Goal: Task Accomplishment & Management: Use online tool/utility

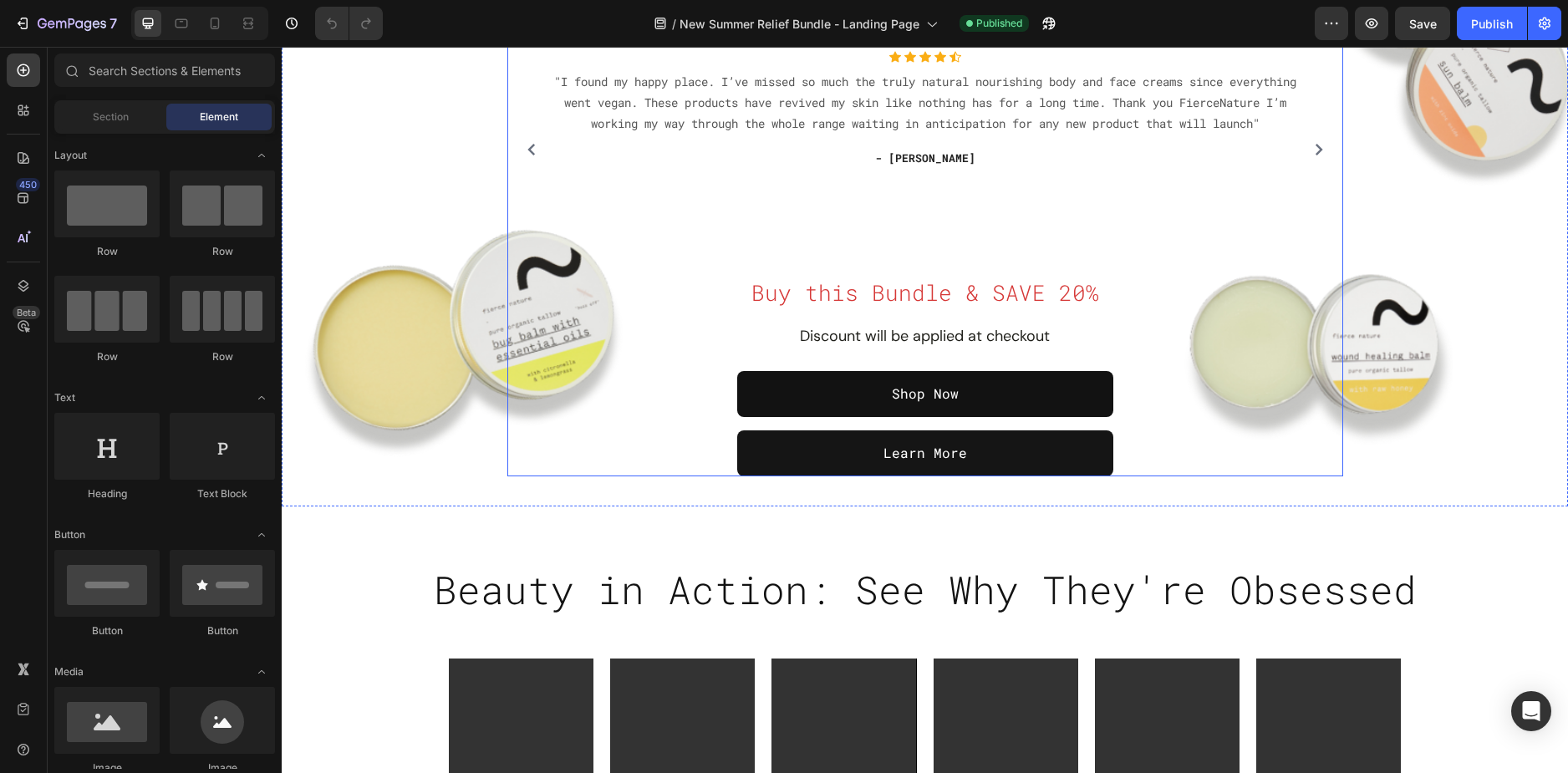
scroll to position [250, 0]
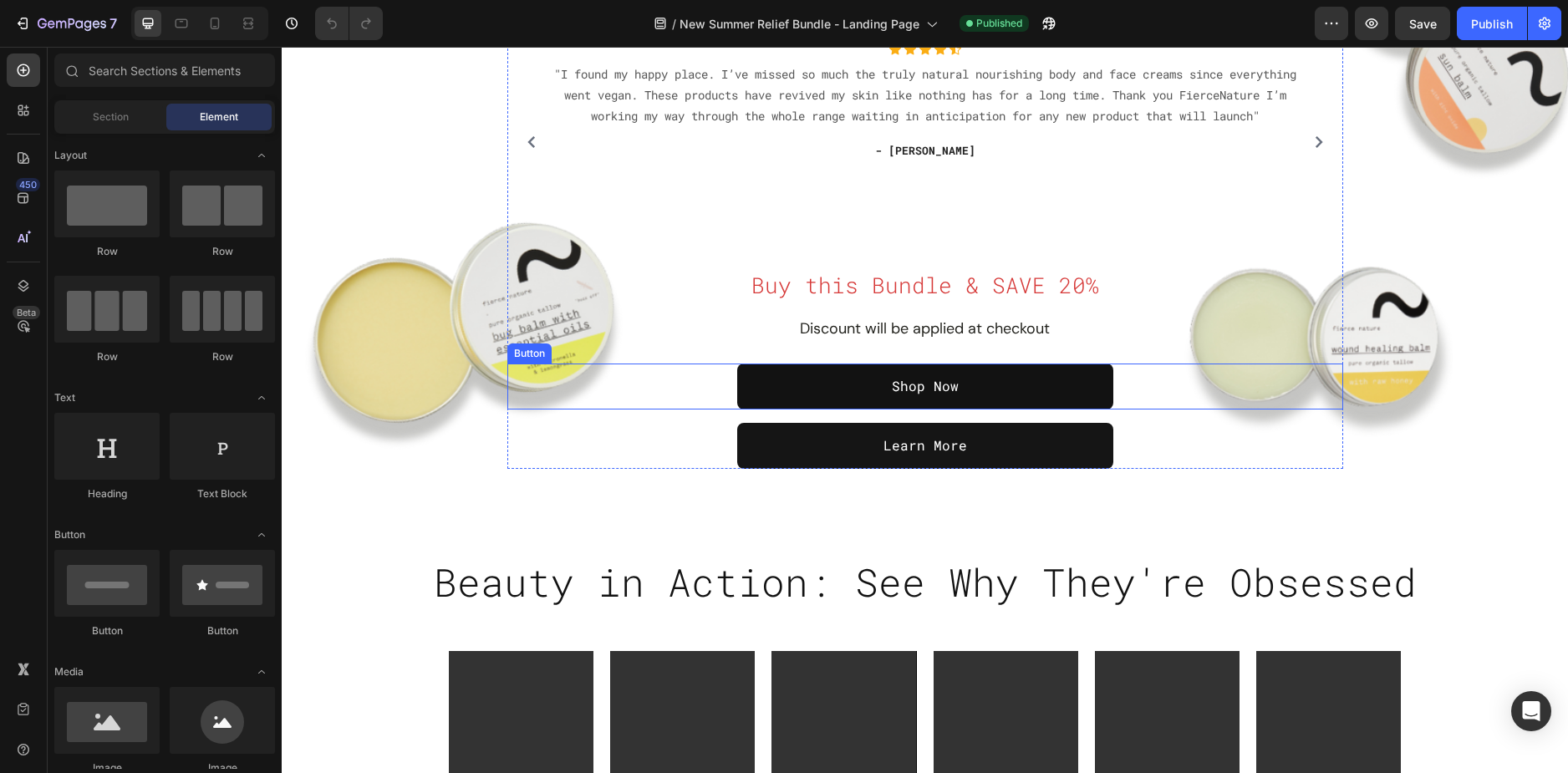
click at [701, 380] on div "Shop Now Button" at bounding box center [925, 387] width 835 height 46
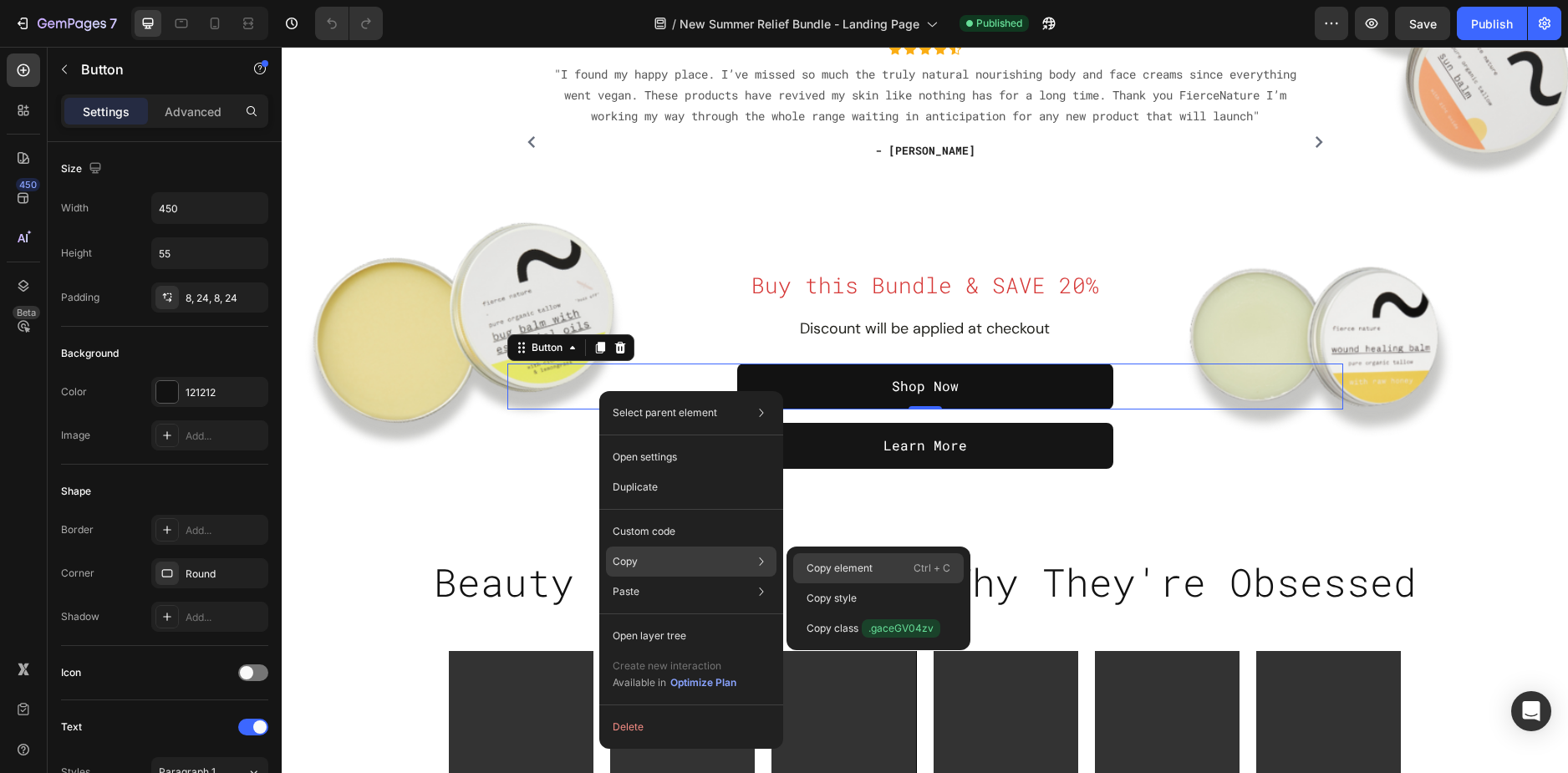
click at [876, 583] on div "Copy element Ctrl + C" at bounding box center [878, 598] width 170 height 30
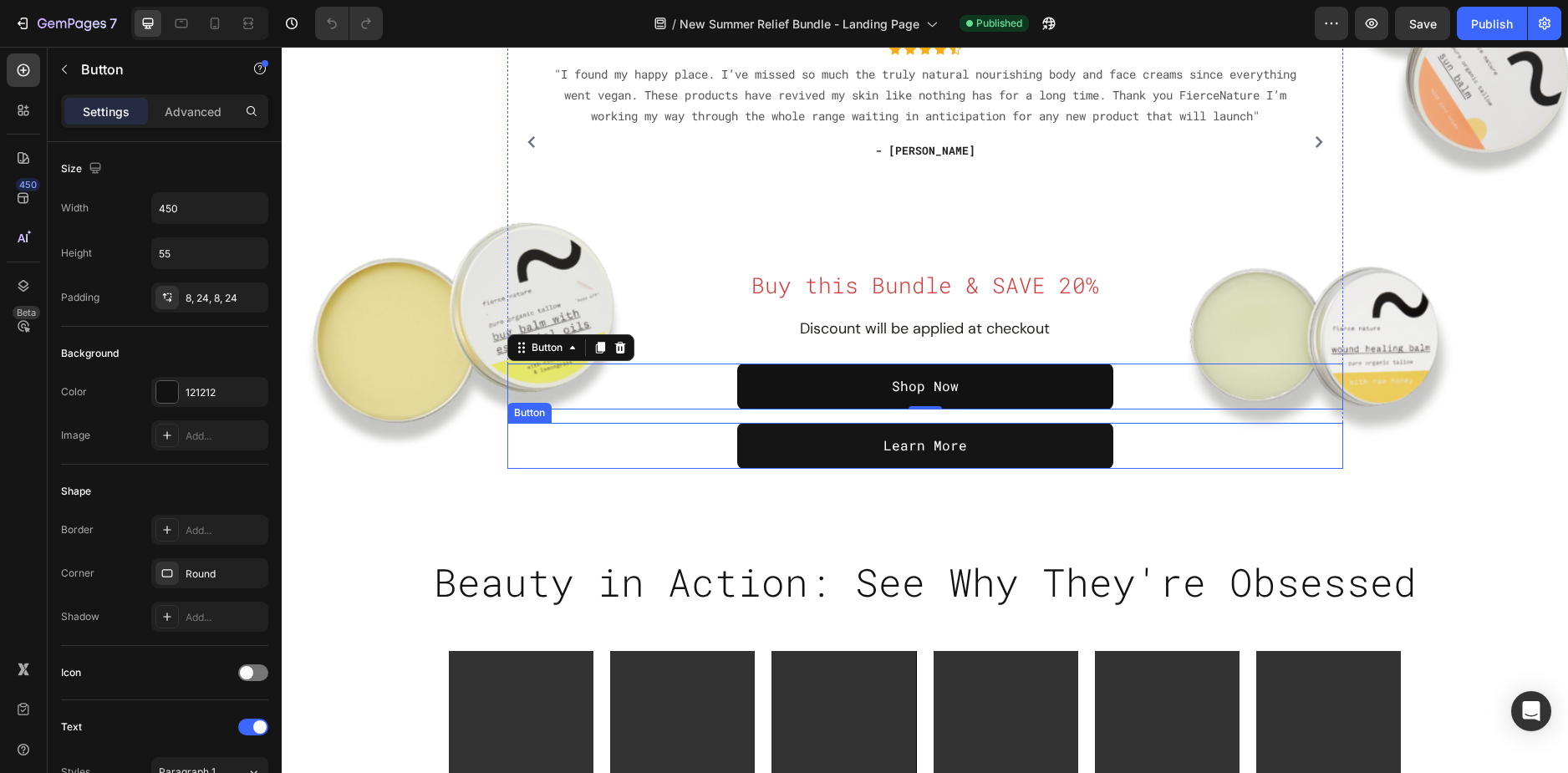
click at [1143, 447] on div "Learn More Button" at bounding box center [925, 446] width 835 height 46
click at [1128, 383] on div "Shop Now Button" at bounding box center [925, 387] width 835 height 46
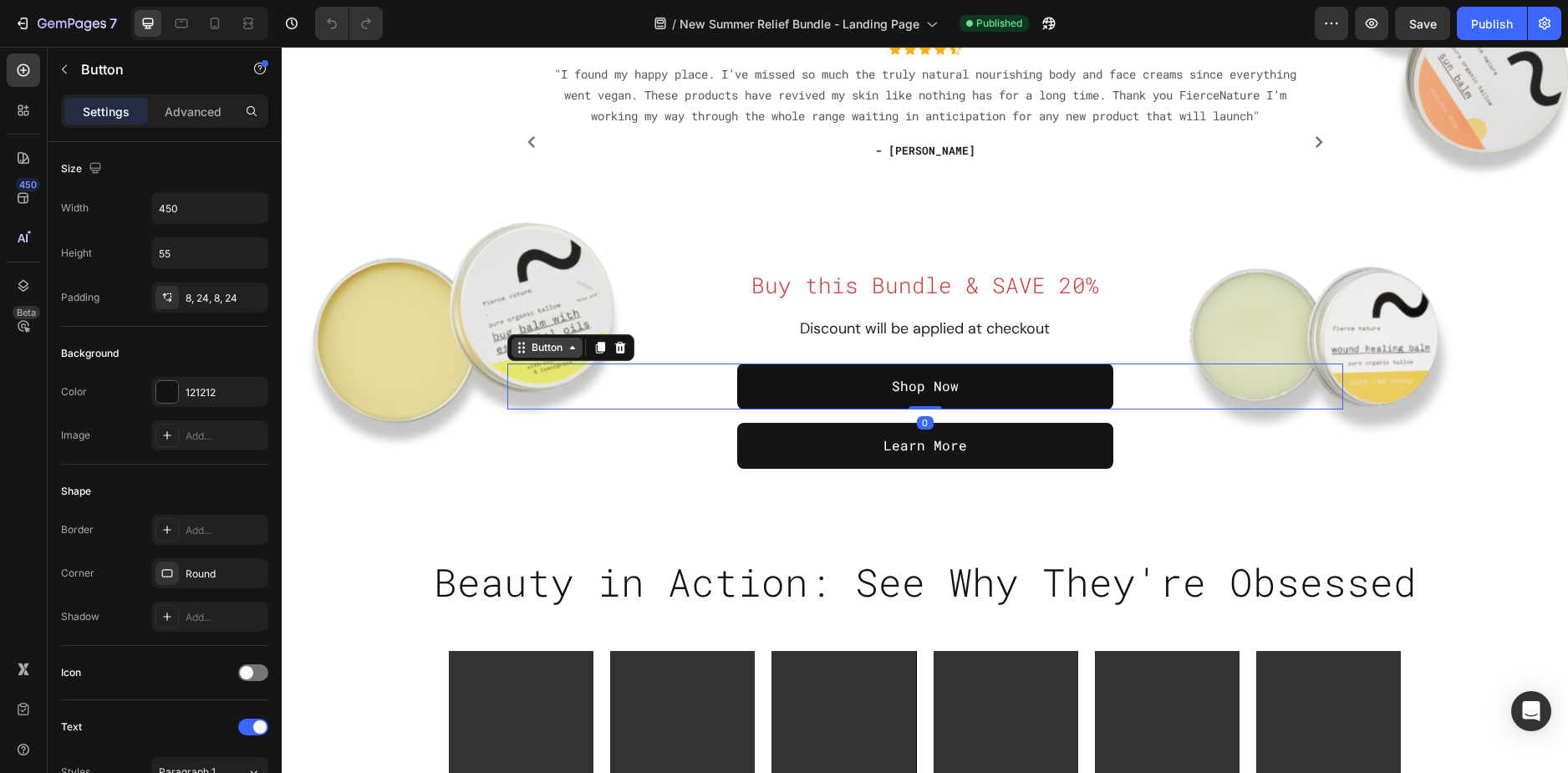
click at [515, 351] on icon at bounding box center [522, 348] width 13 height 13
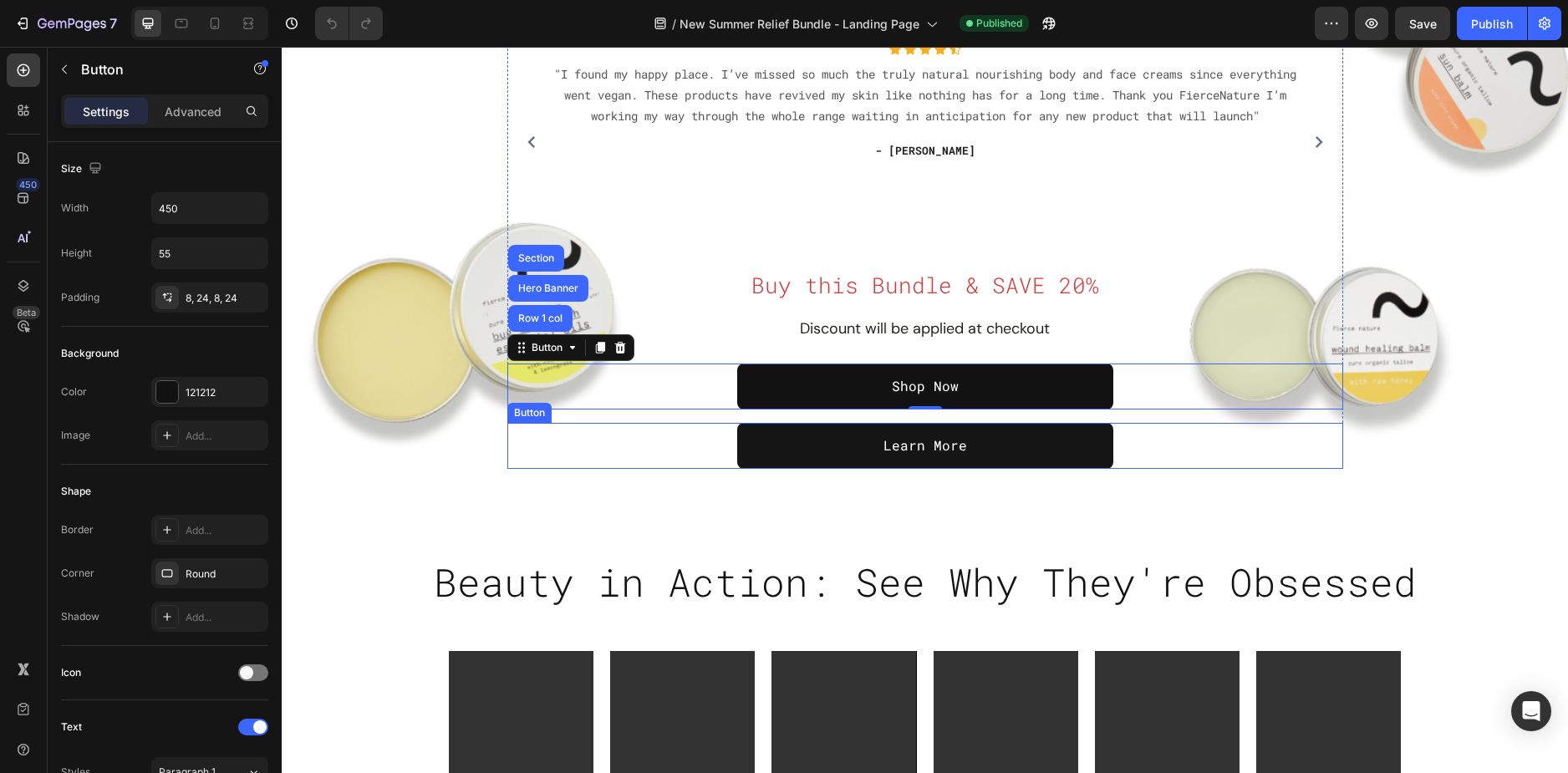
click at [629, 451] on div "Learn More Button" at bounding box center [925, 446] width 835 height 46
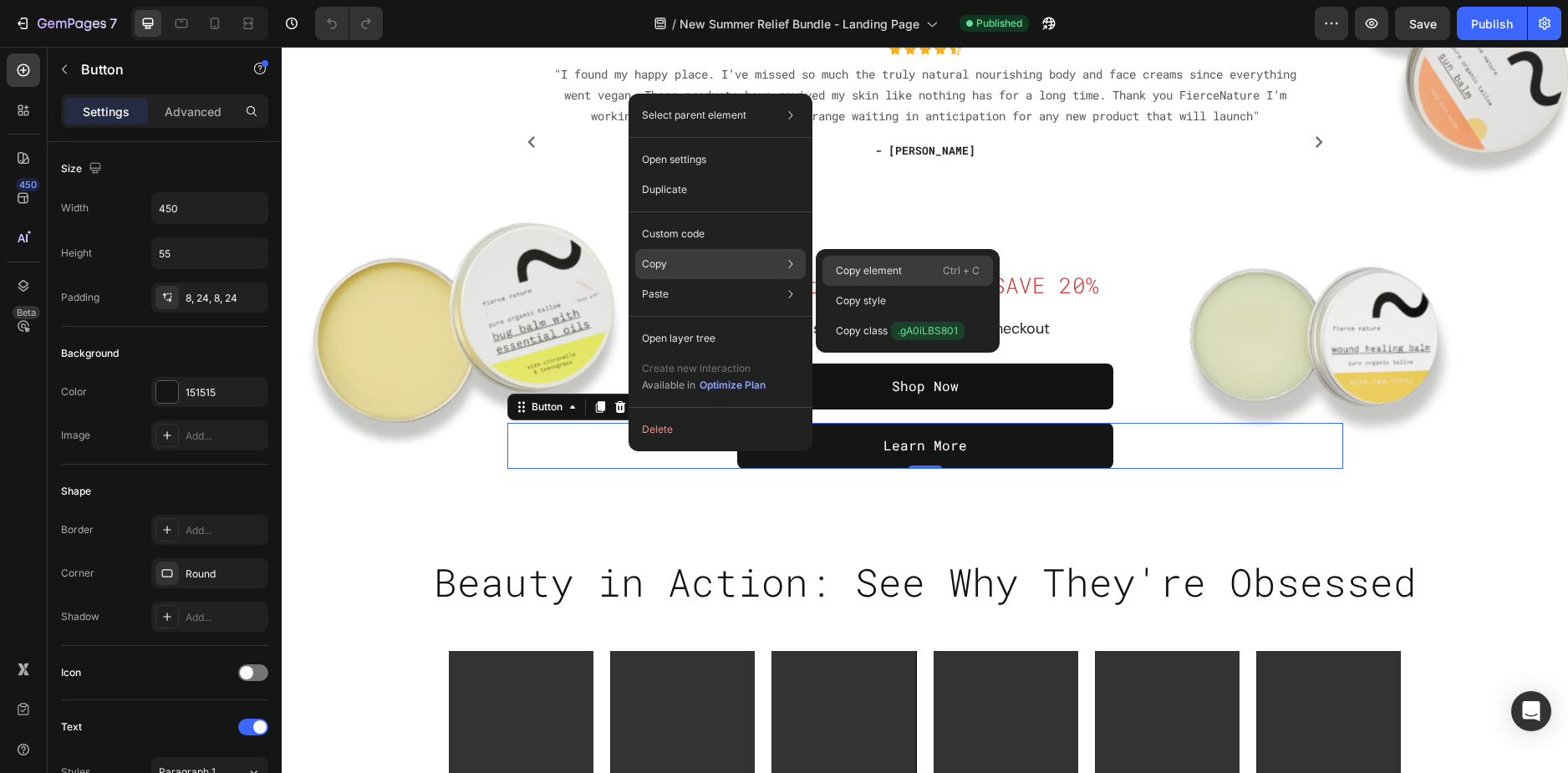
click at [832, 286] on div "Copy element Ctrl + C" at bounding box center [907, 300] width 170 height 30
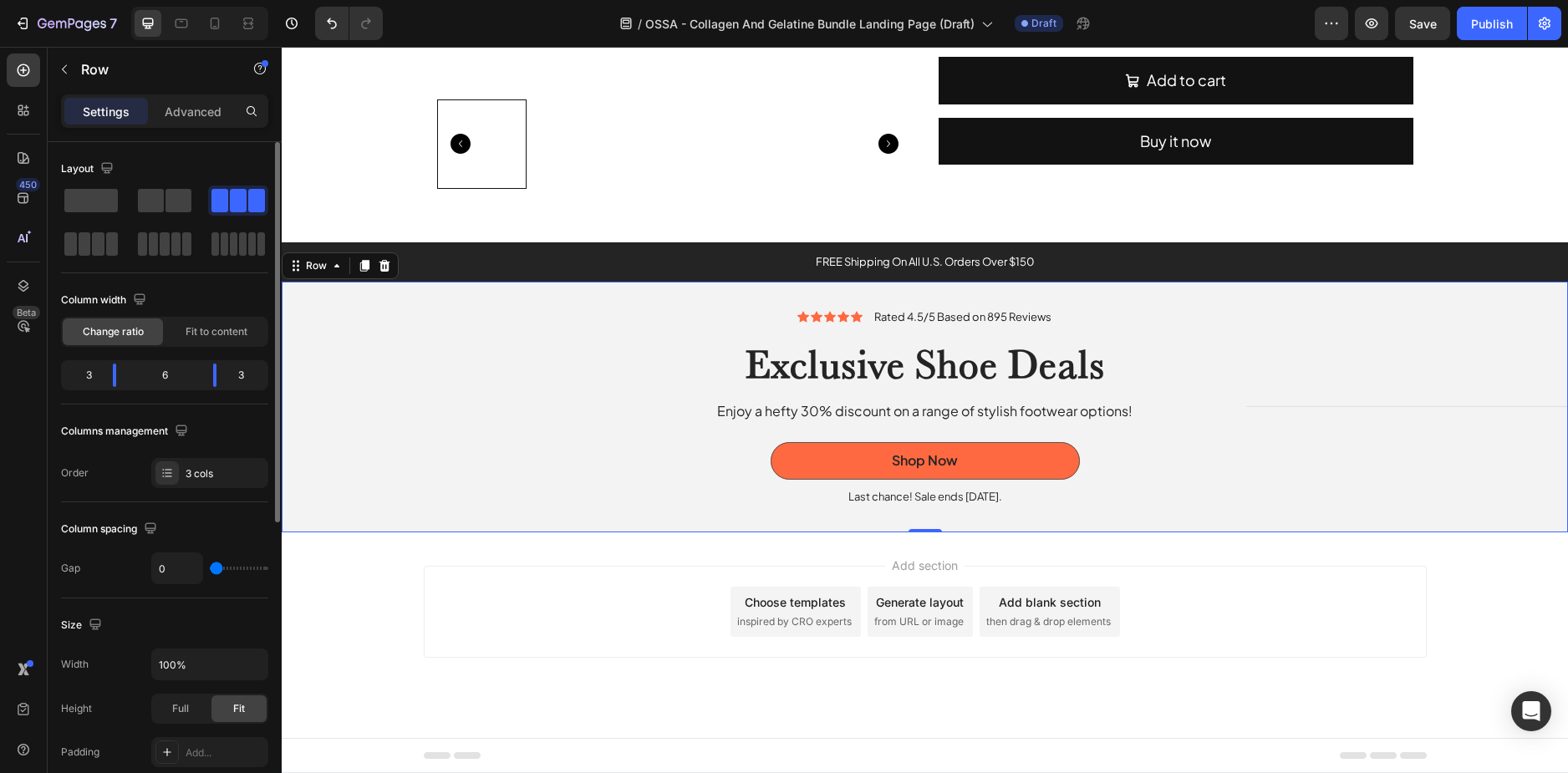
scroll to position [2590, 0]
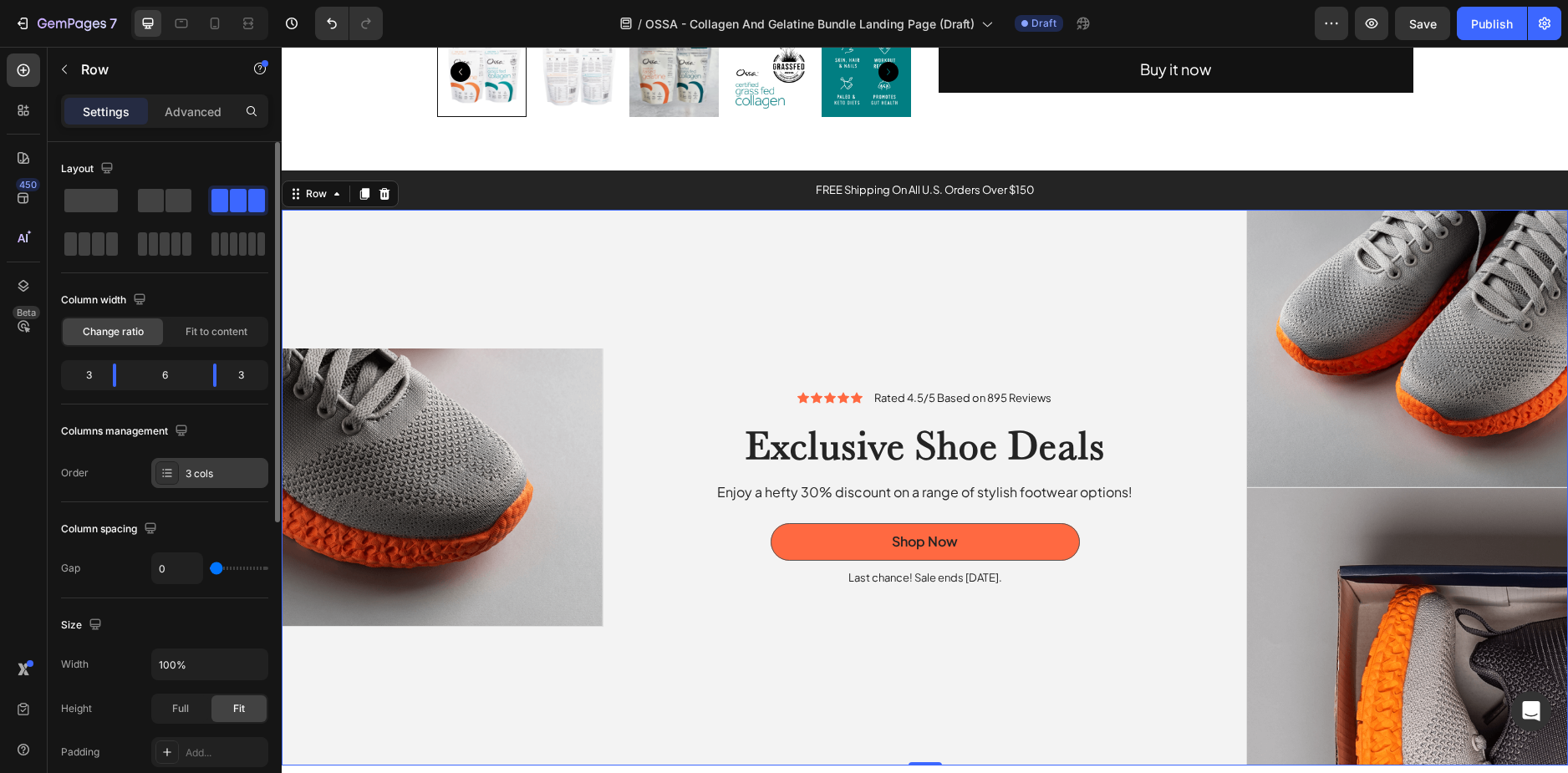
click at [208, 465] on div "3 cols" at bounding box center [210, 473] width 117 height 30
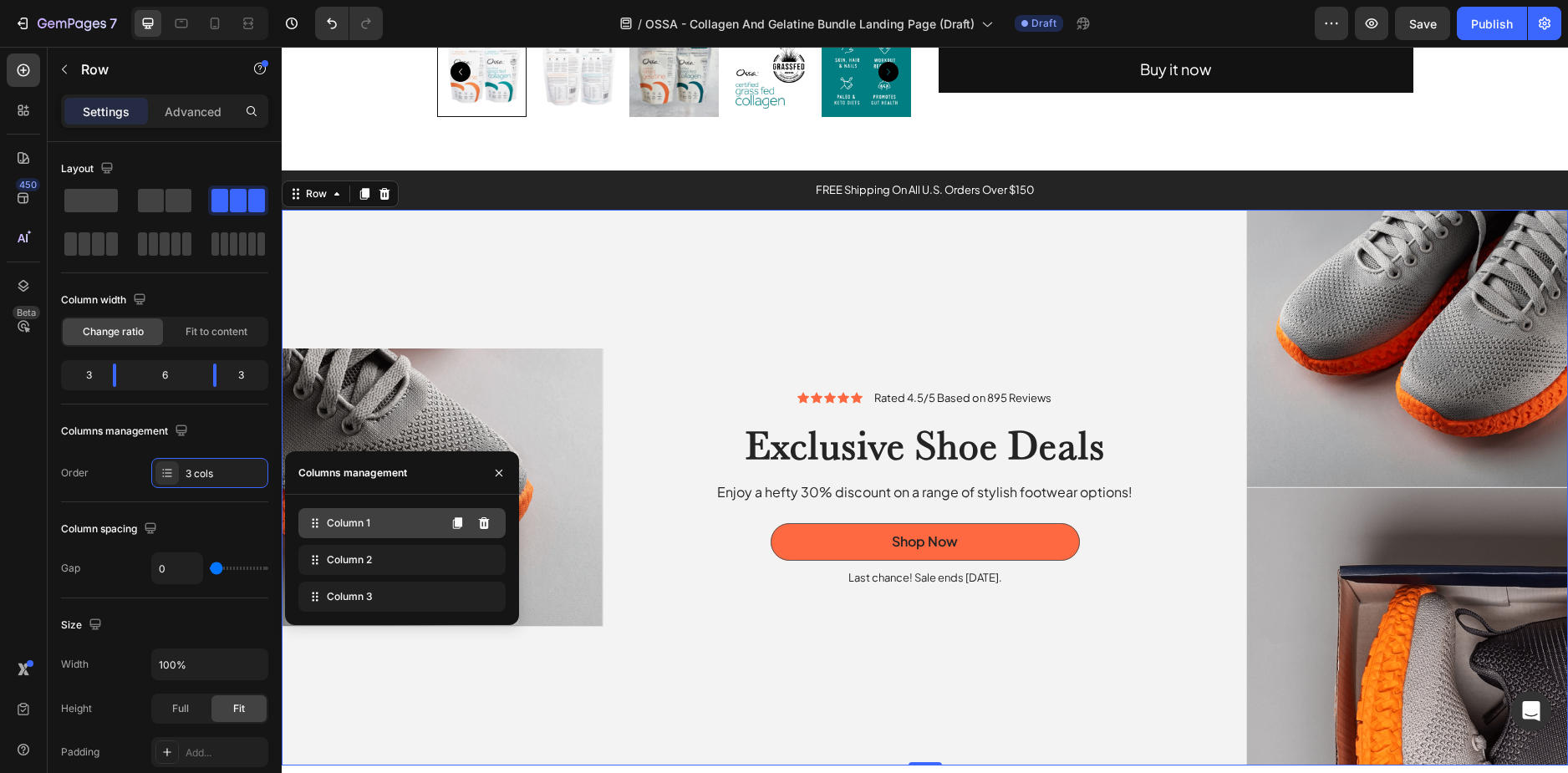
click at [361, 529] on span "Column 1" at bounding box center [347, 524] width 43 height 15
click at [375, 556] on div "Column 2" at bounding box center [401, 559] width 207 height 30
click at [379, 589] on div "Column 3" at bounding box center [401, 596] width 207 height 30
click at [521, 399] on img at bounding box center [442, 487] width 321 height 277
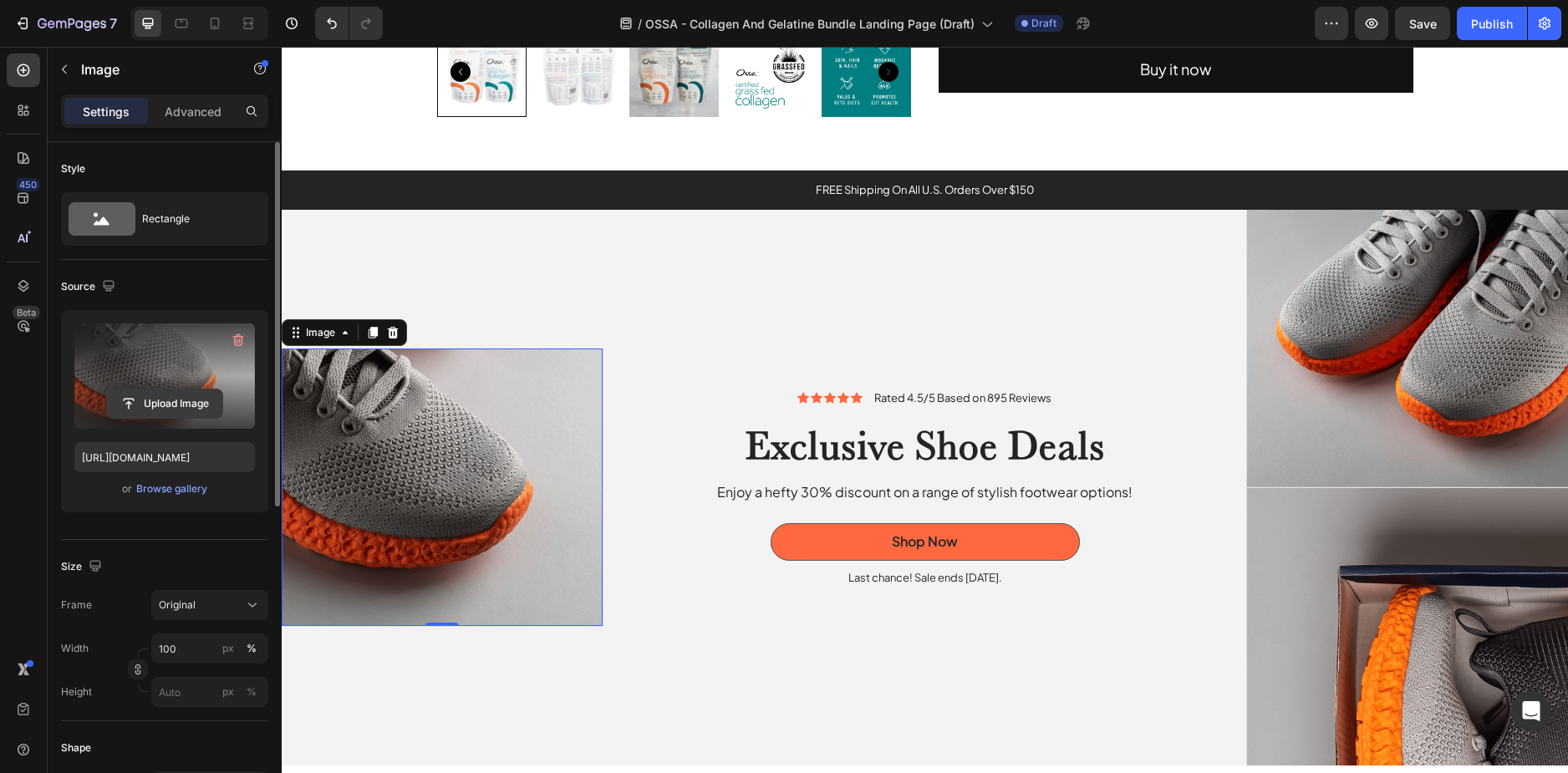
click at [159, 399] on input "file" at bounding box center [165, 404] width 116 height 29
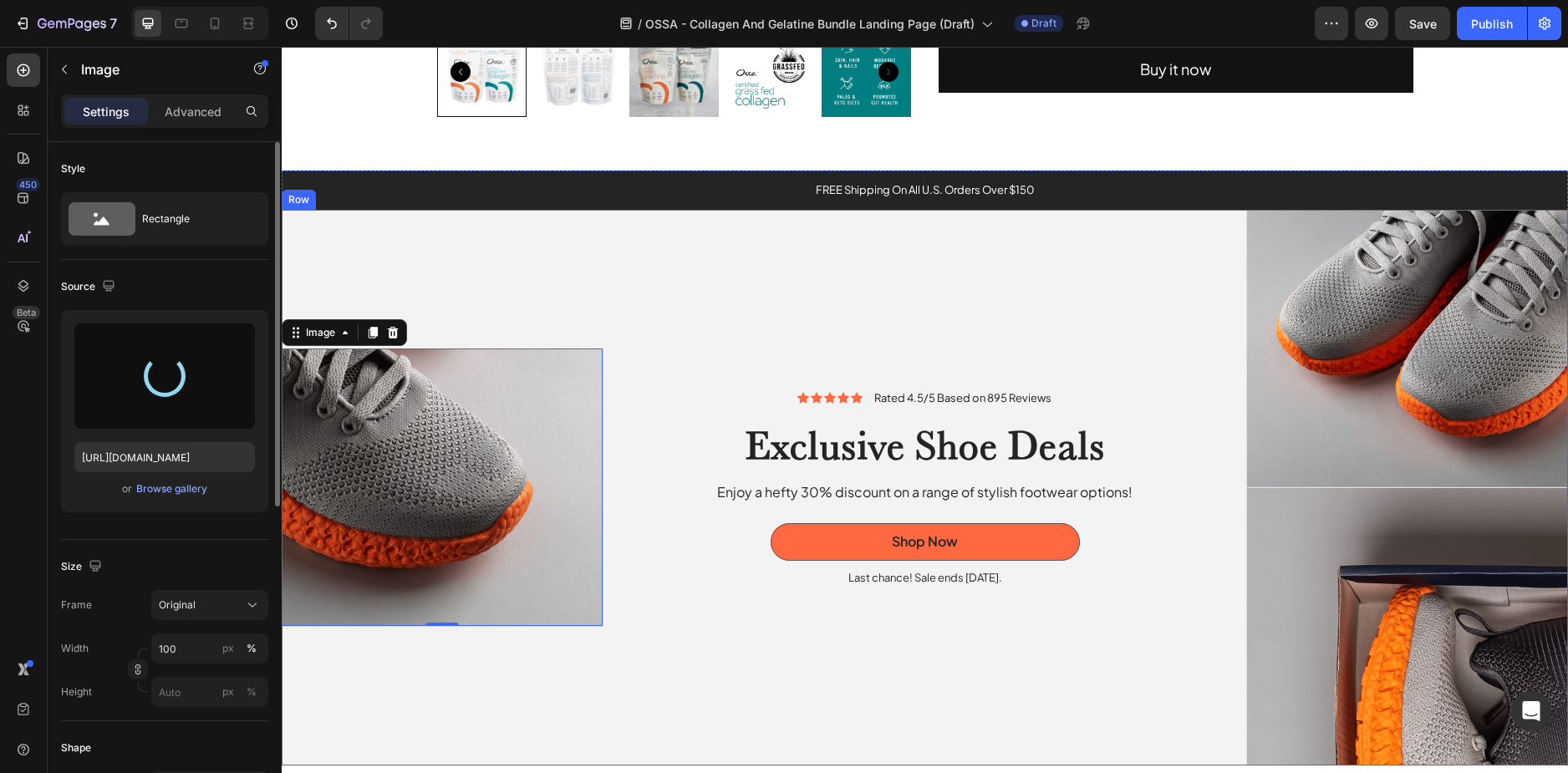
type input "[URL][DOMAIN_NAME]"
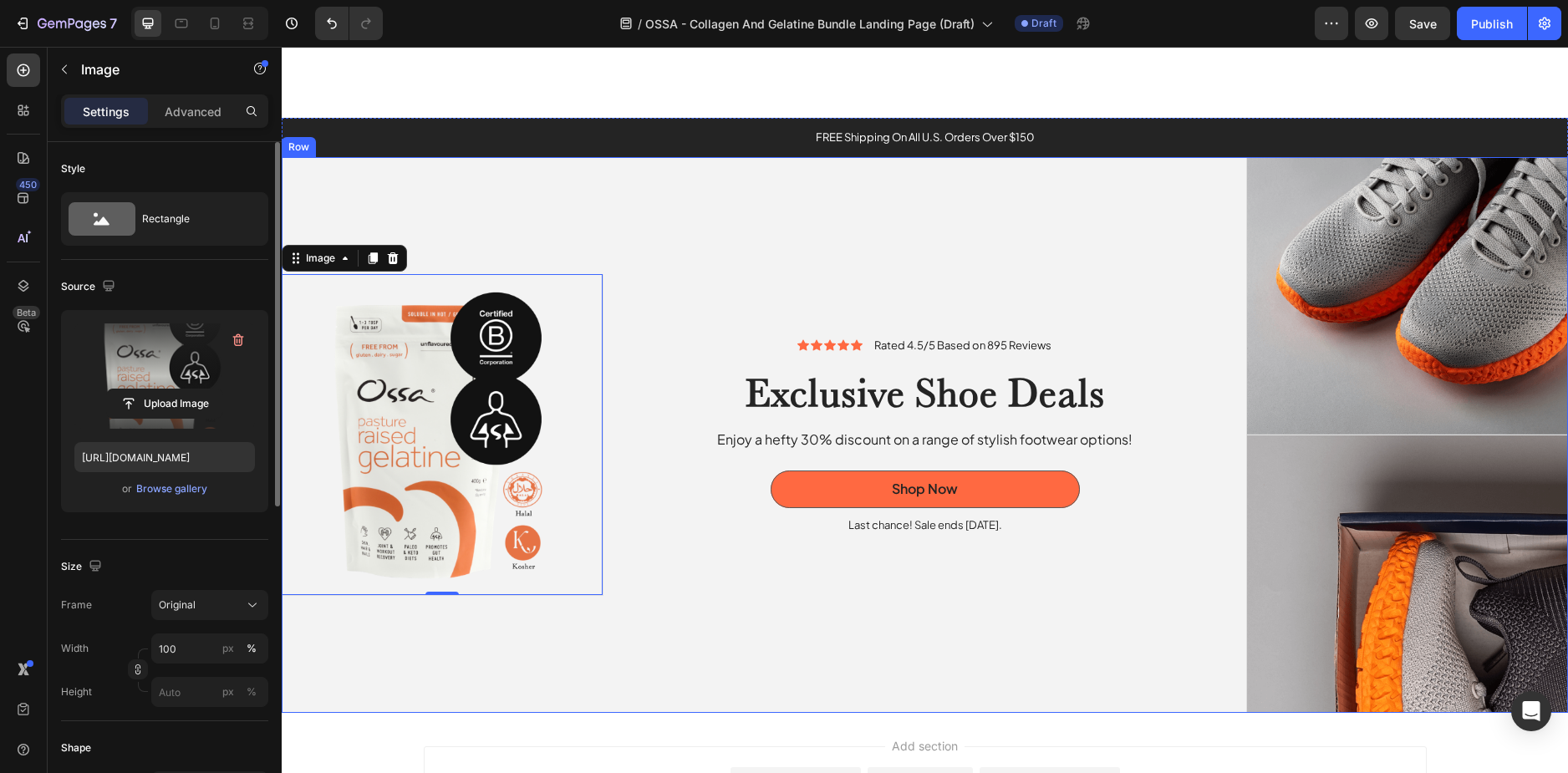
scroll to position [2758, 0]
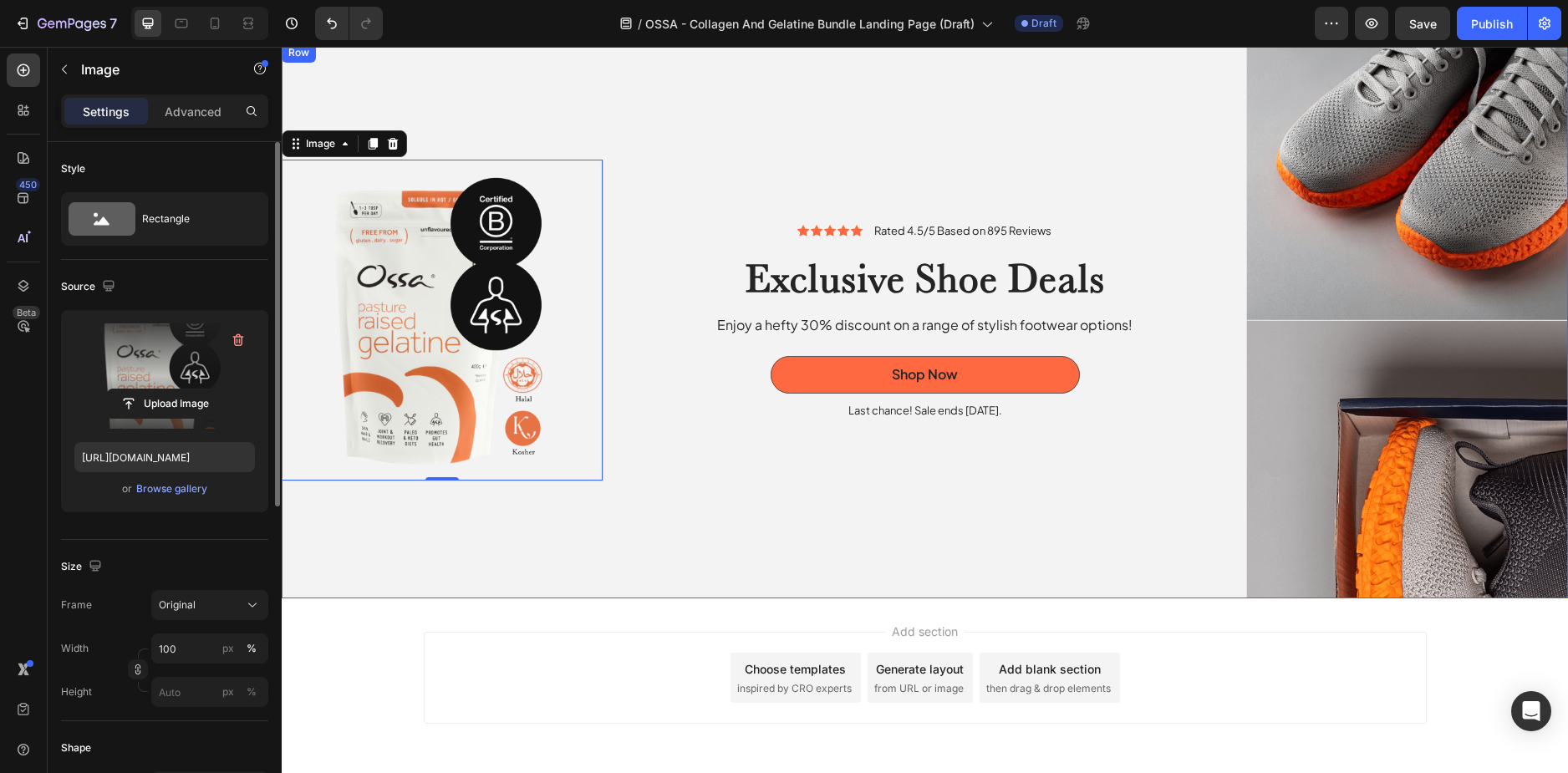
click at [770, 521] on div "Icon Icon Icon Icon Icon Icon List Rated 4.5/5 Based on 895 Reviews Text Block …" at bounding box center [925, 321] width 643 height 556
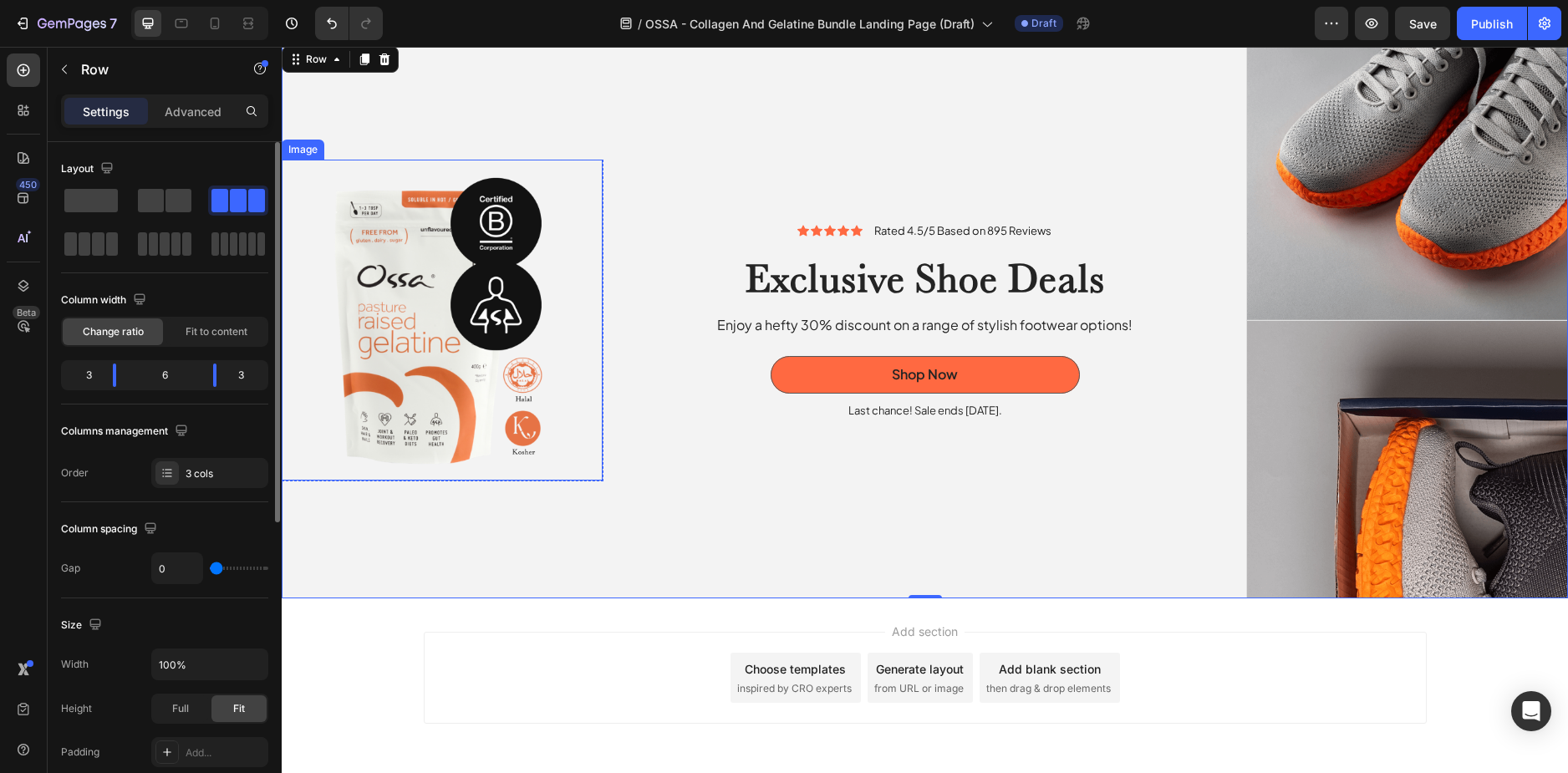
click at [559, 326] on img at bounding box center [442, 320] width 321 height 321
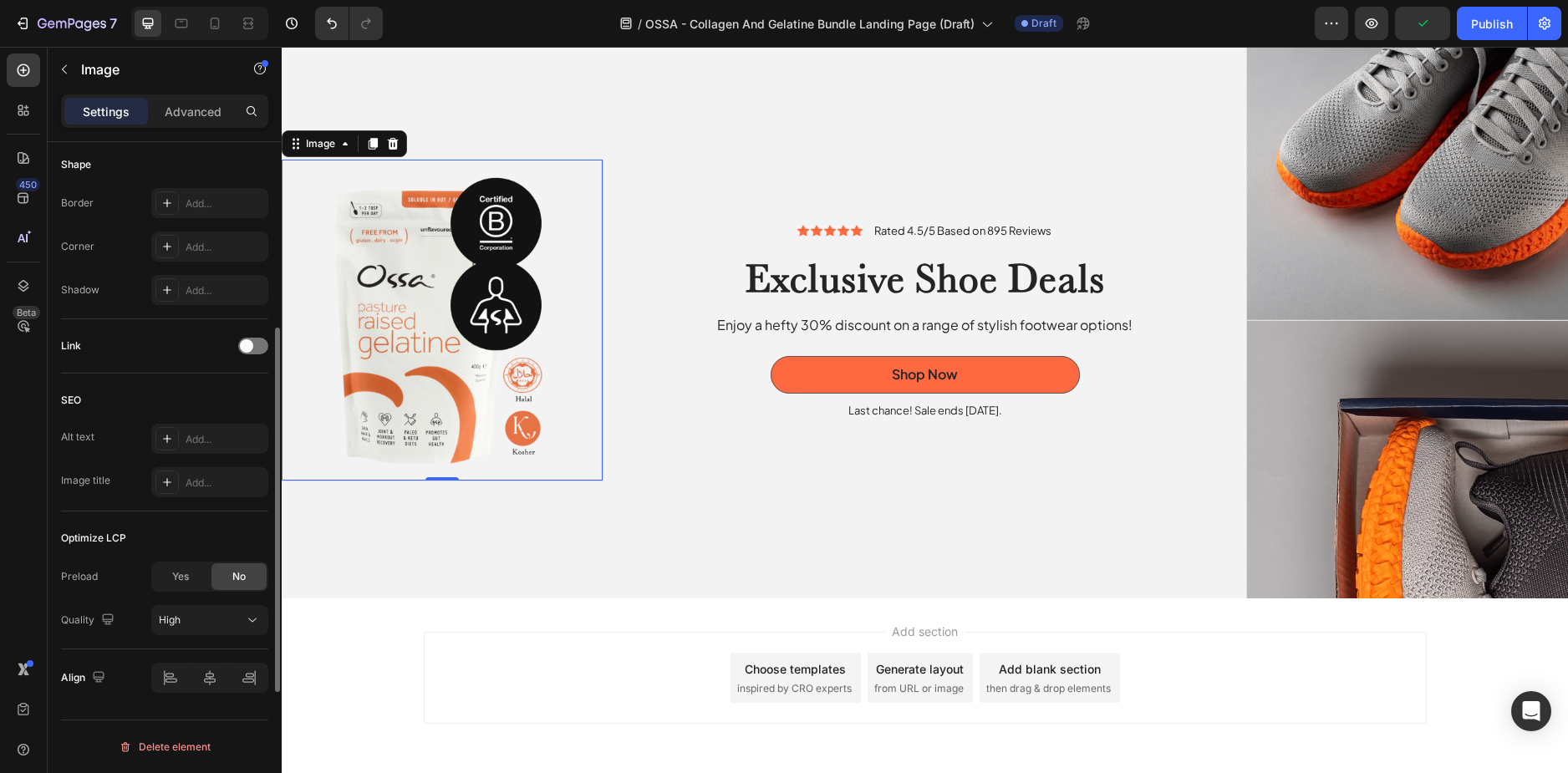
scroll to position [500, 0]
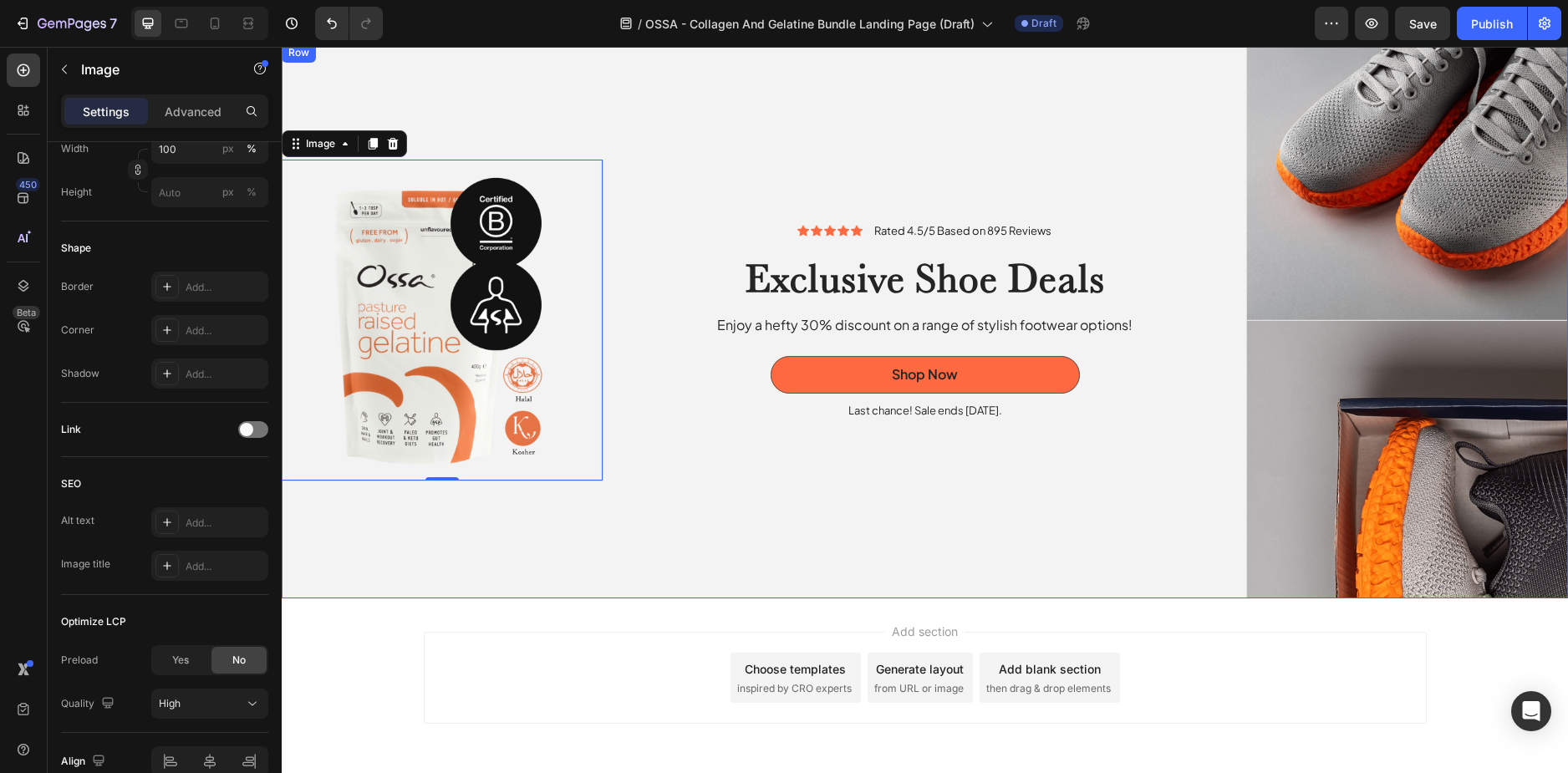
click at [781, 534] on div "Icon Icon Icon Icon Icon Icon List Rated 4.5/5 Based on 895 Reviews Text Block …" at bounding box center [925, 321] width 643 height 556
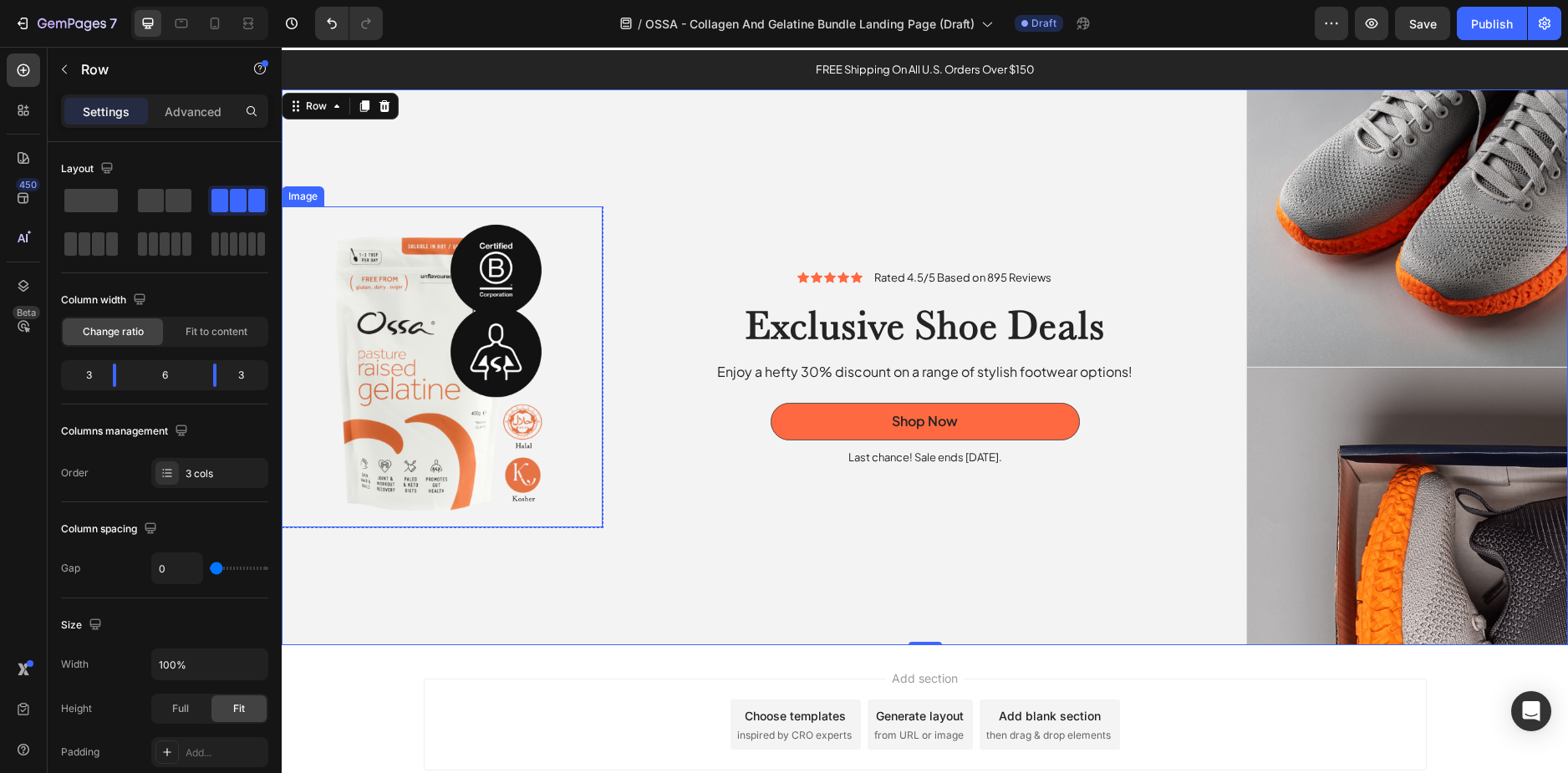
scroll to position [2674, 0]
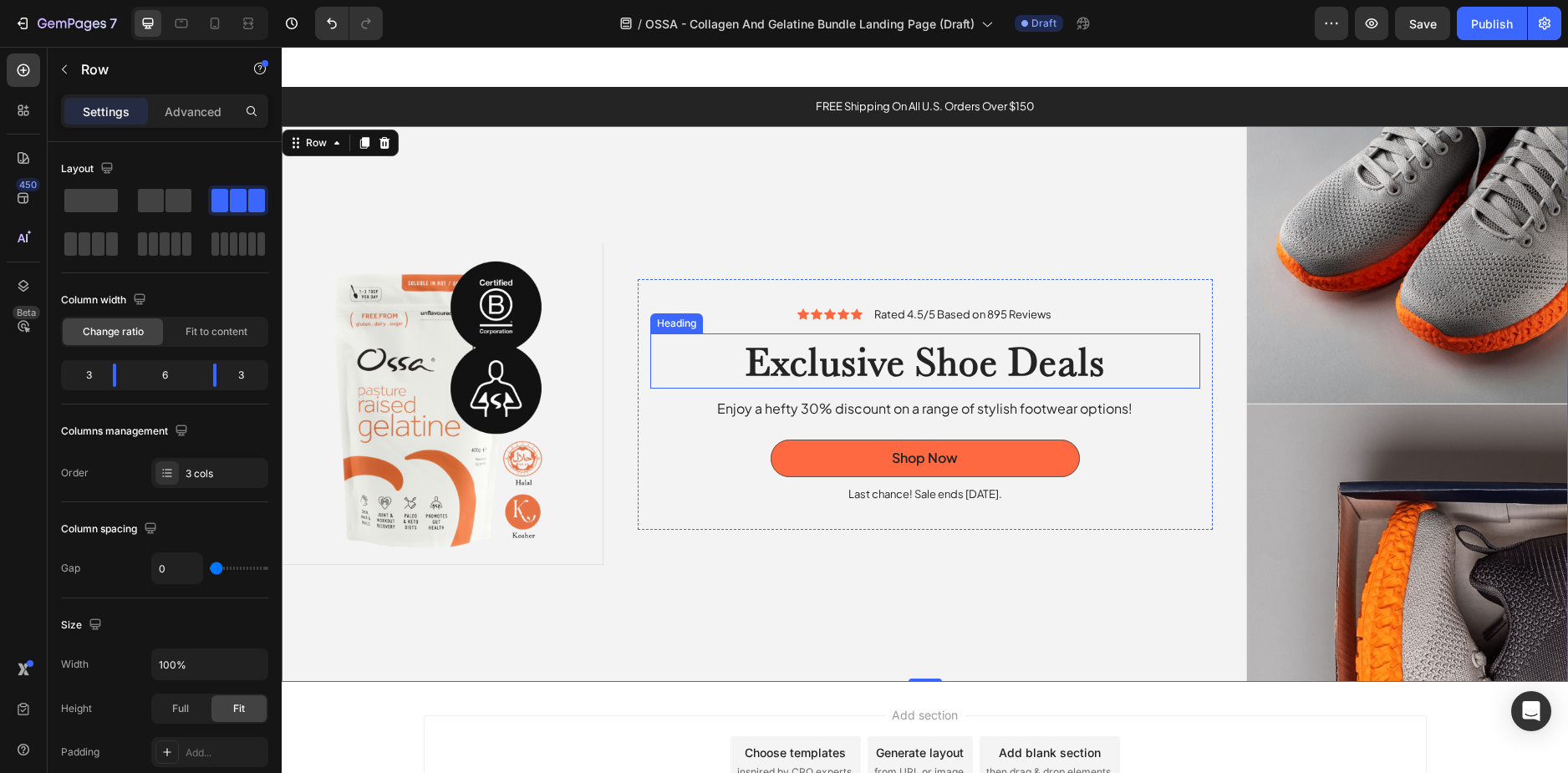
click at [665, 301] on div "Icon Icon Icon Icon Icon Icon List Rated 4.5/5 Based on 895 Reviews Text Block …" at bounding box center [924, 404] width 575 height 250
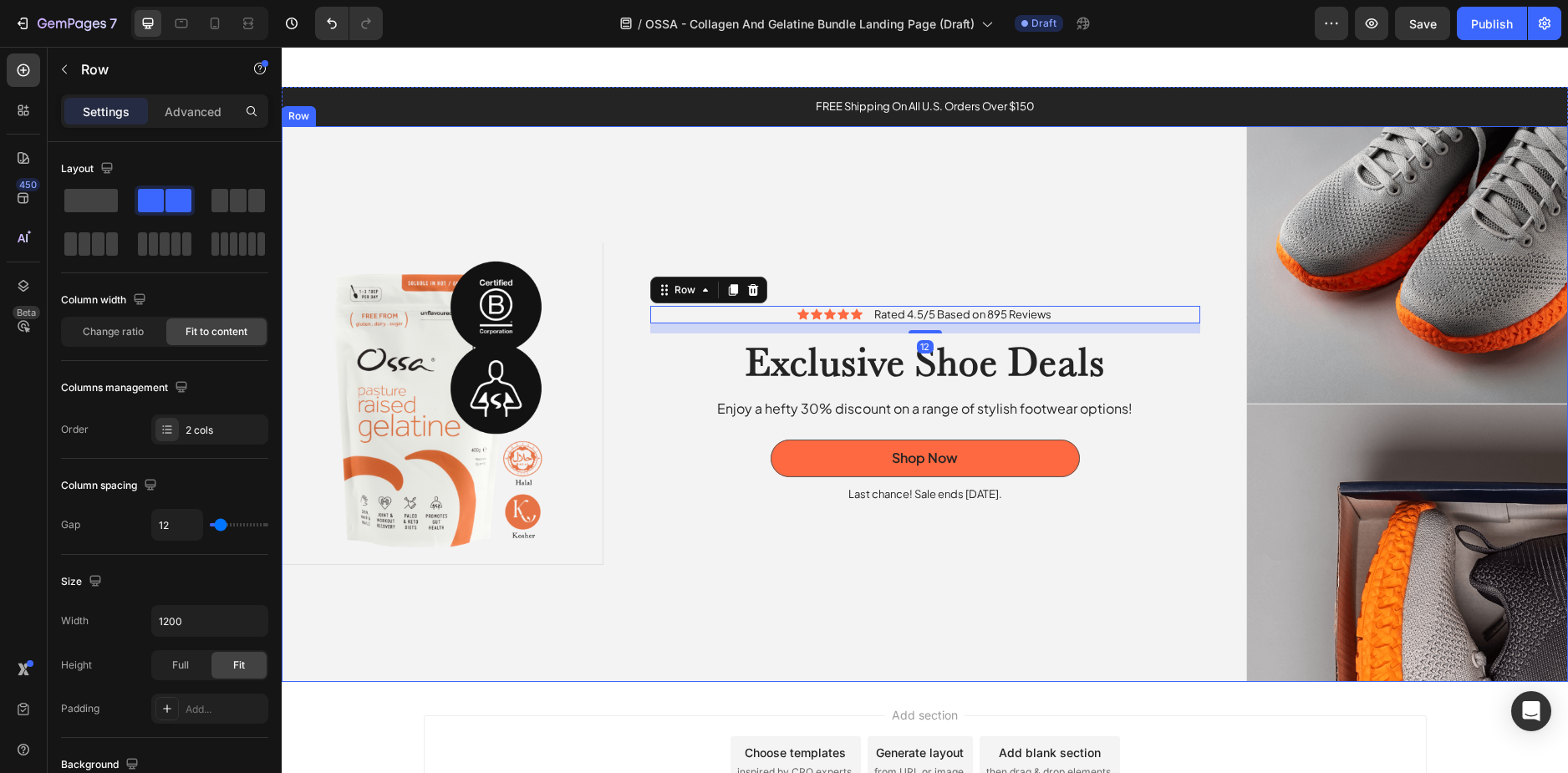
click at [622, 175] on div "Icon Icon Icon Icon Icon Icon List Rated 4.5/5 Based on 895 Reviews Text Block …" at bounding box center [925, 404] width 643 height 556
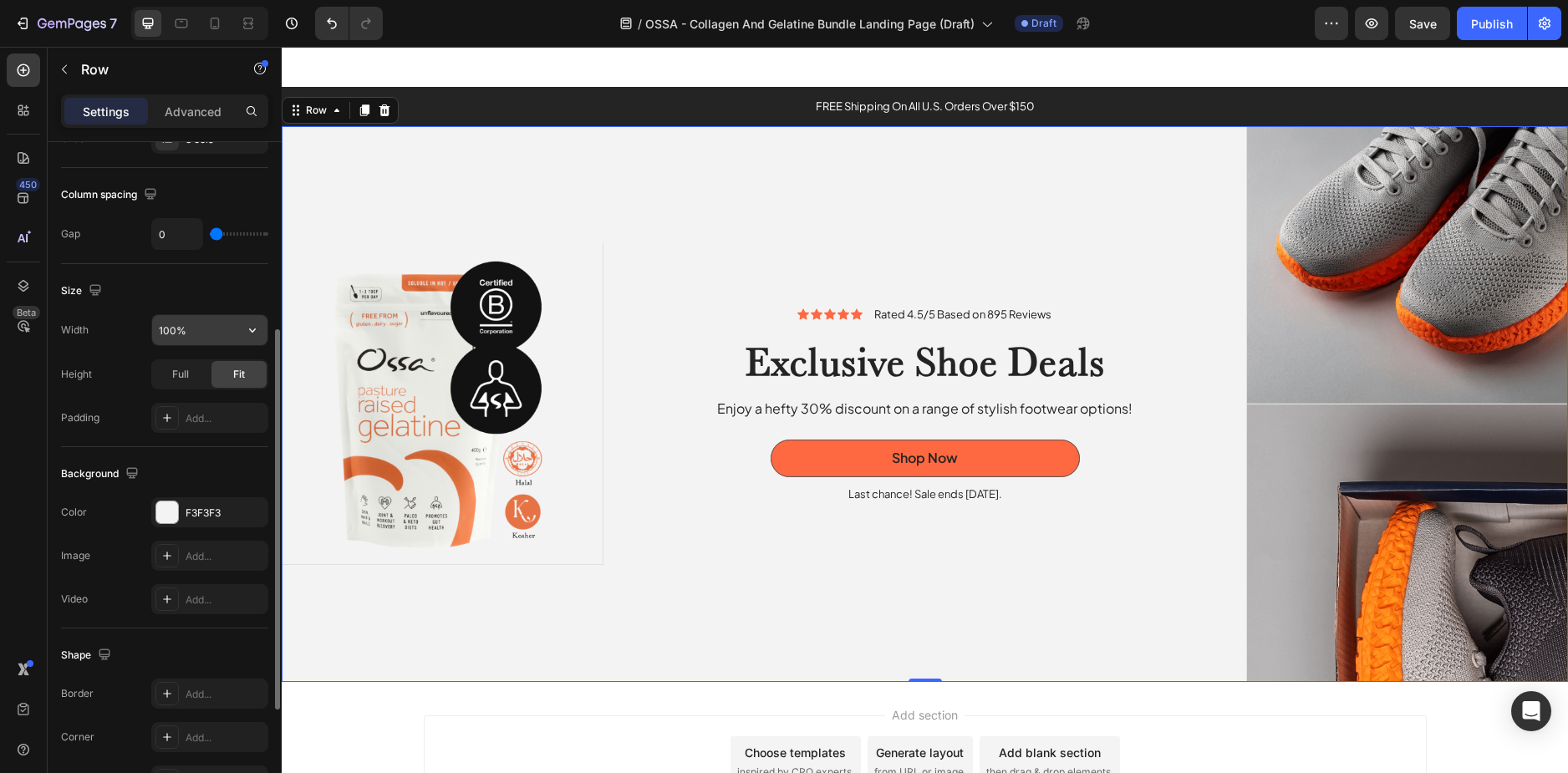
scroll to position [531, 0]
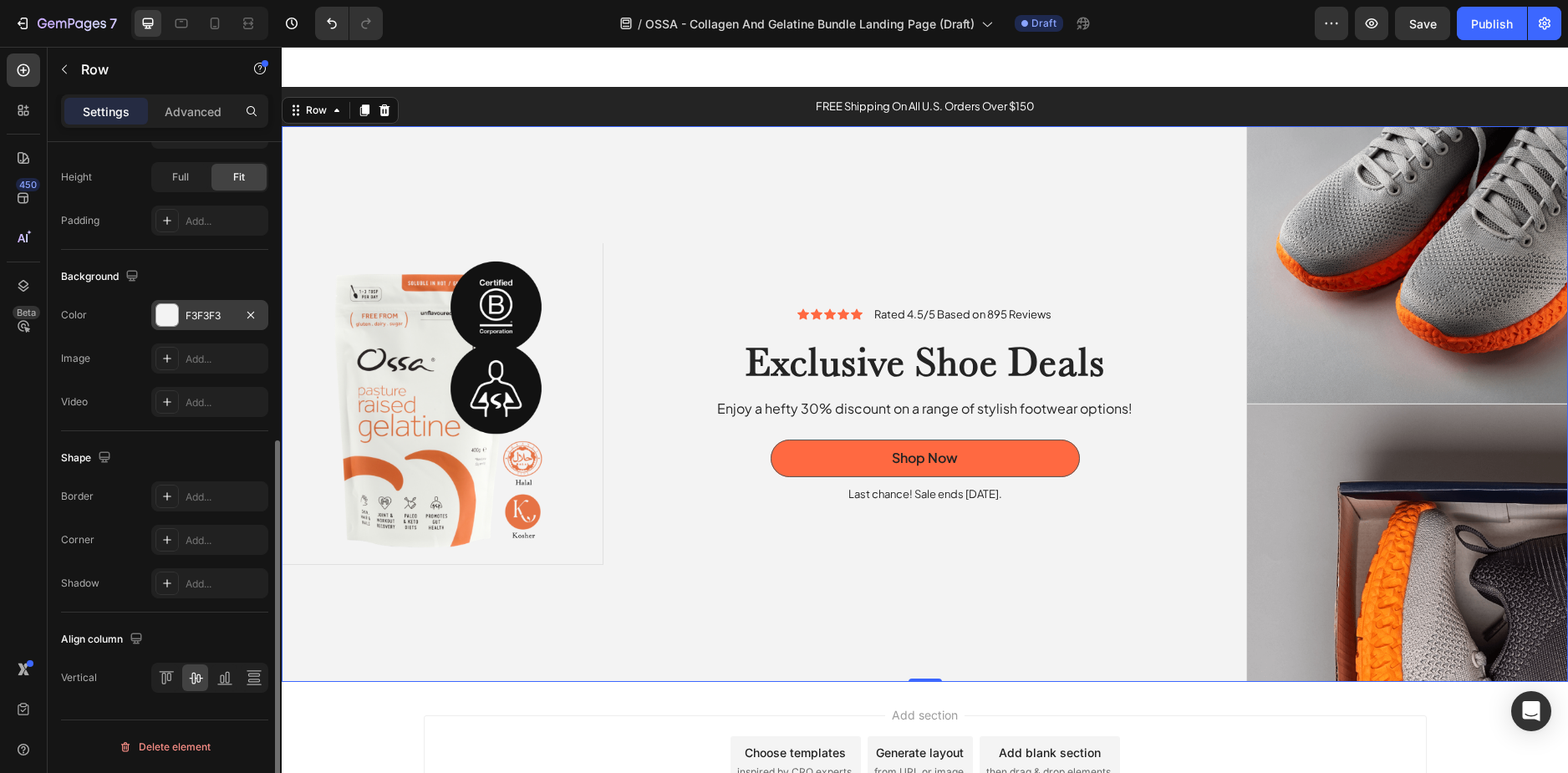
click at [215, 322] on div "F3F3F3" at bounding box center [210, 316] width 48 height 15
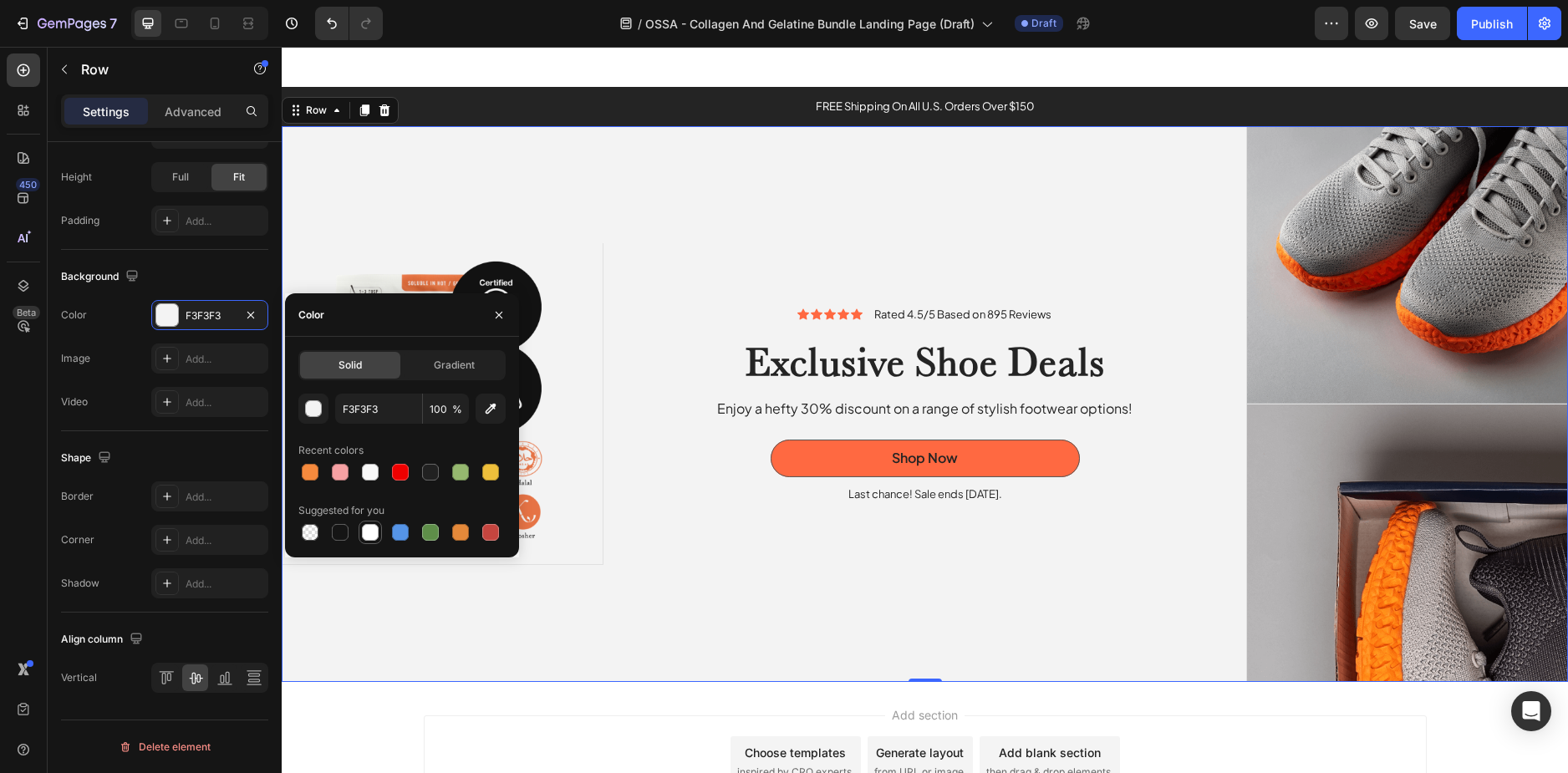
click at [372, 535] on div at bounding box center [370, 531] width 16 height 16
type input "FFFFFF"
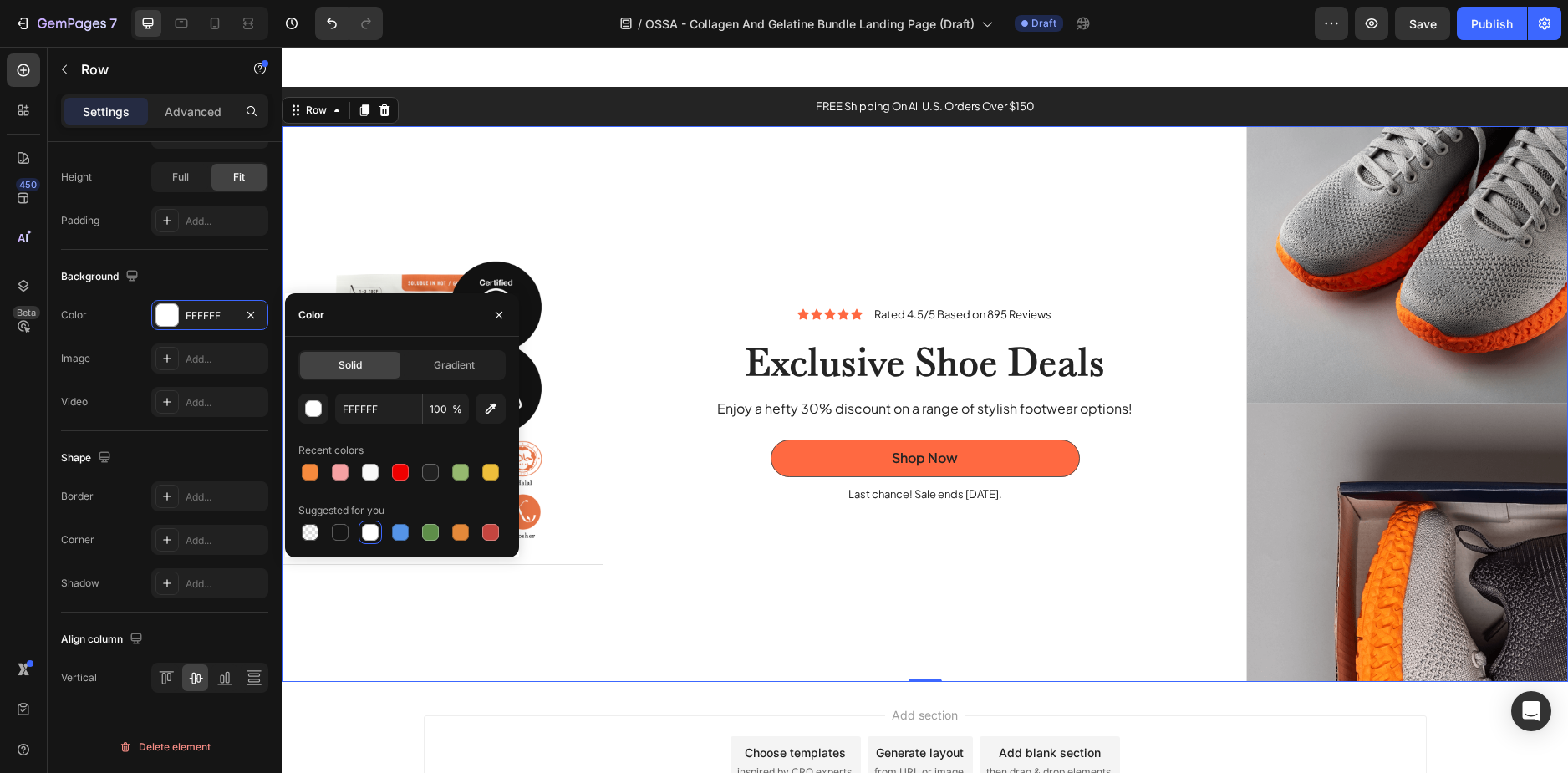
click at [663, 531] on div "Icon Icon Icon Icon Icon Icon List Rated 4.5/5 Based on 895 Reviews Text Block …" at bounding box center [925, 404] width 643 height 556
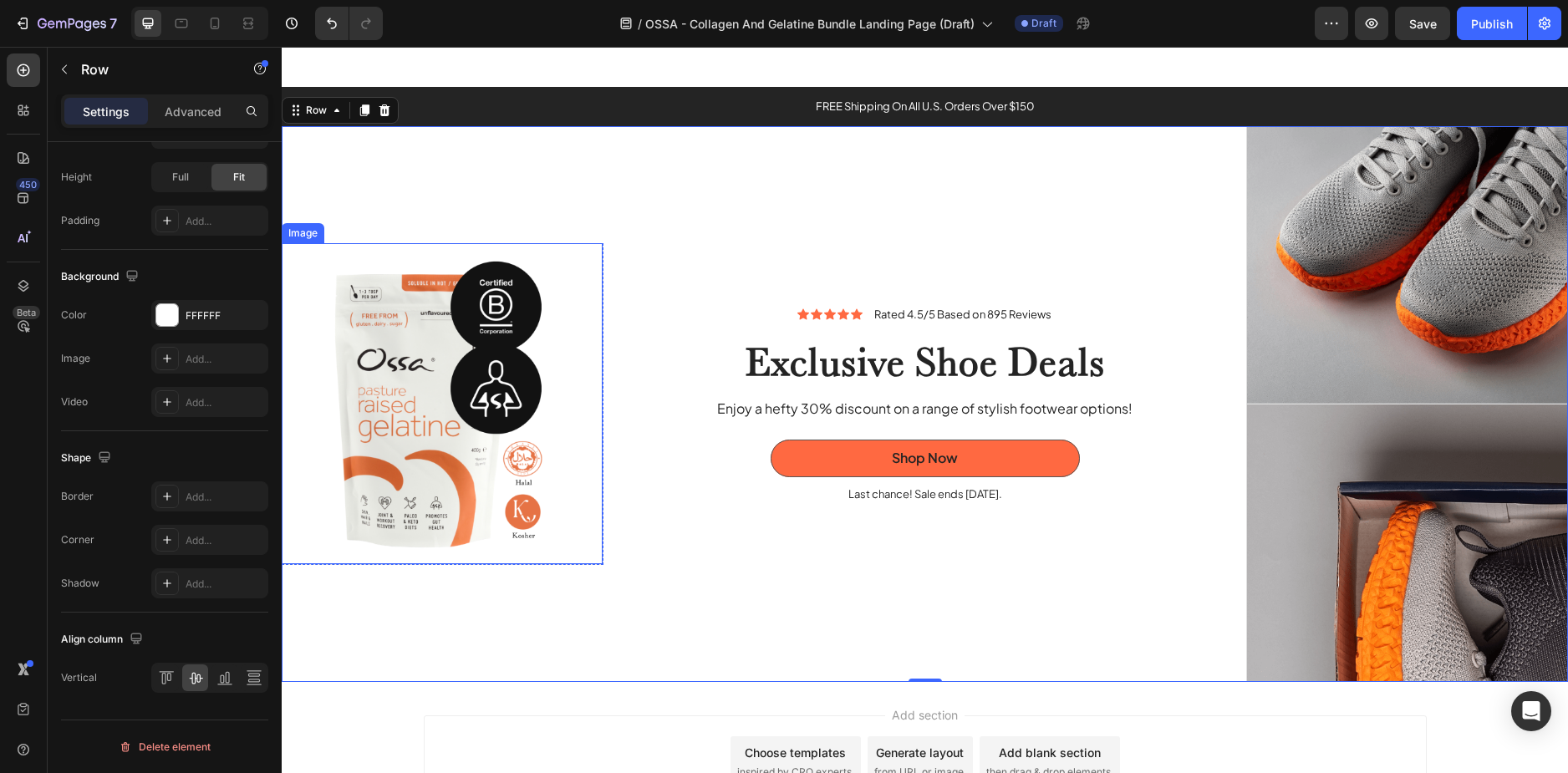
click at [537, 532] on img at bounding box center [442, 403] width 321 height 321
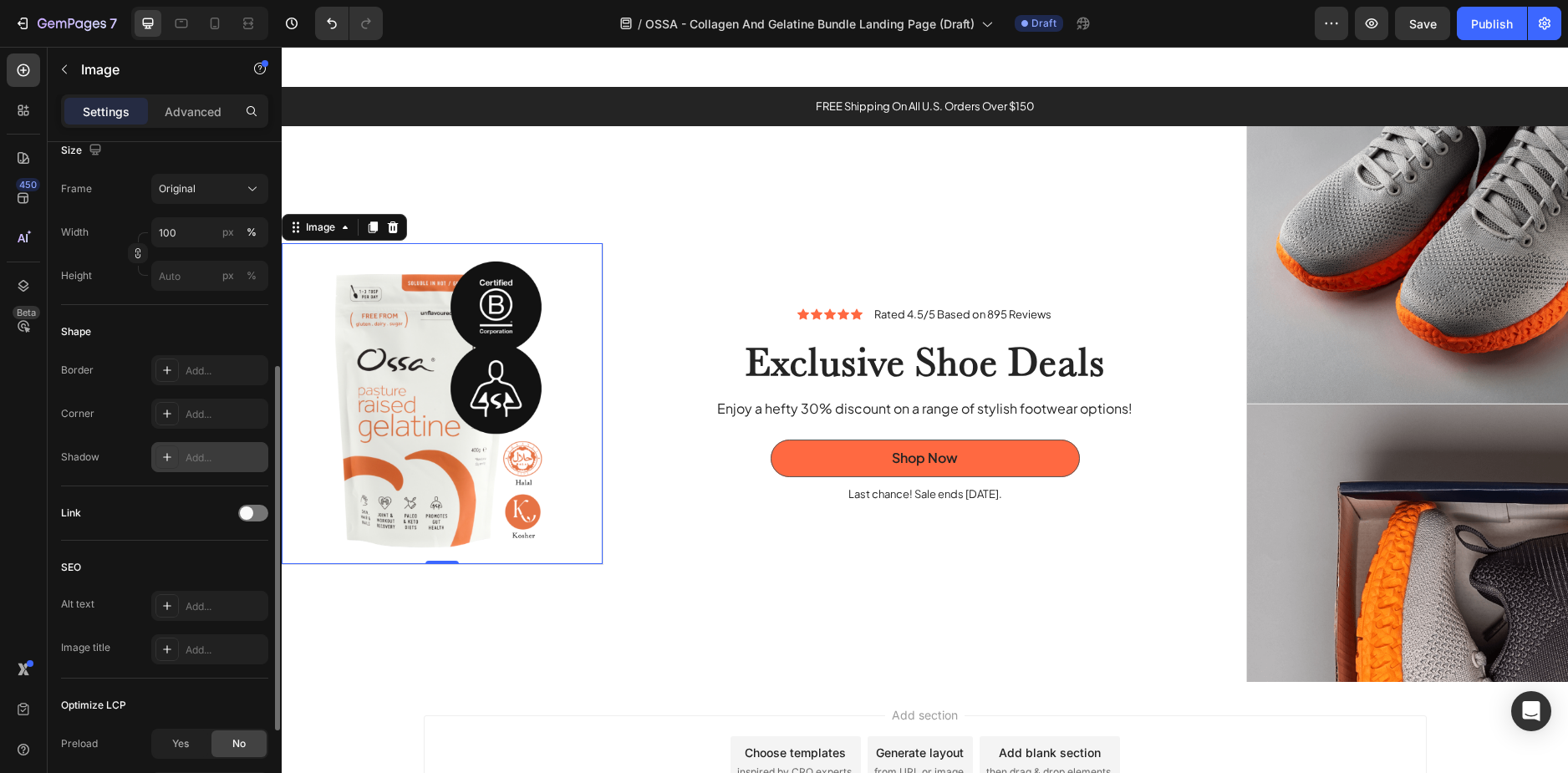
scroll to position [249, 0]
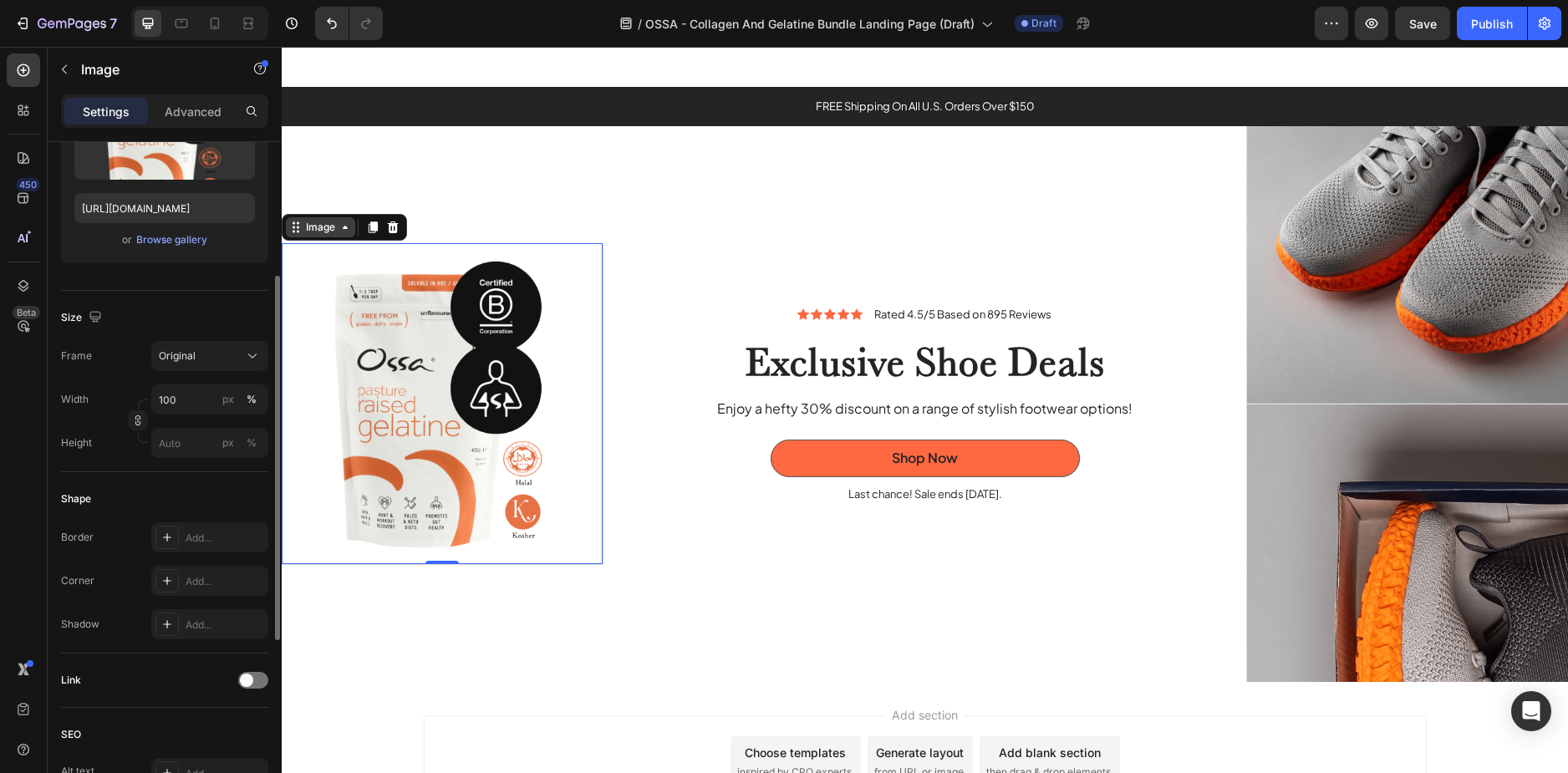
click at [318, 223] on div "Image" at bounding box center [320, 227] width 36 height 15
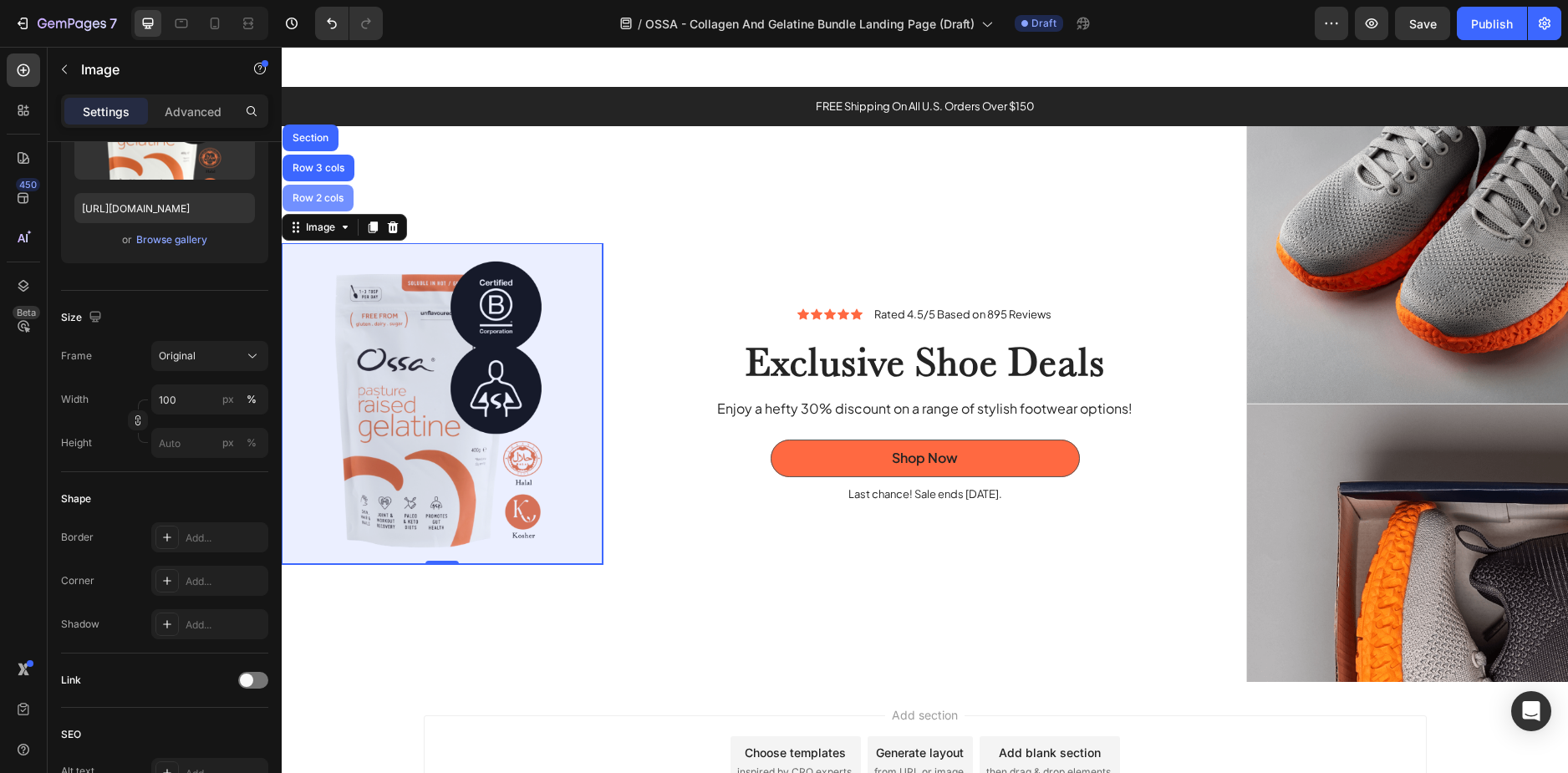
click at [316, 195] on div "Row 2 cols" at bounding box center [318, 198] width 58 height 10
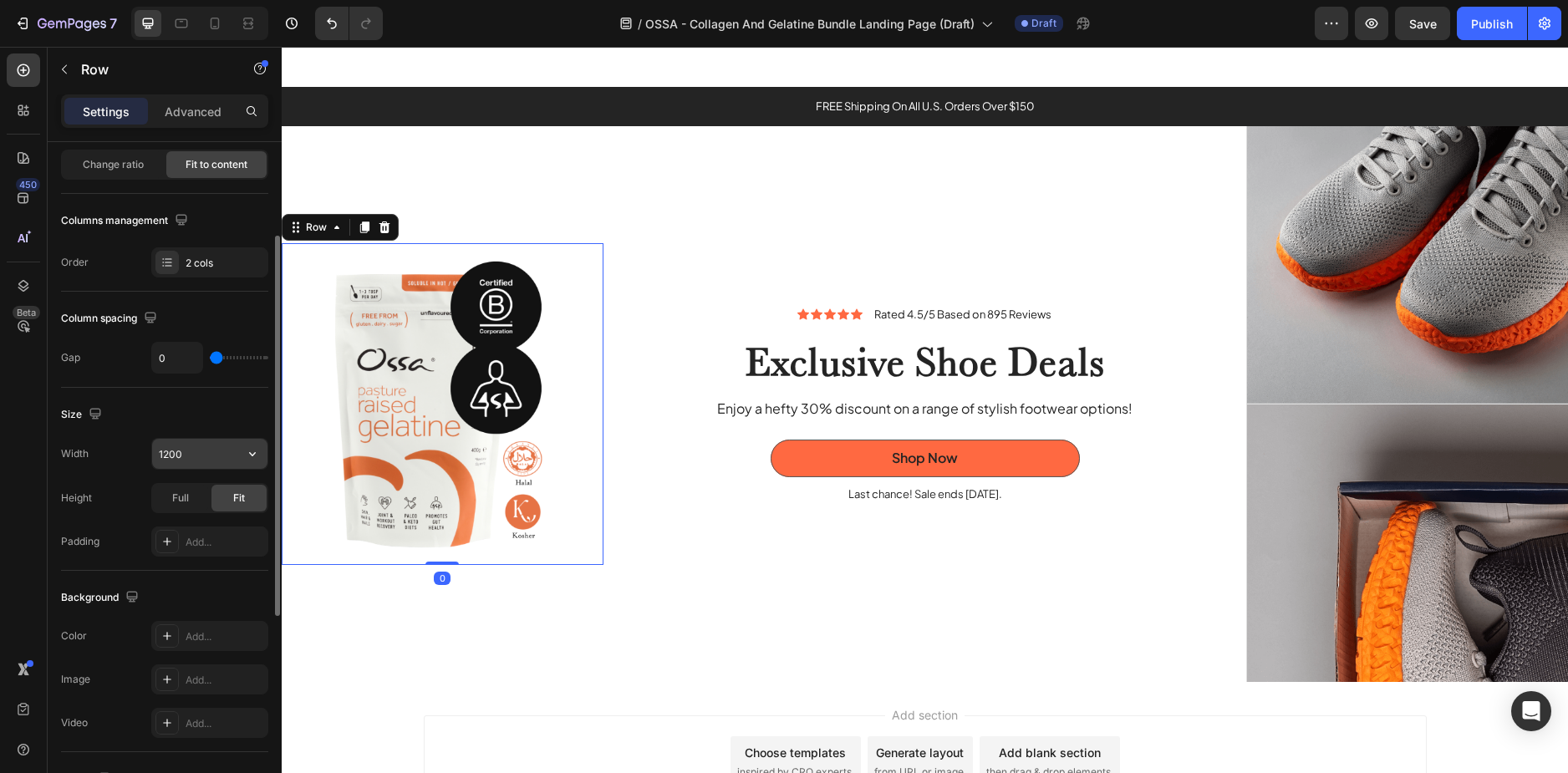
scroll to position [418, 0]
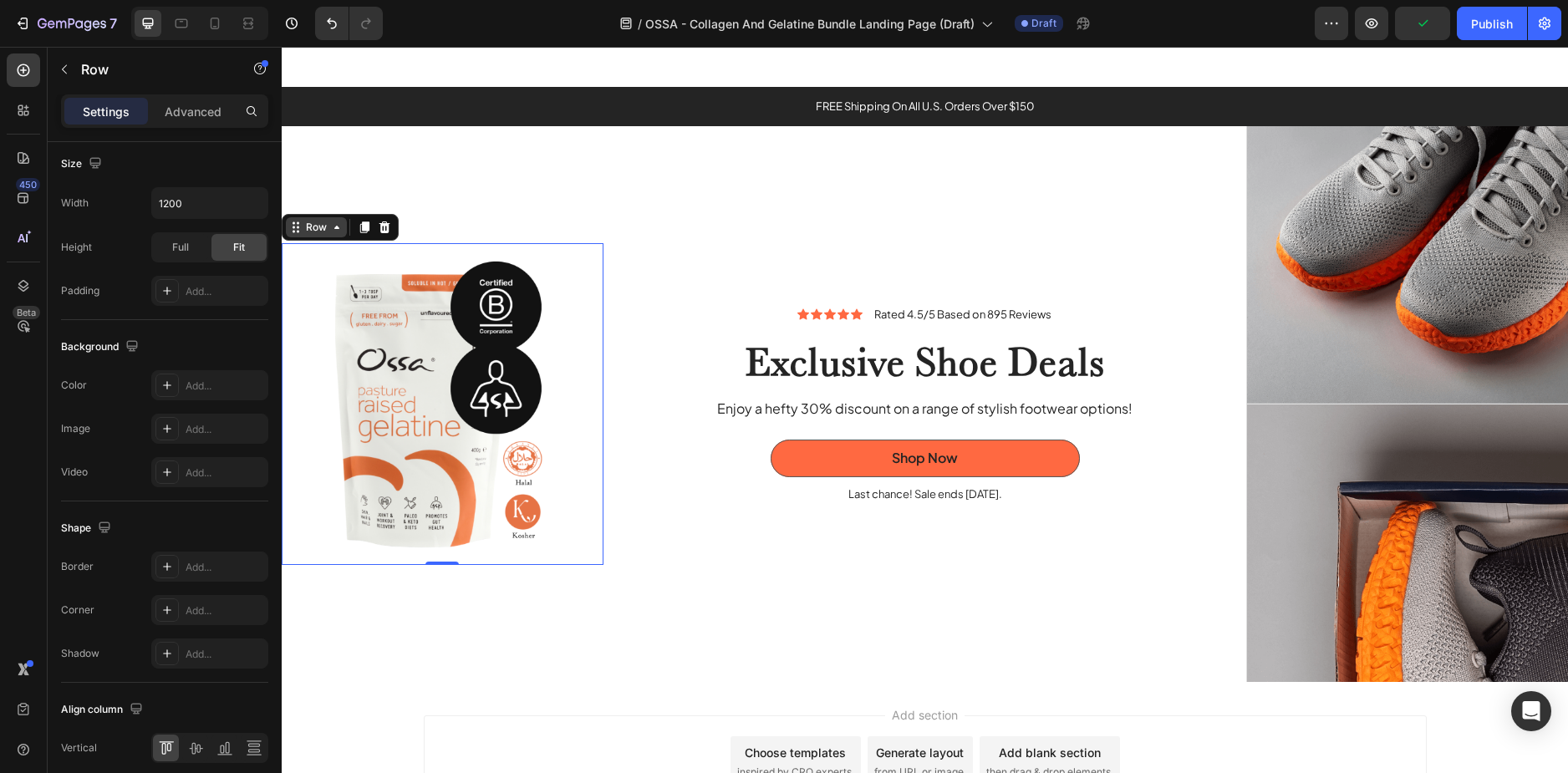
click at [338, 222] on icon at bounding box center [337, 227] width 13 height 13
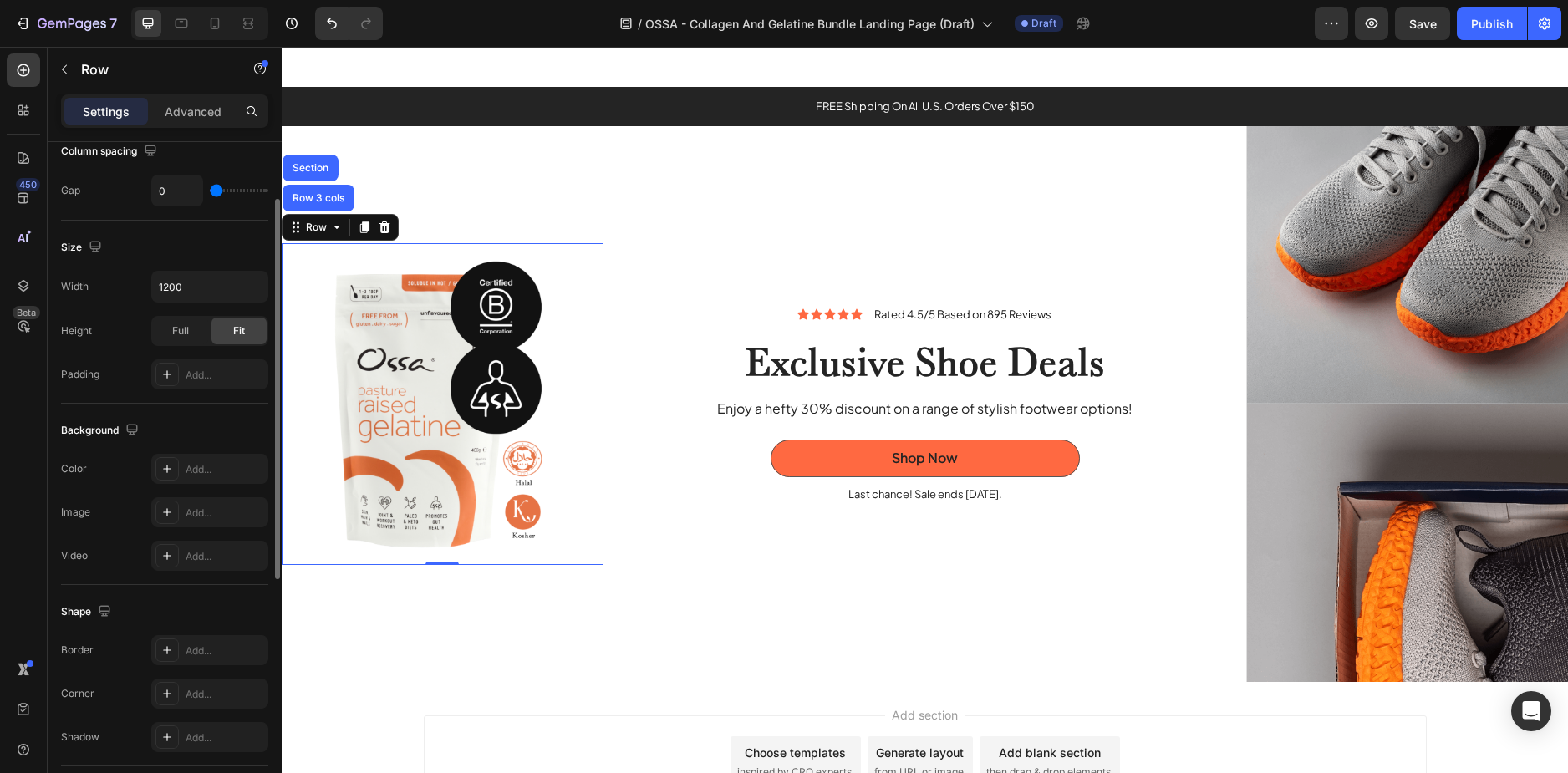
scroll to position [250, 0]
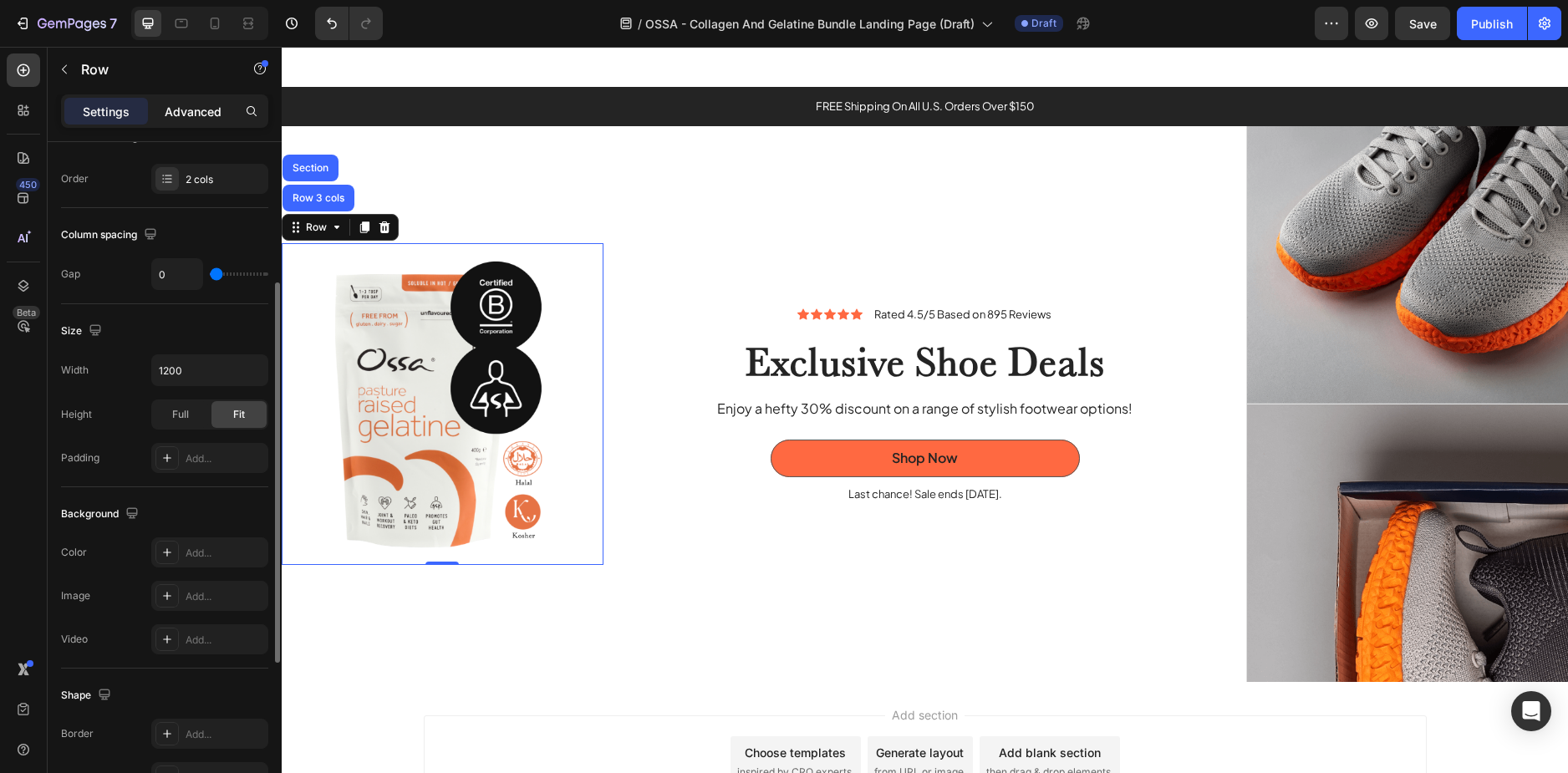
click at [180, 112] on p "Advanced" at bounding box center [193, 112] width 57 height 17
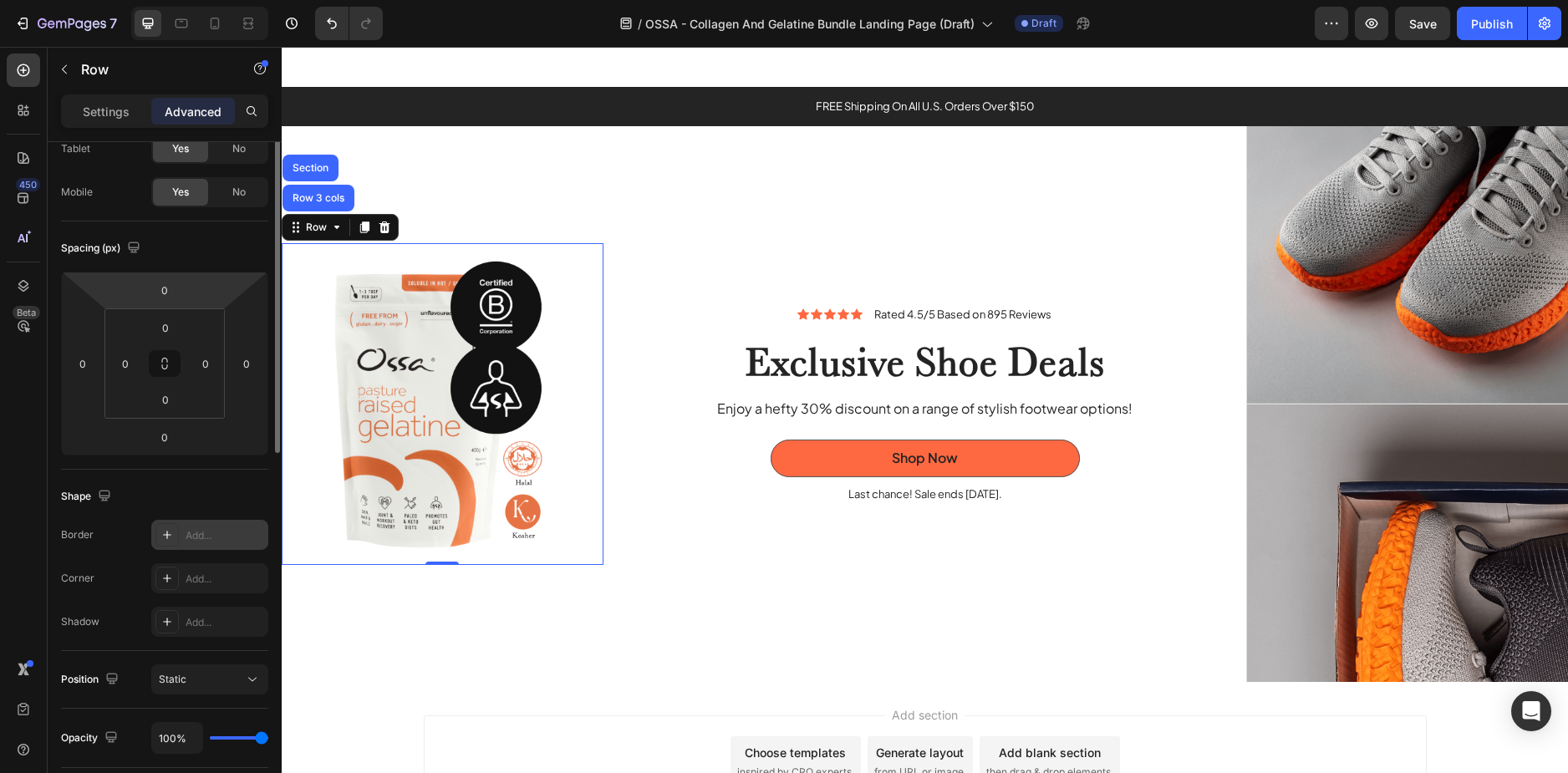
scroll to position [0, 0]
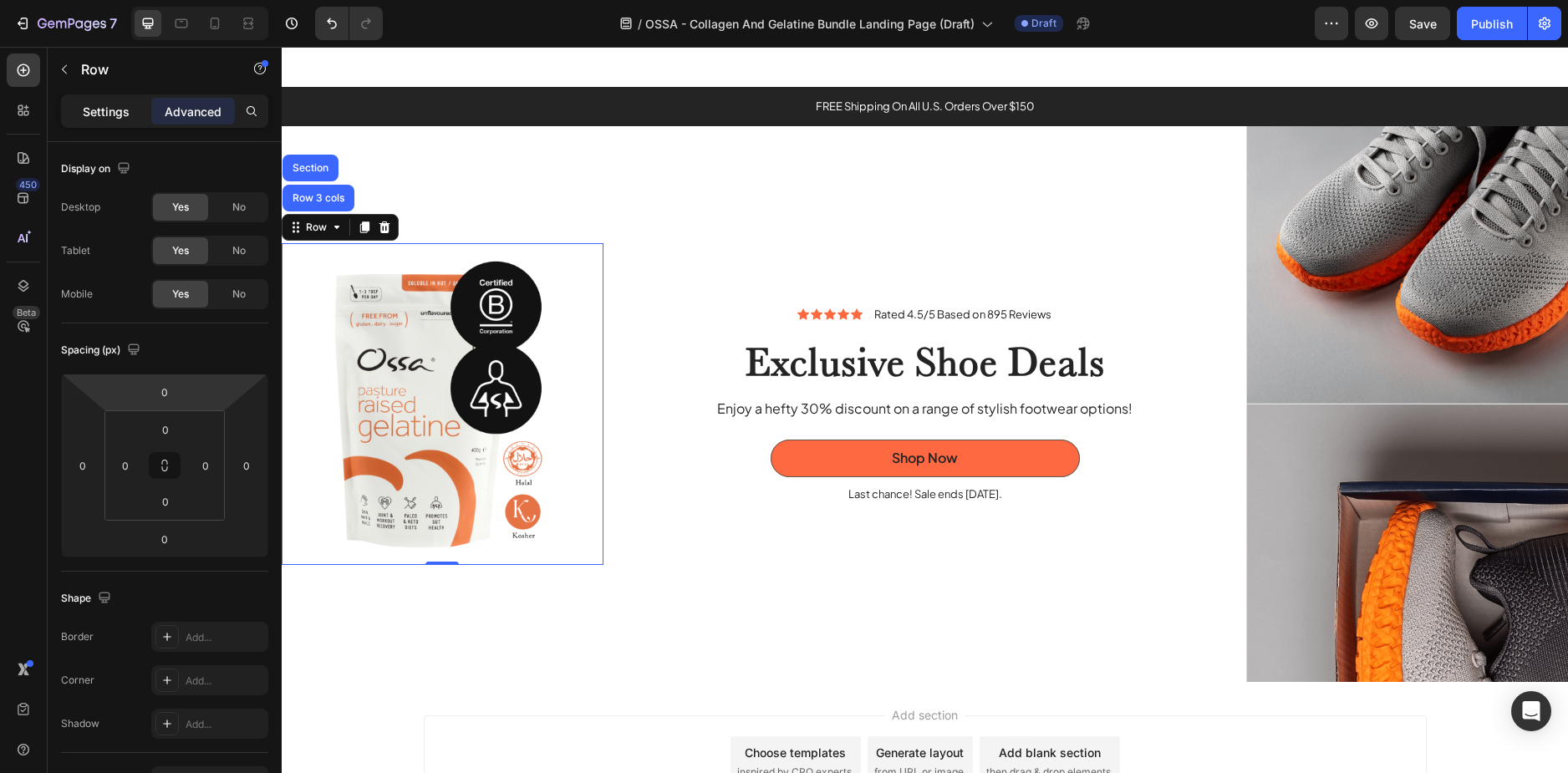
click at [106, 111] on p "Settings" at bounding box center [106, 112] width 47 height 17
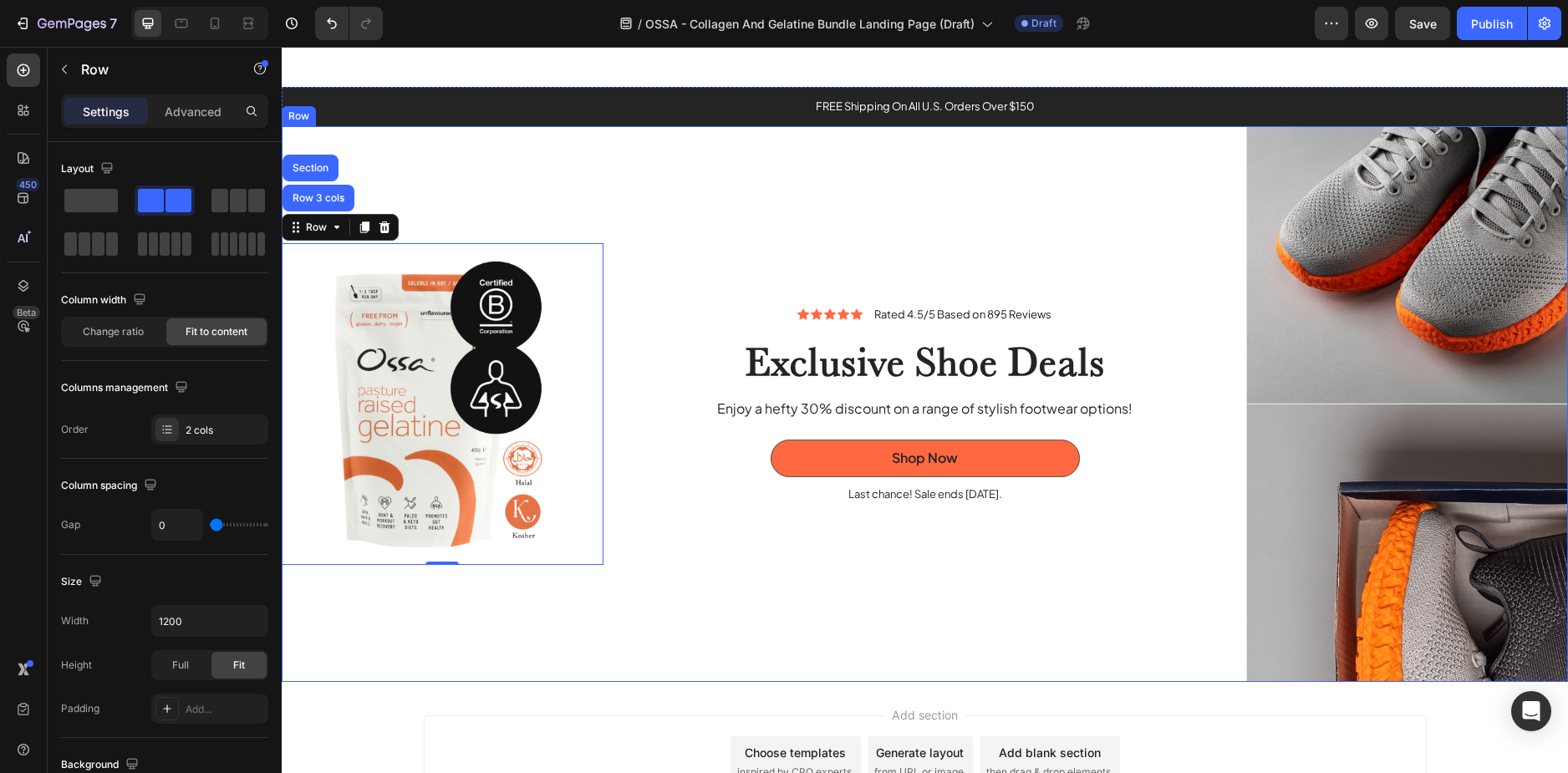
click at [785, 562] on div "Icon Icon Icon Icon Icon Icon List Rated 4.5/5 Based on 895 Reviews Text Block …" at bounding box center [925, 404] width 643 height 556
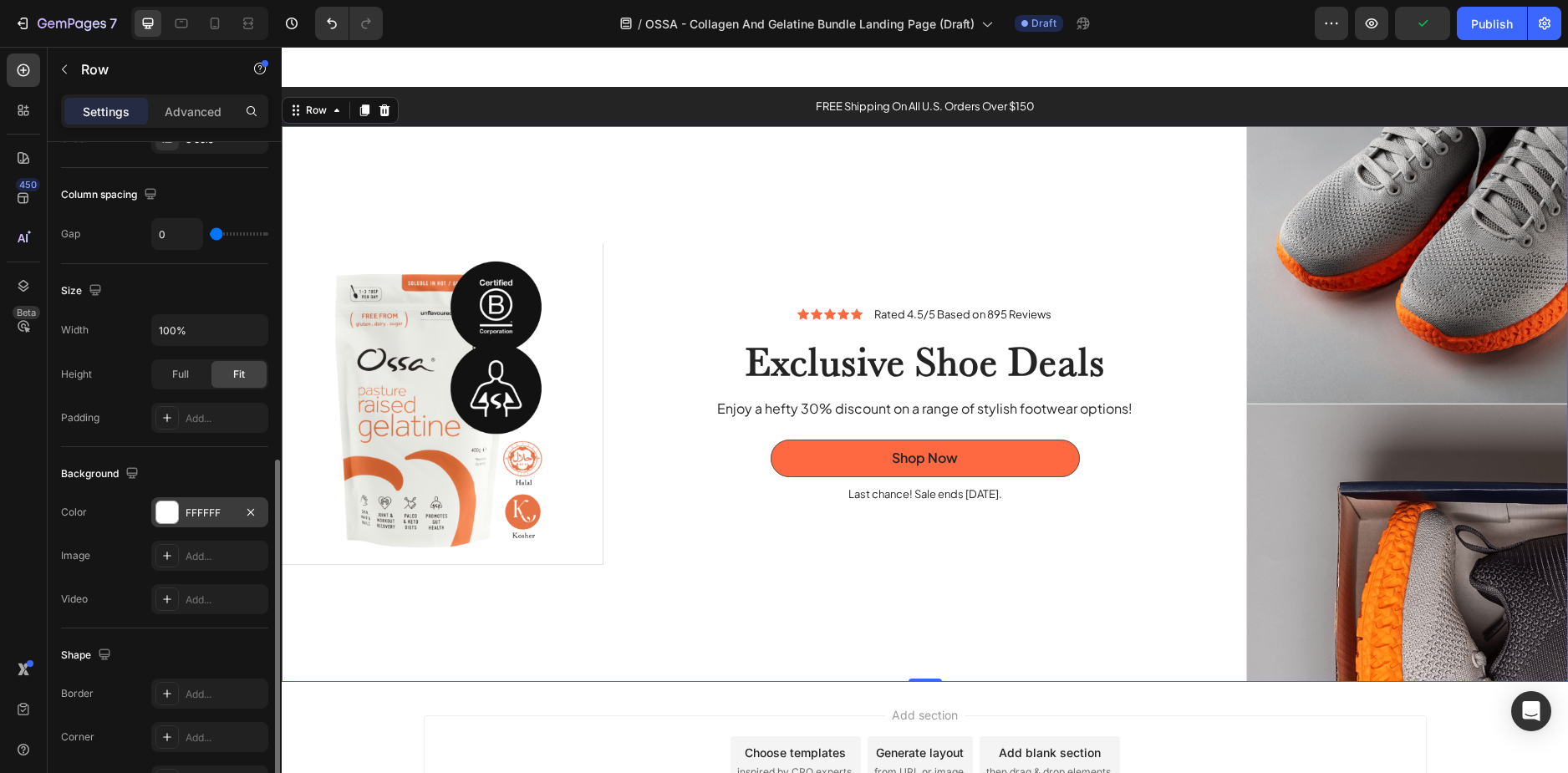
scroll to position [418, 0]
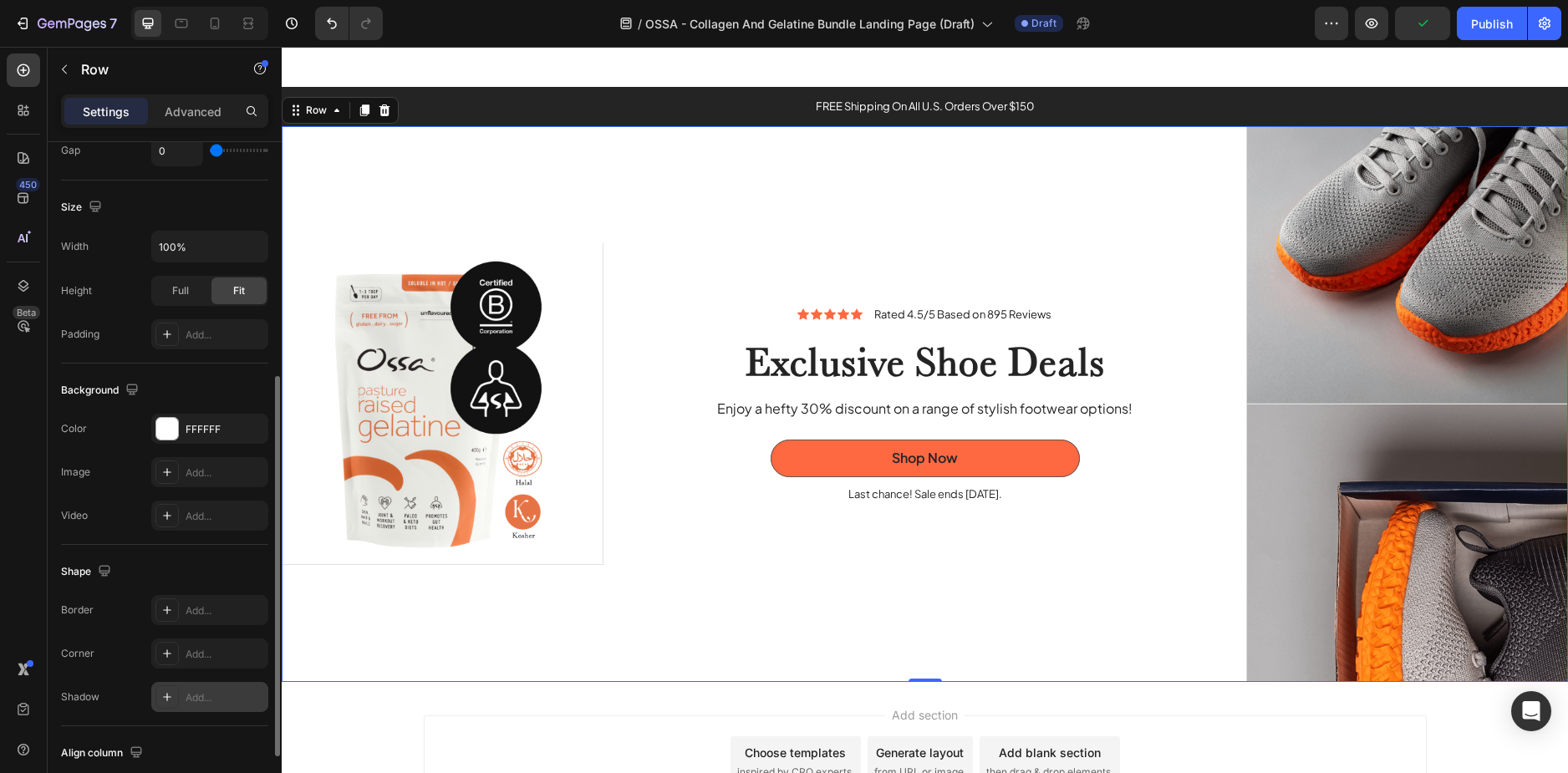
click at [216, 698] on div "Add..." at bounding box center [225, 698] width 79 height 15
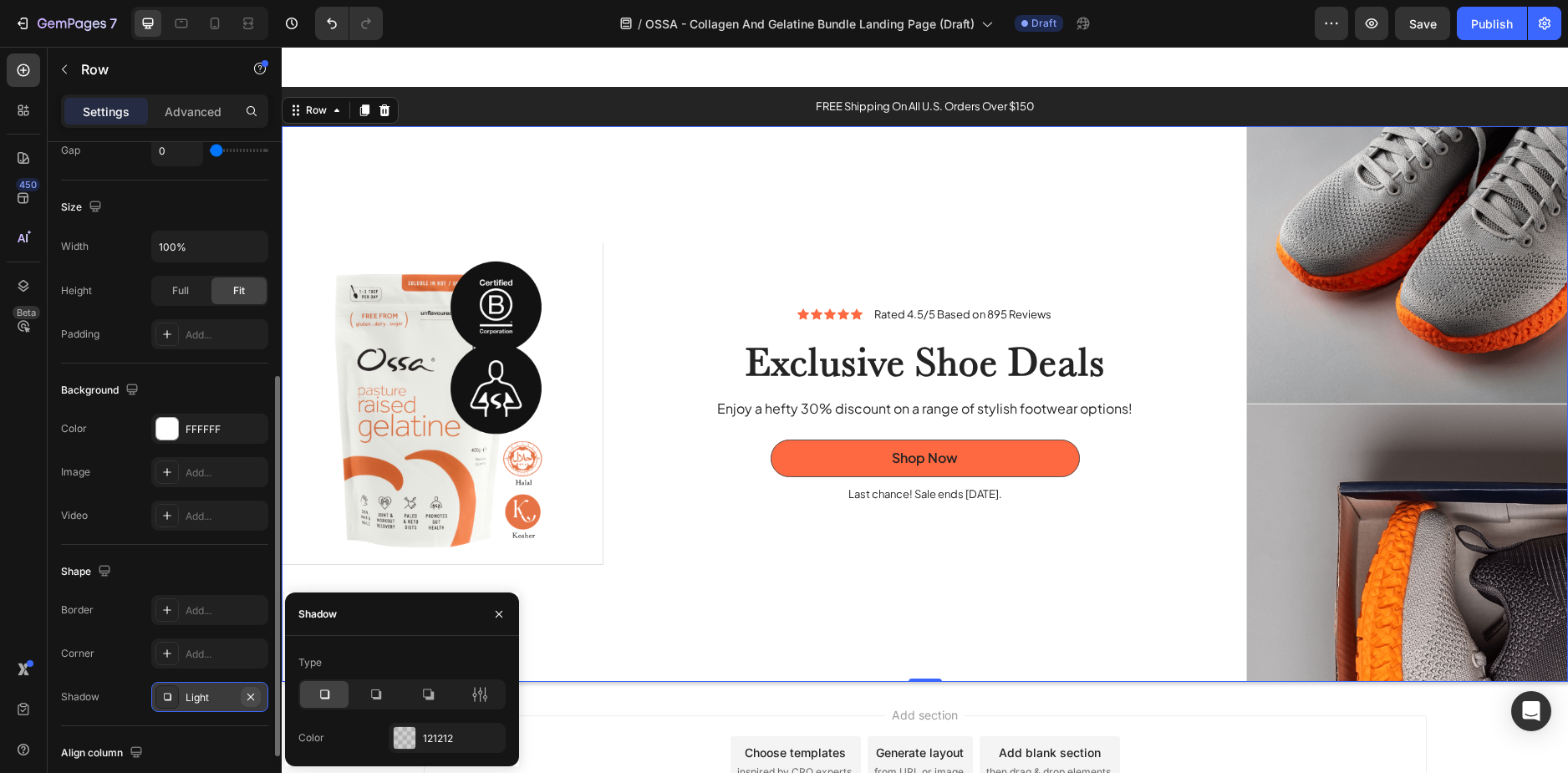
click at [257, 702] on icon "button" at bounding box center [251, 697] width 13 height 13
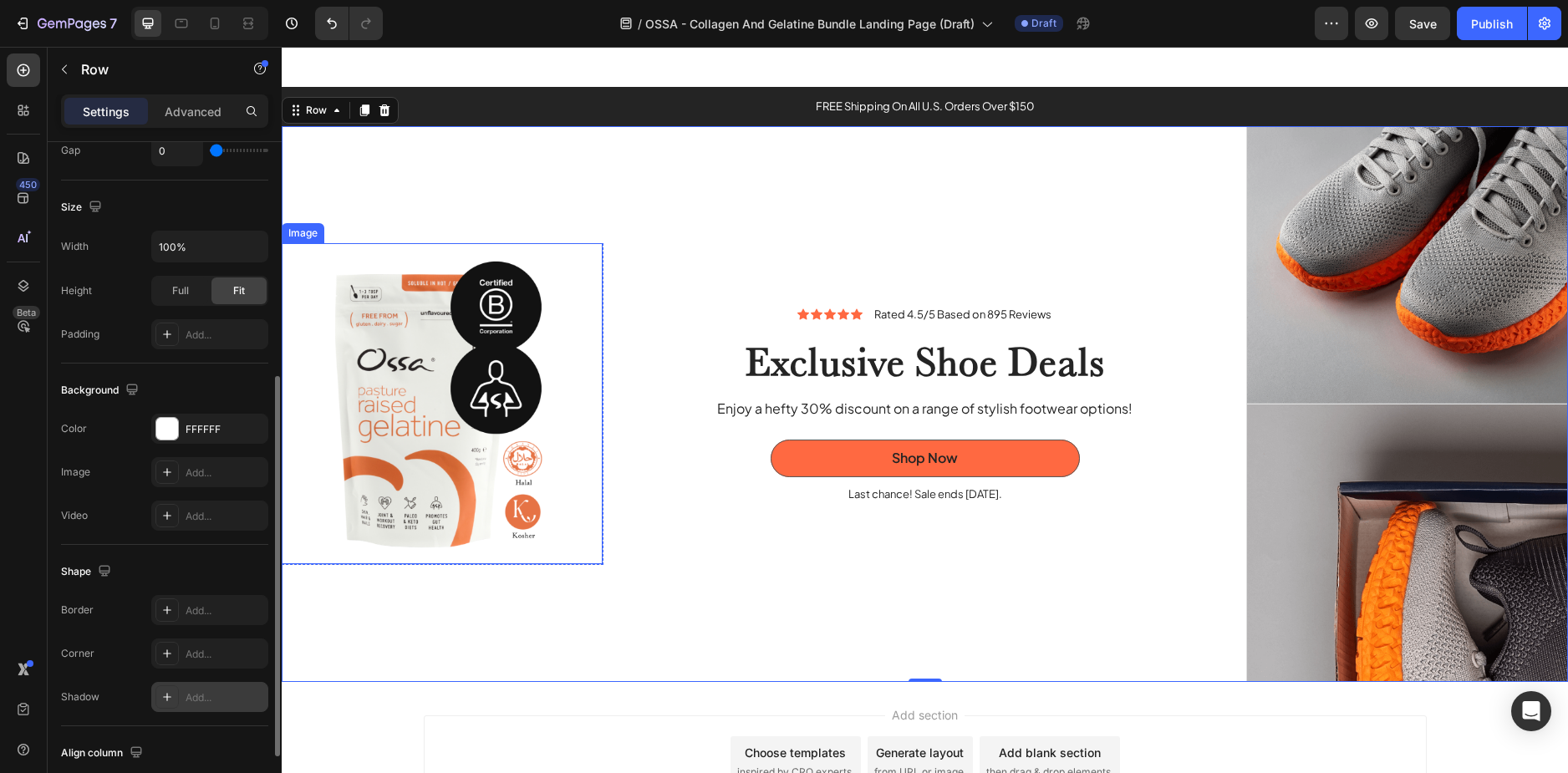
click at [566, 383] on img at bounding box center [442, 403] width 321 height 321
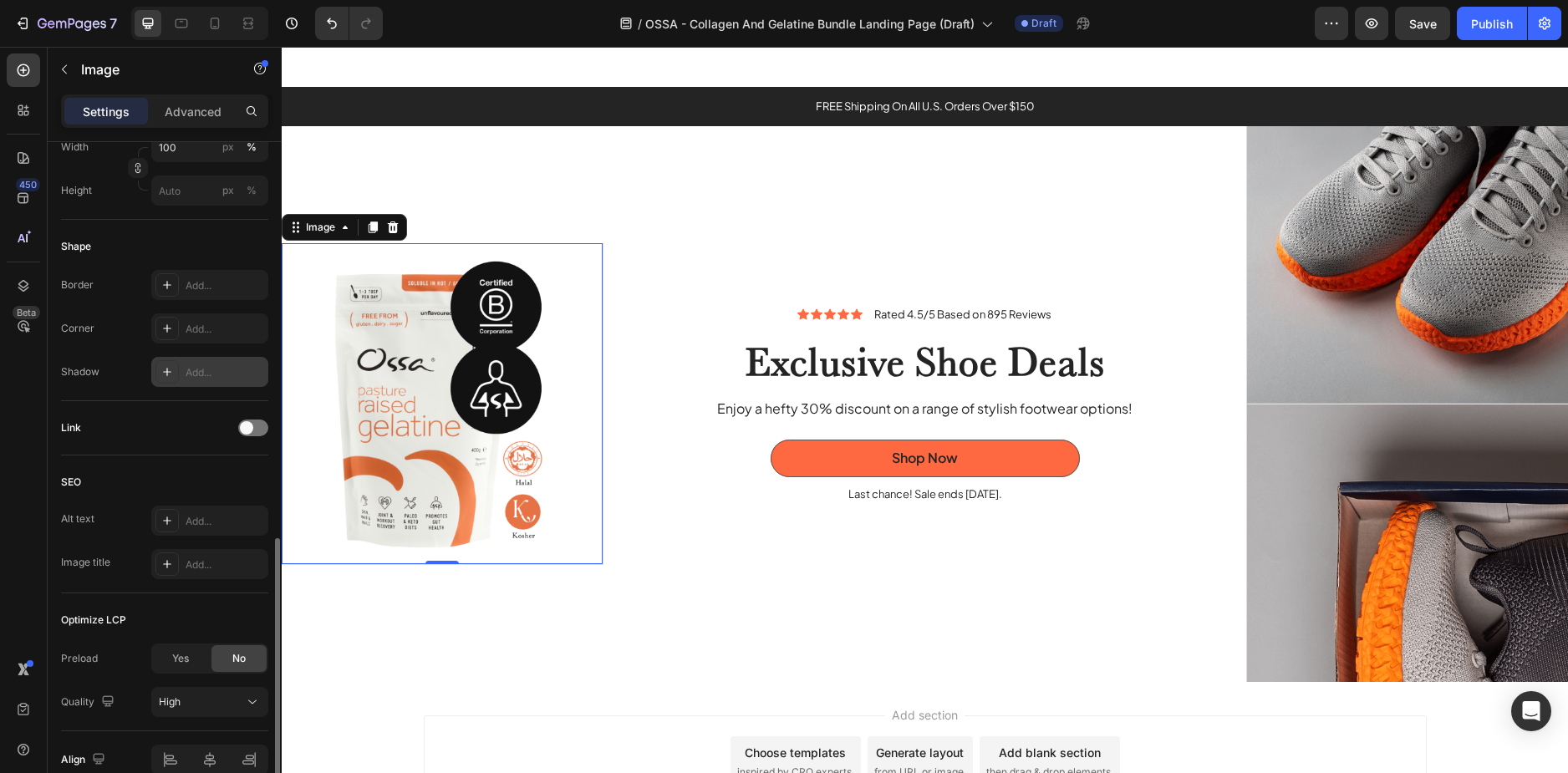
scroll to position [583, 0]
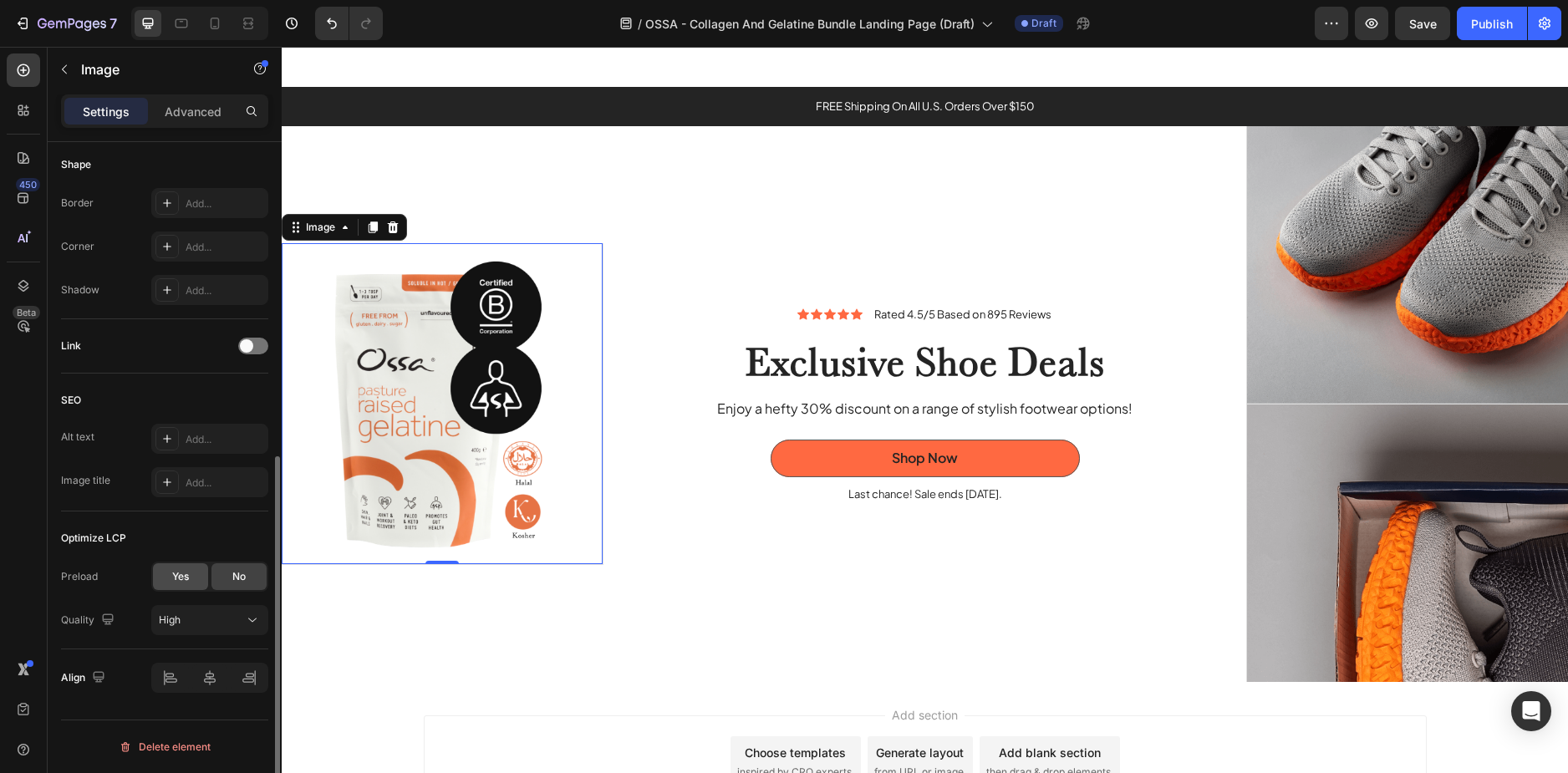
click at [184, 575] on span "Yes" at bounding box center [180, 577] width 16 height 15
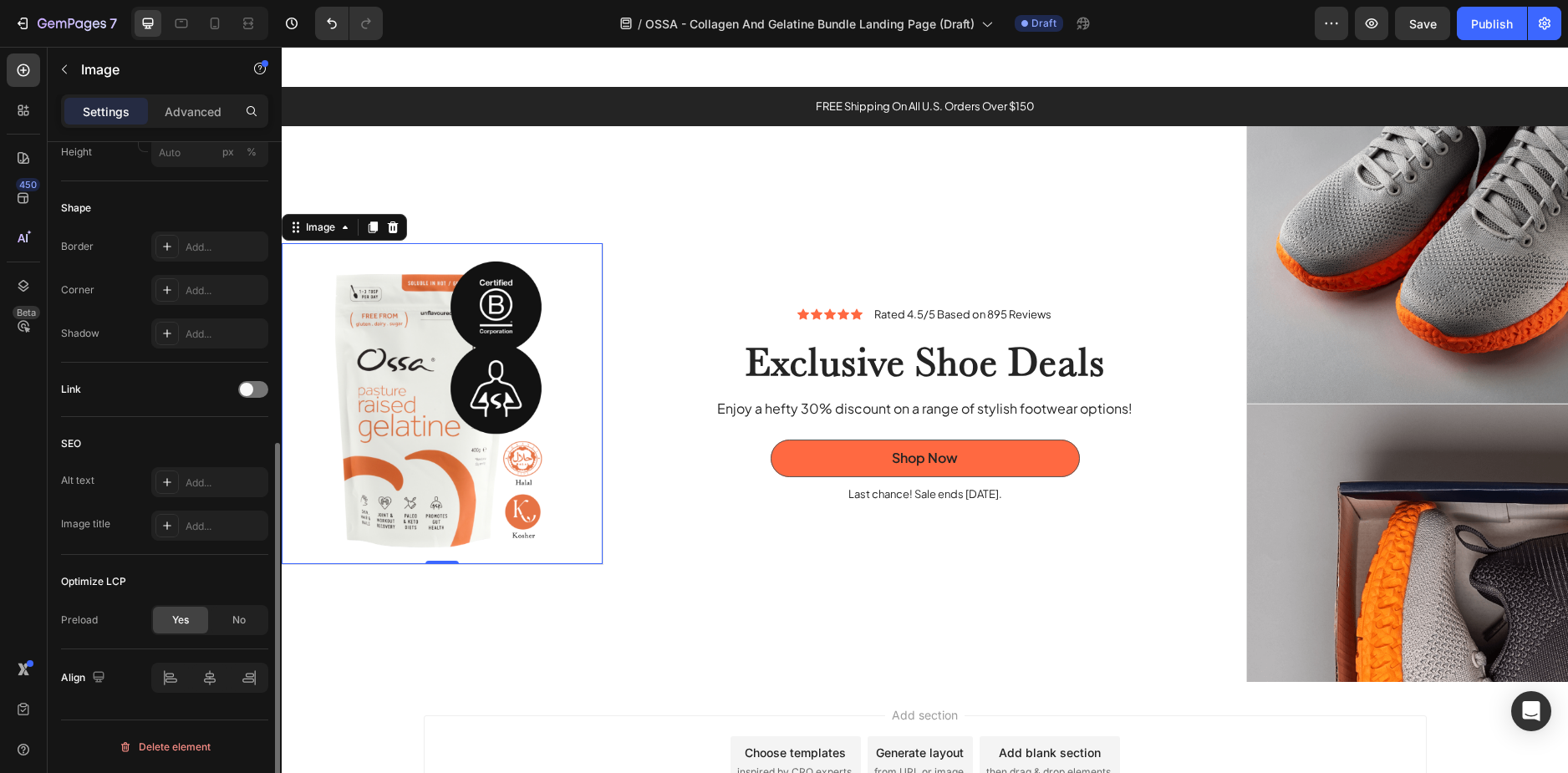
click at [634, 528] on div "Icon Icon Icon Icon Icon Icon List Rated 4.5/5 Based on 895 Reviews Text Block …" at bounding box center [925, 404] width 643 height 556
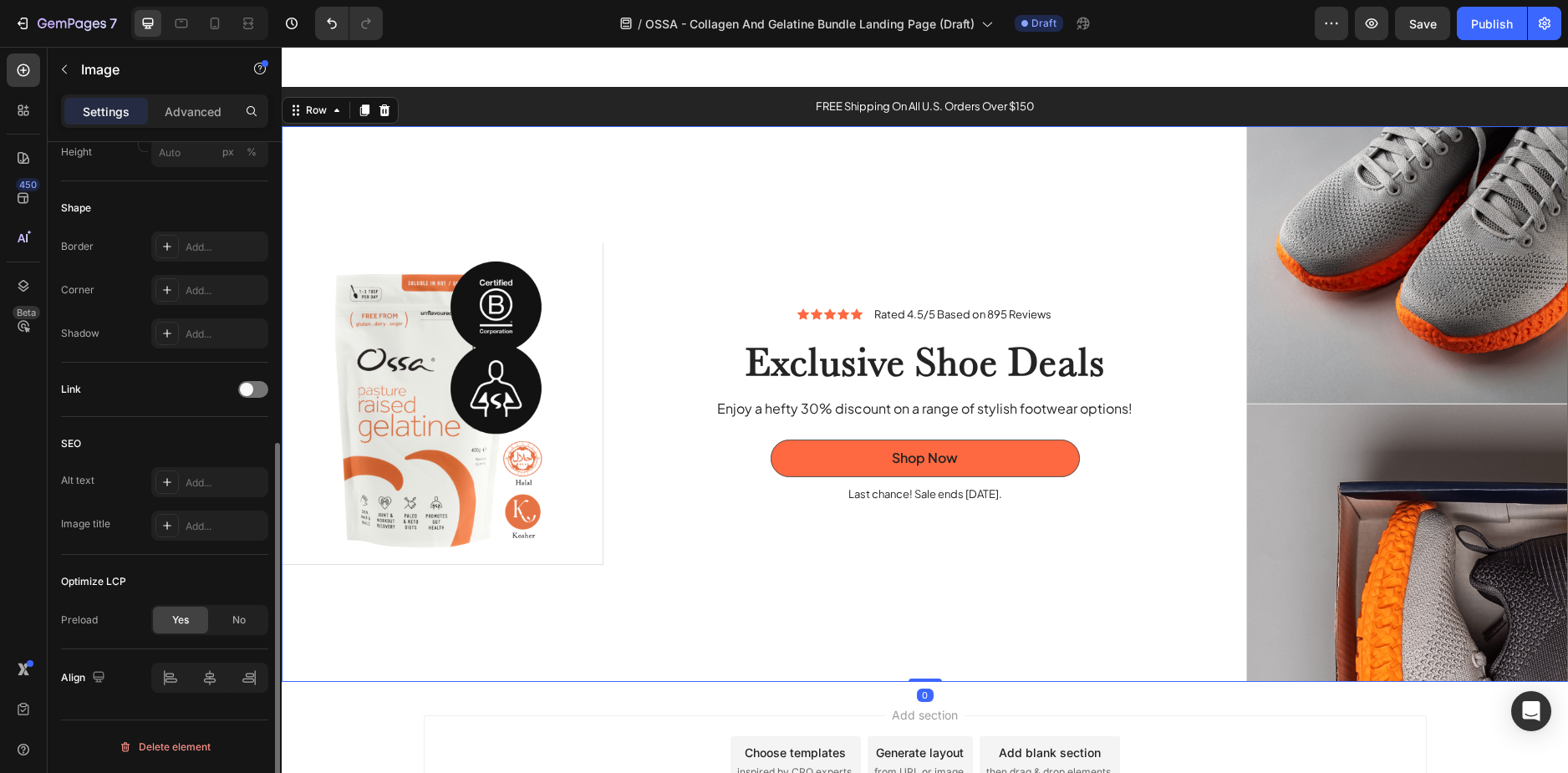
scroll to position [0, 0]
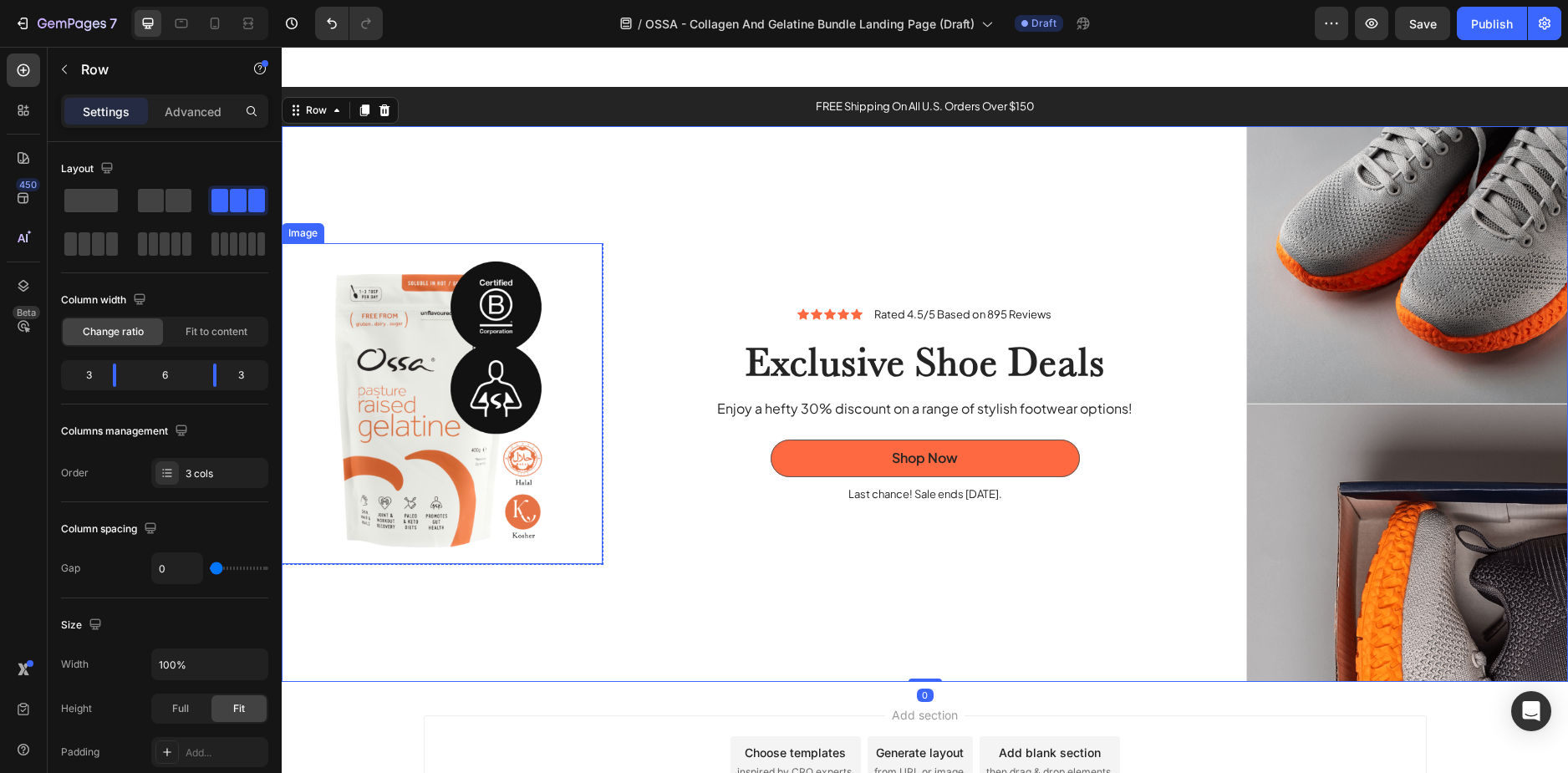
click at [417, 469] on img at bounding box center [442, 403] width 321 height 321
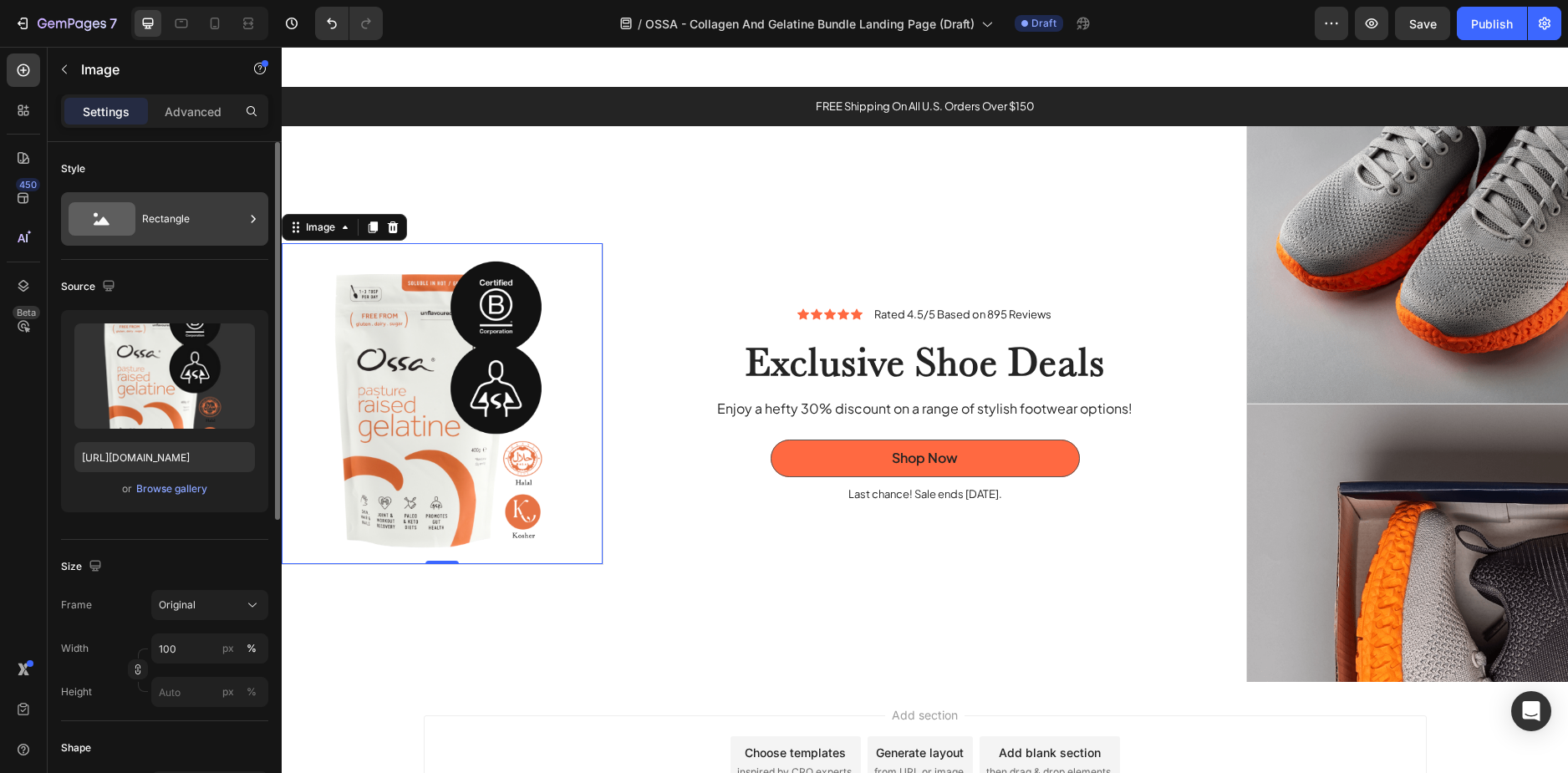
click at [190, 214] on div "Rectangle" at bounding box center [193, 219] width 102 height 39
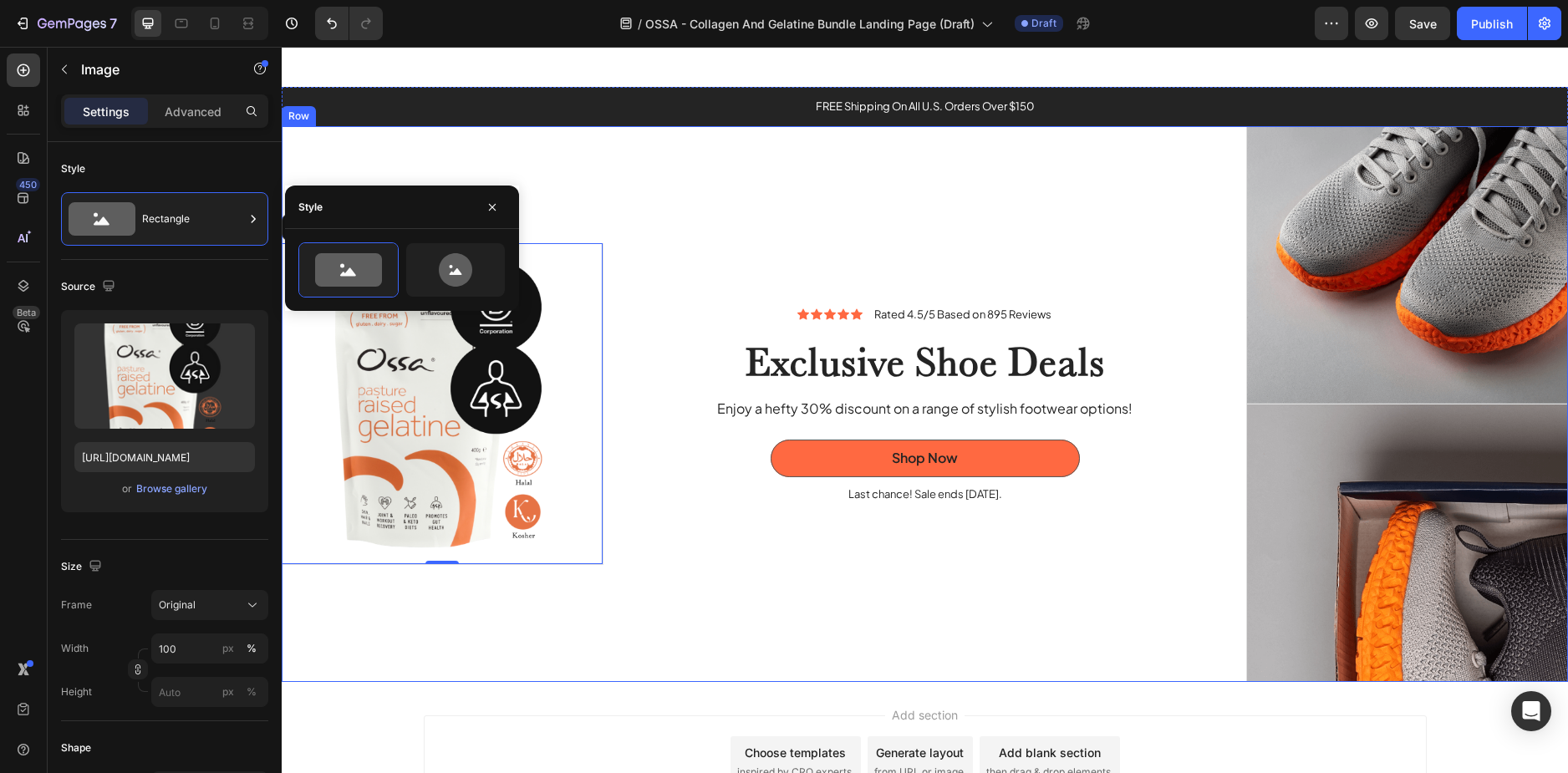
click at [635, 606] on div "Icon Icon Icon Icon Icon Icon List Rated 4.5/5 Based on 895 Reviews Text Block …" at bounding box center [925, 404] width 643 height 556
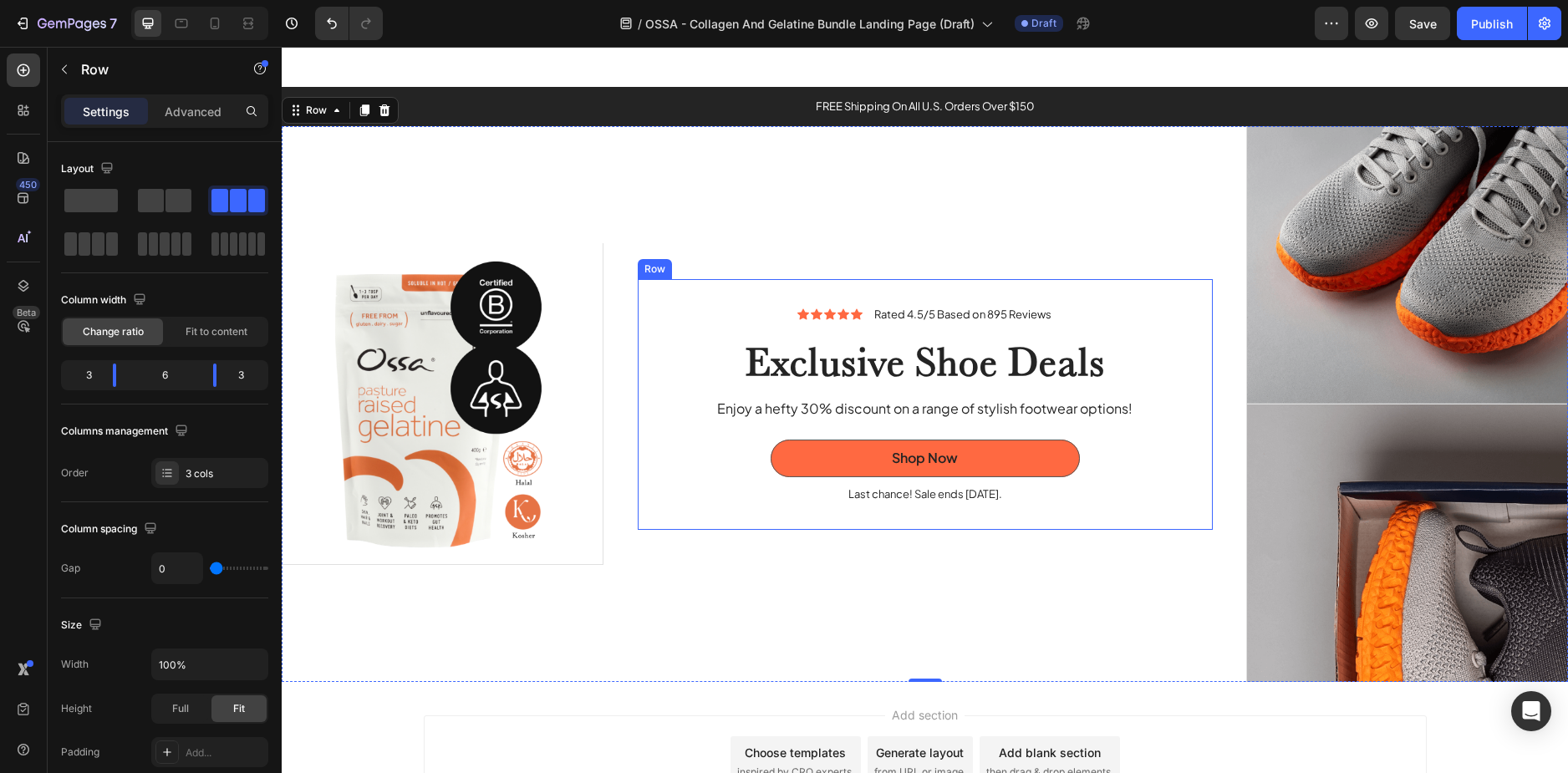
click at [681, 299] on div "Icon Icon Icon Icon Icon Icon List Rated 4.5/5 Based on 895 Reviews Text Block …" at bounding box center [924, 404] width 575 height 250
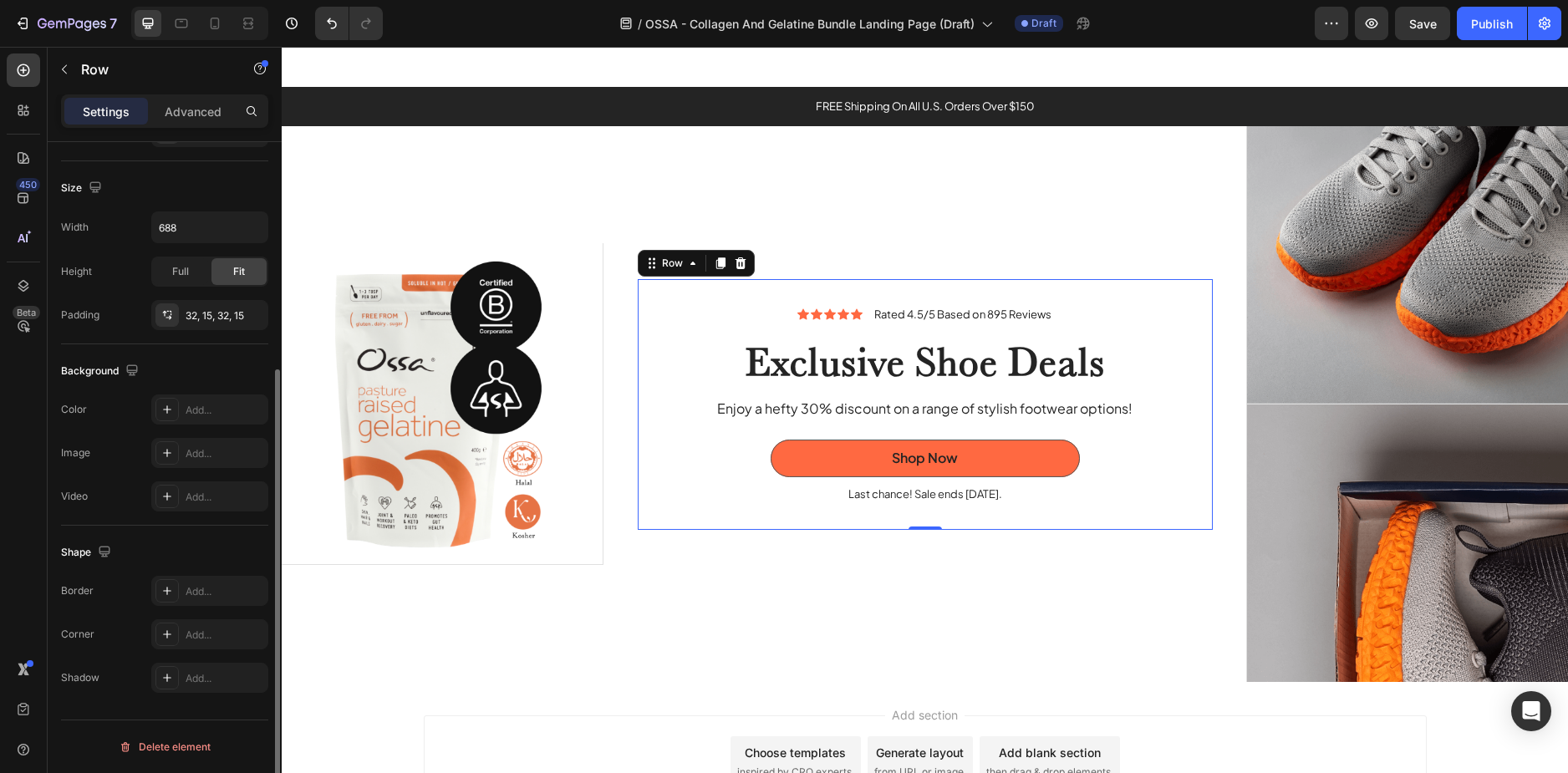
scroll to position [174, 0]
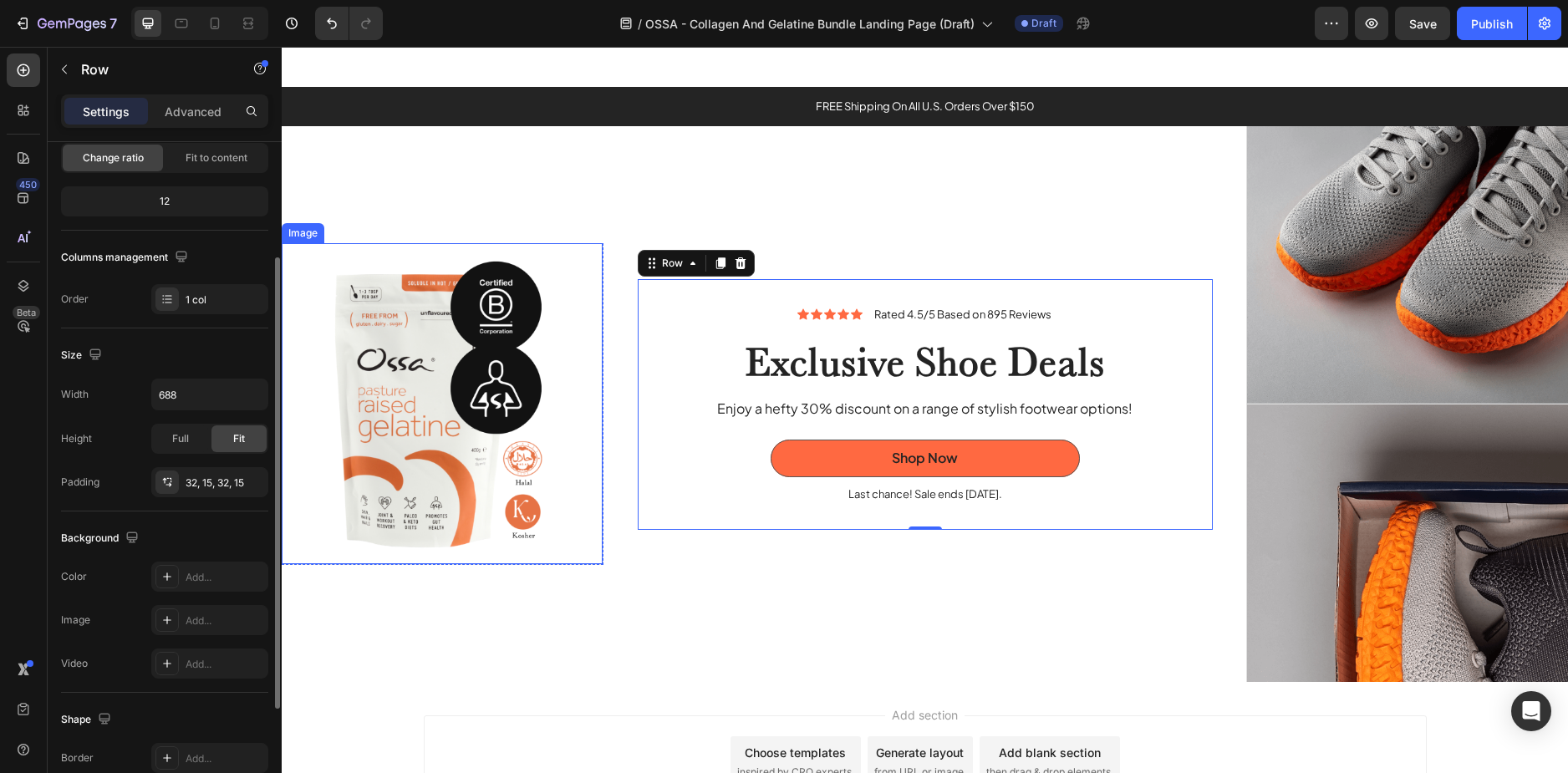
click at [591, 358] on img at bounding box center [442, 403] width 321 height 321
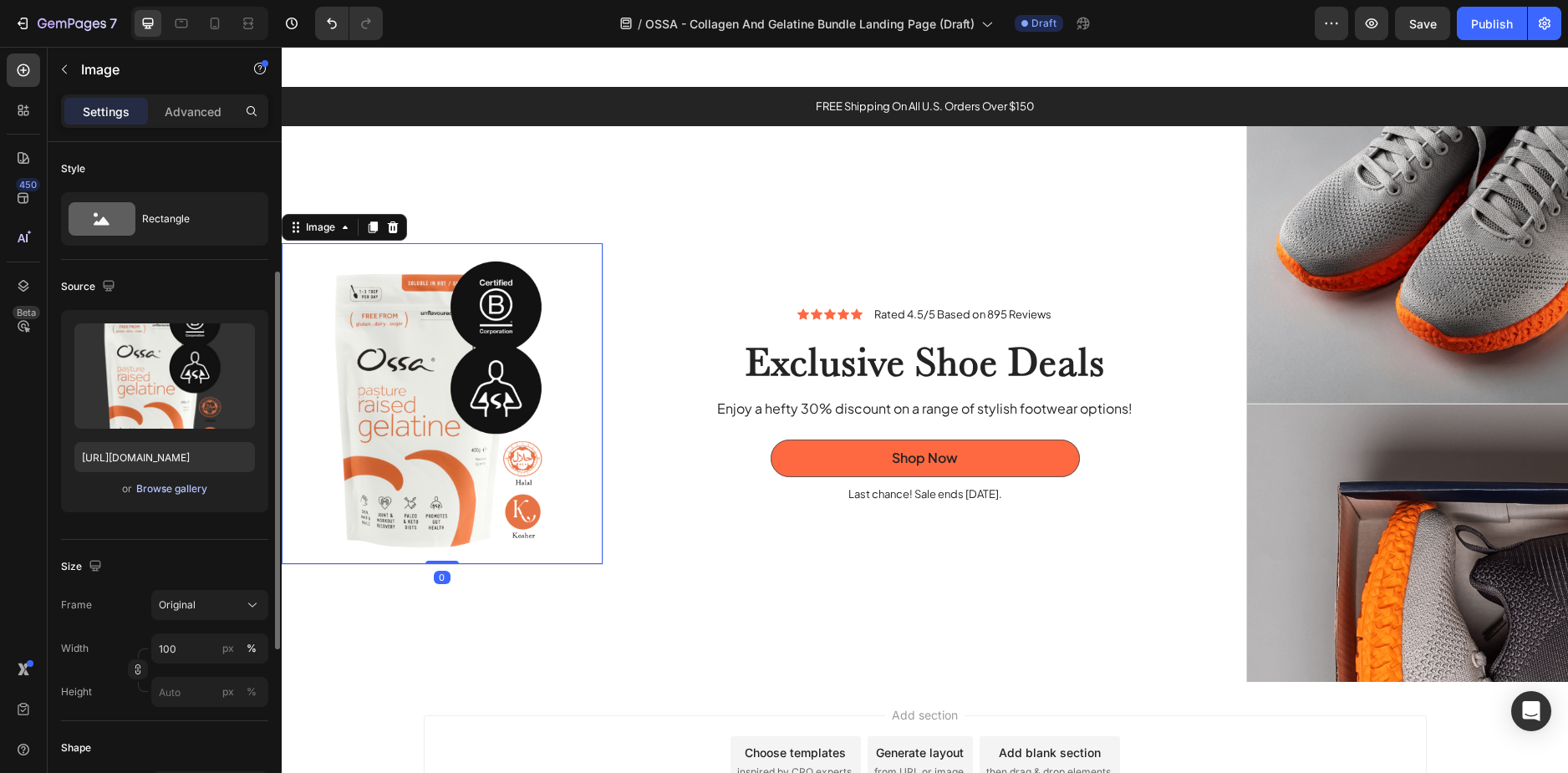
scroll to position [167, 0]
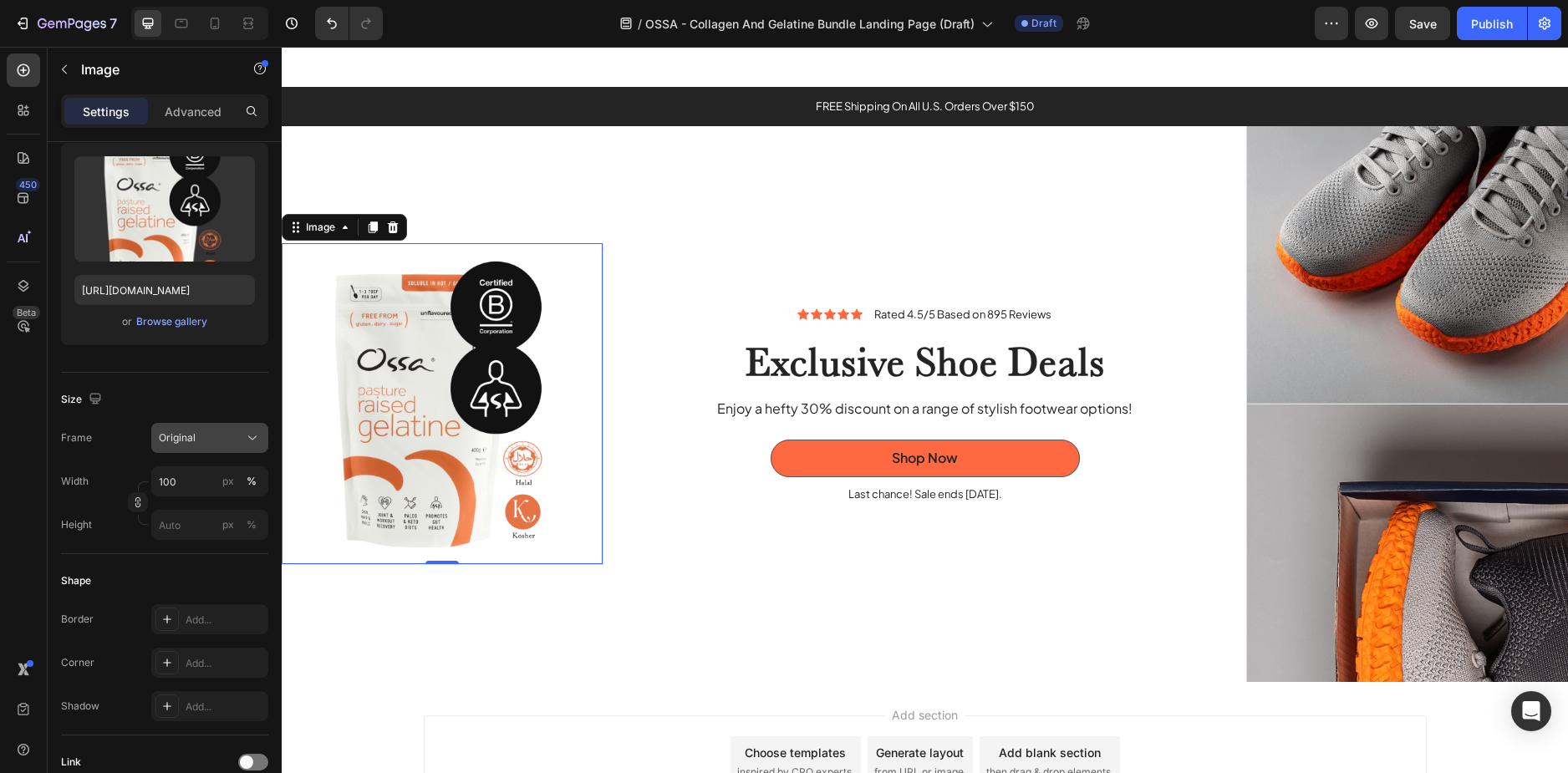
click at [193, 432] on span "Original" at bounding box center [177, 438] width 37 height 15
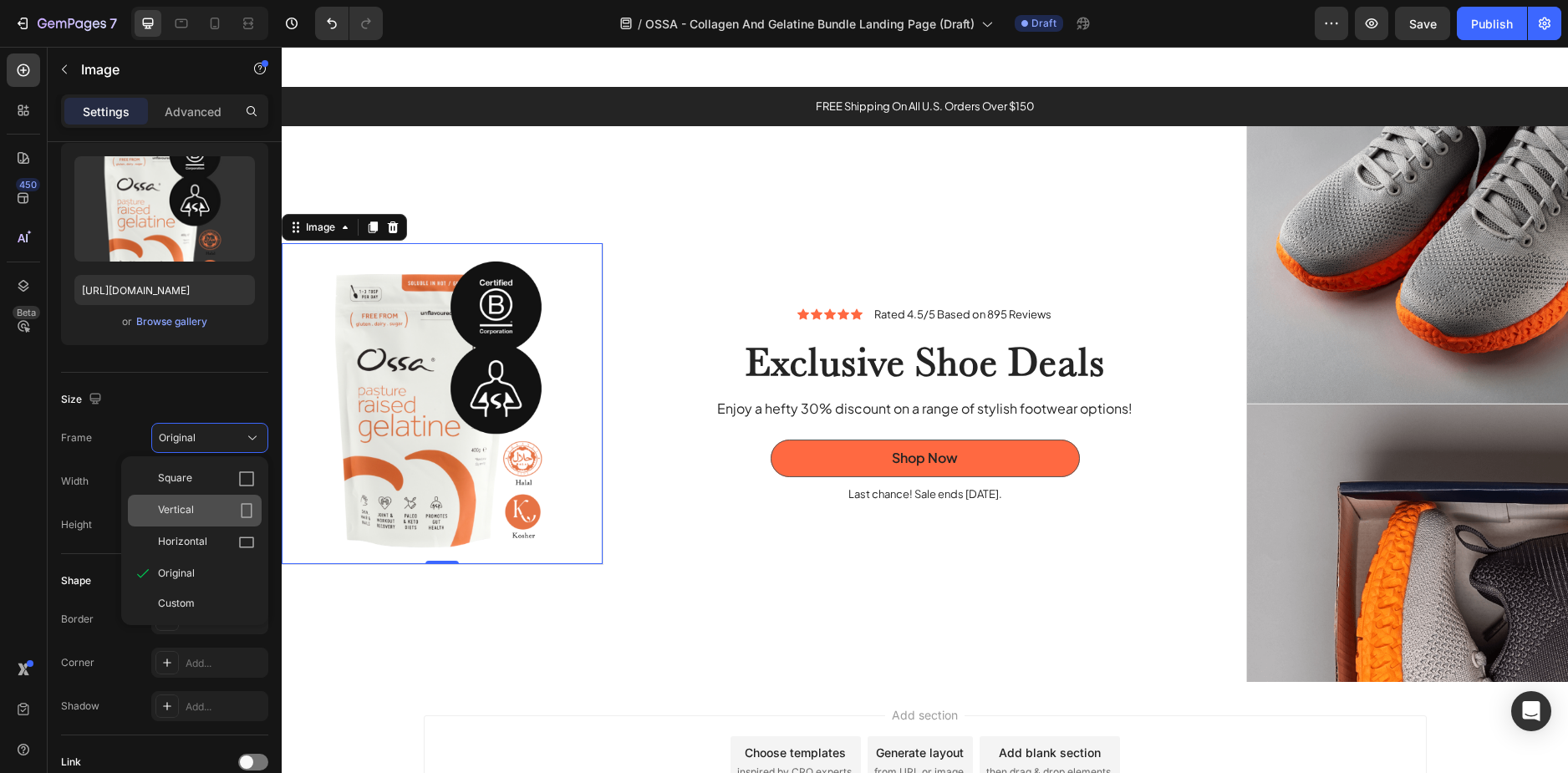
click at [188, 508] on span "Vertical" at bounding box center [175, 510] width 36 height 16
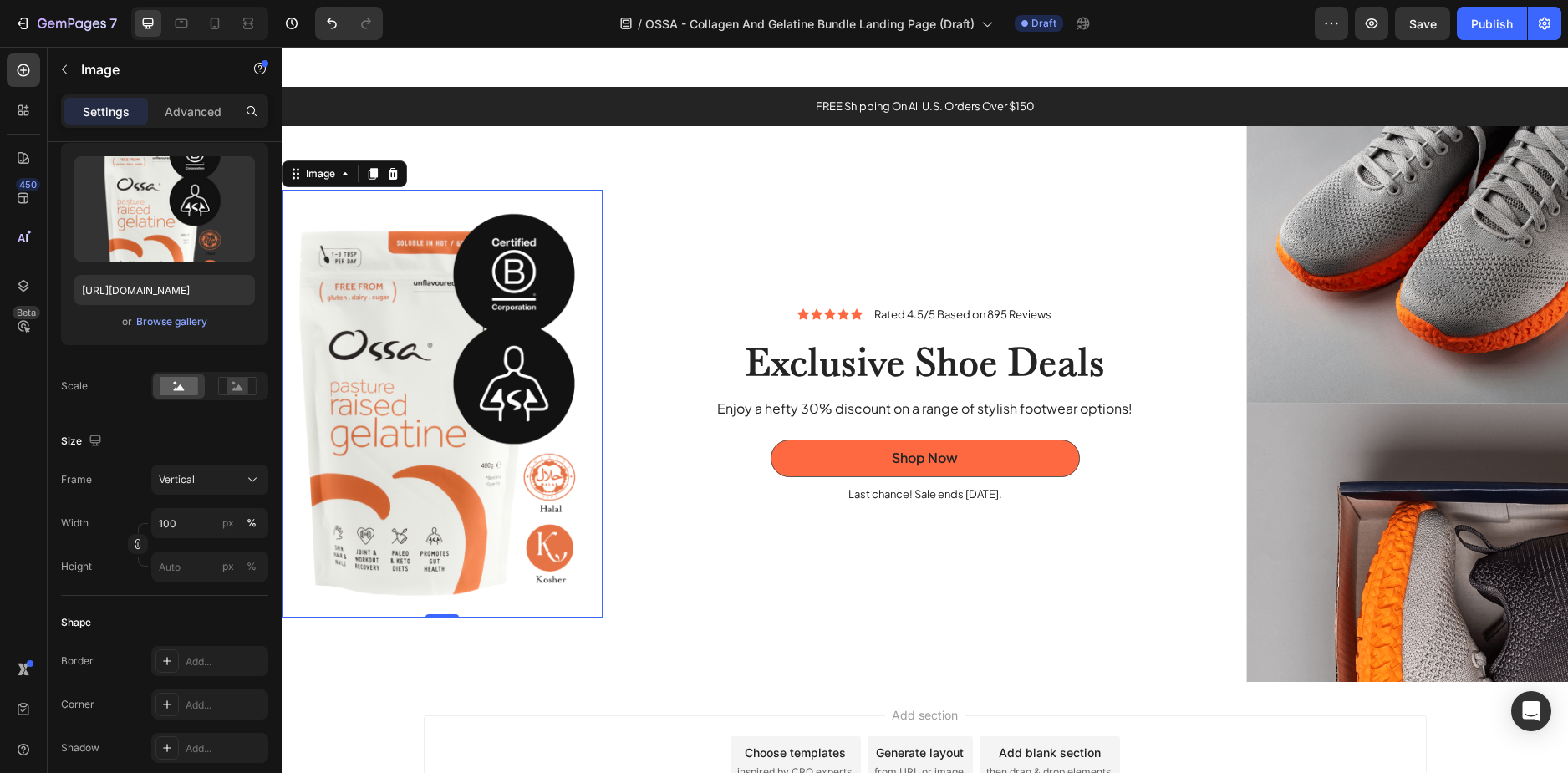
click at [732, 558] on div "Icon Icon Icon Icon Icon Icon List Rated 4.5/5 Based on 895 Reviews Text Block …" at bounding box center [925, 404] width 643 height 556
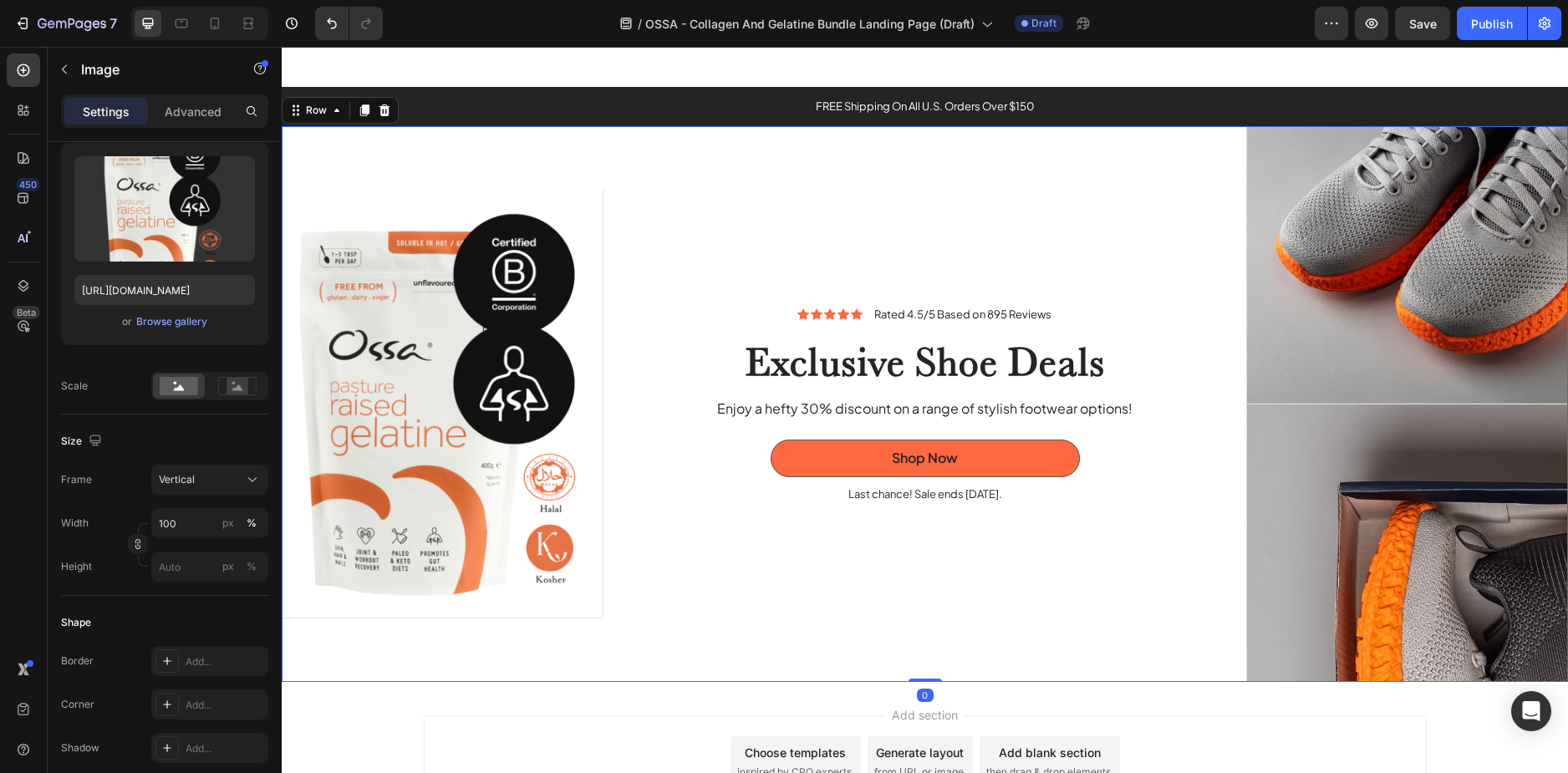
scroll to position [0, 0]
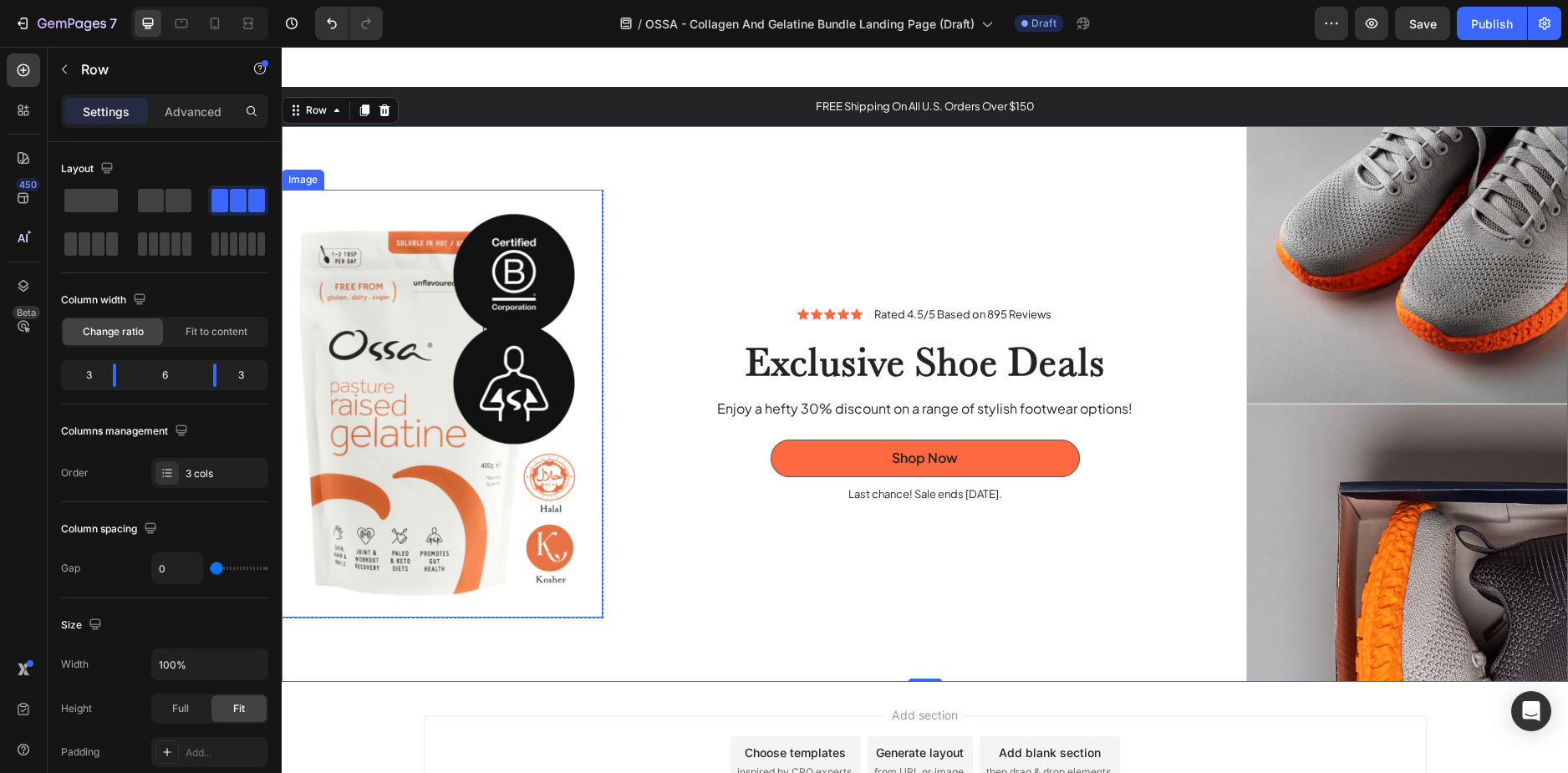
click at [593, 606] on img at bounding box center [442, 403] width 321 height 427
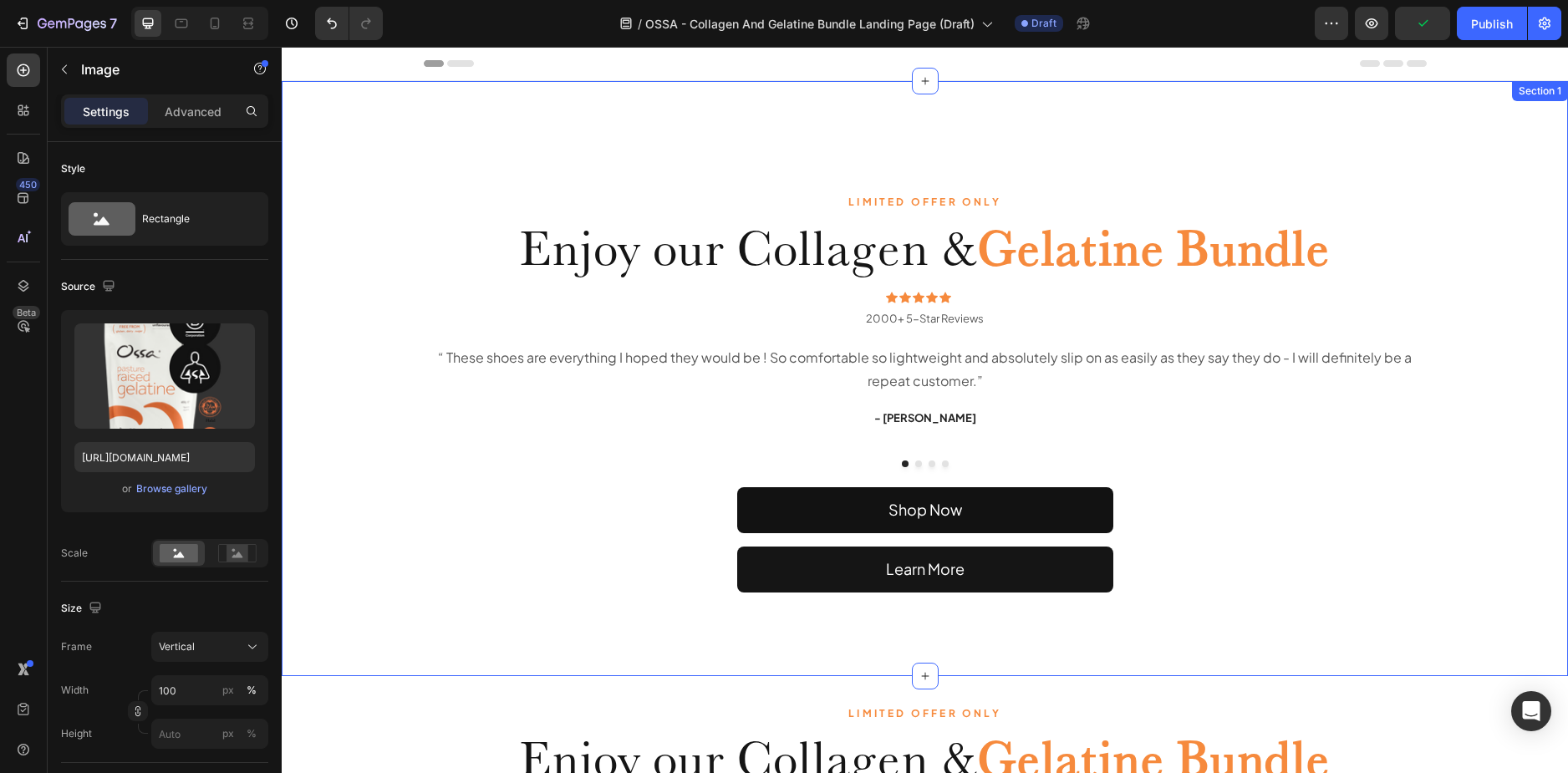
click at [485, 135] on div "LIMITED OFFER ONLY Text Block Enjoy our Collagen & Gelatine Bundle Heading Icon…" at bounding box center [925, 378] width 1286 height 595
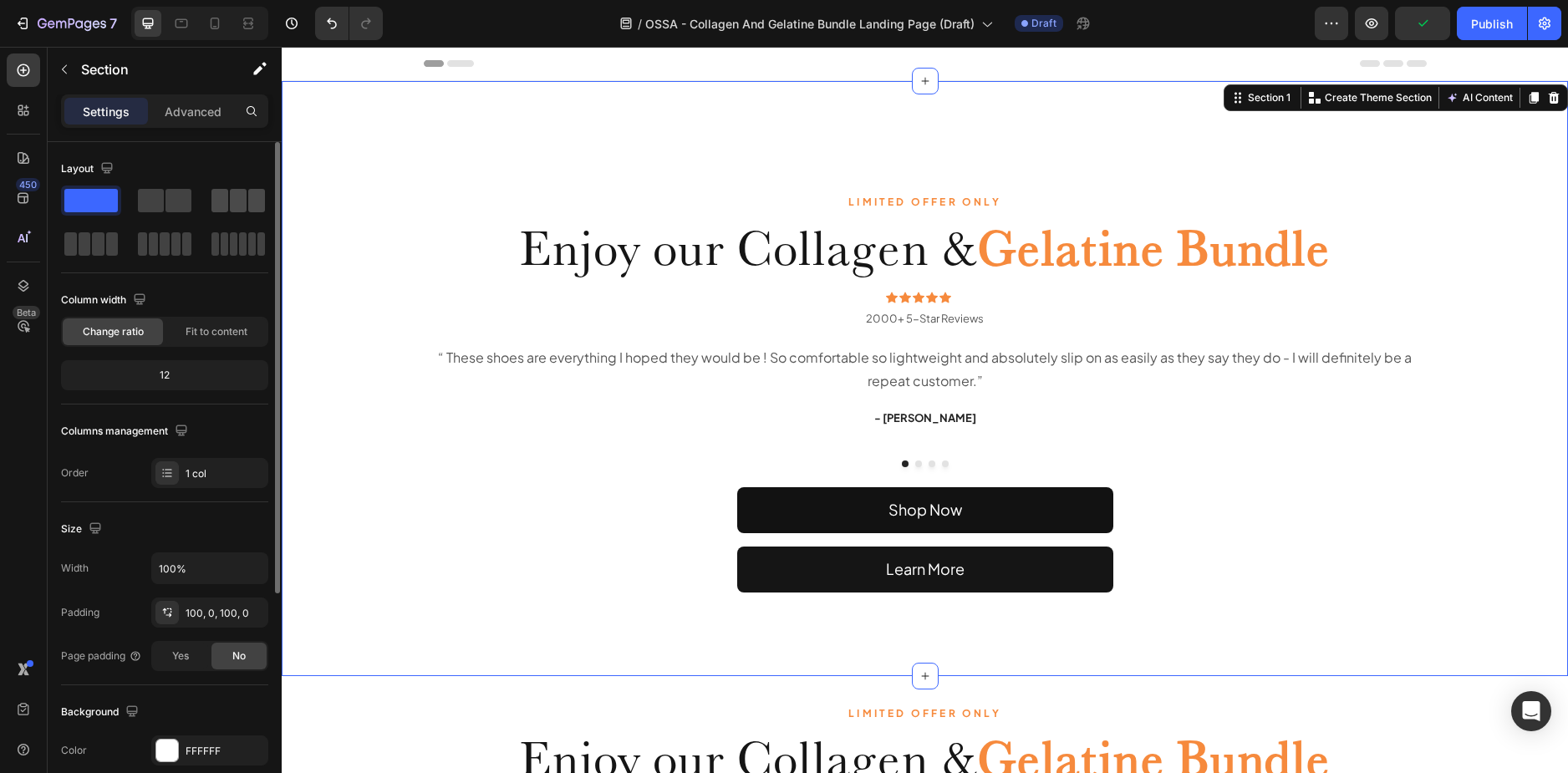
click at [220, 200] on span at bounding box center [219, 200] width 16 height 23
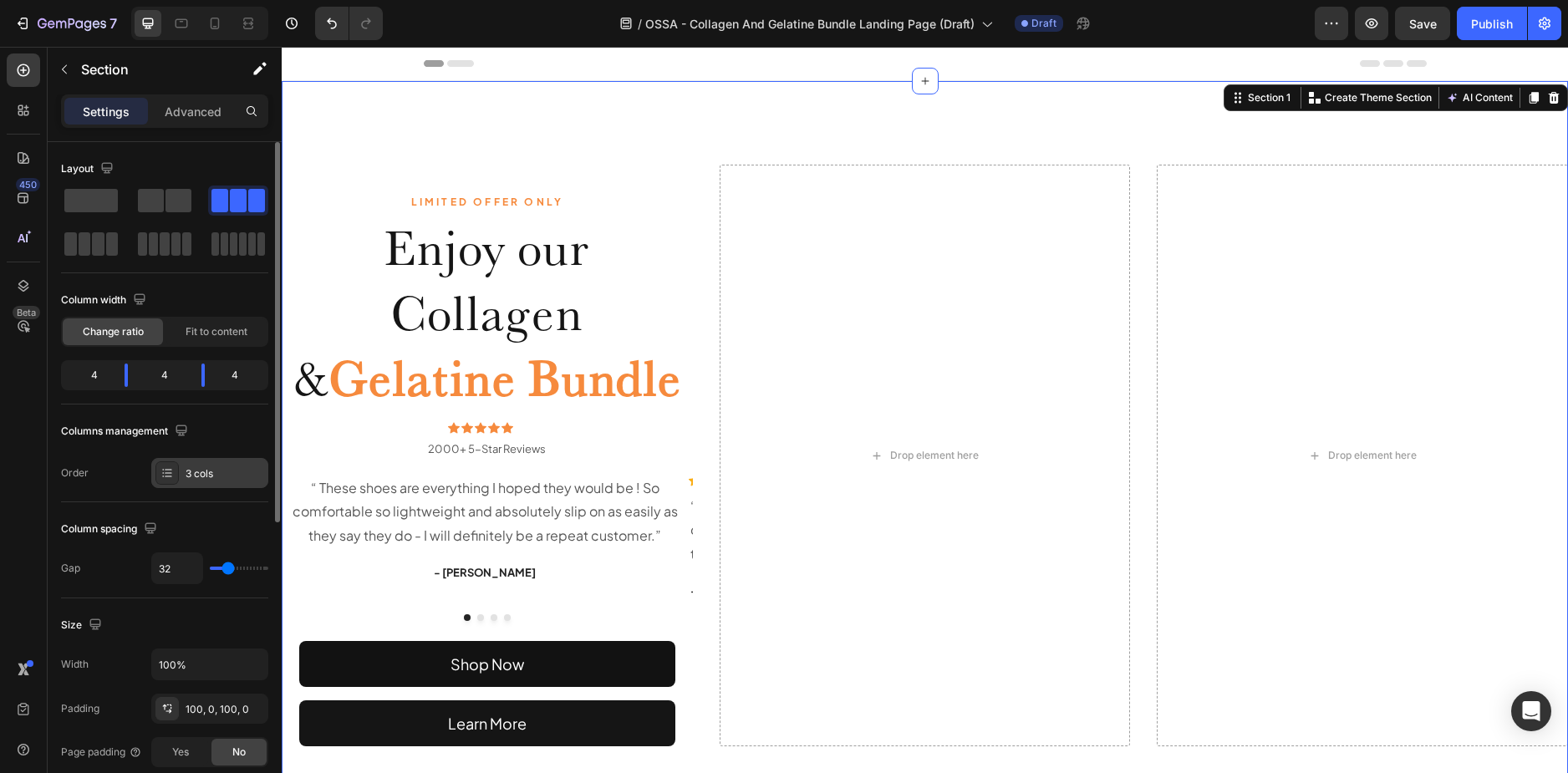
click at [218, 477] on div "3 cols" at bounding box center [225, 474] width 79 height 15
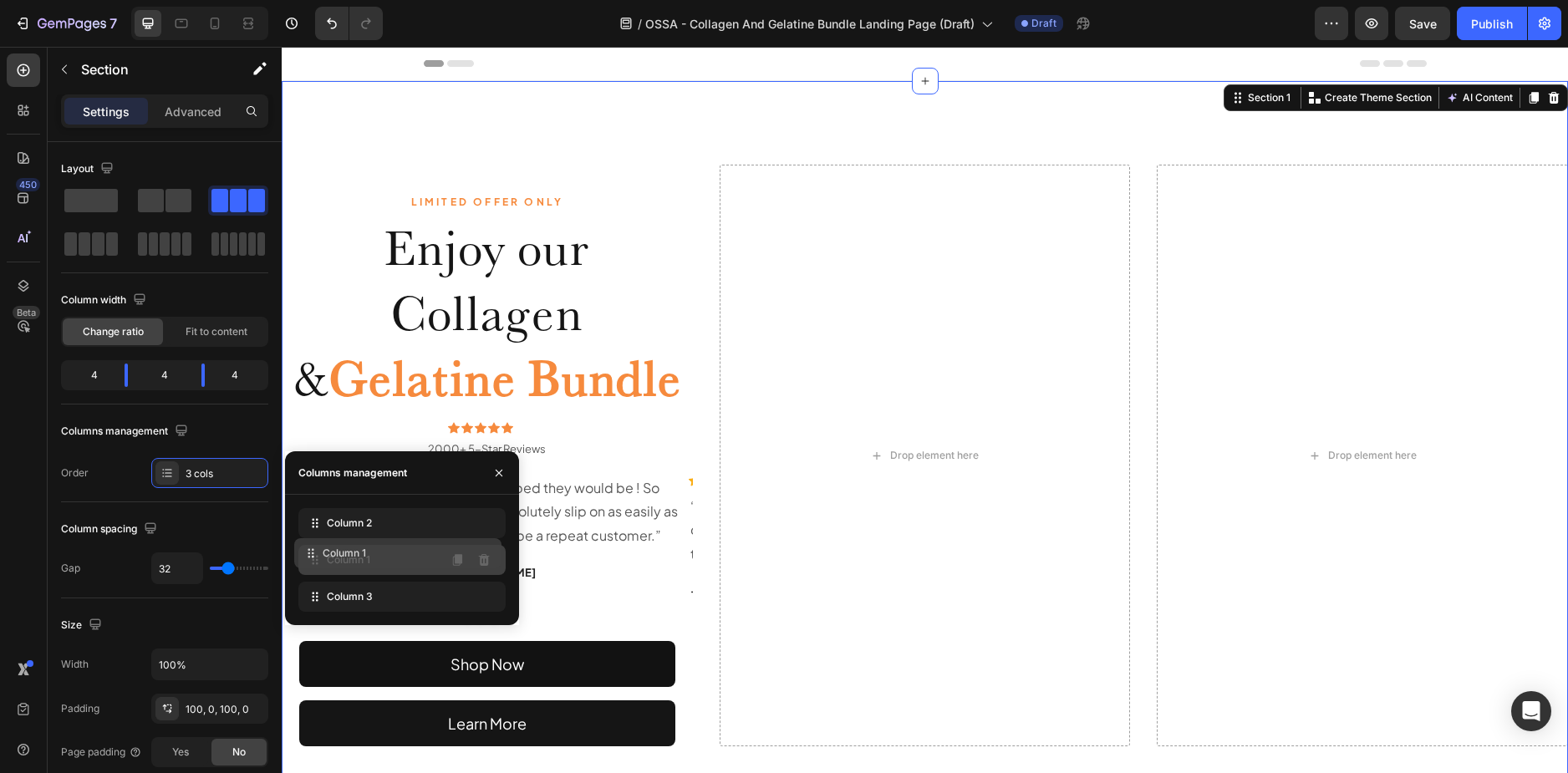
drag, startPoint x: 406, startPoint y: 529, endPoint x: 402, endPoint y: 560, distance: 31.3
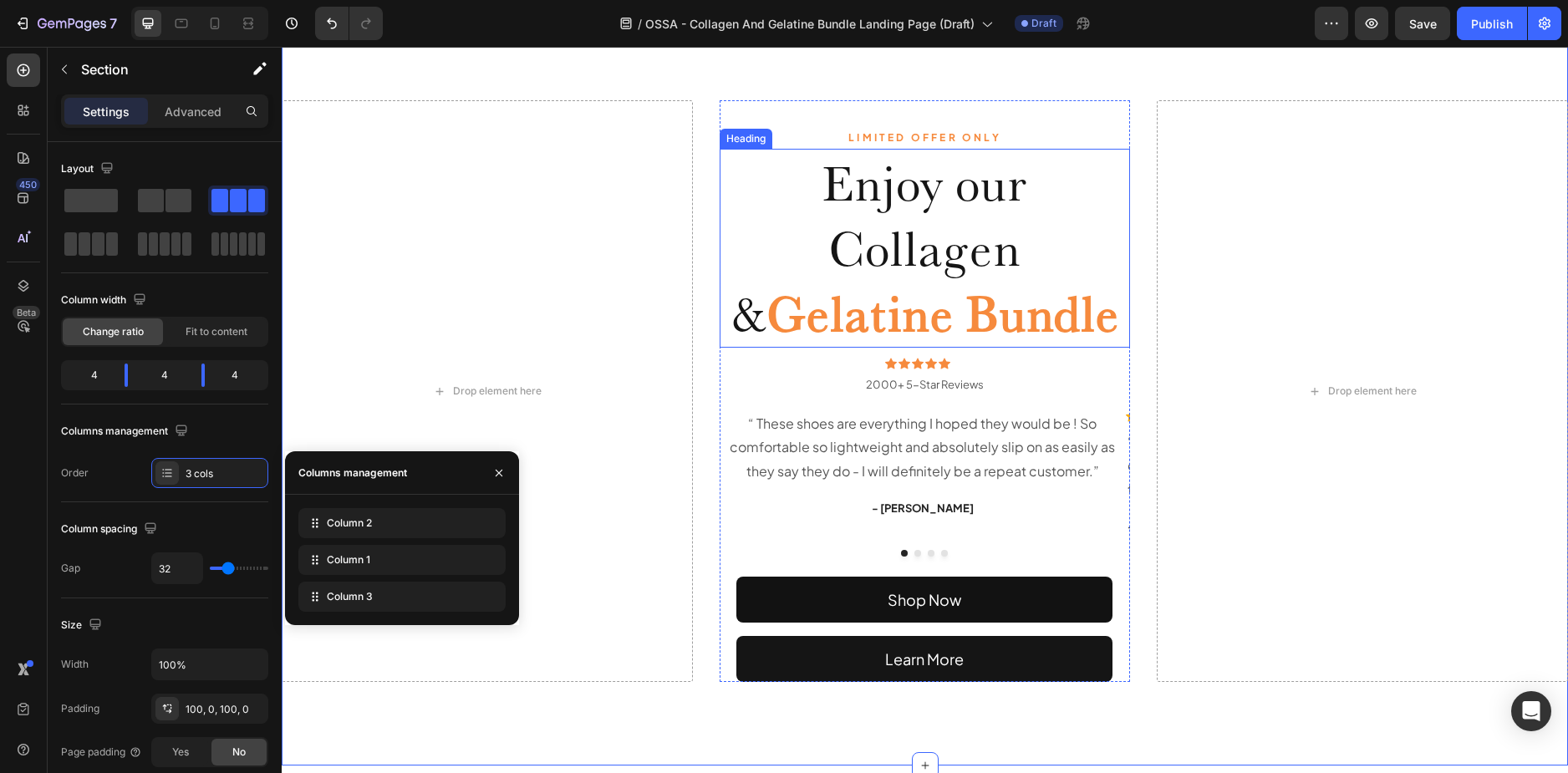
click at [600, 360] on div "Drop element here" at bounding box center [487, 391] width 411 height 581
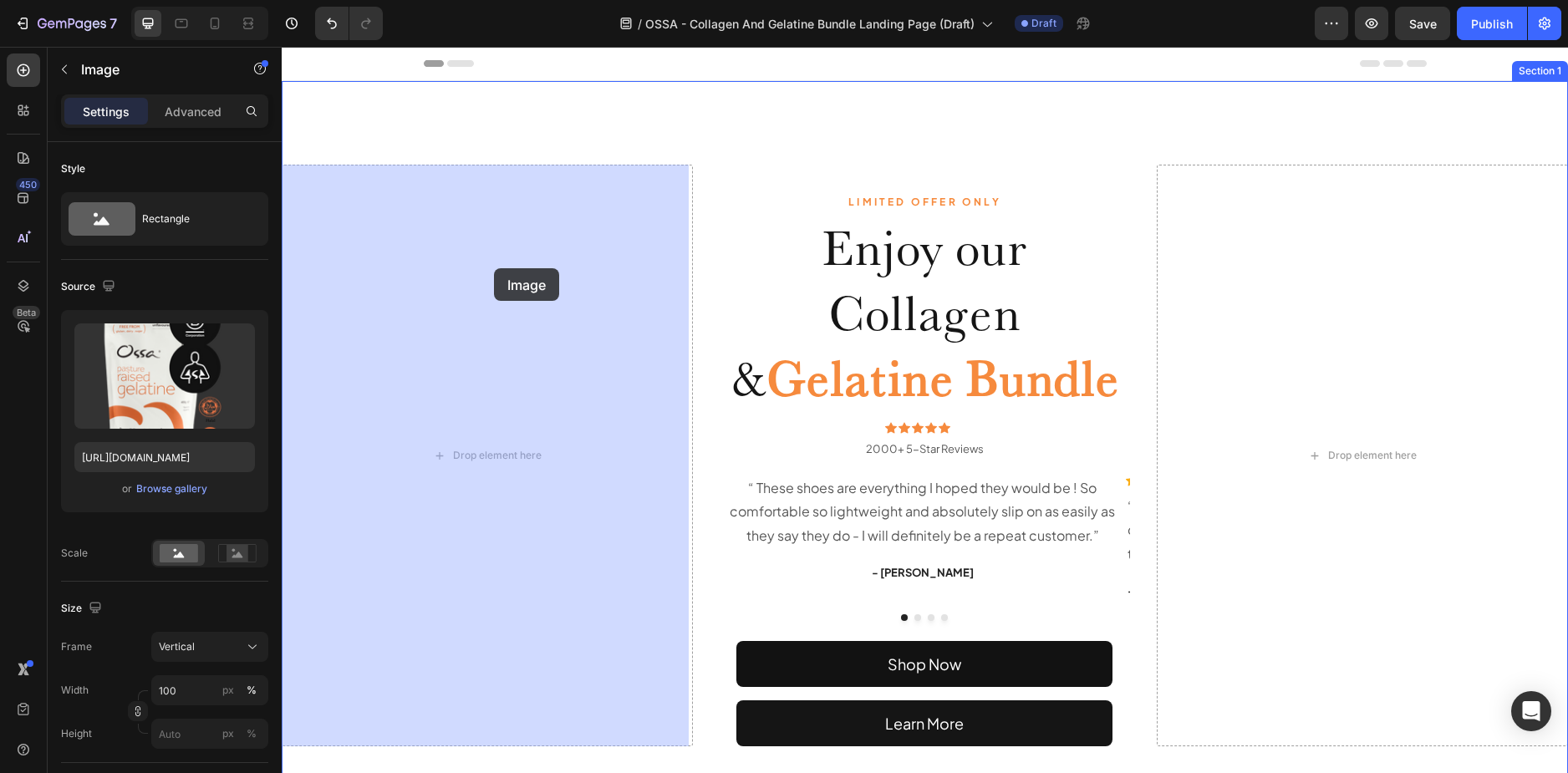
drag, startPoint x: 430, startPoint y: 562, endPoint x: 491, endPoint y: 274, distance: 294.4
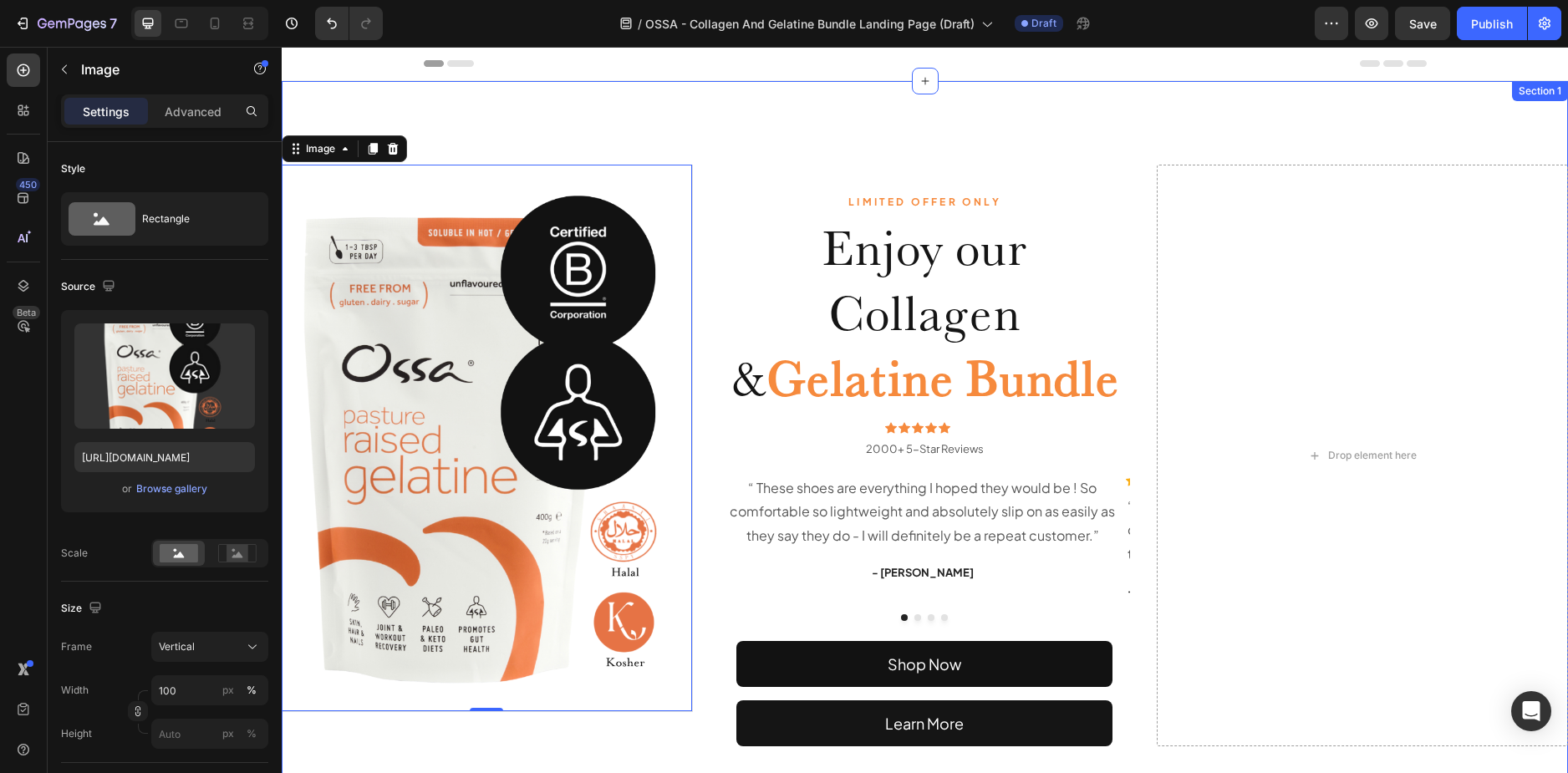
click at [566, 104] on div "LIMITED OFFER ONLY Text Block Enjoy our Collagen & Gelatine Bundle Heading Icon…" at bounding box center [925, 455] width 1286 height 749
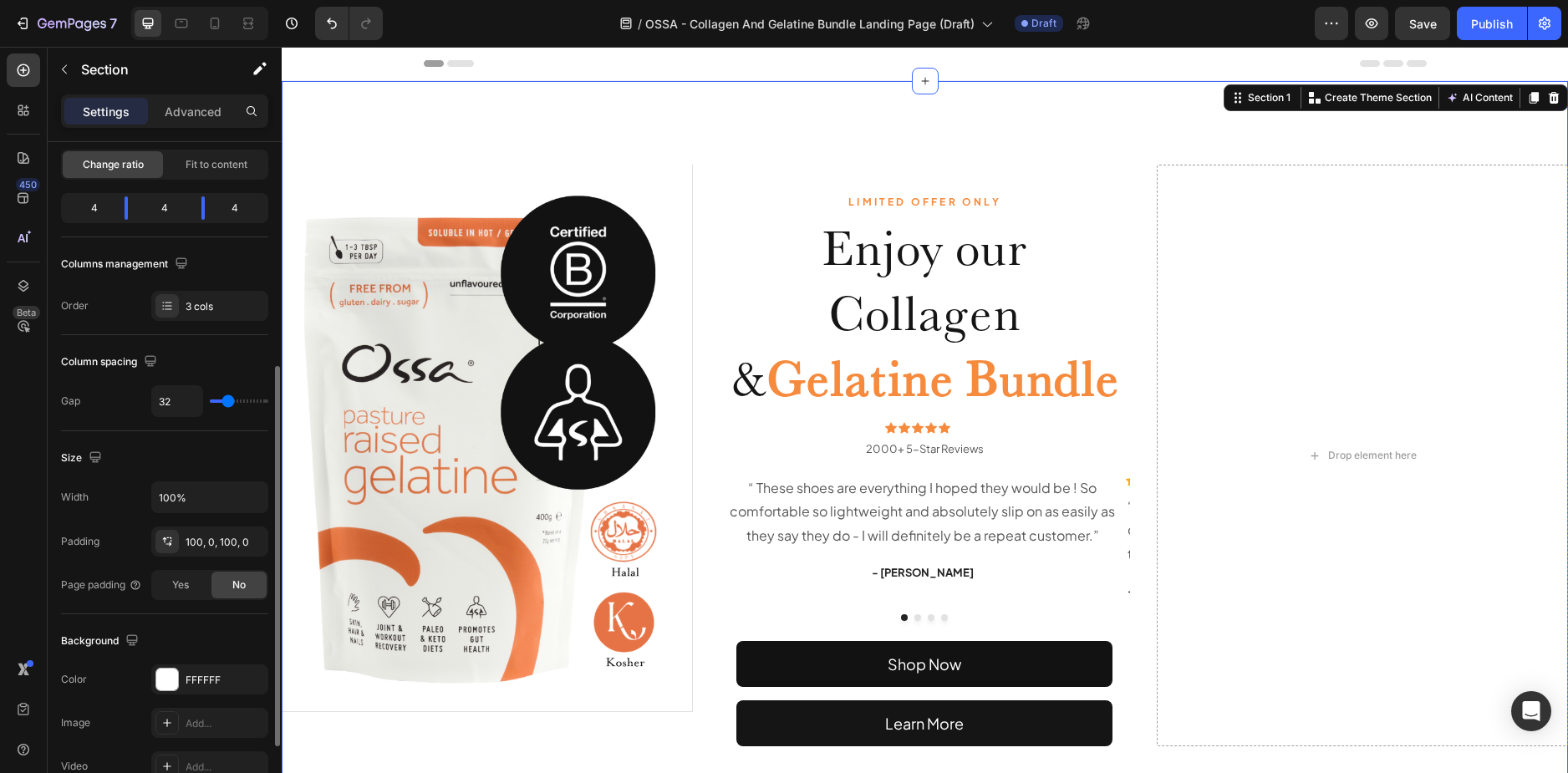
scroll to position [334, 0]
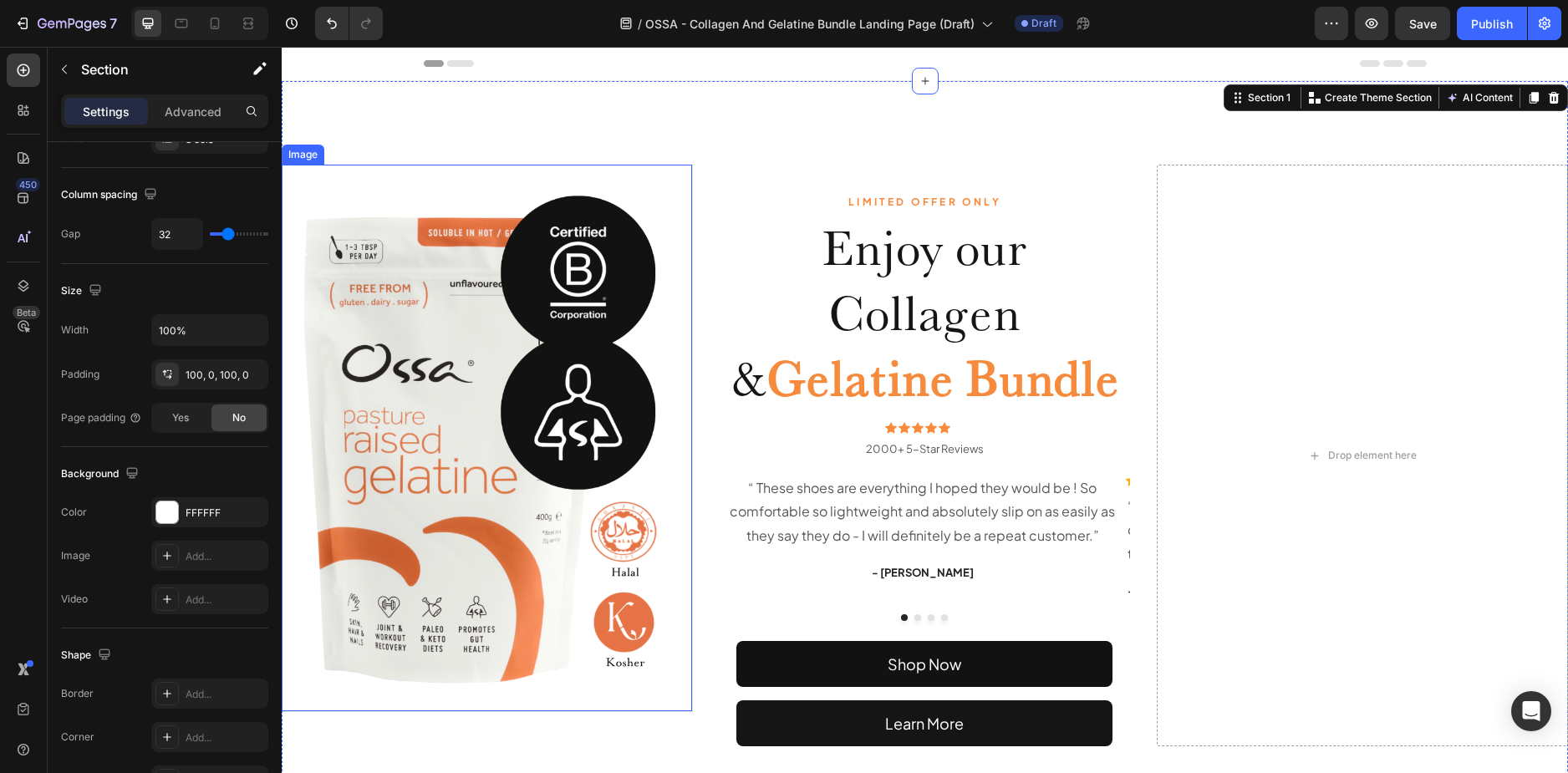
click at [482, 243] on img at bounding box center [487, 438] width 410 height 547
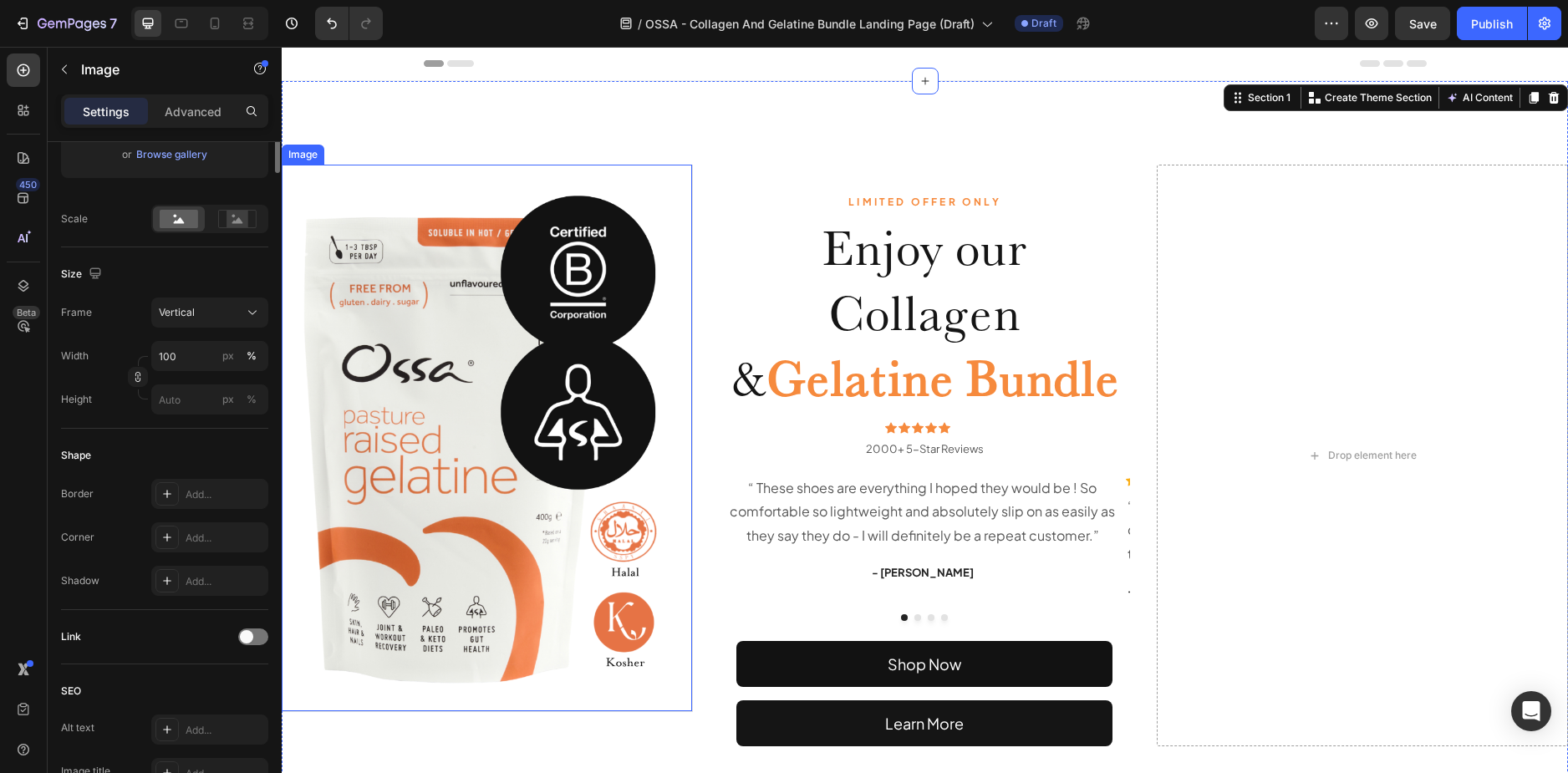
scroll to position [0, 0]
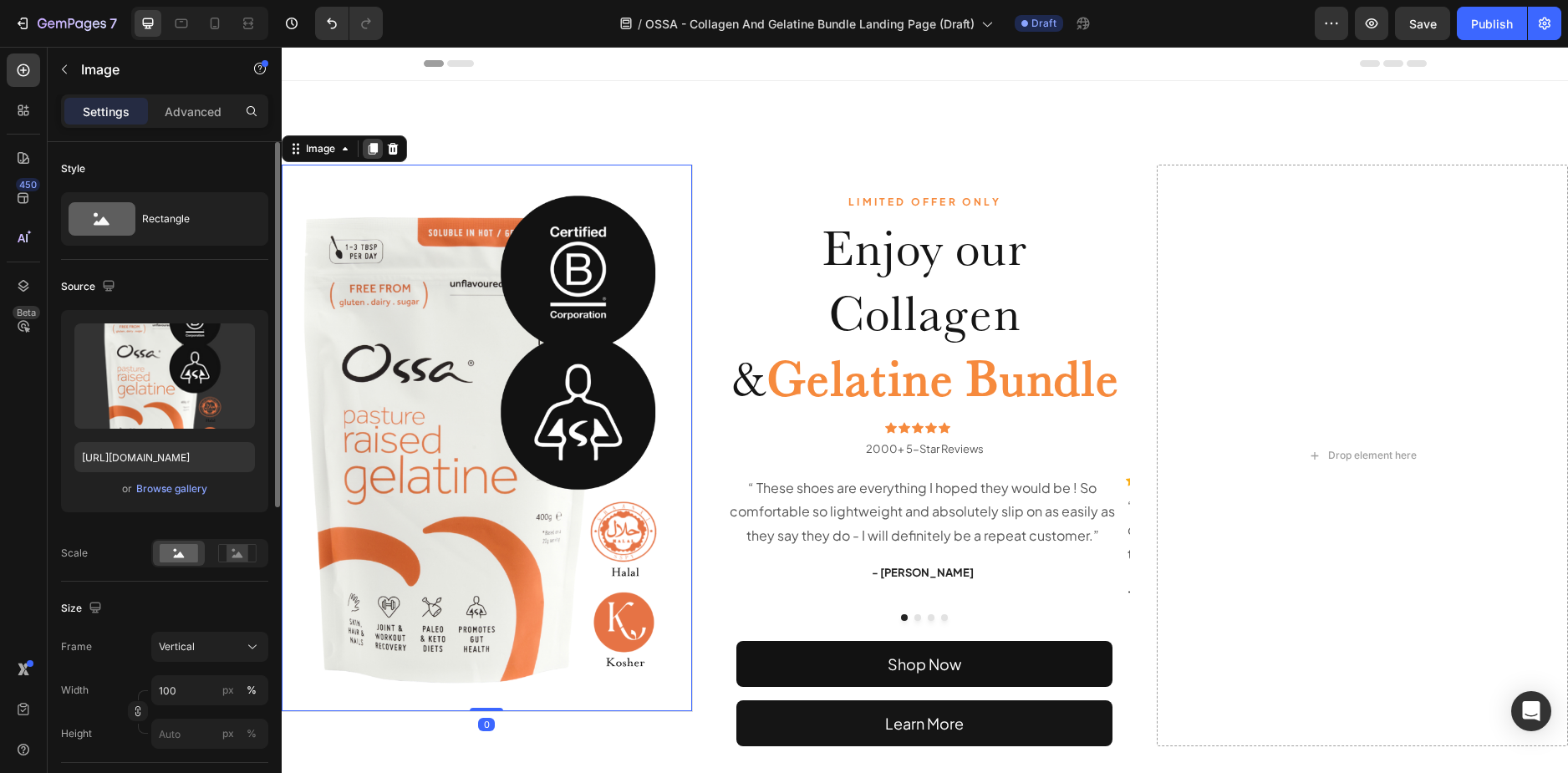
click at [368, 146] on icon at bounding box center [373, 149] width 13 height 13
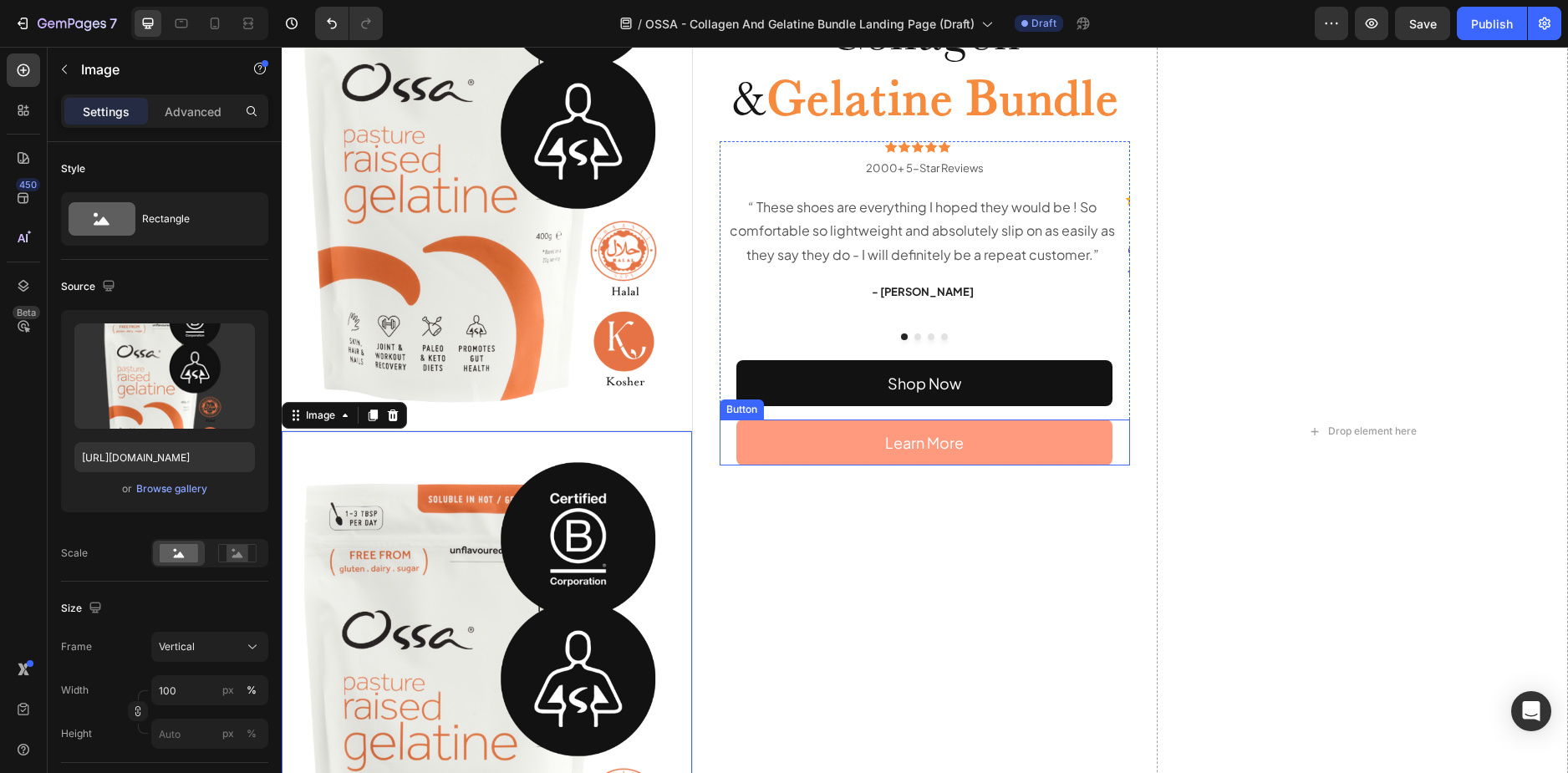
scroll to position [267, 0]
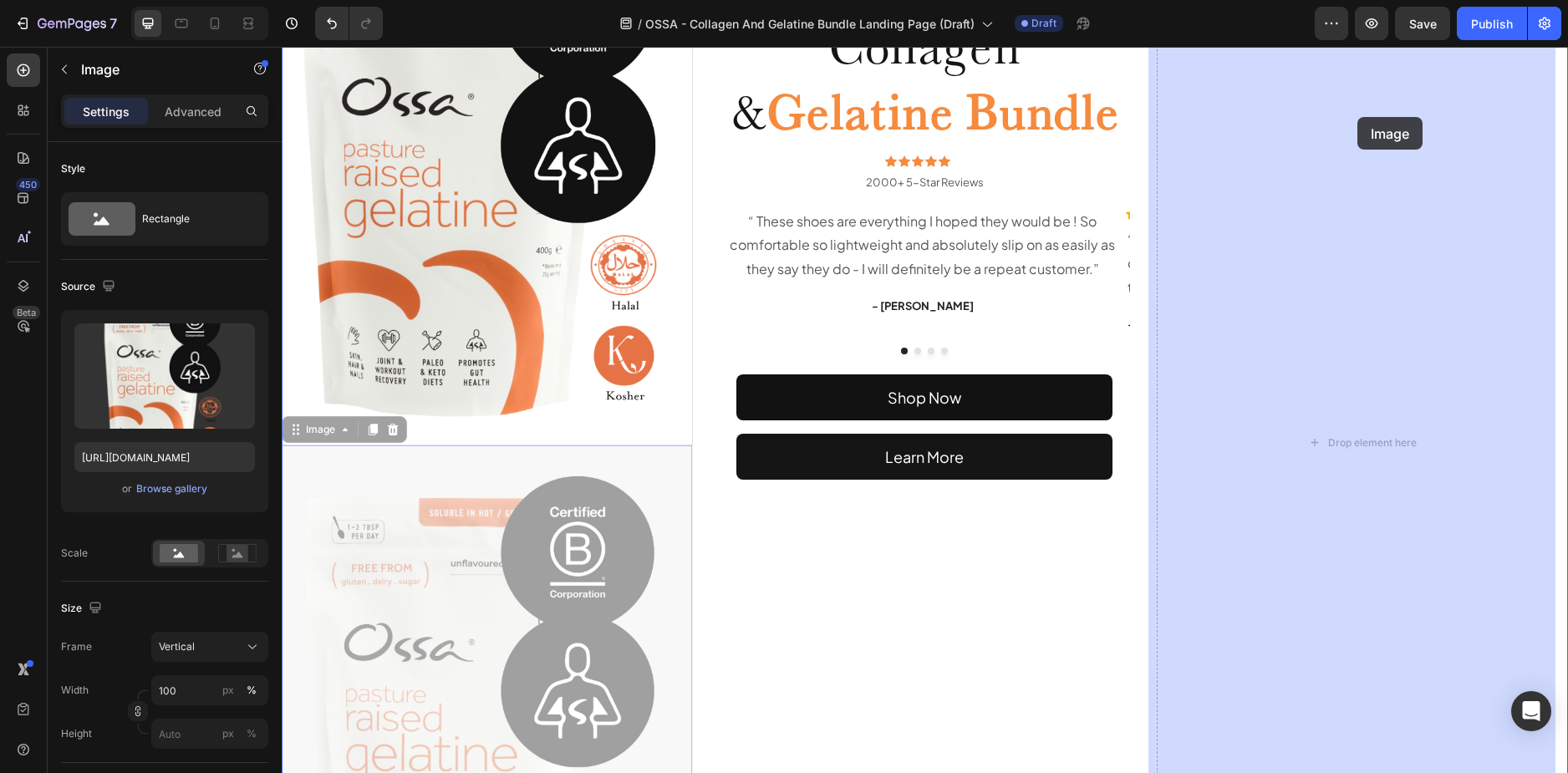
drag, startPoint x: 298, startPoint y: 425, endPoint x: 1357, endPoint y: 117, distance: 1102.9
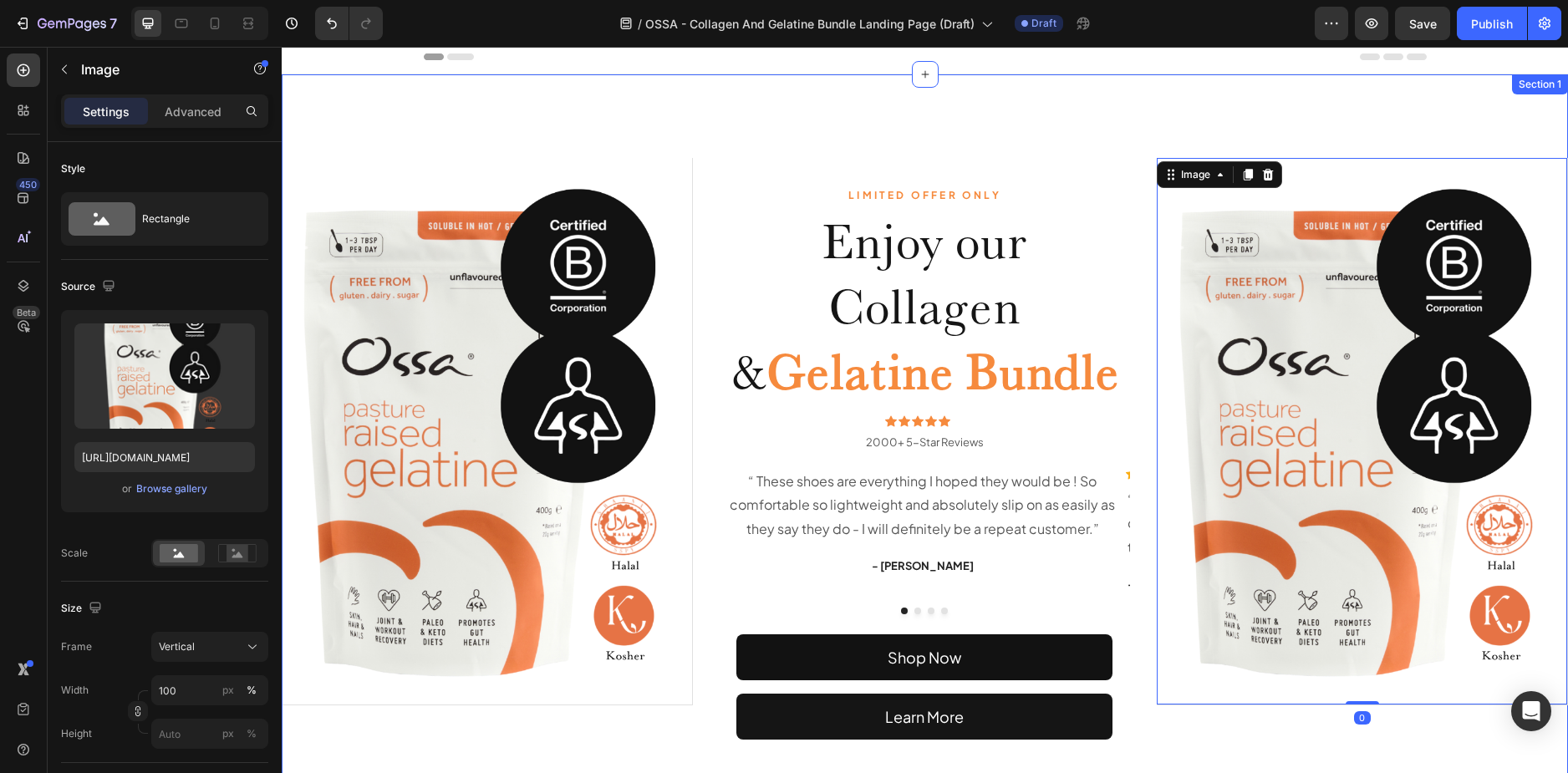
scroll to position [0, 0]
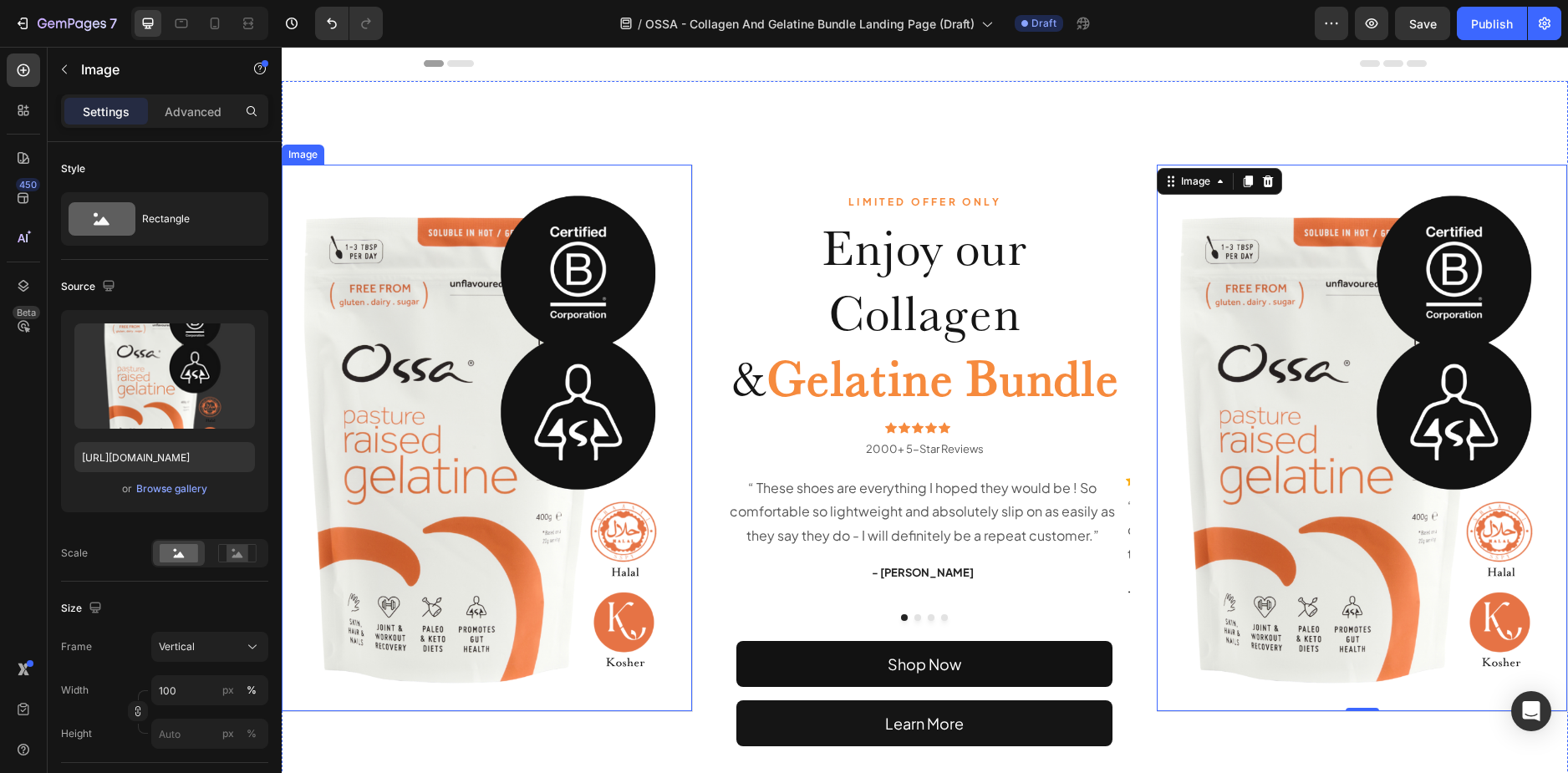
click at [676, 701] on img at bounding box center [487, 438] width 410 height 547
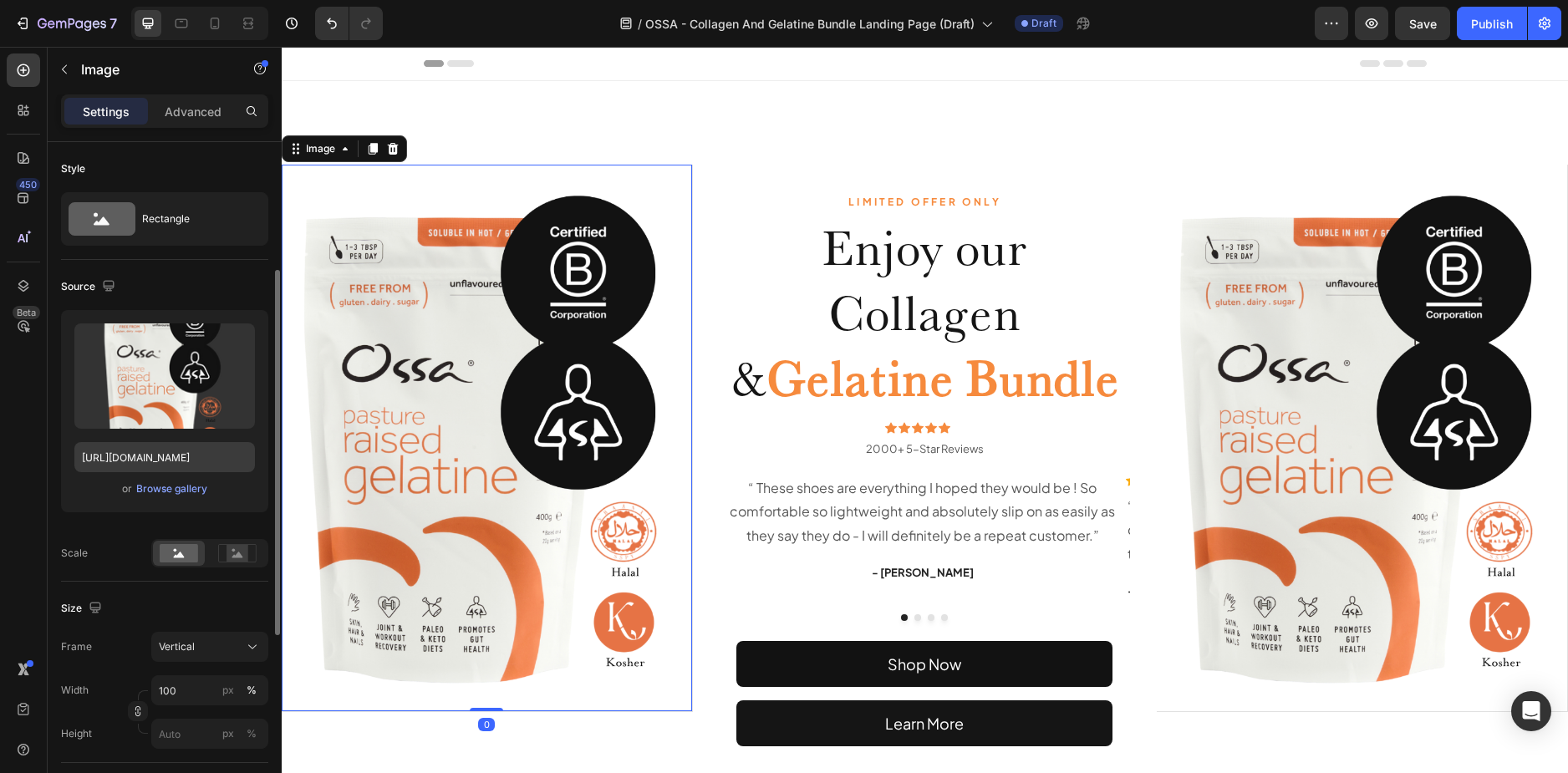
scroll to position [84, 0]
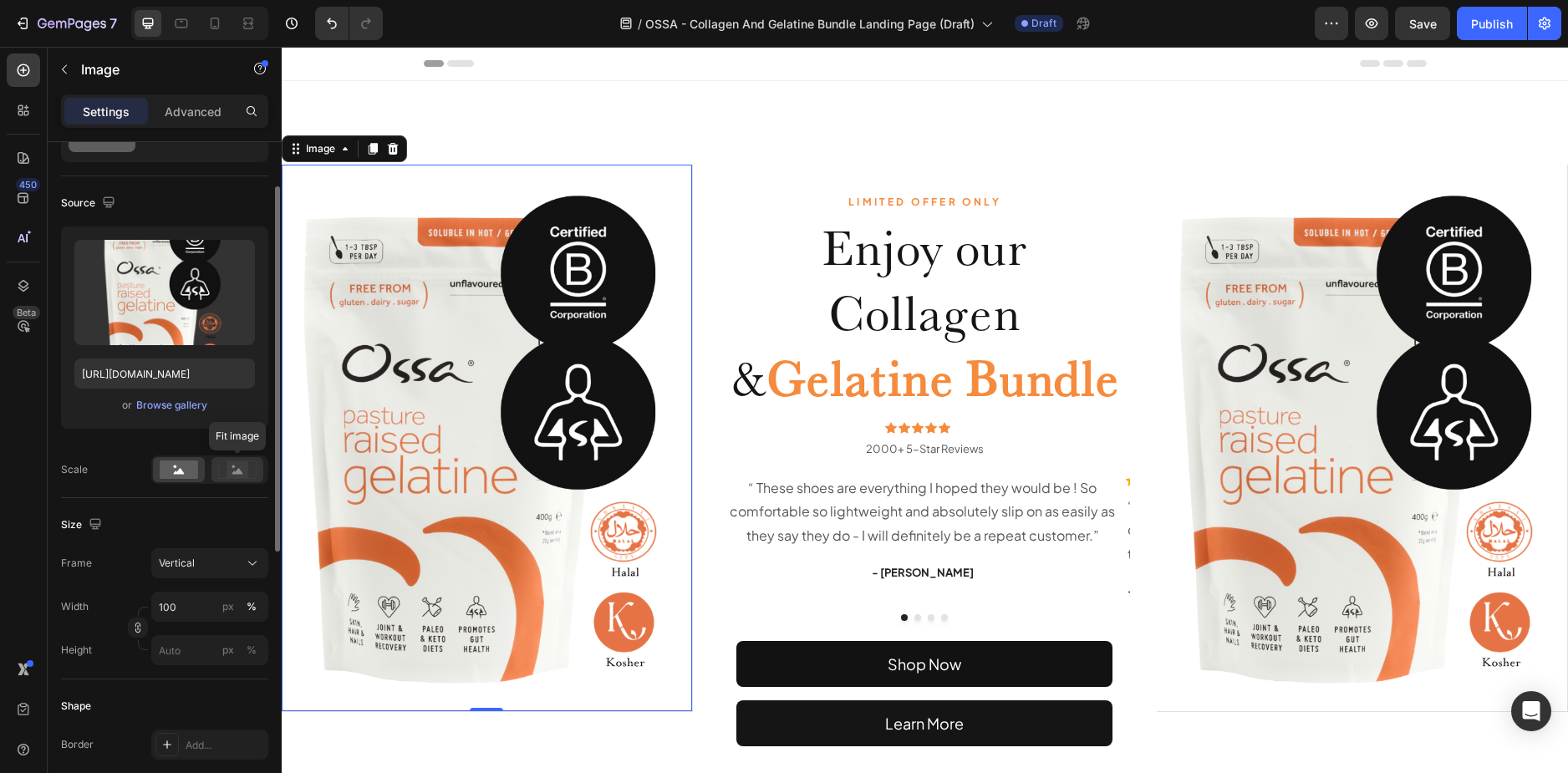
click at [222, 465] on icon at bounding box center [238, 469] width 39 height 18
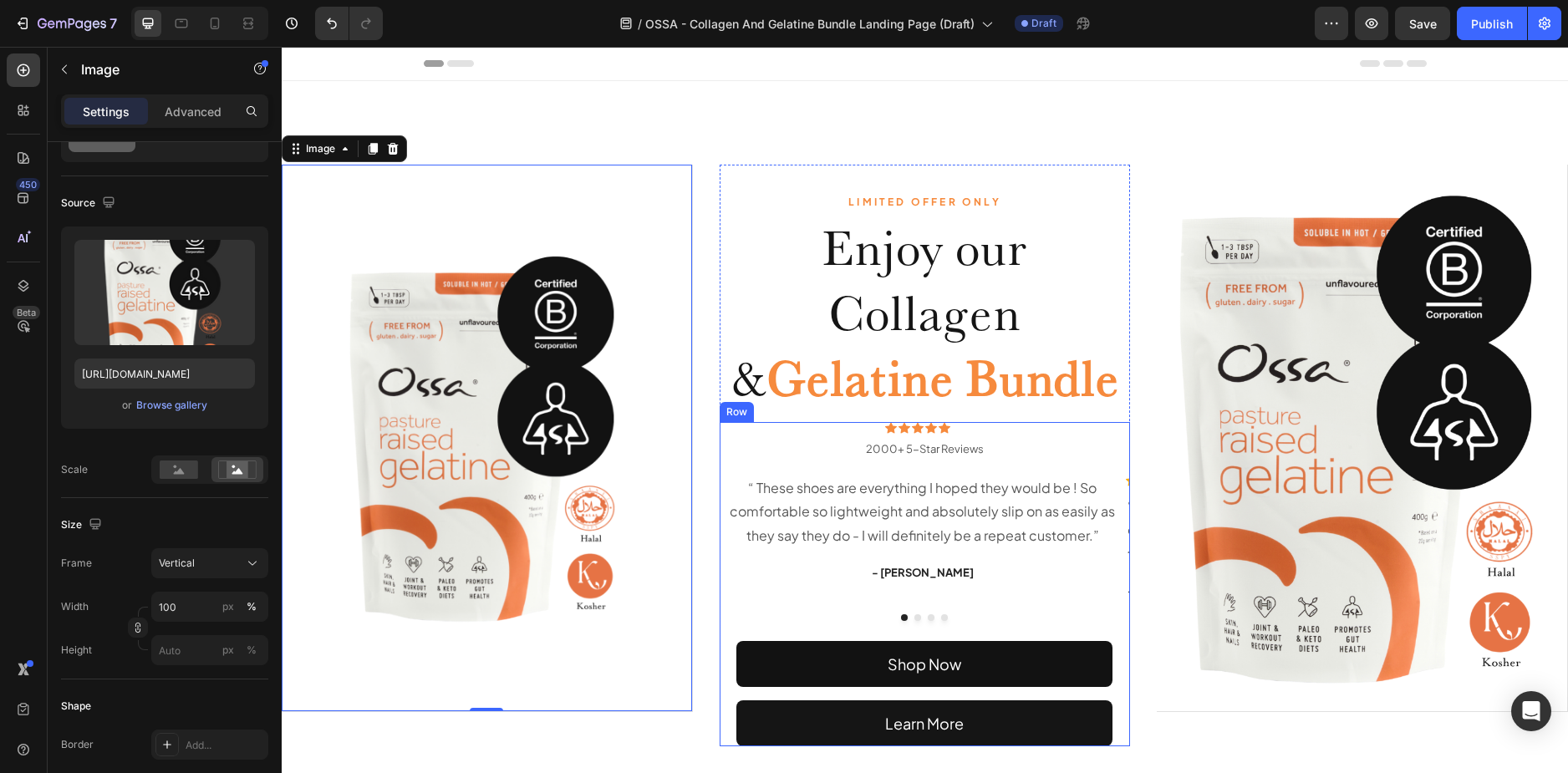
click at [678, 150] on div "LIMITED OFFER ONLY Text Block Enjoy our Collagen & Gelatine Bundle Heading Icon…" at bounding box center [925, 455] width 1286 height 749
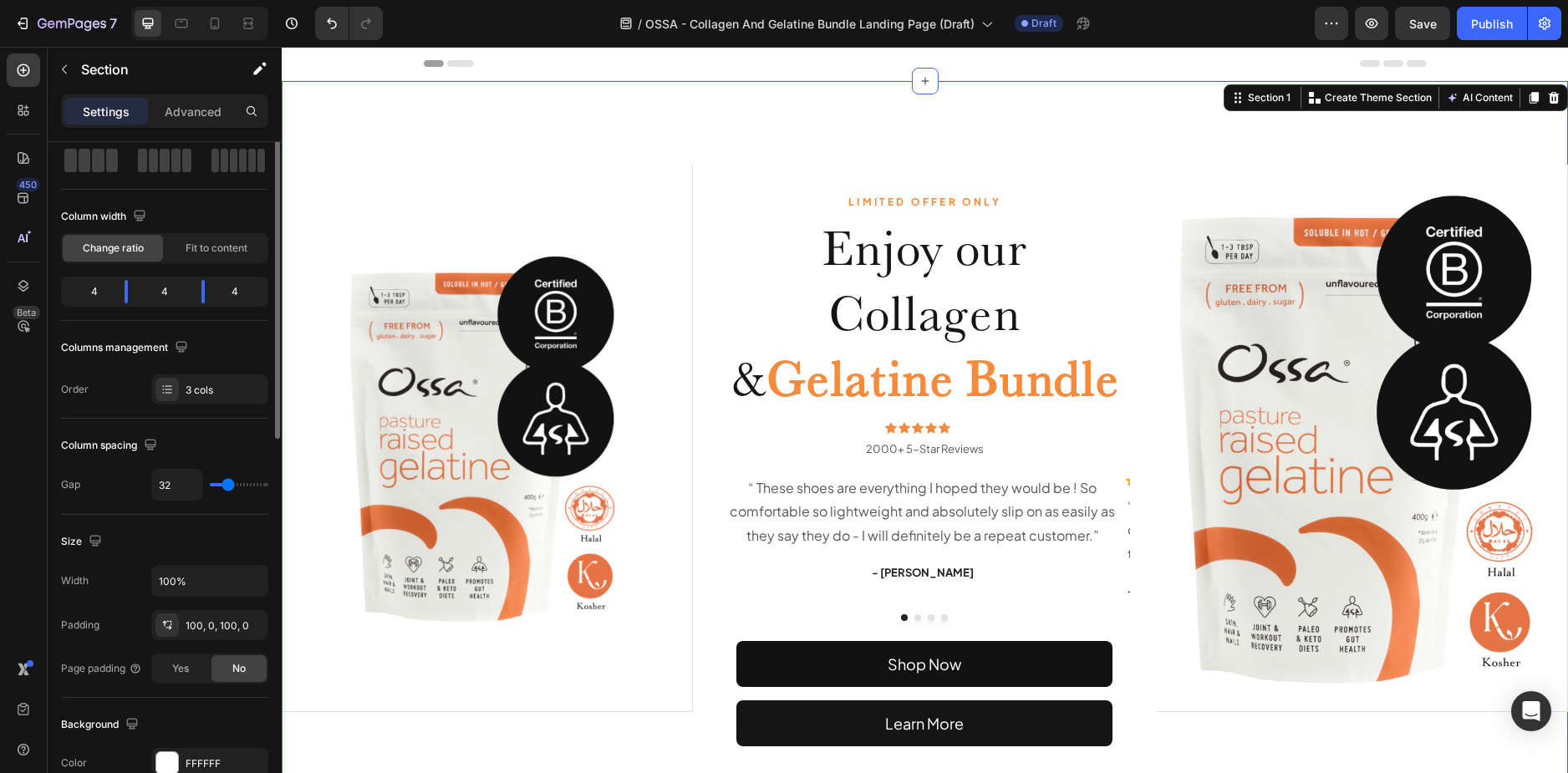
scroll to position [0, 0]
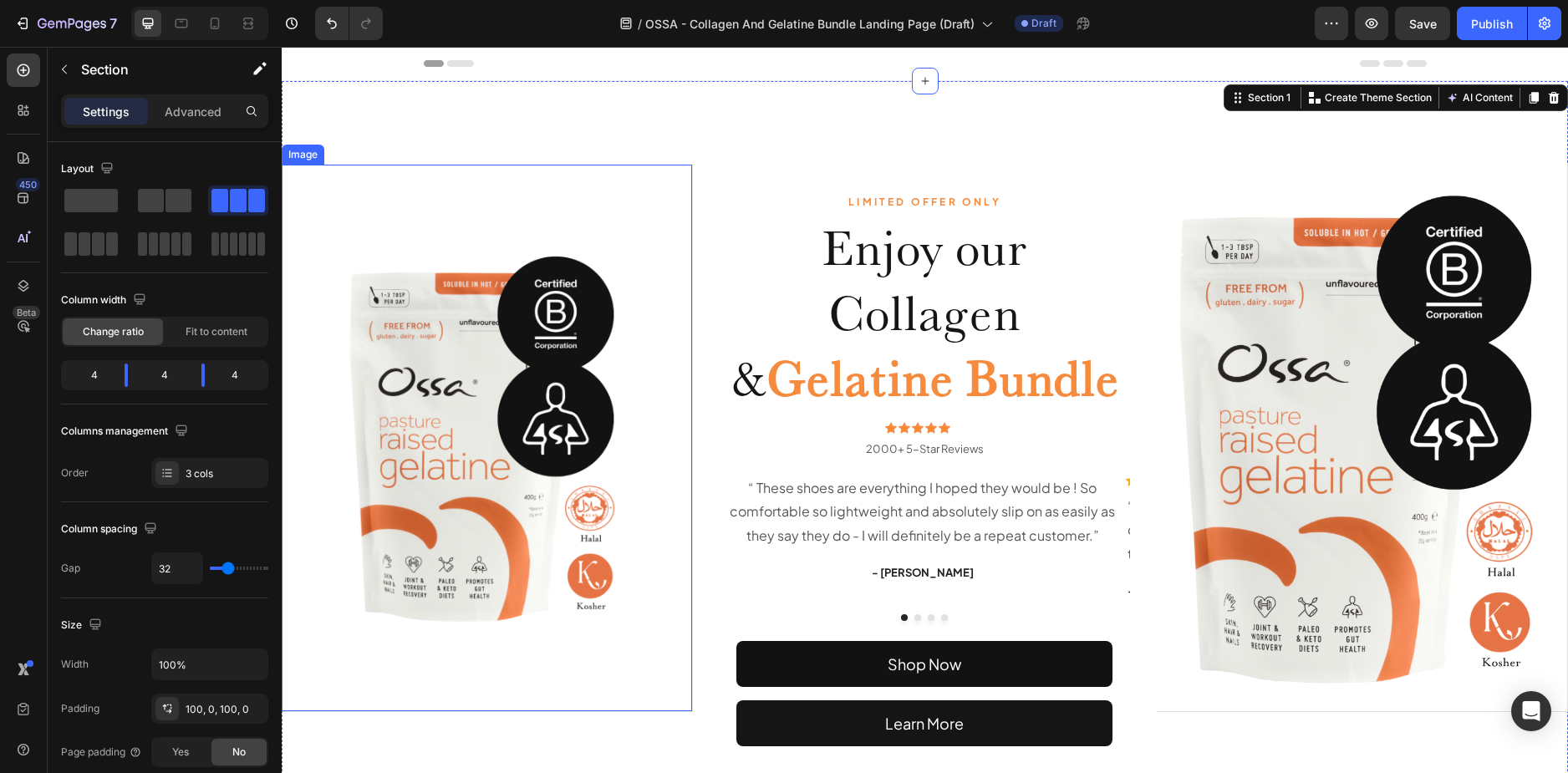
click at [669, 216] on img at bounding box center [487, 438] width 410 height 547
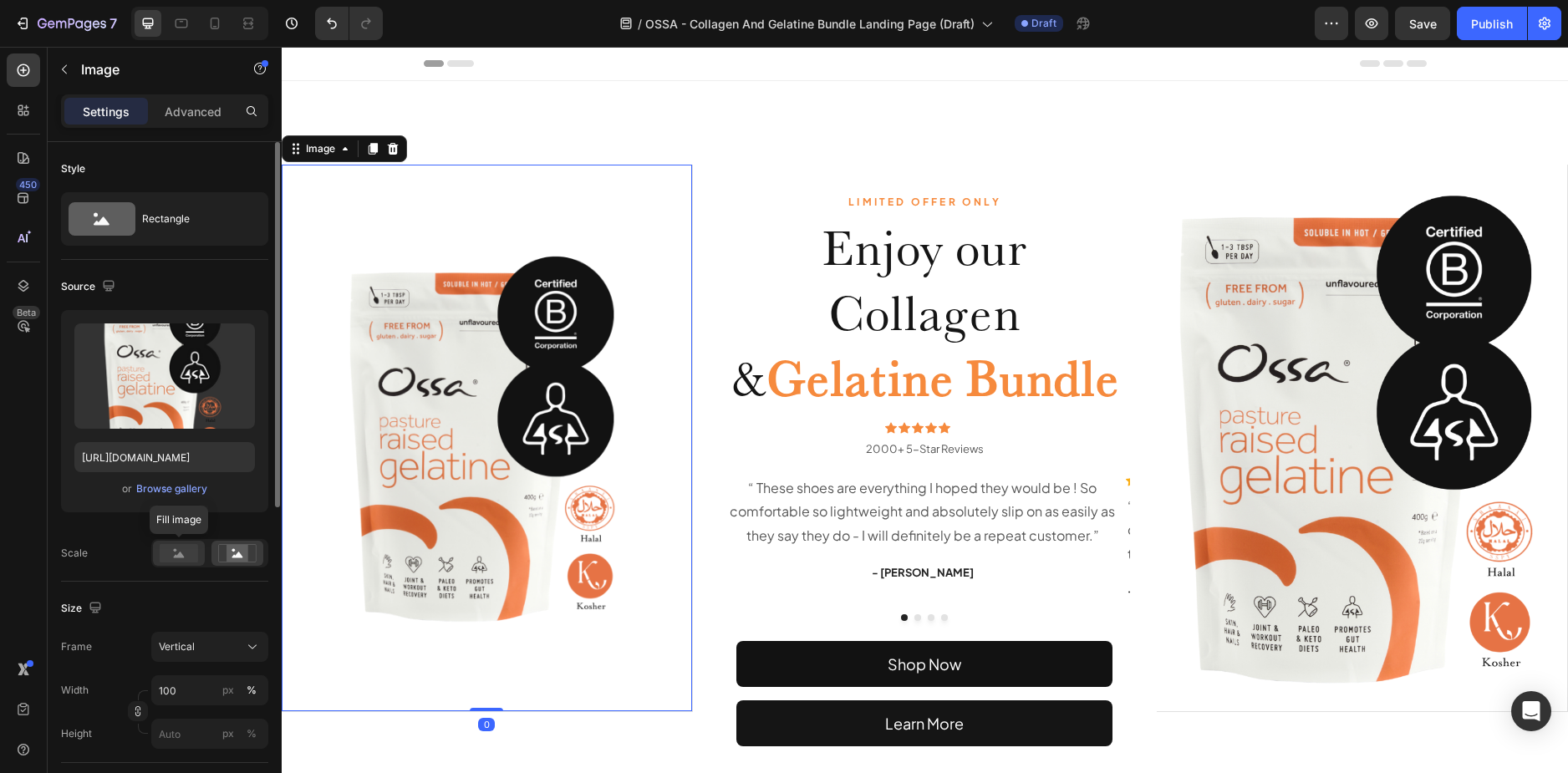
click at [175, 560] on rect at bounding box center [179, 553] width 39 height 18
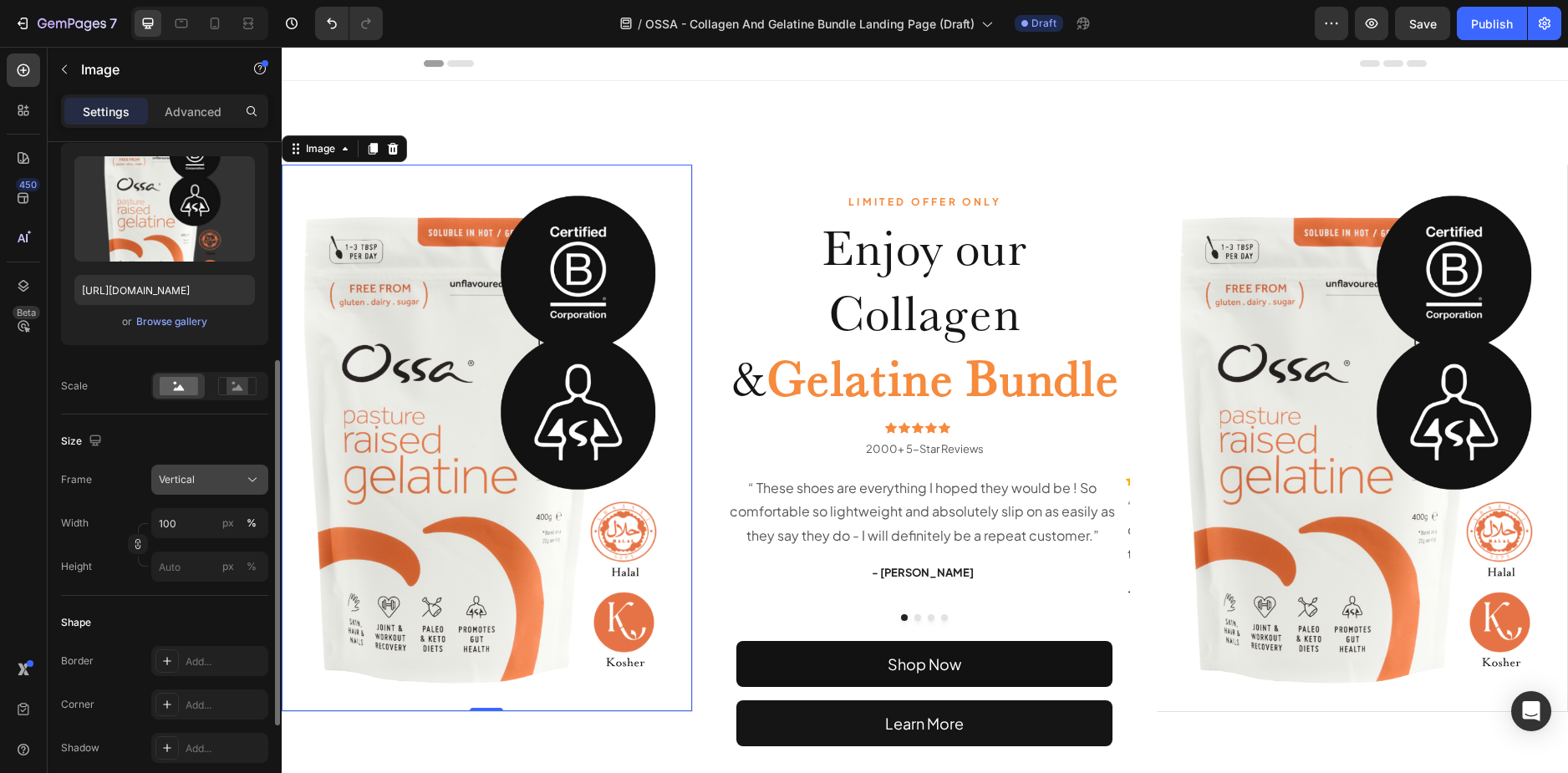
scroll to position [250, 0]
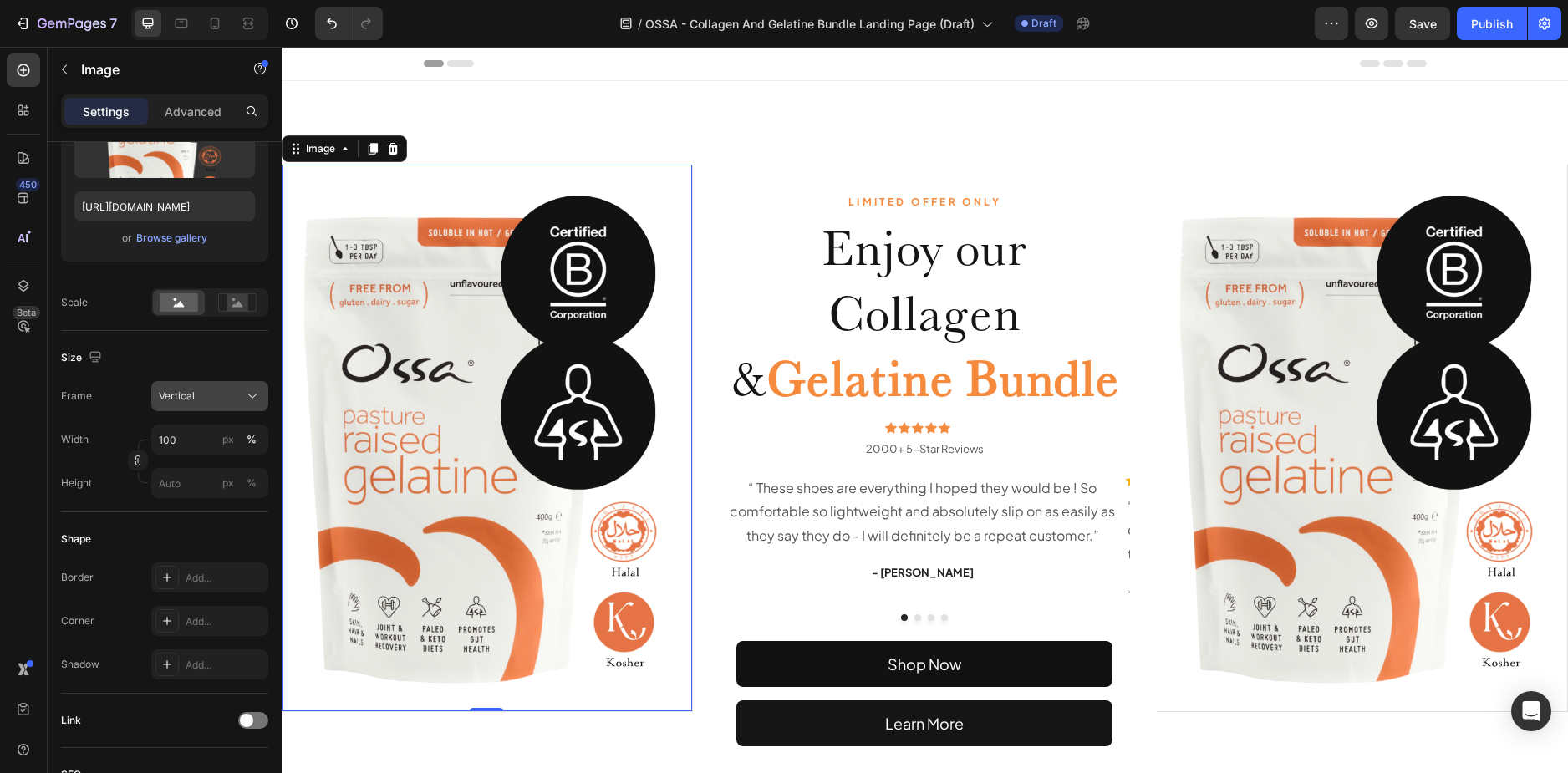
click at [199, 392] on div "Vertical" at bounding box center [199, 397] width 82 height 15
click at [195, 389] on div "Vertical" at bounding box center [199, 397] width 82 height 15
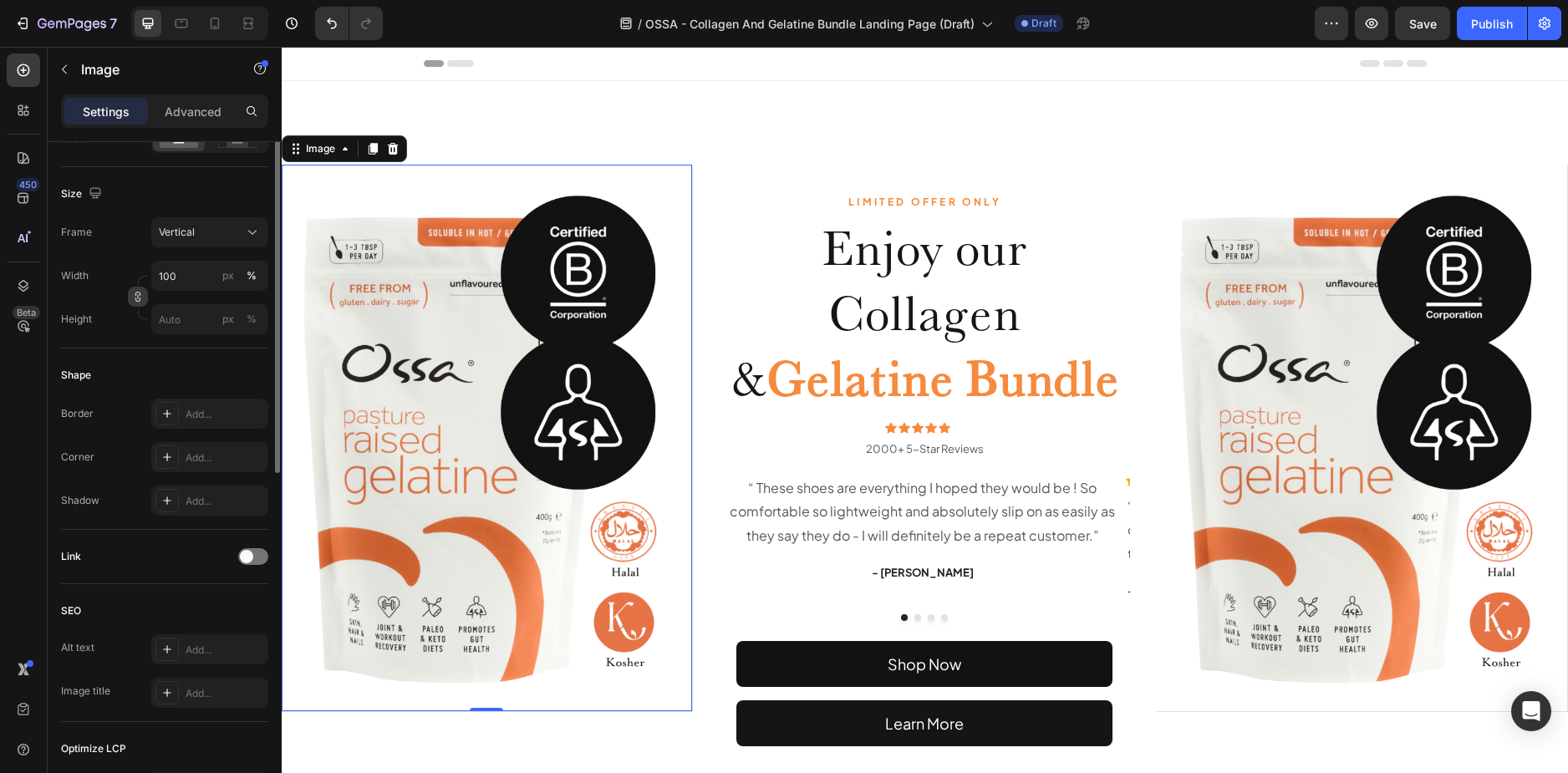
scroll to position [164, 0]
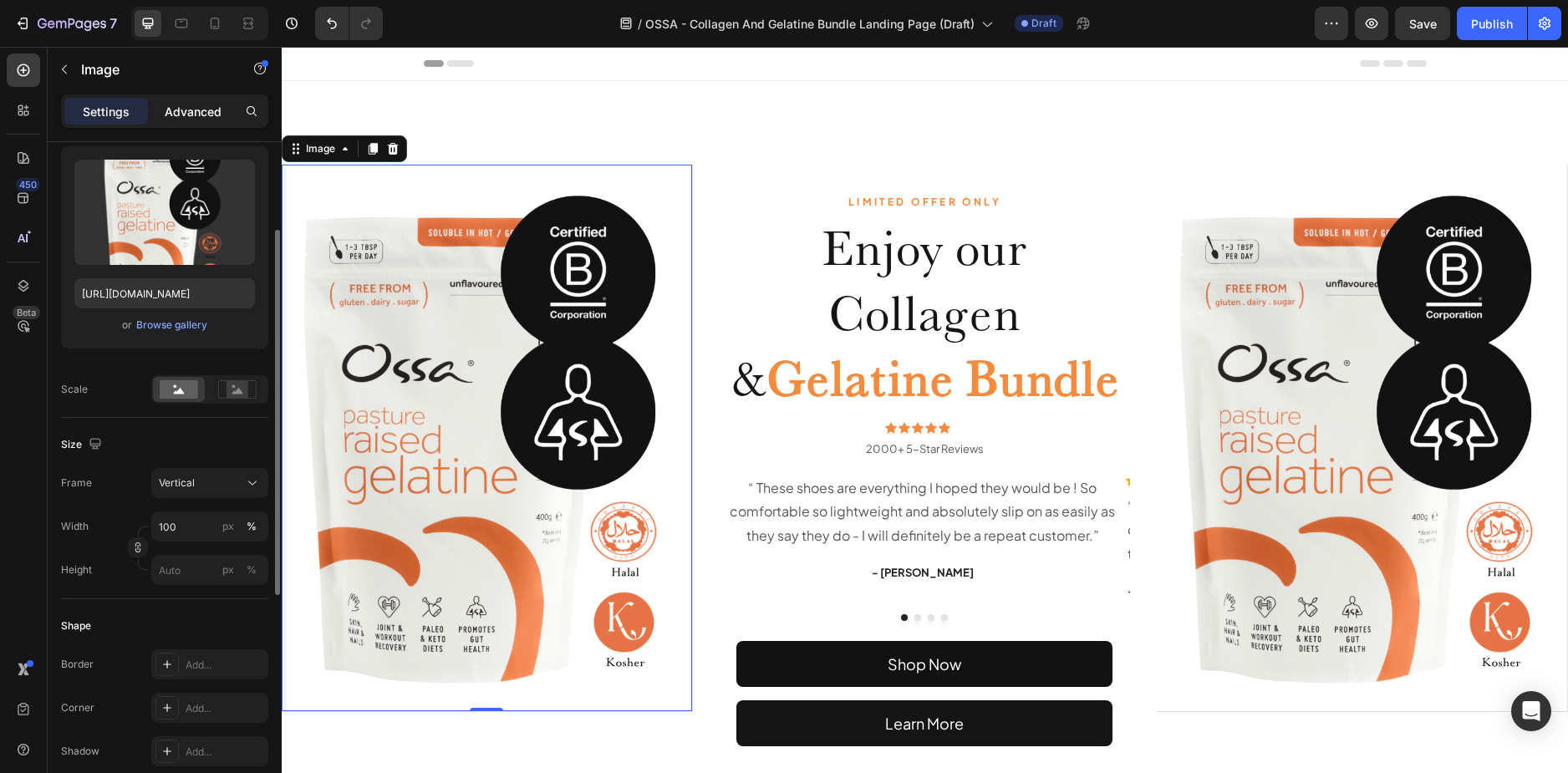
click at [184, 115] on p "Advanced" at bounding box center [193, 112] width 57 height 17
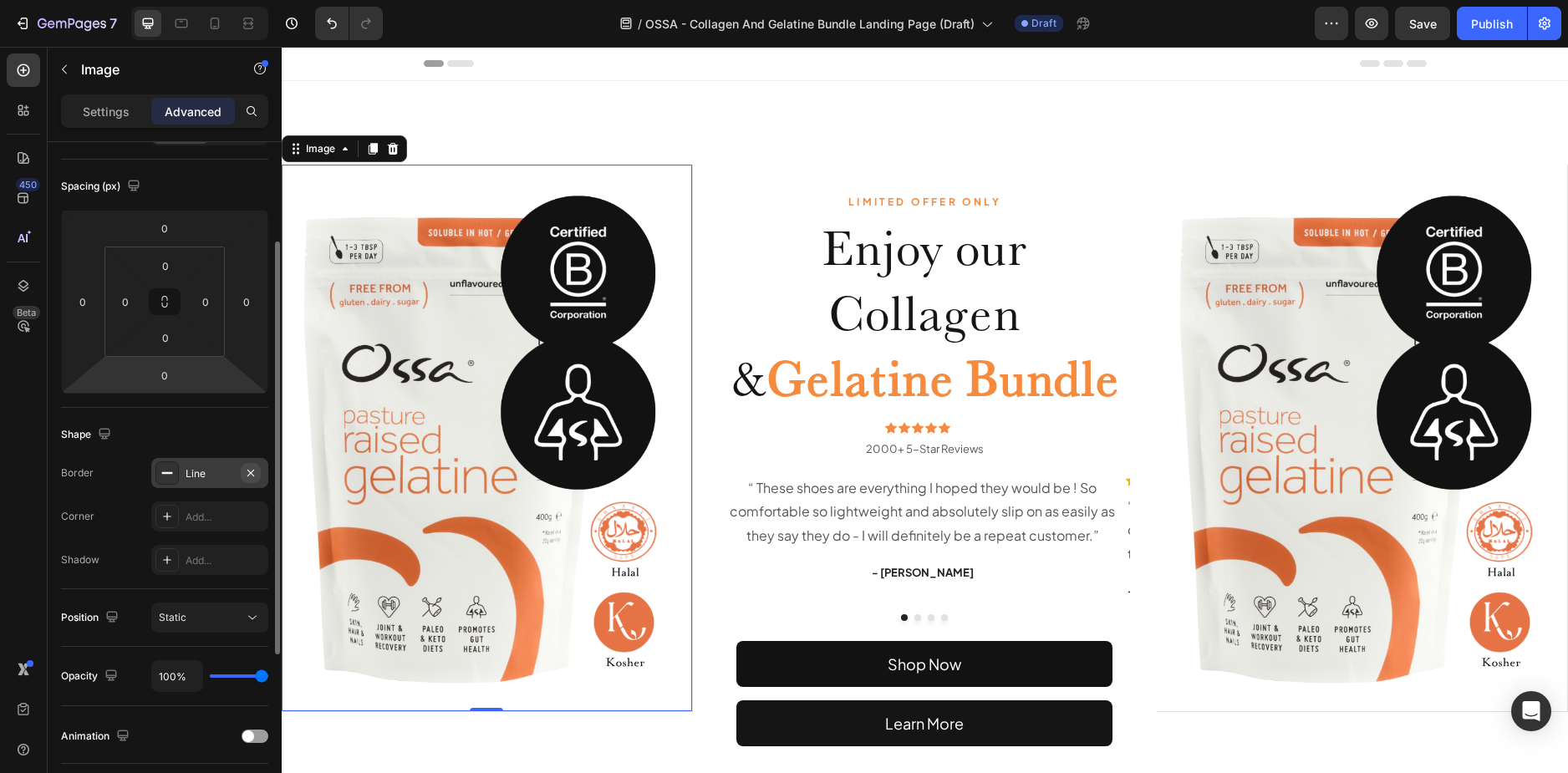
click at [250, 469] on icon "button" at bounding box center [251, 473] width 13 height 13
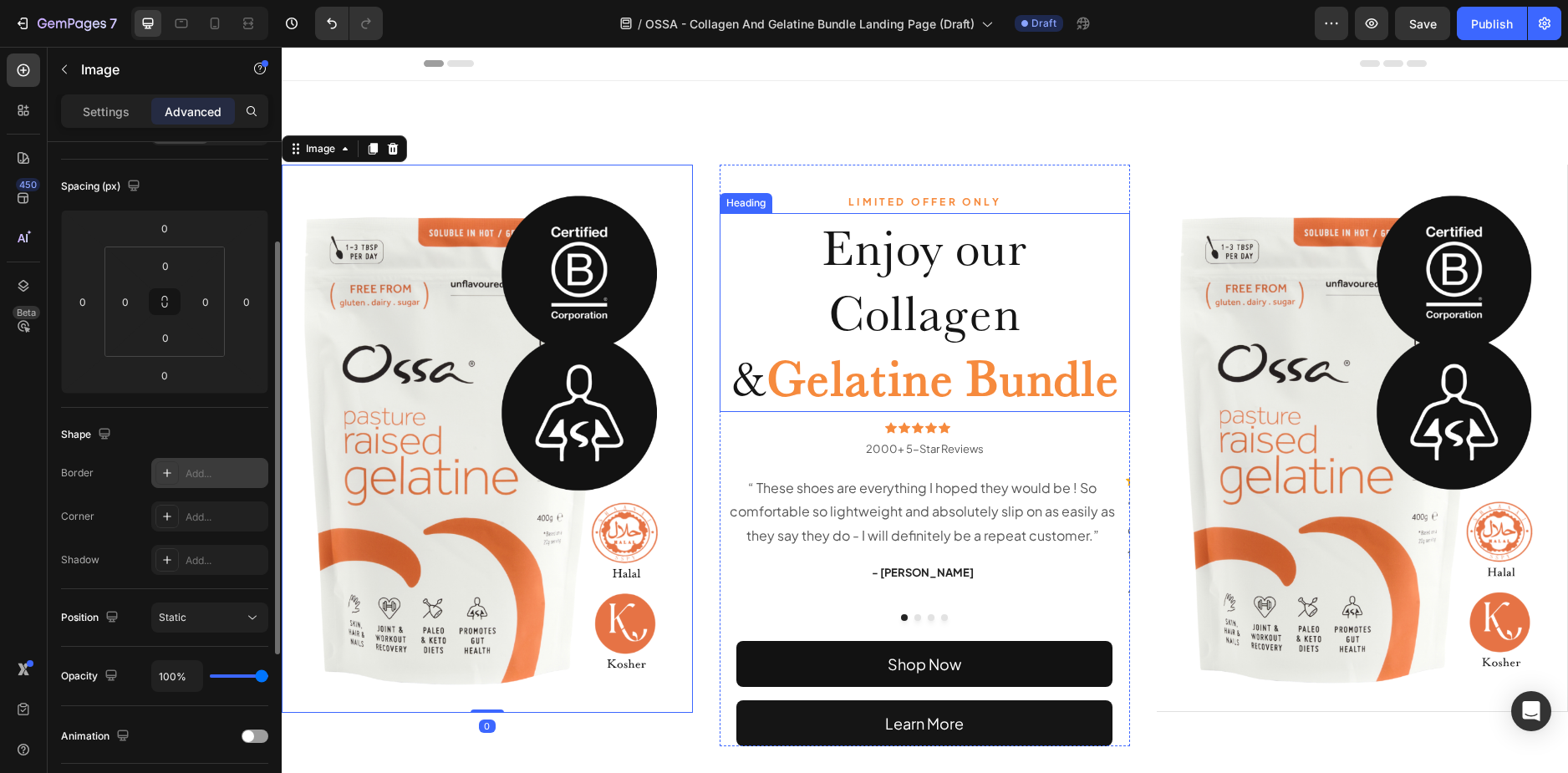
click at [794, 161] on div "LIMITED OFFER ONLY Text Block Enjoy our Collagen & Gelatine Bundle Heading Icon…" at bounding box center [925, 455] width 1286 height 749
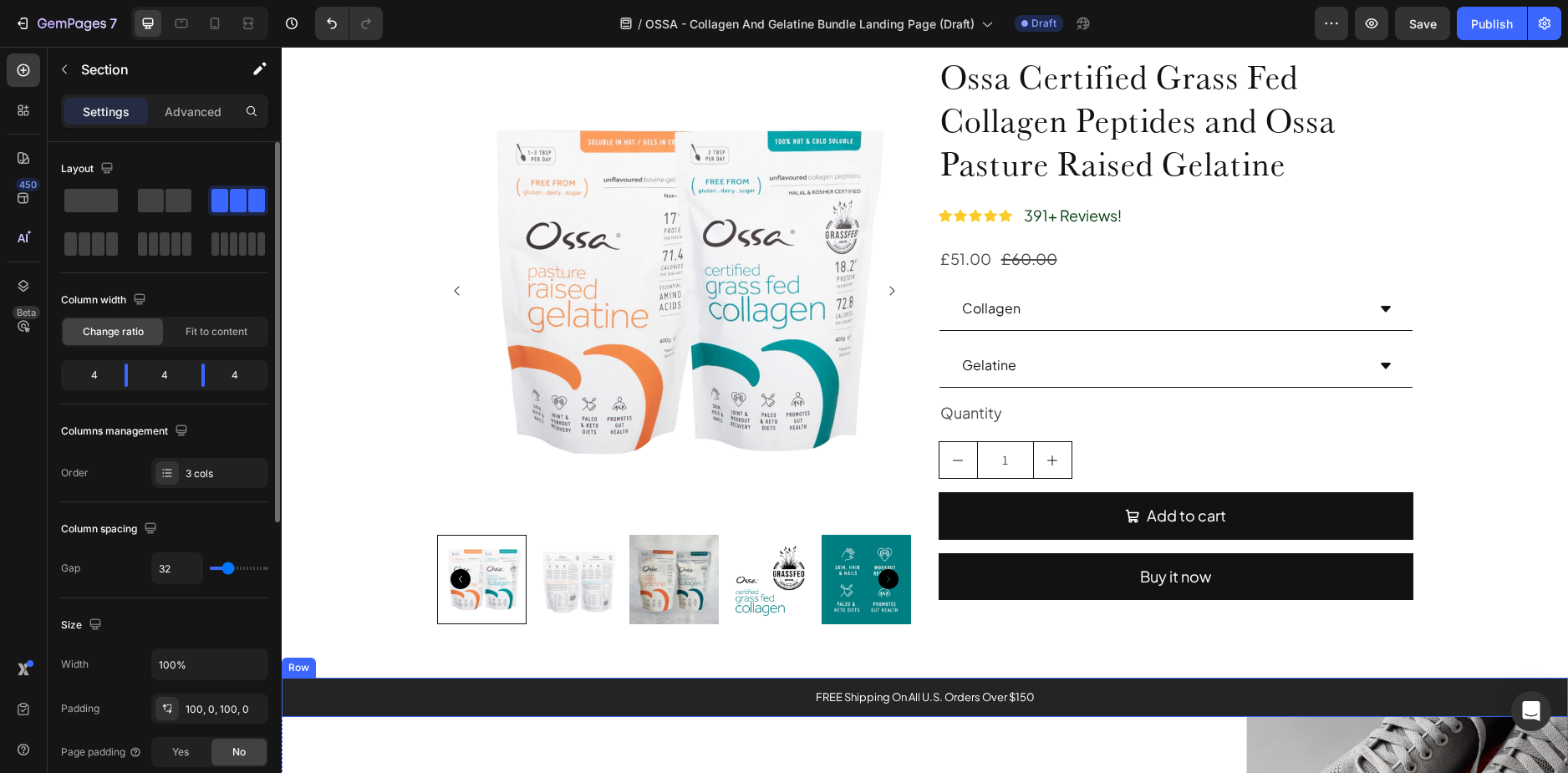
scroll to position [2432, 0]
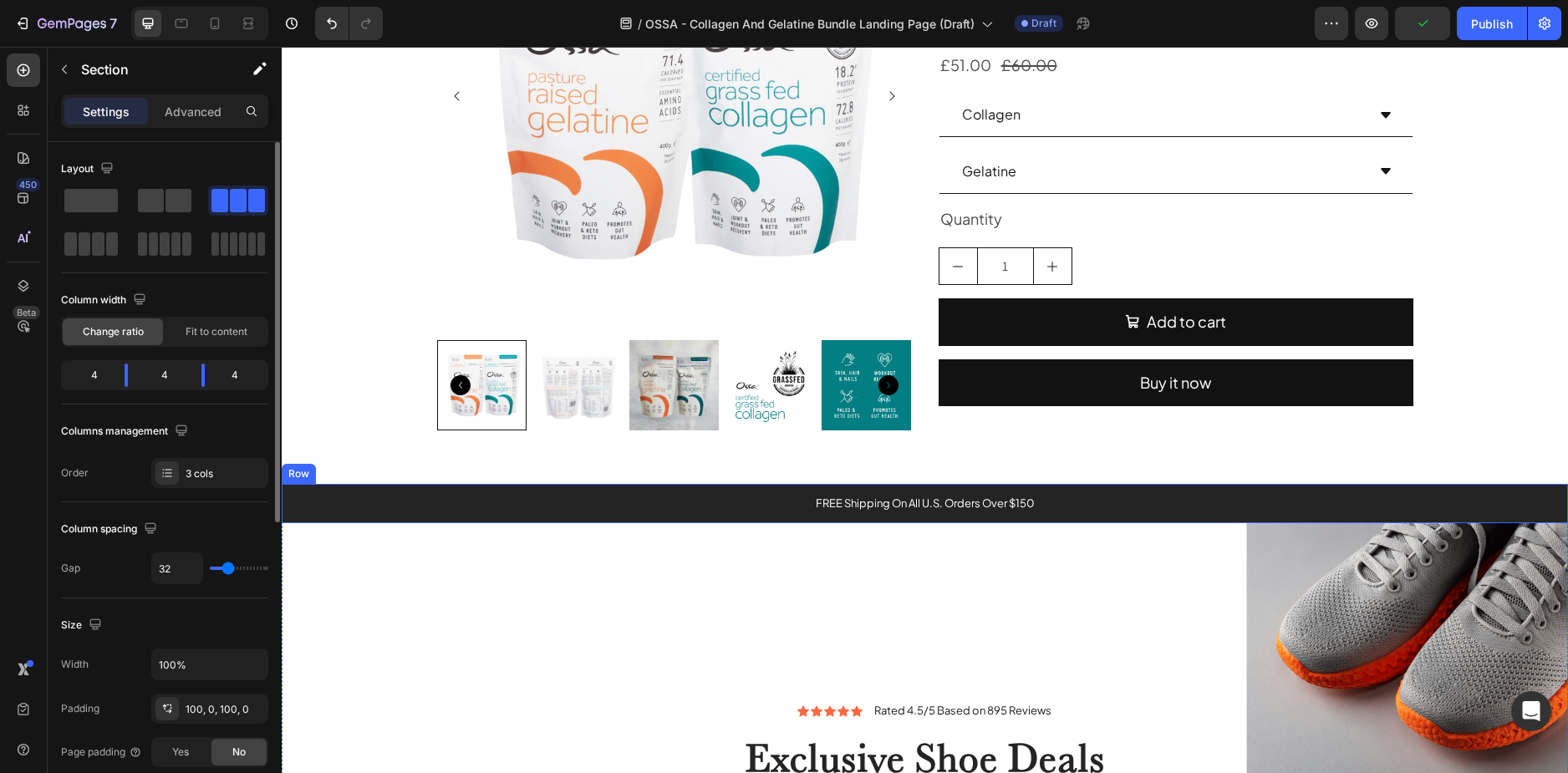
click at [288, 502] on div "FREE Shipping On All U.S. Orders Over $150 Text Block Row" at bounding box center [925, 503] width 1286 height 39
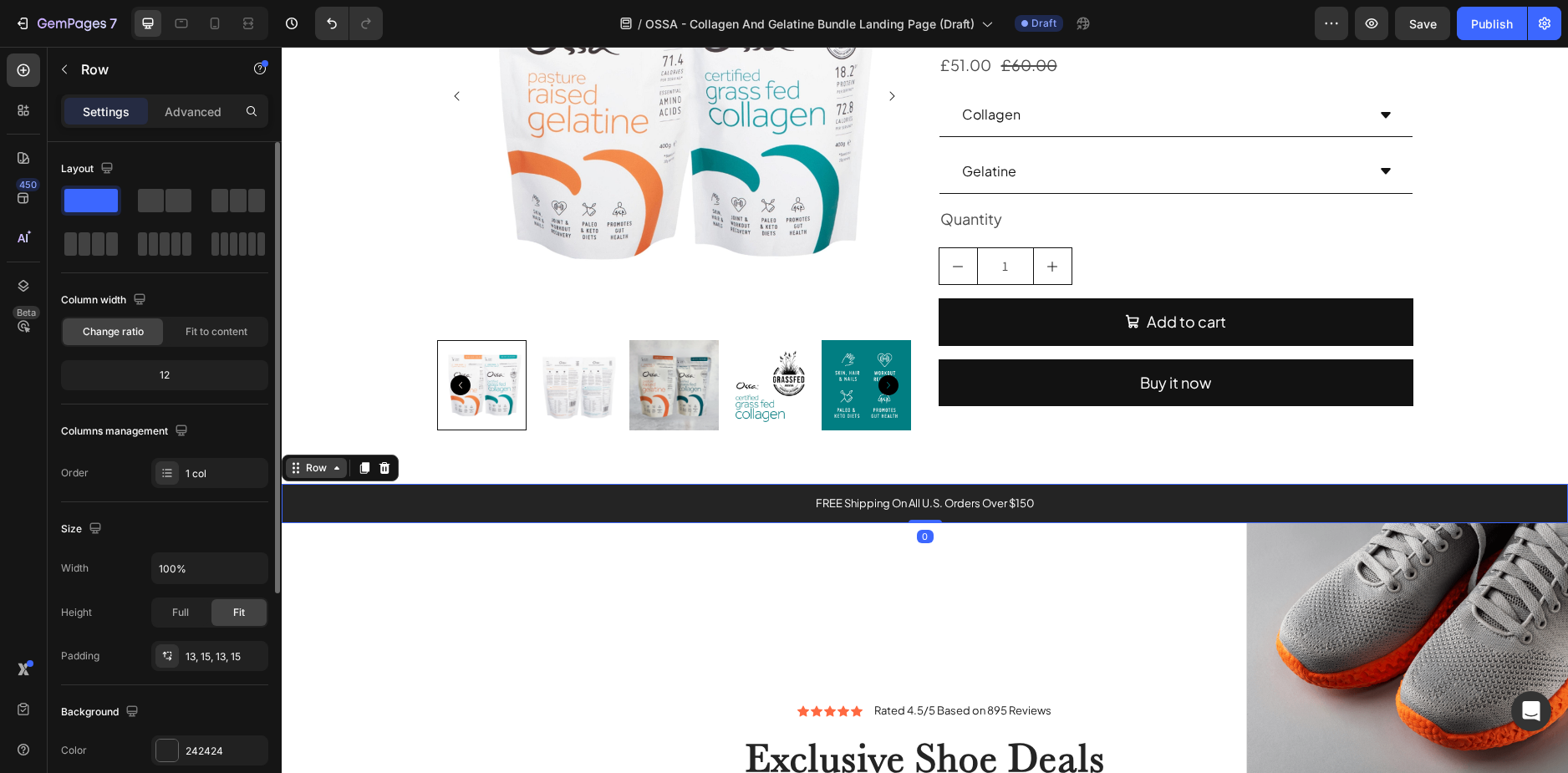
click at [310, 470] on div "Row" at bounding box center [316, 468] width 28 height 15
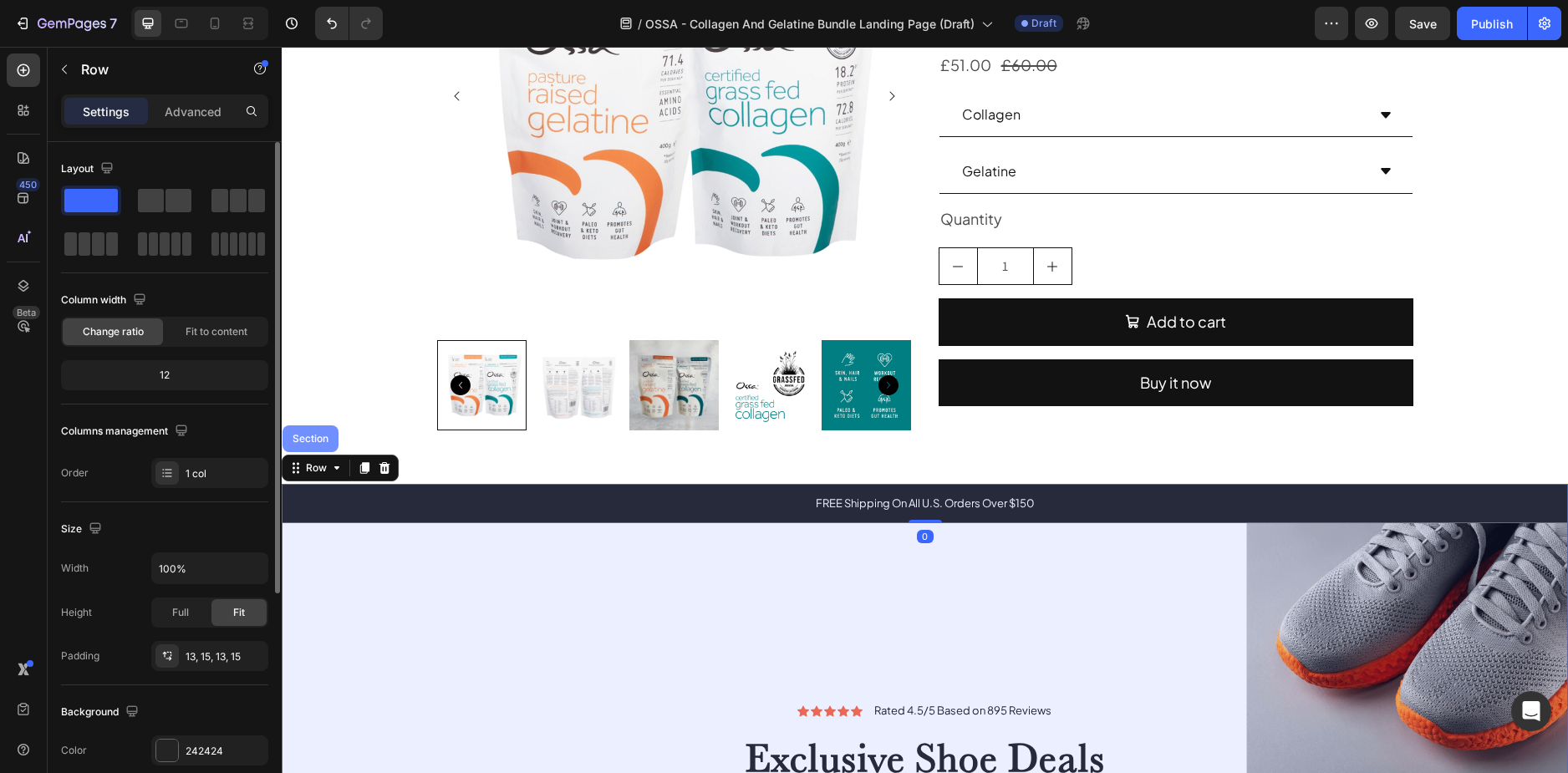
click at [319, 447] on div "Section" at bounding box center [310, 439] width 56 height 27
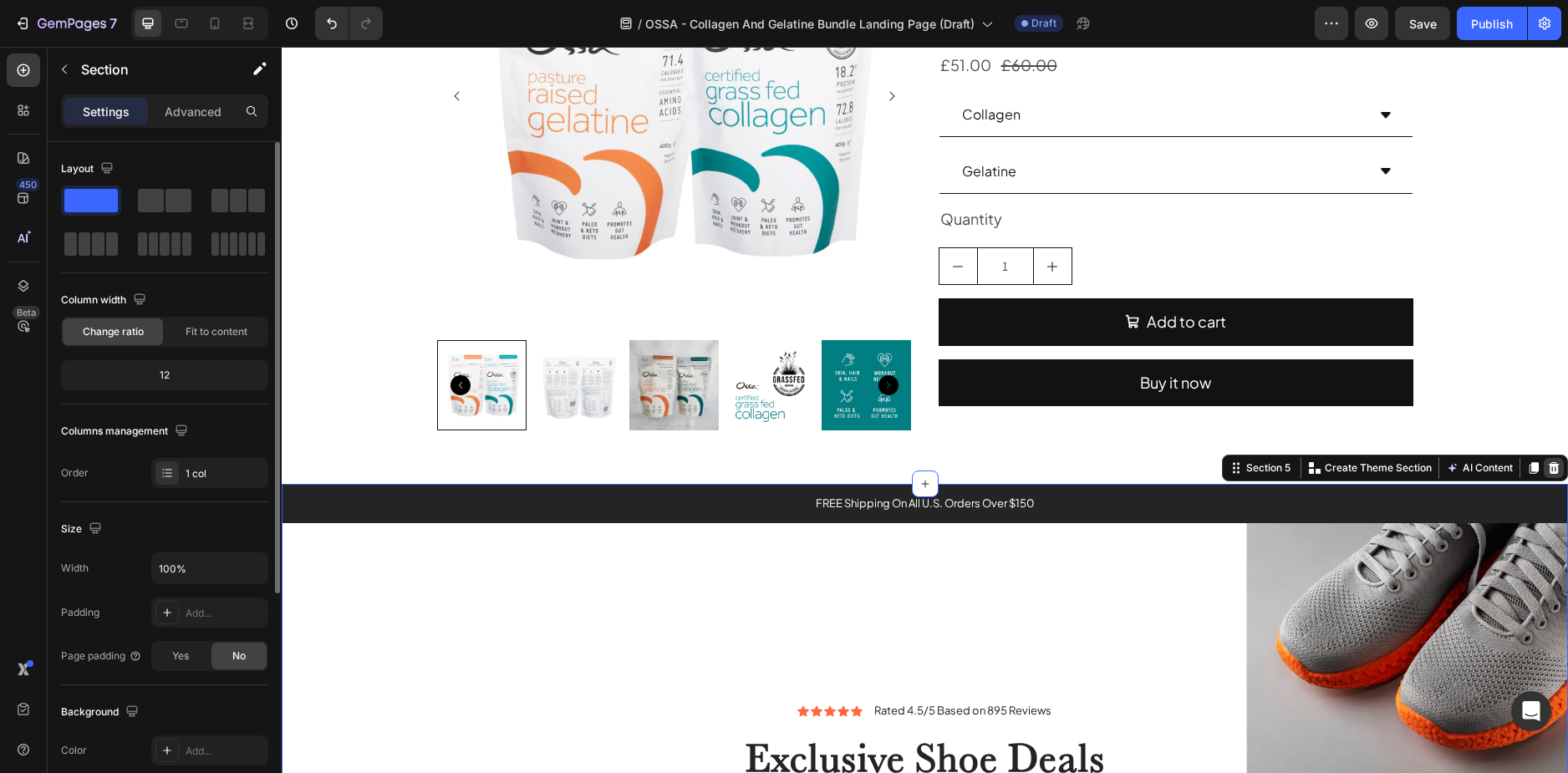
click at [1547, 463] on icon at bounding box center [1554, 468] width 13 height 13
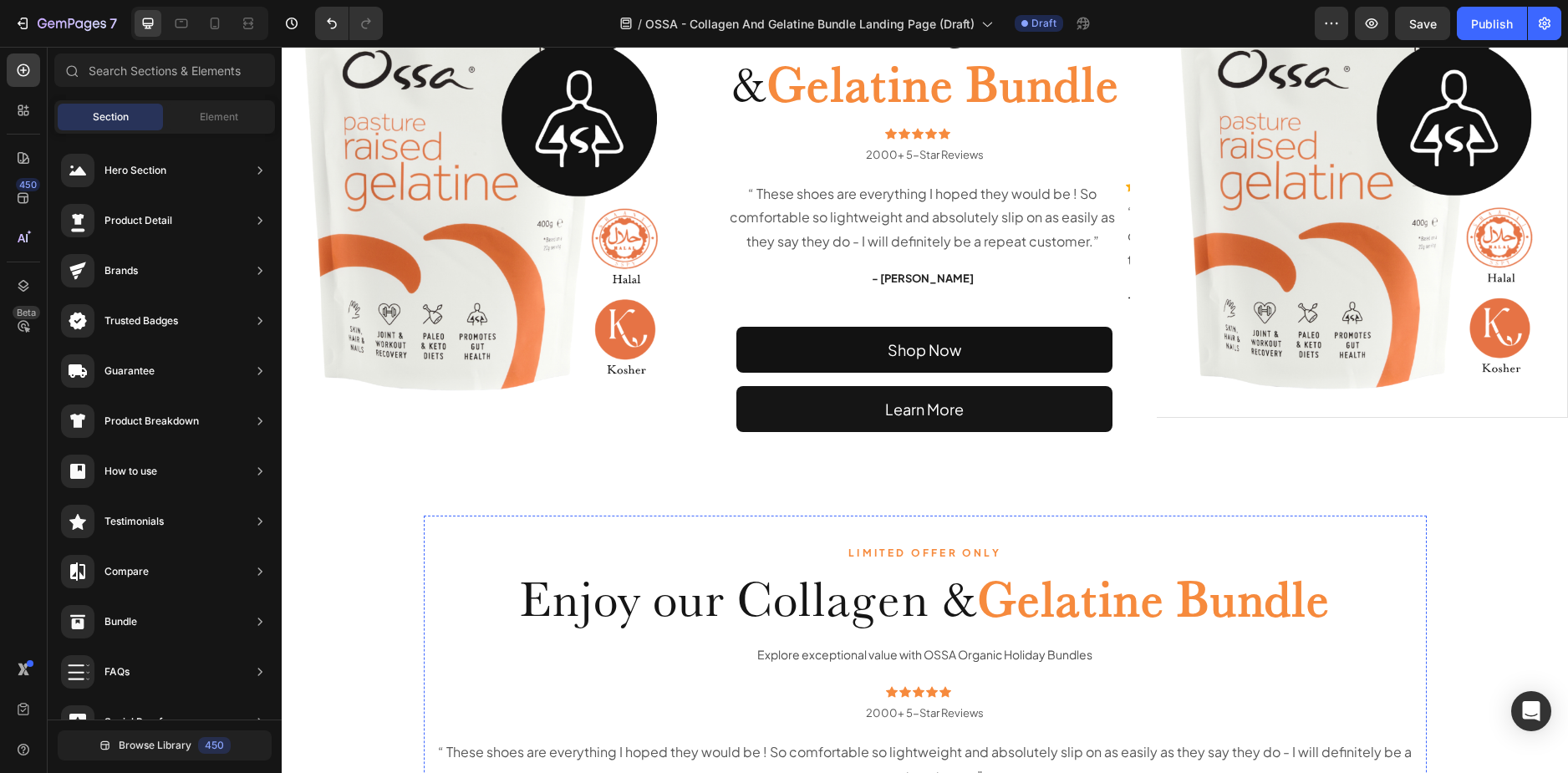
scroll to position [0, 0]
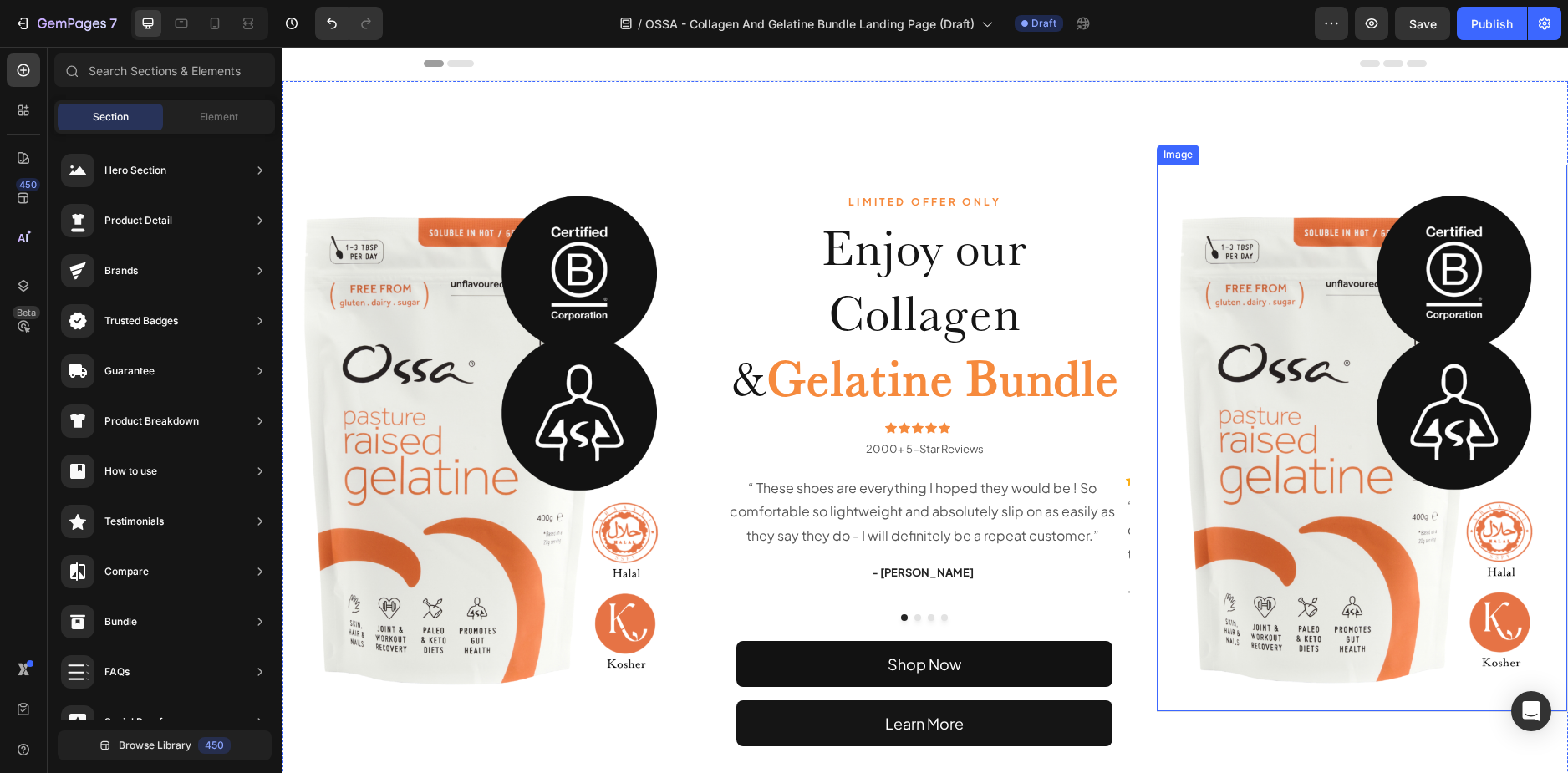
click at [1249, 278] on img at bounding box center [1362, 438] width 410 height 547
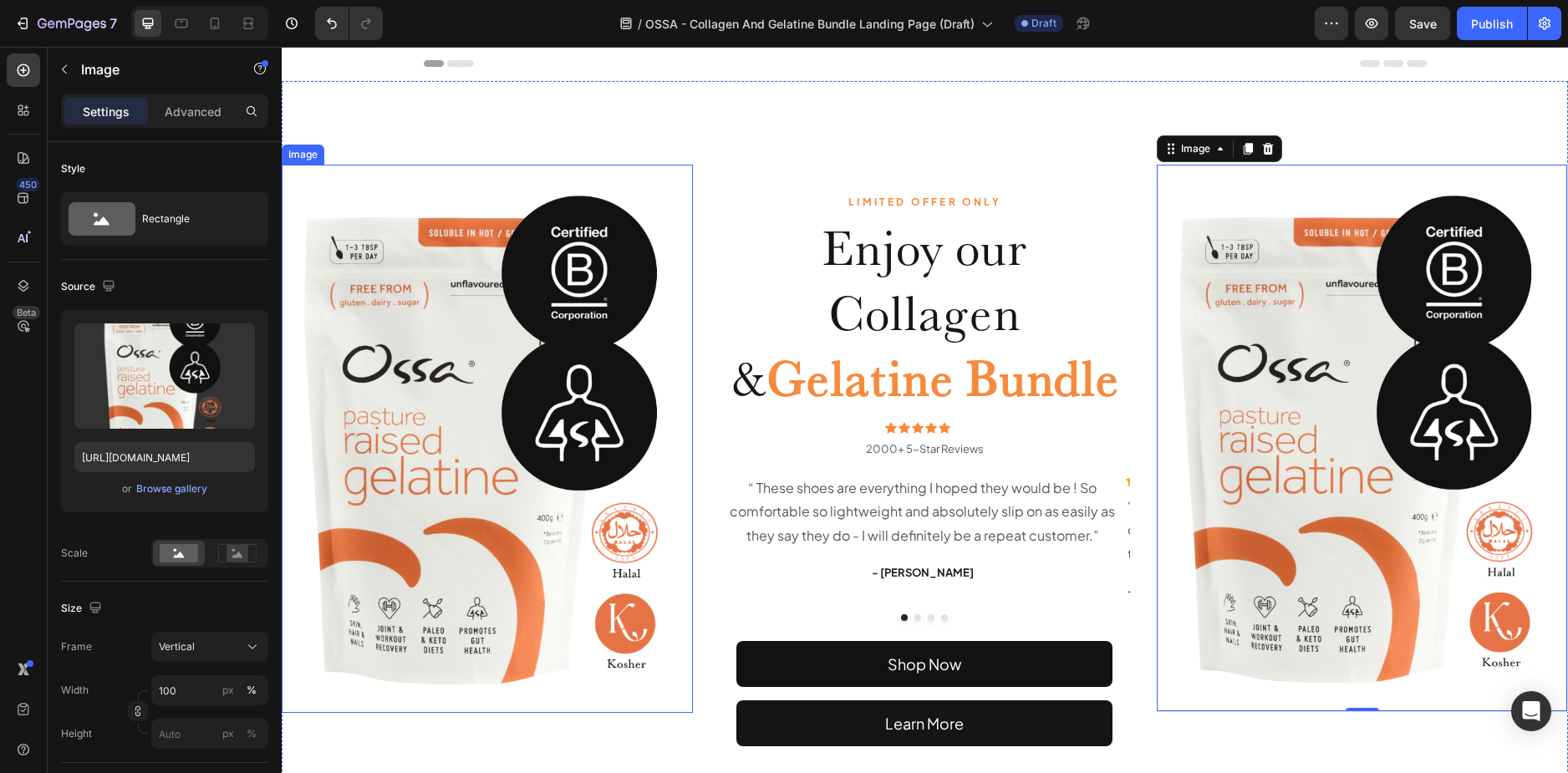
click at [452, 394] on img at bounding box center [487, 439] width 411 height 549
click at [1365, 379] on img at bounding box center [1362, 438] width 410 height 547
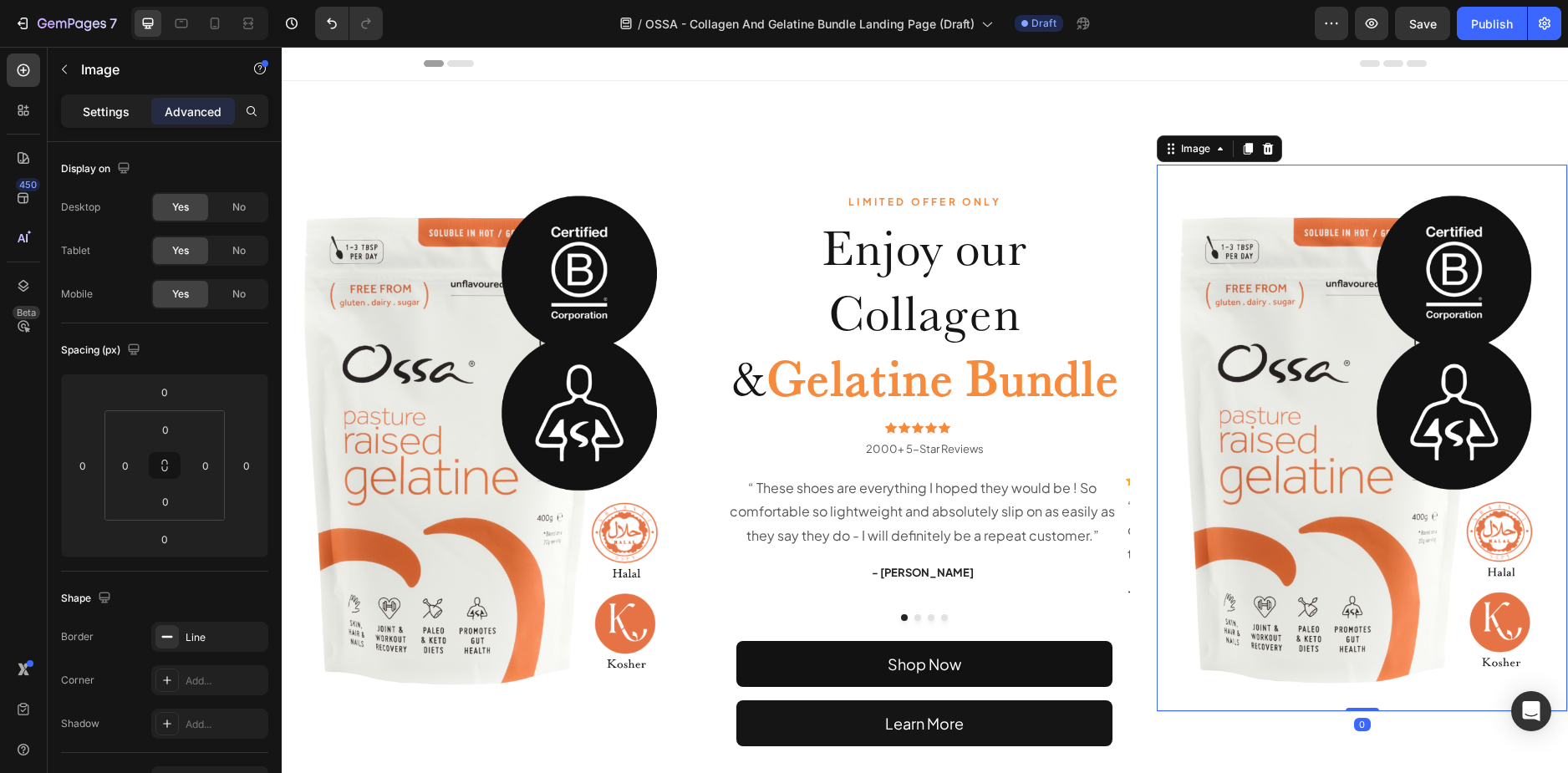
click at [100, 117] on p "Settings" at bounding box center [106, 112] width 47 height 17
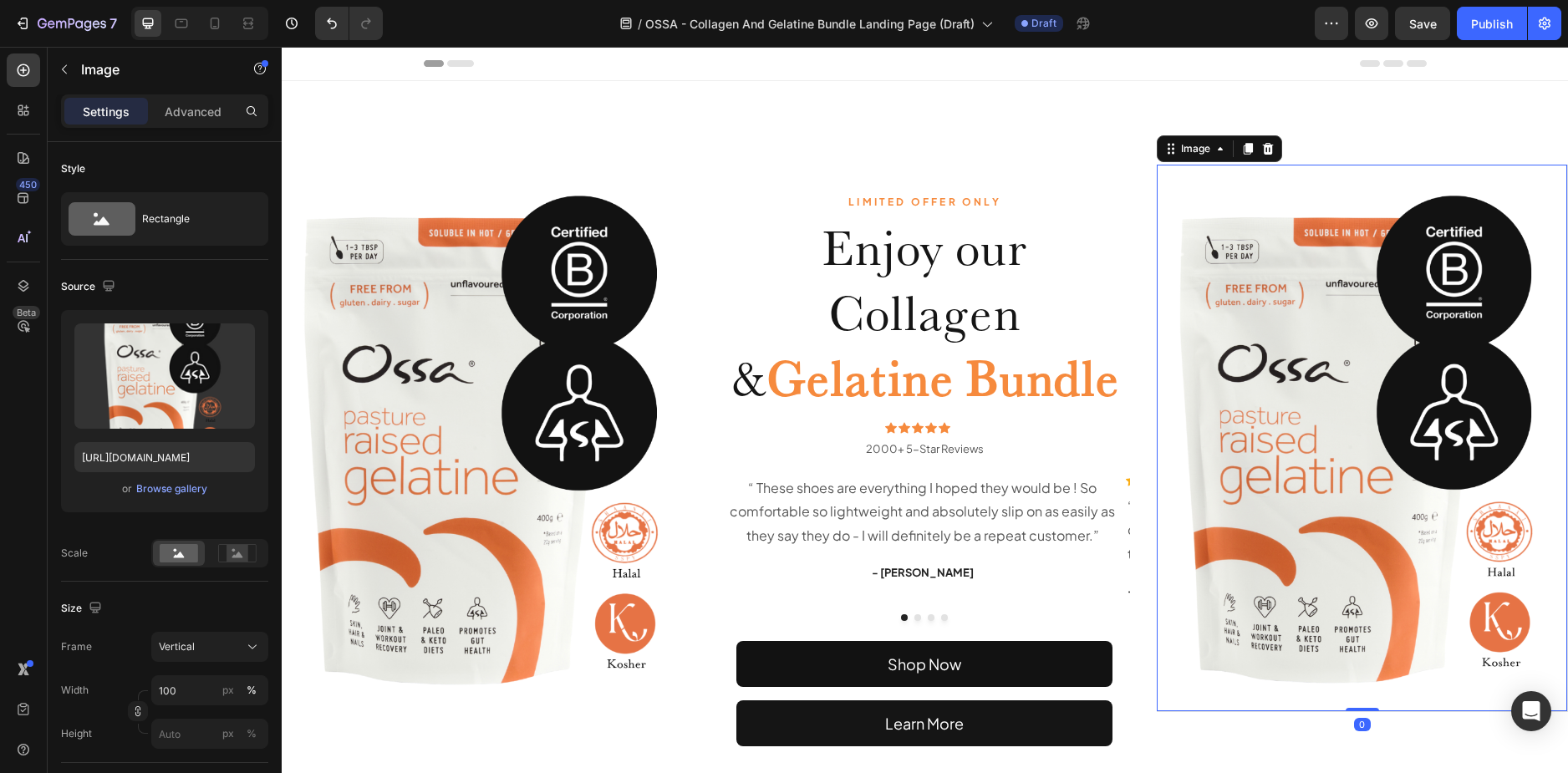
click at [1347, 295] on img at bounding box center [1362, 438] width 410 height 547
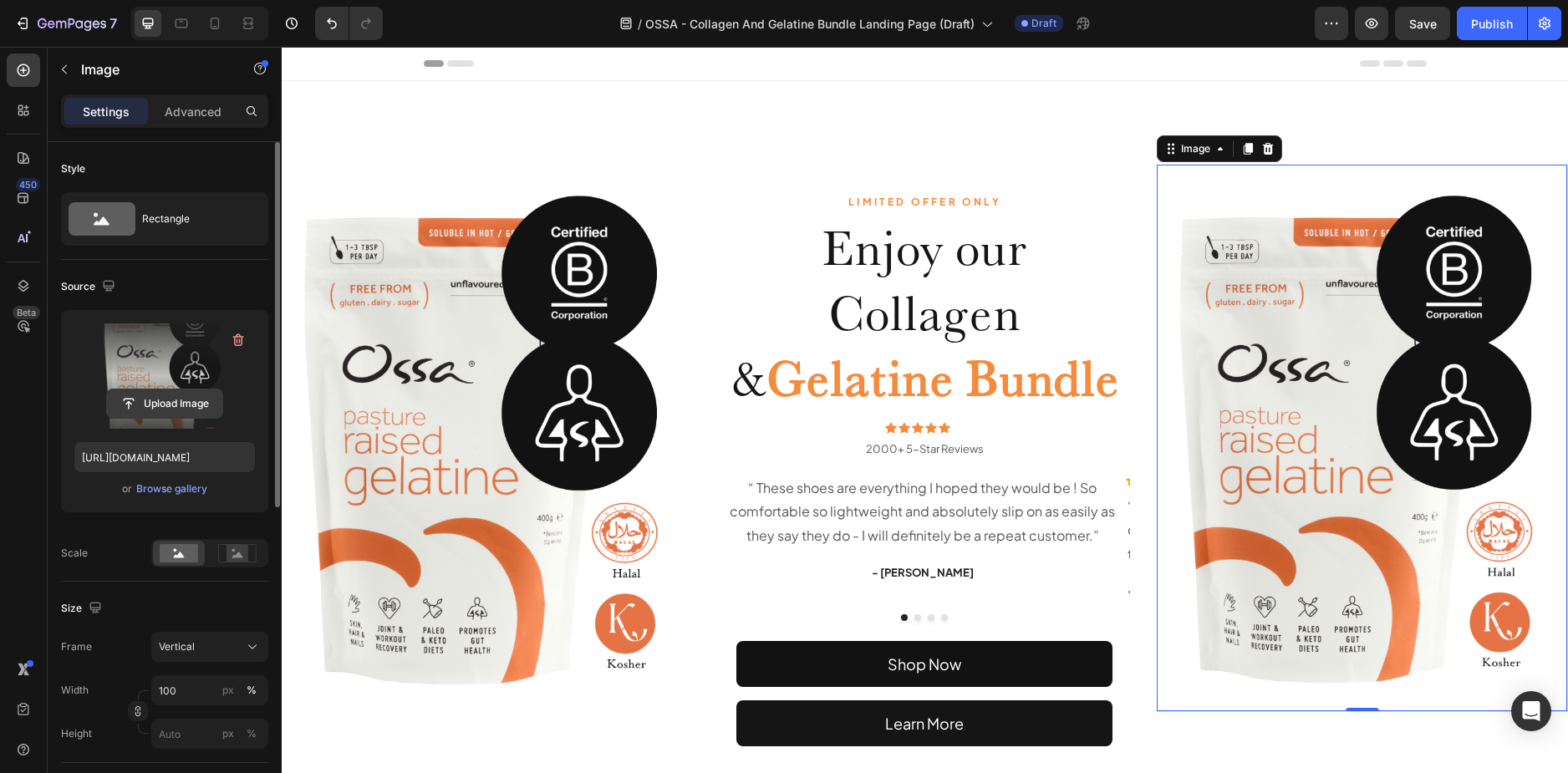
click at [167, 408] on input "file" at bounding box center [165, 404] width 116 height 29
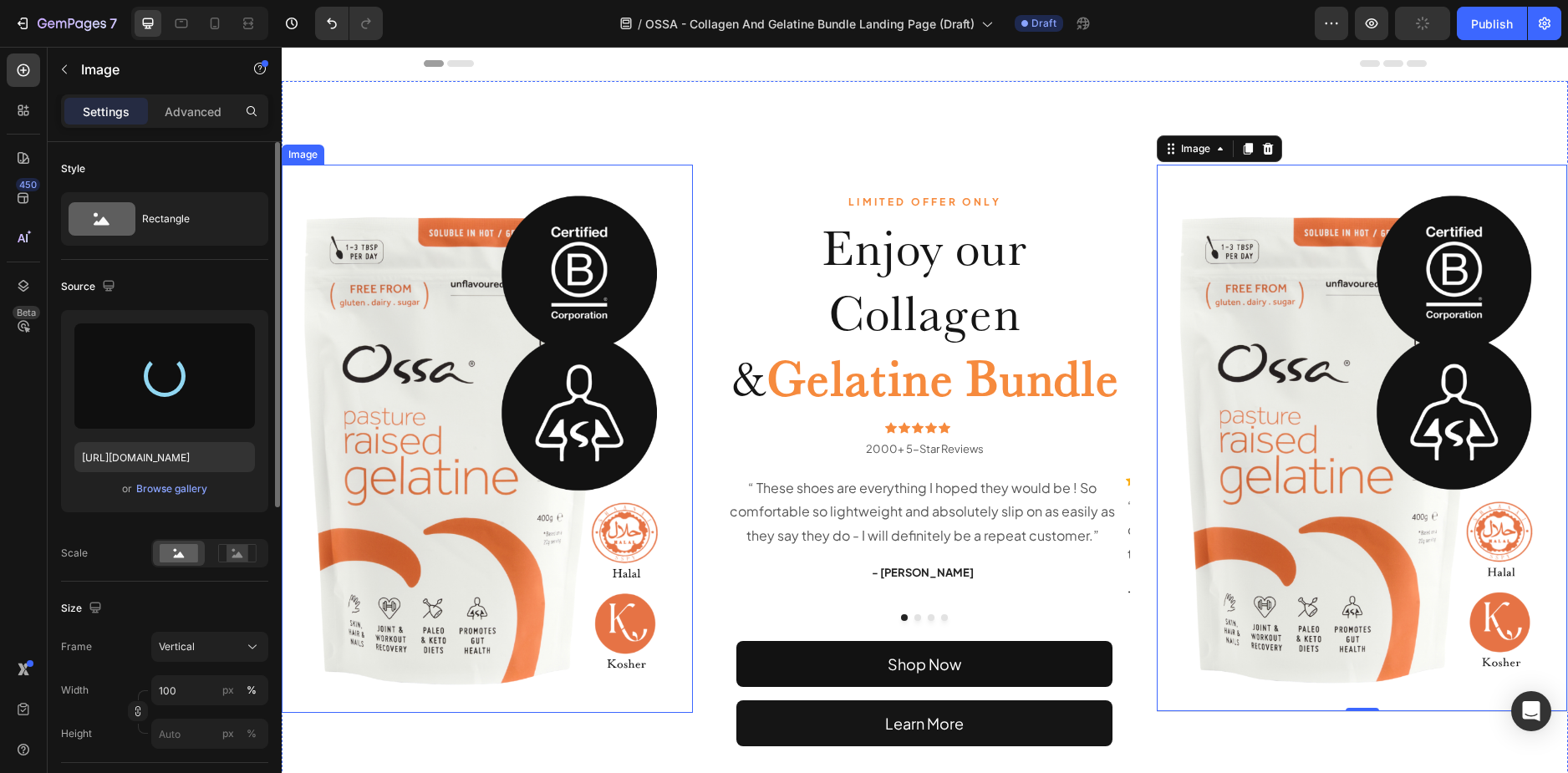
type input "[URL][DOMAIN_NAME]"
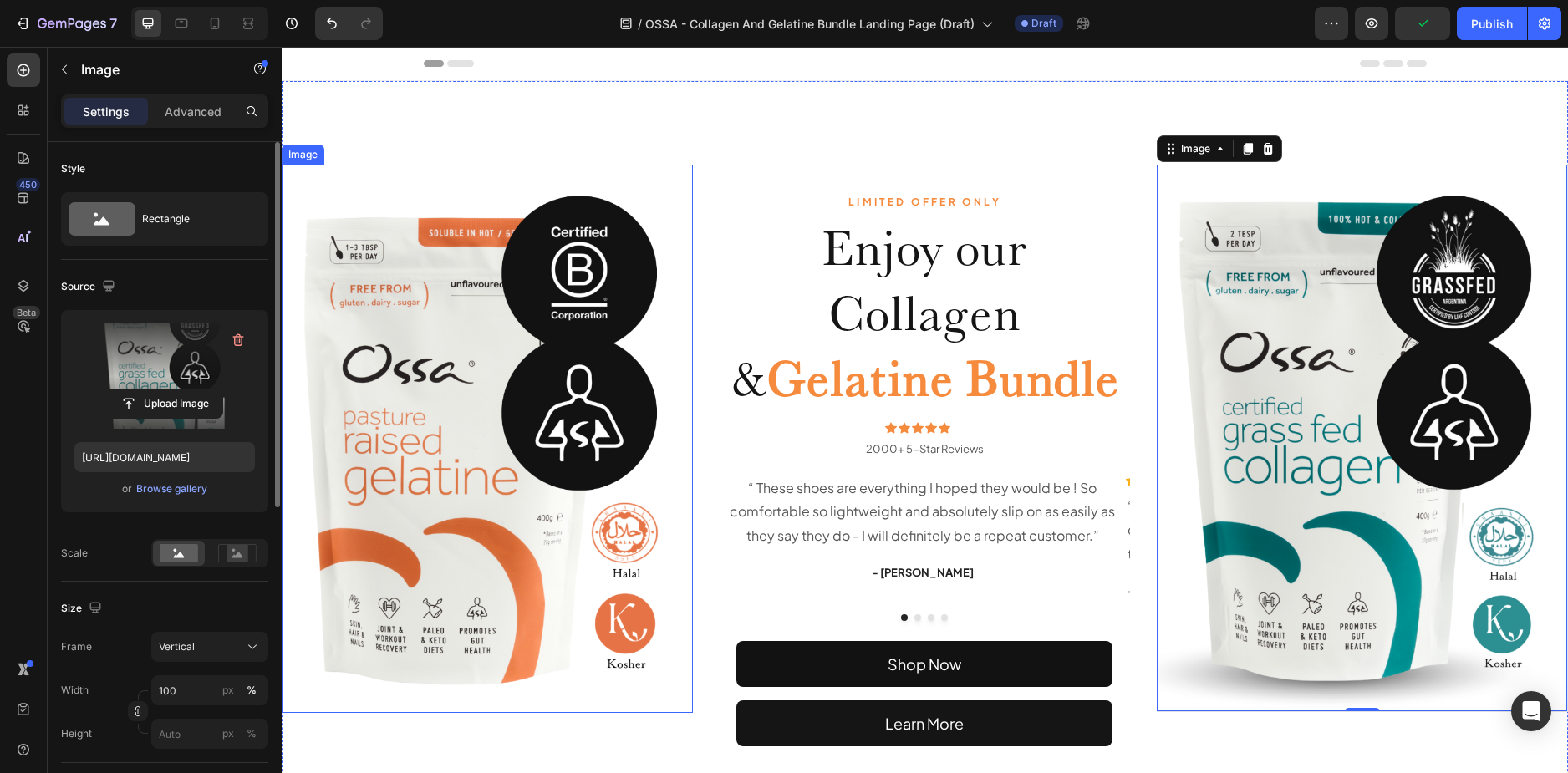
click at [436, 322] on img at bounding box center [487, 439] width 411 height 549
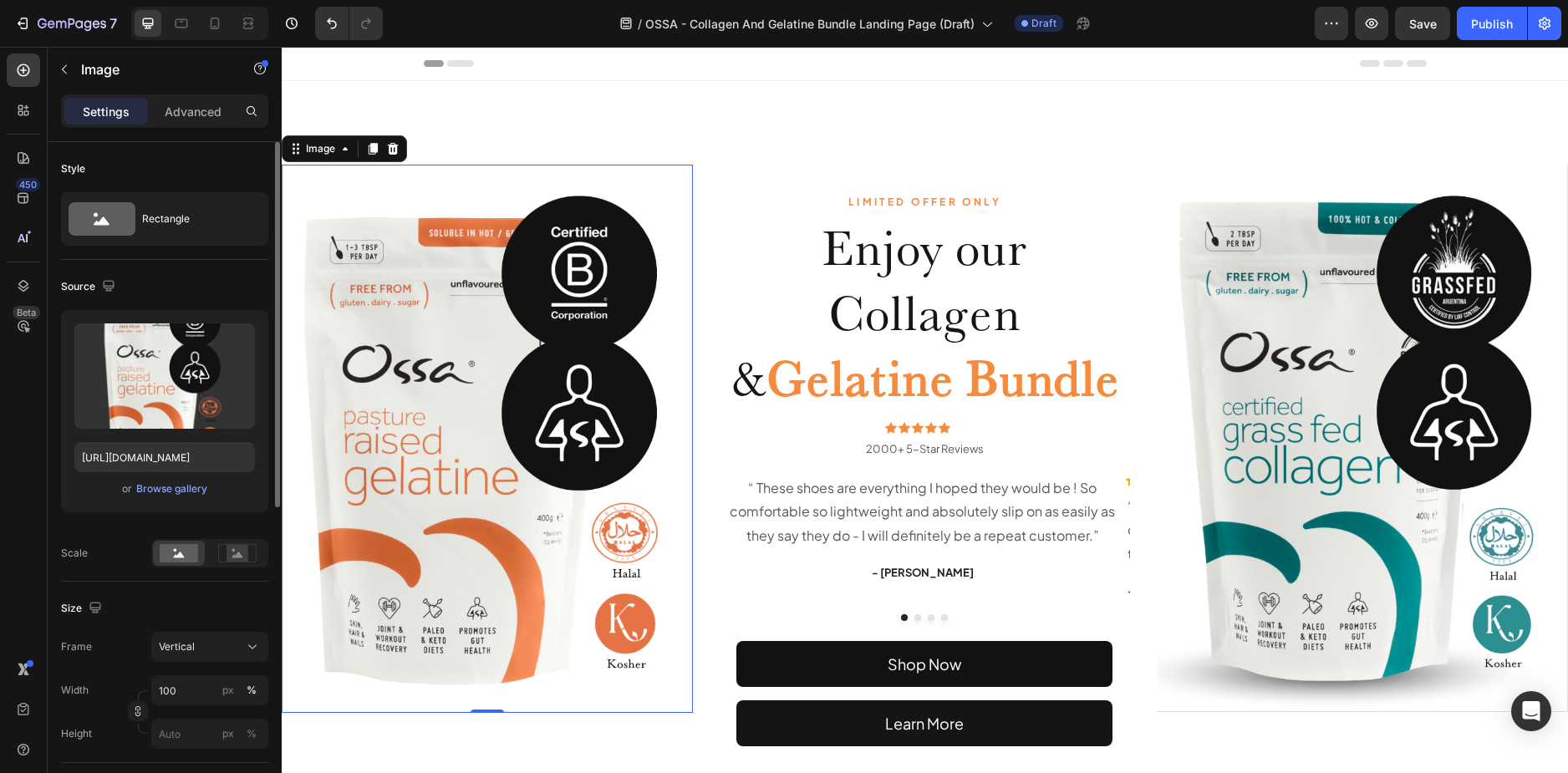
click at [419, 350] on img at bounding box center [487, 439] width 411 height 549
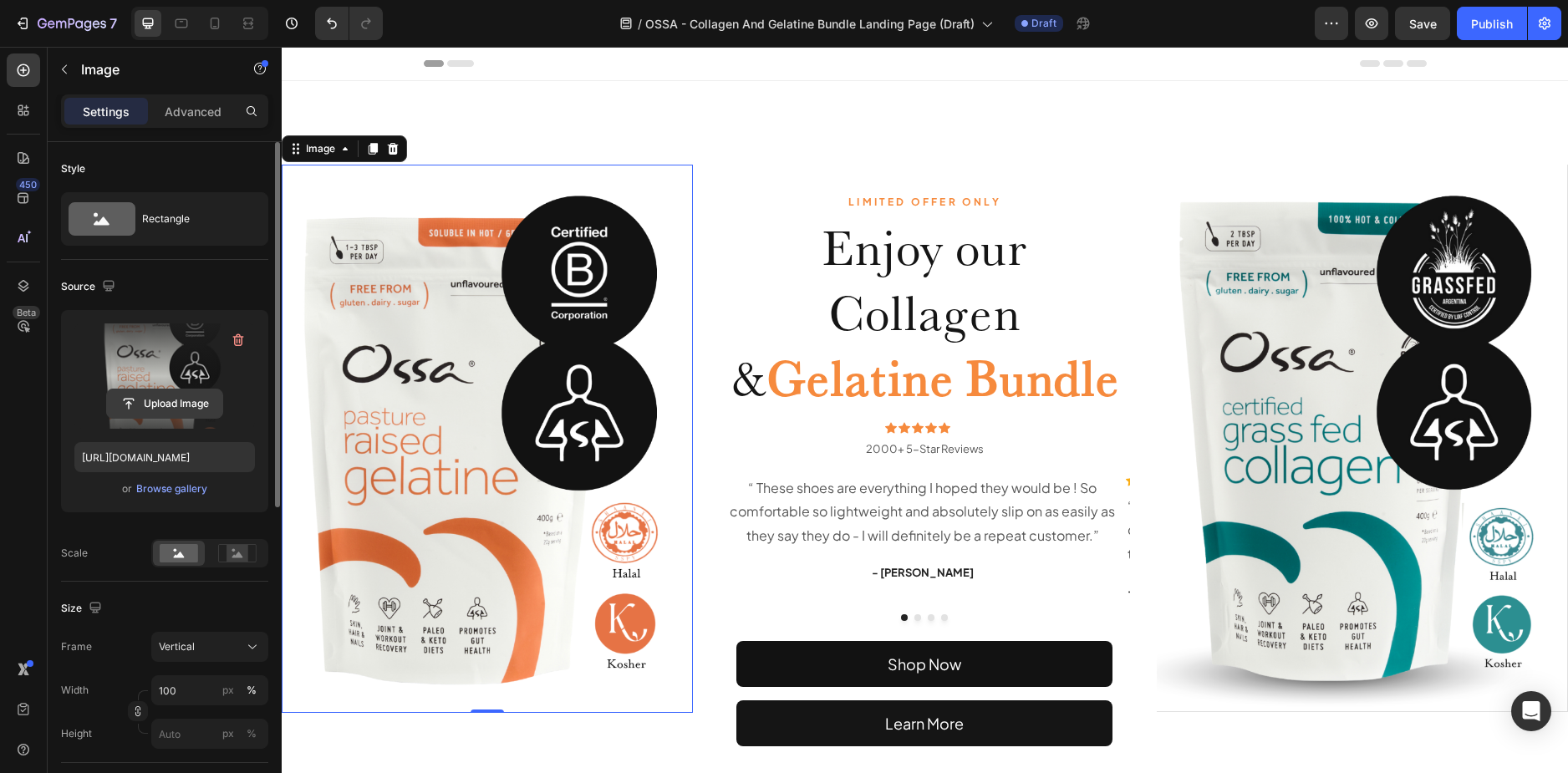
click at [166, 402] on input "file" at bounding box center [165, 404] width 116 height 29
click at [142, 404] on input "file" at bounding box center [165, 404] width 116 height 29
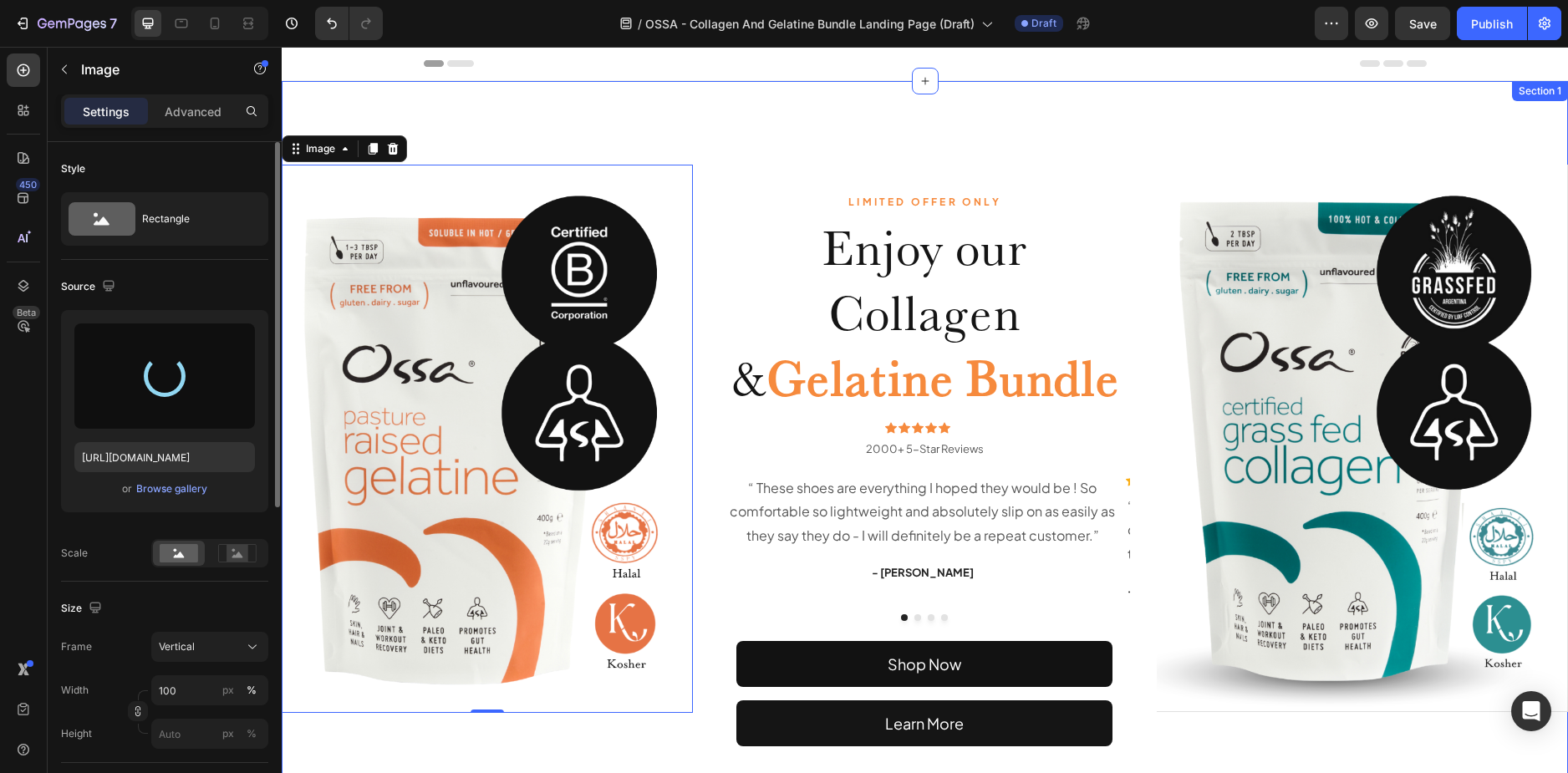
type input "[URL][DOMAIN_NAME]"
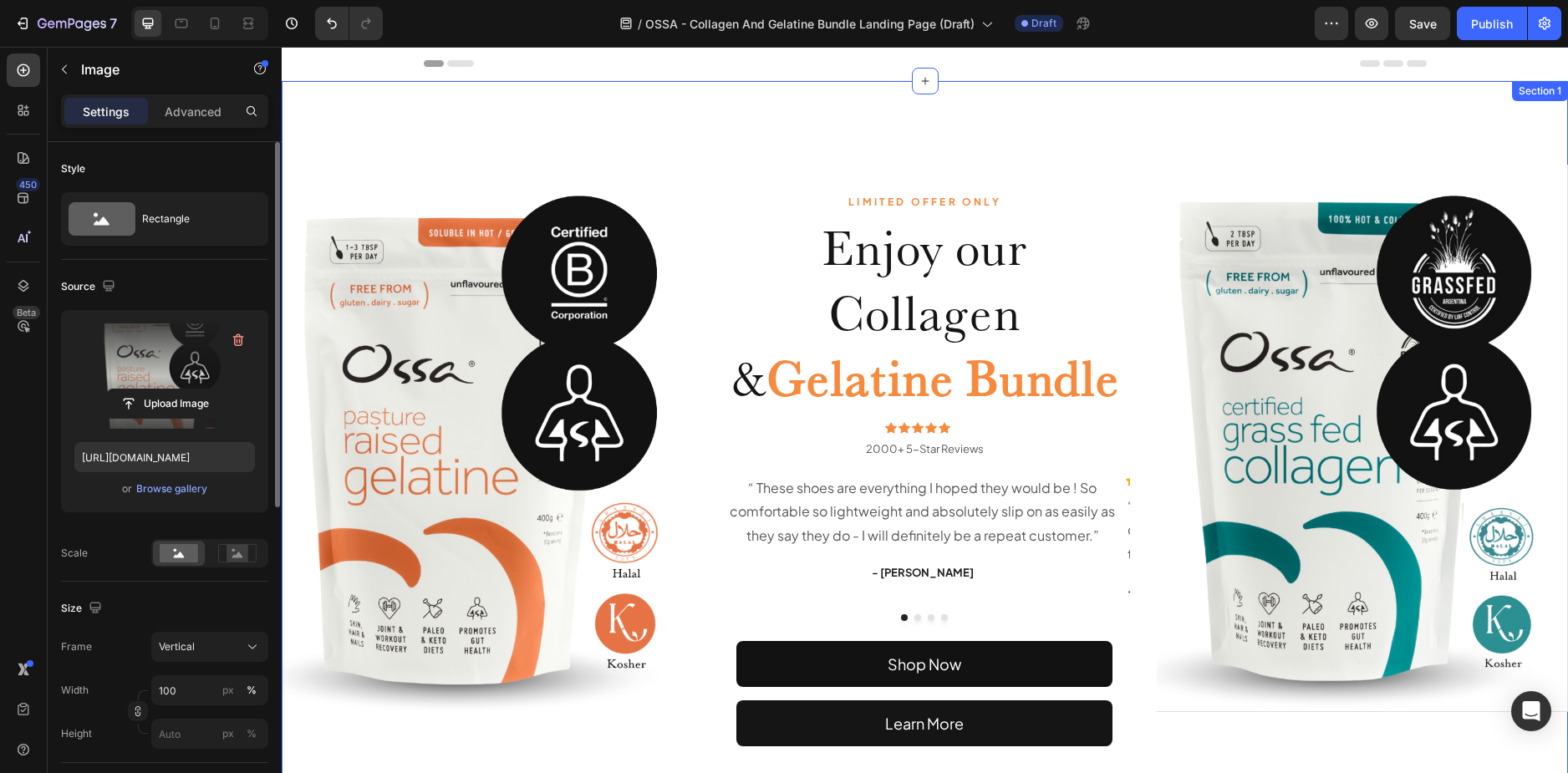
click at [707, 116] on div "LIMITED OFFER ONLY Text Block Enjoy our Collagen & Gelatine Bundle Heading Icon…" at bounding box center [925, 455] width 1286 height 749
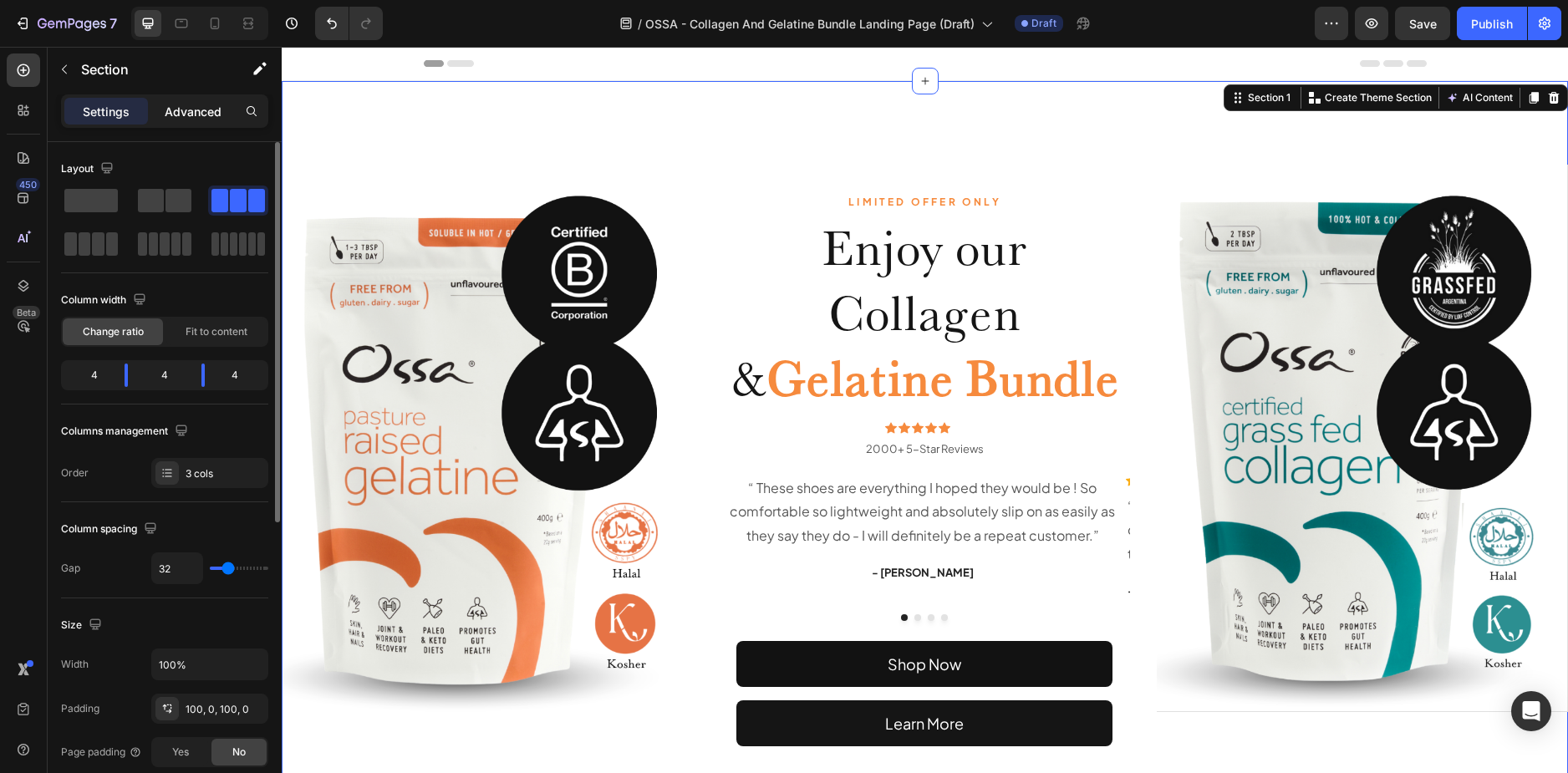
click at [185, 111] on p "Advanced" at bounding box center [193, 112] width 57 height 17
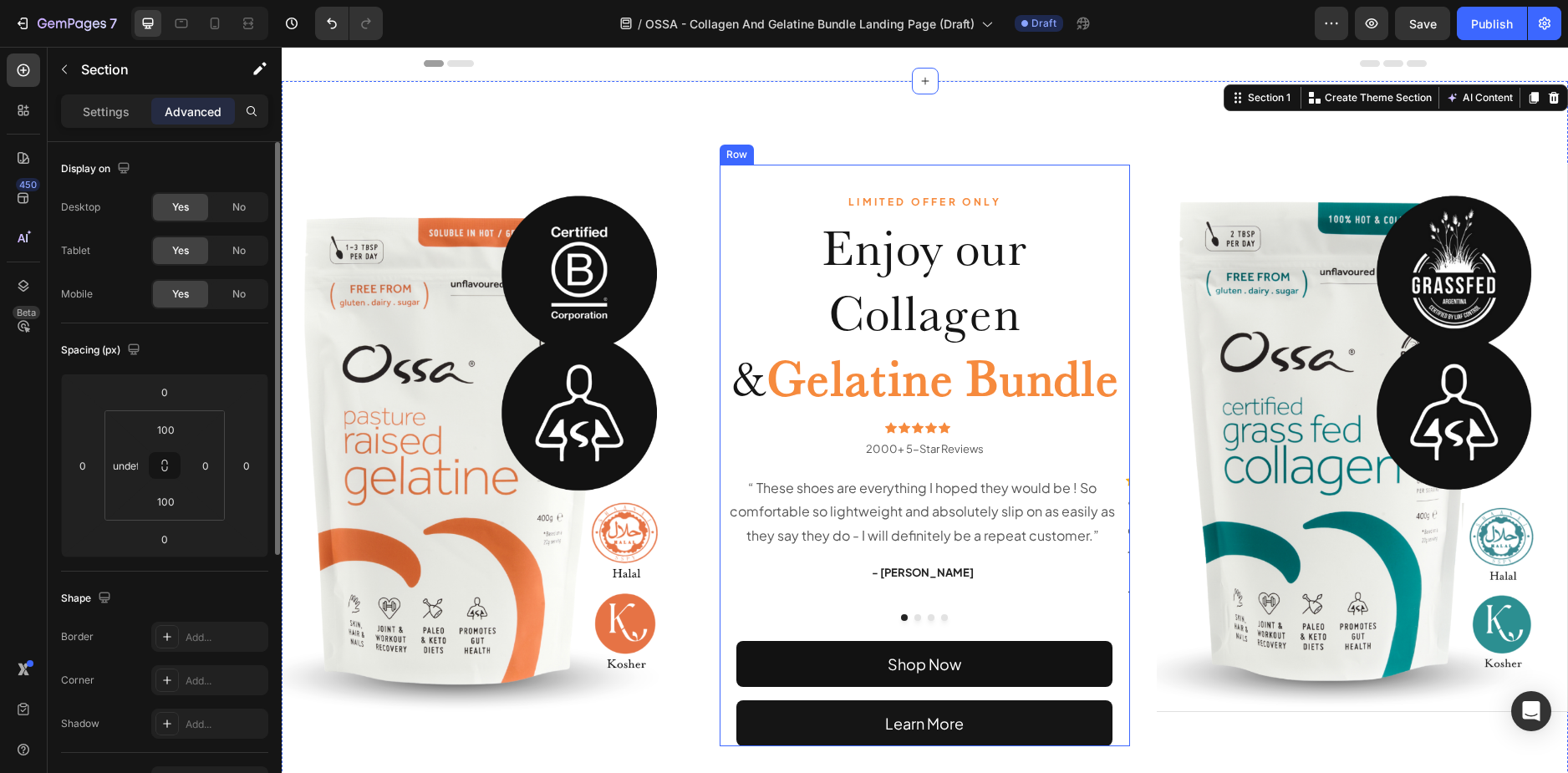
click at [1013, 174] on div "LIMITED OFFER ONLY Text Block Enjoy our Collagen & Gelatine Bundle Heading Icon…" at bounding box center [924, 455] width 411 height 581
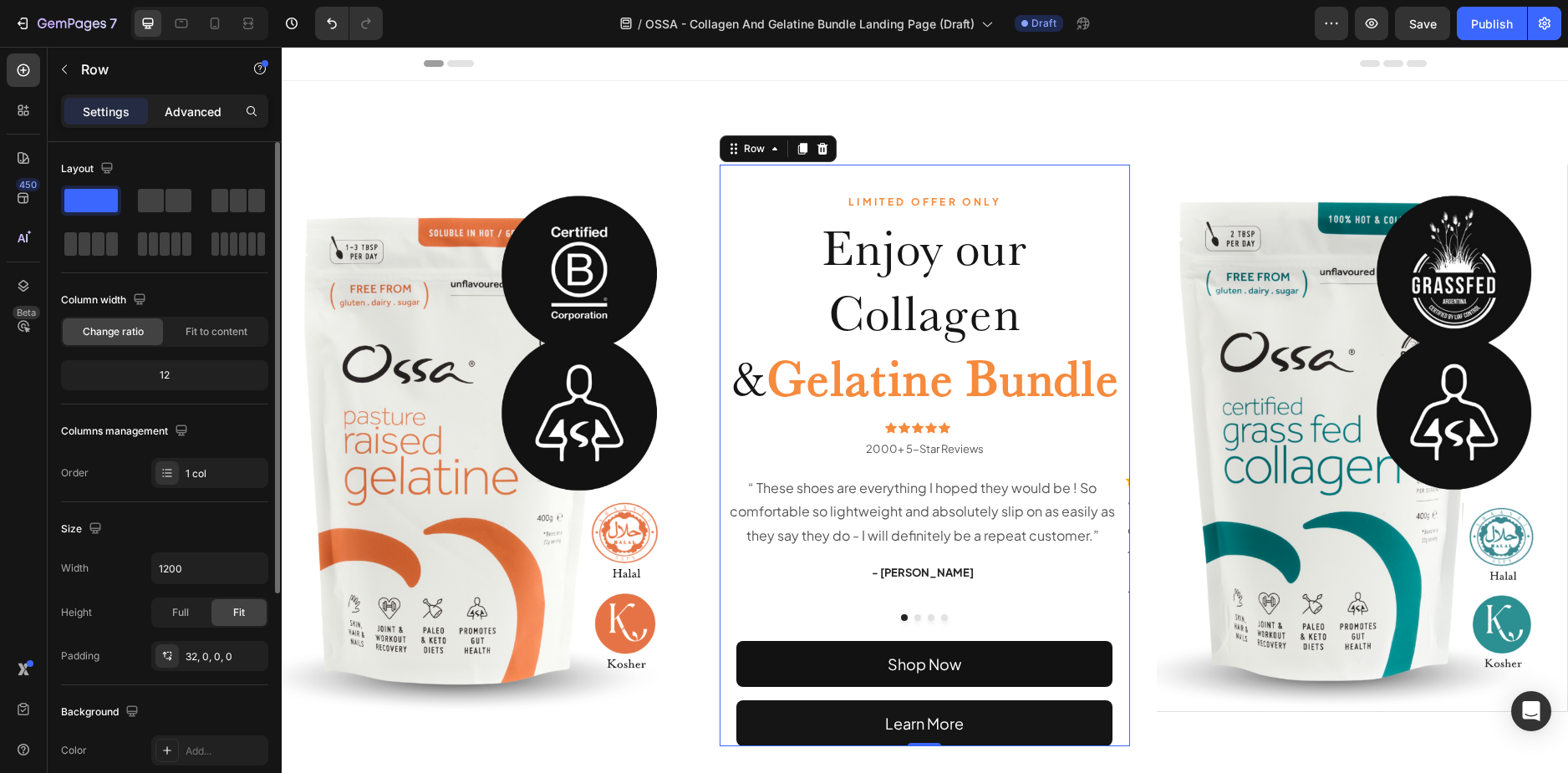
click at [206, 111] on p "Advanced" at bounding box center [193, 112] width 57 height 17
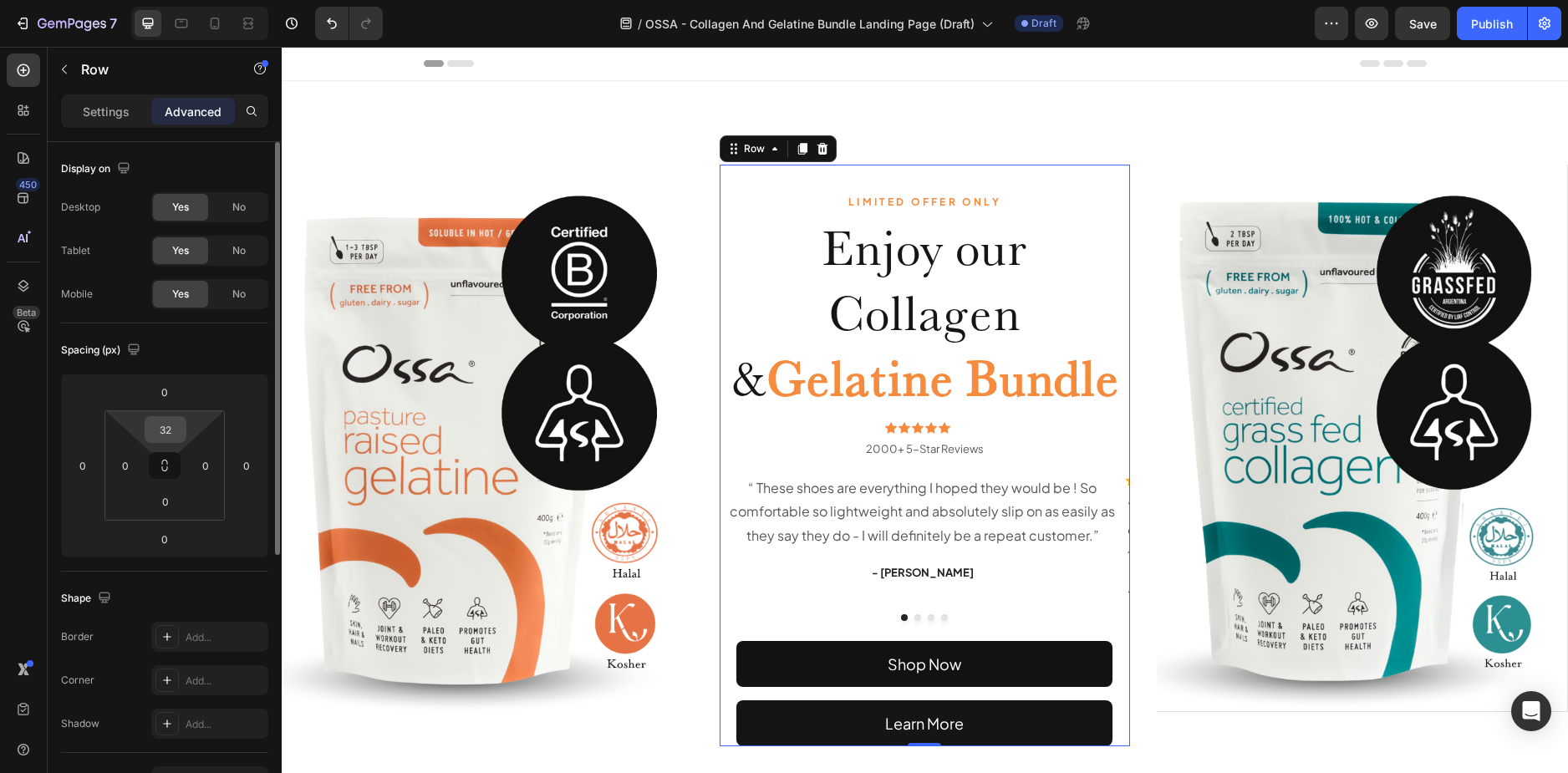
click at [171, 425] on input "32" at bounding box center [166, 429] width 34 height 25
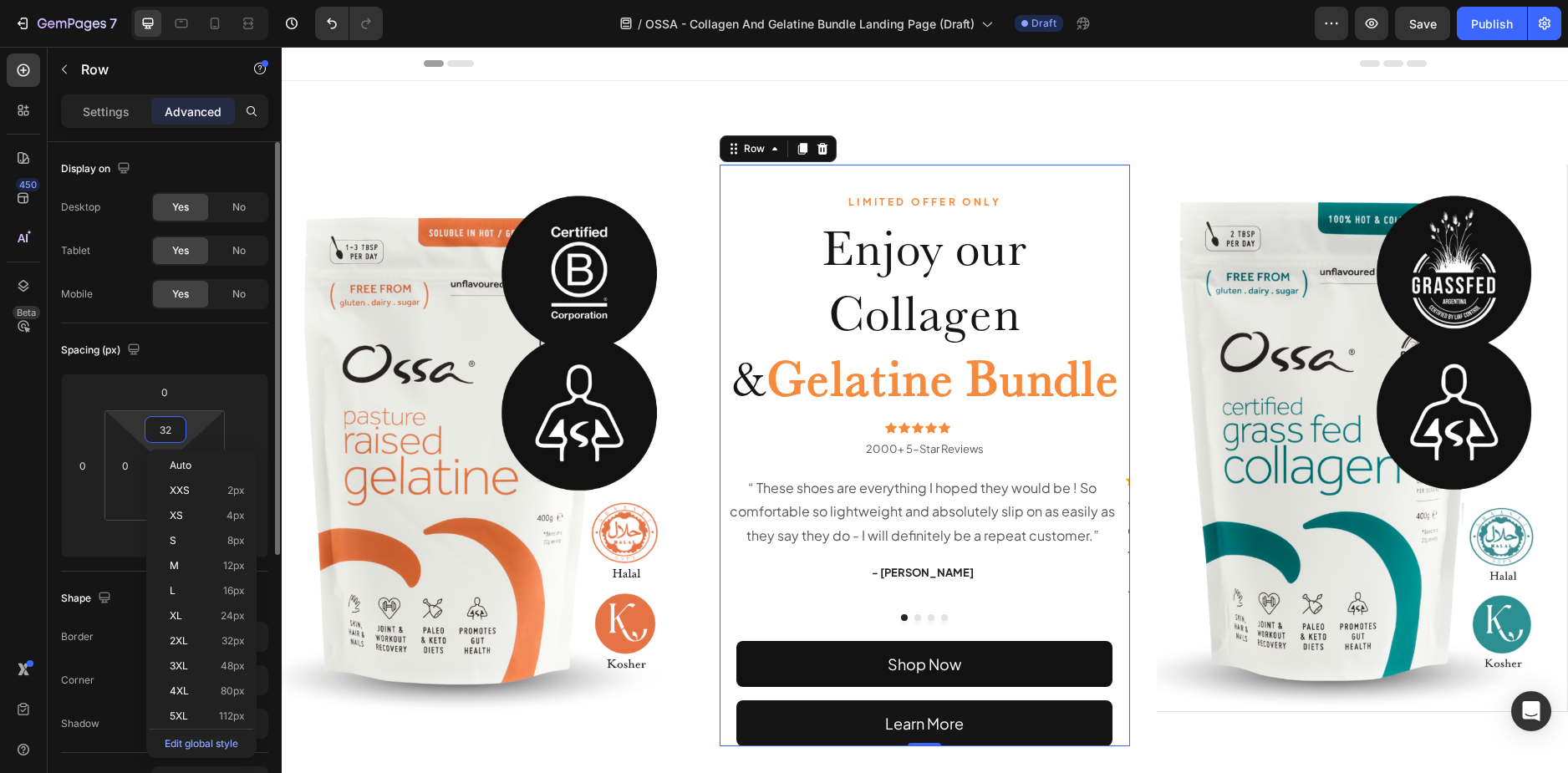
type input "0"
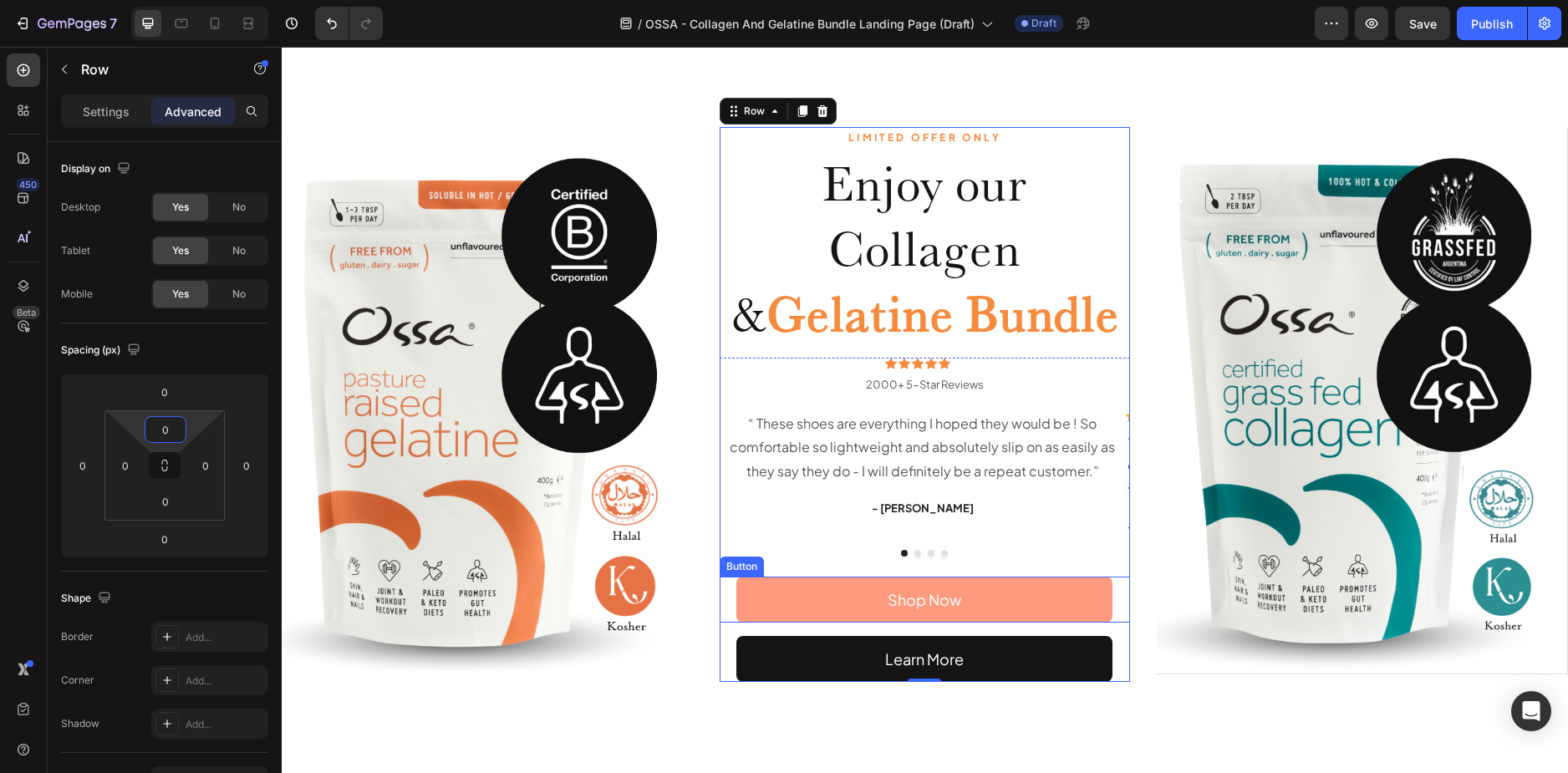
scroll to position [84, 0]
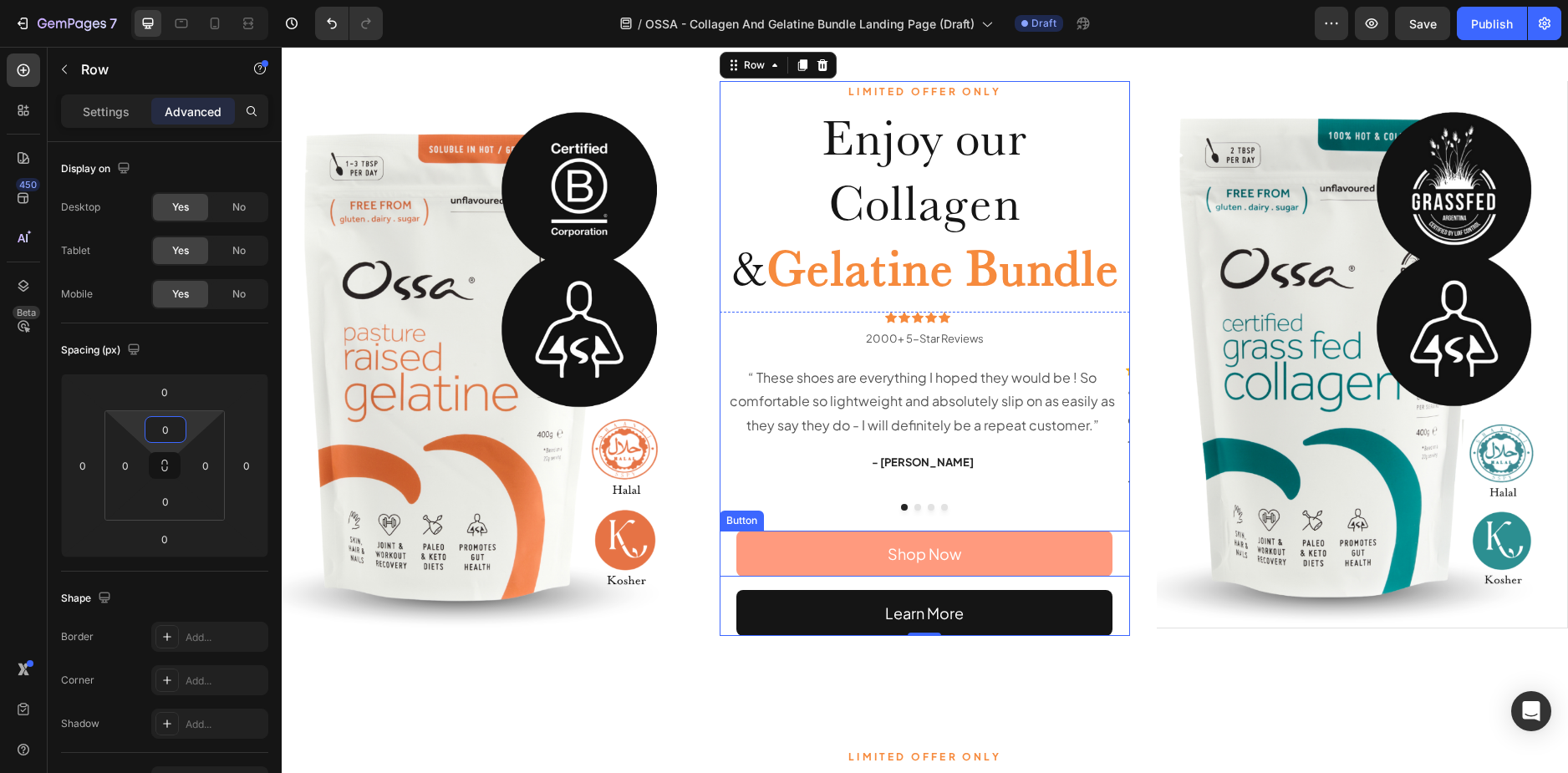
click at [957, 542] on link "Shop Now" at bounding box center [924, 554] width 376 height 46
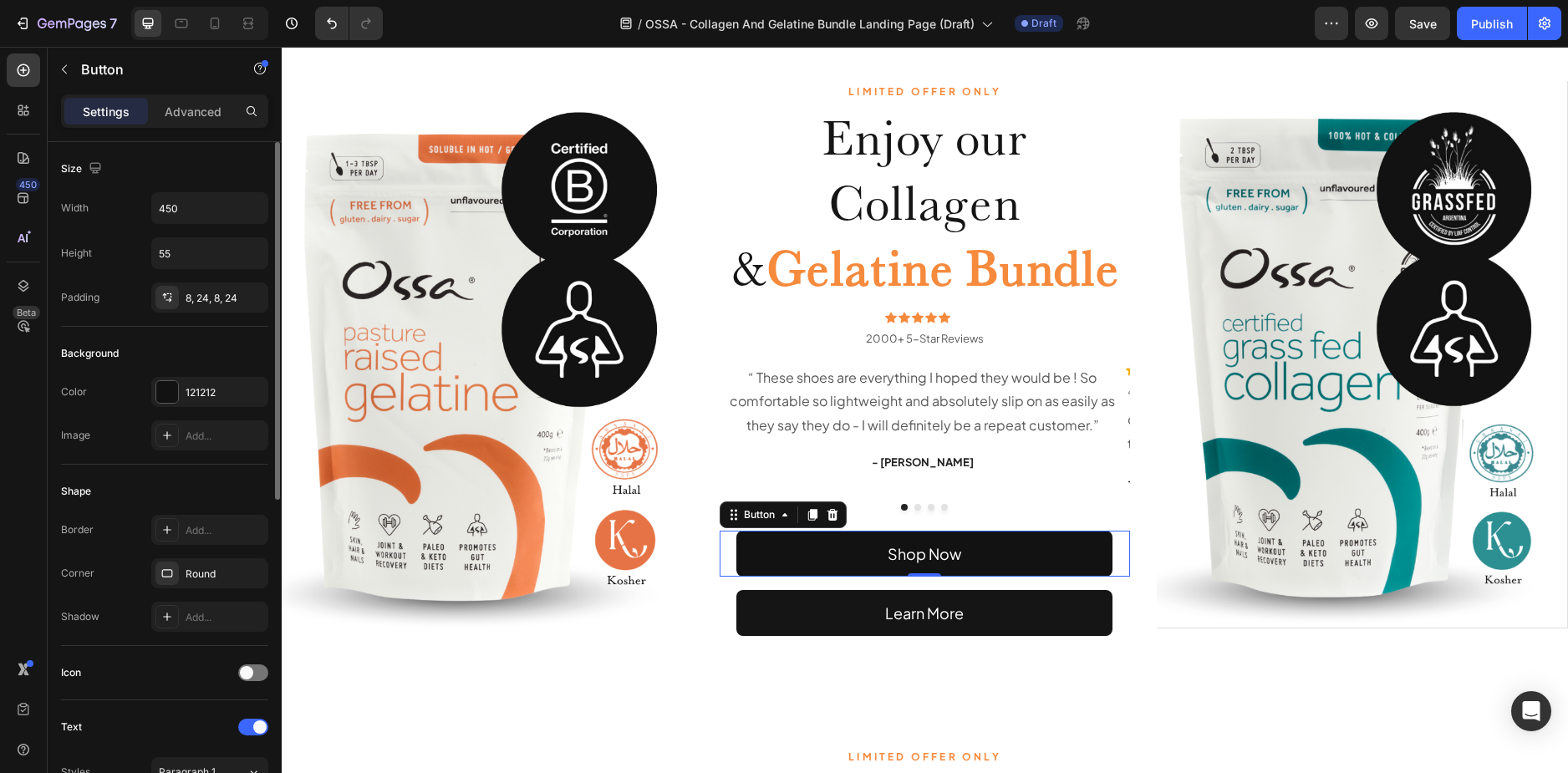
scroll to position [334, 0]
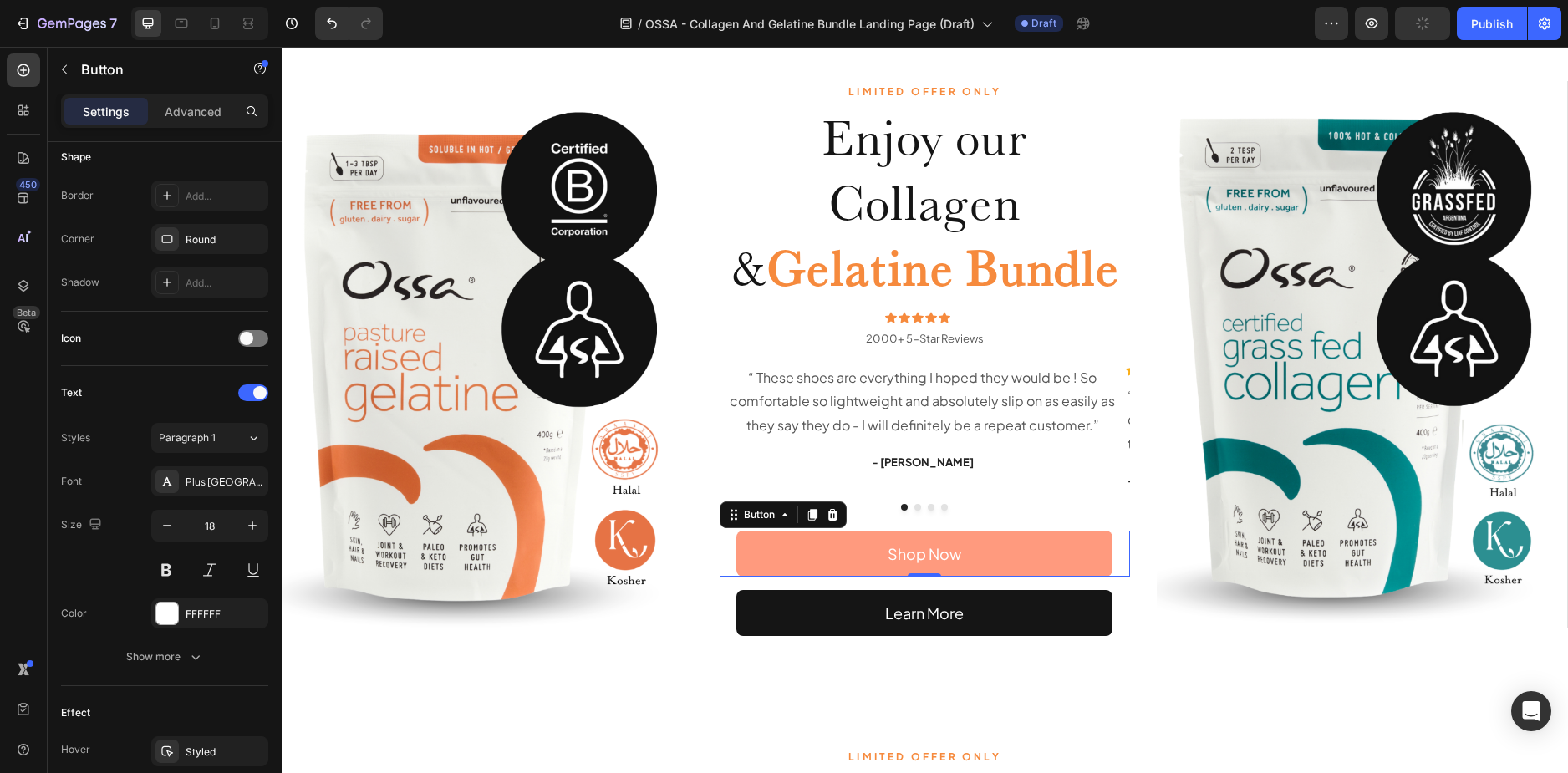
click at [758, 560] on link "Shop Now" at bounding box center [924, 554] width 376 height 46
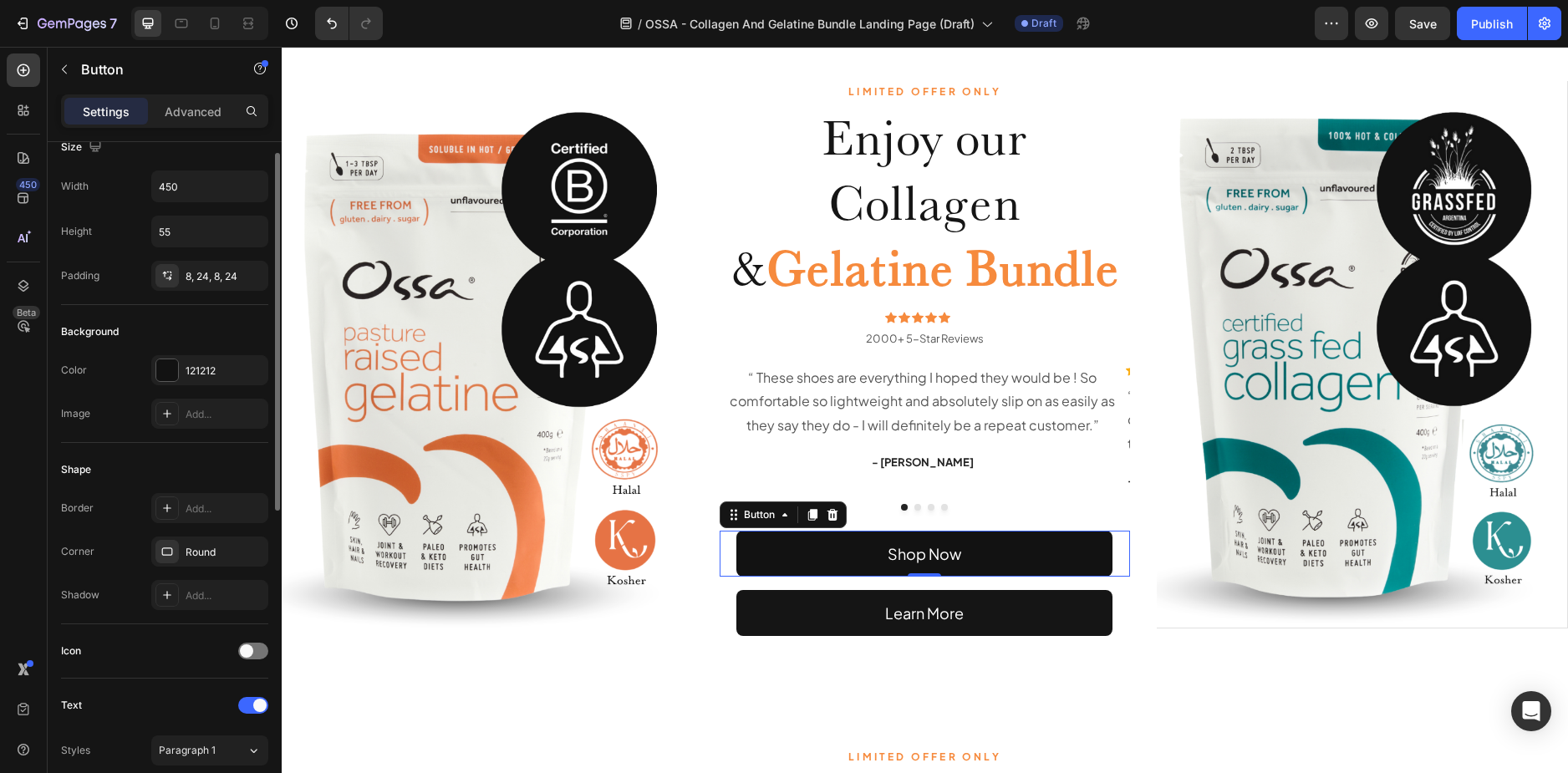
scroll to position [0, 0]
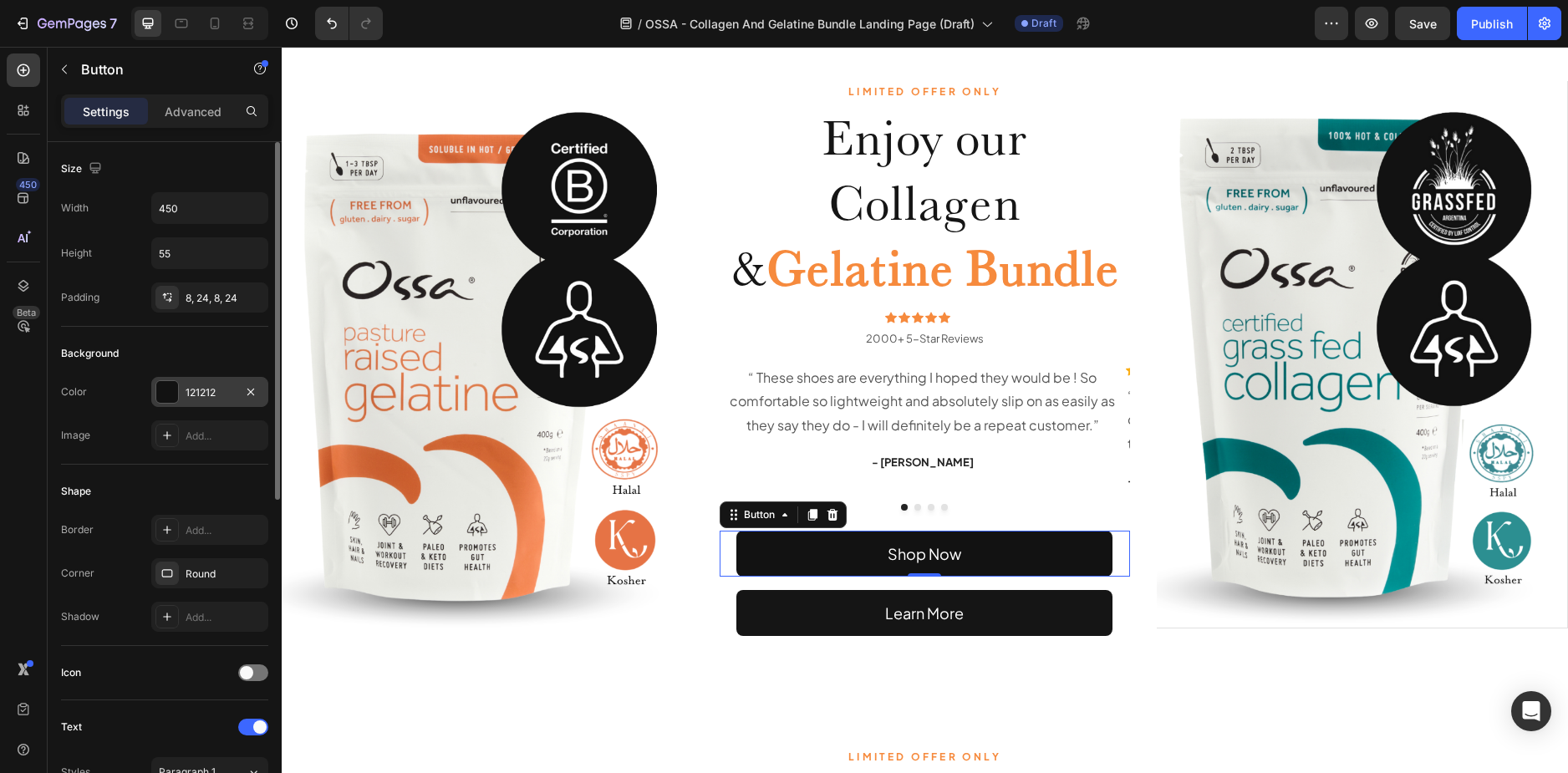
click at [208, 395] on div "121212" at bounding box center [210, 393] width 48 height 15
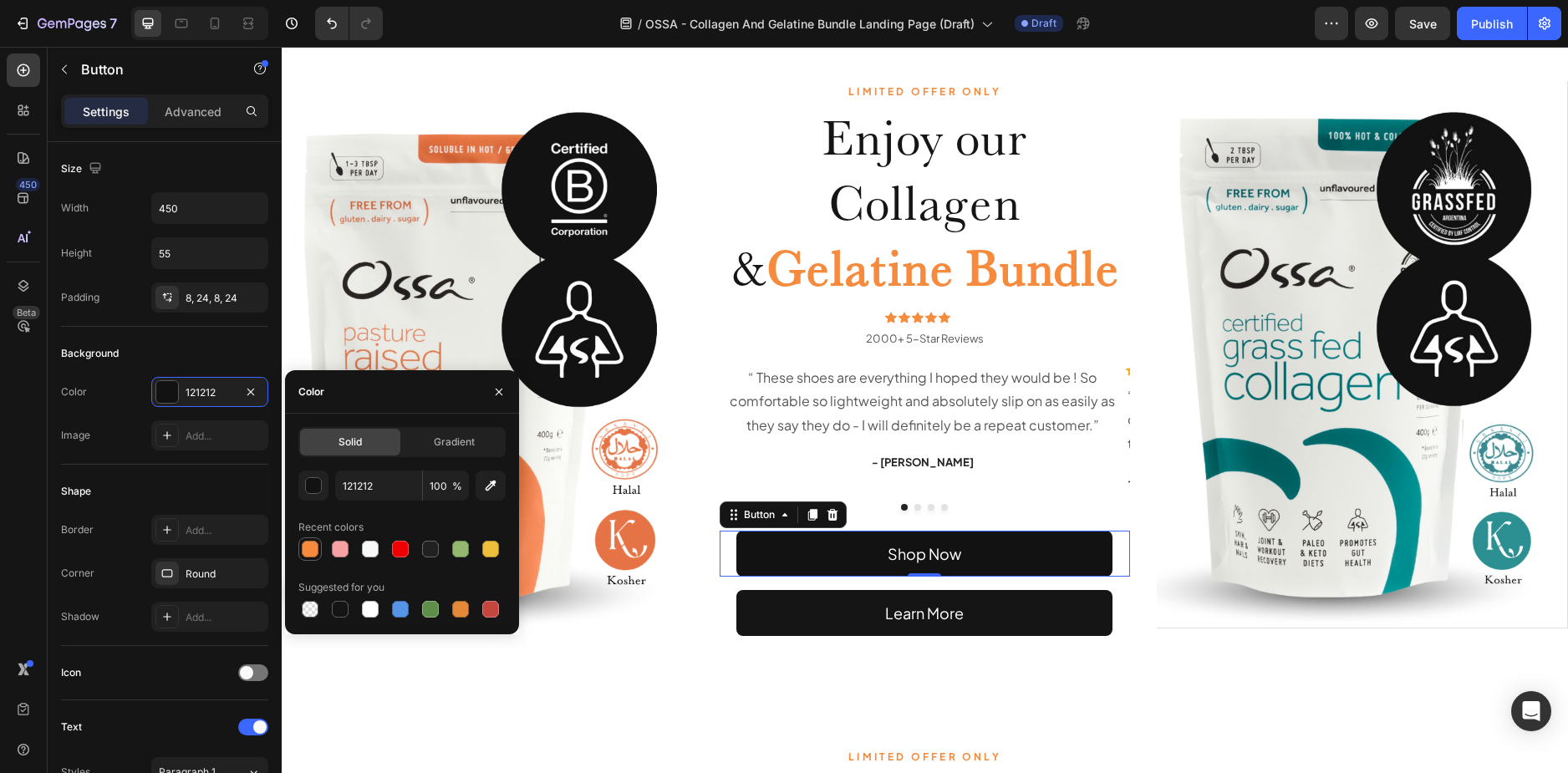
click at [305, 540] on div at bounding box center [310, 549] width 20 height 20
type input "F68A3D"
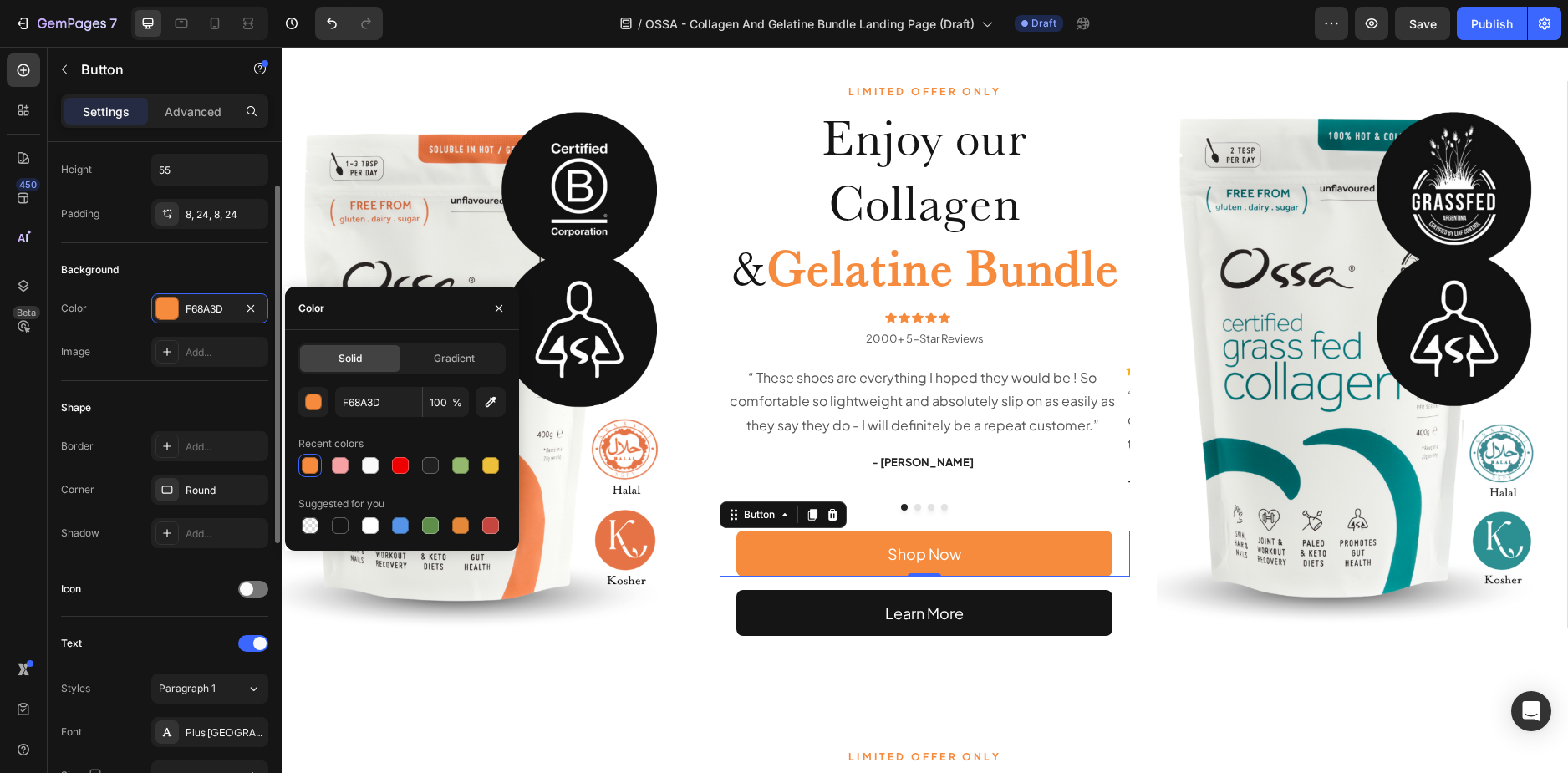
scroll to position [167, 0]
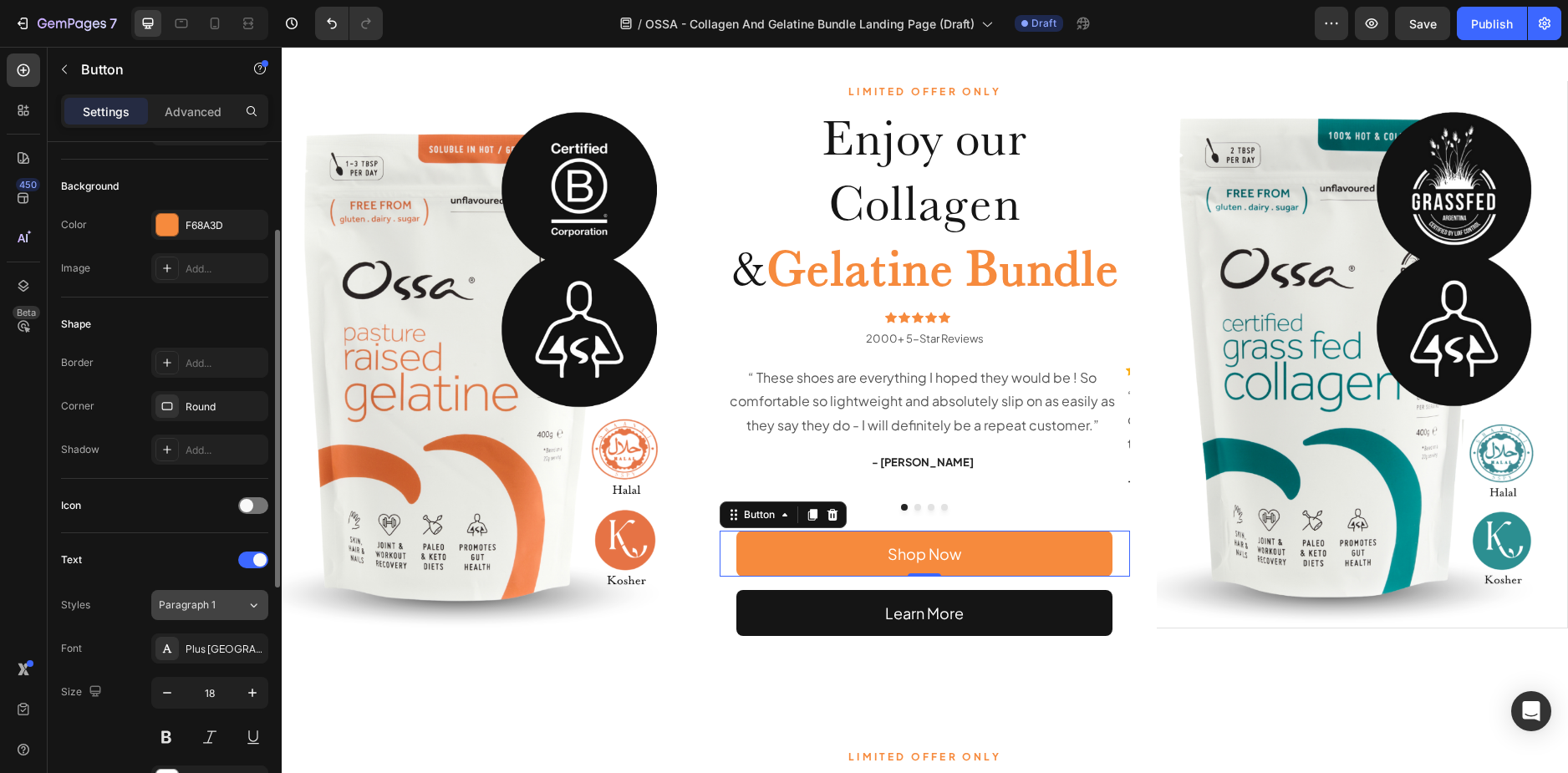
click at [189, 606] on span "Paragraph 1" at bounding box center [187, 606] width 57 height 15
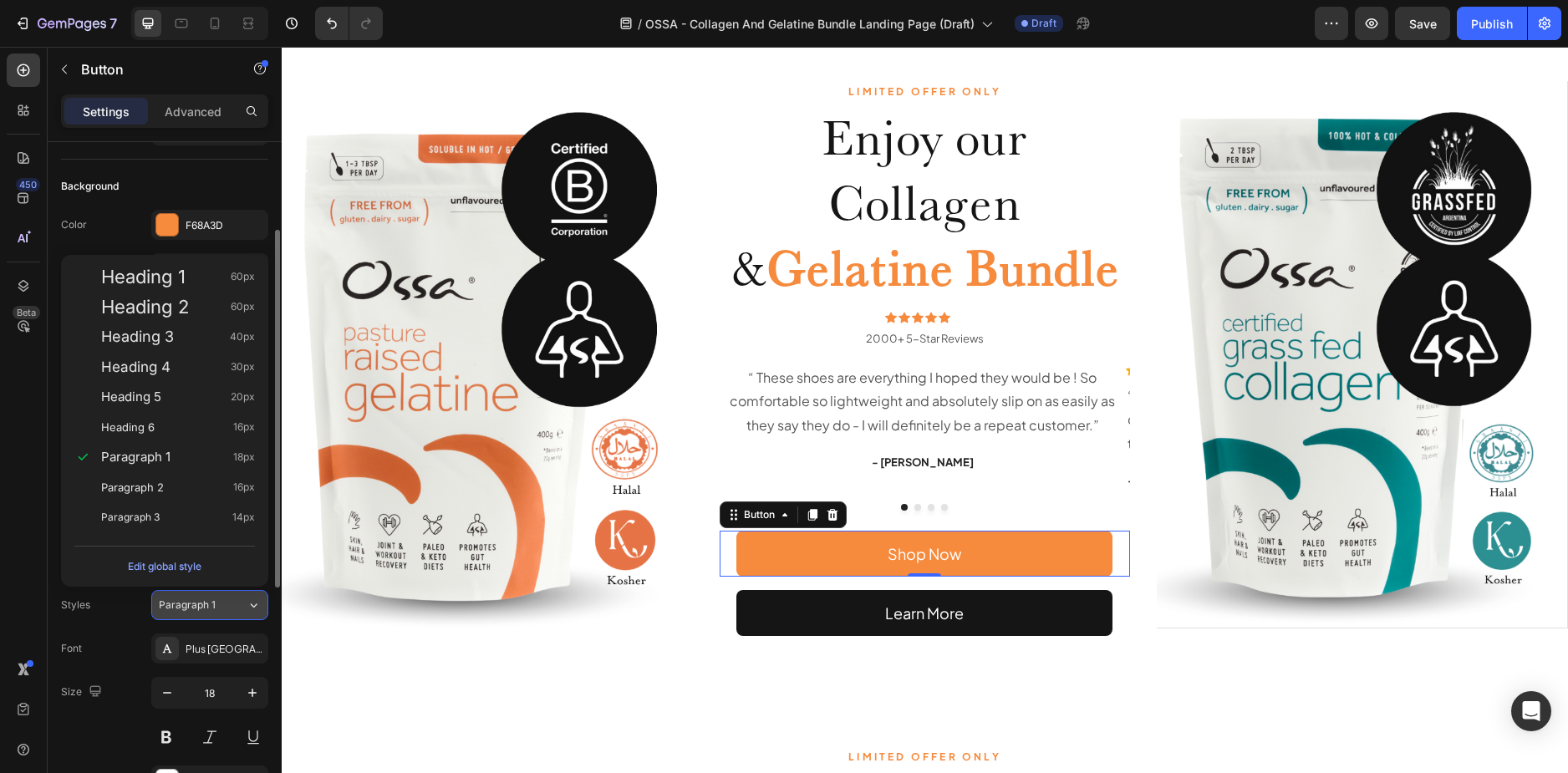
click at [189, 606] on span "Paragraph 1" at bounding box center [187, 606] width 57 height 15
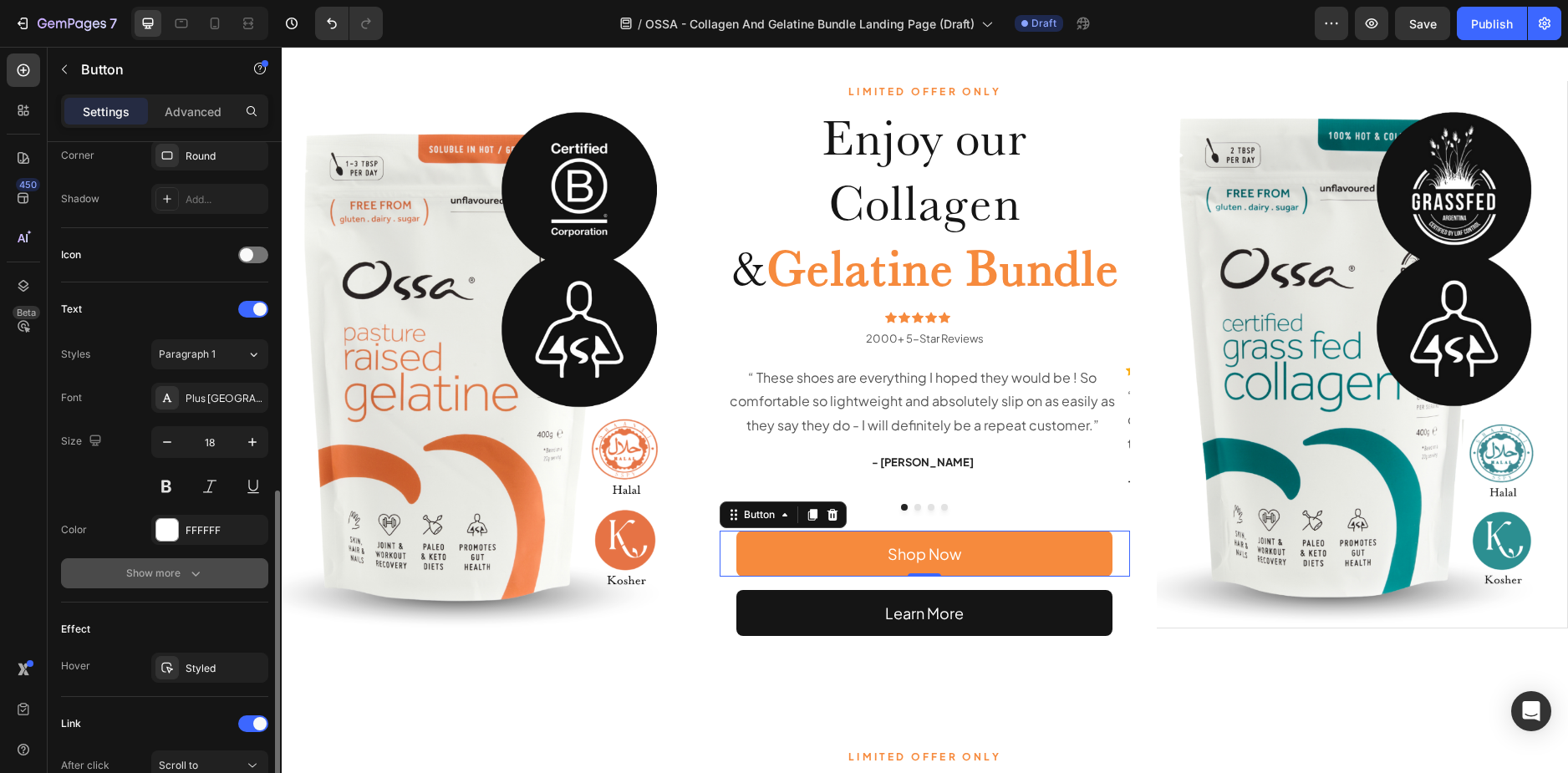
scroll to position [585, 0]
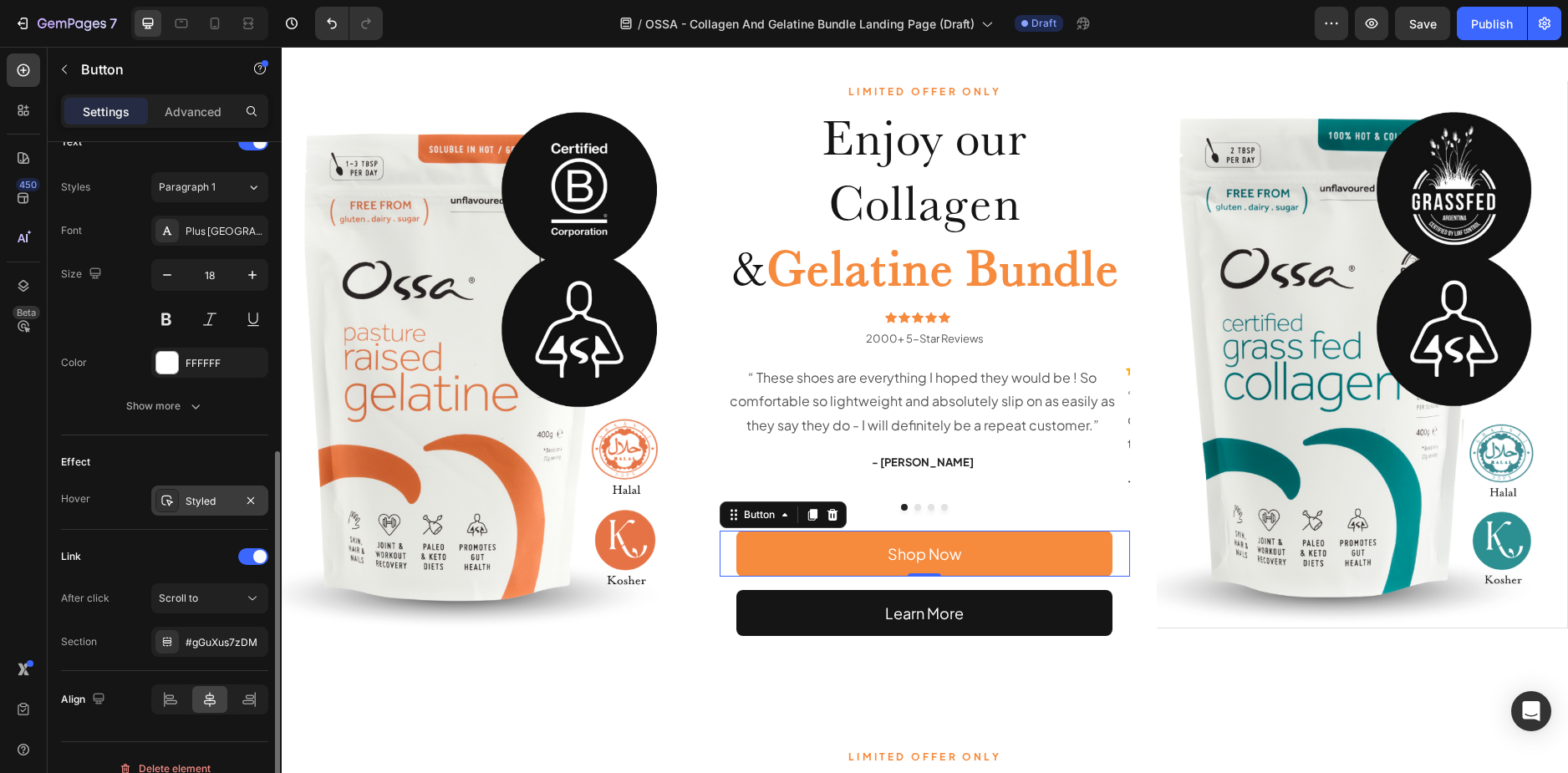
click at [207, 502] on div "Styled" at bounding box center [210, 502] width 48 height 15
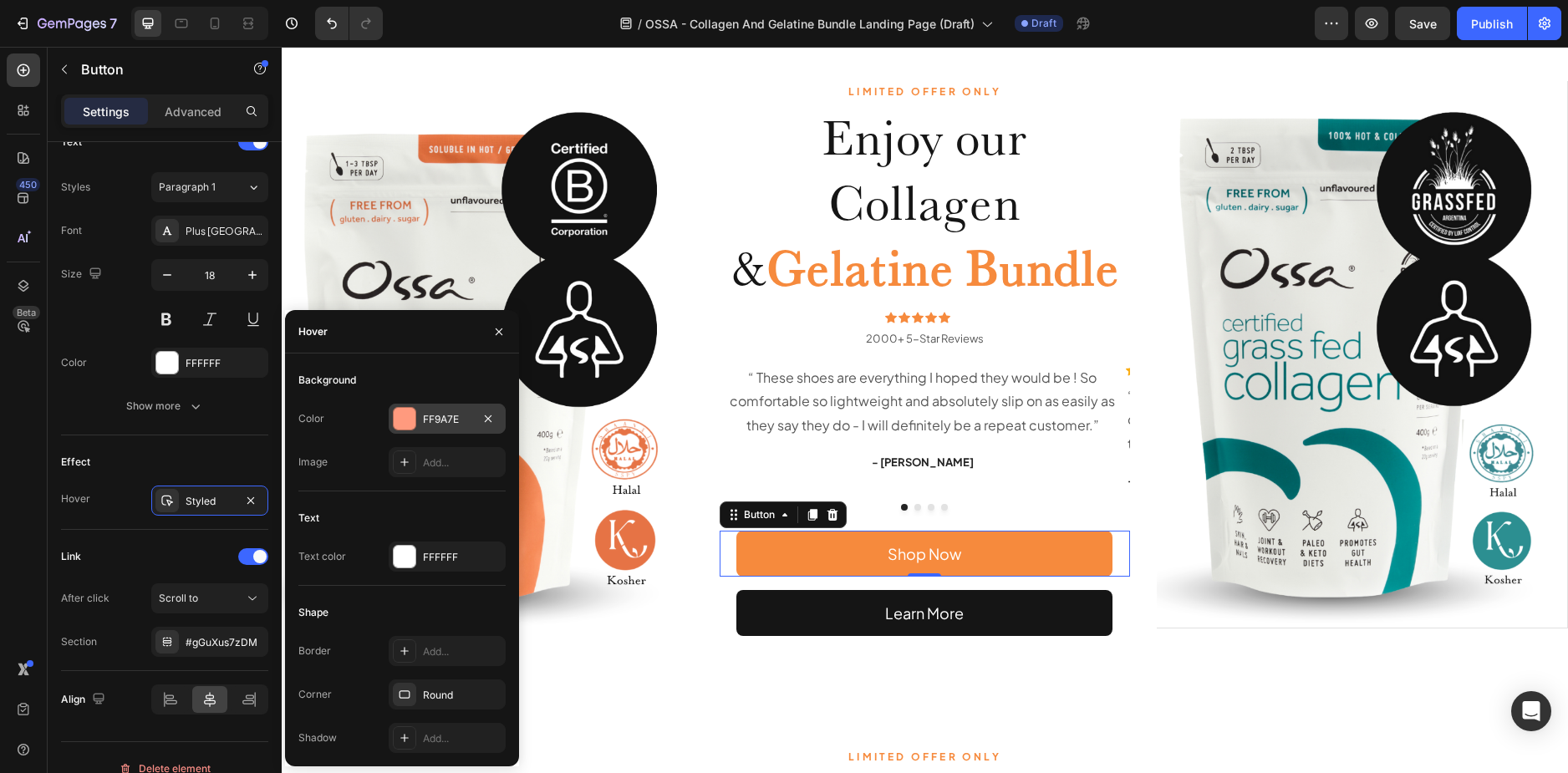
click at [425, 406] on div "FF9A7E" at bounding box center [448, 418] width 117 height 30
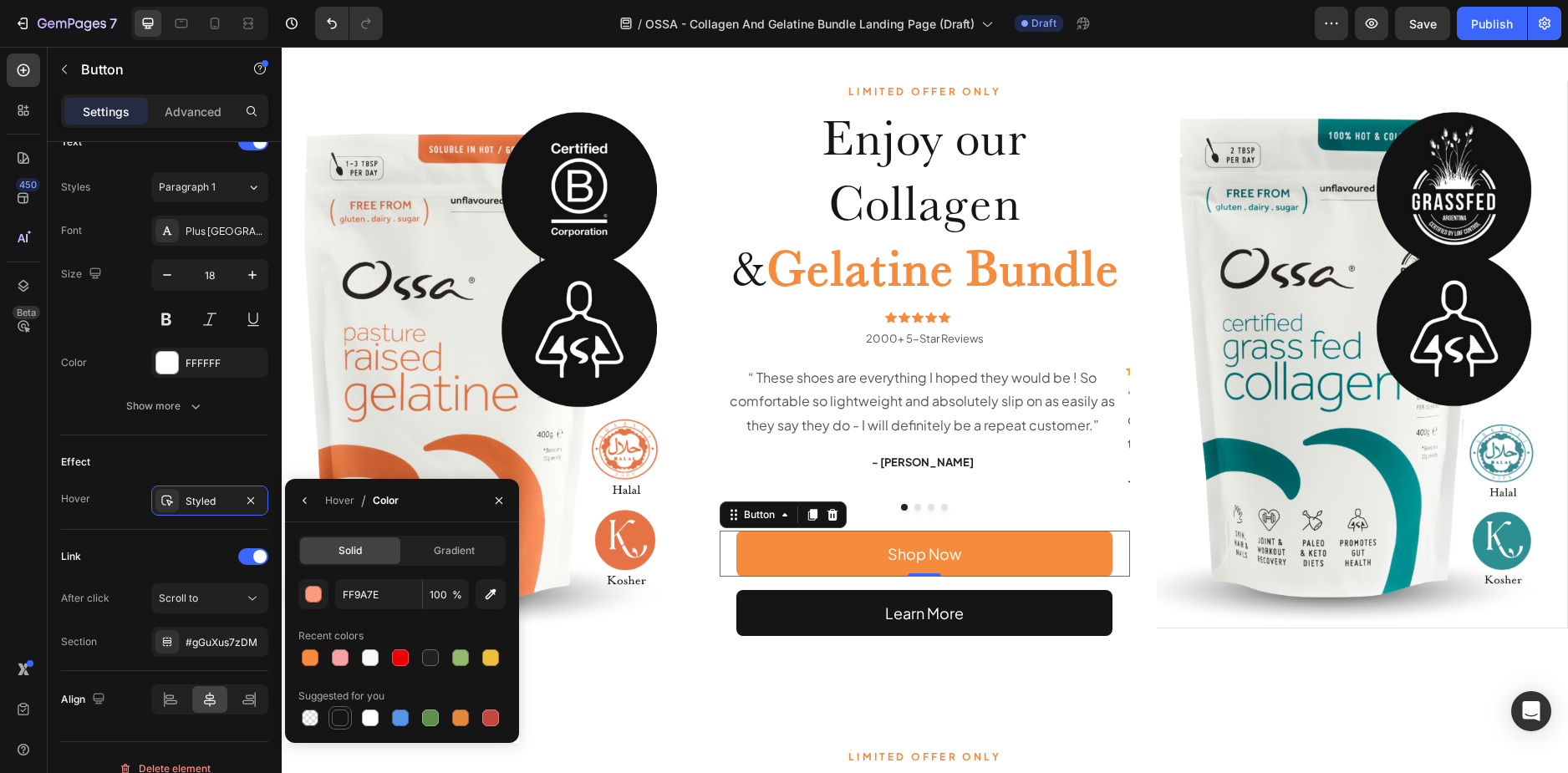
click at [339, 718] on div at bounding box center [340, 717] width 16 height 16
type input "151515"
click at [297, 498] on button "button" at bounding box center [305, 501] width 27 height 27
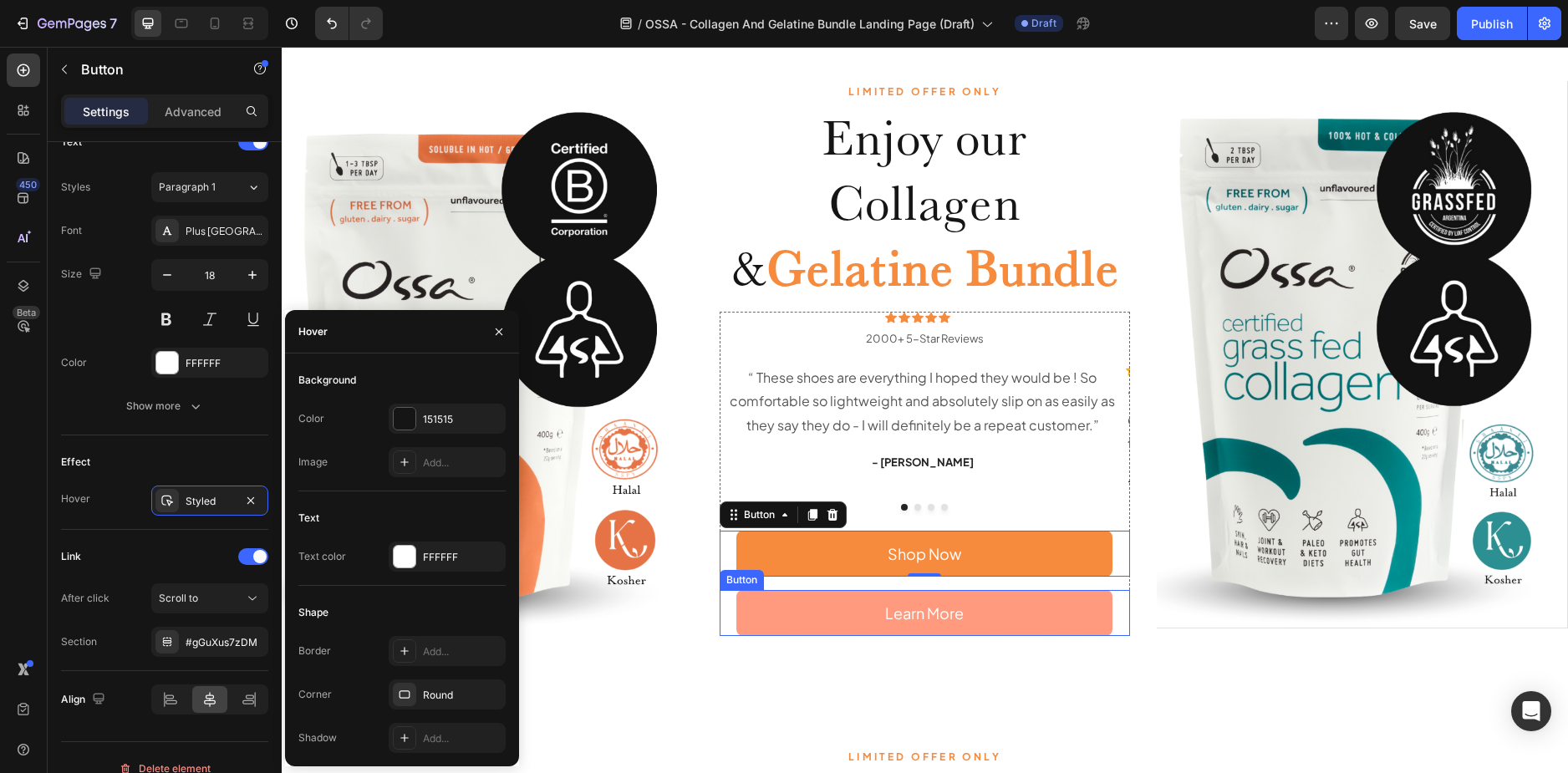
click at [790, 620] on link "Learn More" at bounding box center [924, 613] width 376 height 46
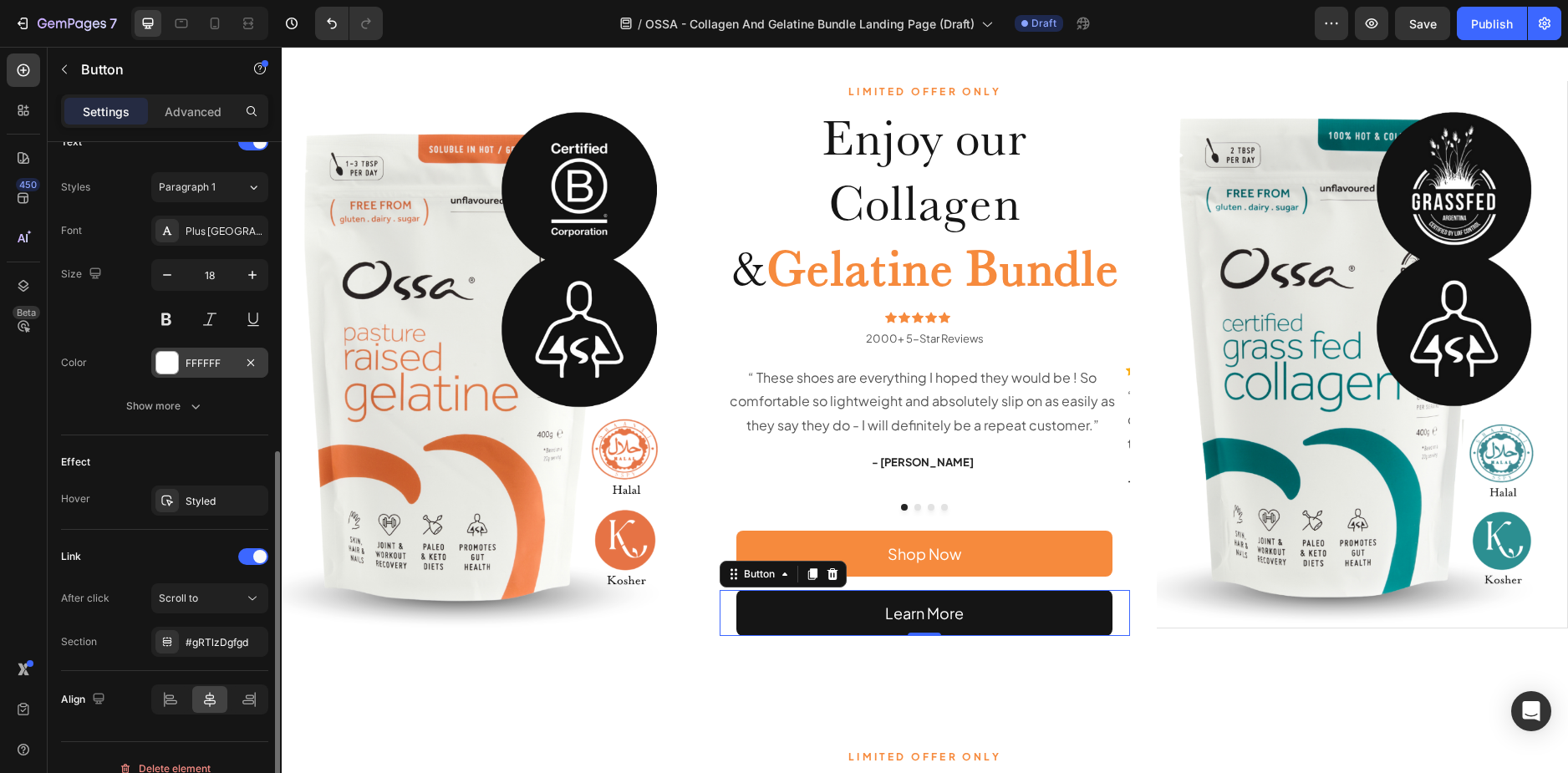
click at [184, 357] on div "FFFFFF" at bounding box center [210, 362] width 117 height 30
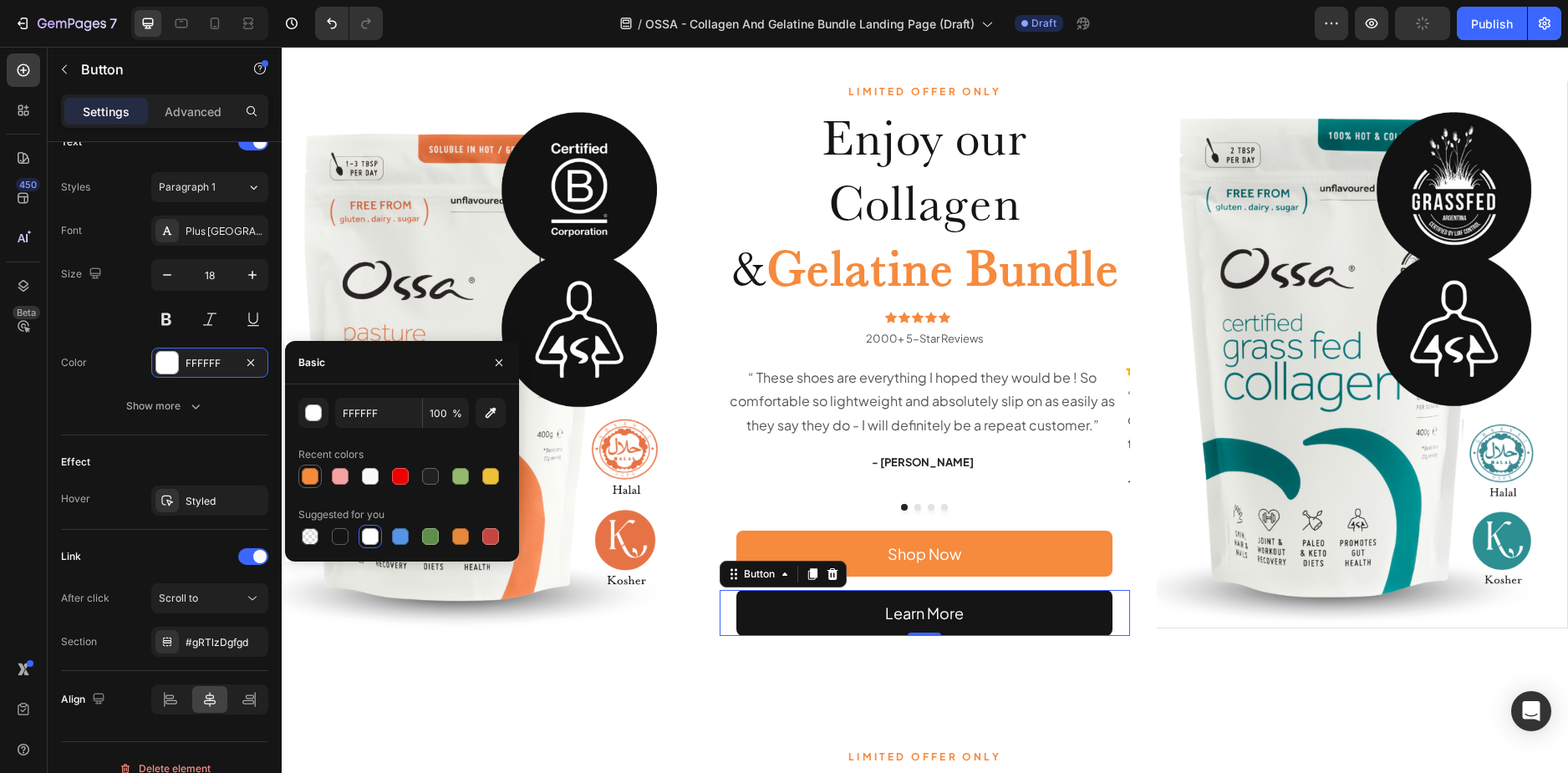
click at [315, 478] on div at bounding box center [309, 476] width 16 height 16
click at [366, 542] on div at bounding box center [370, 536] width 16 height 16
type input "FFFFFF"
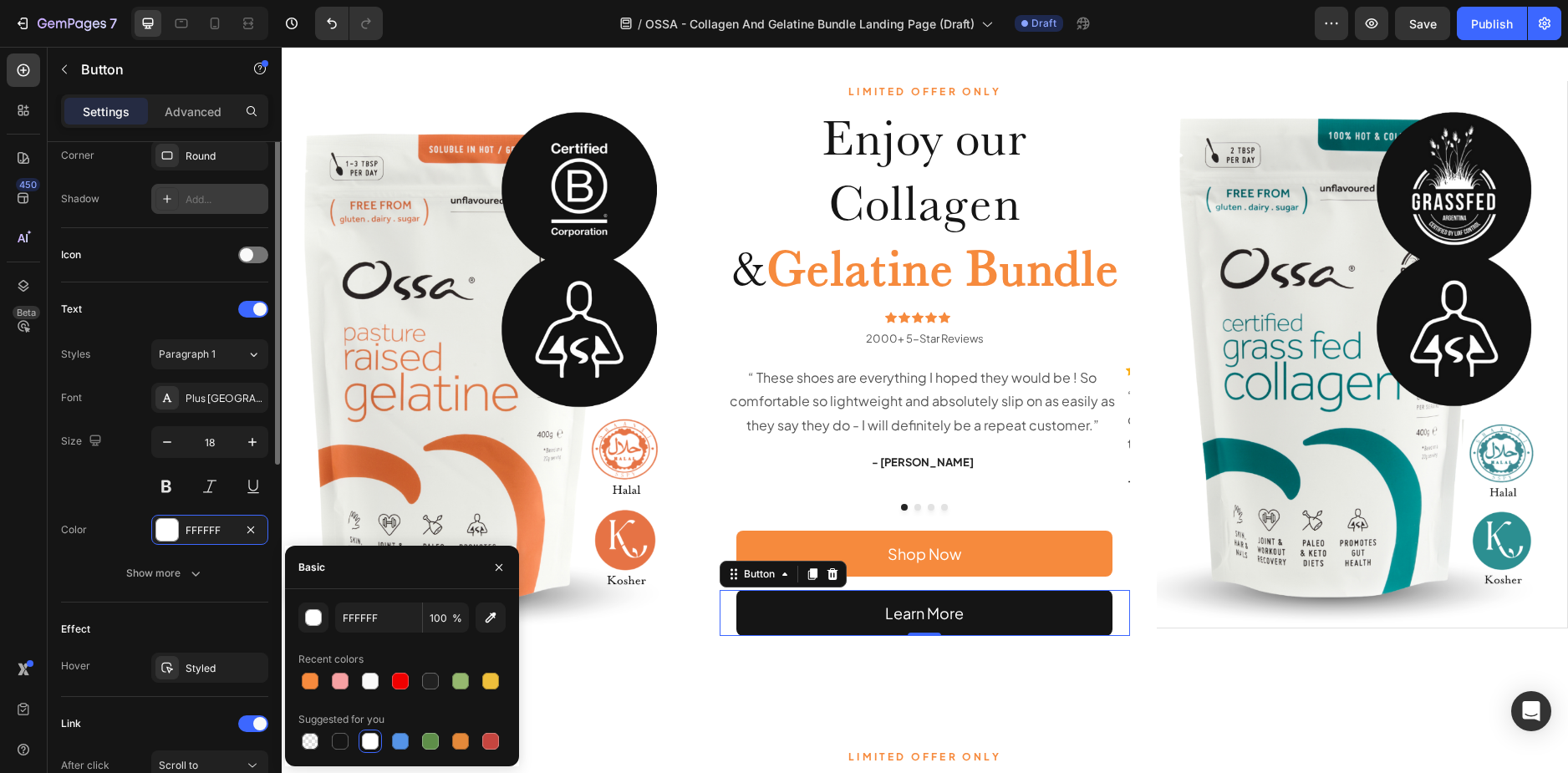
scroll to position [167, 0]
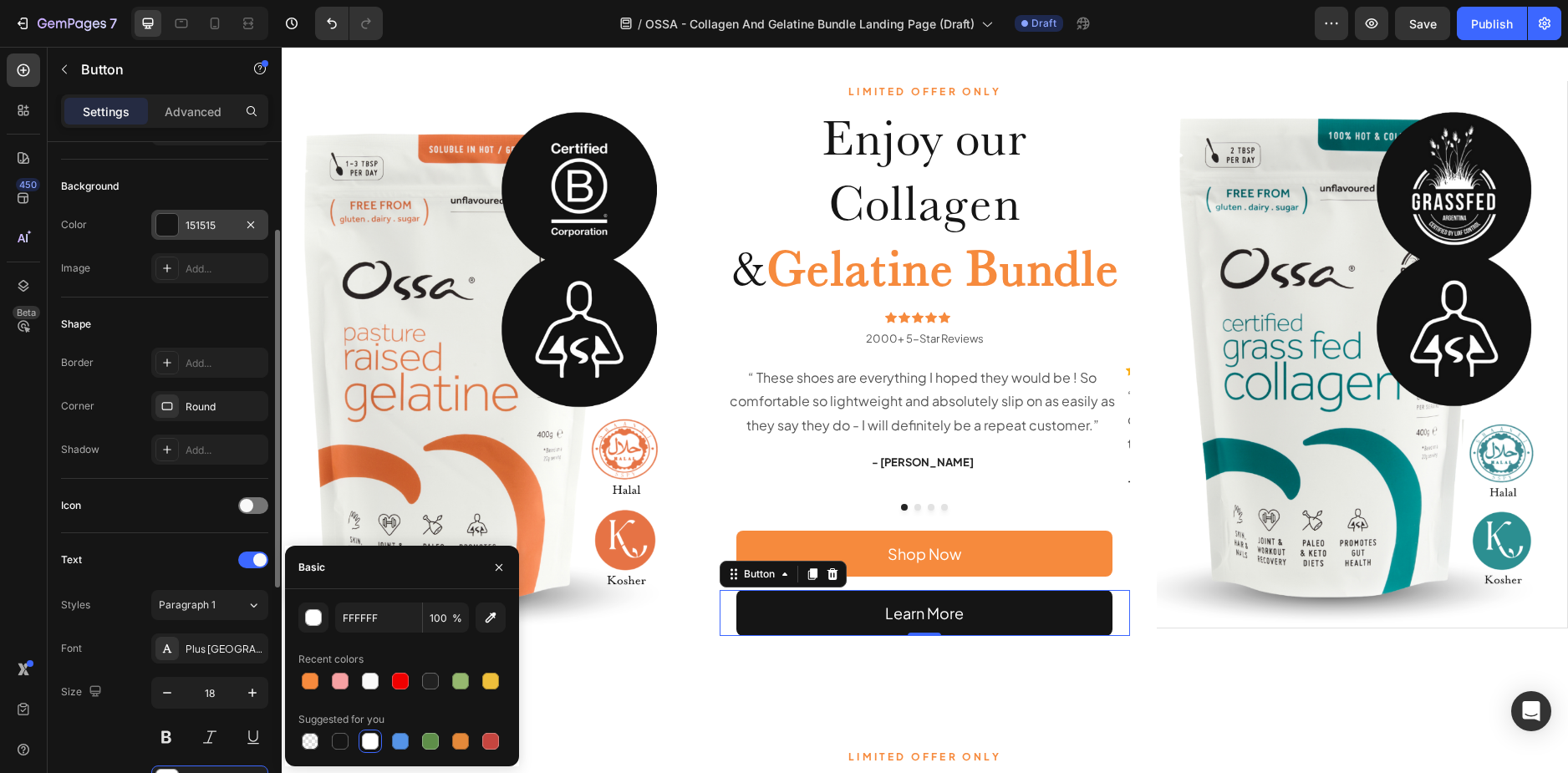
click at [195, 216] on div "151515" at bounding box center [210, 224] width 117 height 30
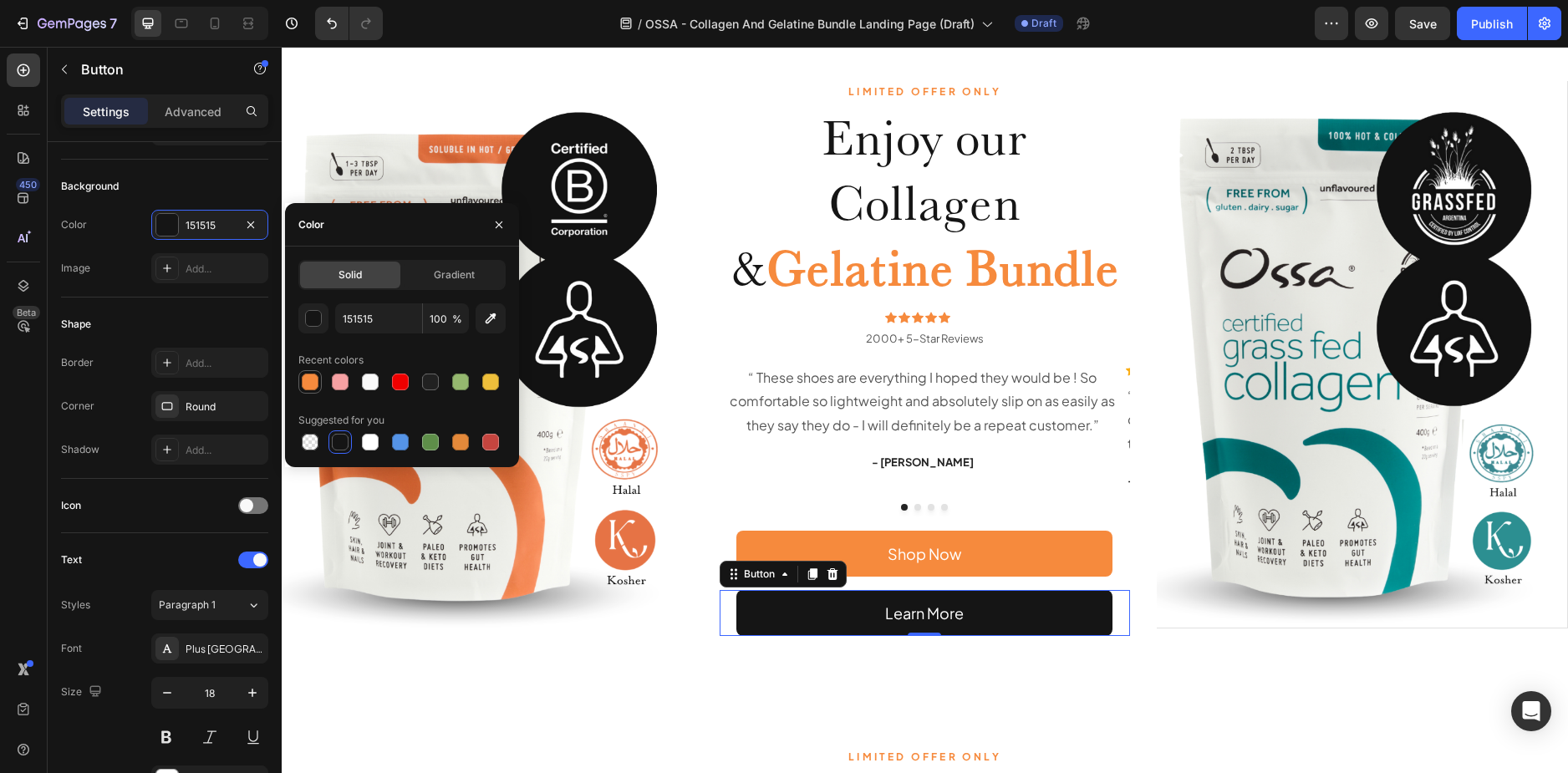
click at [312, 393] on div at bounding box center [310, 382] width 23 height 23
type input "F68A3D"
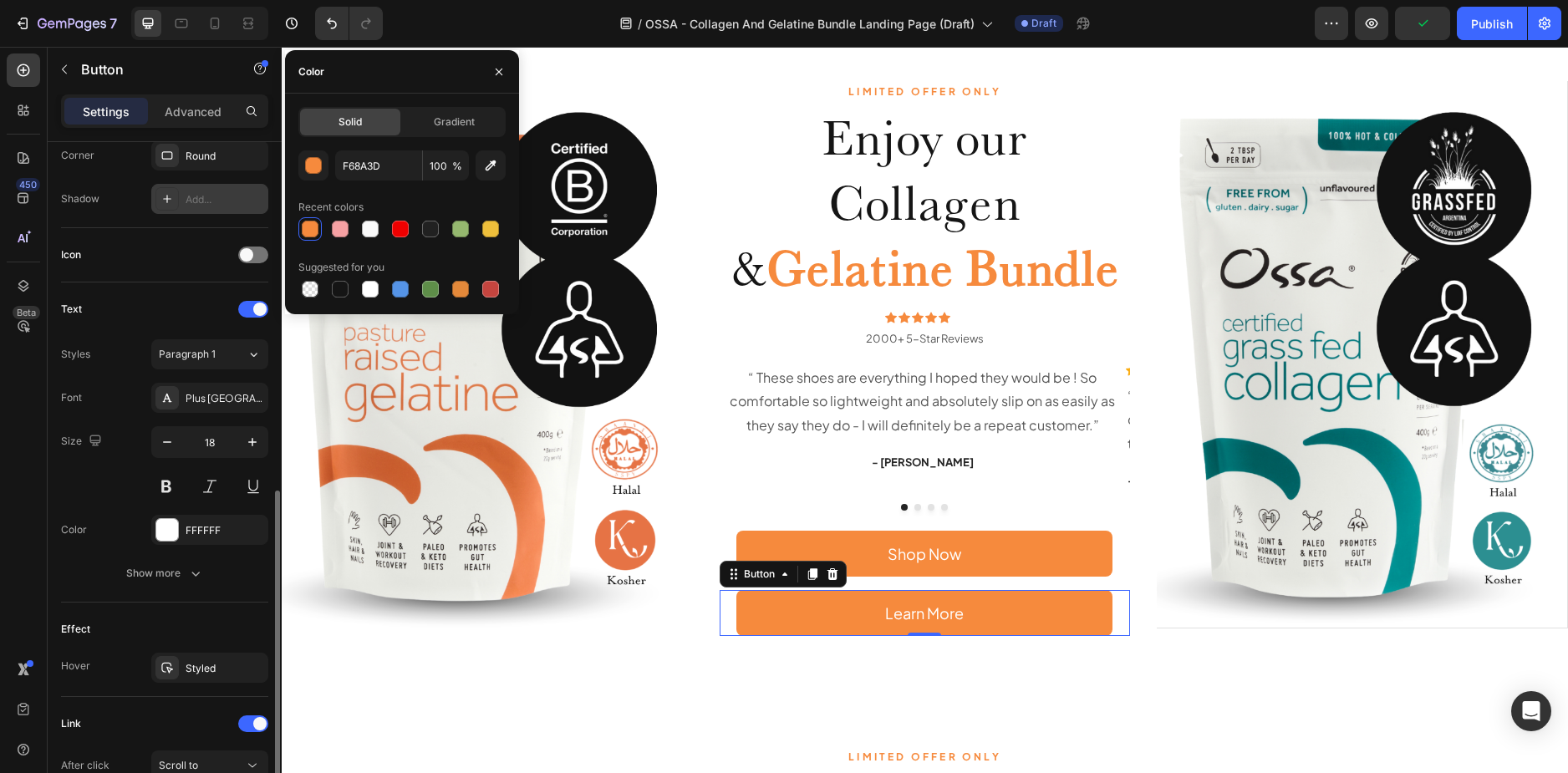
scroll to position [585, 0]
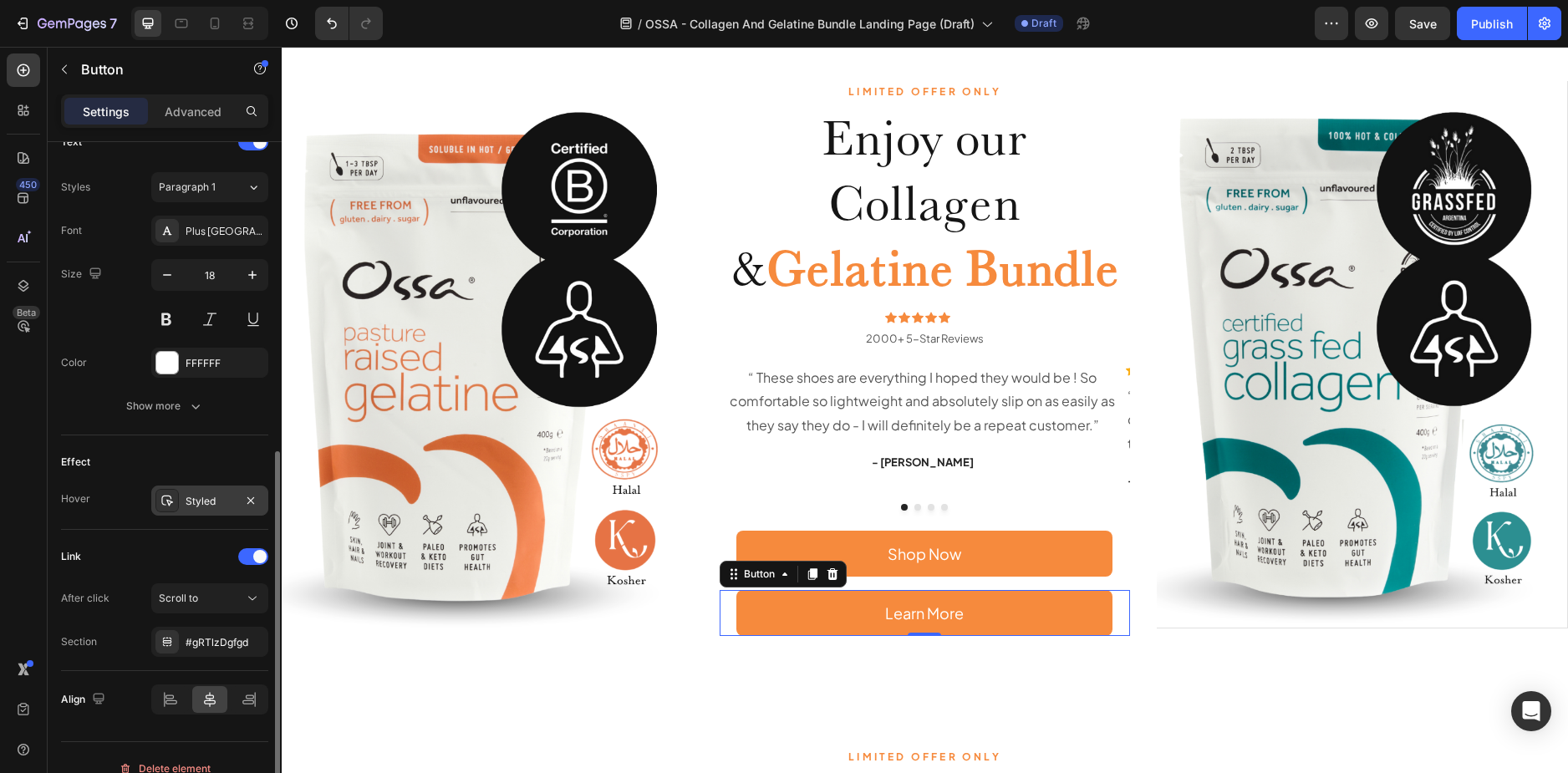
click at [197, 506] on div "Styled" at bounding box center [210, 502] width 48 height 15
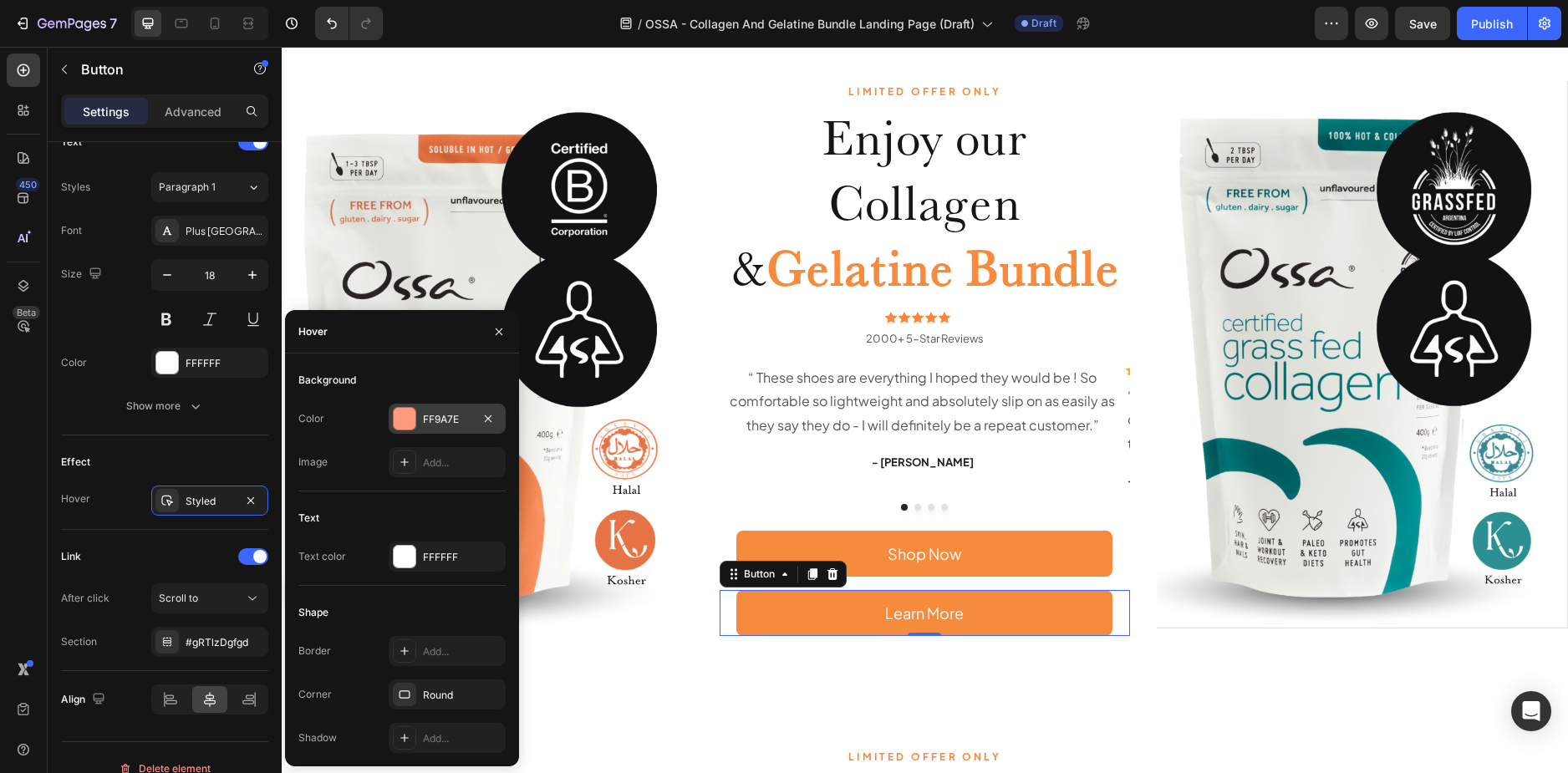
click at [447, 410] on div "FF9A7E" at bounding box center [448, 418] width 117 height 30
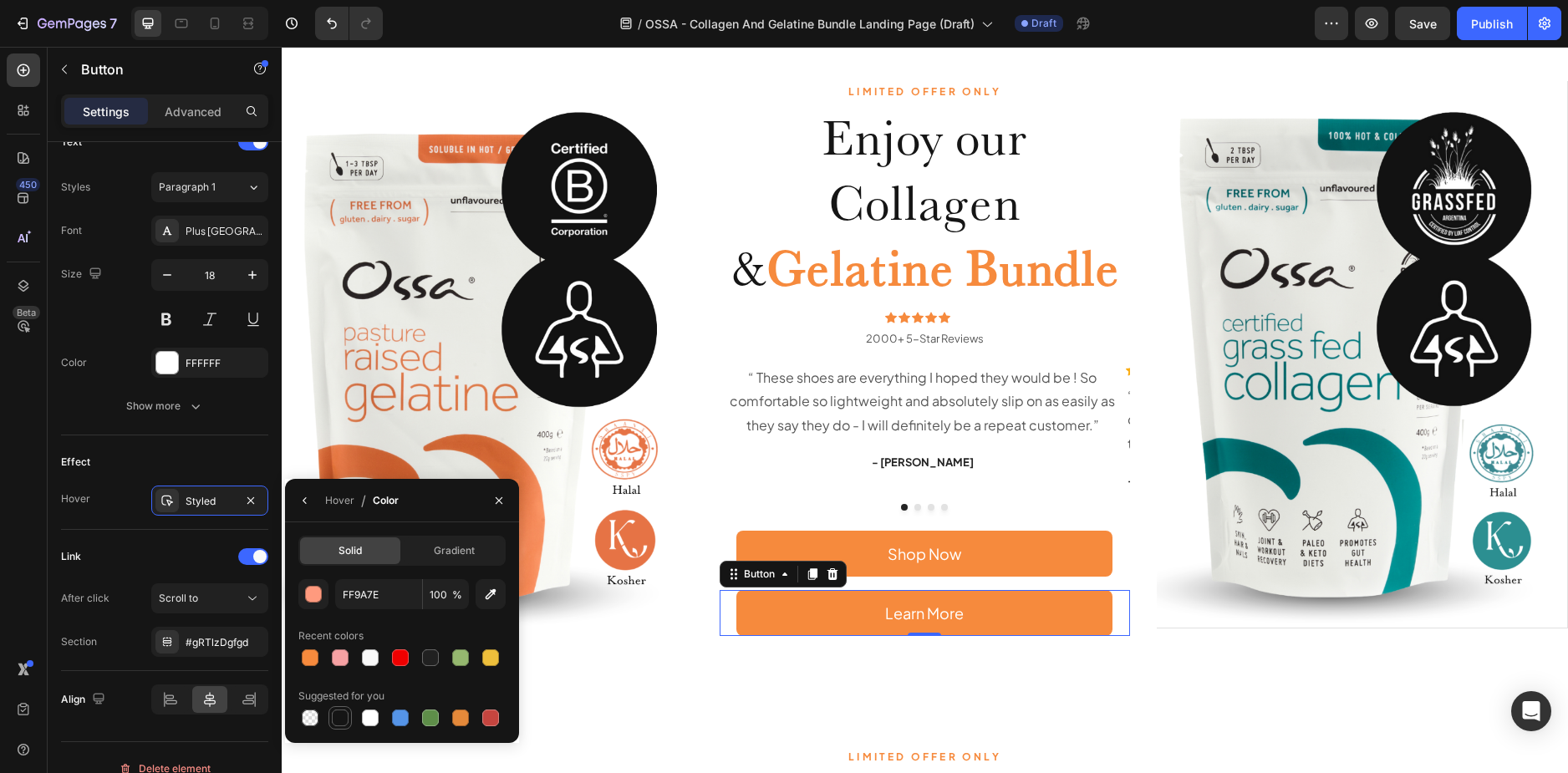
click at [337, 709] on div at bounding box center [340, 717] width 20 height 20
type input "151515"
click at [1226, 694] on div "LIMITED OFFER ONLY Text Block Enjoy our Collagen & Gelatine Bundle Heading Icon…" at bounding box center [925, 358] width 1286 height 722
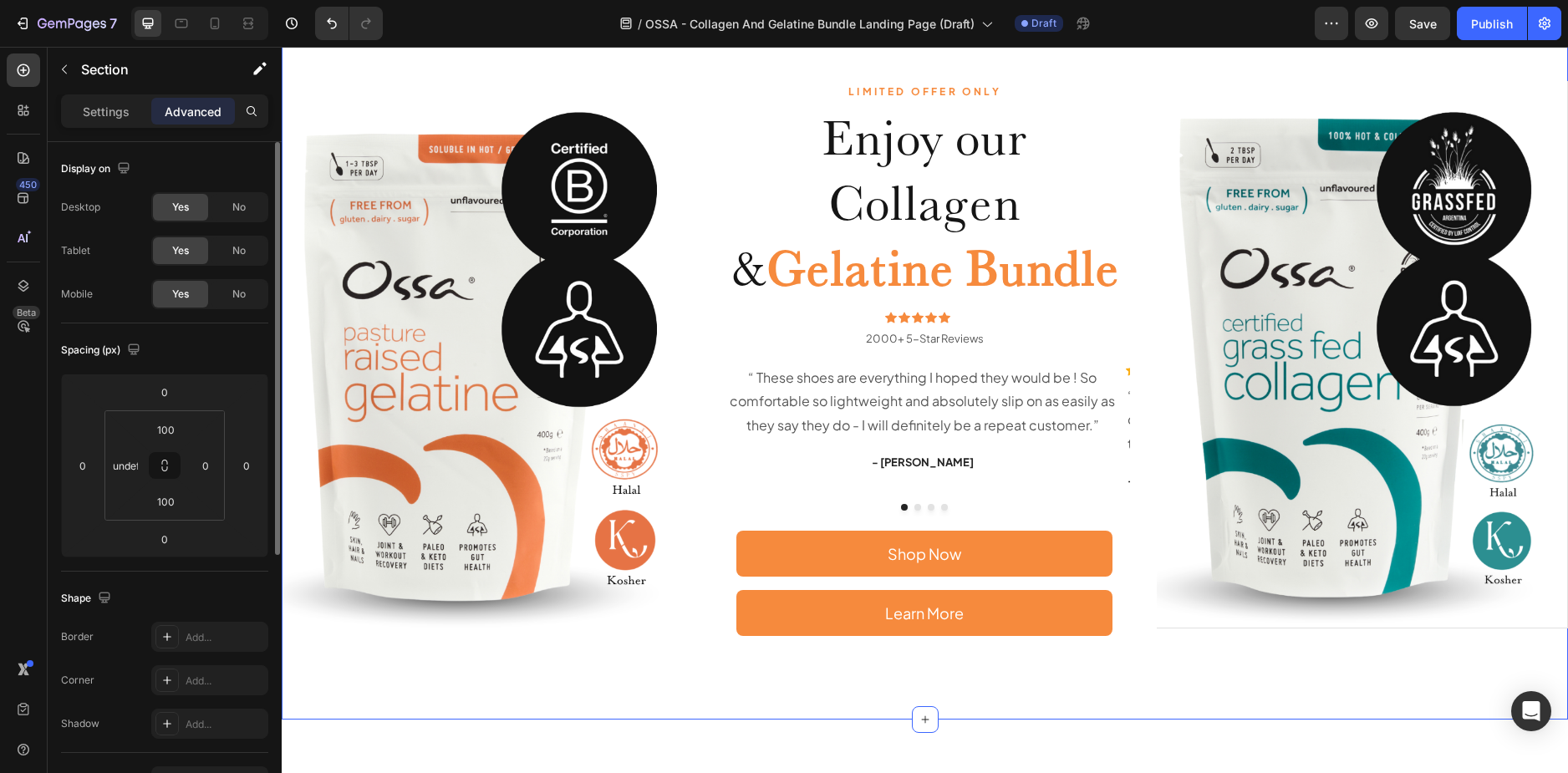
scroll to position [0, 0]
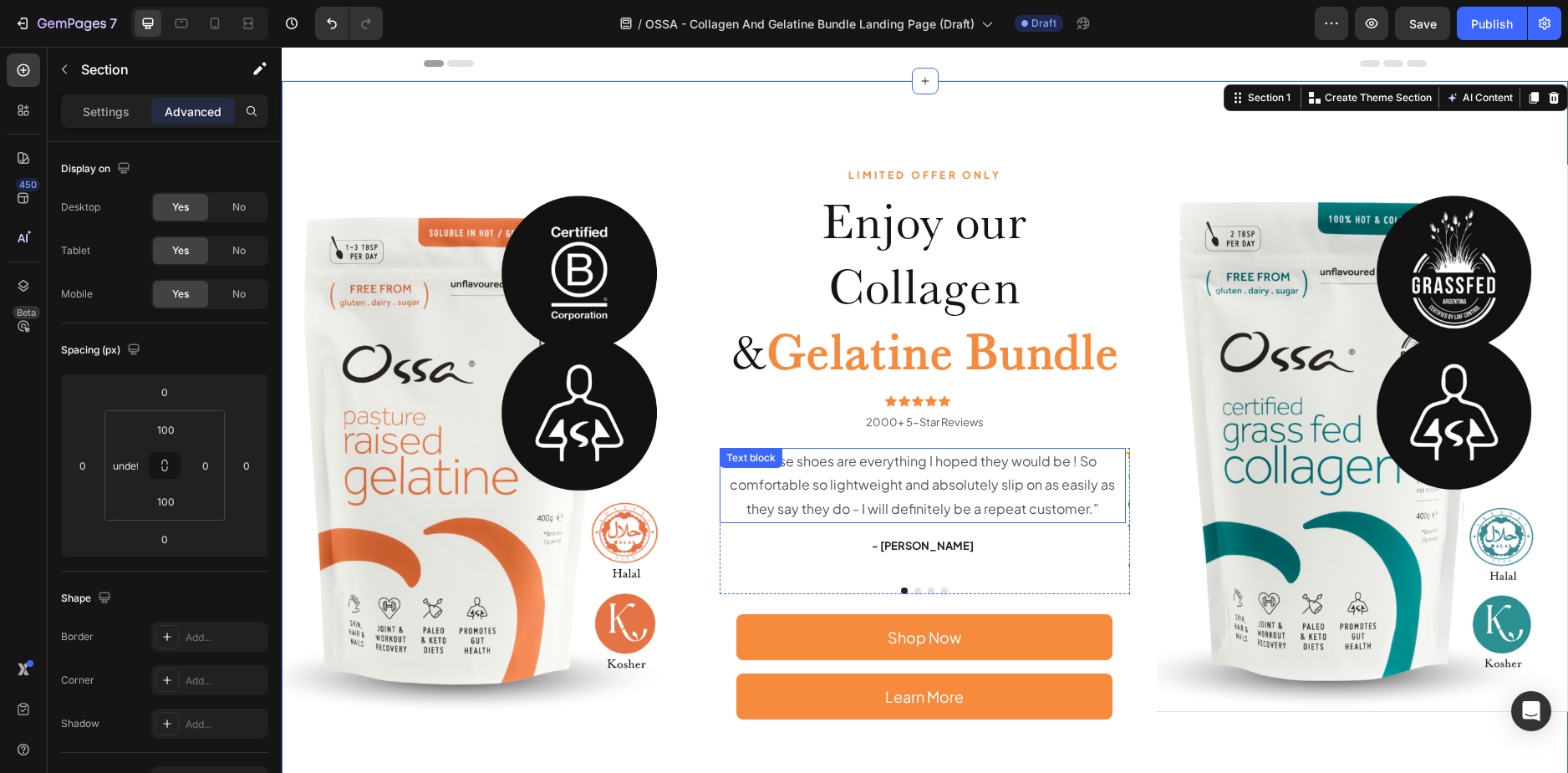
click at [1036, 467] on p "“ These shoes are everything I hoped they would be ! So comfortable so lightwei…" at bounding box center [922, 485] width 403 height 72
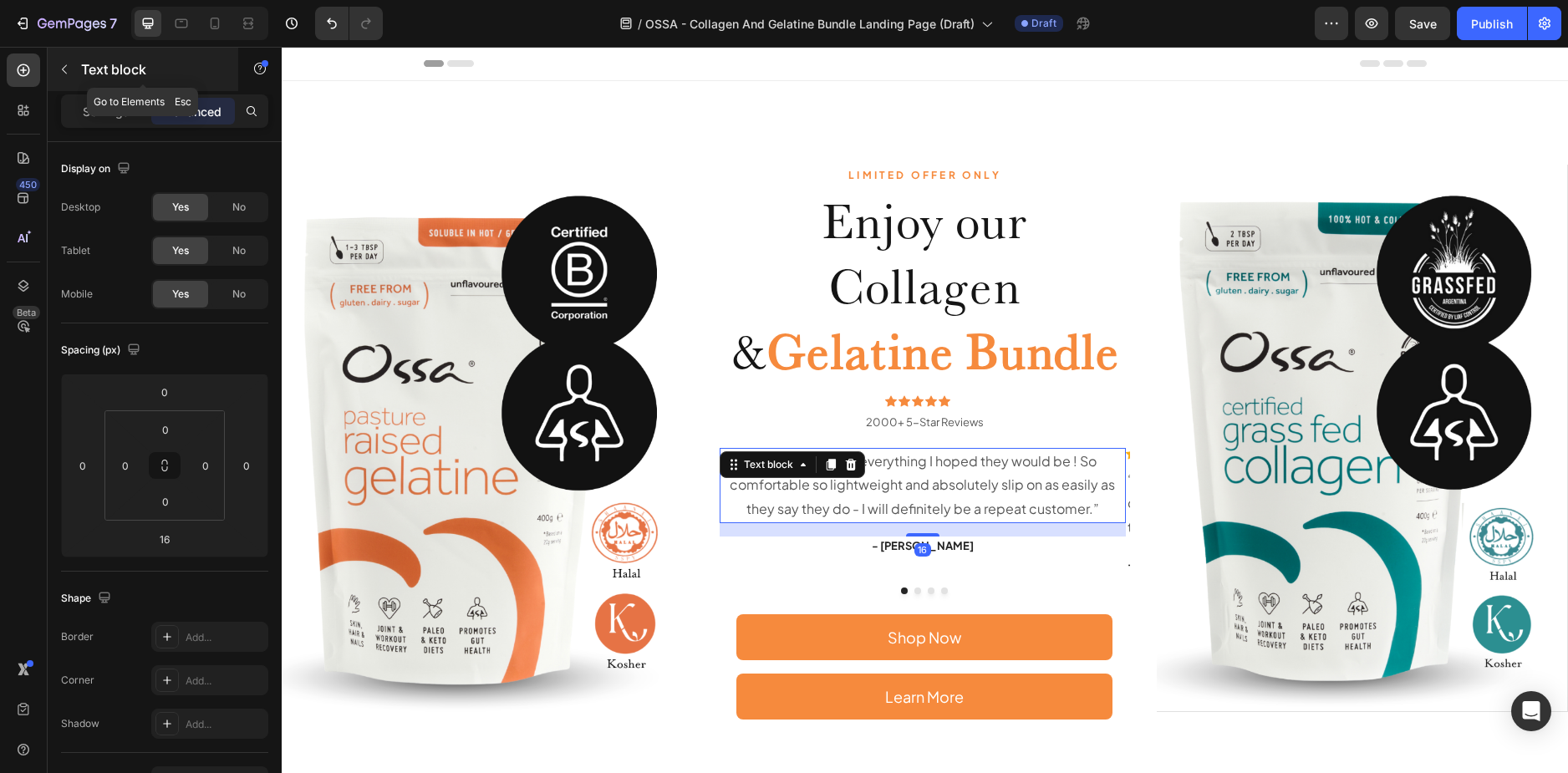
click at [67, 68] on icon "button" at bounding box center [64, 69] width 13 height 13
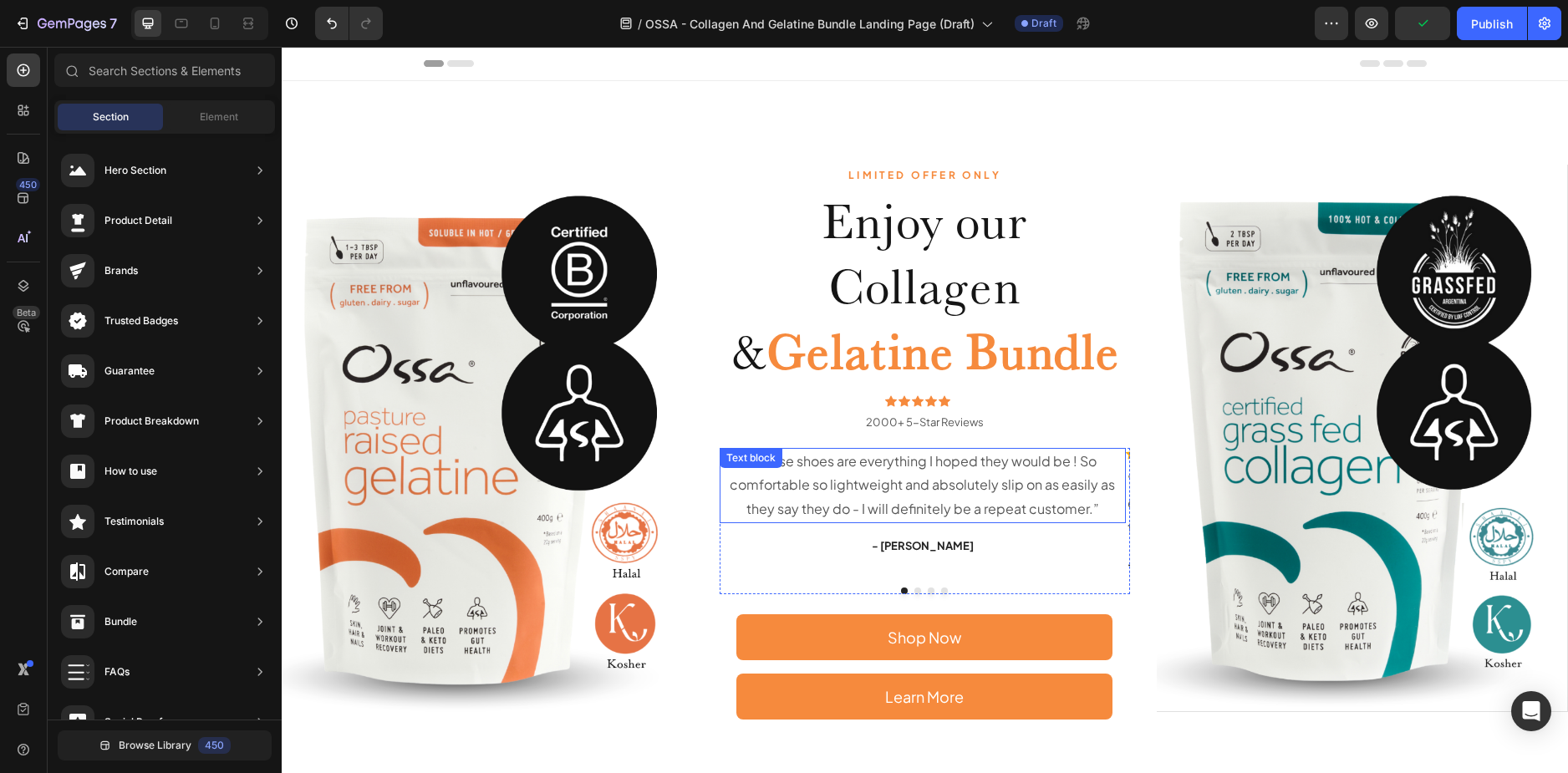
click at [885, 473] on p "“ These shoes are everything I hoped they would be ! So comfortable so lightwei…" at bounding box center [922, 485] width 403 height 72
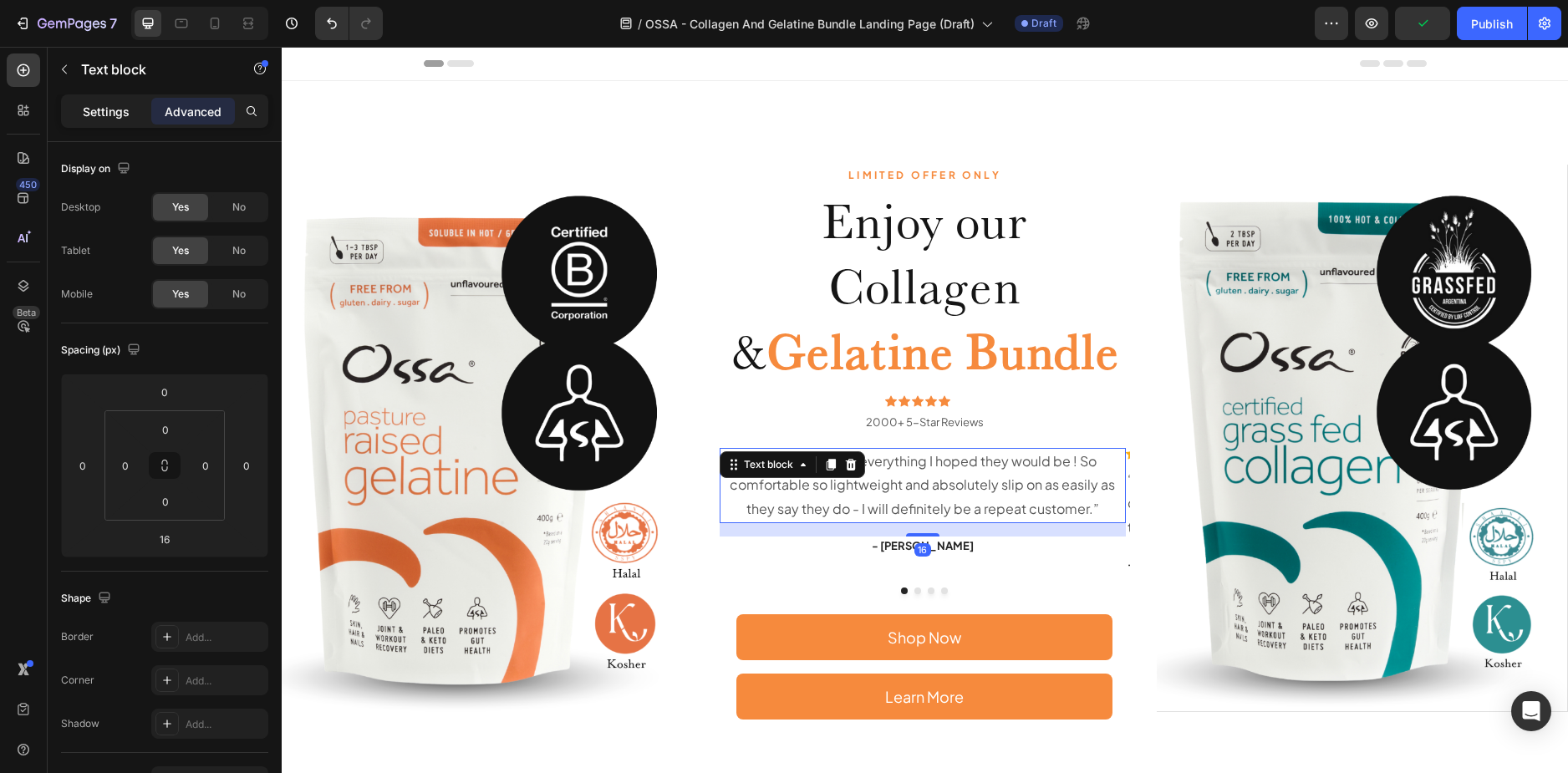
click at [96, 108] on p "Settings" at bounding box center [106, 112] width 47 height 17
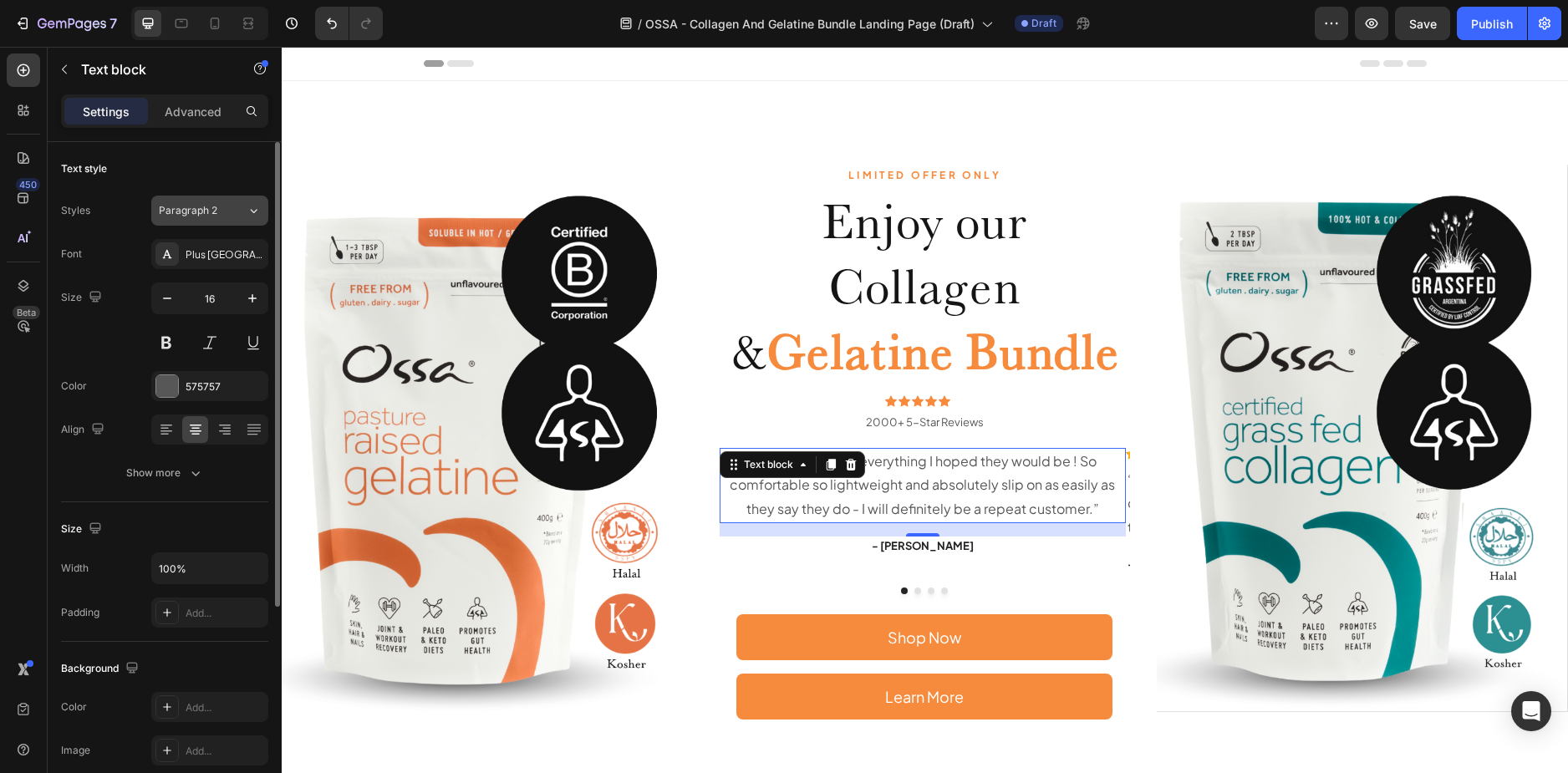
click at [226, 219] on button "Paragraph 2" at bounding box center [210, 210] width 117 height 30
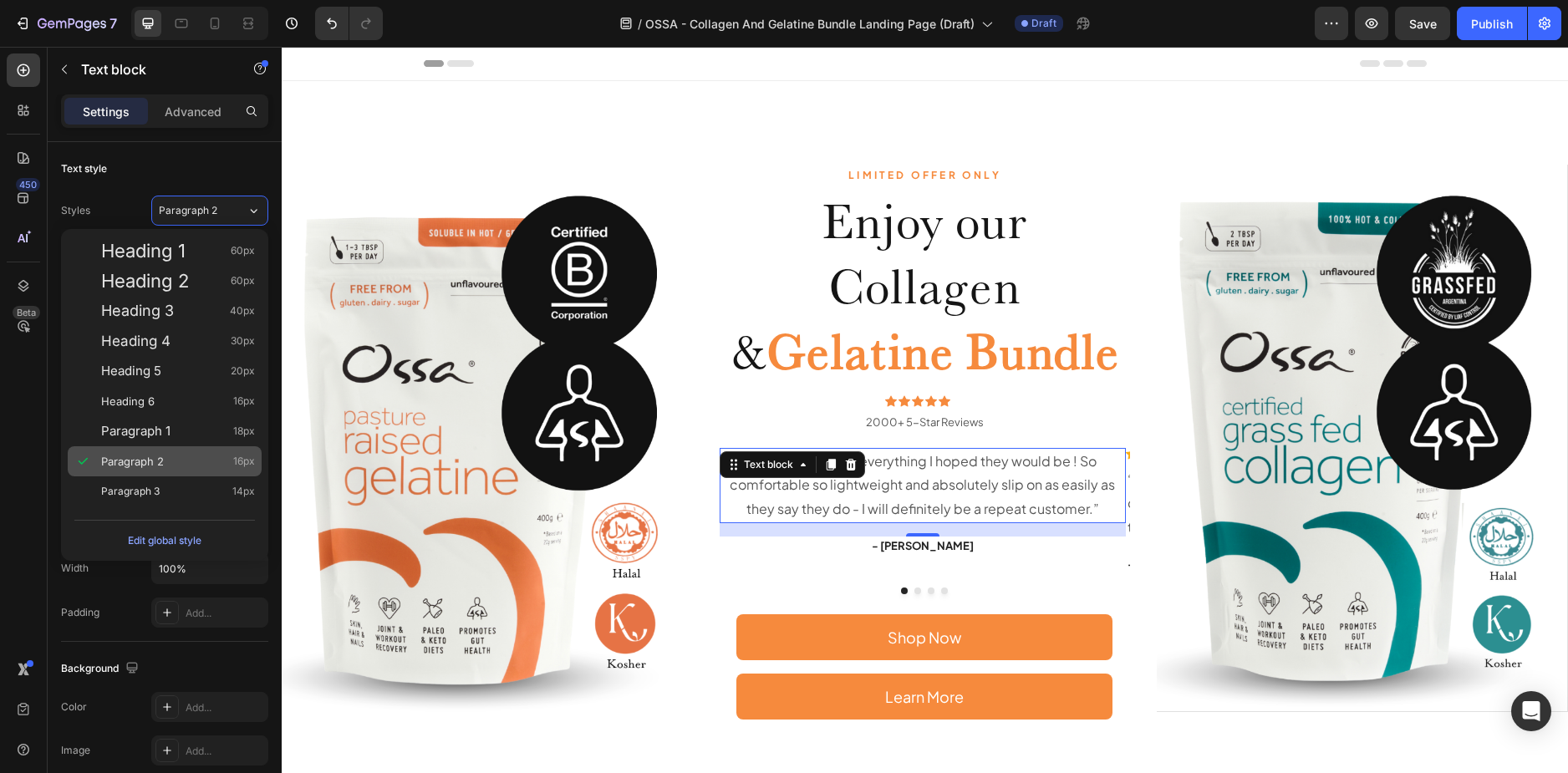
click at [193, 448] on div "Paragraph 2 16px" at bounding box center [164, 461] width 193 height 30
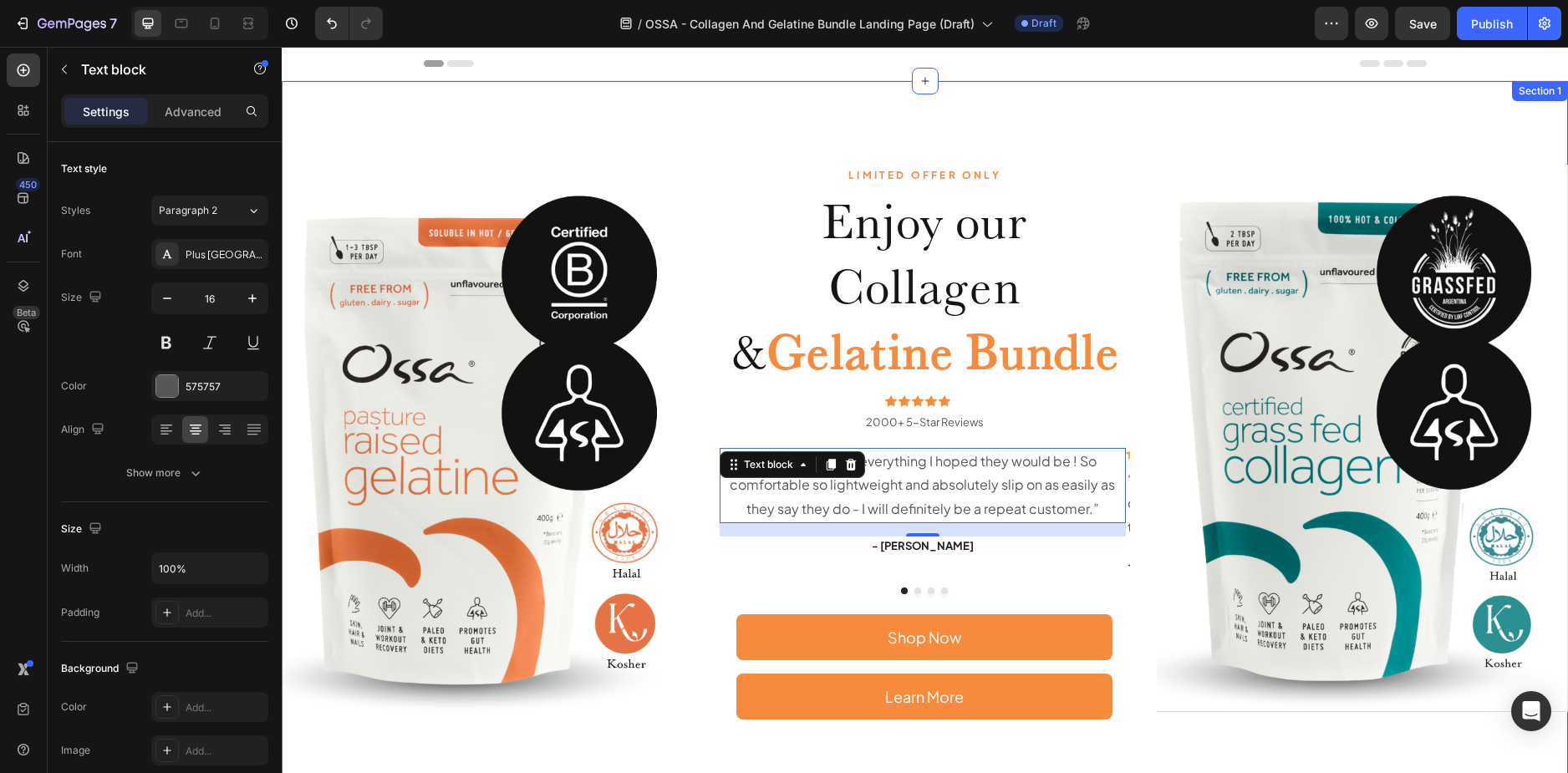
click at [1138, 590] on div "LIMITED OFFER ONLY Text Block Enjoy our Collagen & Gelatine Bundle Heading Icon…" at bounding box center [925, 442] width 1286 height 722
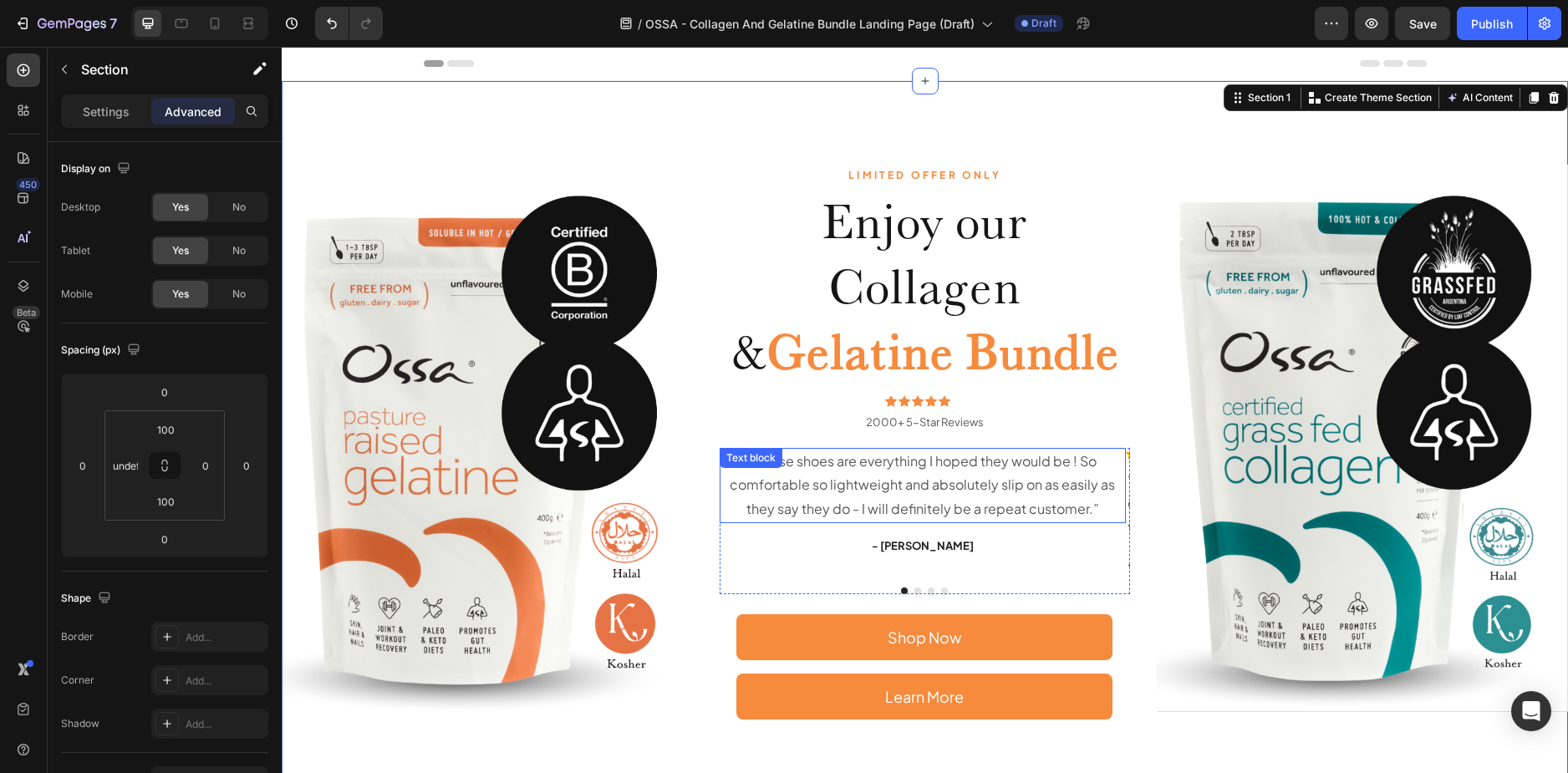
click at [990, 478] on p "“ These shoes are everything I hoped they would be ! So comfortable so lightwei…" at bounding box center [922, 485] width 403 height 72
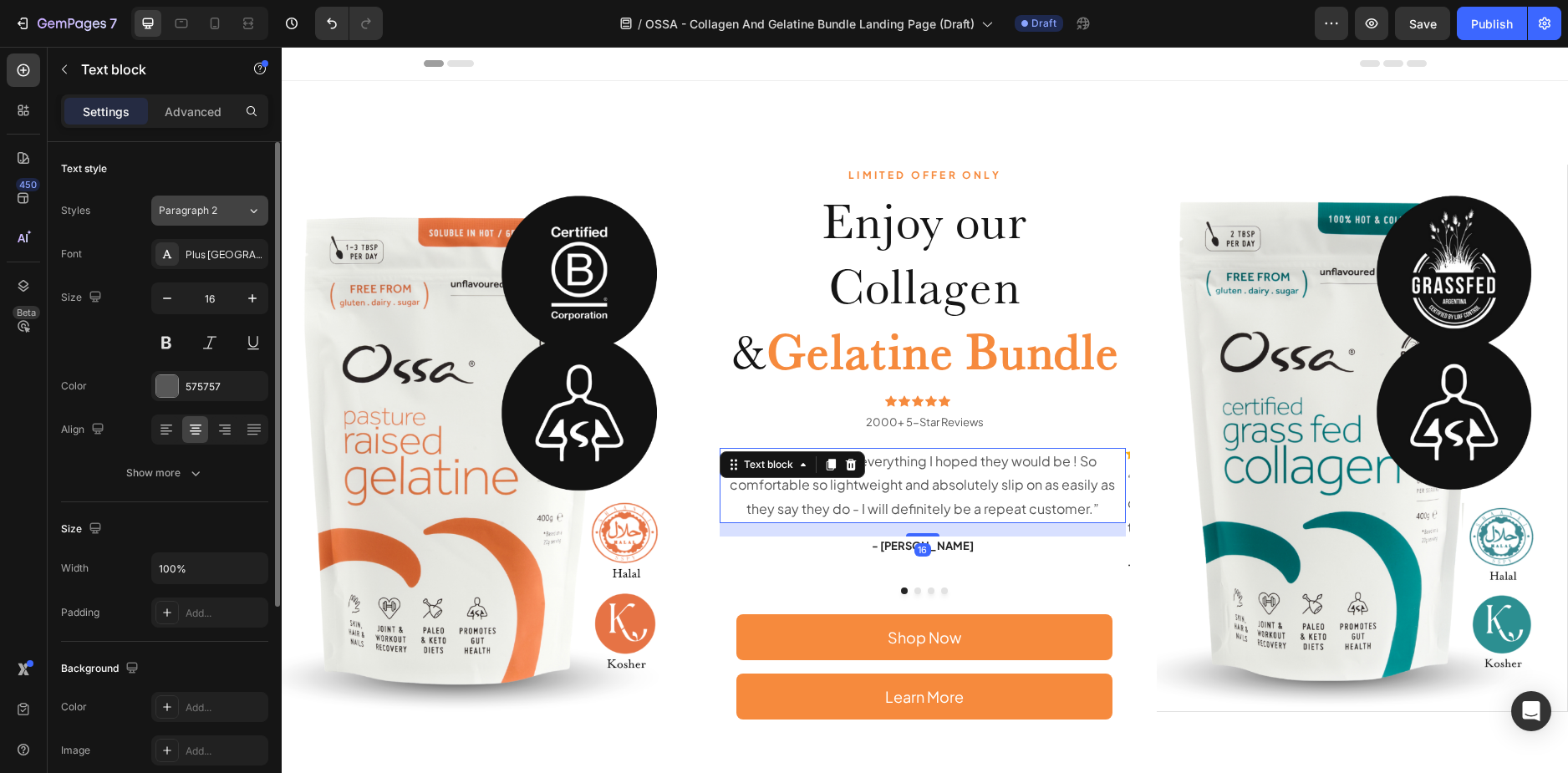
click at [206, 205] on span "Paragraph 2" at bounding box center [188, 211] width 59 height 15
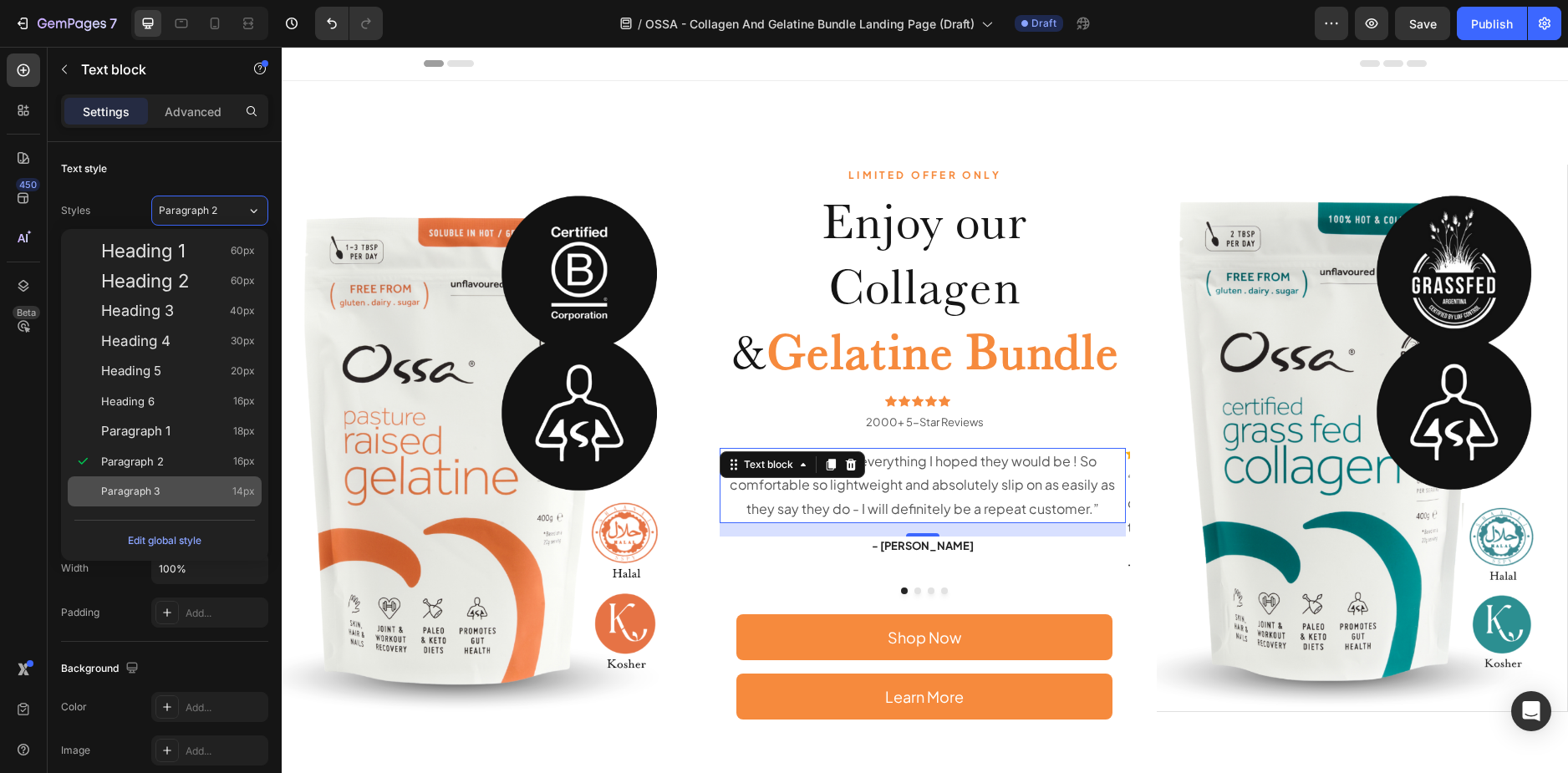
click at [176, 485] on div "Paragraph 3 14px" at bounding box center [178, 491] width 154 height 16
type input "14"
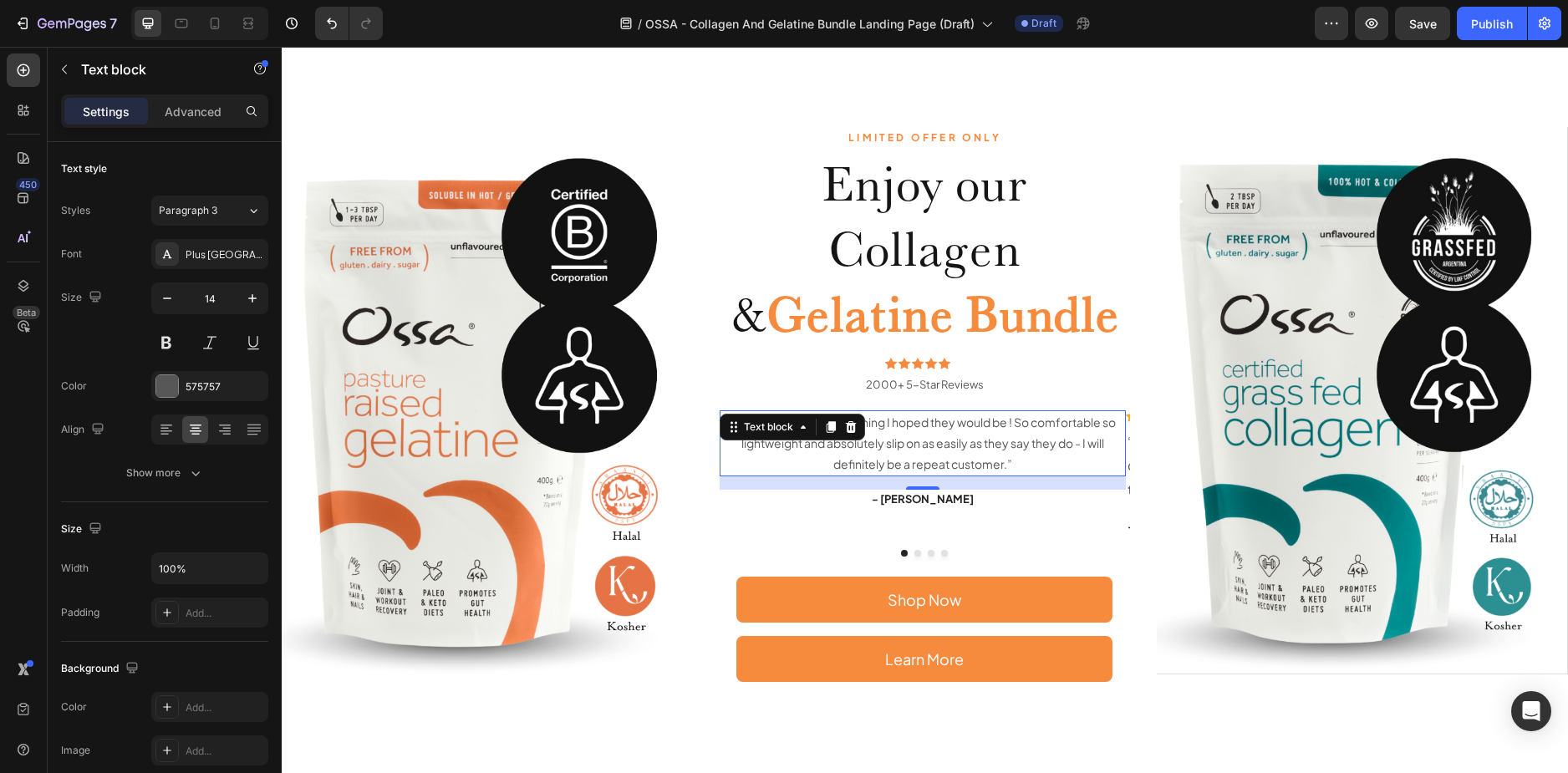
scroll to position [418, 0]
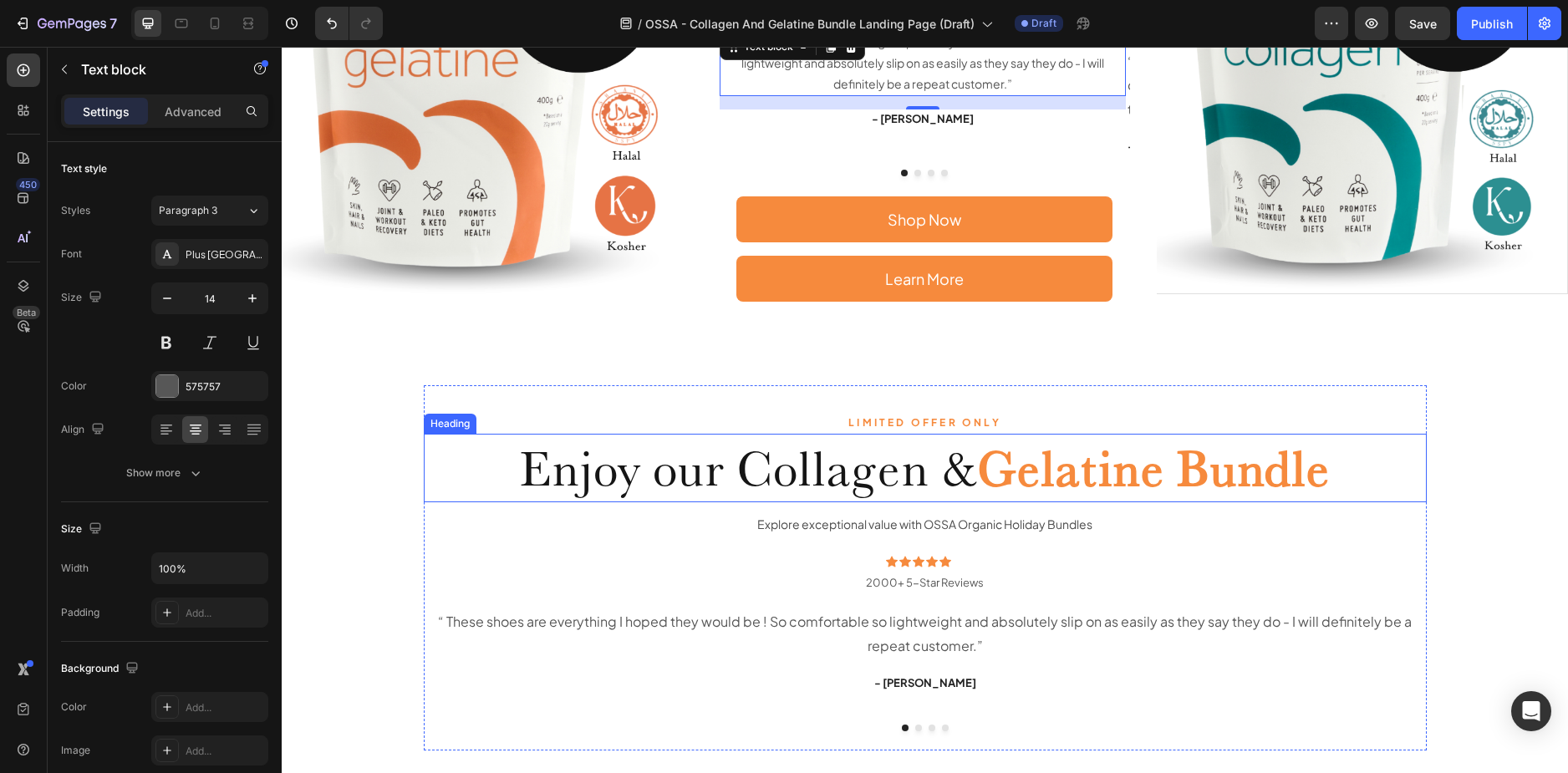
click at [898, 460] on span "Enjoy our Collagen &" at bounding box center [749, 468] width 458 height 61
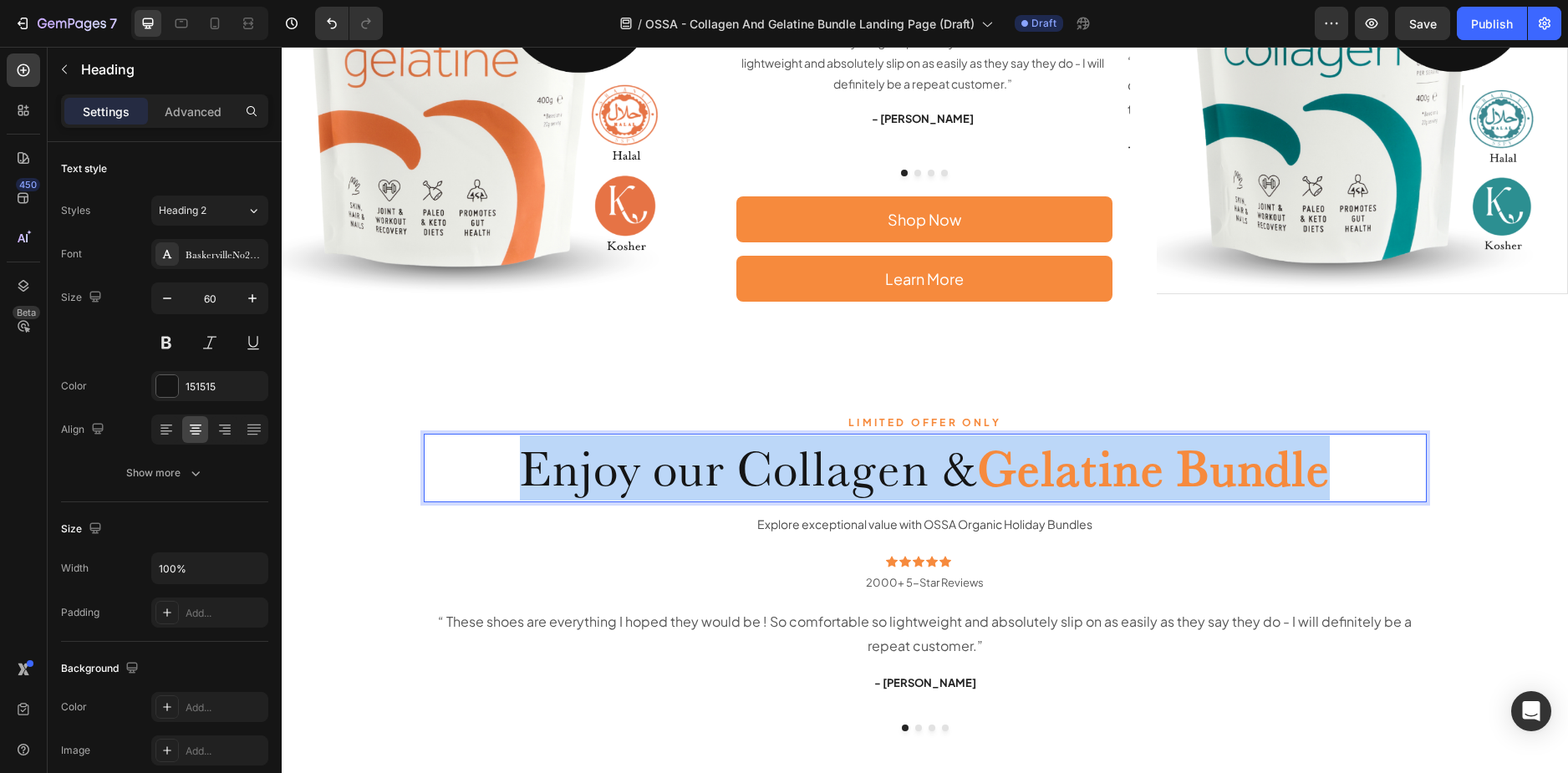
click at [898, 460] on span "Enjoy our Collagen &" at bounding box center [749, 468] width 458 height 61
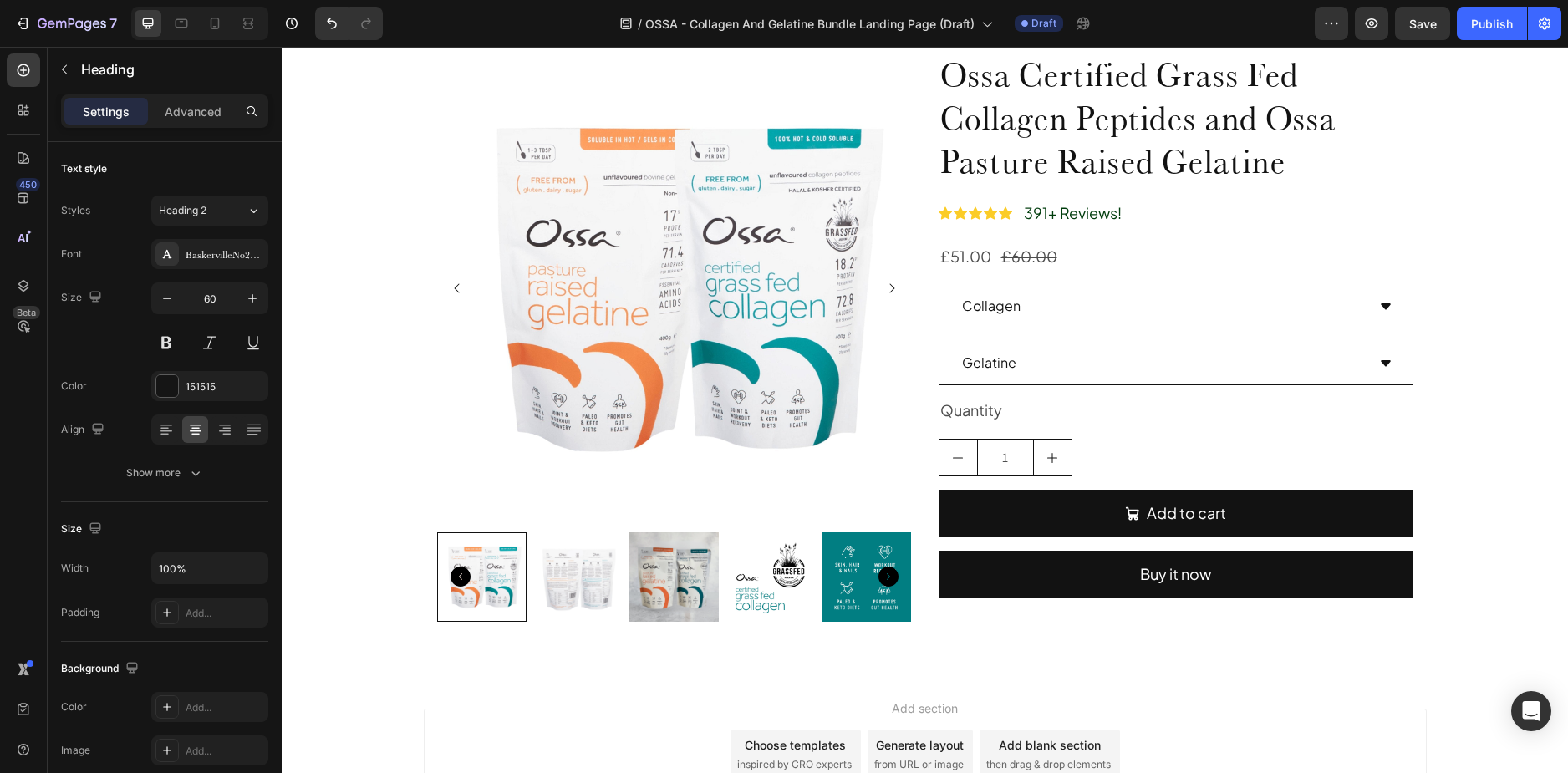
scroll to position [1829, 0]
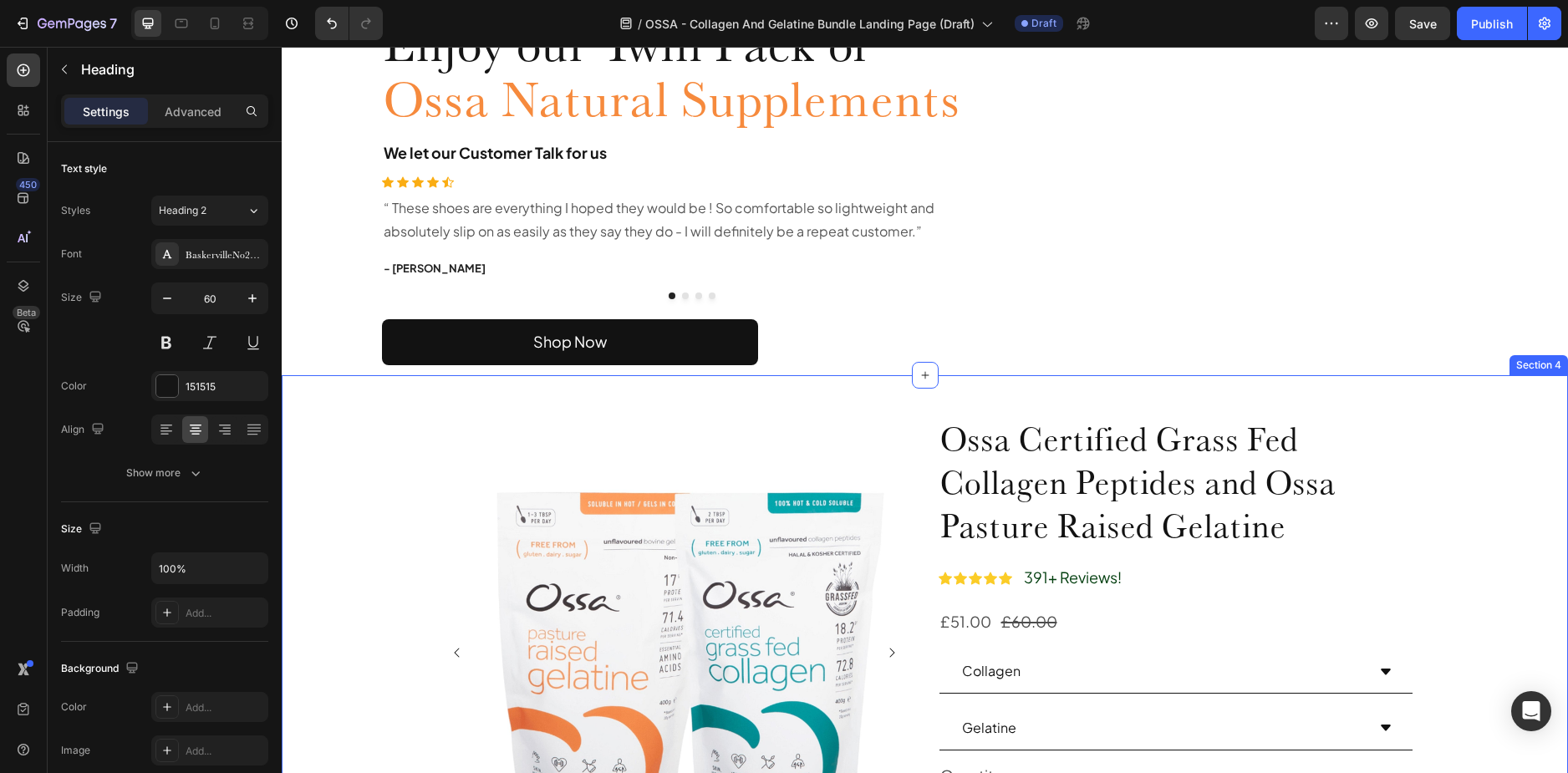
click at [348, 421] on div "Product Images Ossa Certified Grass Fed Collagen Peptides and Ossa Pasture Rais…" at bounding box center [925, 708] width 1286 height 611
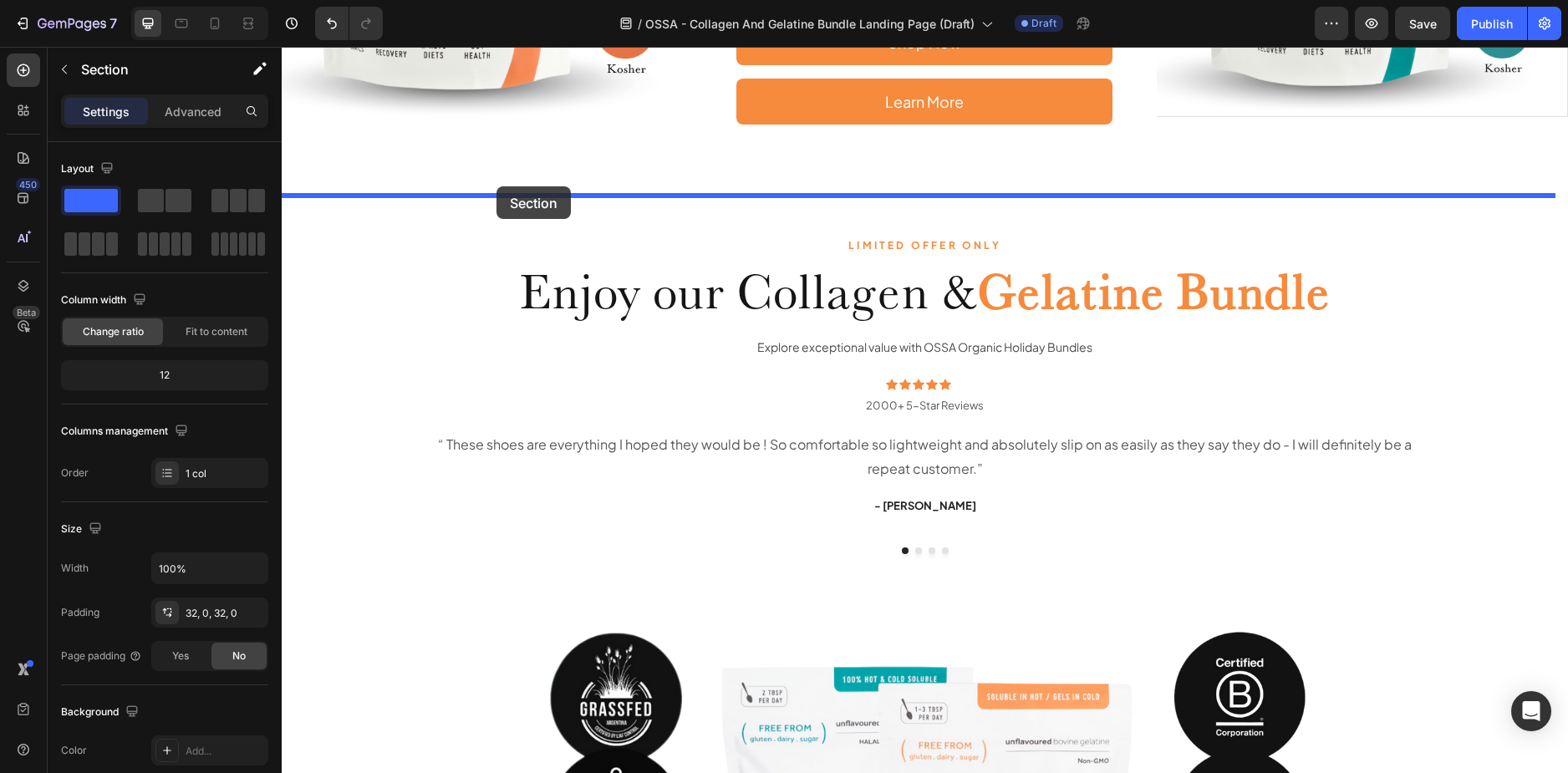
scroll to position [261, 0]
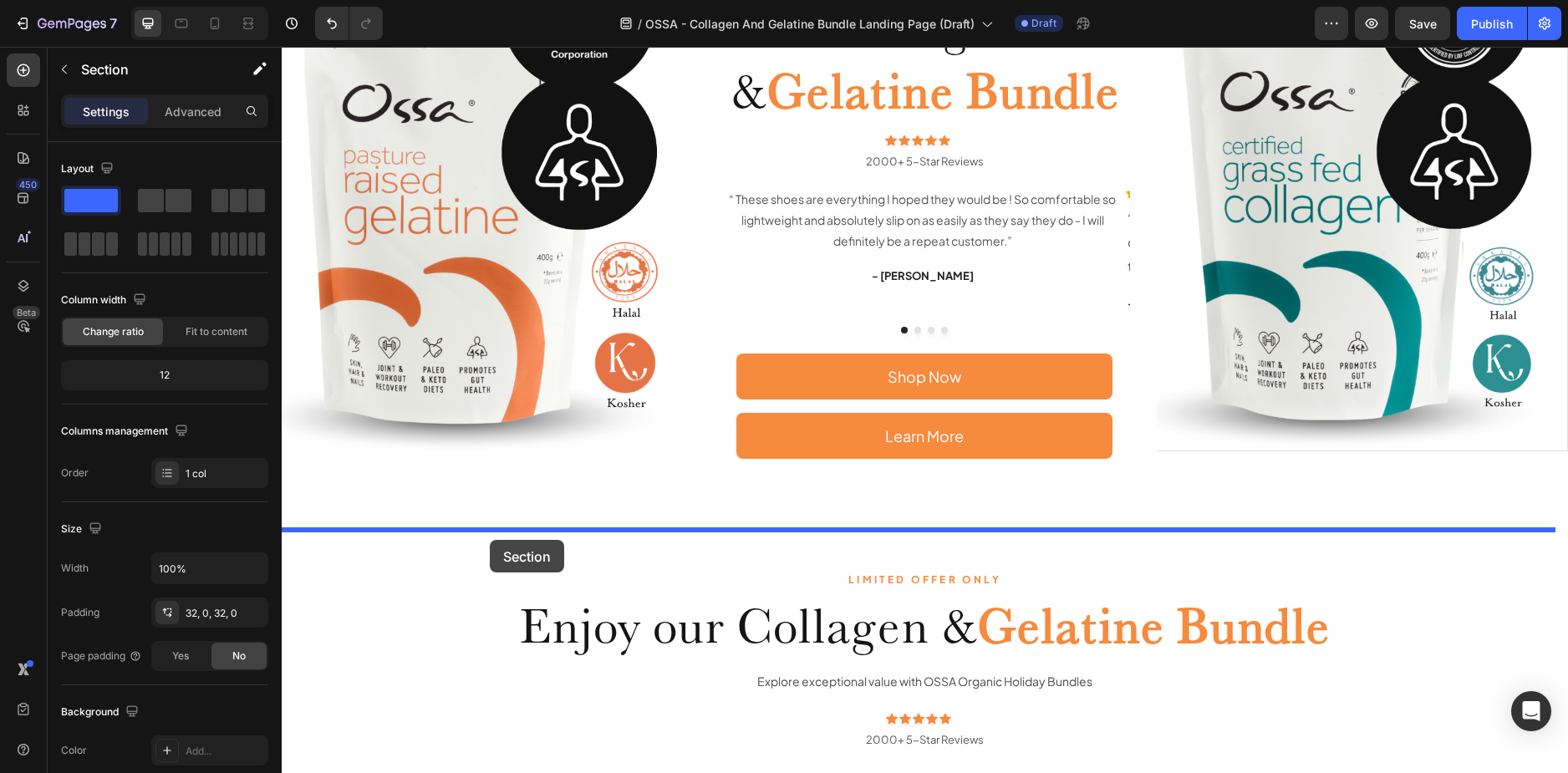
drag, startPoint x: 369, startPoint y: 421, endPoint x: 490, endPoint y: 540, distance: 169.7
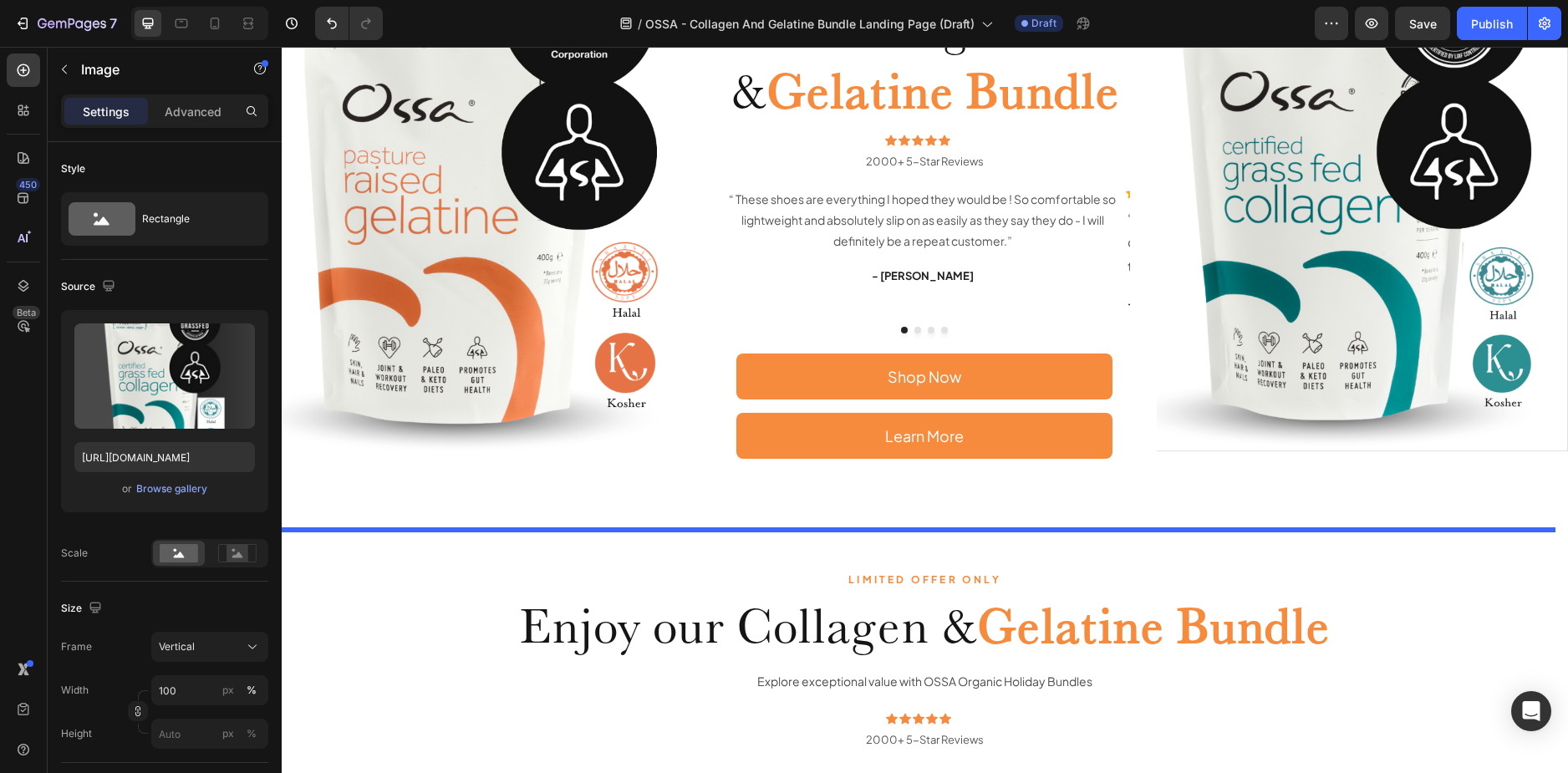
click at [1172, 413] on img at bounding box center [1362, 177] width 410 height 547
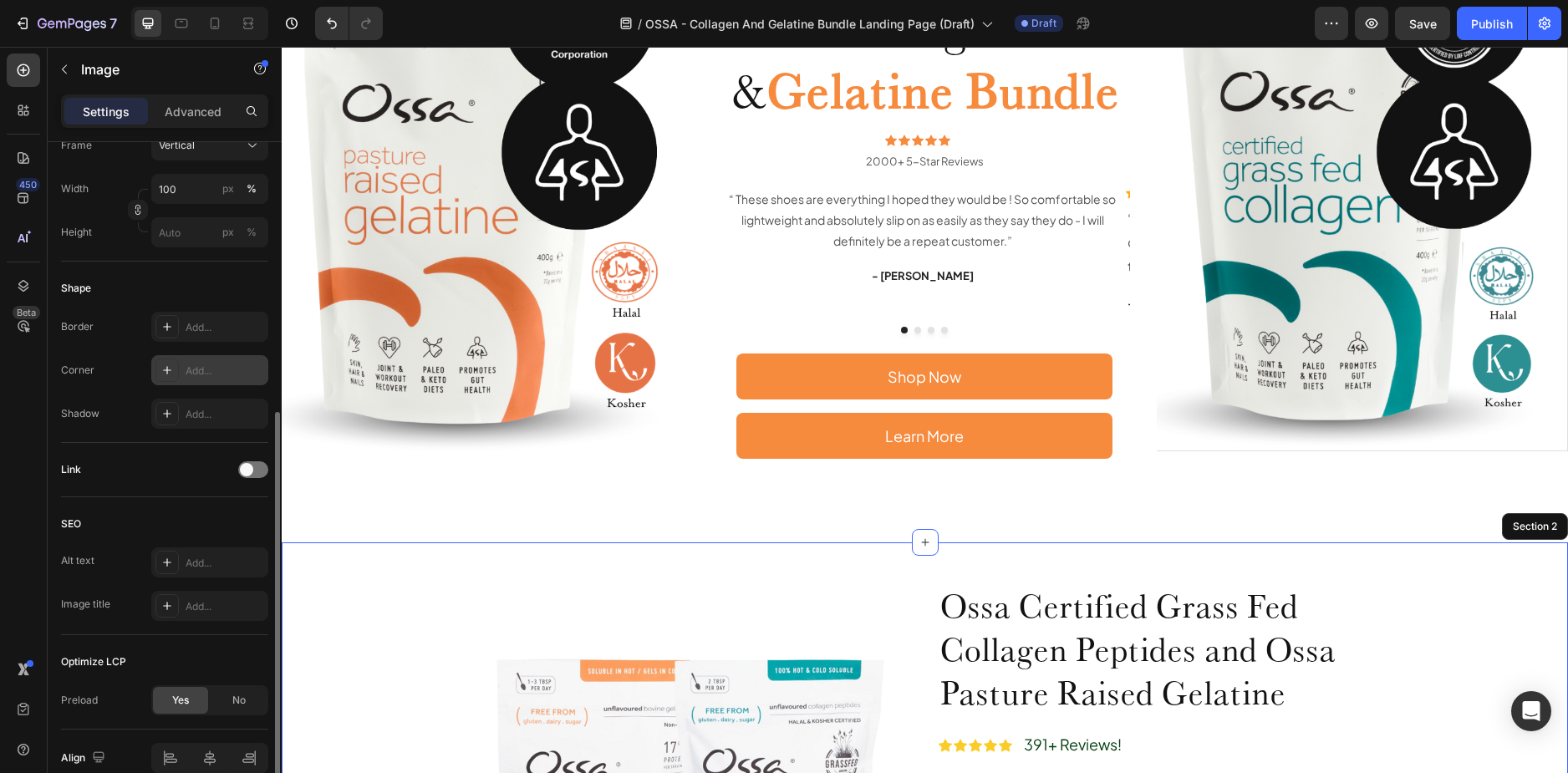
scroll to position [581, 0]
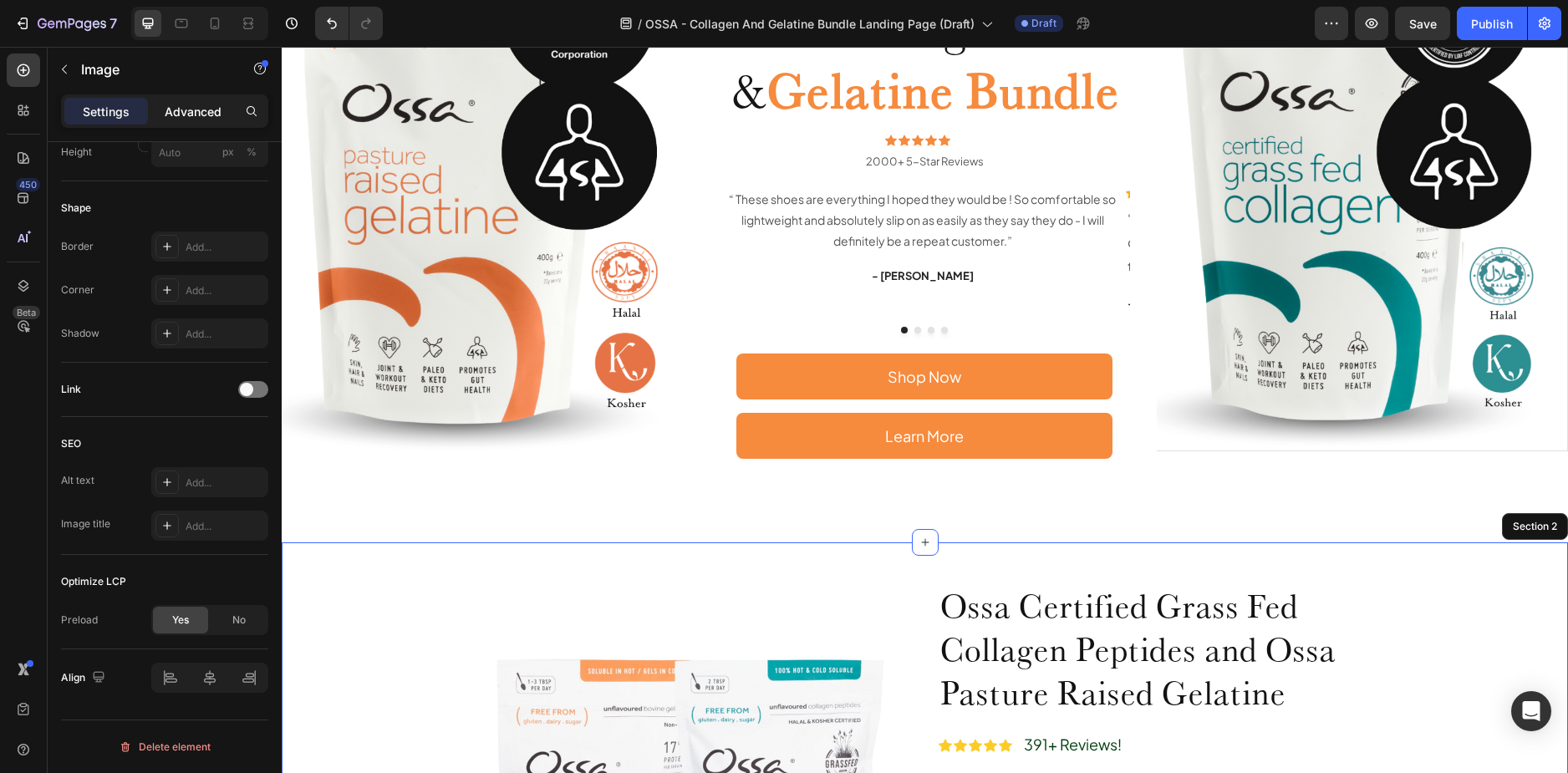
click at [193, 105] on p "Advanced" at bounding box center [193, 112] width 57 height 17
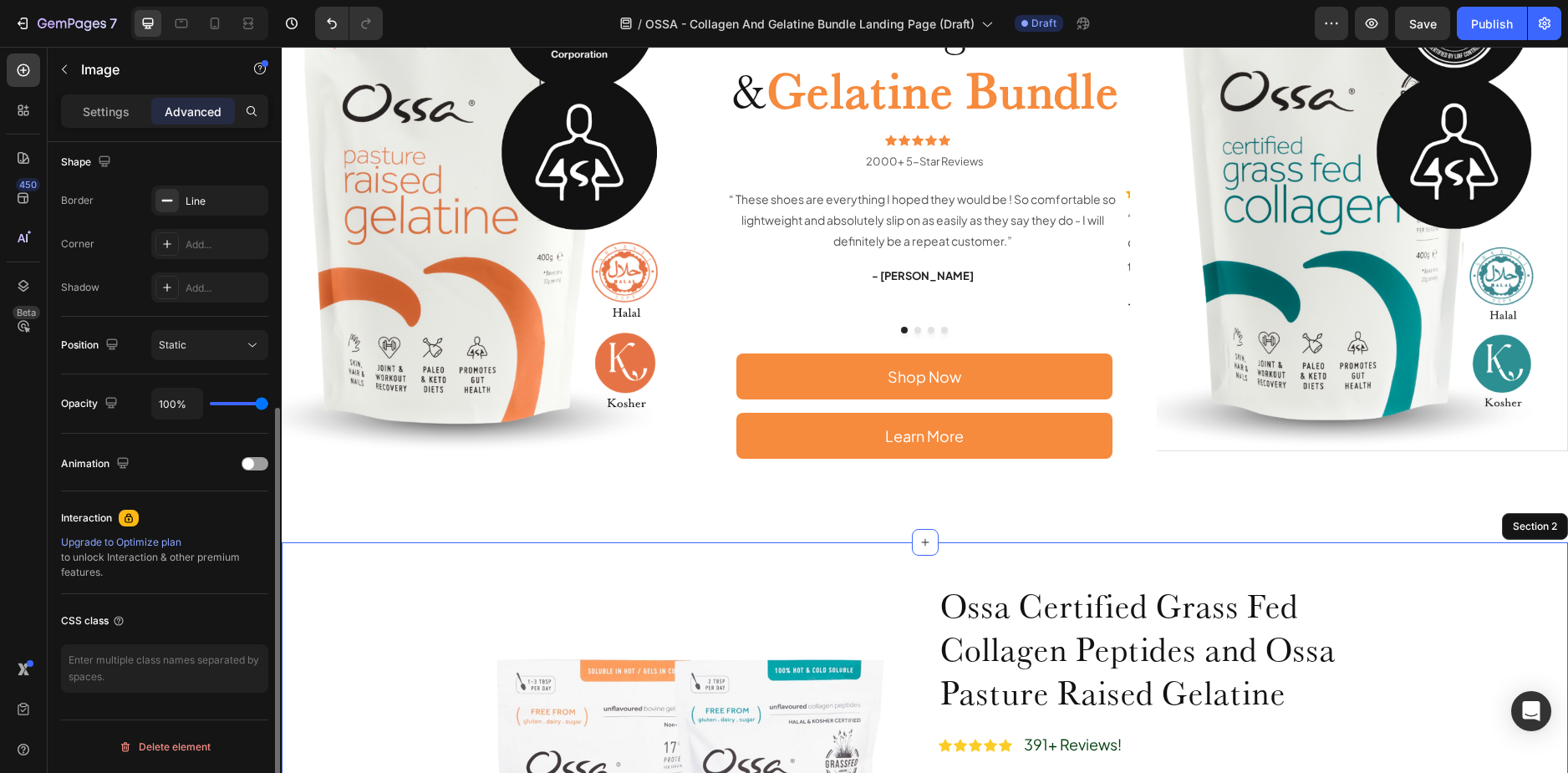
scroll to position [436, 0]
click at [248, 199] on icon "button" at bounding box center [251, 200] width 13 height 13
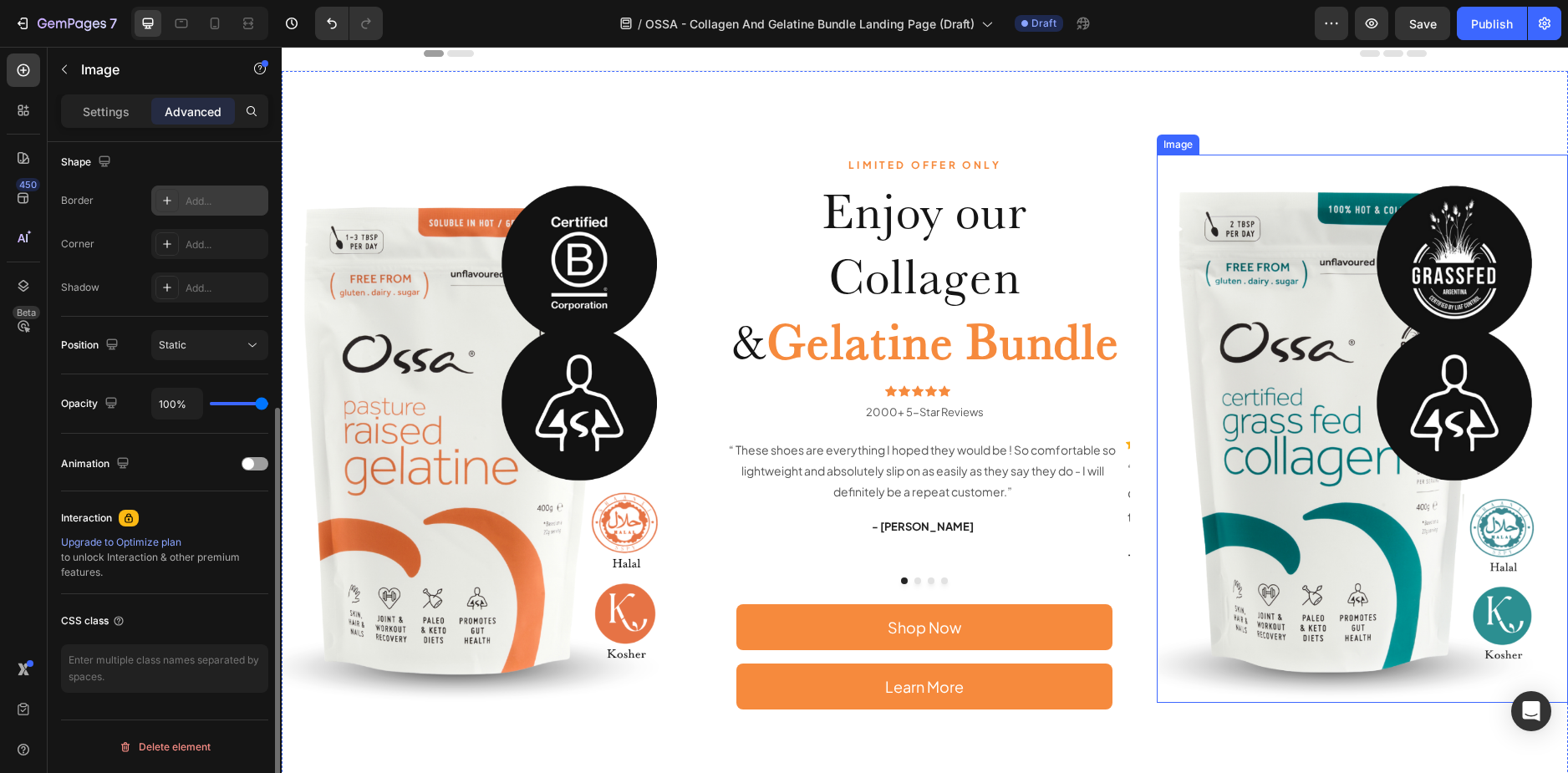
scroll to position [0, 0]
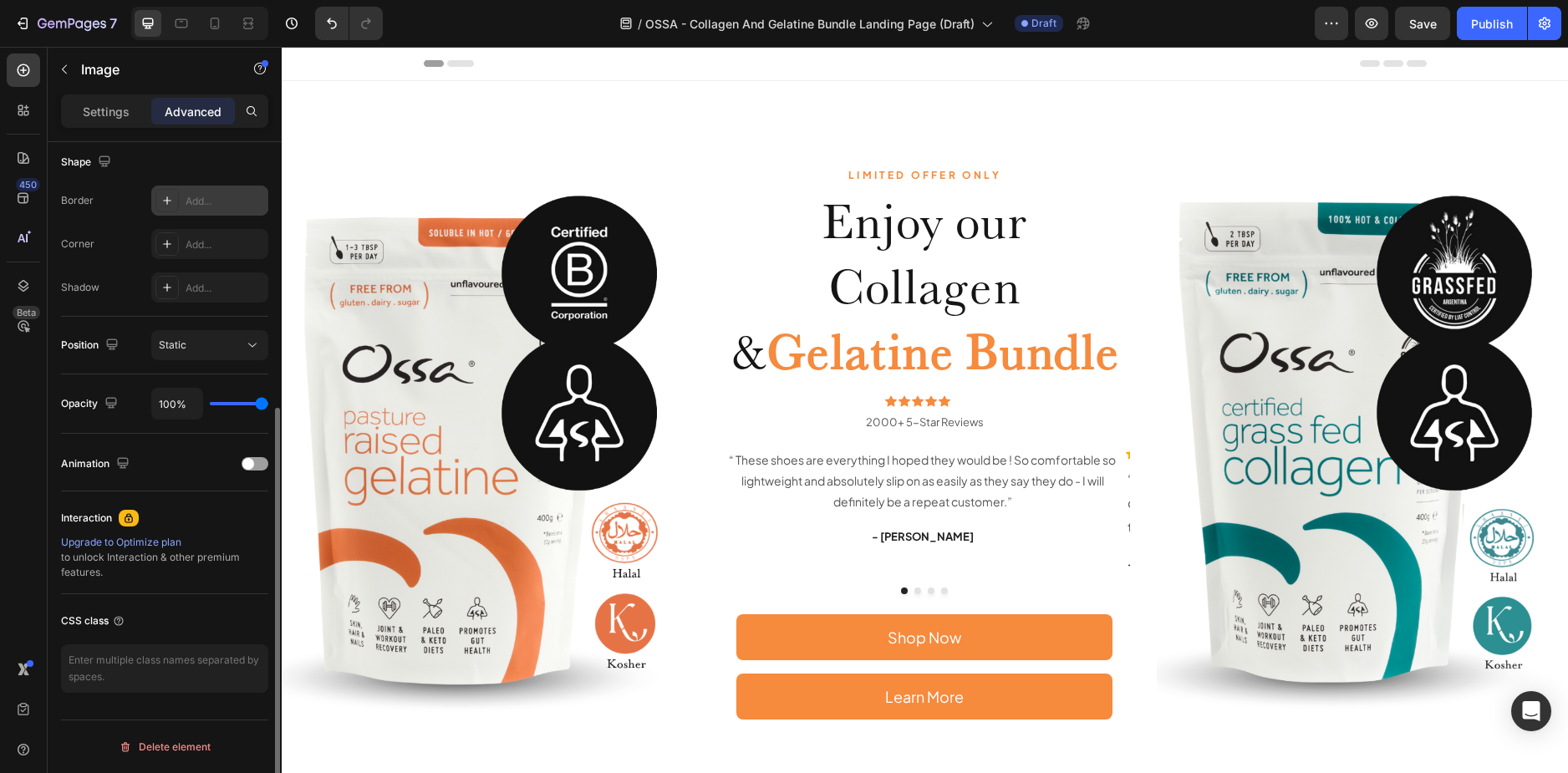
drag, startPoint x: 1657, startPoint y: 65, endPoint x: 1409, endPoint y: 53, distance: 248.3
click at [1414, 29] on span "Save" at bounding box center [1423, 23] width 28 height 14
click at [249, 24] on icon at bounding box center [247, 23] width 16 height 16
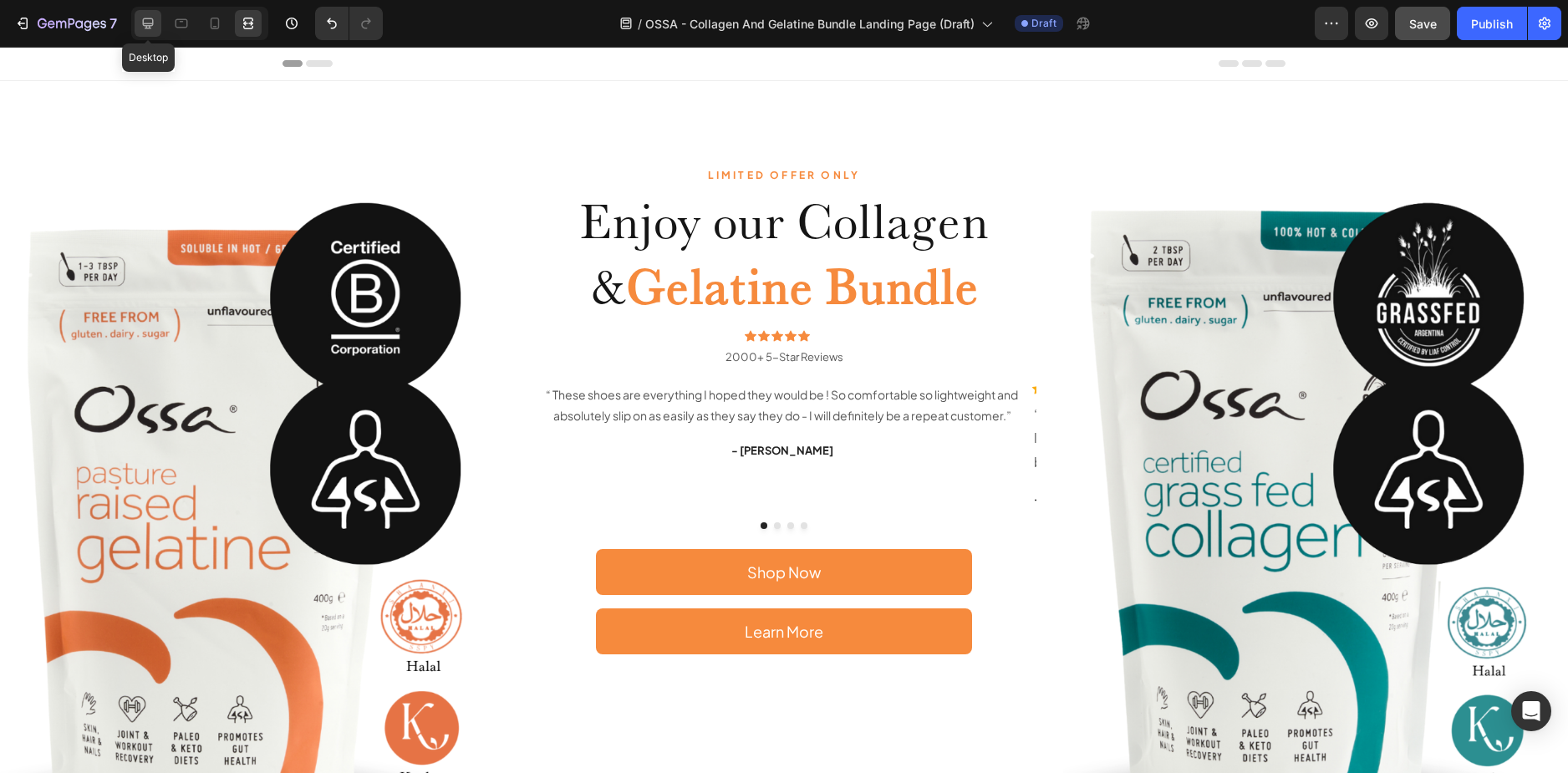
click at [152, 21] on icon at bounding box center [147, 23] width 16 height 16
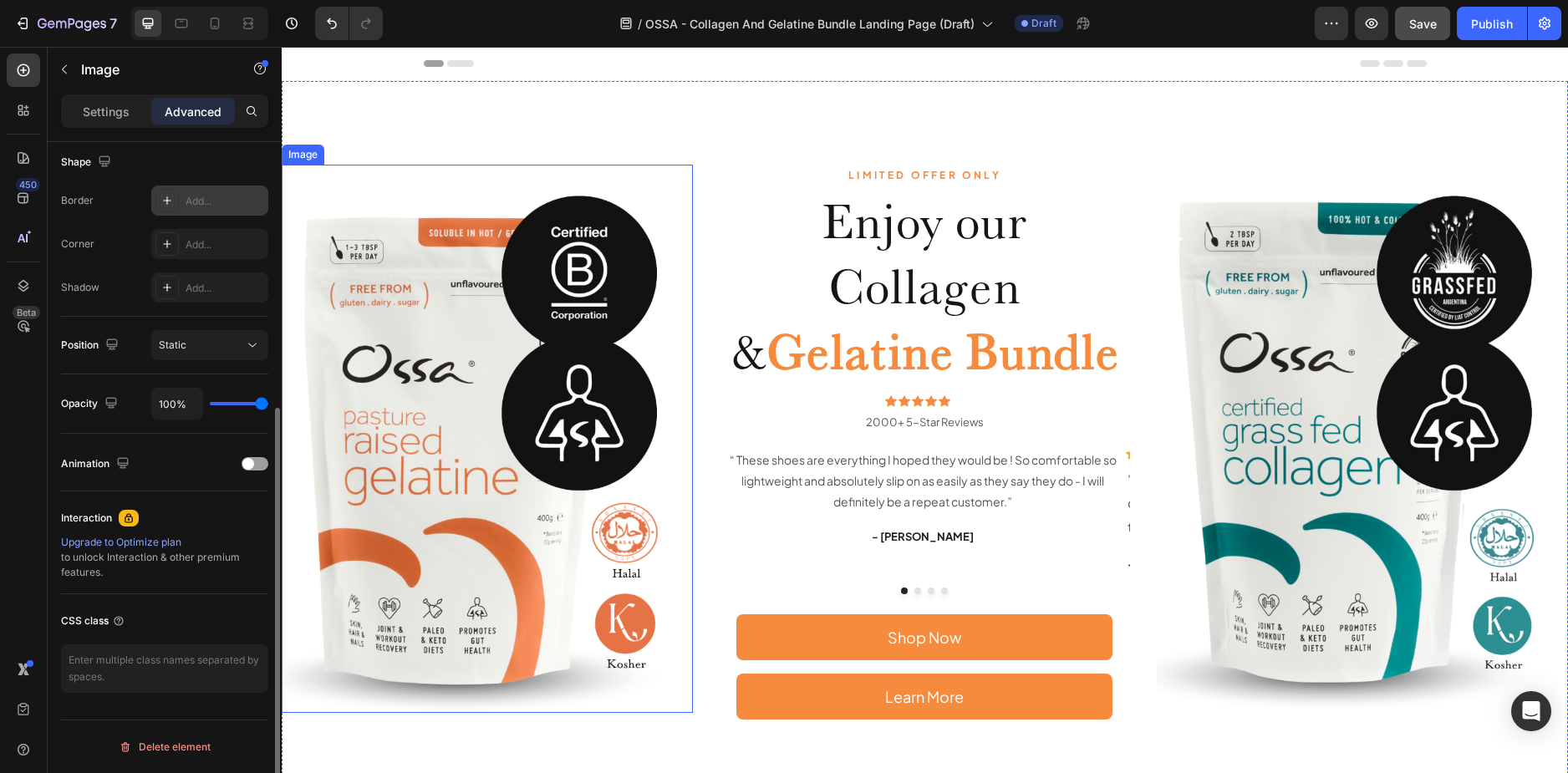
click at [412, 174] on img at bounding box center [487, 439] width 411 height 549
click at [1378, 25] on icon "button" at bounding box center [1371, 23] width 16 height 16
click at [462, 253] on img at bounding box center [487, 439] width 411 height 549
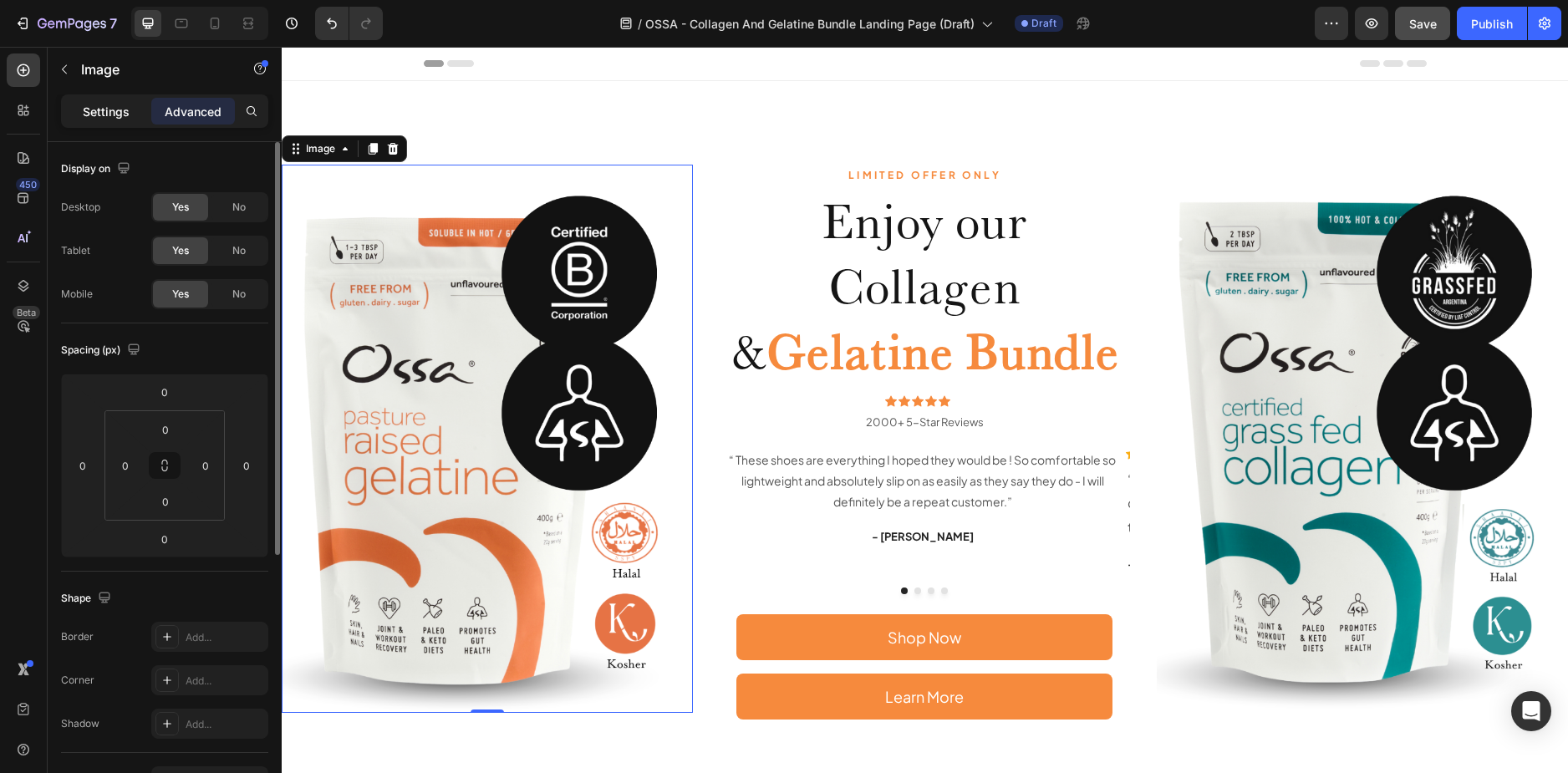
click at [86, 111] on p "Settings" at bounding box center [106, 112] width 47 height 17
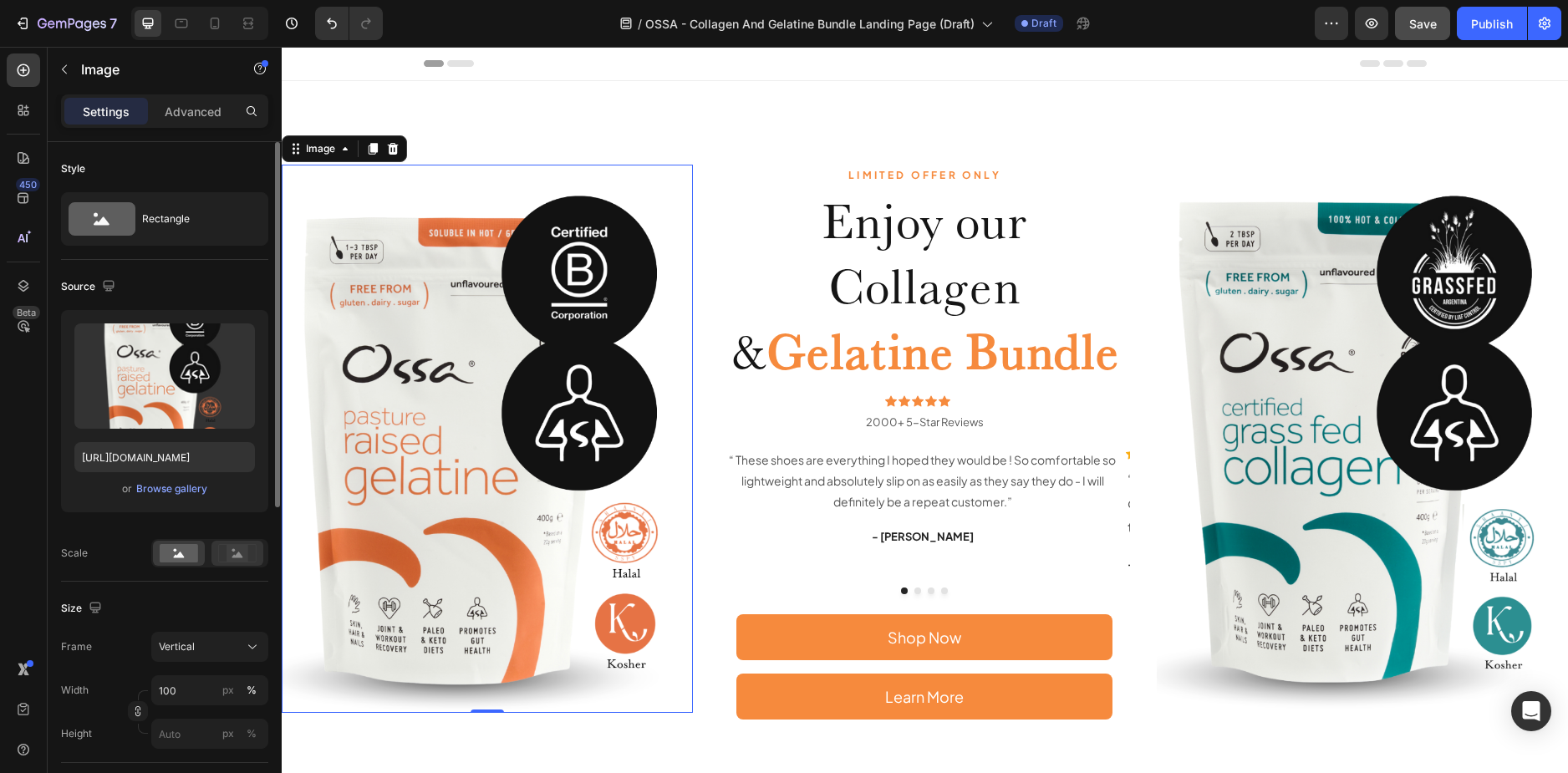
click at [218, 561] on icon at bounding box center [238, 553] width 39 height 18
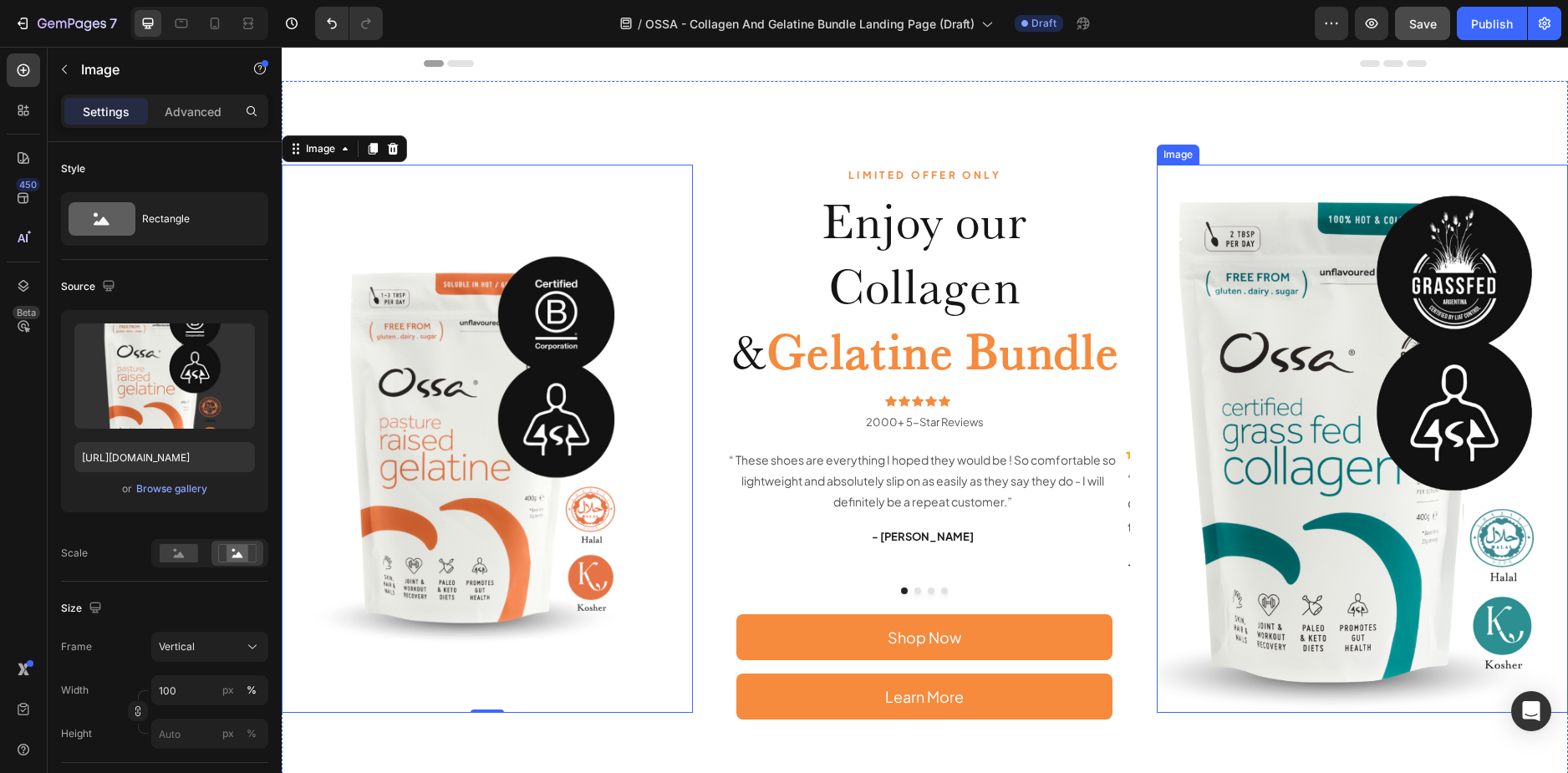
click at [1176, 346] on img at bounding box center [1362, 439] width 411 height 549
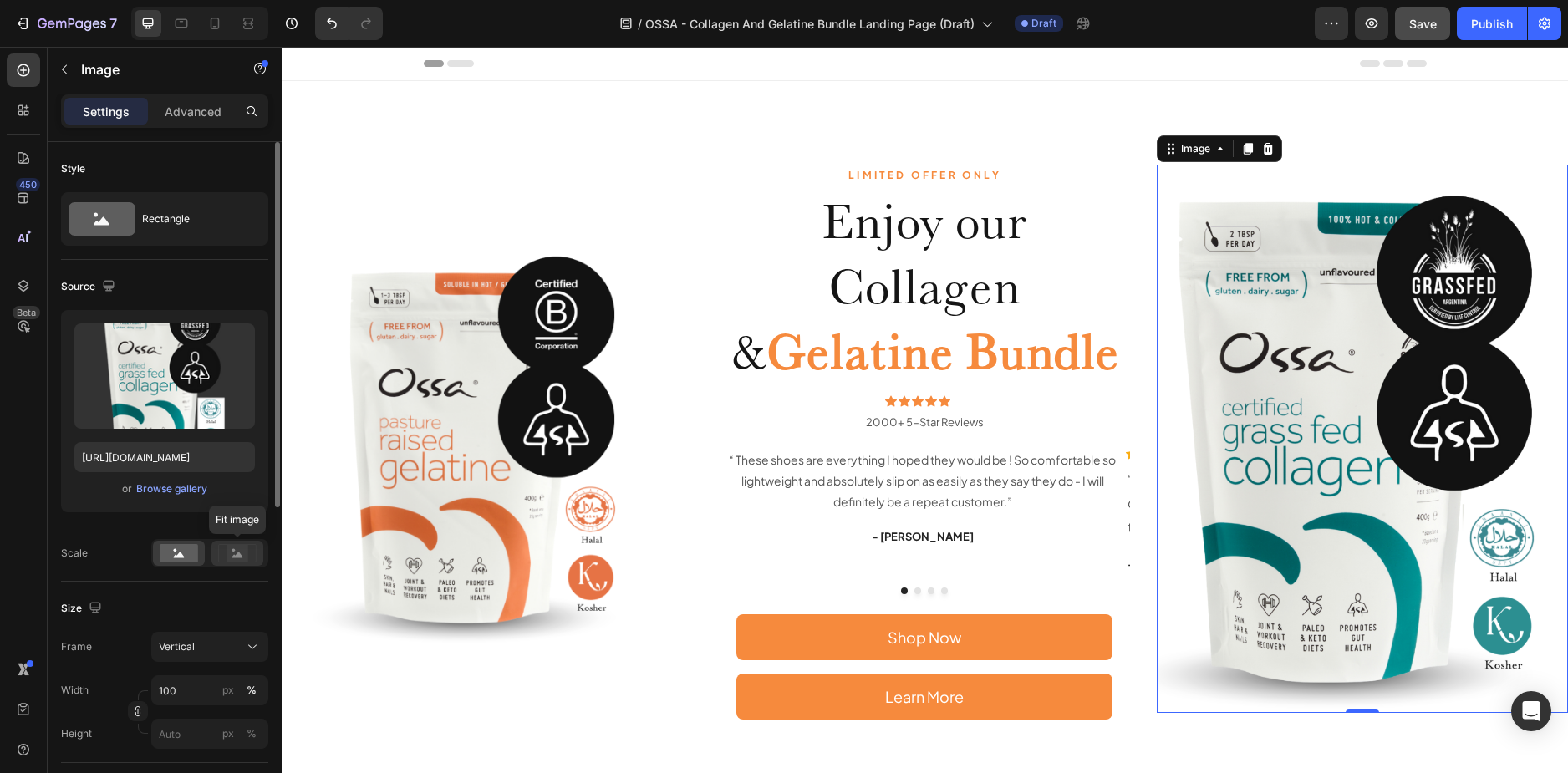
click at [247, 552] on rect at bounding box center [237, 553] width 22 height 16
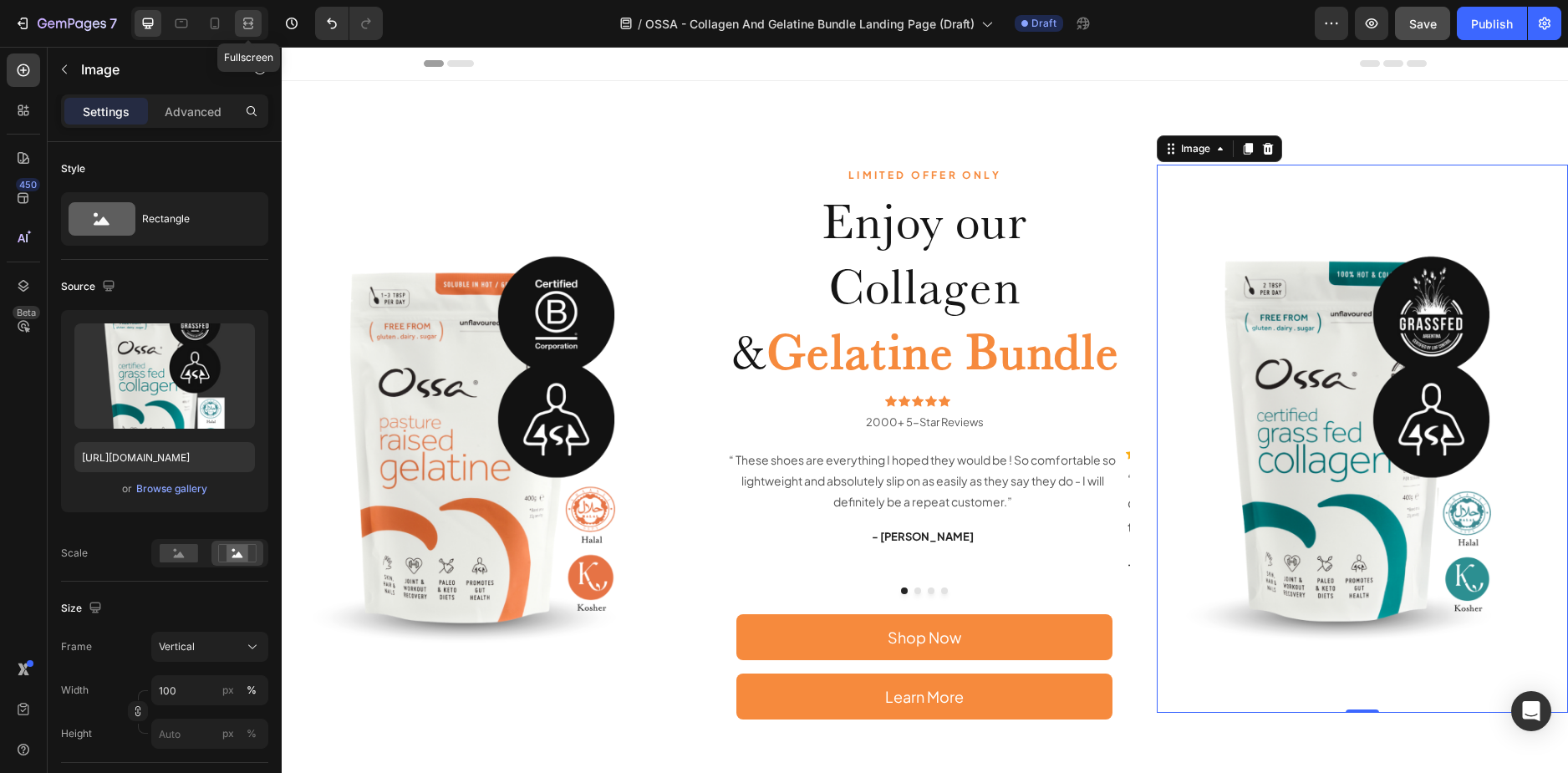
click at [238, 19] on div at bounding box center [248, 23] width 27 height 27
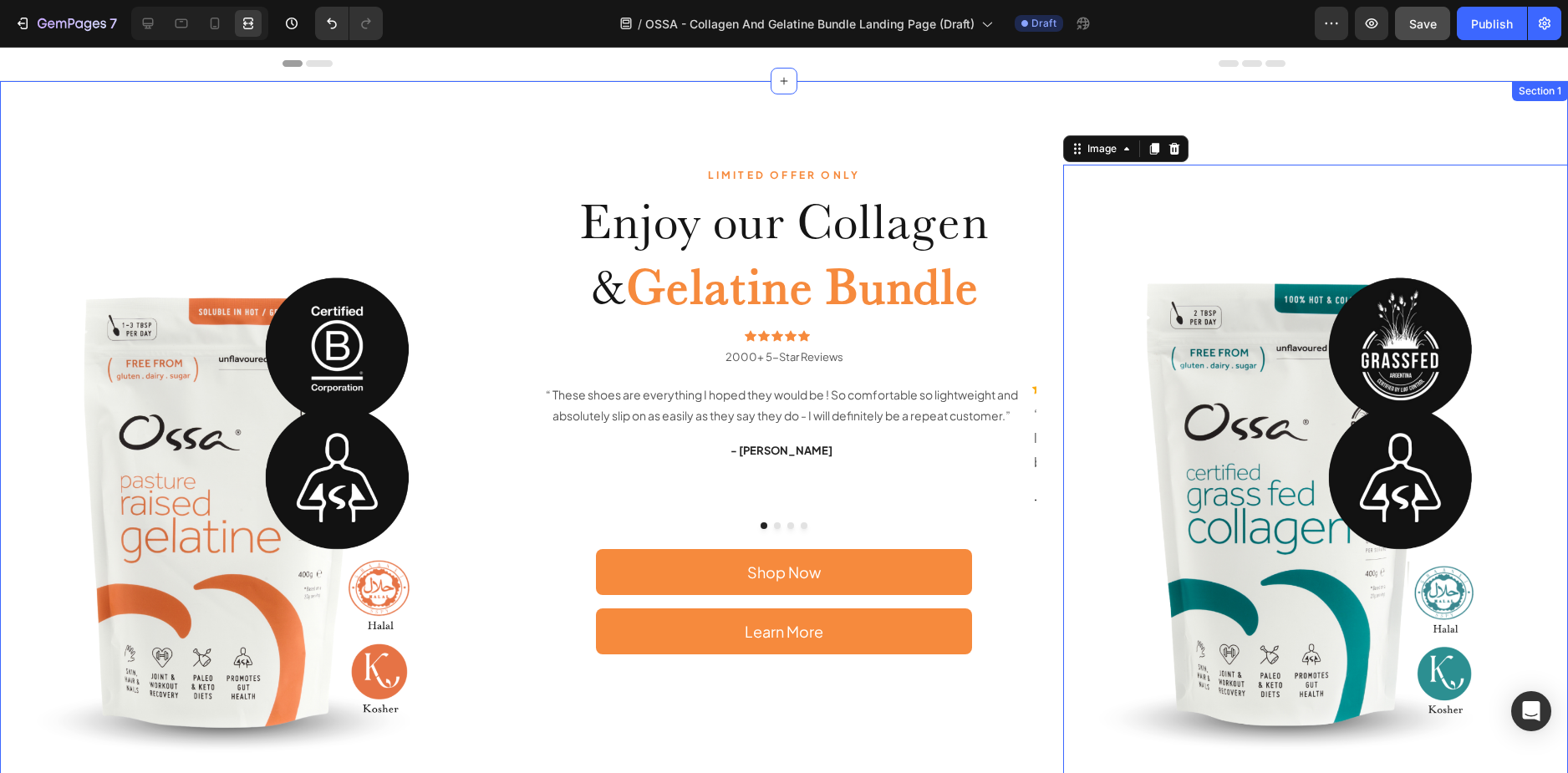
click at [425, 95] on div "LIMITED OFFER ONLY Text Block Enjoy our Collagen & Gelatine Bundle Heading Icon…" at bounding box center [784, 501] width 1568 height 840
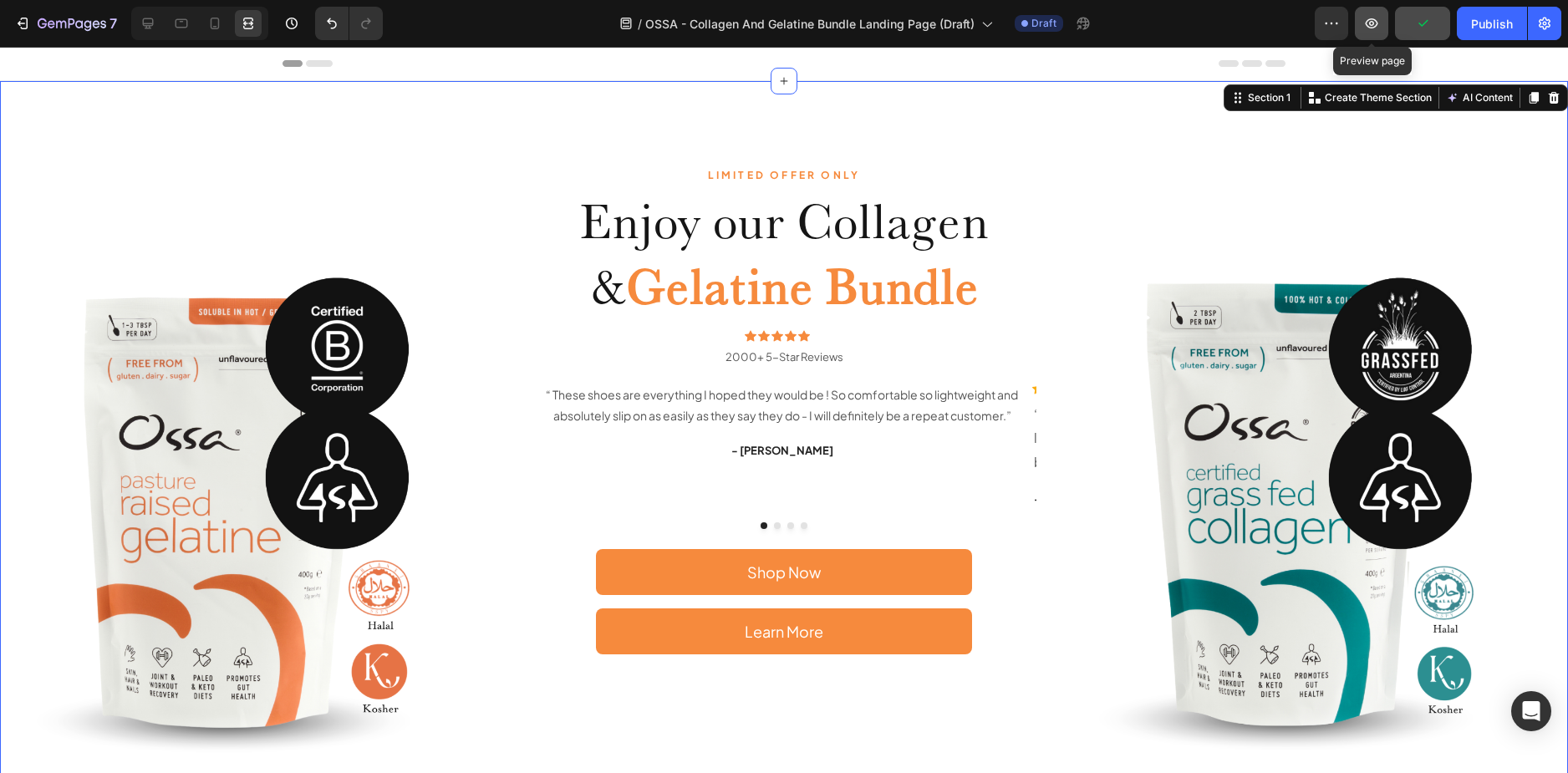
click at [1375, 21] on icon "button" at bounding box center [1372, 23] width 13 height 10
click at [784, 335] on div "Icon" at bounding box center [790, 336] width 12 height 12
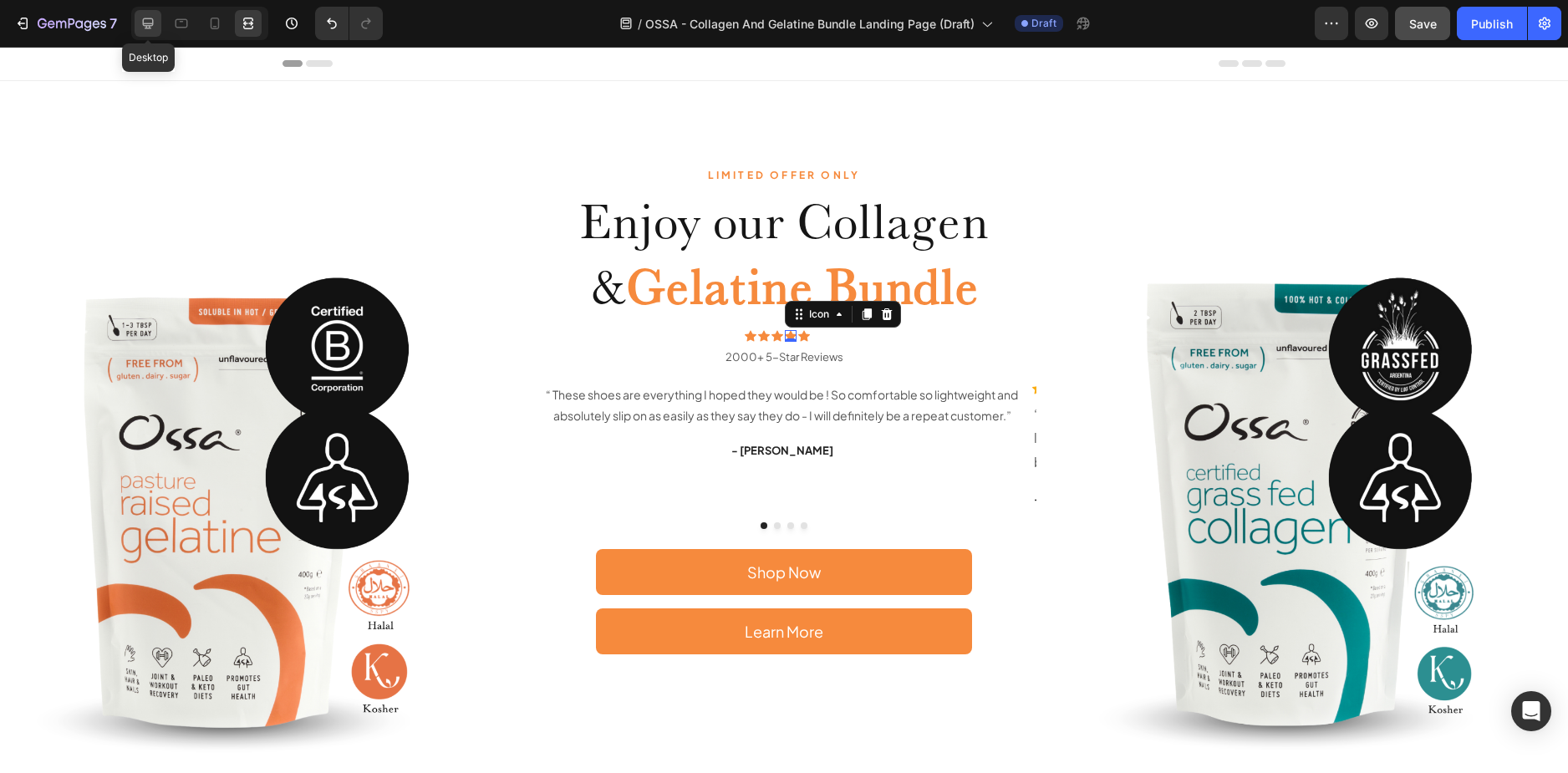
click at [144, 24] on icon at bounding box center [147, 23] width 11 height 11
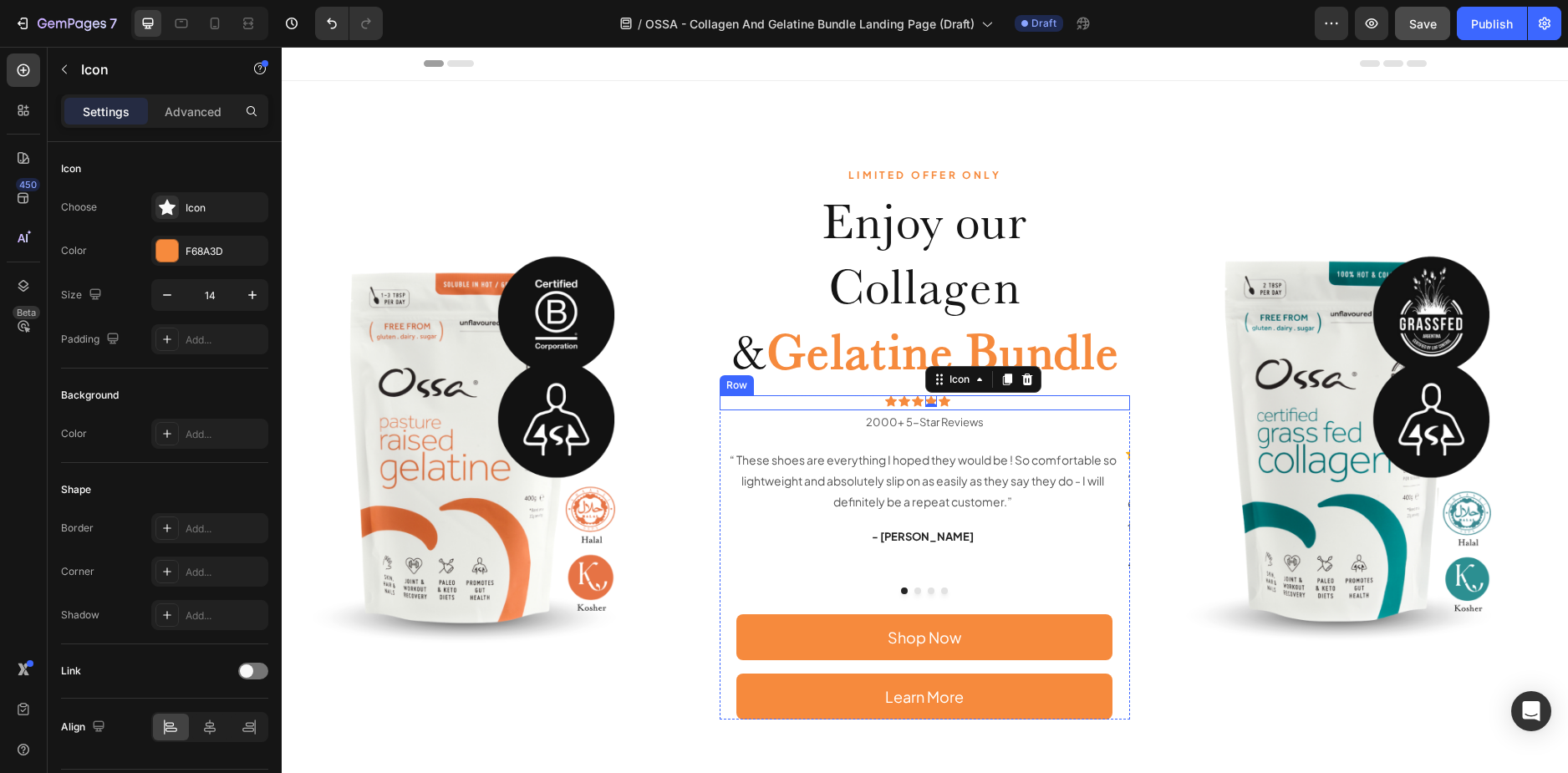
click at [859, 398] on div "Icon Icon Icon Icon 0 Icon Icon List 2000+ 5-Star Reviews Text Block Row" at bounding box center [924, 403] width 411 height 15
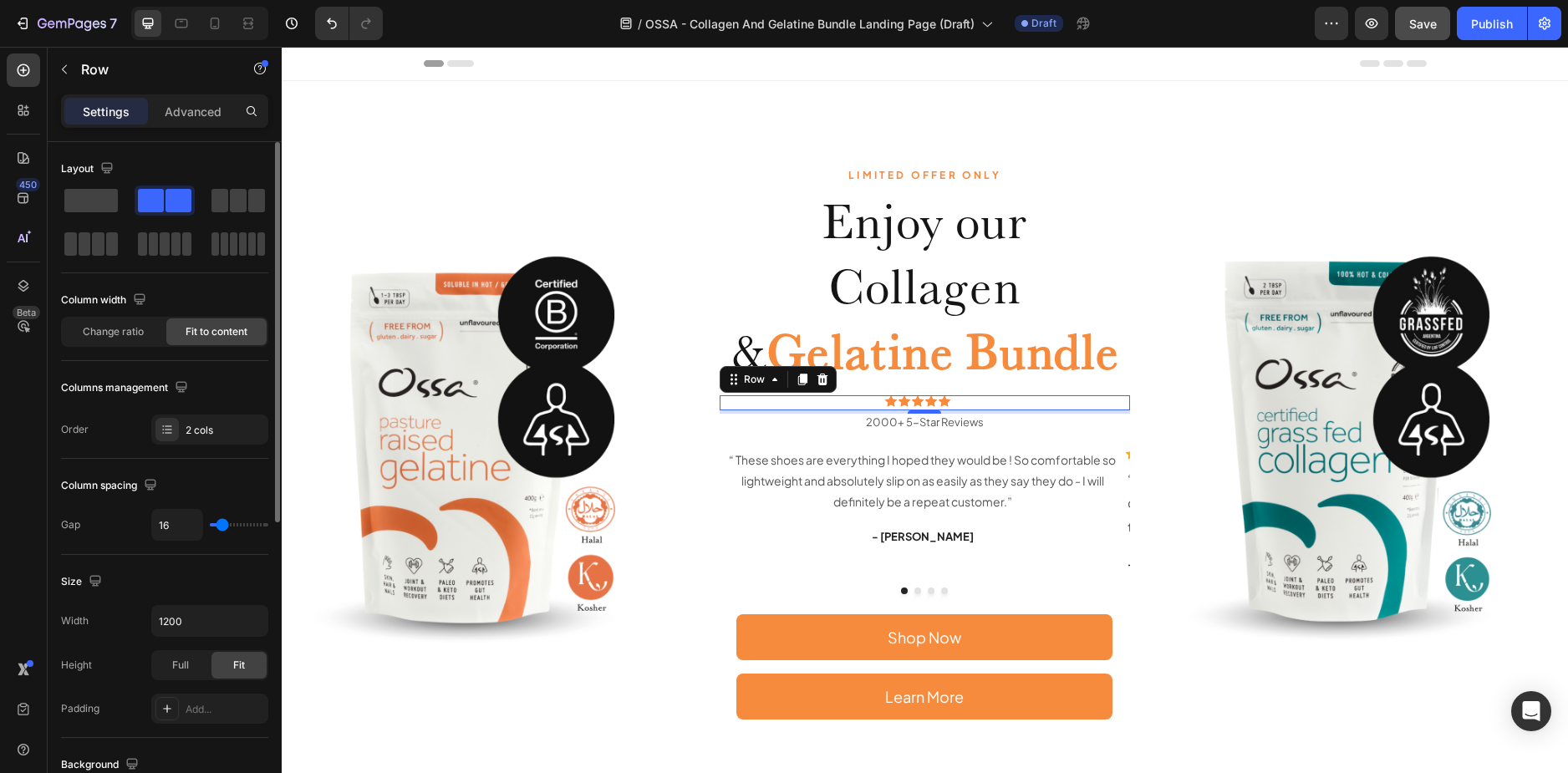
type input "9"
type input "11"
type input "19"
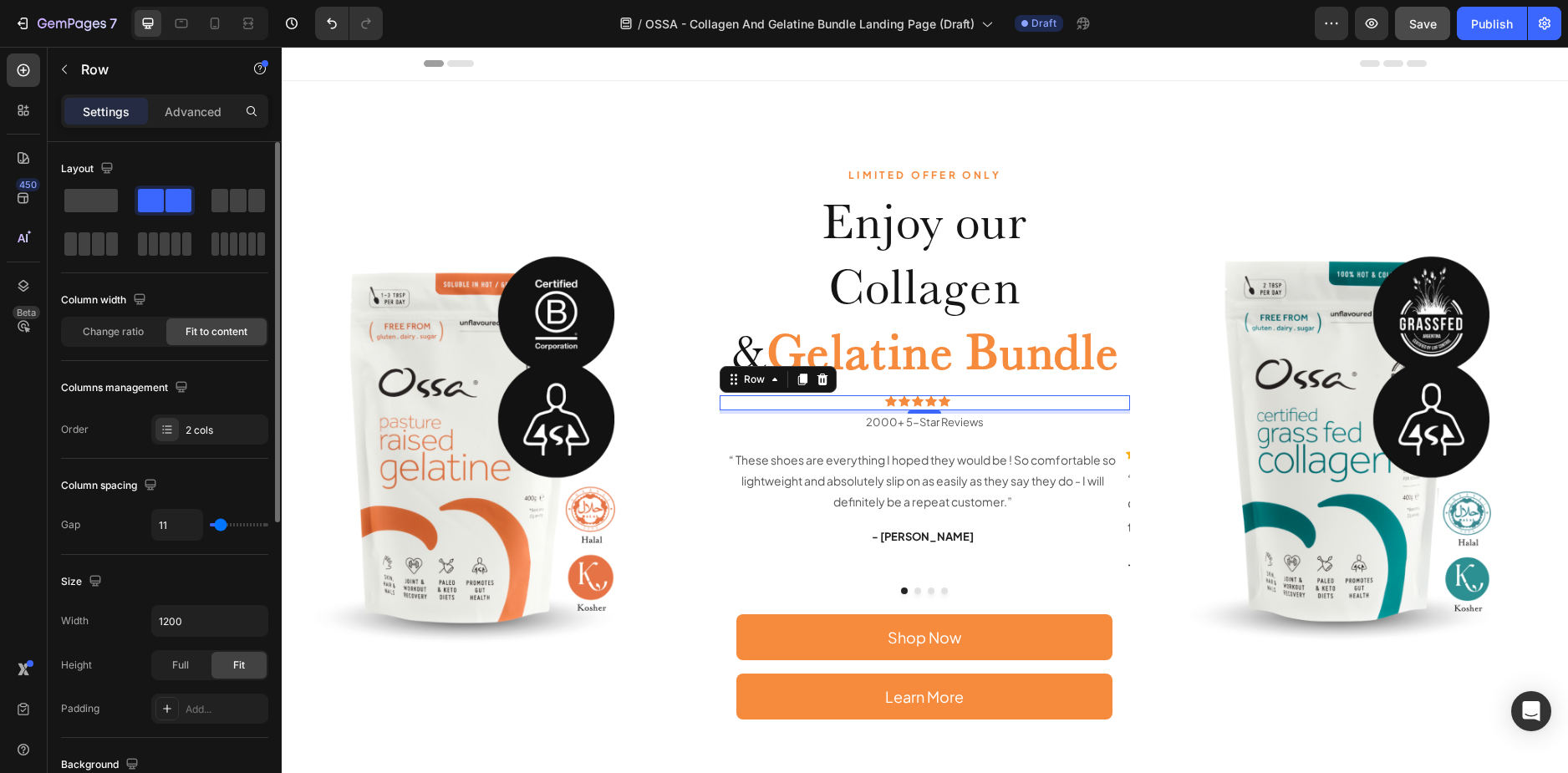
type input "19"
type input "23"
type input "27"
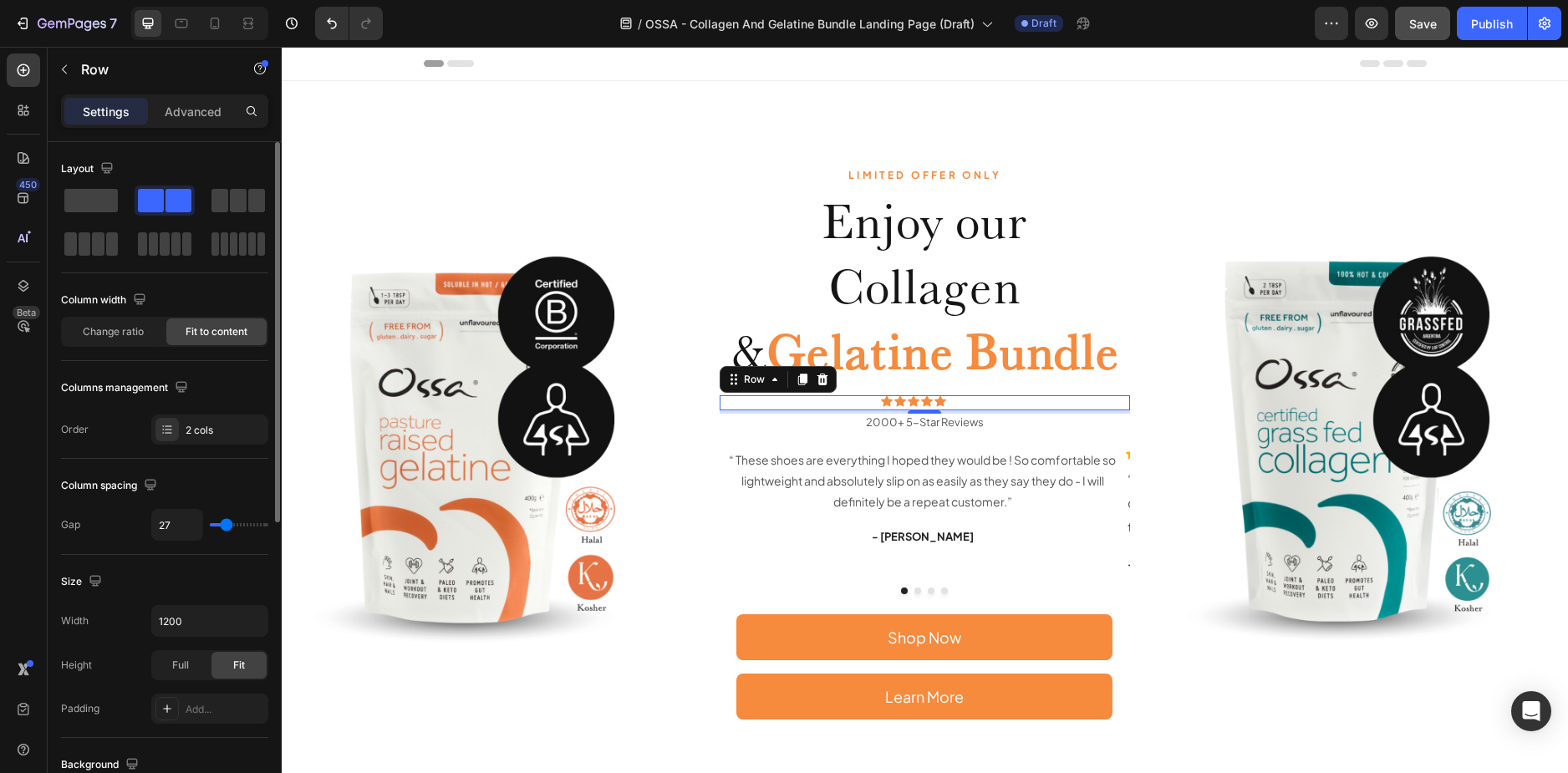
type input "25"
type input "23"
type input "21"
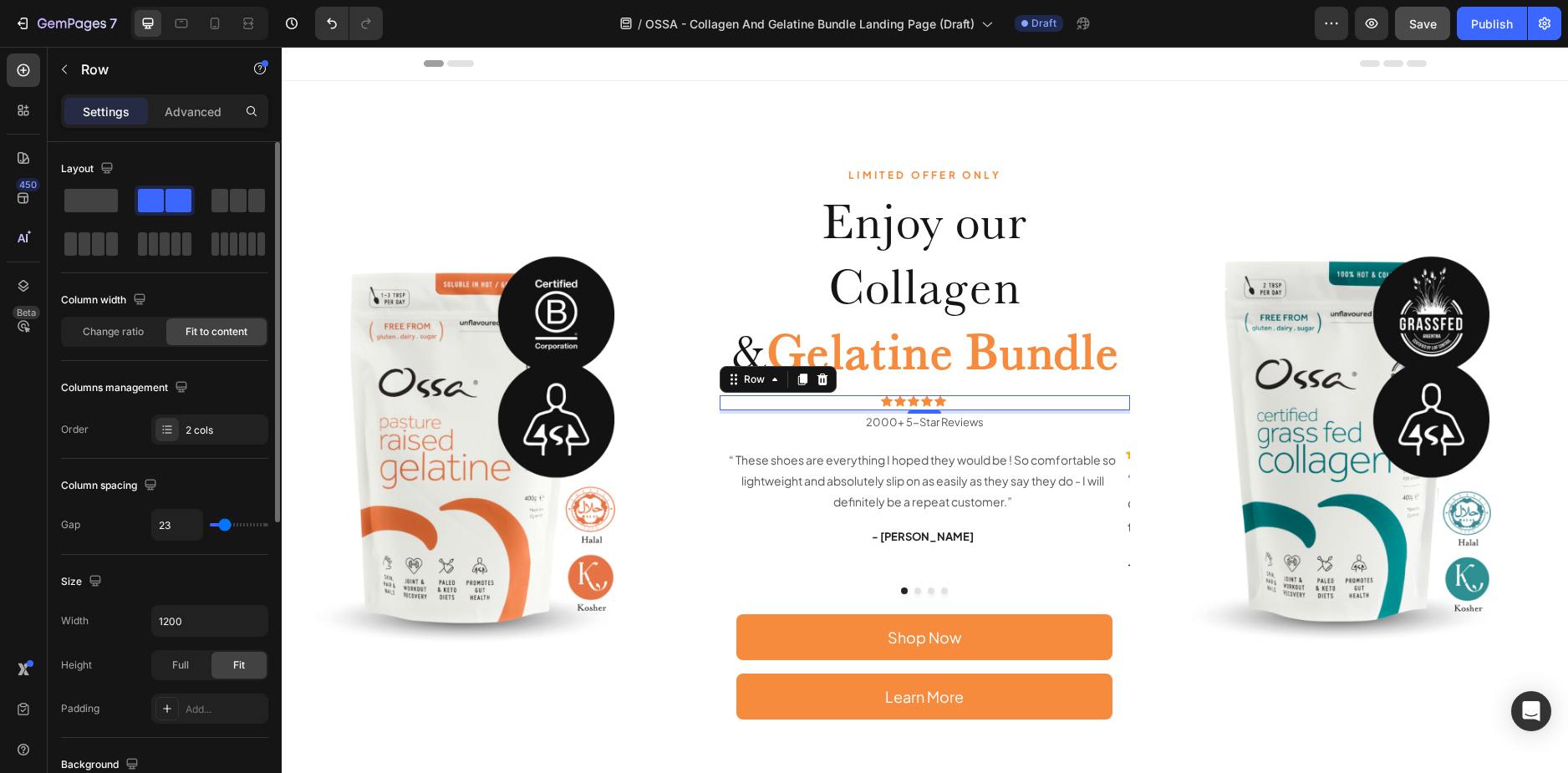
type input "21"
type input "19"
type input "17"
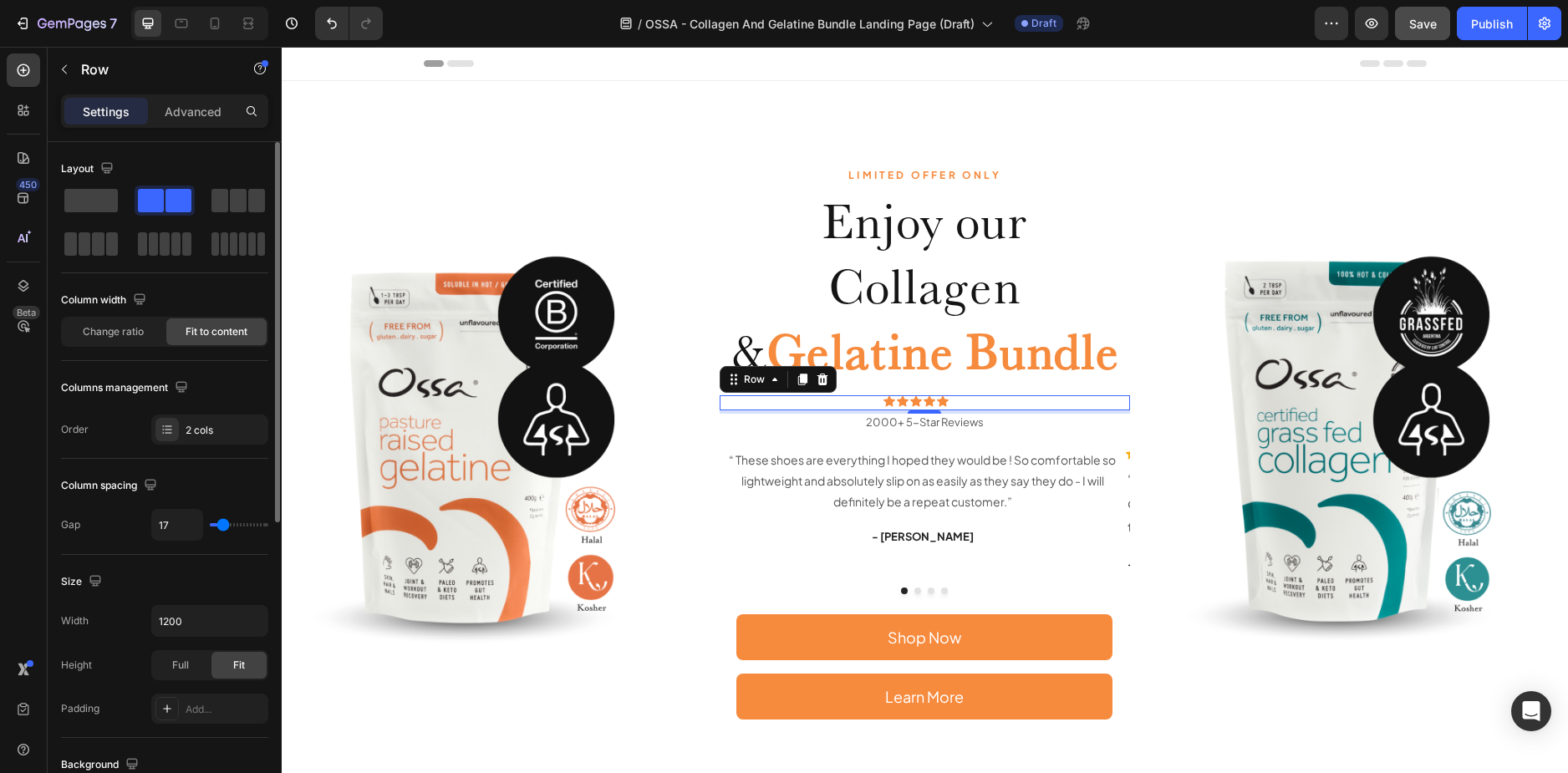
type input "15"
type input "13"
type input "11"
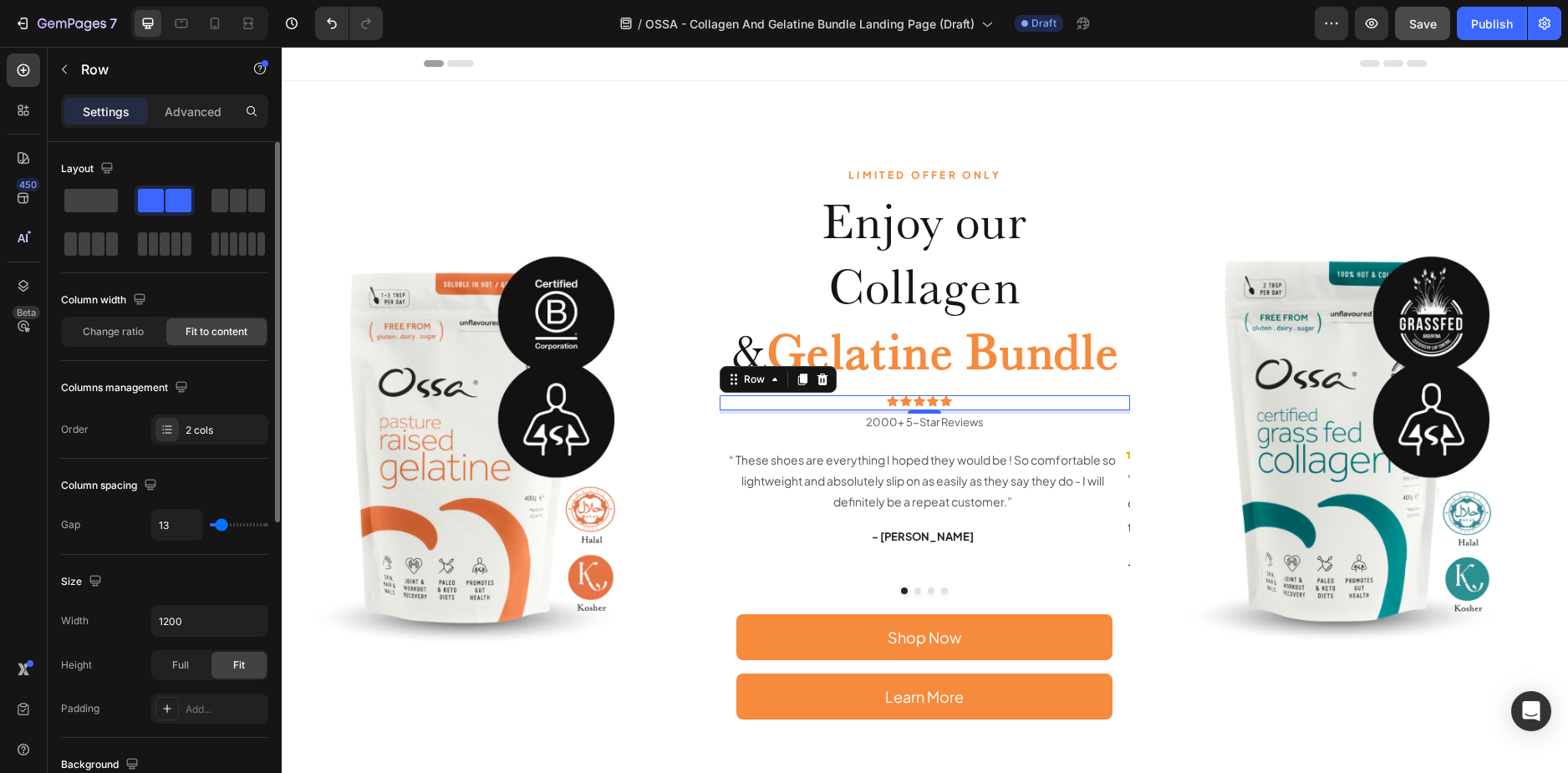
type input "11"
type input "9"
type input "7"
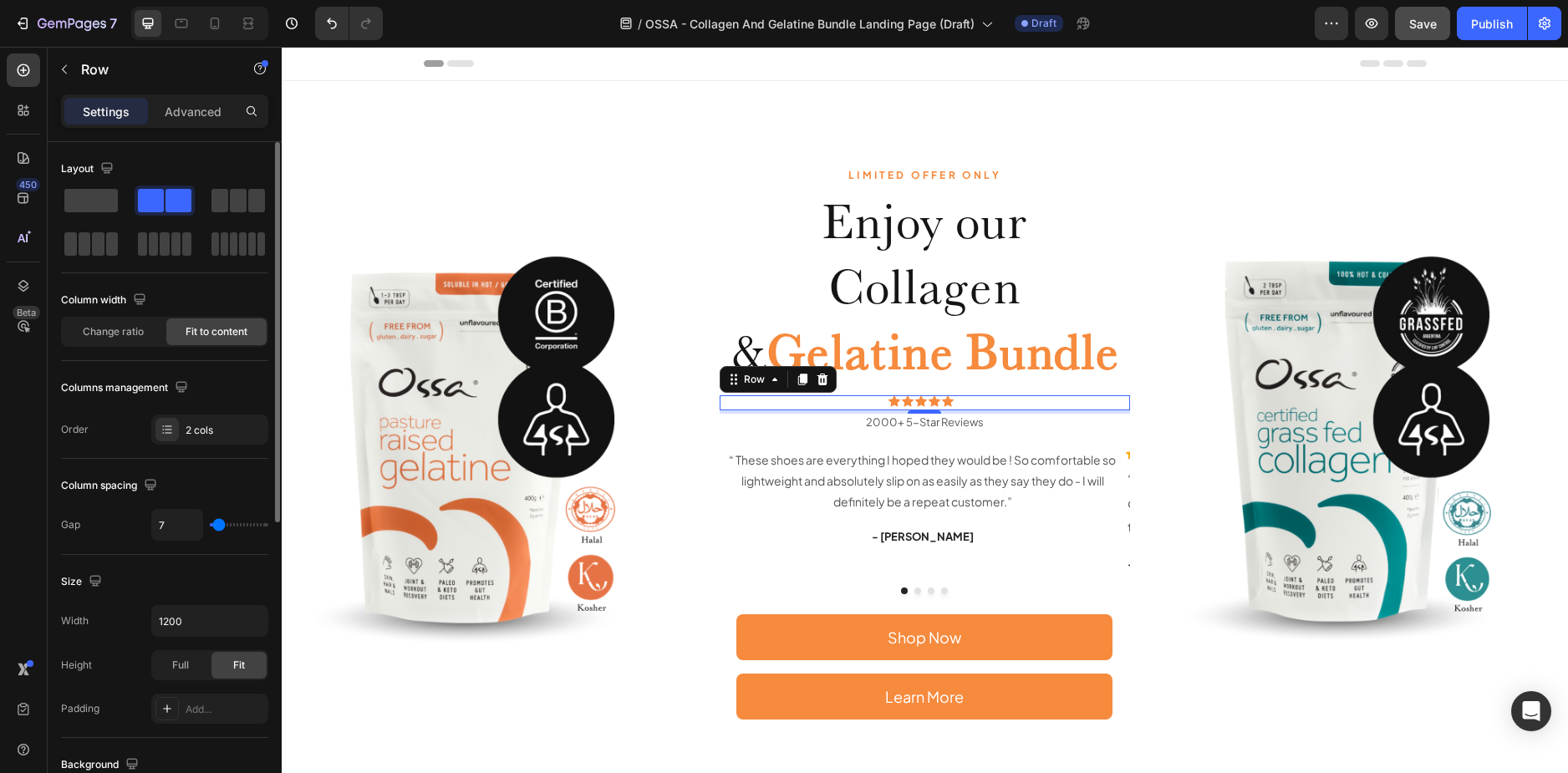
type input "5"
type input "3"
type input "1"
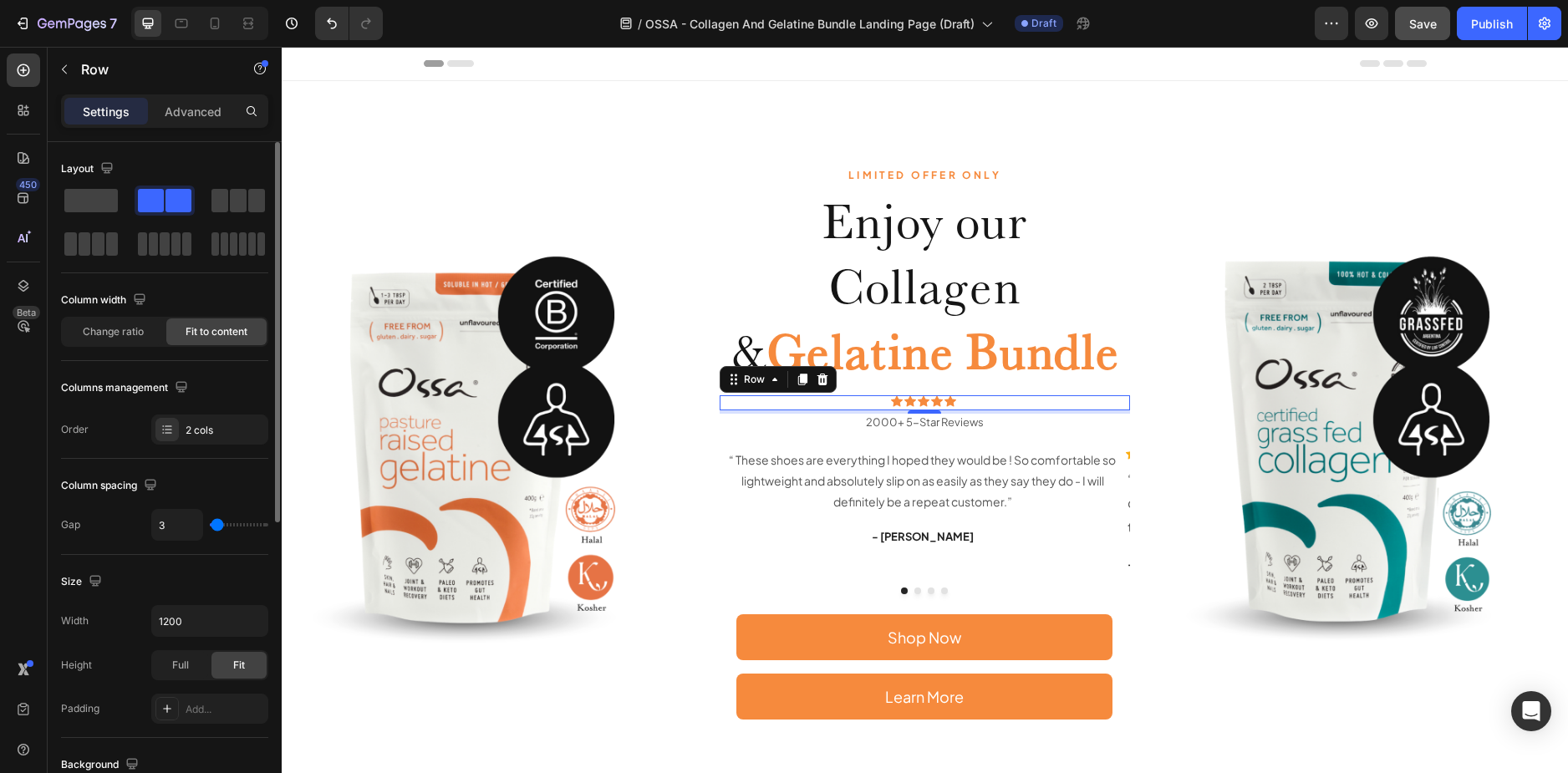
type input "1"
type input "0"
drag, startPoint x: 218, startPoint y: 525, endPoint x: 186, endPoint y: 517, distance: 33.0
type input "0"
click at [210, 523] on input "range" at bounding box center [239, 524] width 59 height 3
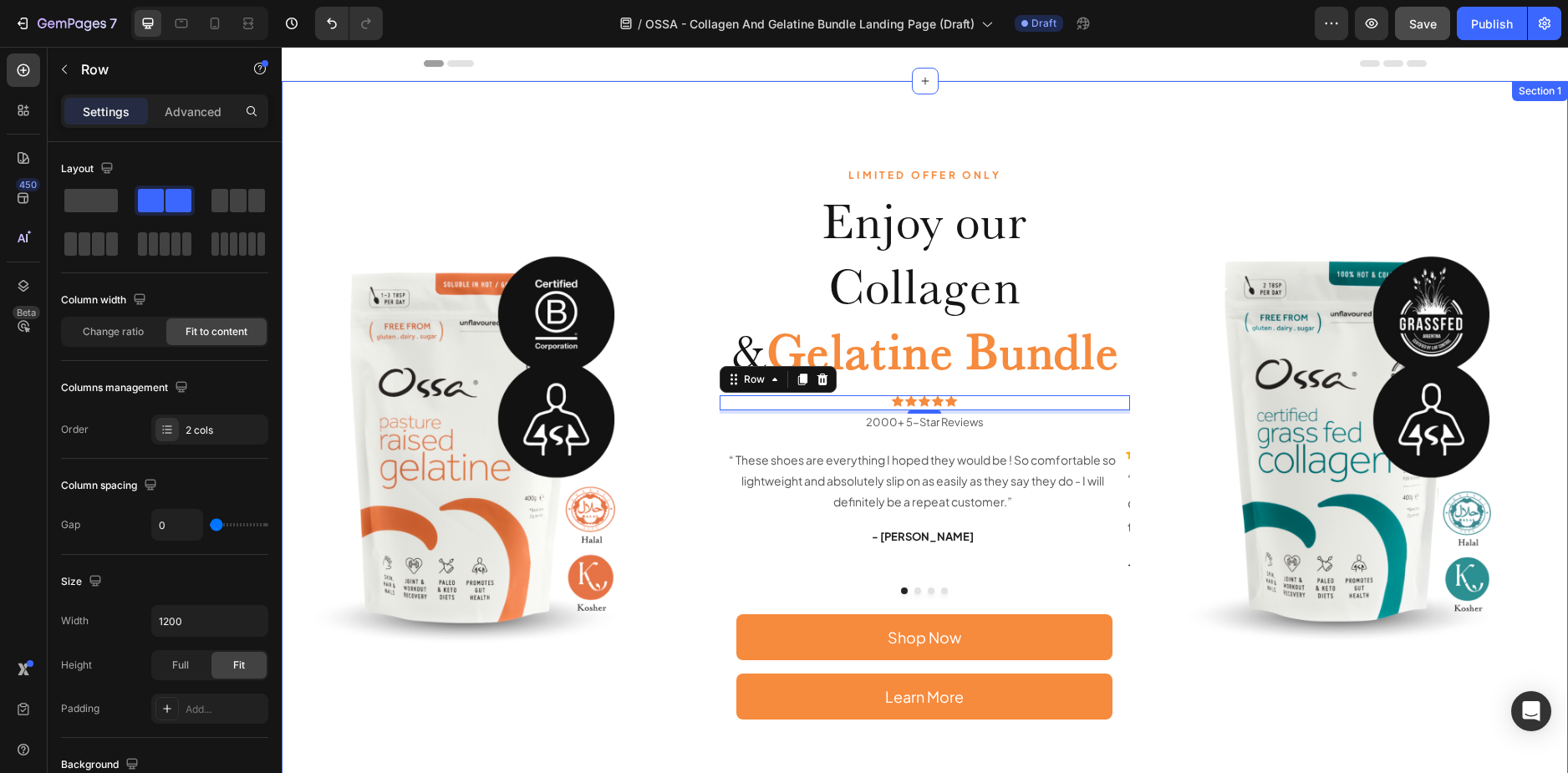
click at [713, 167] on div "LIMITED OFFER ONLY Text Block Enjoy our Collagen & Gelatine Bundle Heading Icon…" at bounding box center [925, 442] width 1286 height 722
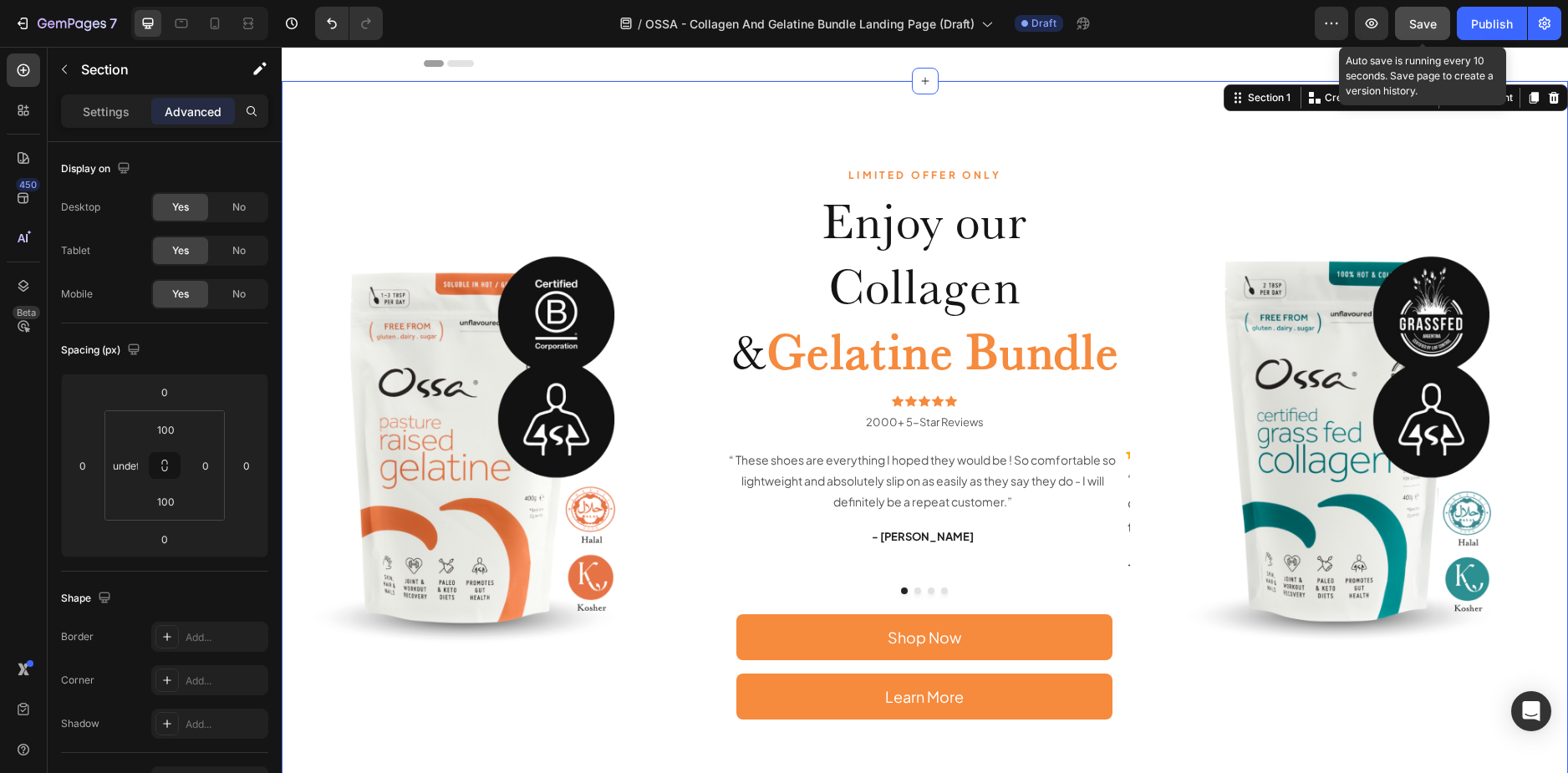
click at [1416, 22] on span "Save" at bounding box center [1423, 23] width 28 height 14
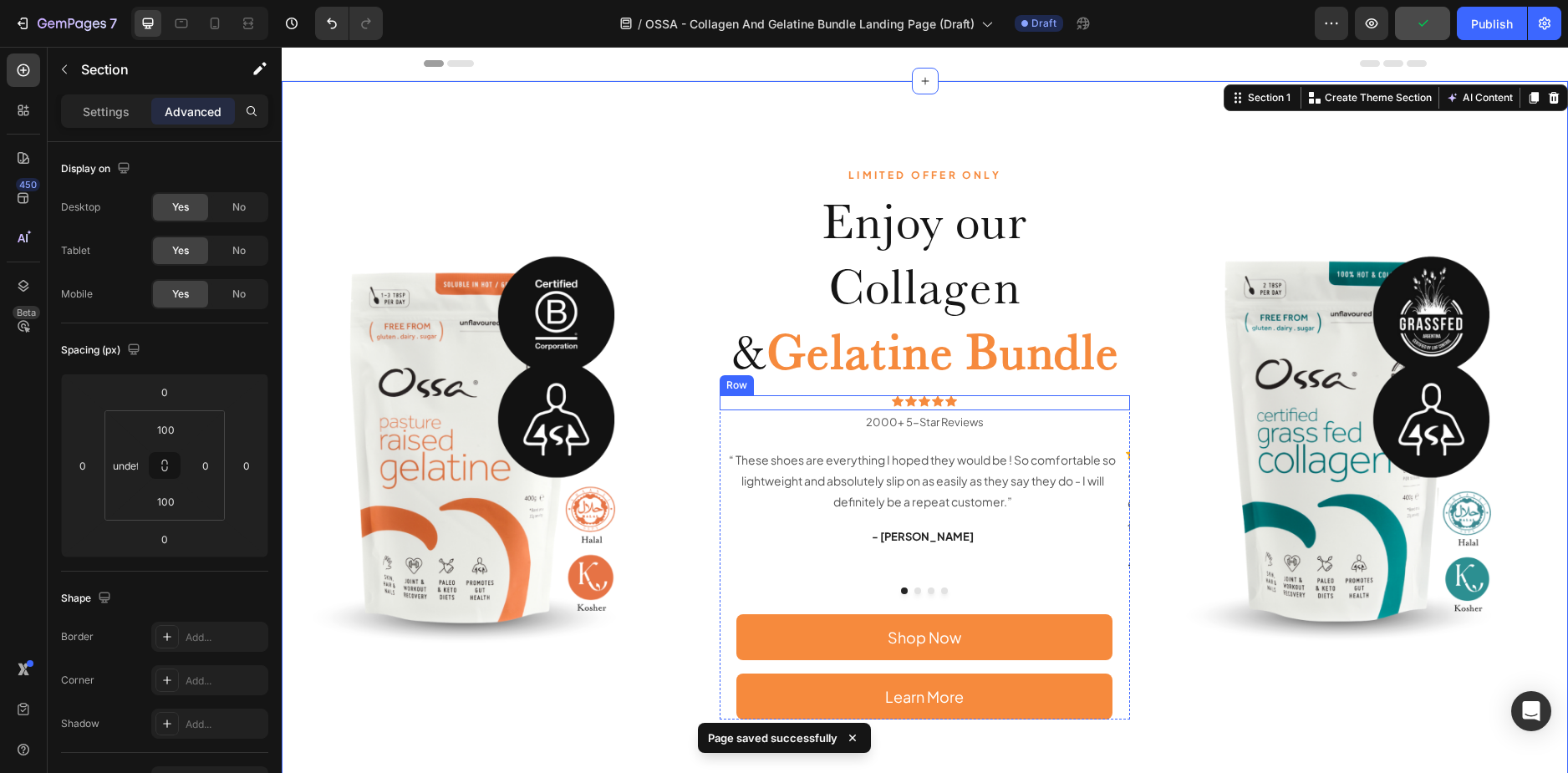
click at [986, 400] on div "Icon Icon Icon Icon Icon Icon List 2000+ 5-Star Reviews Text Block Row" at bounding box center [924, 403] width 411 height 15
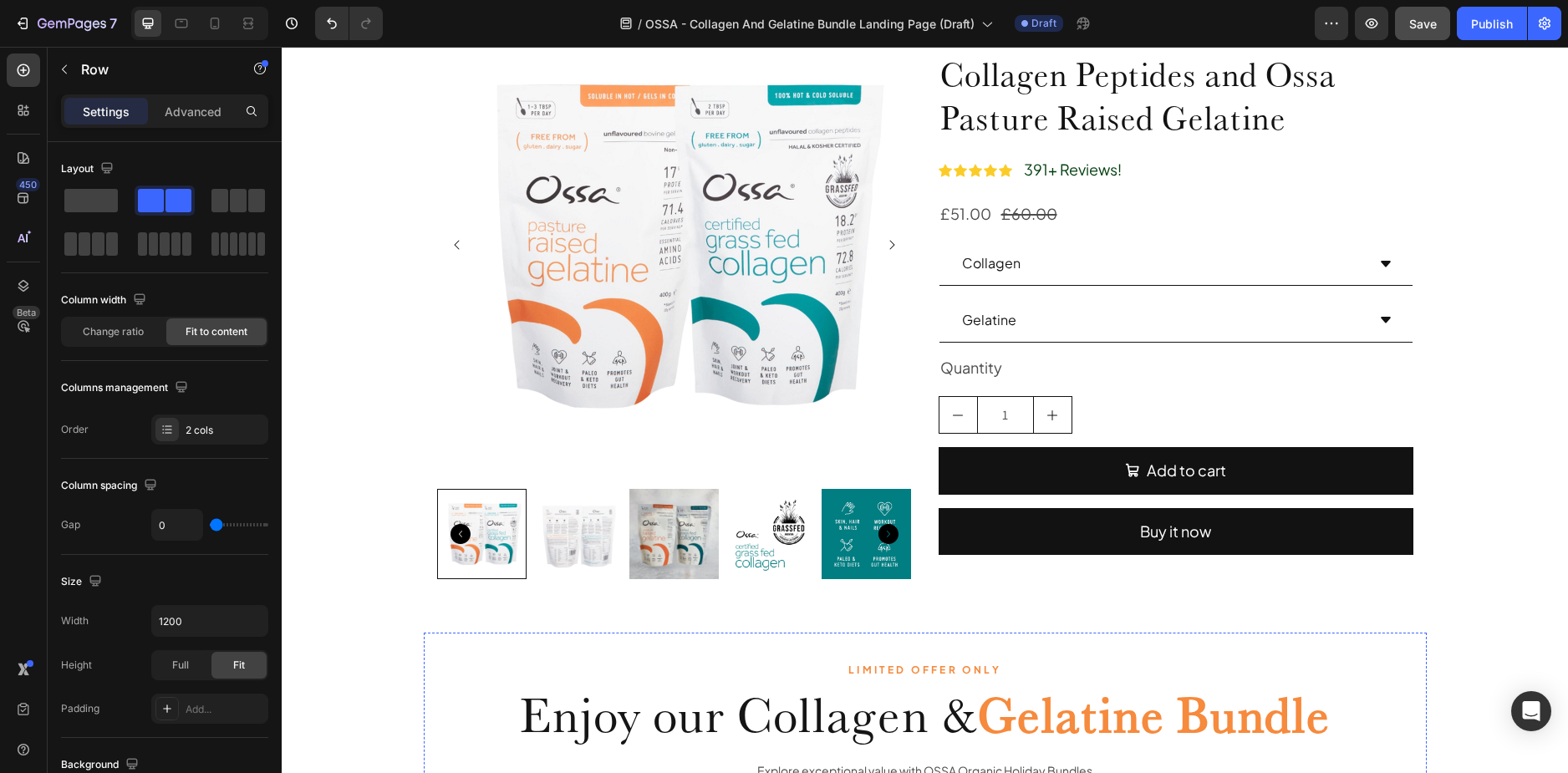
scroll to position [1421, 0]
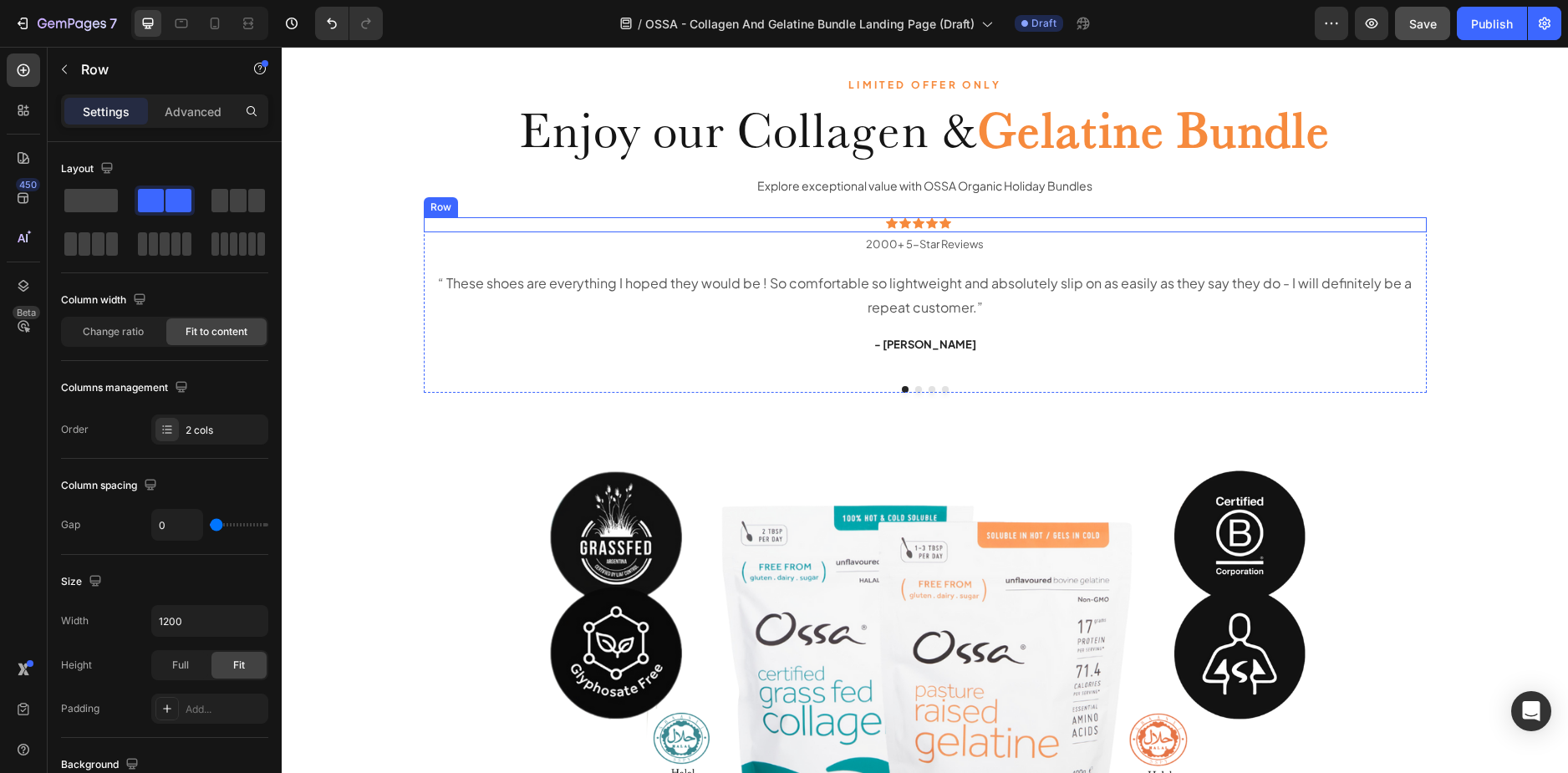
click at [1116, 225] on div "Icon Icon Icon Icon Icon Icon List 2000+ 5-Star Reviews Text Block Row" at bounding box center [925, 225] width 1003 height 15
click at [522, 201] on icon at bounding box center [527, 201] width 13 height 13
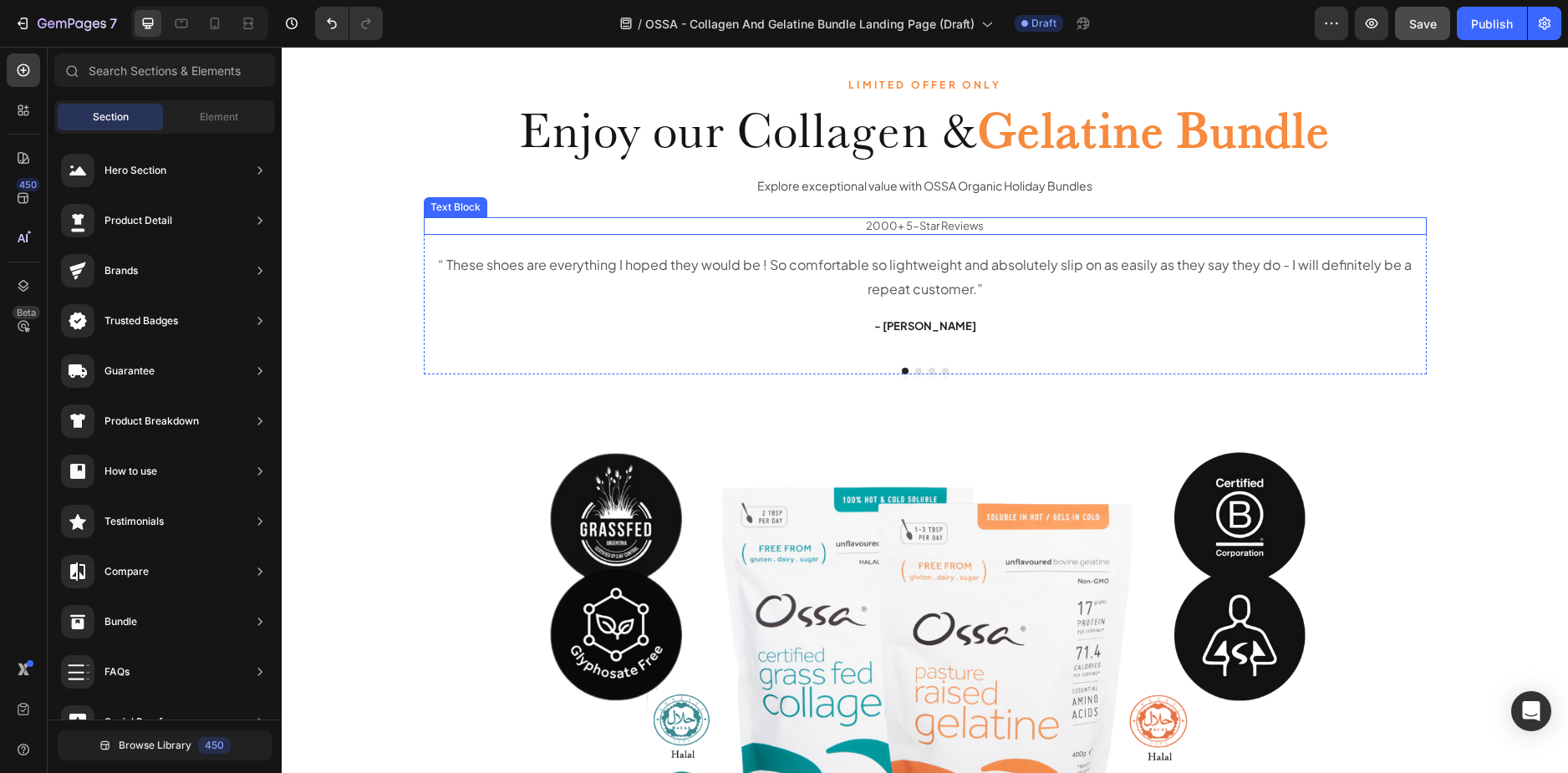
click at [757, 226] on p "2000+ 5-Star Reviews" at bounding box center [925, 225] width 999 height 14
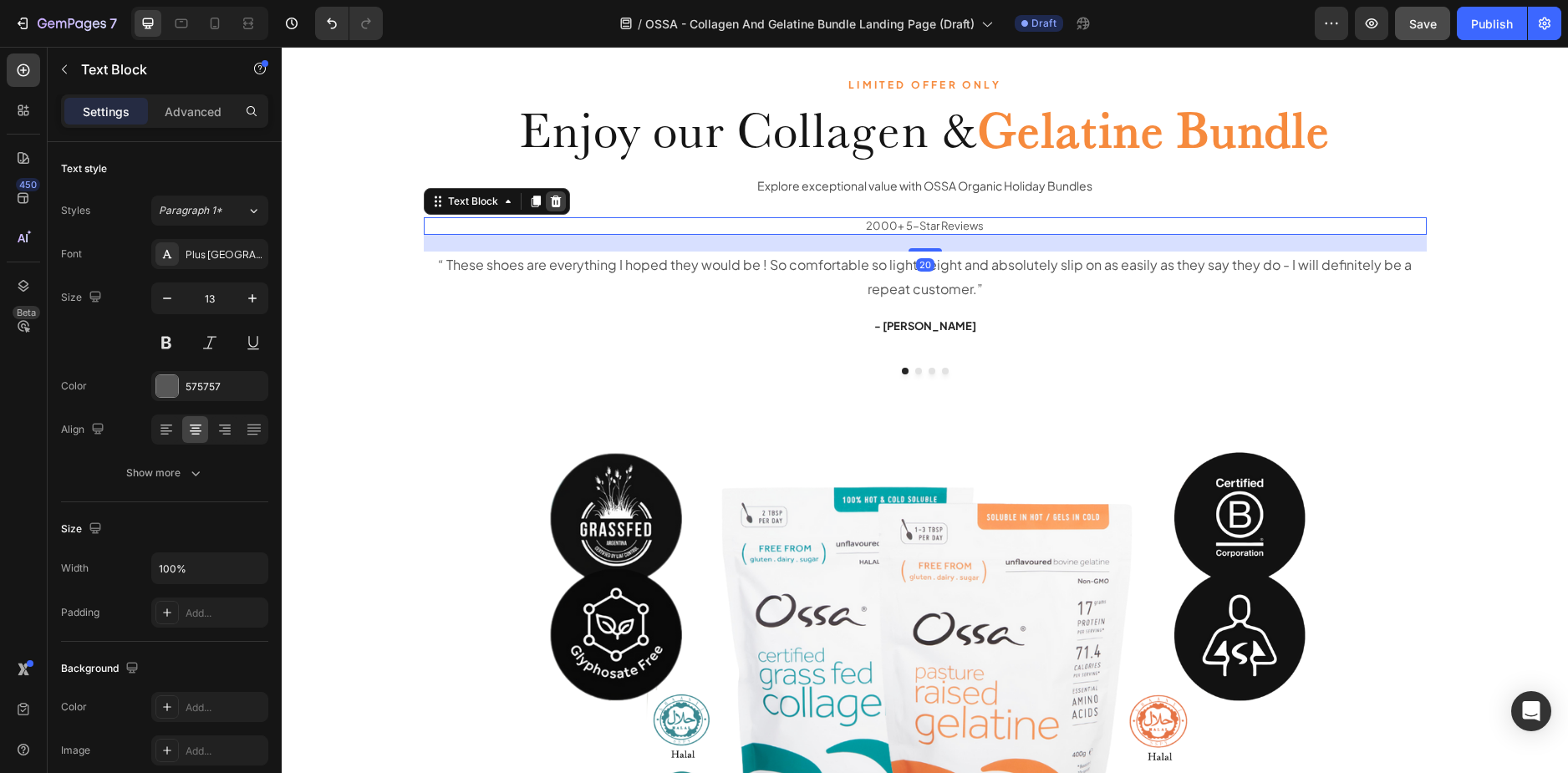
click at [550, 199] on icon at bounding box center [554, 201] width 11 height 12
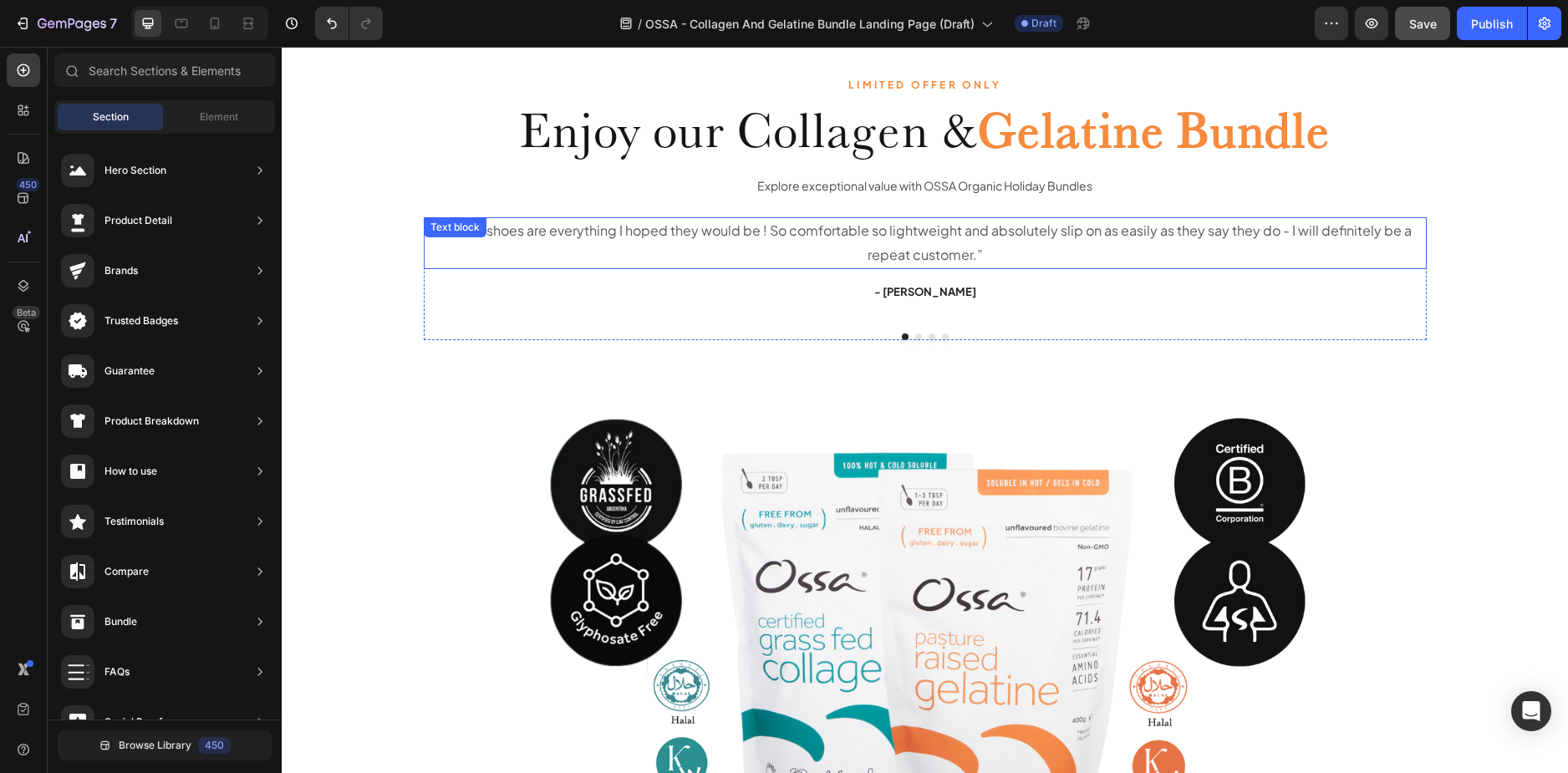
click at [670, 228] on p "“ These shoes are everything I hoped they would be ! So comfortable so lightwei…" at bounding box center [925, 243] width 999 height 48
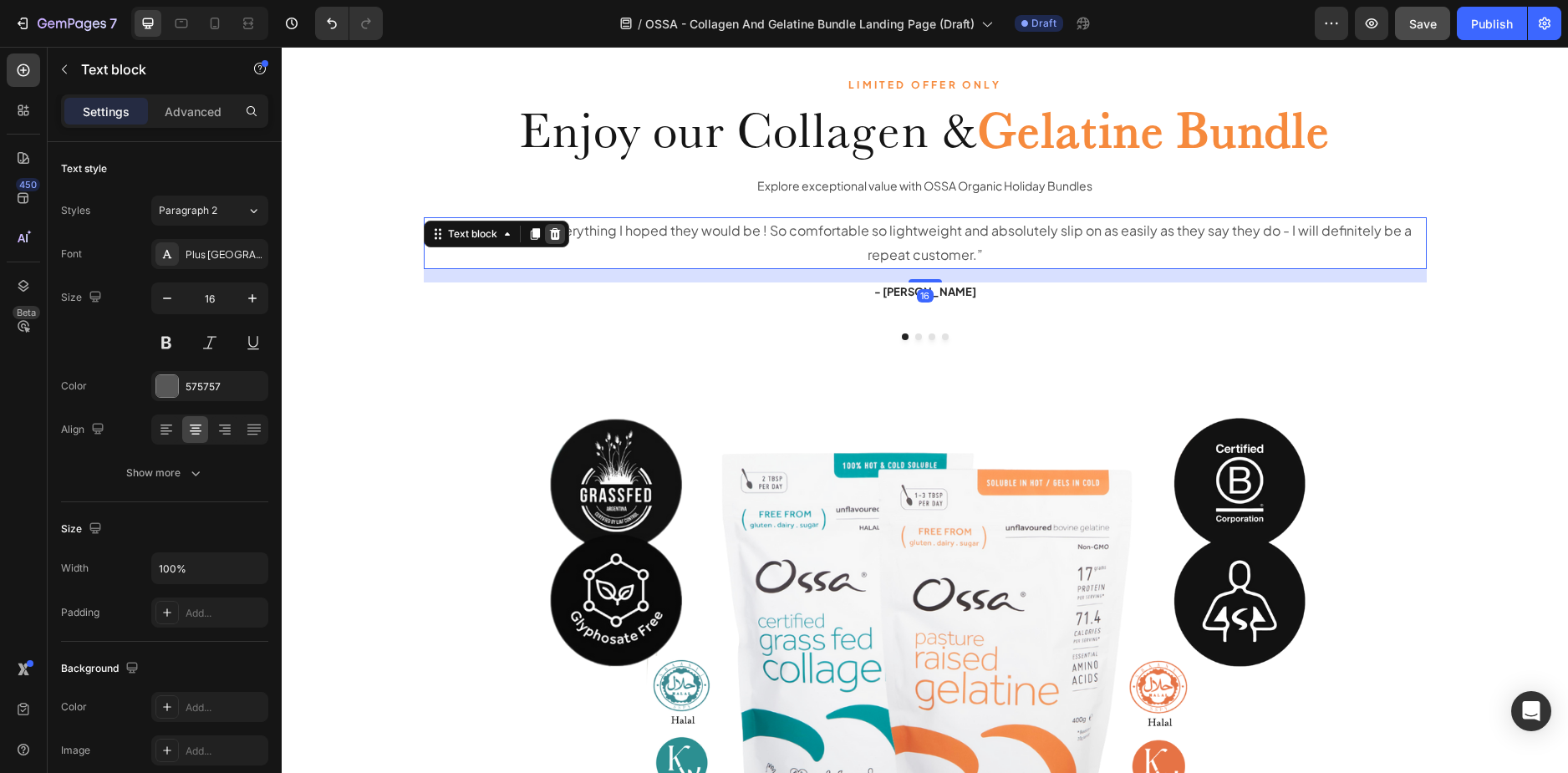
click at [552, 232] on icon at bounding box center [553, 234] width 11 height 12
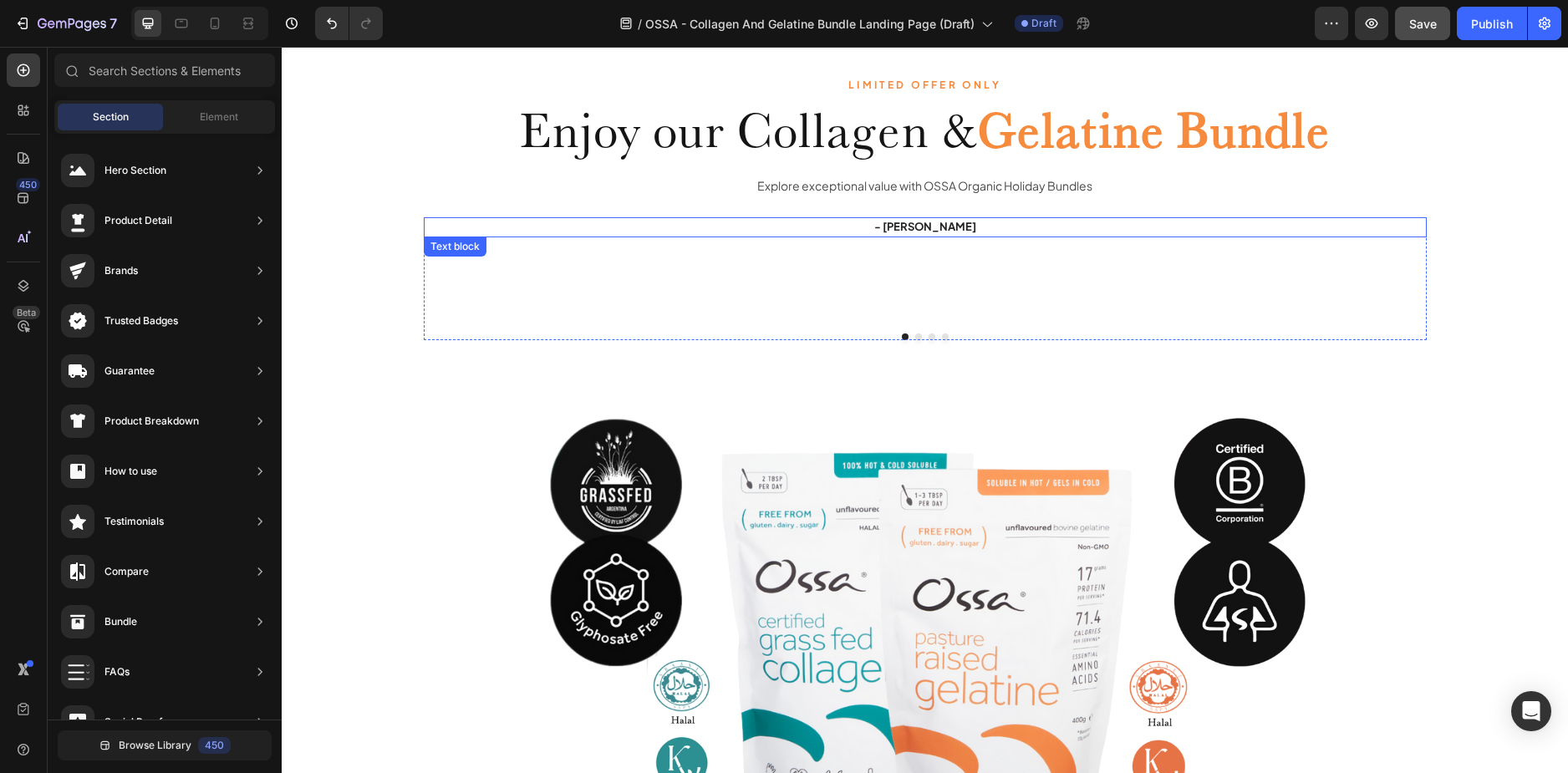
click at [692, 225] on p "- [PERSON_NAME]" at bounding box center [925, 226] width 999 height 16
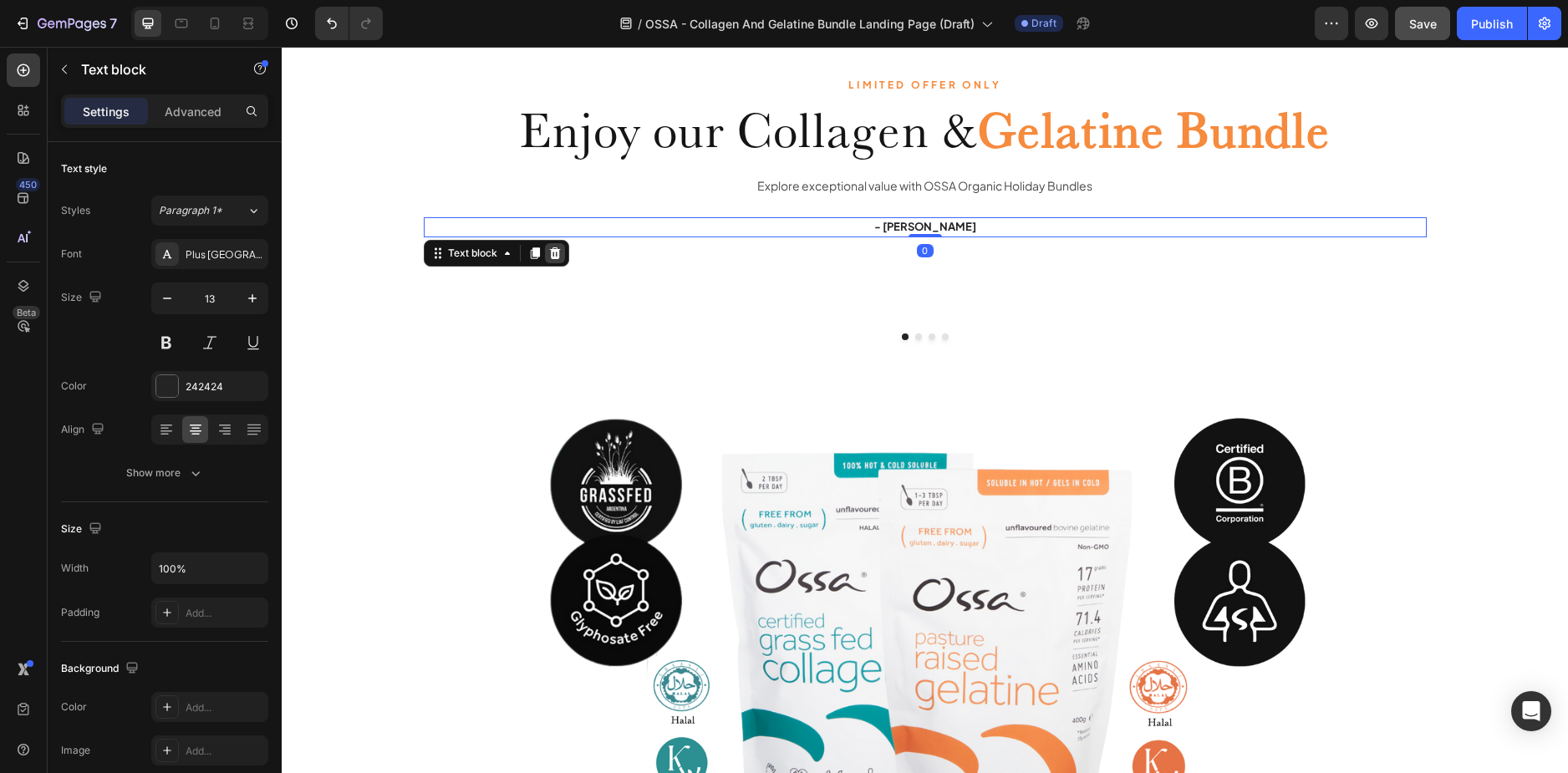
click at [550, 247] on icon at bounding box center [555, 253] width 13 height 13
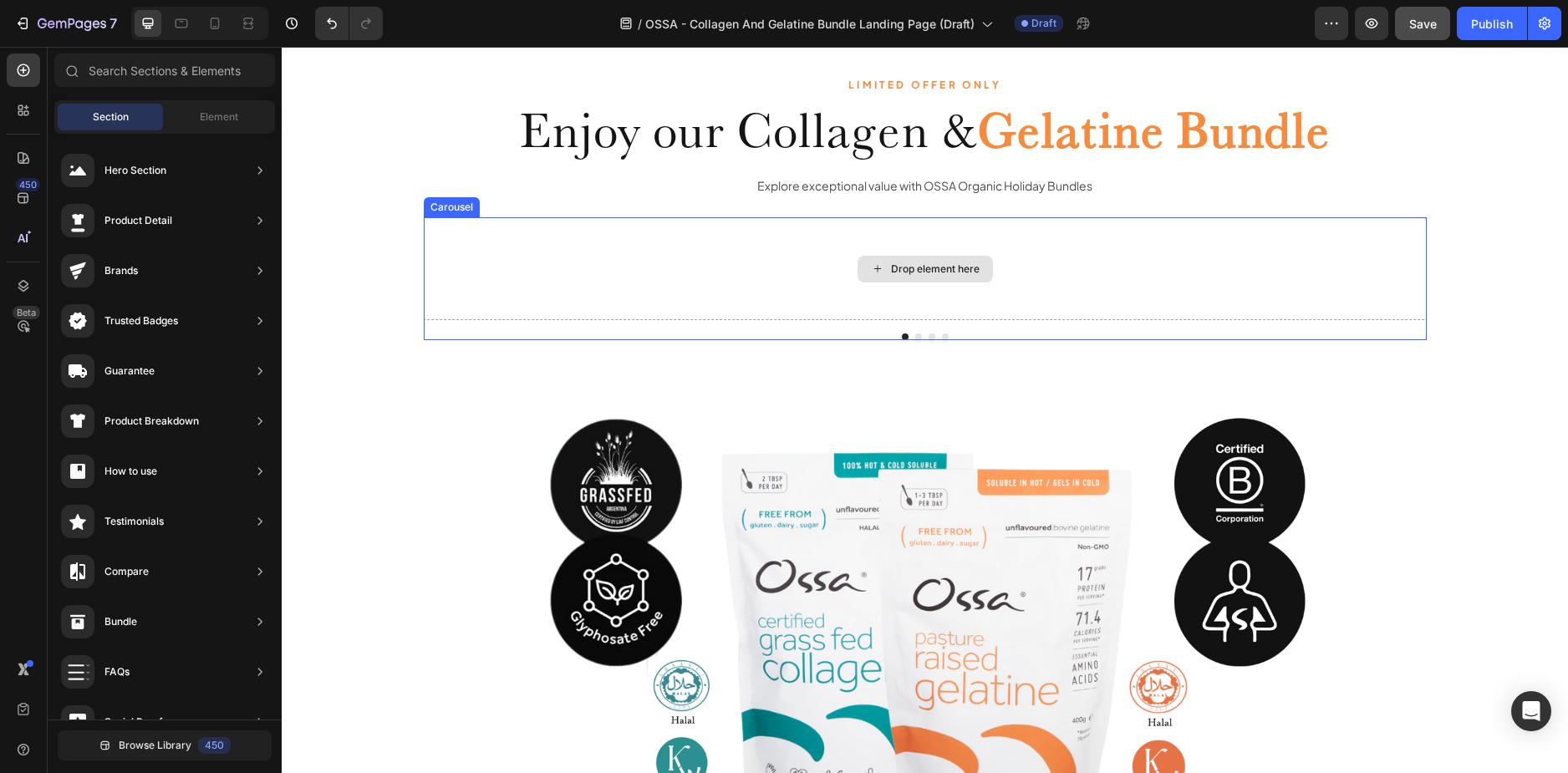
click at [655, 238] on div "Drop element here" at bounding box center [925, 269] width 1003 height 103
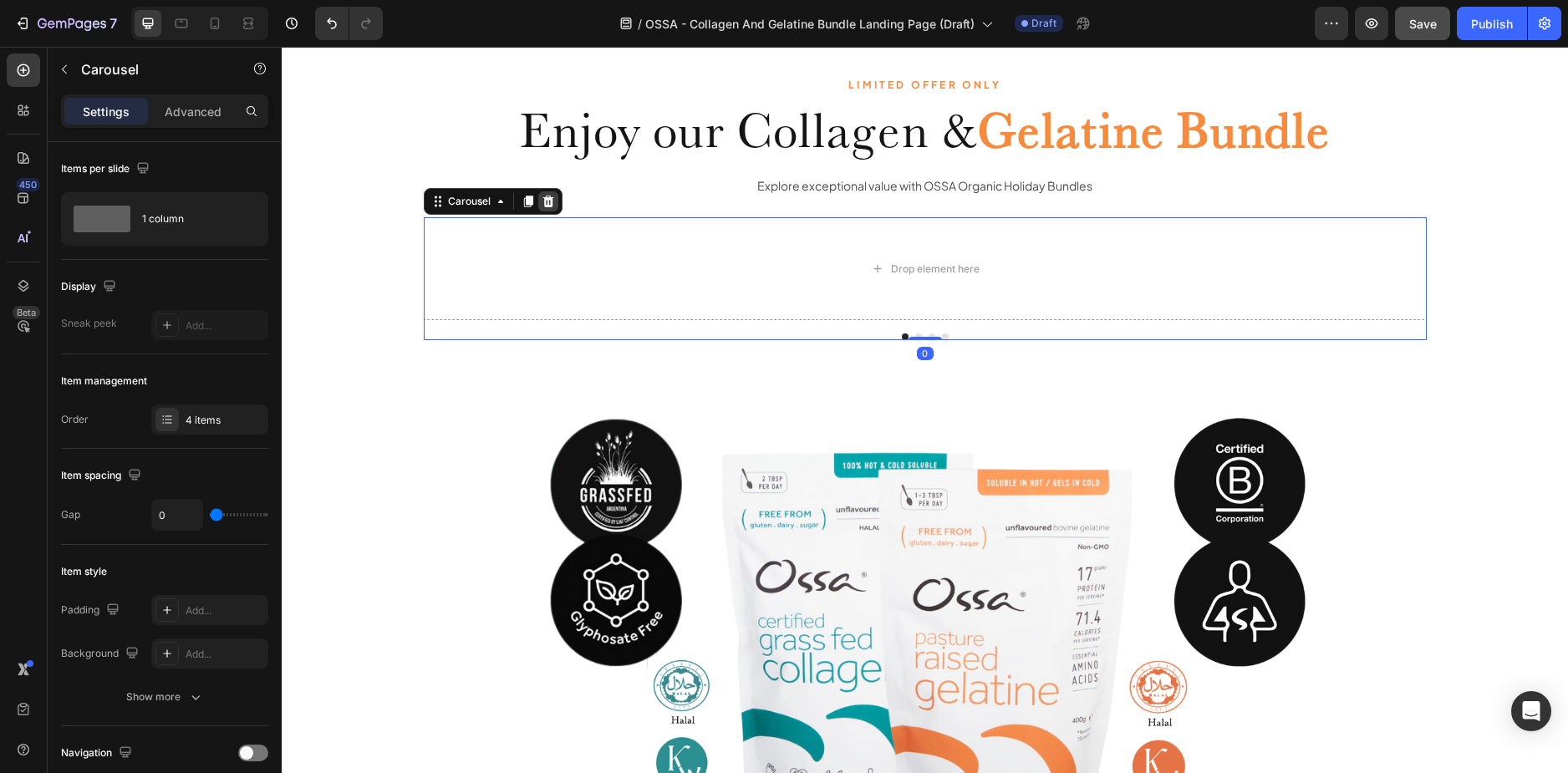
click at [548, 205] on icon at bounding box center [549, 201] width 13 height 13
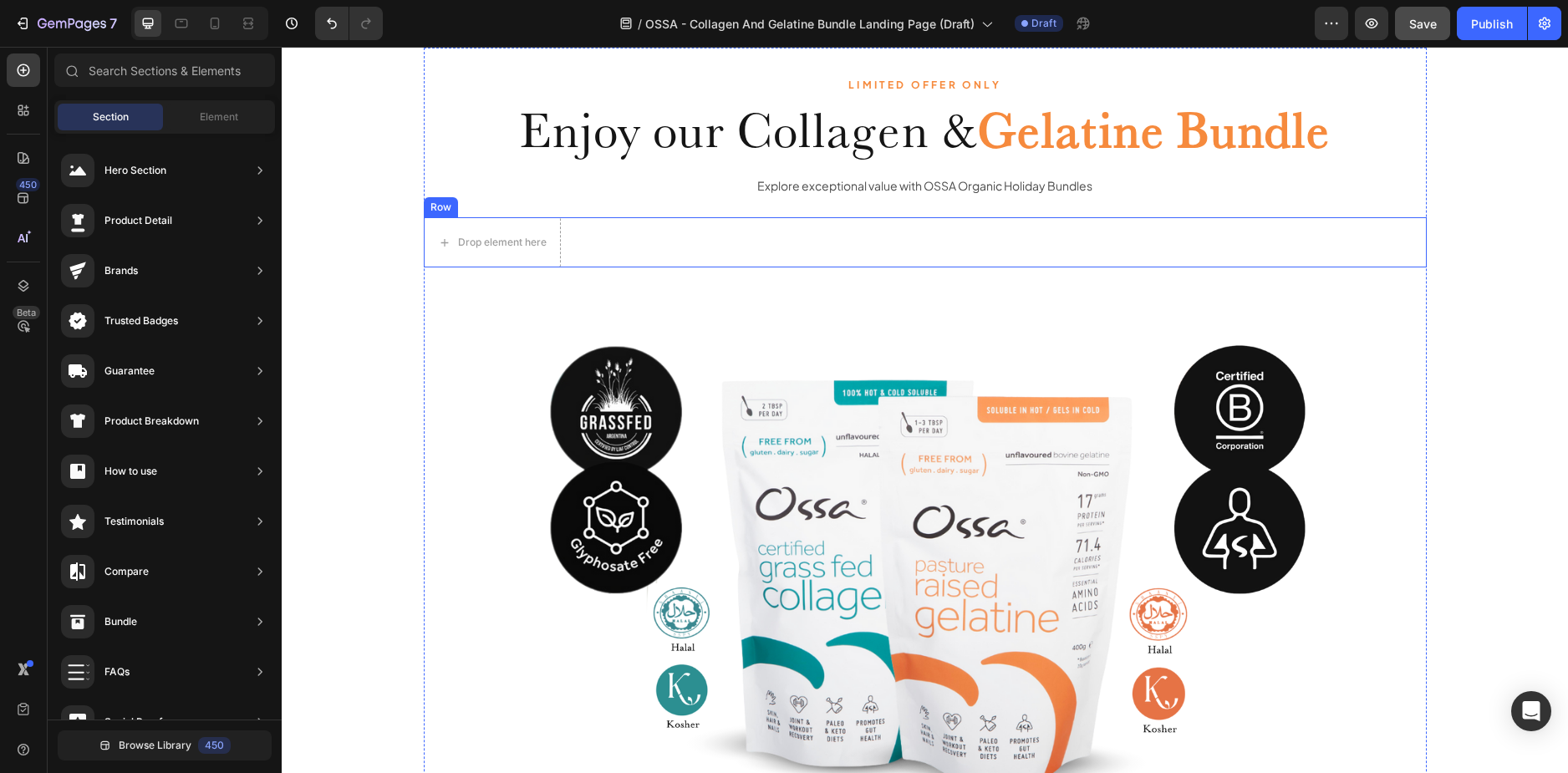
click at [618, 229] on div "Drop element here Row" at bounding box center [925, 243] width 1003 height 50
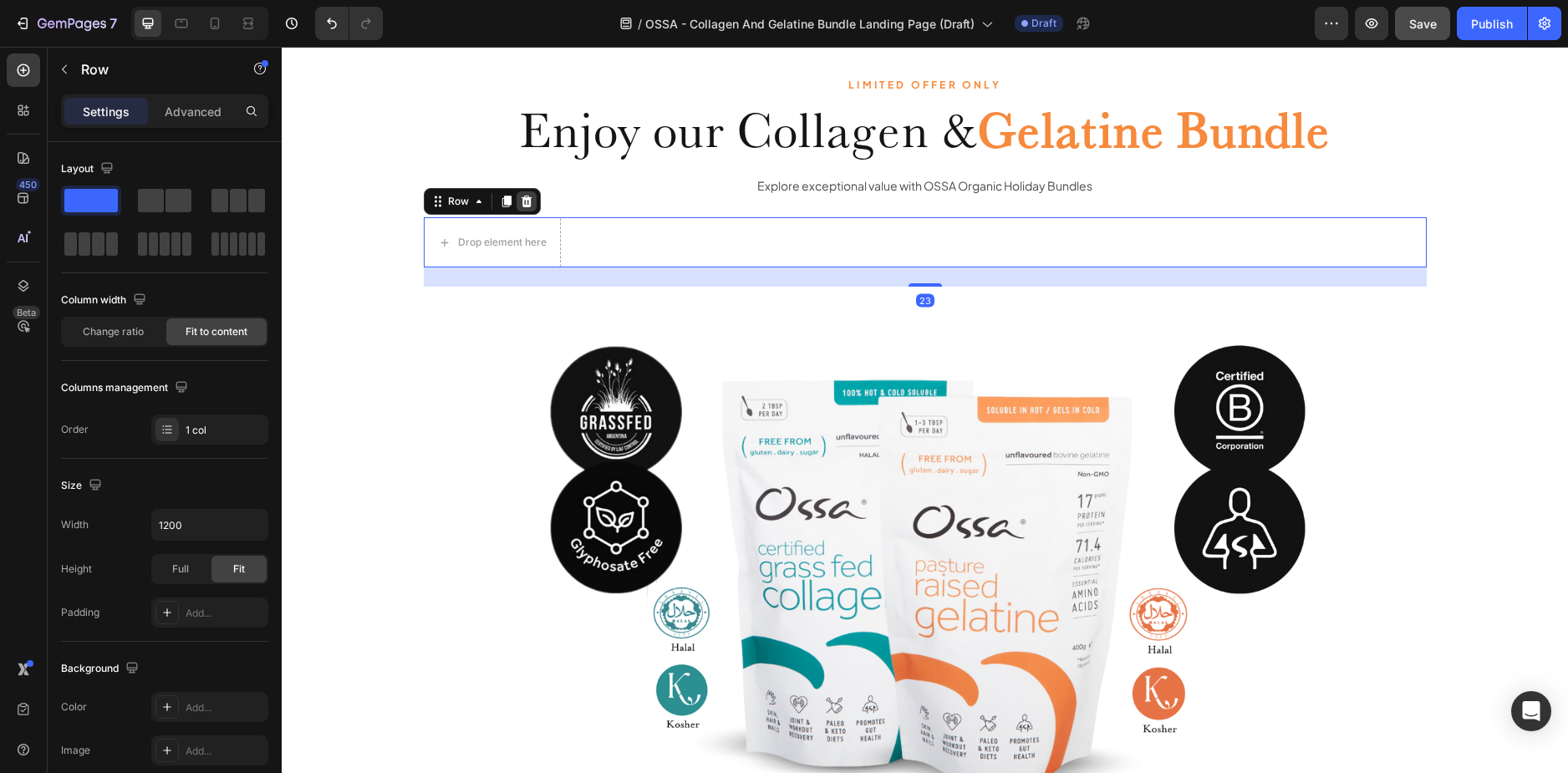
click at [523, 201] on icon at bounding box center [526, 201] width 11 height 12
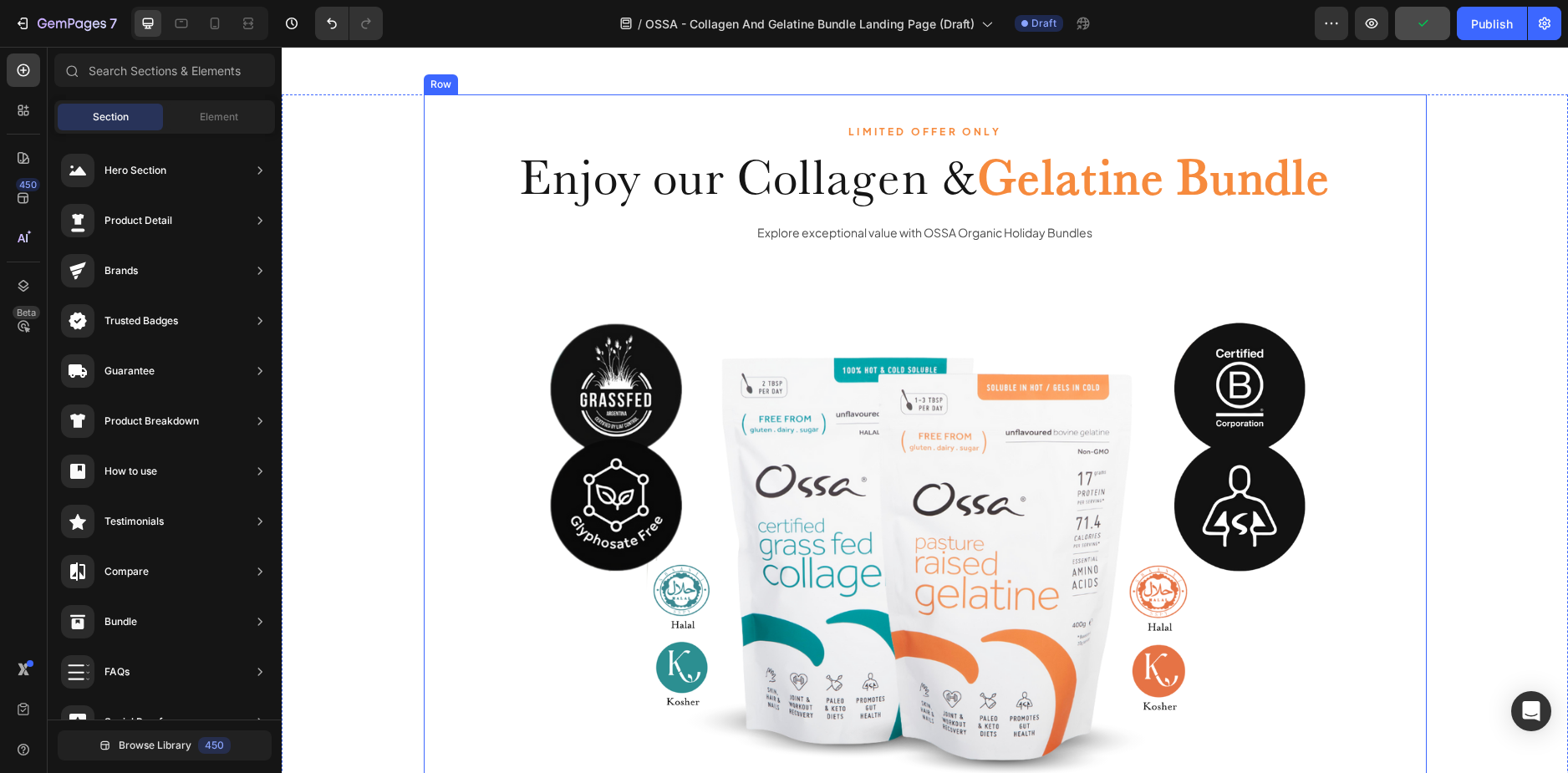
scroll to position [1337, 0]
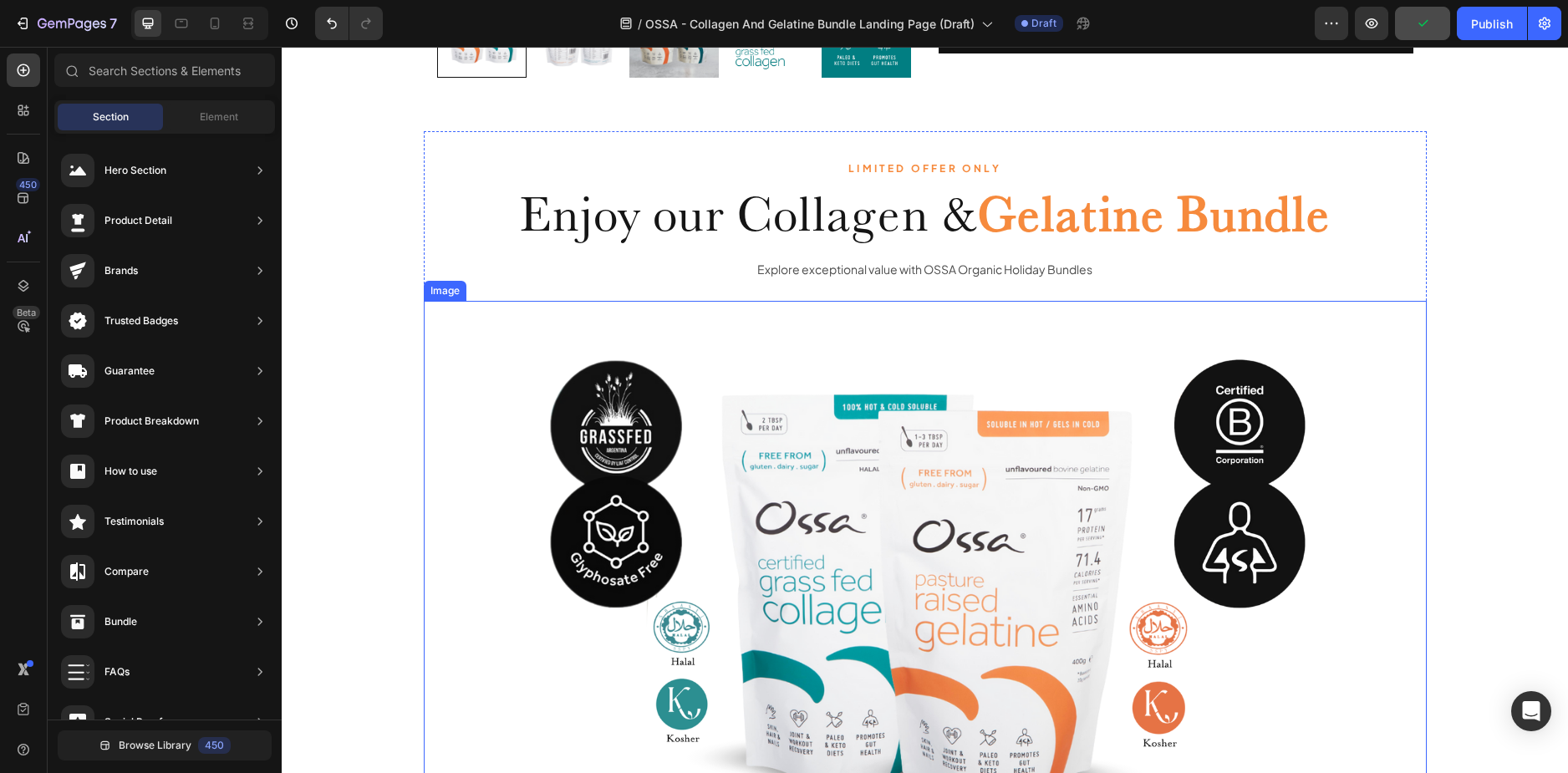
click at [867, 322] on img at bounding box center [925, 594] width 1003 height 585
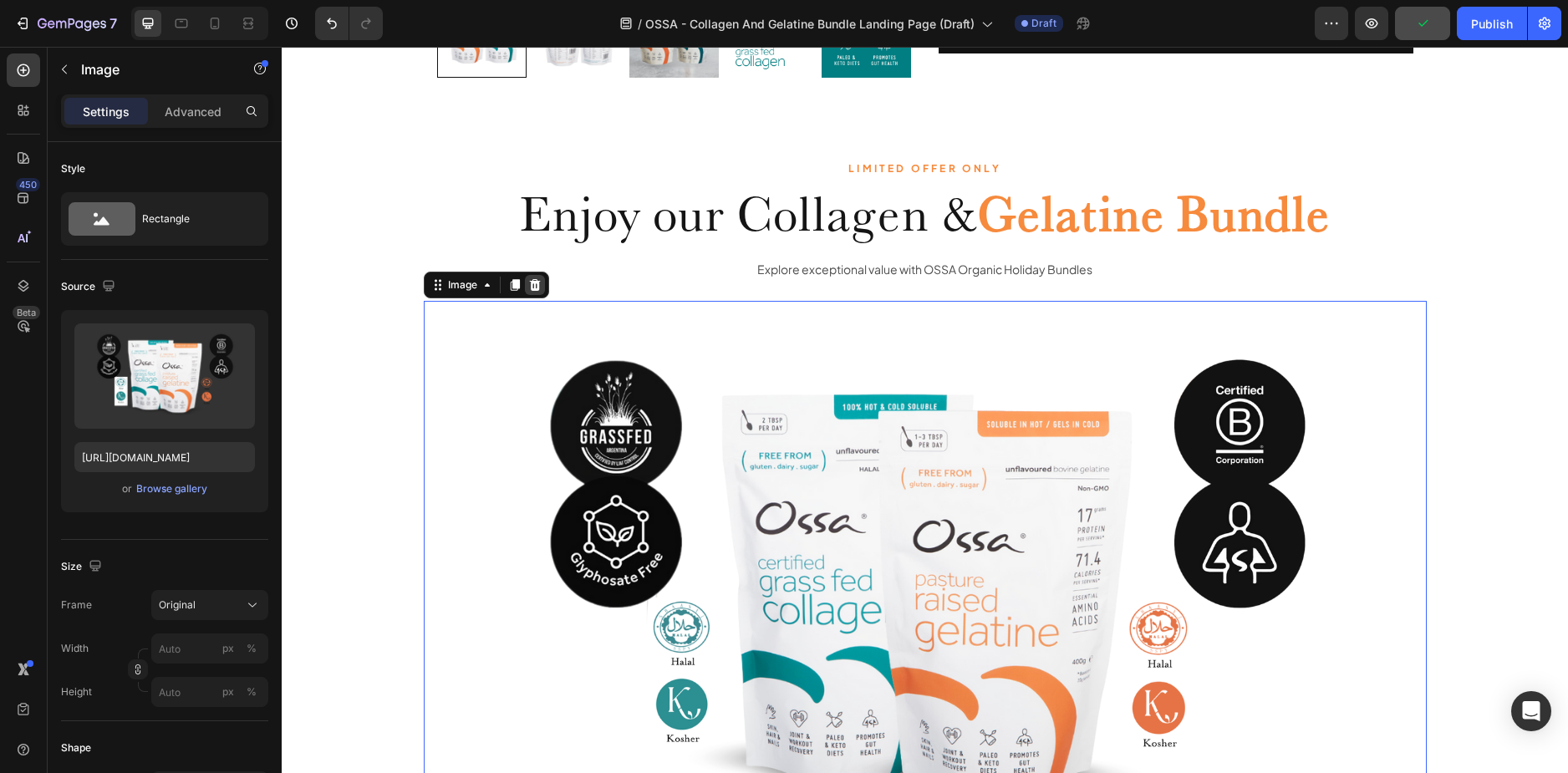
click at [530, 285] on icon at bounding box center [534, 285] width 11 height 12
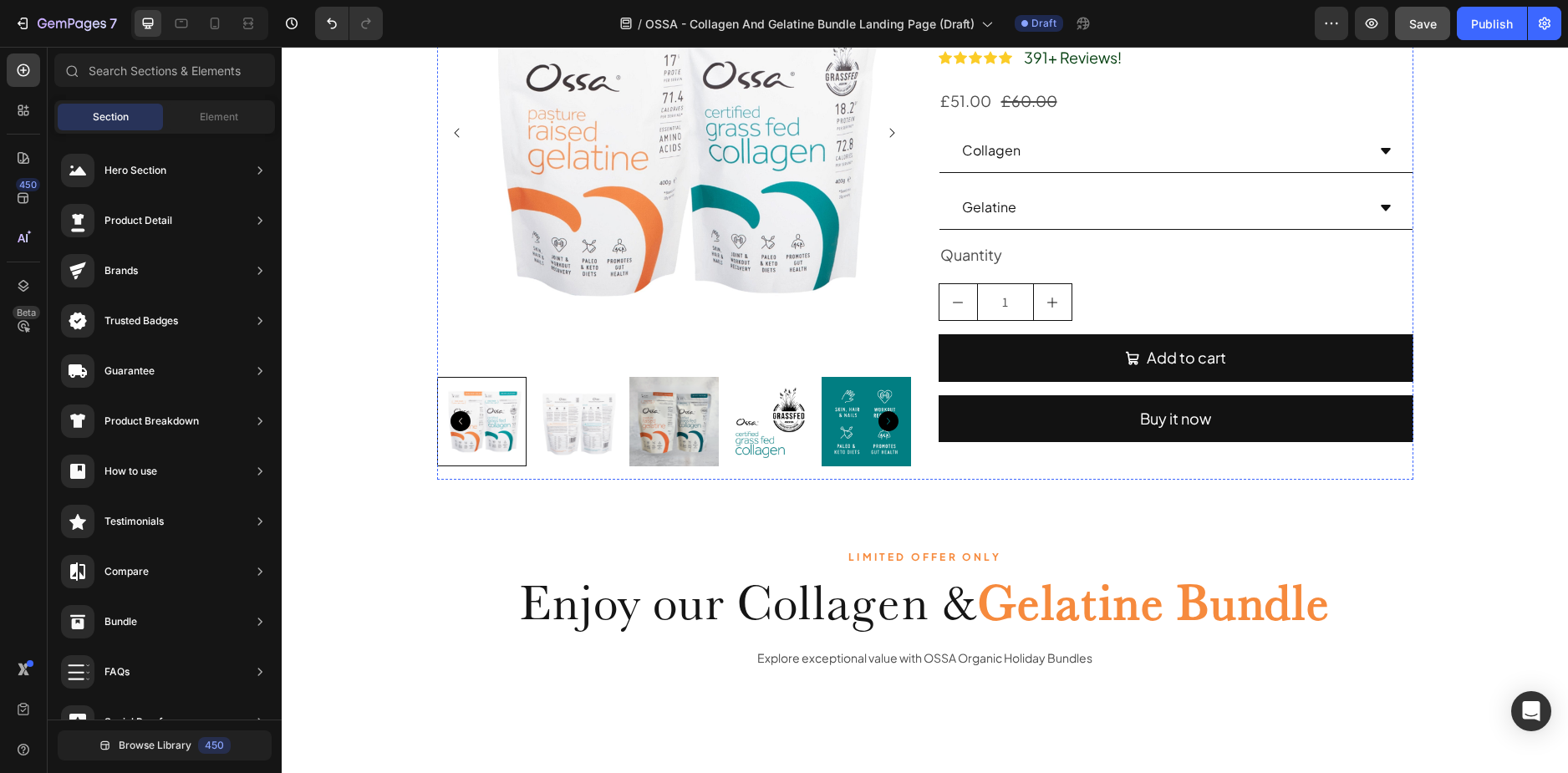
scroll to position [116, 0]
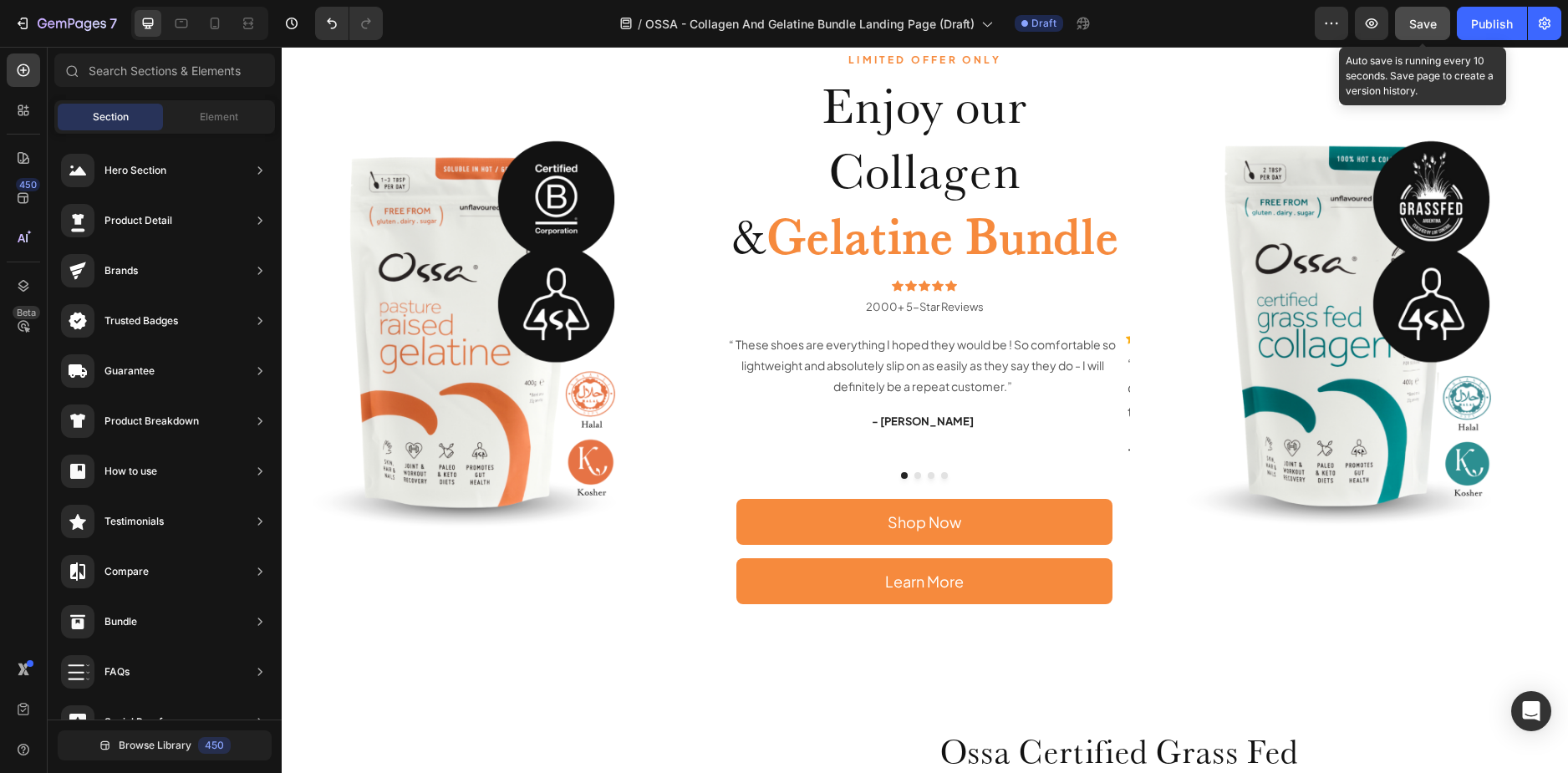
click at [1424, 33] on button "Save" at bounding box center [1422, 23] width 55 height 34
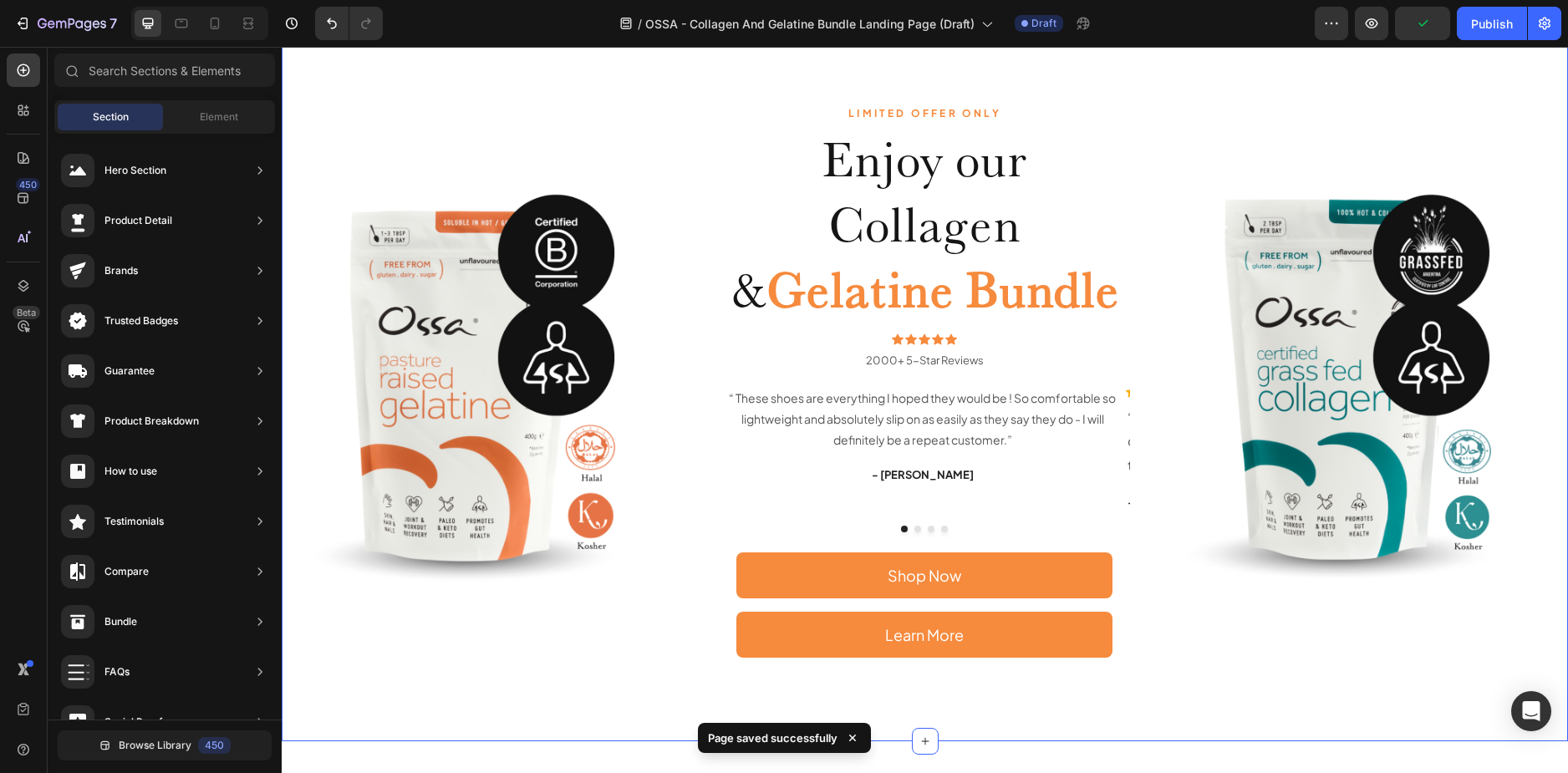
scroll to position [0, 0]
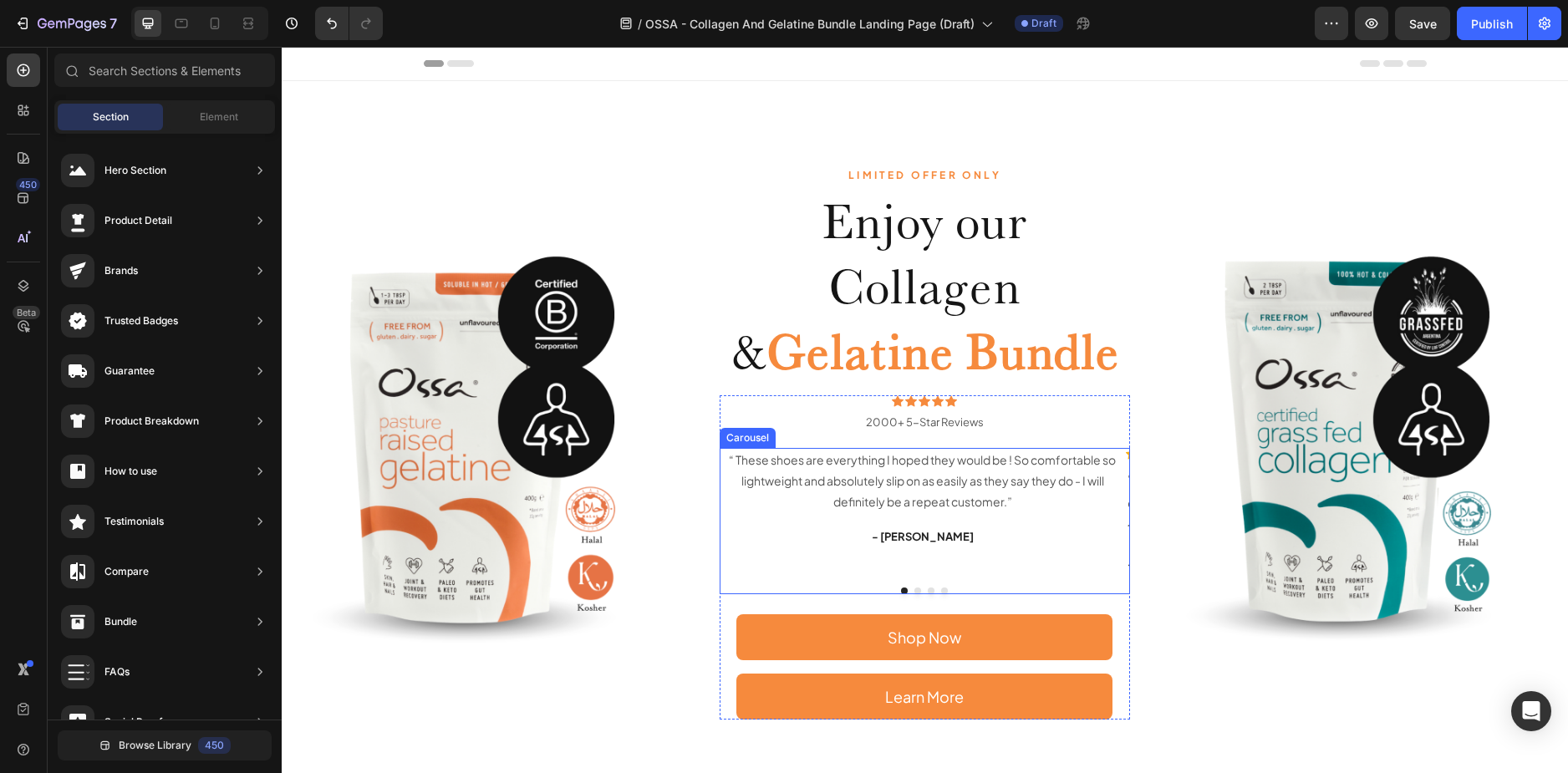
click at [910, 586] on div "“ These shoes are everything I hoped they would be ! So comfortable so lightwei…" at bounding box center [924, 521] width 411 height 147
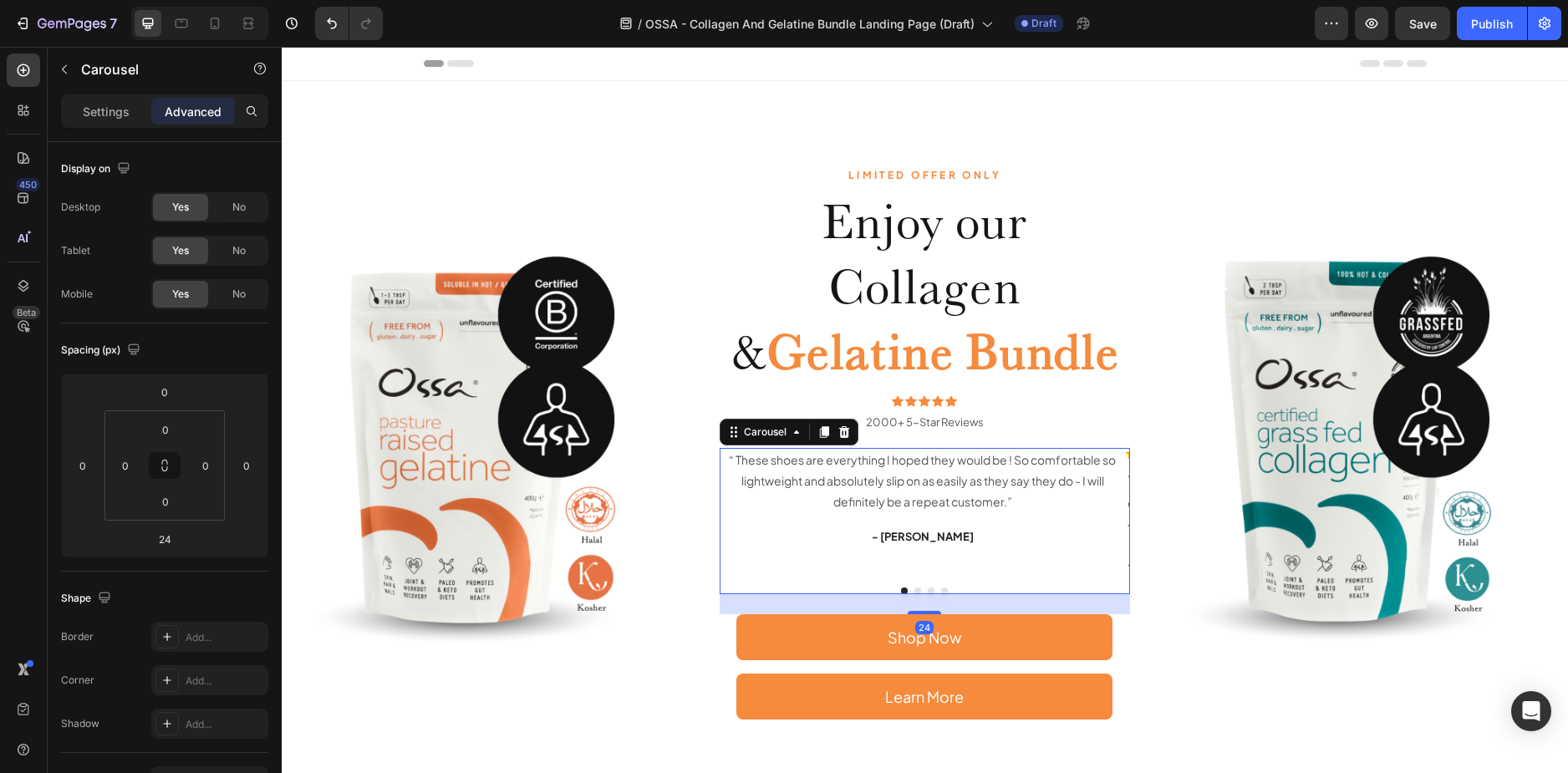
click at [914, 590] on button "Dot" at bounding box center [917, 590] width 7 height 7
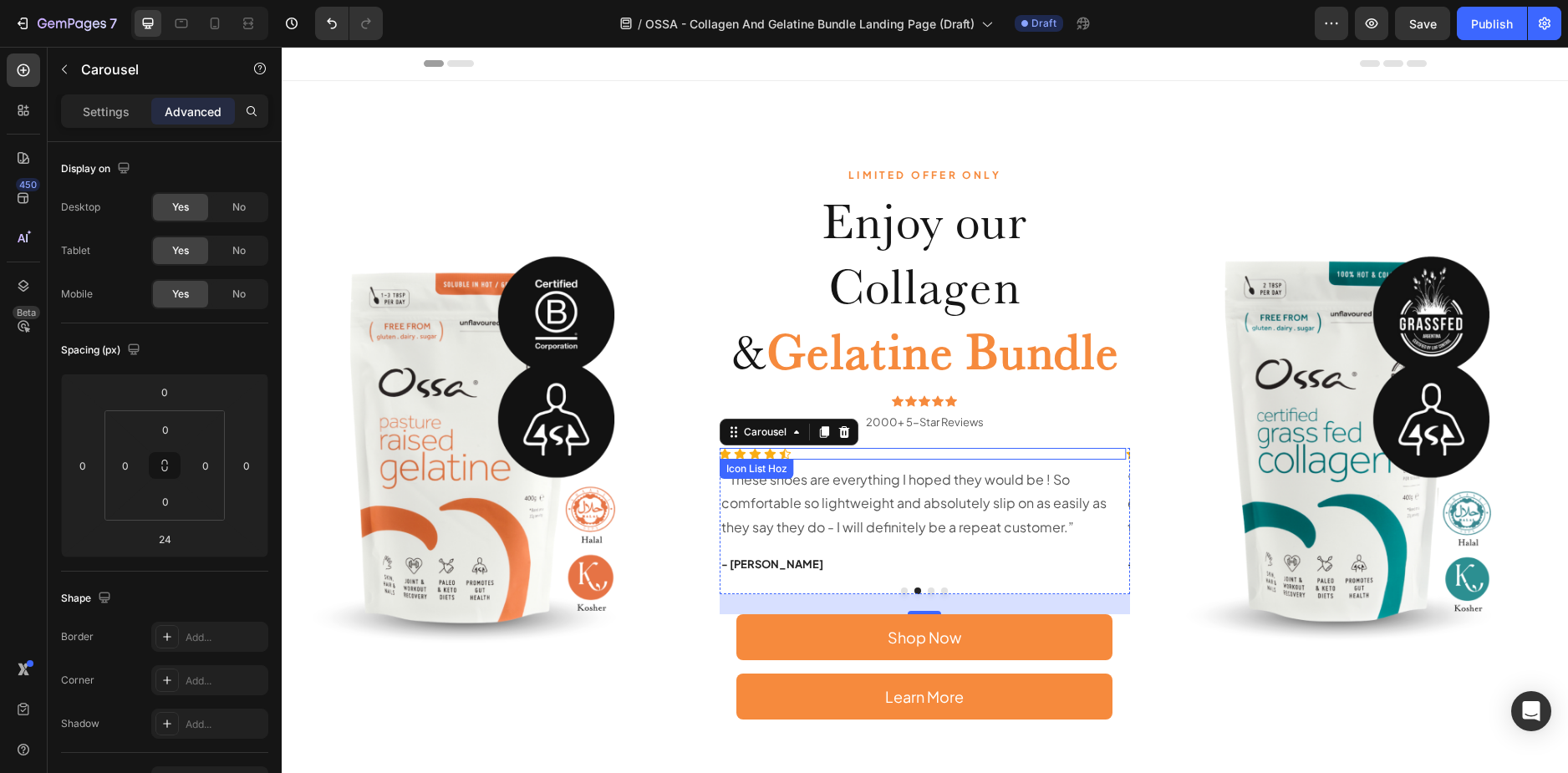
click at [827, 453] on div "Icon Icon Icon Icon Icon" at bounding box center [922, 453] width 407 height 12
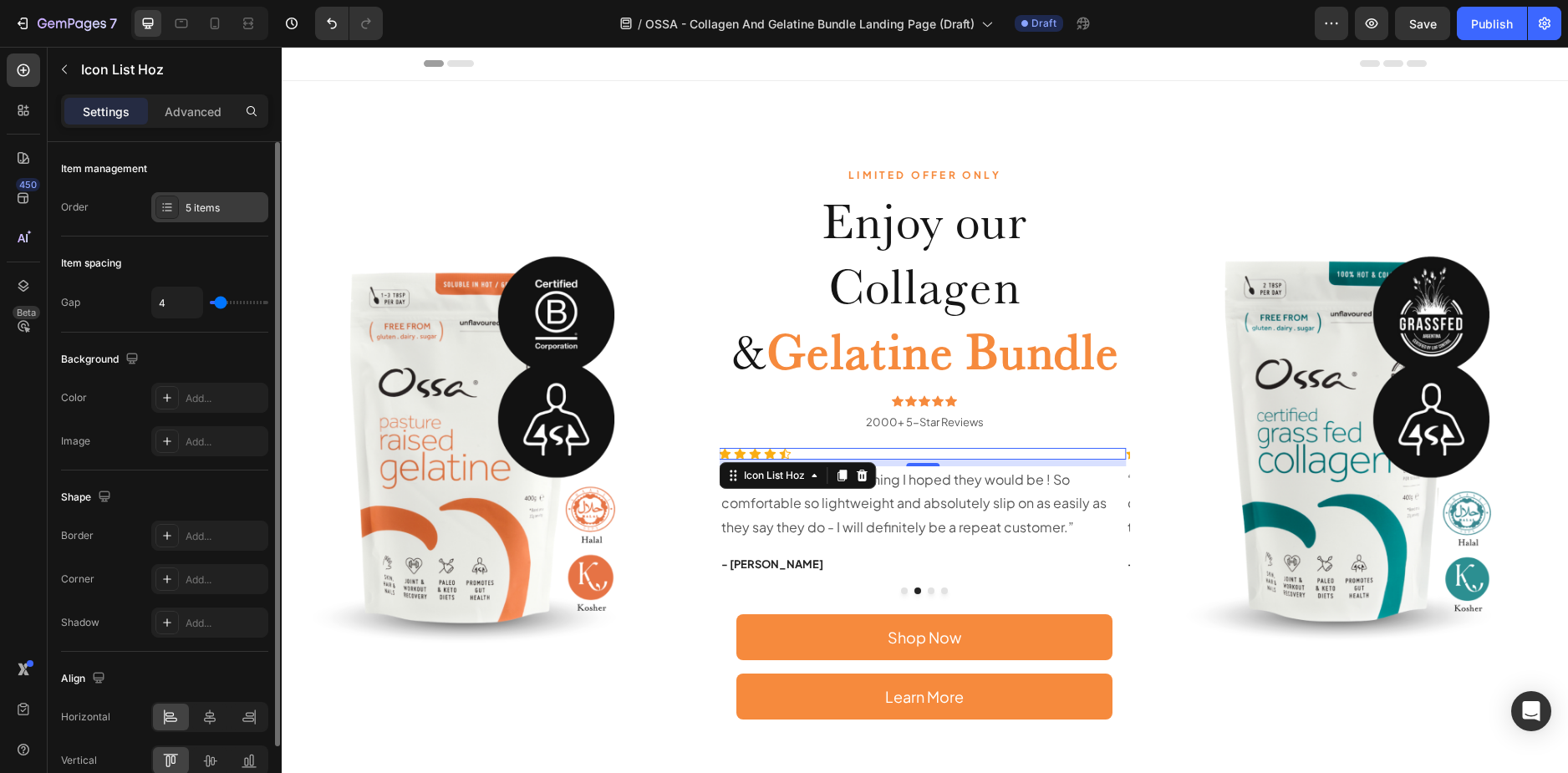
click at [197, 207] on div "5 items" at bounding box center [225, 208] width 79 height 15
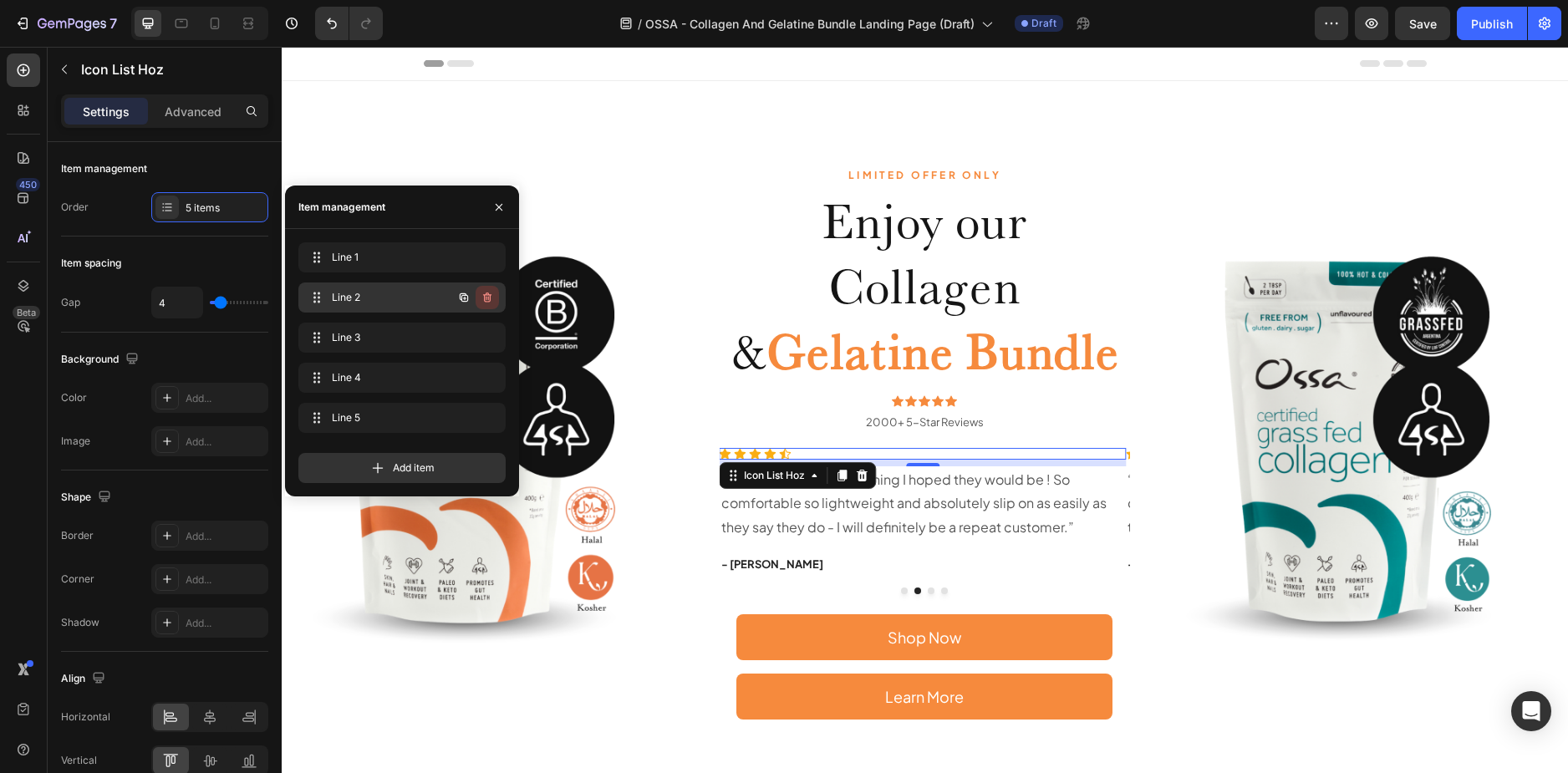
click at [482, 298] on icon "button" at bounding box center [487, 297] width 13 height 13
click at [471, 296] on div "Delete" at bounding box center [476, 297] width 31 height 15
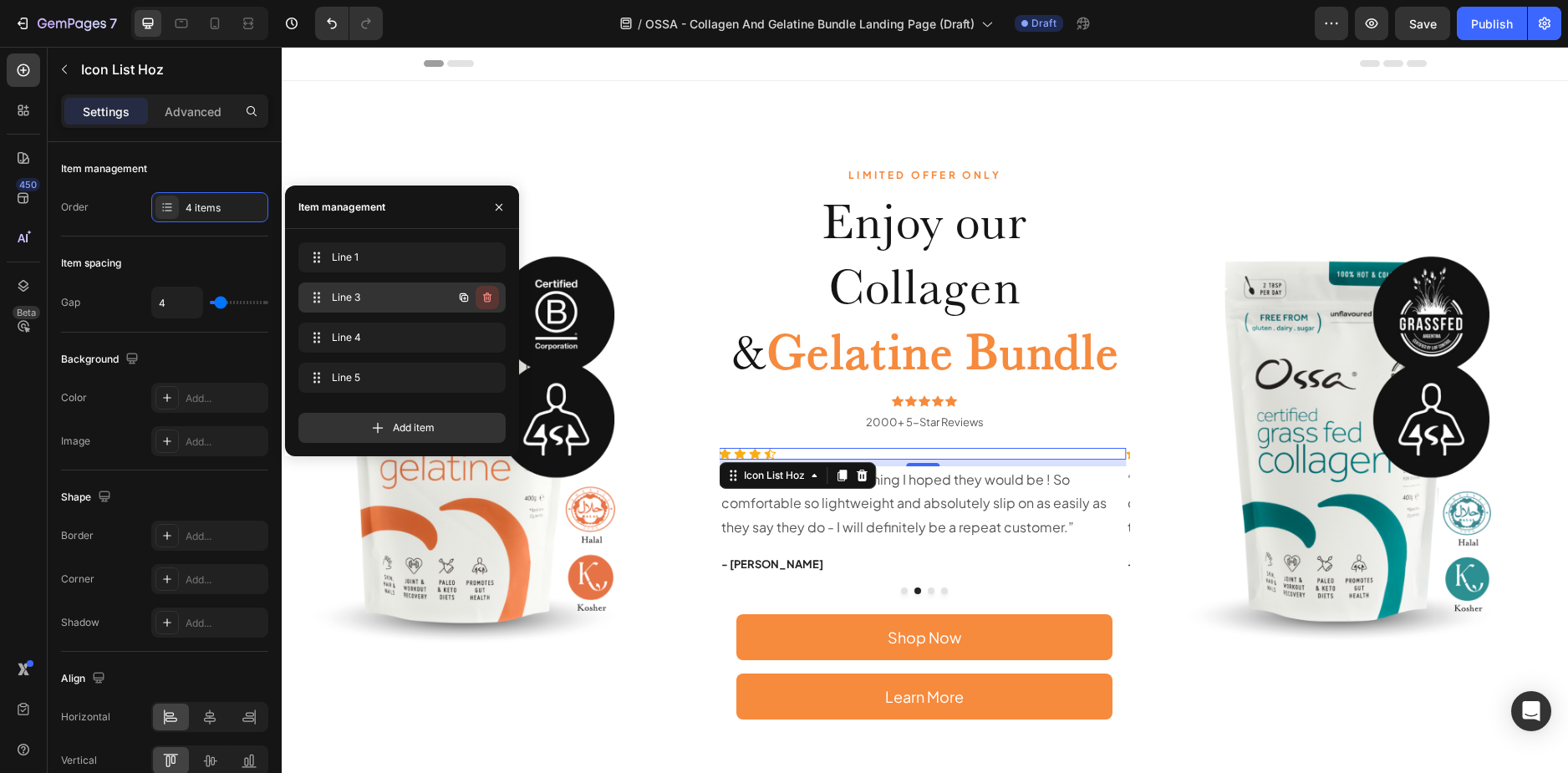
click at [484, 298] on icon "button" at bounding box center [487, 297] width 13 height 13
click at [486, 298] on div "Delete" at bounding box center [476, 297] width 31 height 15
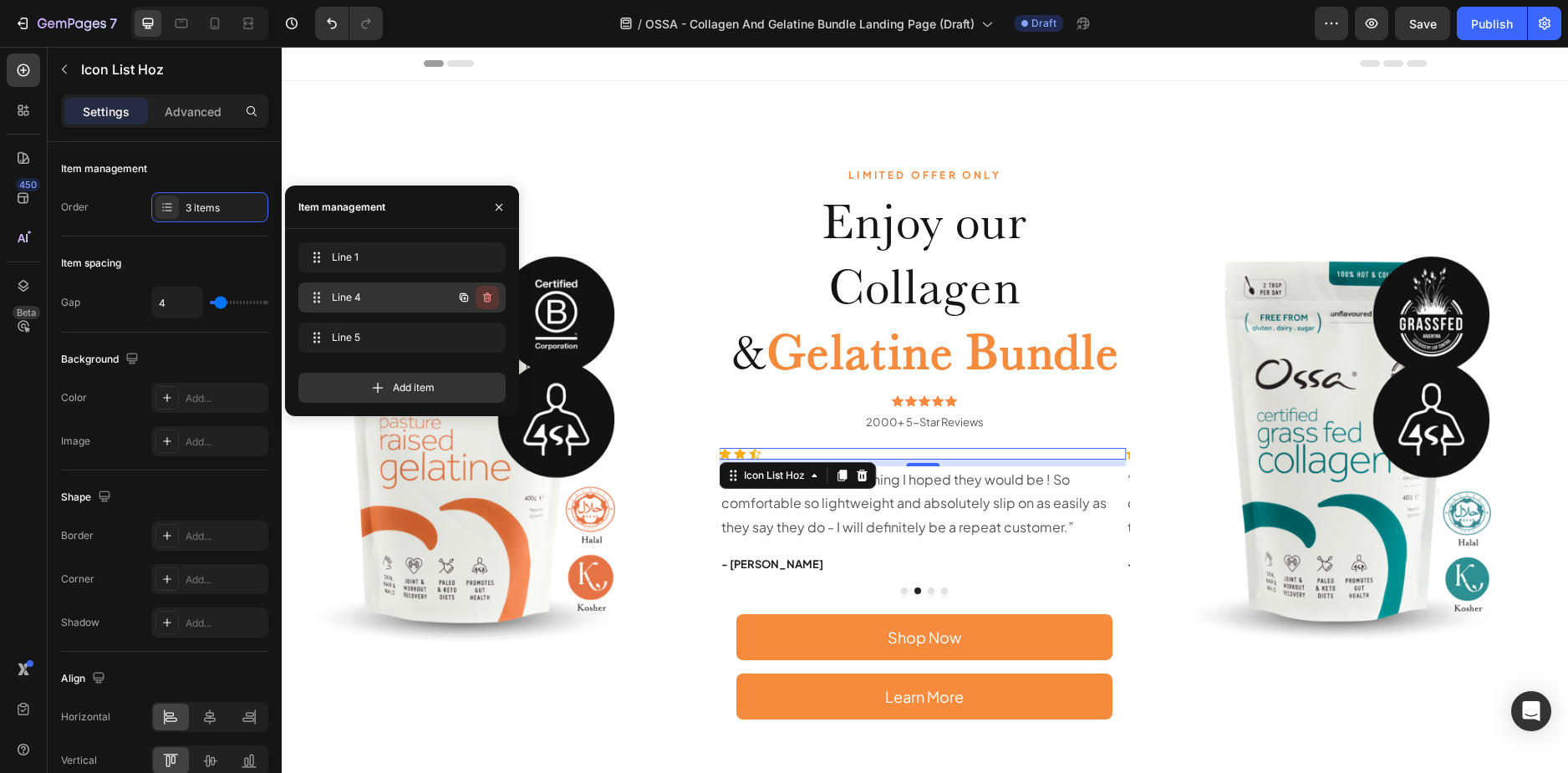
click at [490, 298] on icon "button" at bounding box center [487, 297] width 9 height 10
click at [480, 301] on div "Delete" at bounding box center [476, 297] width 31 height 15
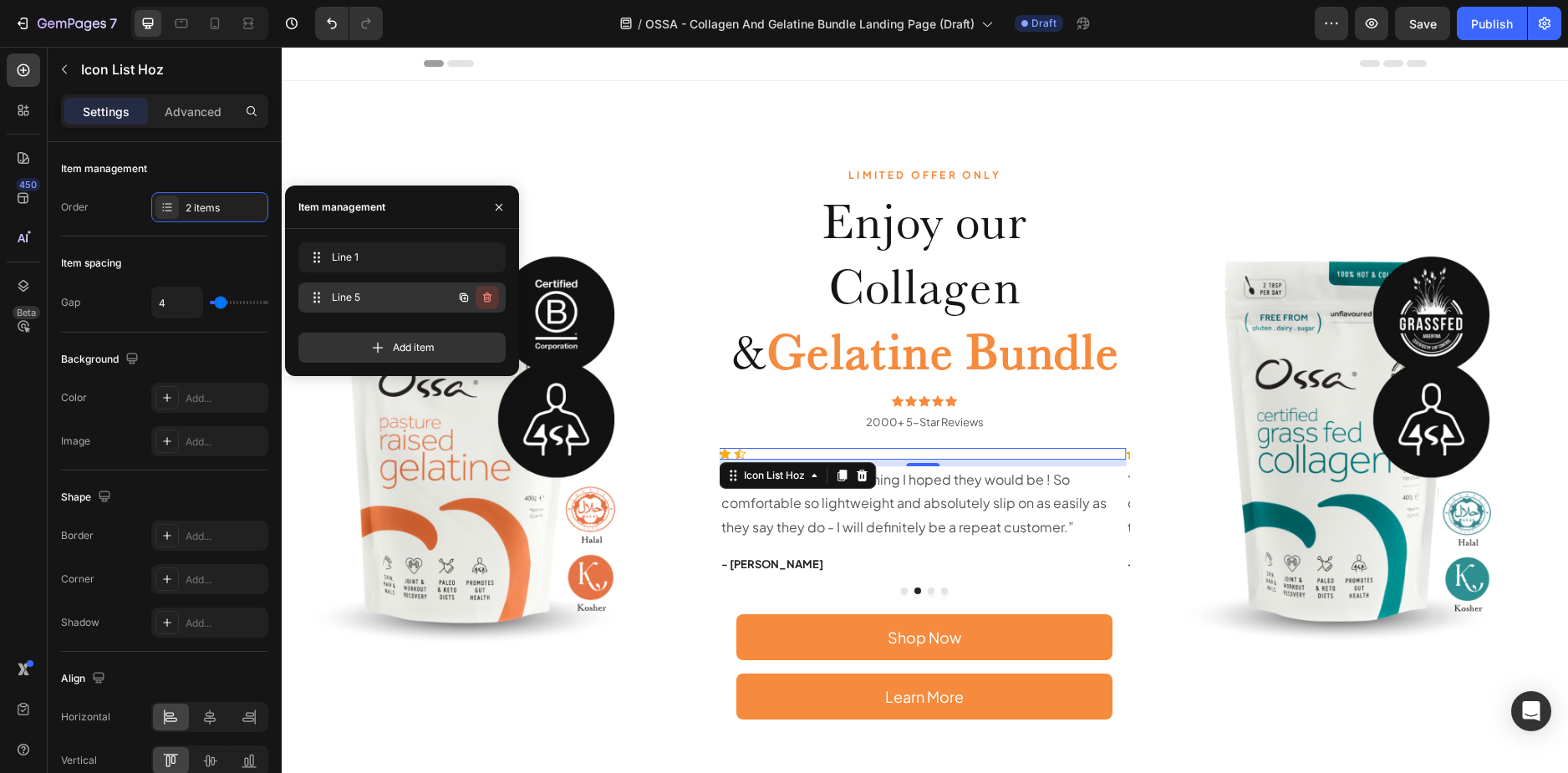
click at [491, 299] on icon "button" at bounding box center [487, 297] width 9 height 10
click at [478, 299] on div "Delete" at bounding box center [476, 297] width 31 height 15
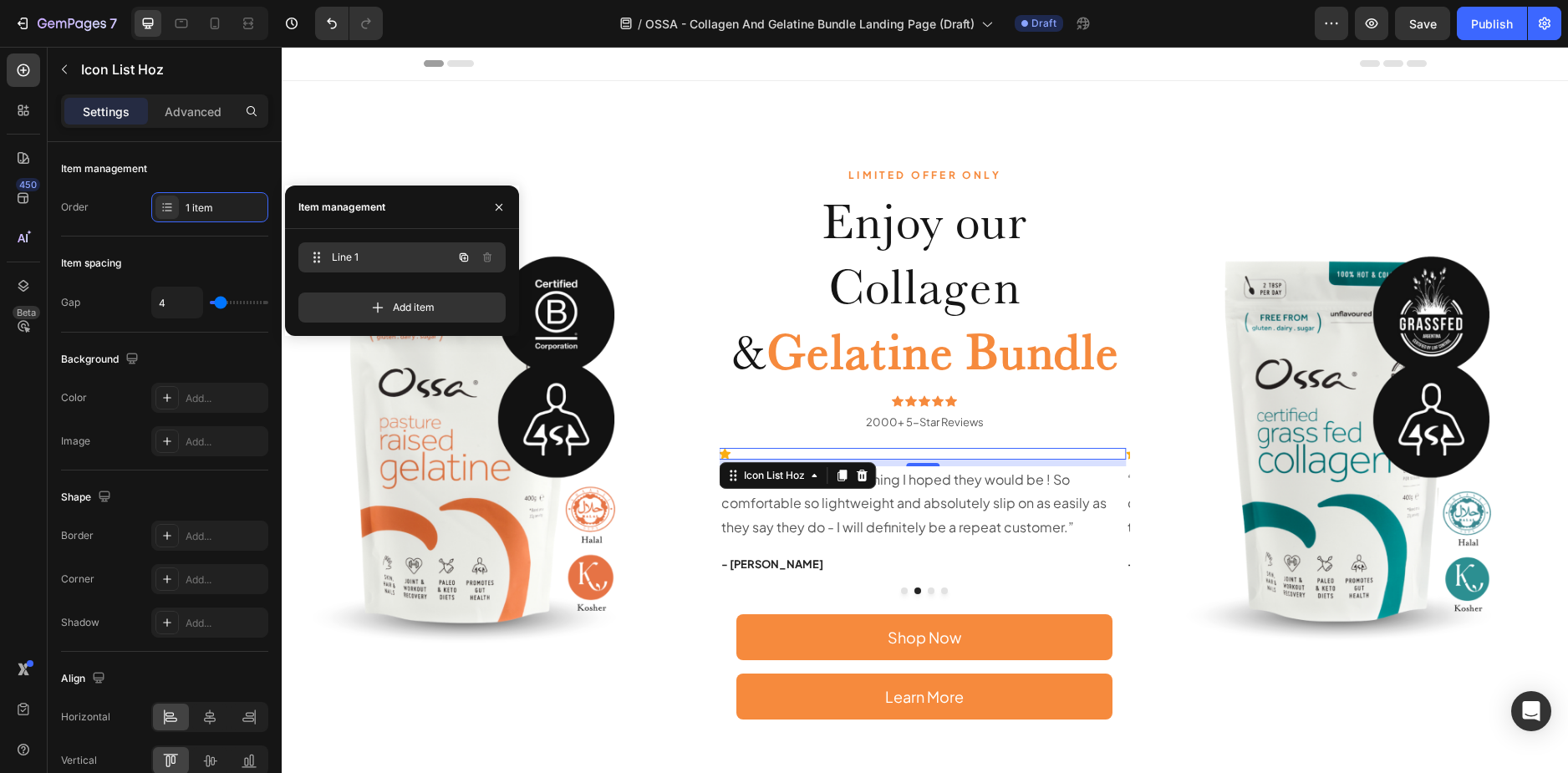
click at [469, 259] on icon "button" at bounding box center [464, 257] width 13 height 13
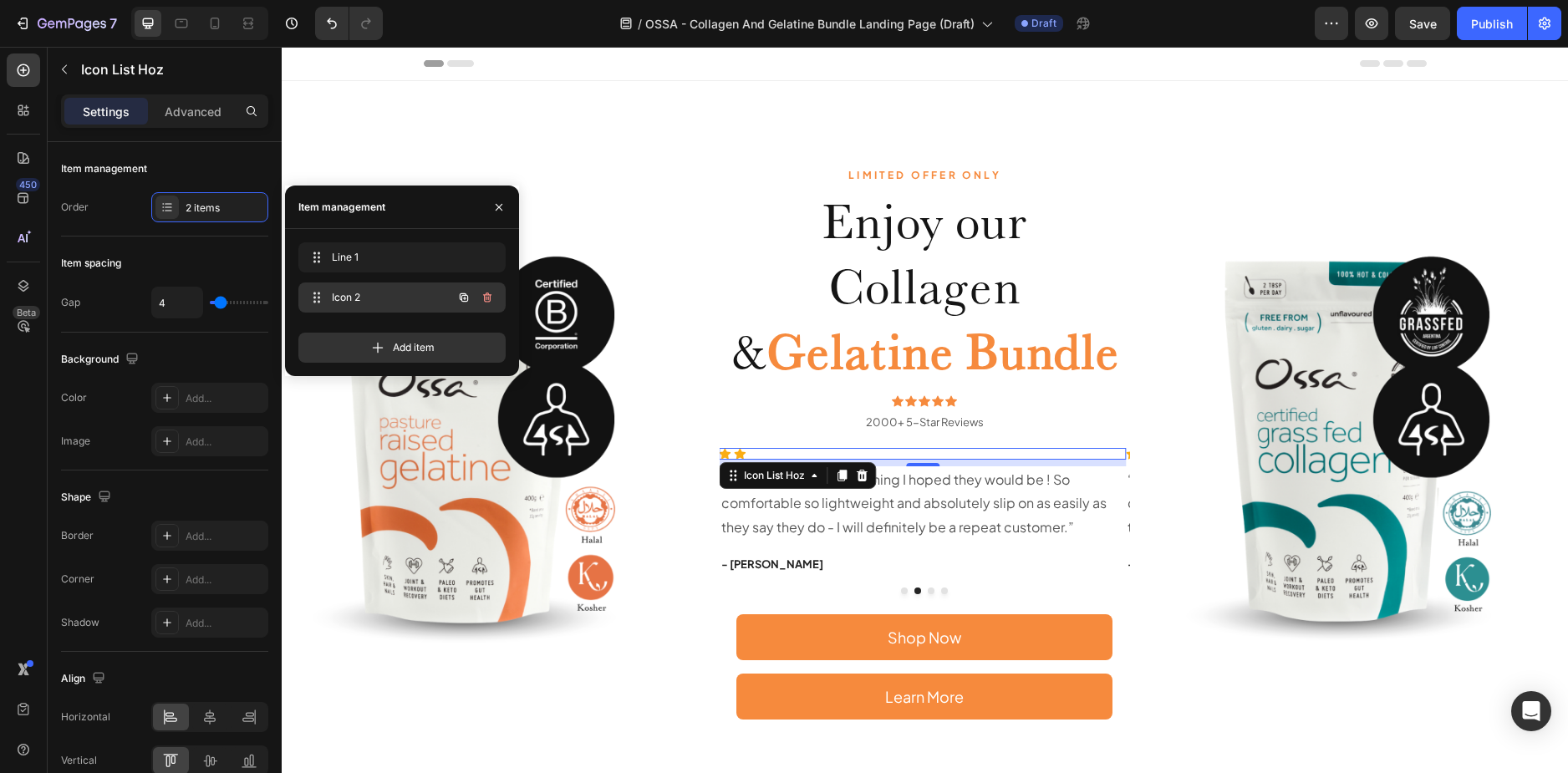
click at [460, 295] on icon "button" at bounding box center [463, 297] width 9 height 9
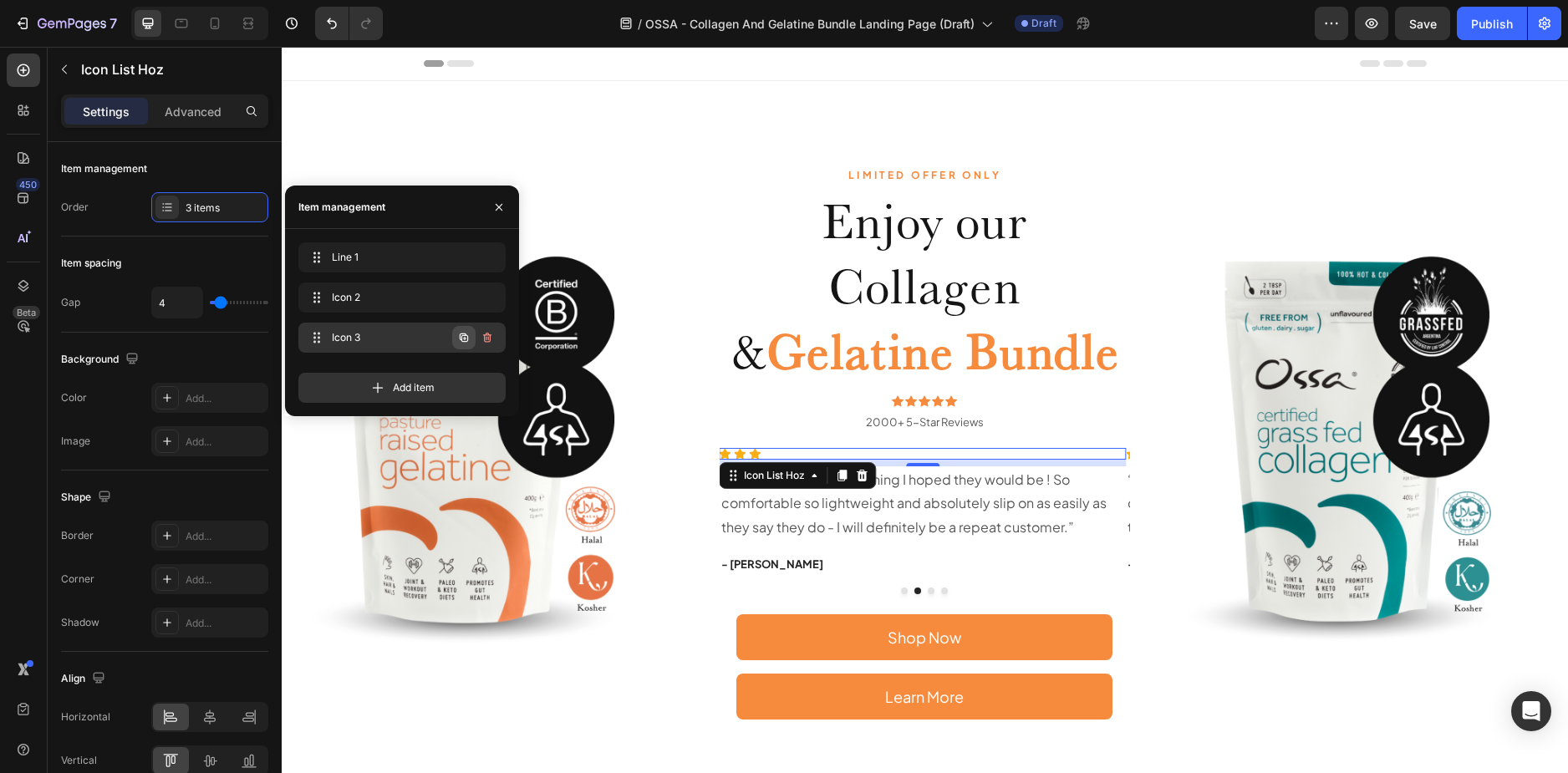
click at [460, 334] on icon "button" at bounding box center [463, 337] width 9 height 9
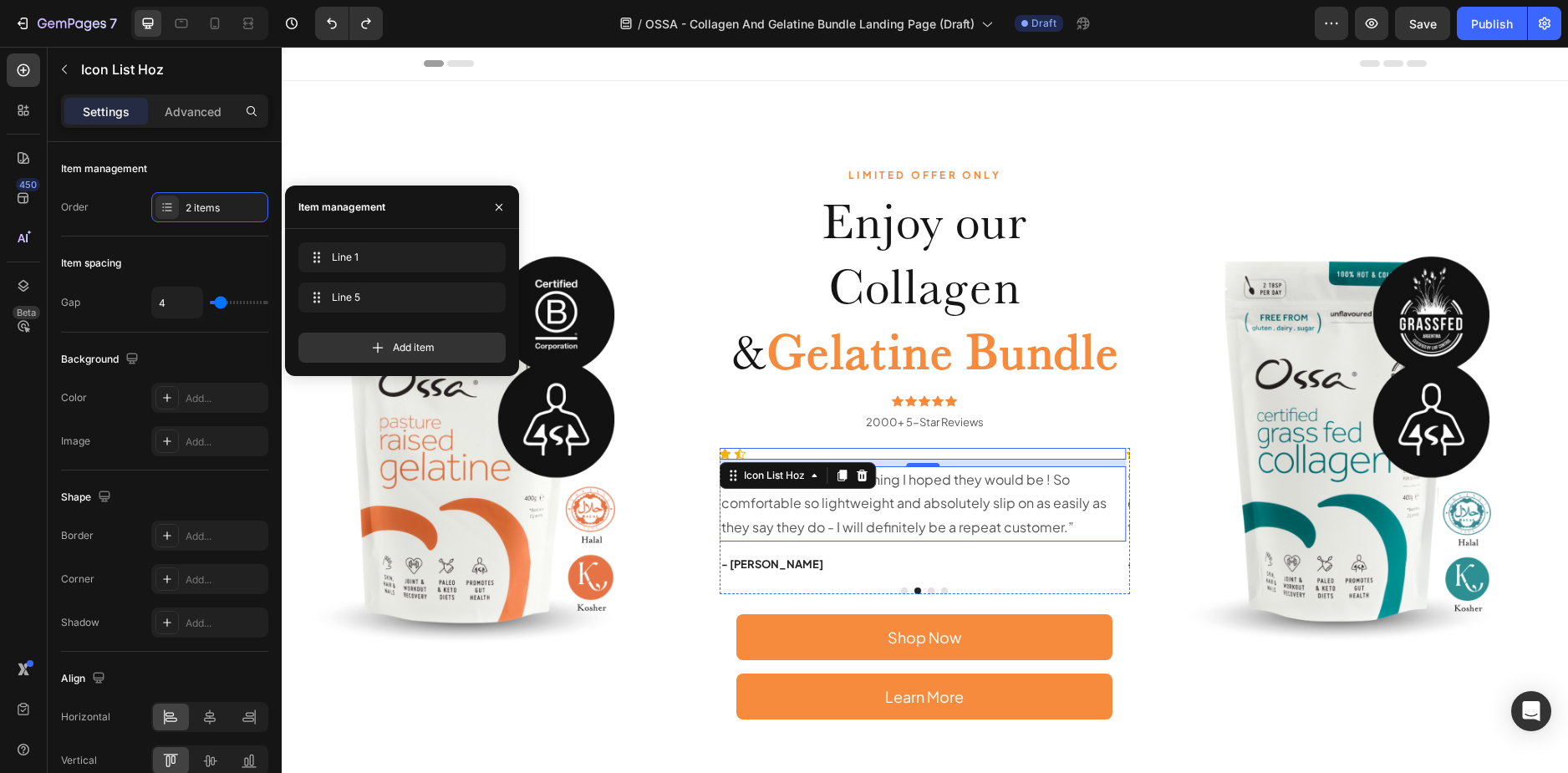
click at [915, 543] on div "Icon Icon Icon List Hoz 8 “ These shoes are everything I hoped they would be ! …" at bounding box center [922, 511] width 407 height 127
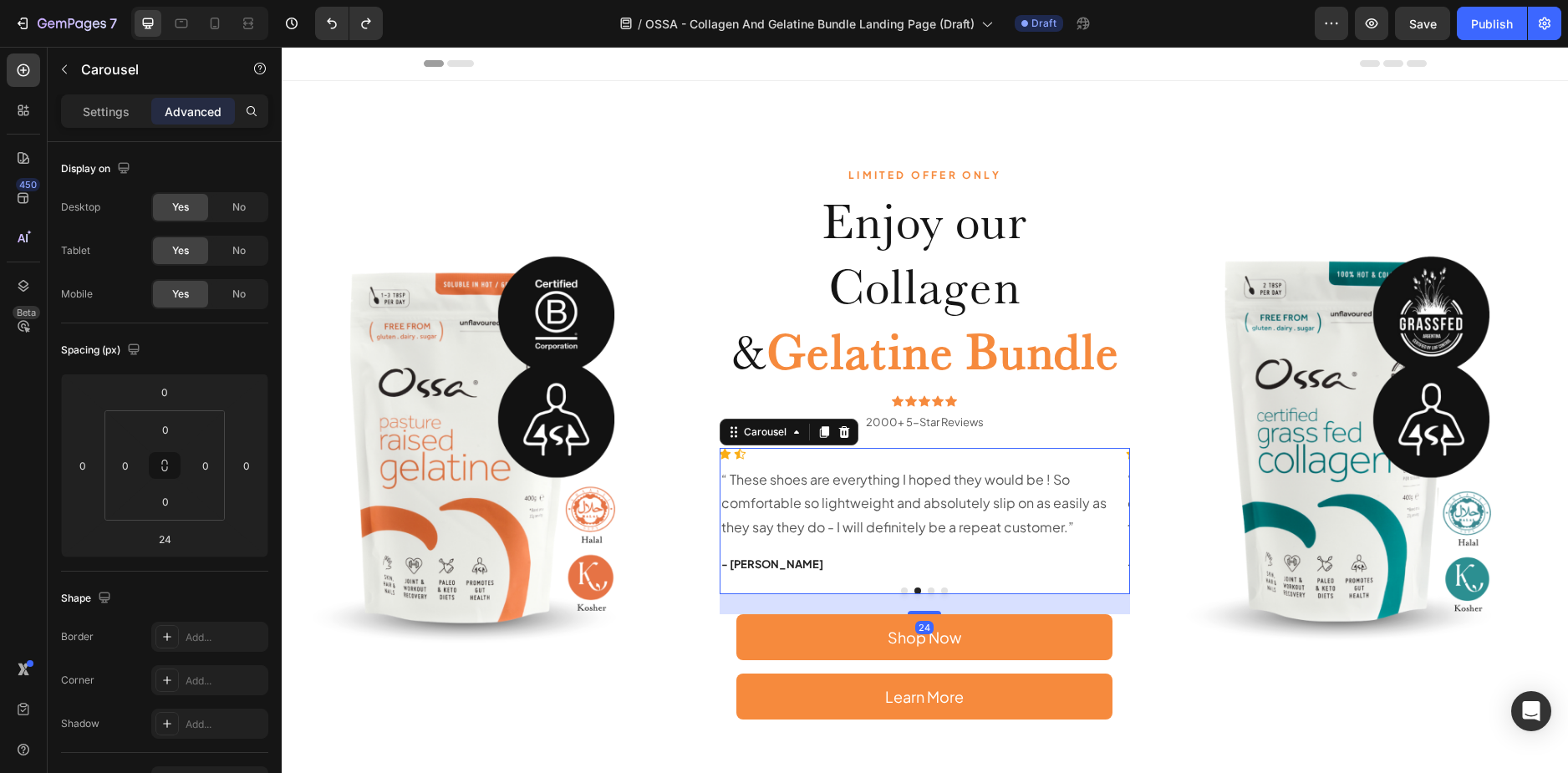
click at [901, 590] on button "Dot" at bounding box center [904, 590] width 7 height 7
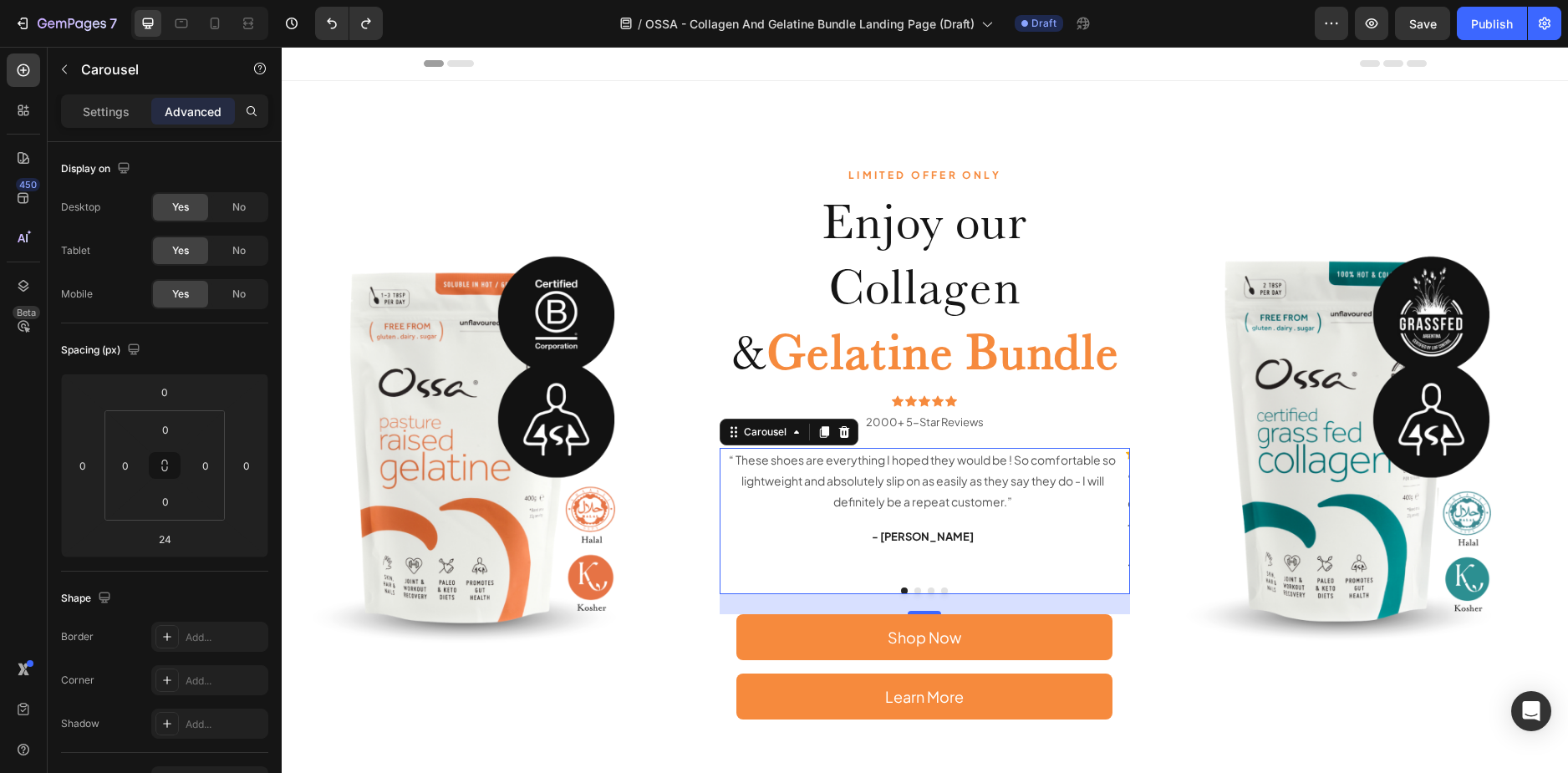
click at [914, 588] on button "Dot" at bounding box center [917, 590] width 7 height 7
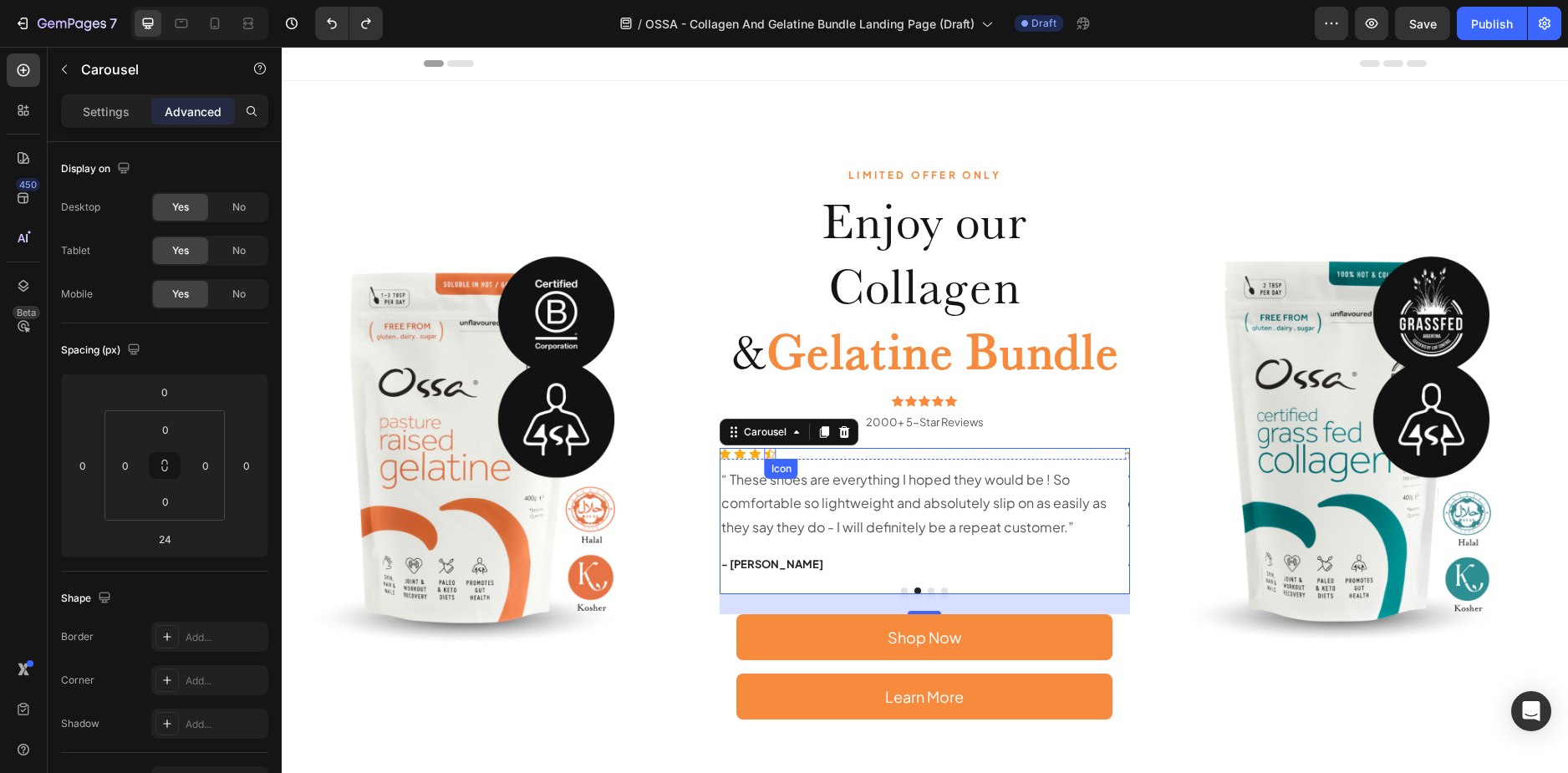
click at [771, 456] on icon at bounding box center [770, 453] width 12 height 12
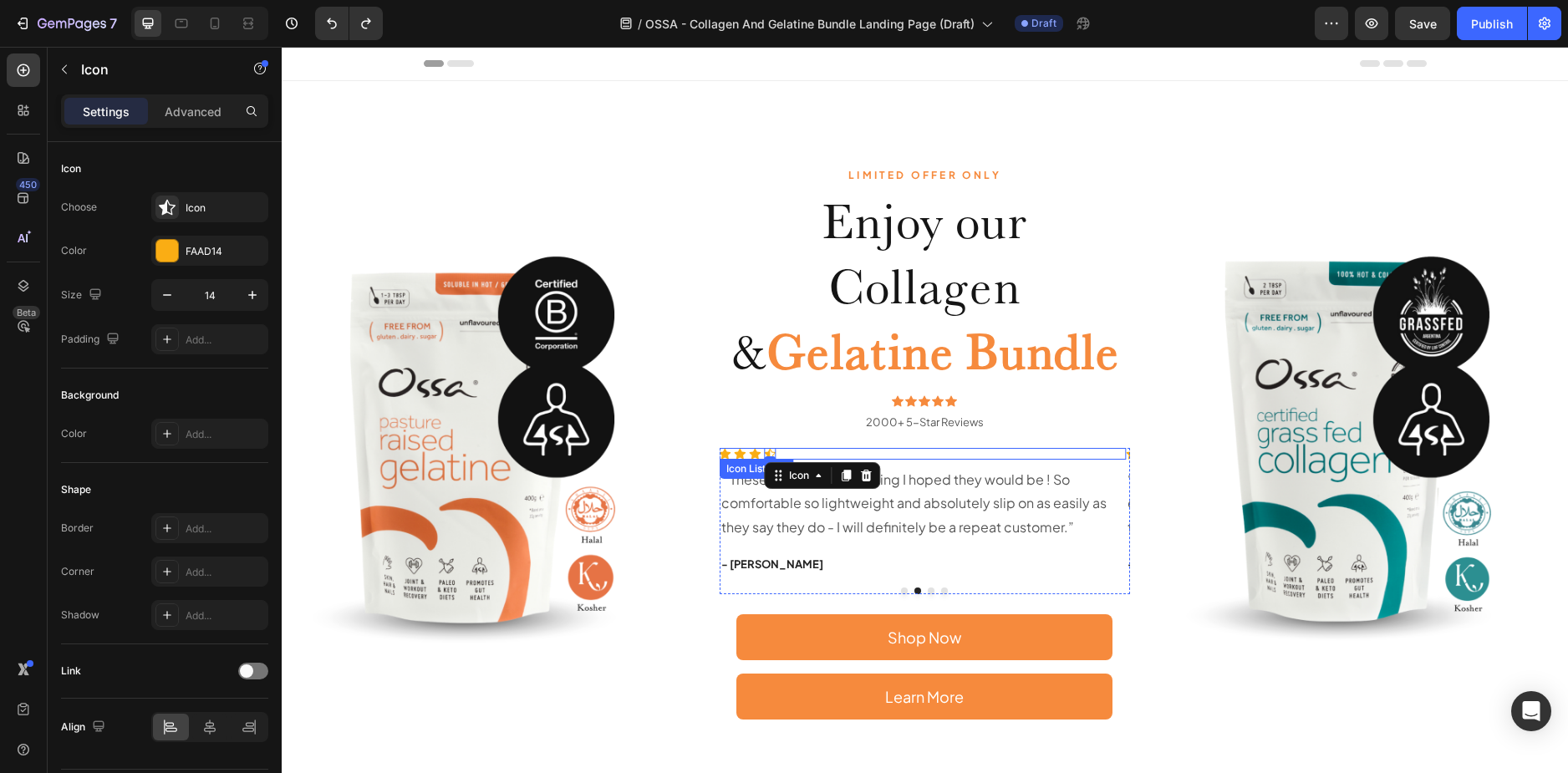
click at [791, 458] on div "Icon Icon Icon Icon 0" at bounding box center [922, 453] width 407 height 12
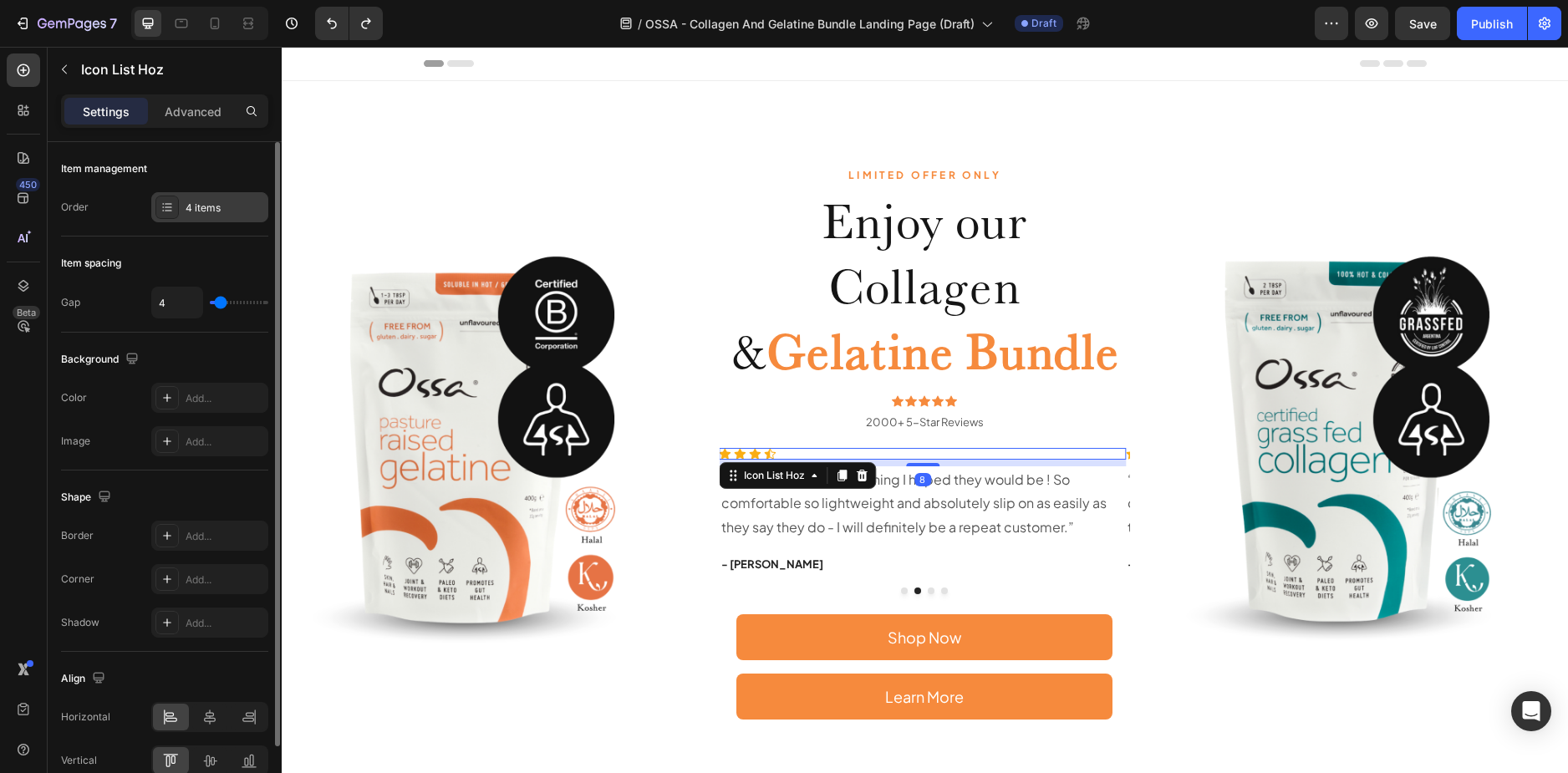
click at [219, 213] on div "4 items" at bounding box center [225, 208] width 79 height 15
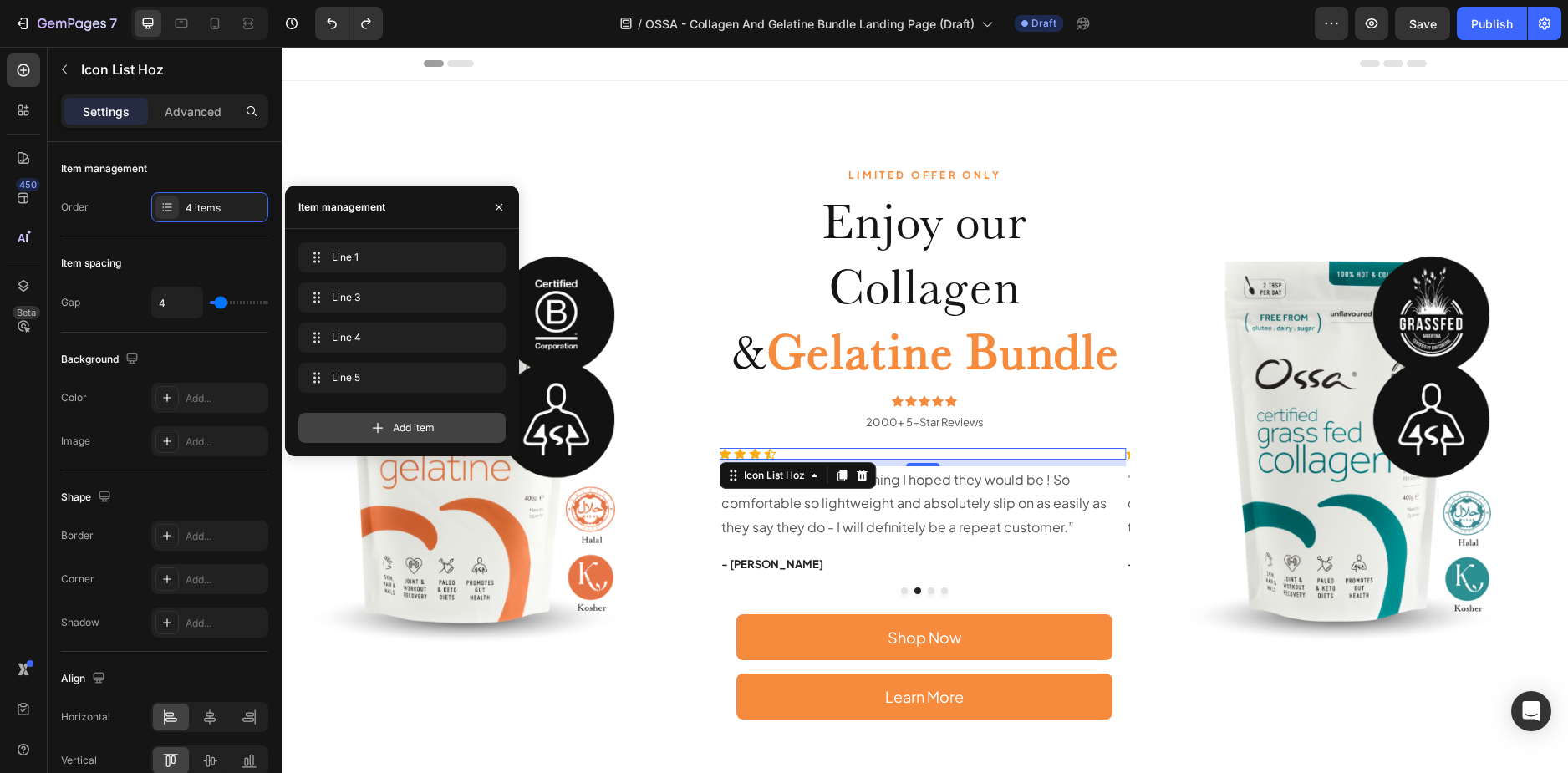
click at [439, 424] on div "Add item" at bounding box center [401, 427] width 207 height 30
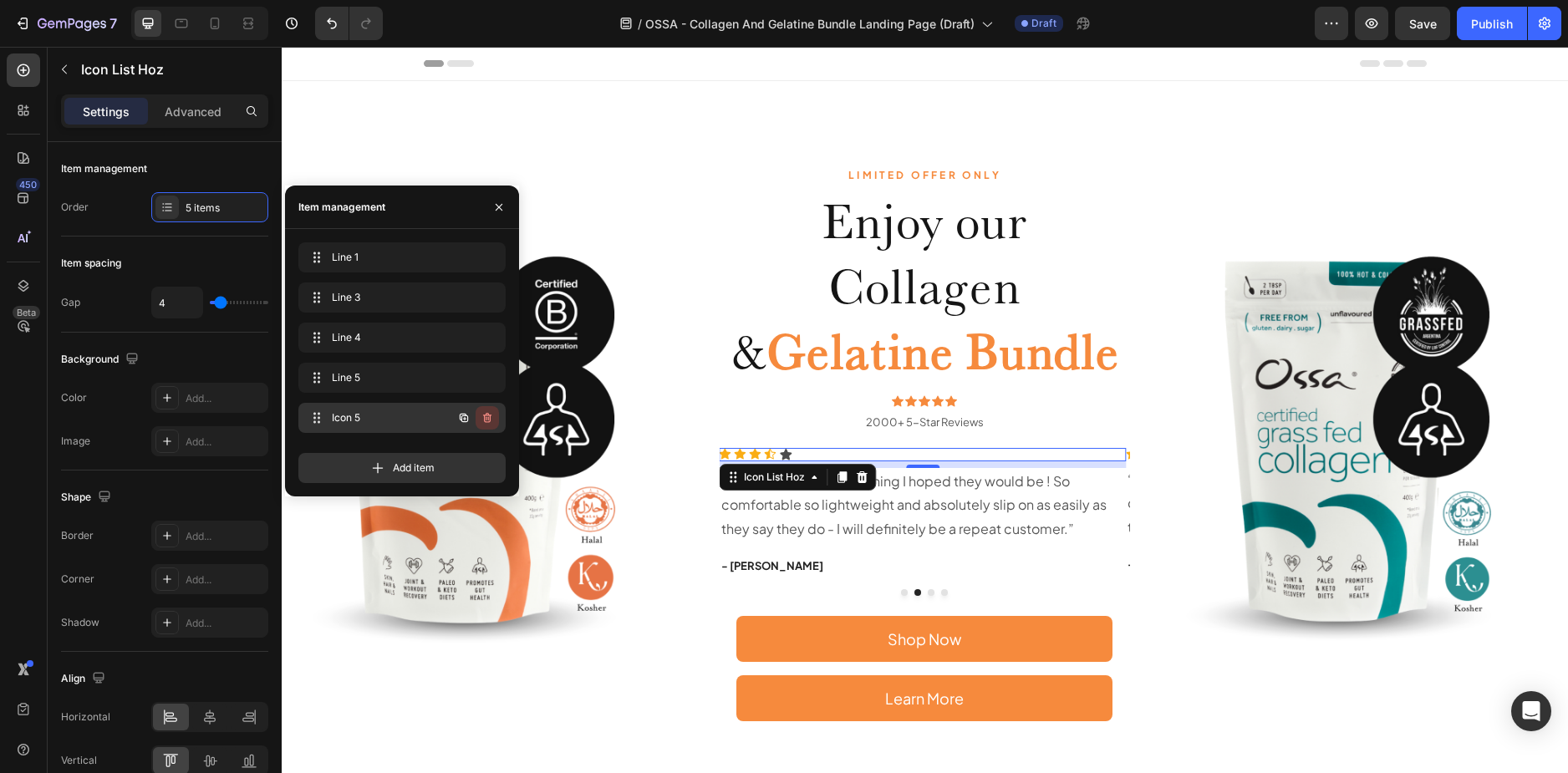
click at [485, 422] on icon "button" at bounding box center [487, 418] width 13 height 13
click at [466, 412] on div "Delete" at bounding box center [476, 418] width 31 height 15
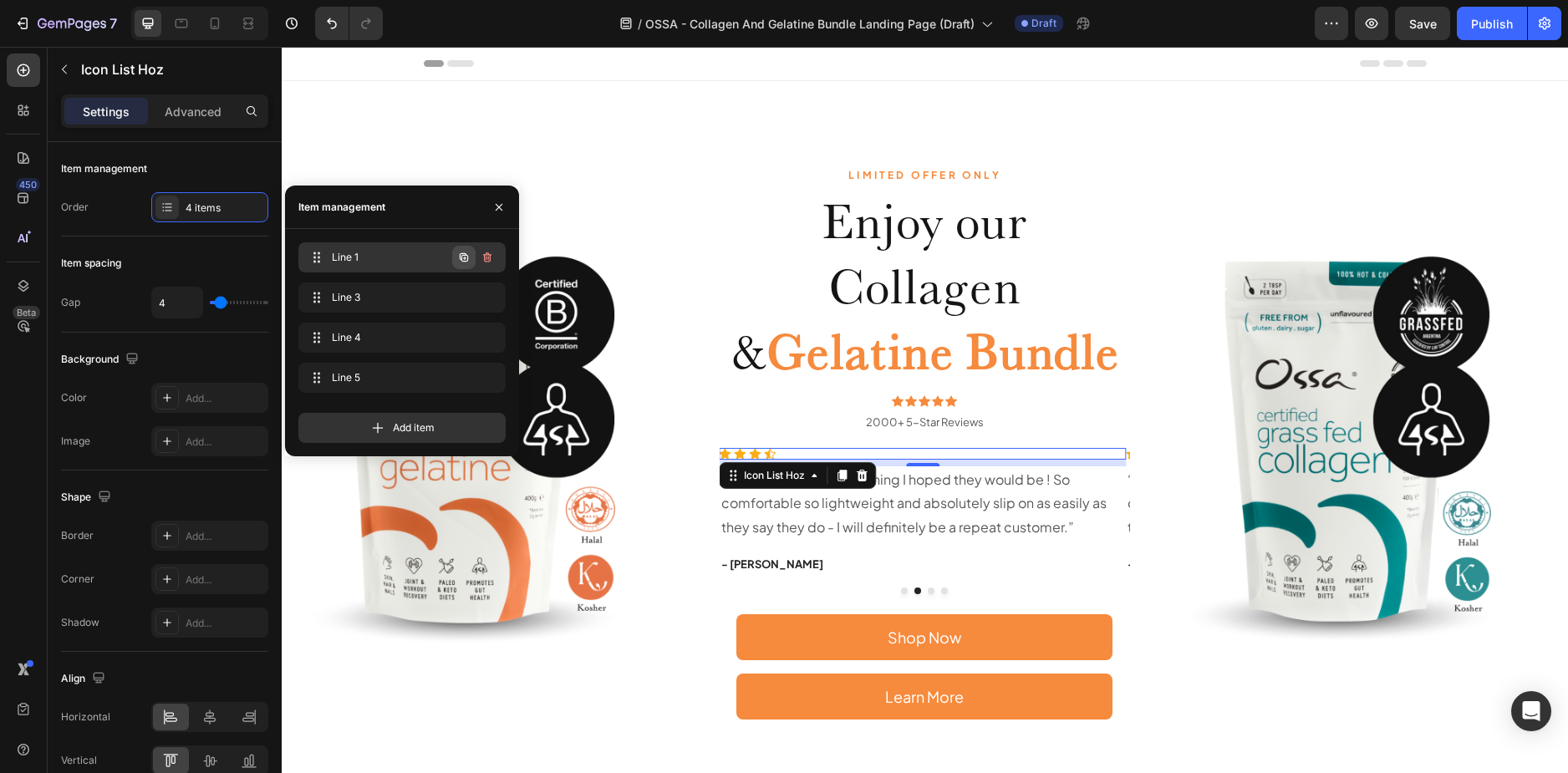
click at [456, 256] on button "button" at bounding box center [464, 257] width 23 height 23
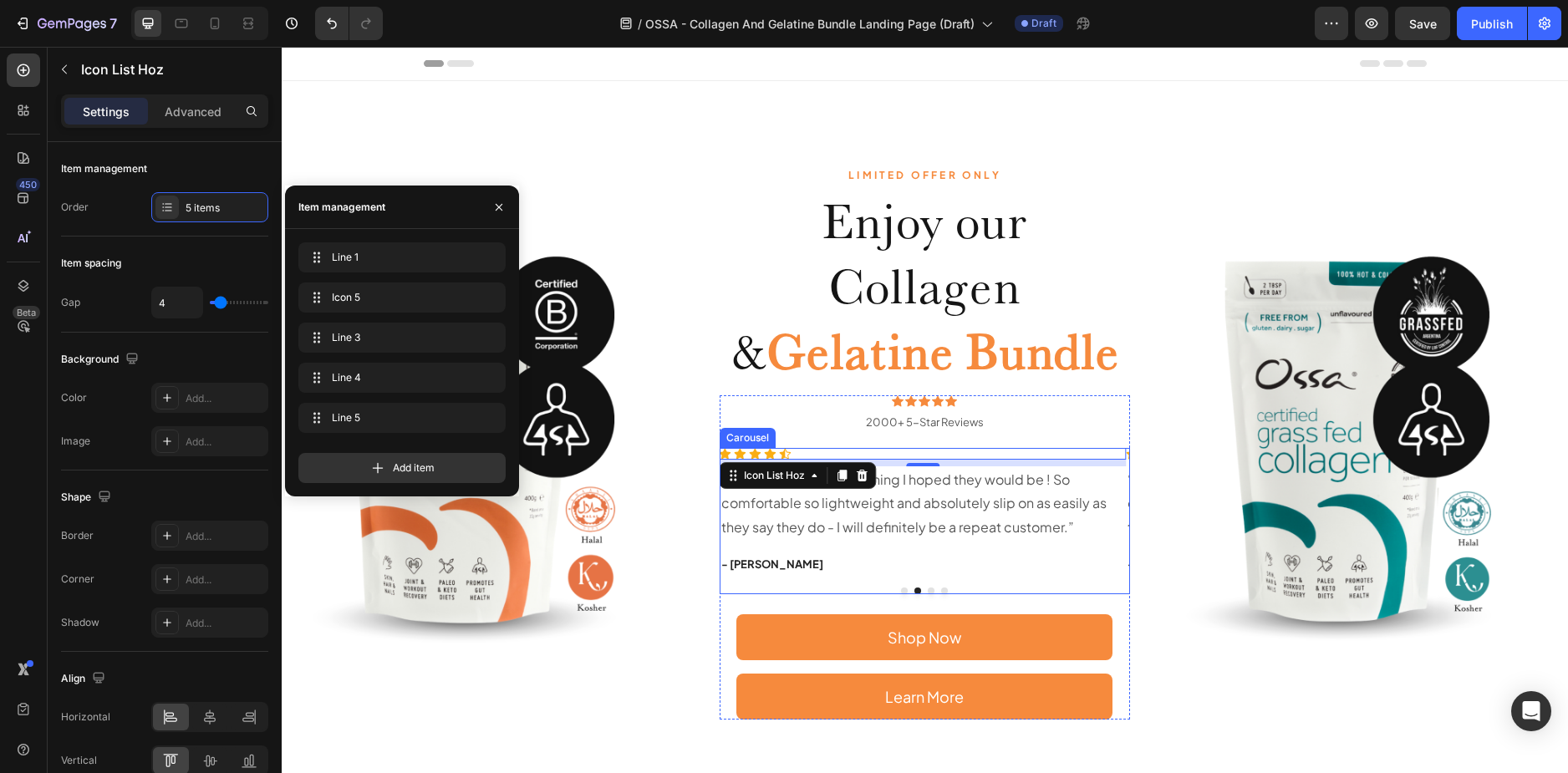
click at [928, 502] on p "“ These shoes are everything I hoped they would be ! So comfortable so lightwei…" at bounding box center [922, 503] width 403 height 72
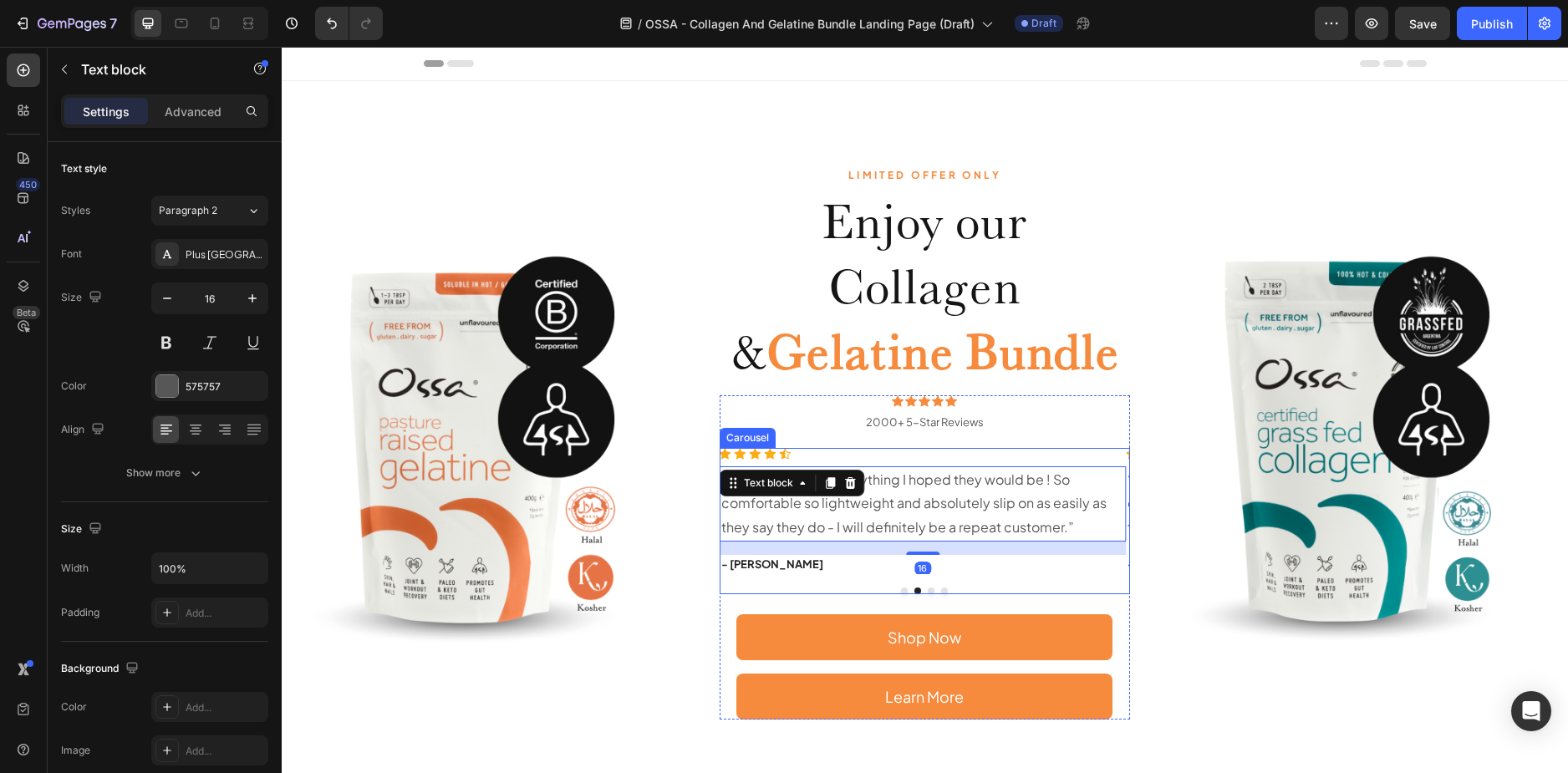
click at [784, 588] on div at bounding box center [924, 590] width 411 height 7
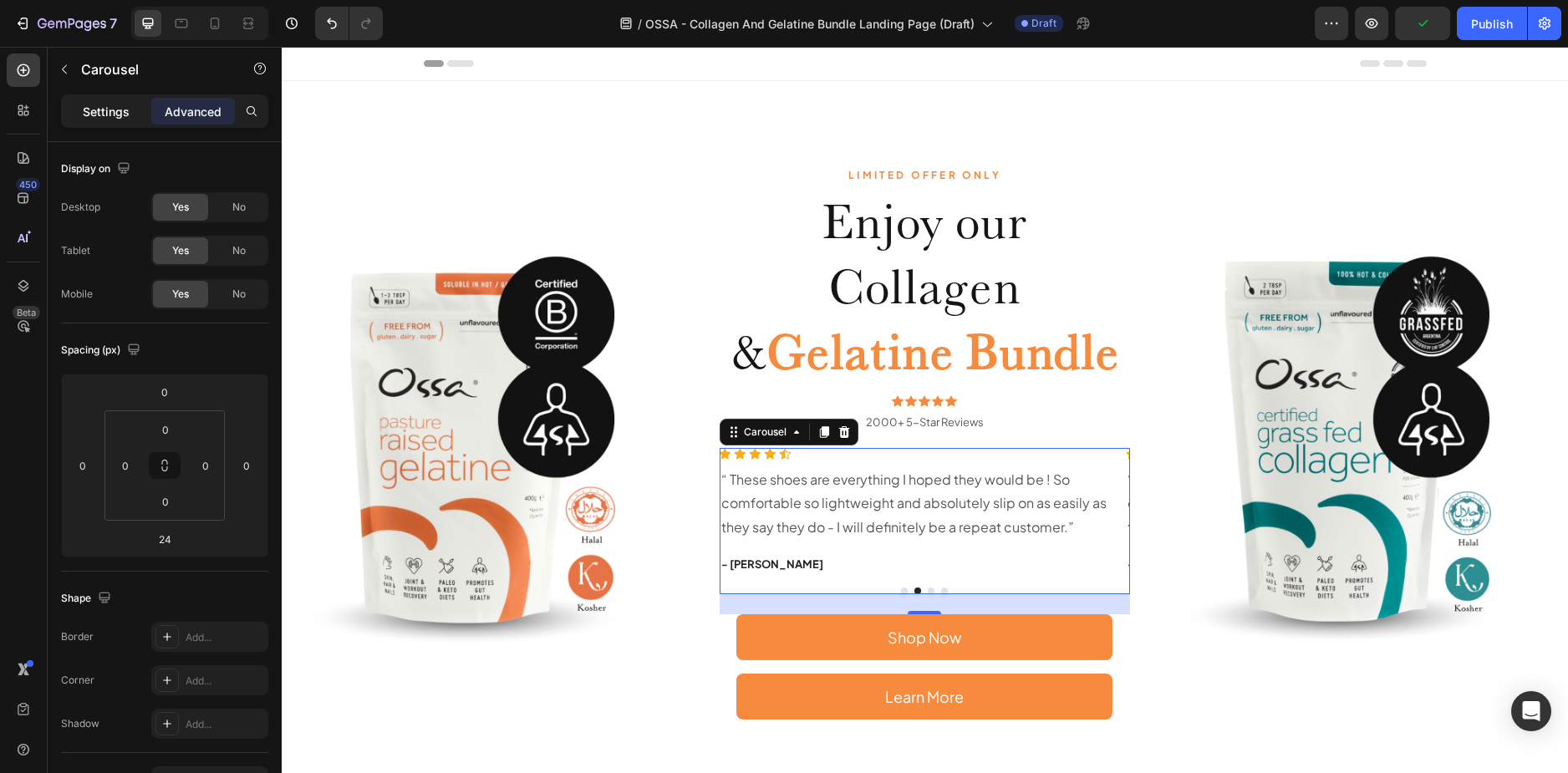
click at [122, 115] on p "Settings" at bounding box center [106, 112] width 47 height 17
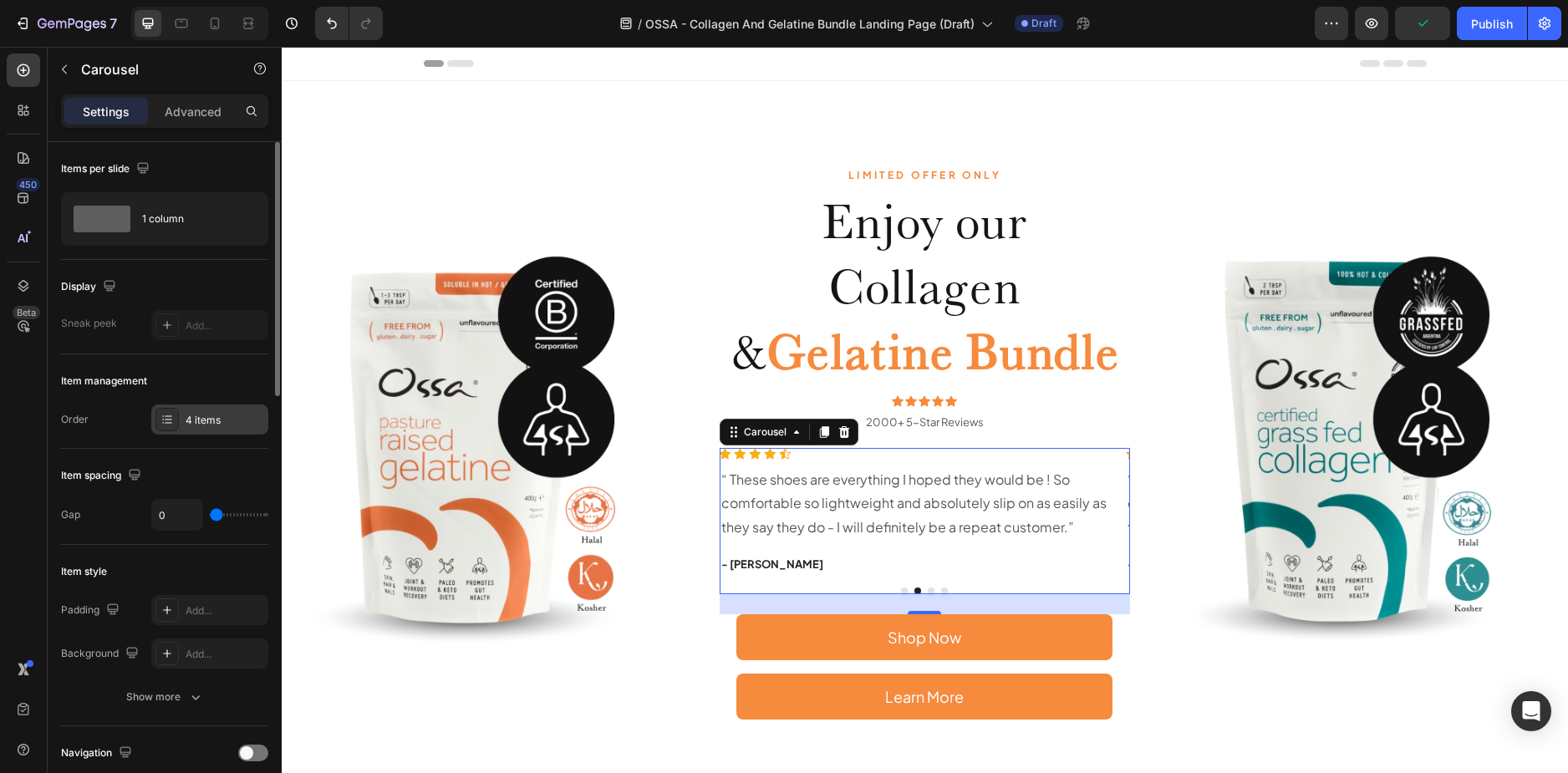
click at [213, 409] on div "4 items" at bounding box center [210, 419] width 117 height 30
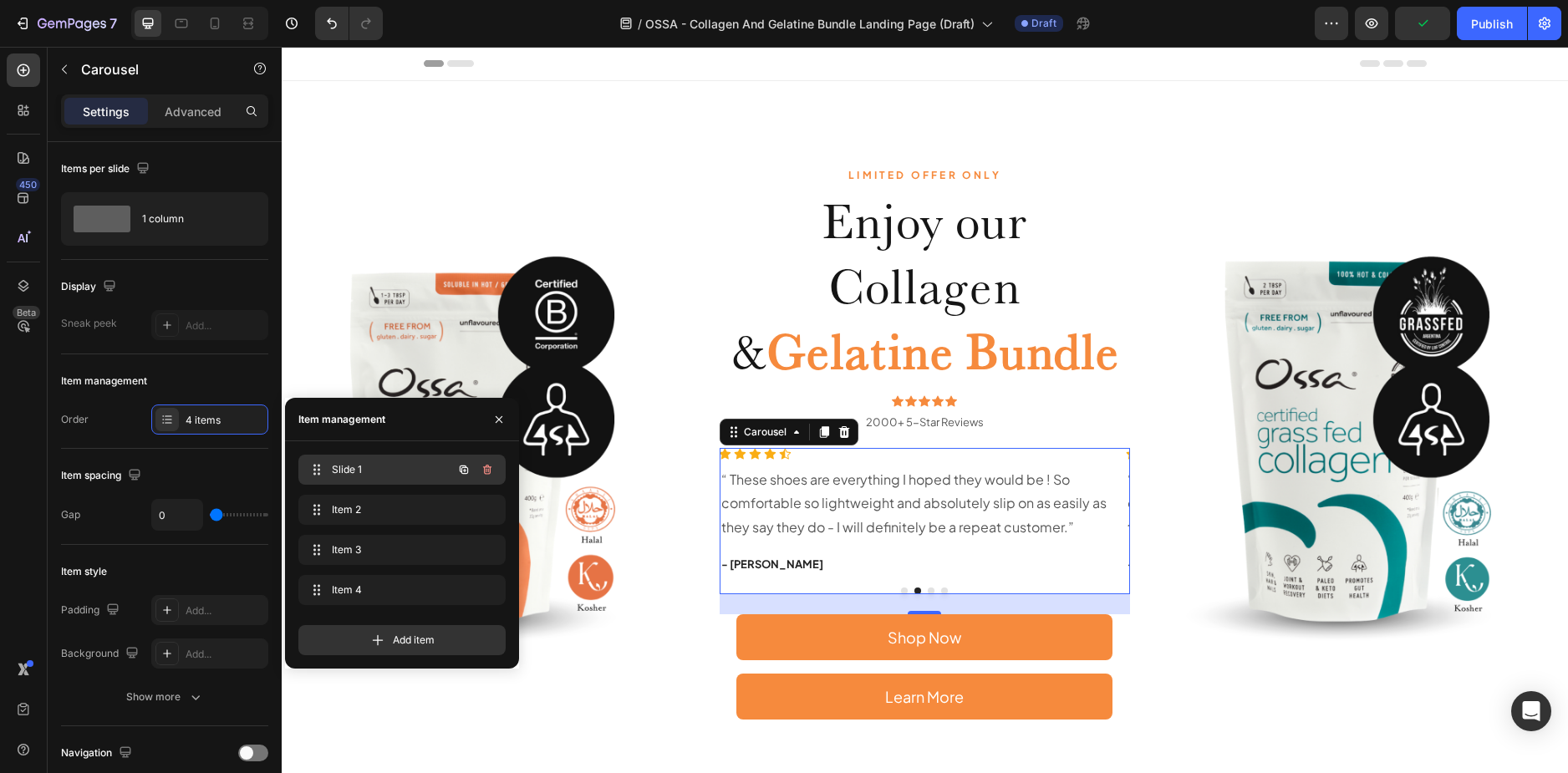
click at [335, 459] on div "Slide 1 Slide 1" at bounding box center [378, 470] width 147 height 23
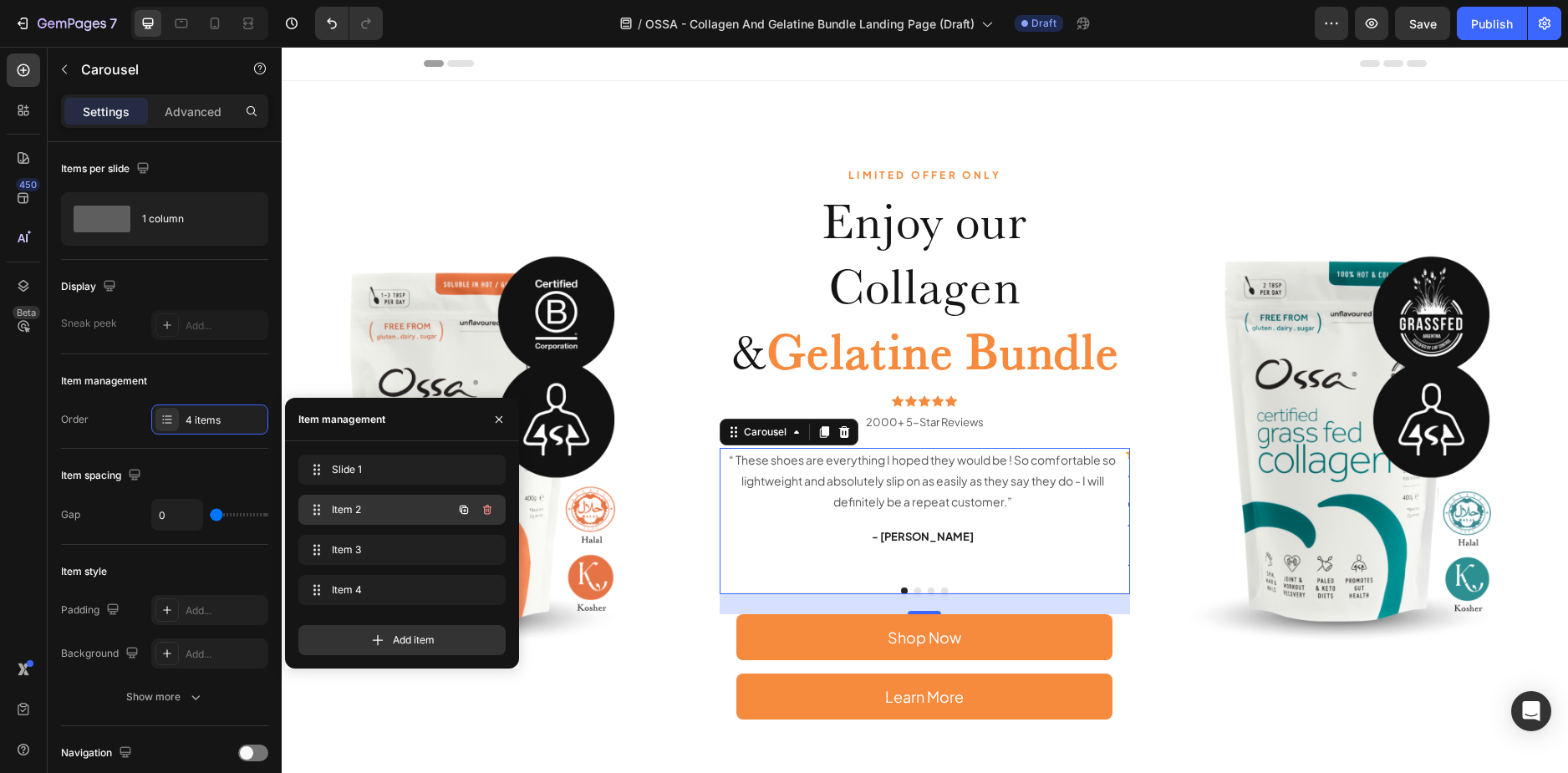
click at [383, 500] on div "Item 2 Item 2" at bounding box center [378, 509] width 147 height 23
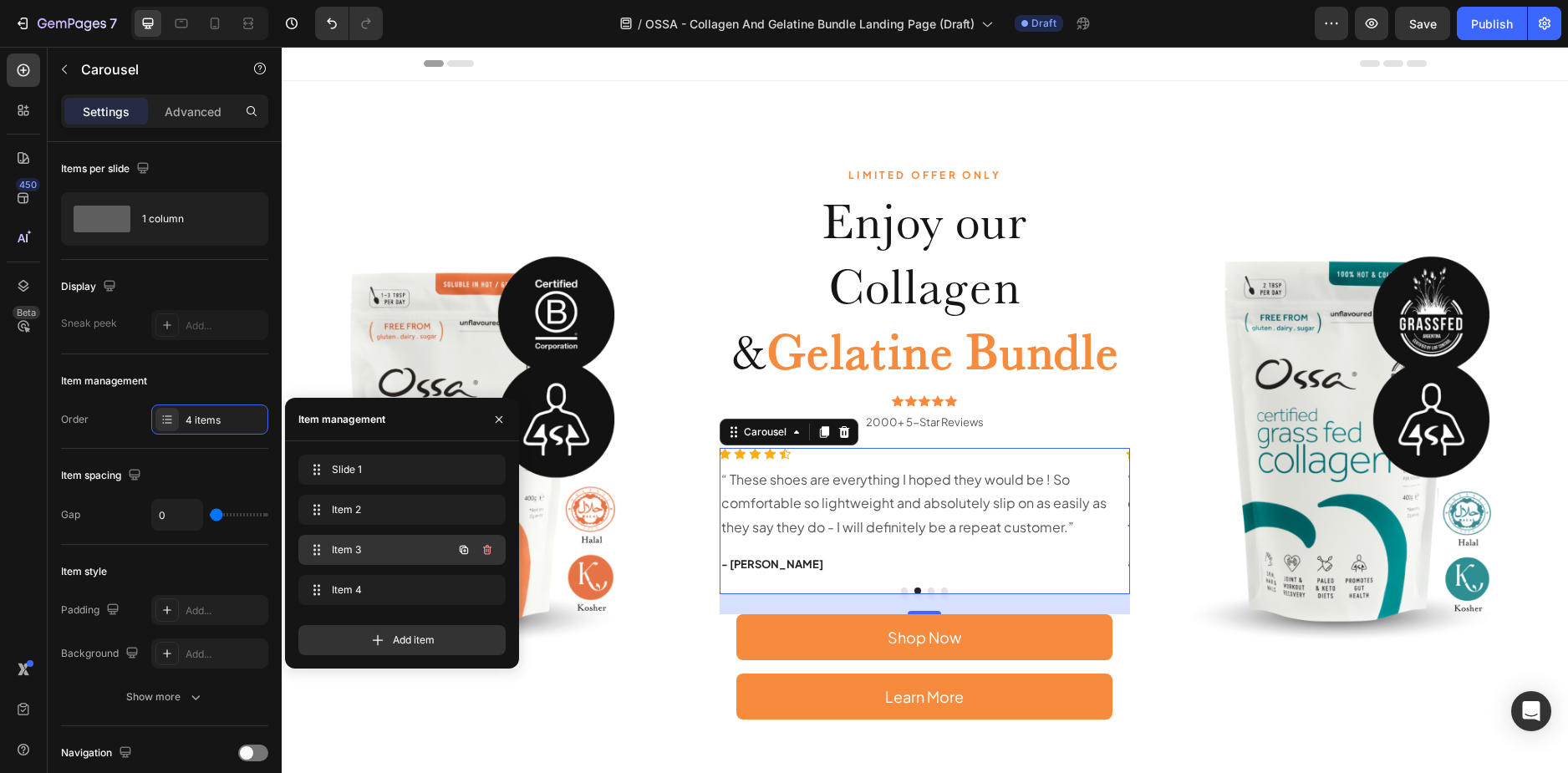
click at [395, 539] on div "Item 3 Item 3" at bounding box center [378, 550] width 147 height 23
click at [793, 510] on p "“ These shoes are everything I hoped they would be ! So comfortable so lightwei…" at bounding box center [922, 503] width 403 height 72
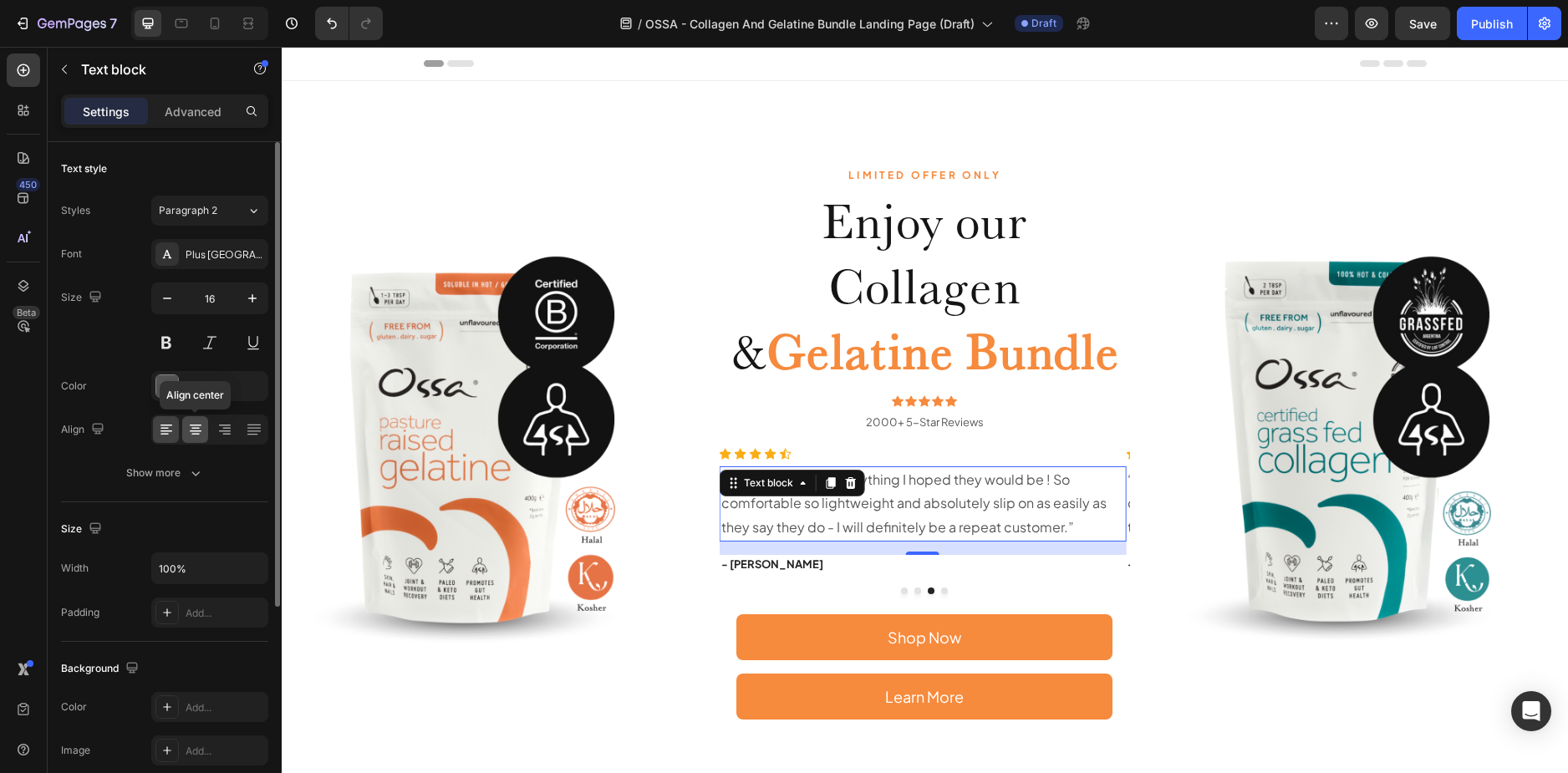
click at [199, 429] on icon at bounding box center [194, 429] width 16 height 16
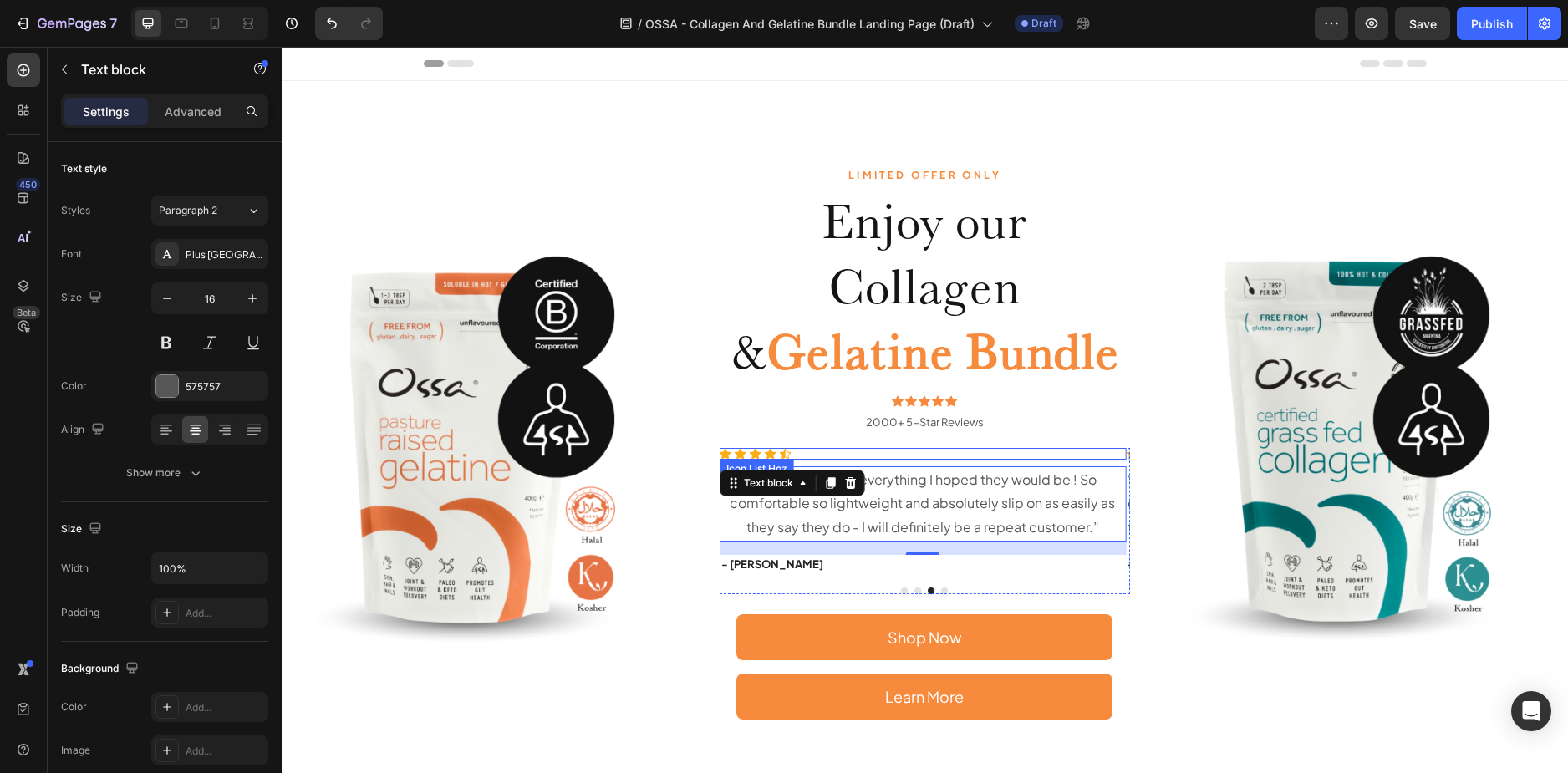
click at [869, 452] on div "Icon Icon Icon Icon Icon" at bounding box center [922, 453] width 407 height 12
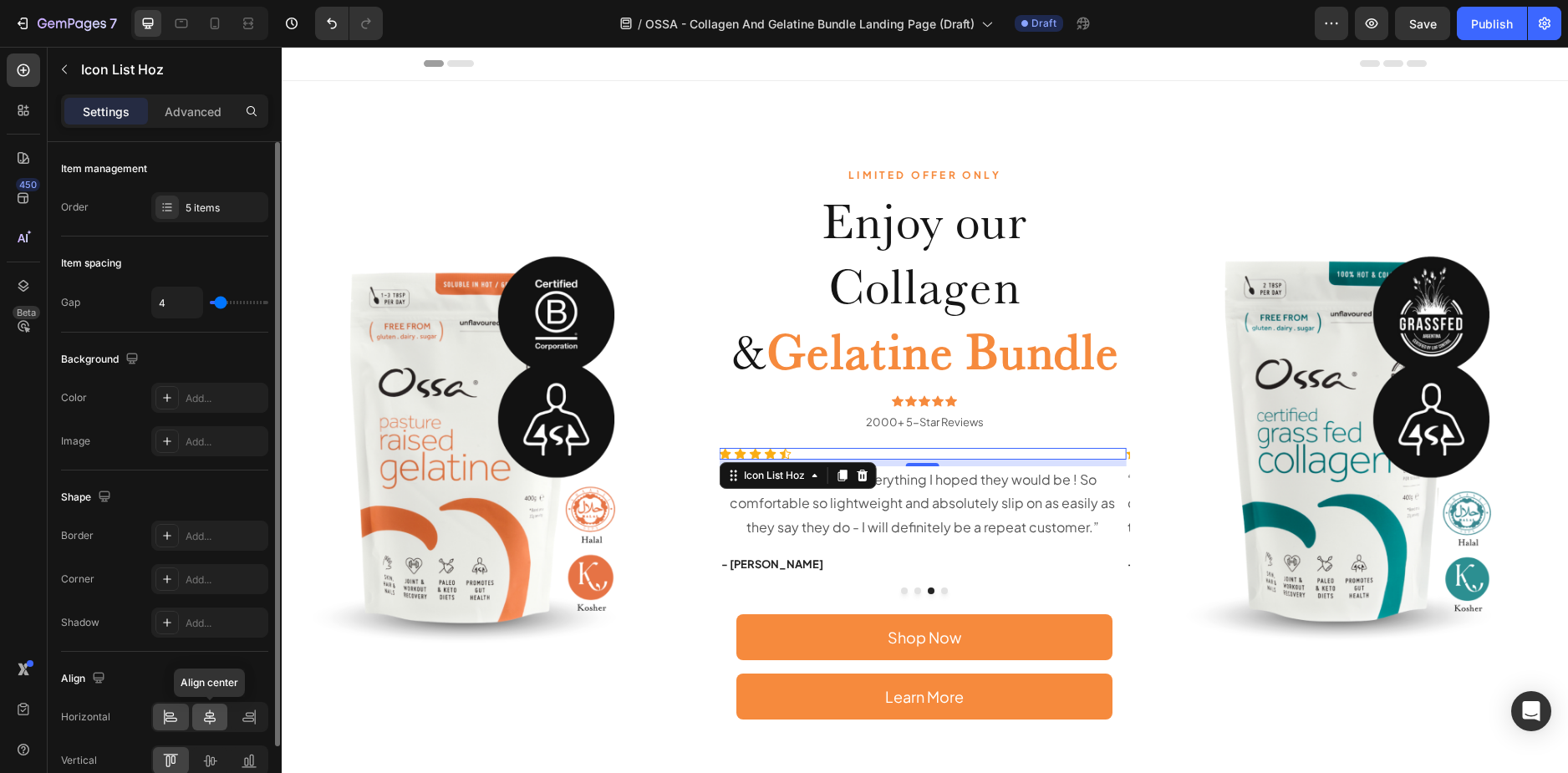
click at [200, 719] on div at bounding box center [210, 717] width 36 height 27
type input "0"
drag, startPoint x: 216, startPoint y: 303, endPoint x: 191, endPoint y: 302, distance: 25.0
type input "0"
click at [210, 302] on input "range" at bounding box center [239, 302] width 59 height 3
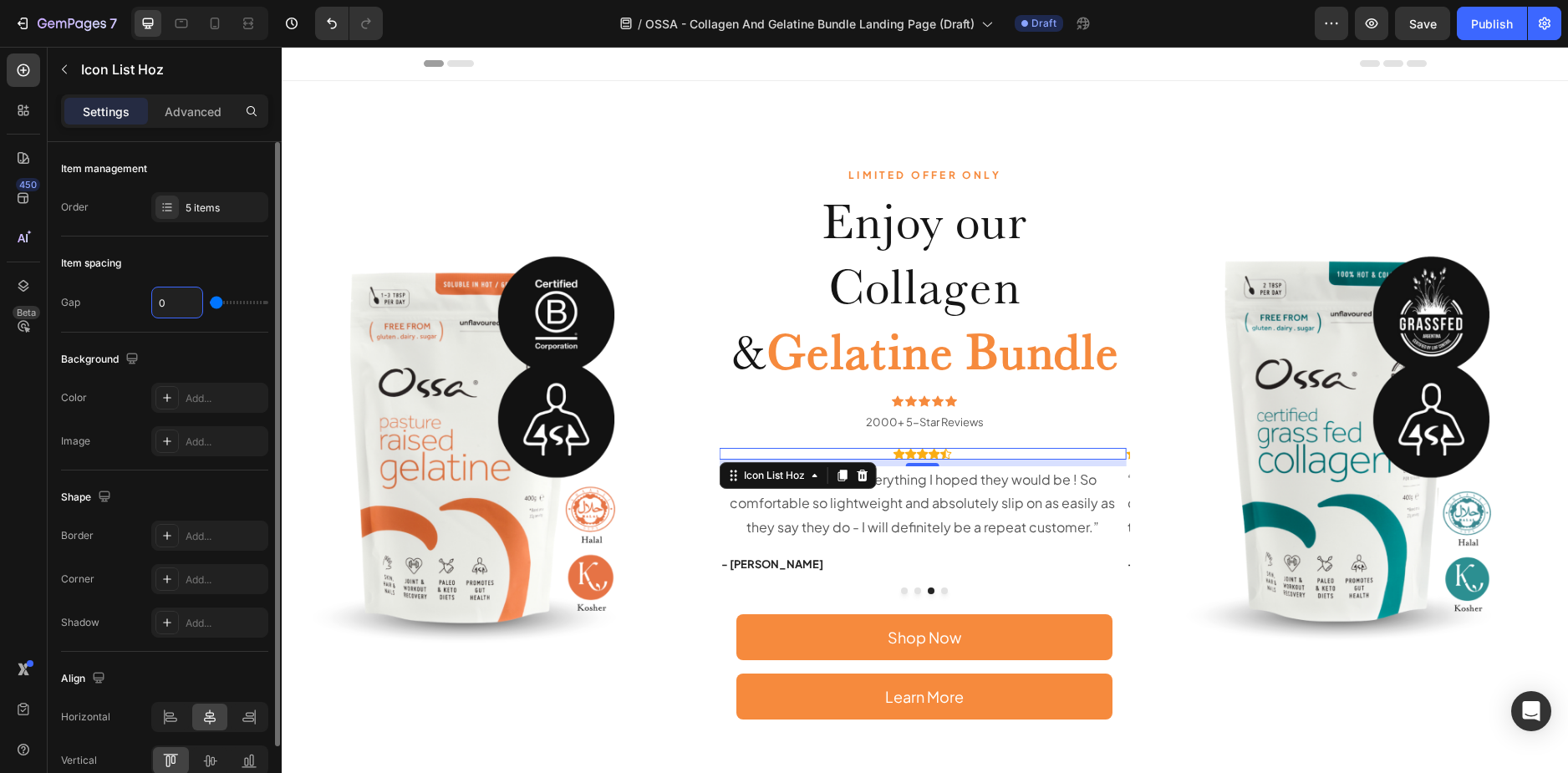
click at [169, 303] on input "0" at bounding box center [177, 302] width 50 height 30
type input "4"
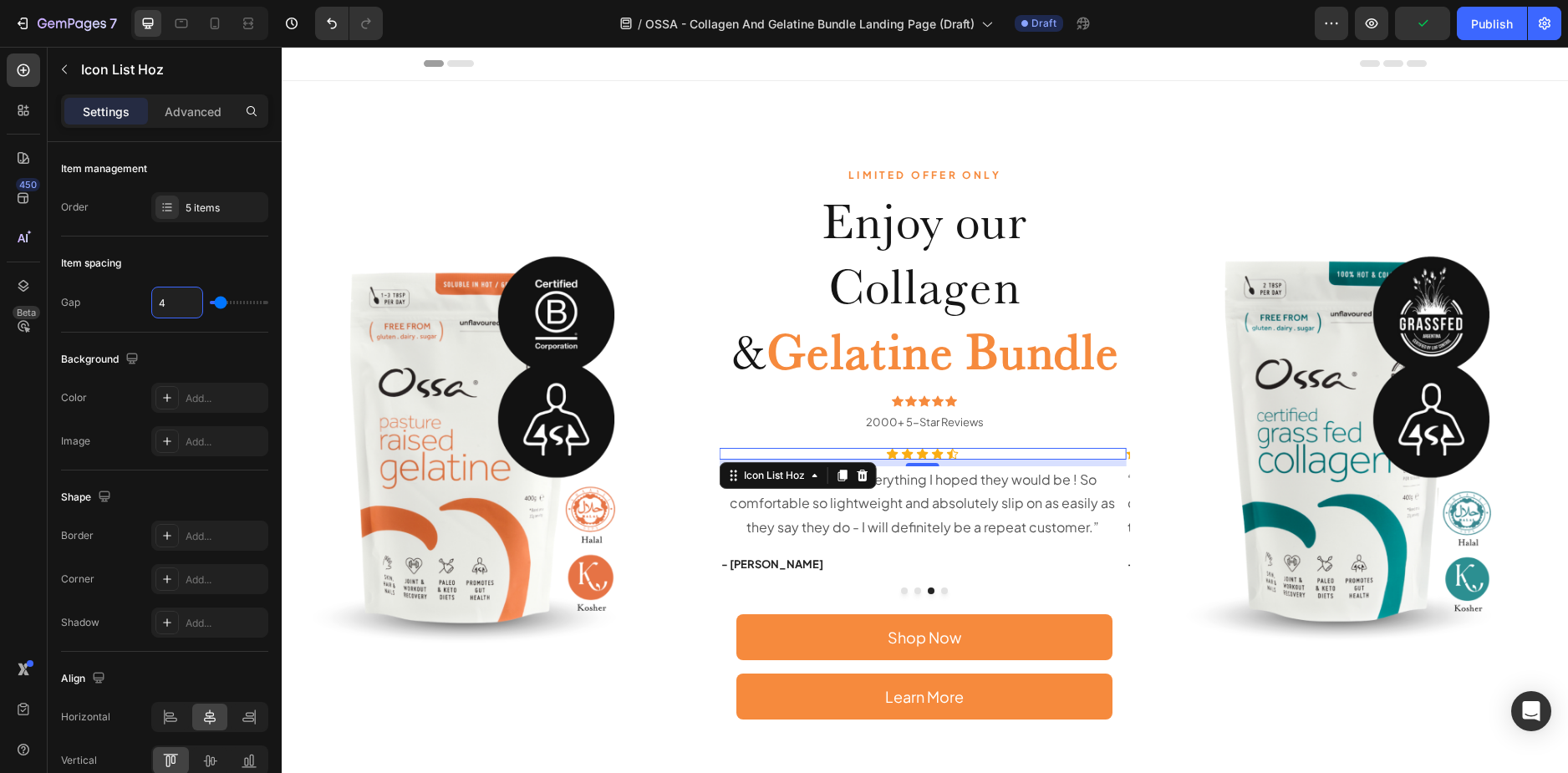
type input "4"
click at [1033, 452] on div "Icon Icon Icon Icon Icon" at bounding box center [922, 453] width 407 height 12
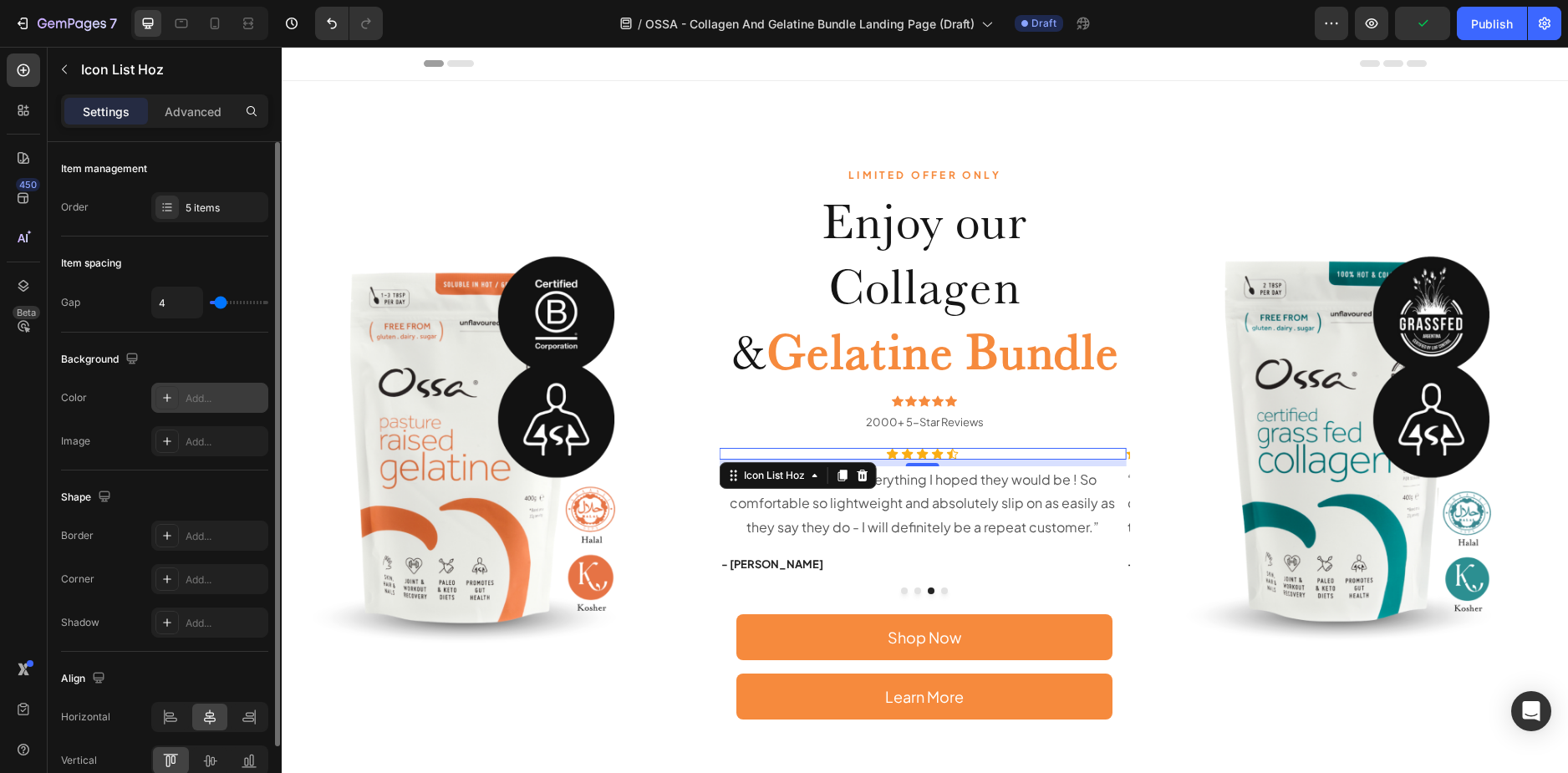
scroll to position [83, 0]
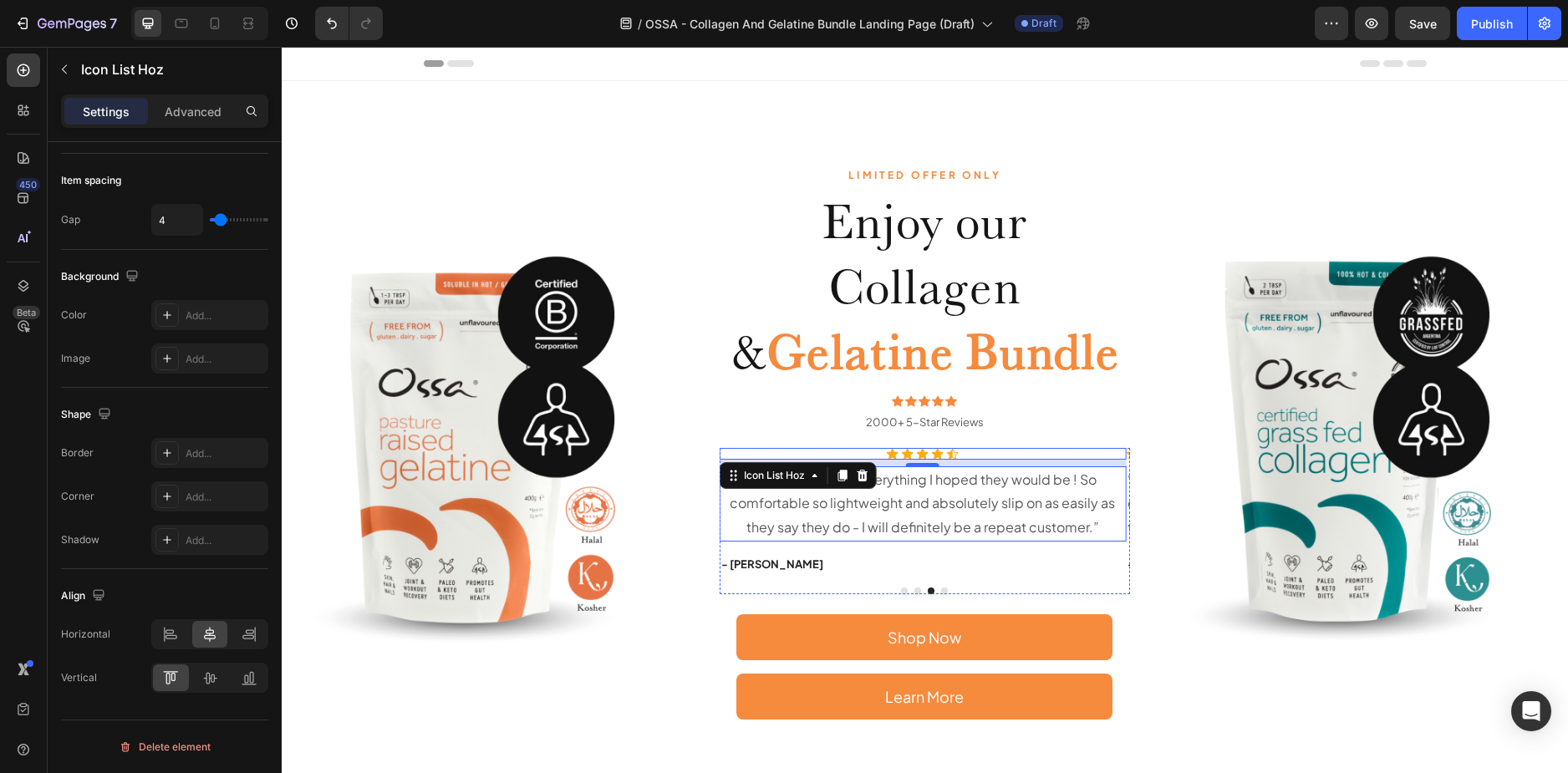
click at [1015, 479] on p "“ These shoes are everything I hoped they would be ! So comfortable so lightwei…" at bounding box center [922, 503] width 403 height 72
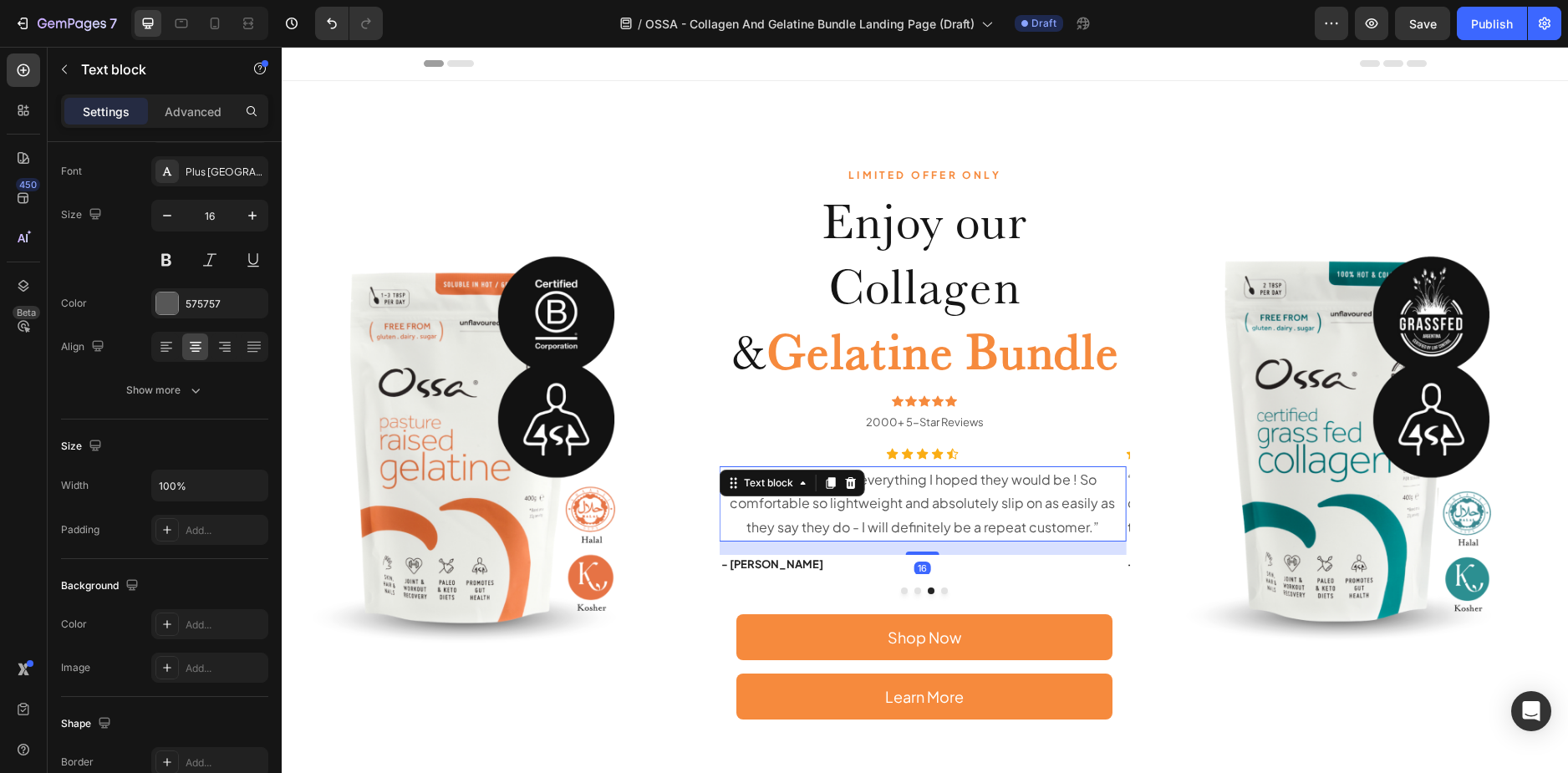
scroll to position [0, 0]
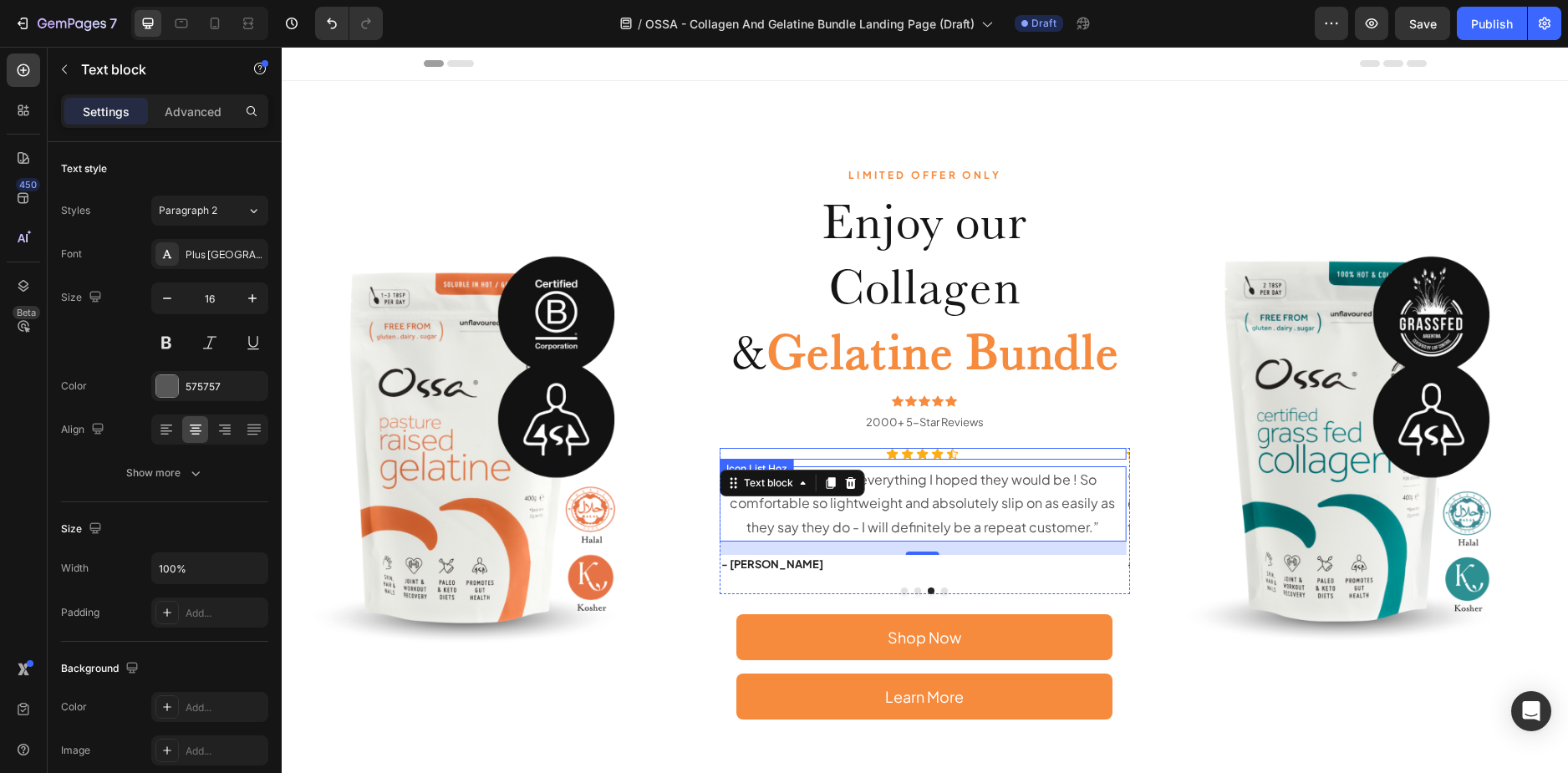
click at [1037, 451] on div "Icon Icon Icon Icon Icon" at bounding box center [922, 453] width 407 height 12
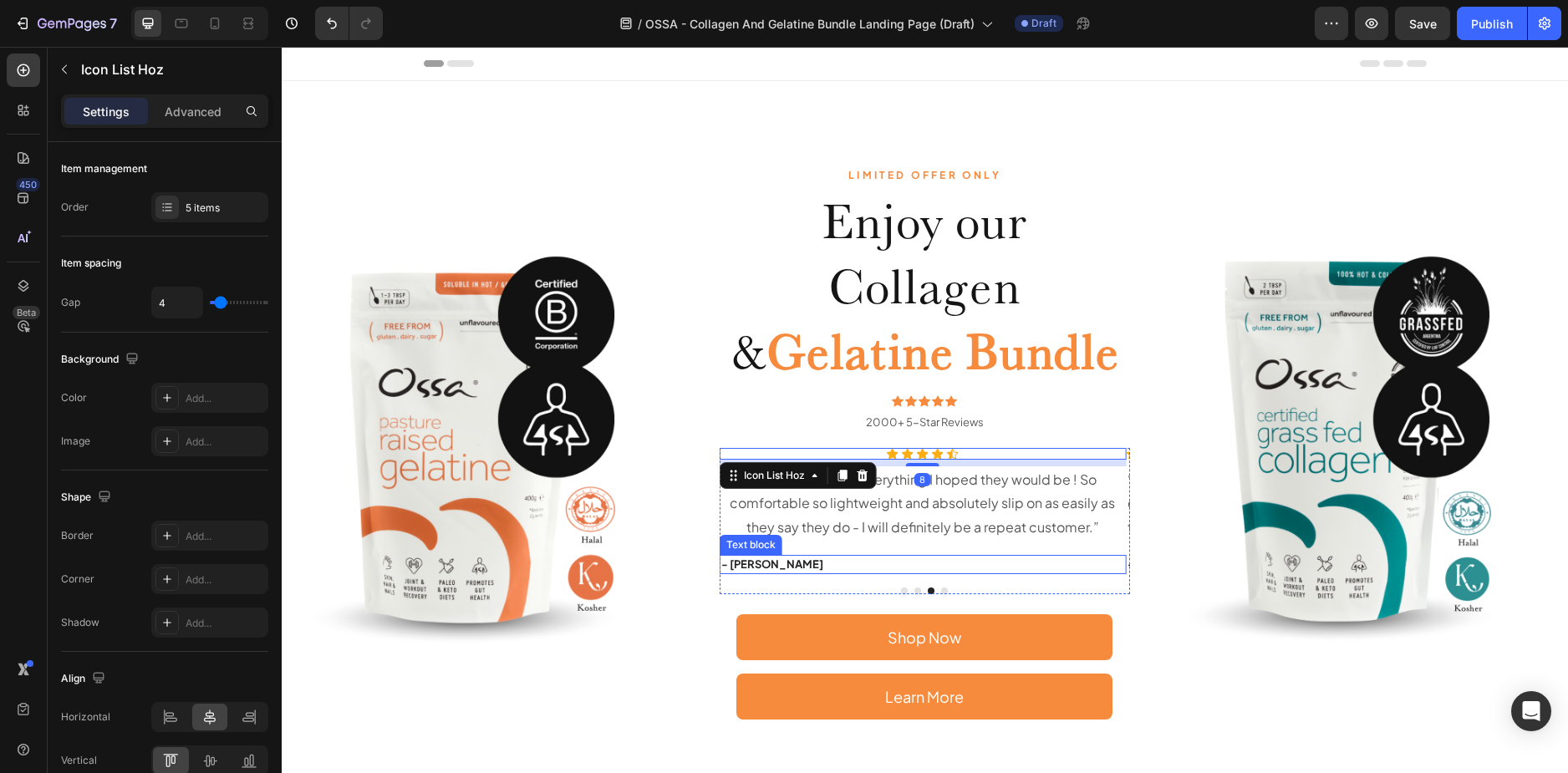
click at [763, 567] on p "- [PERSON_NAME]" at bounding box center [922, 564] width 403 height 16
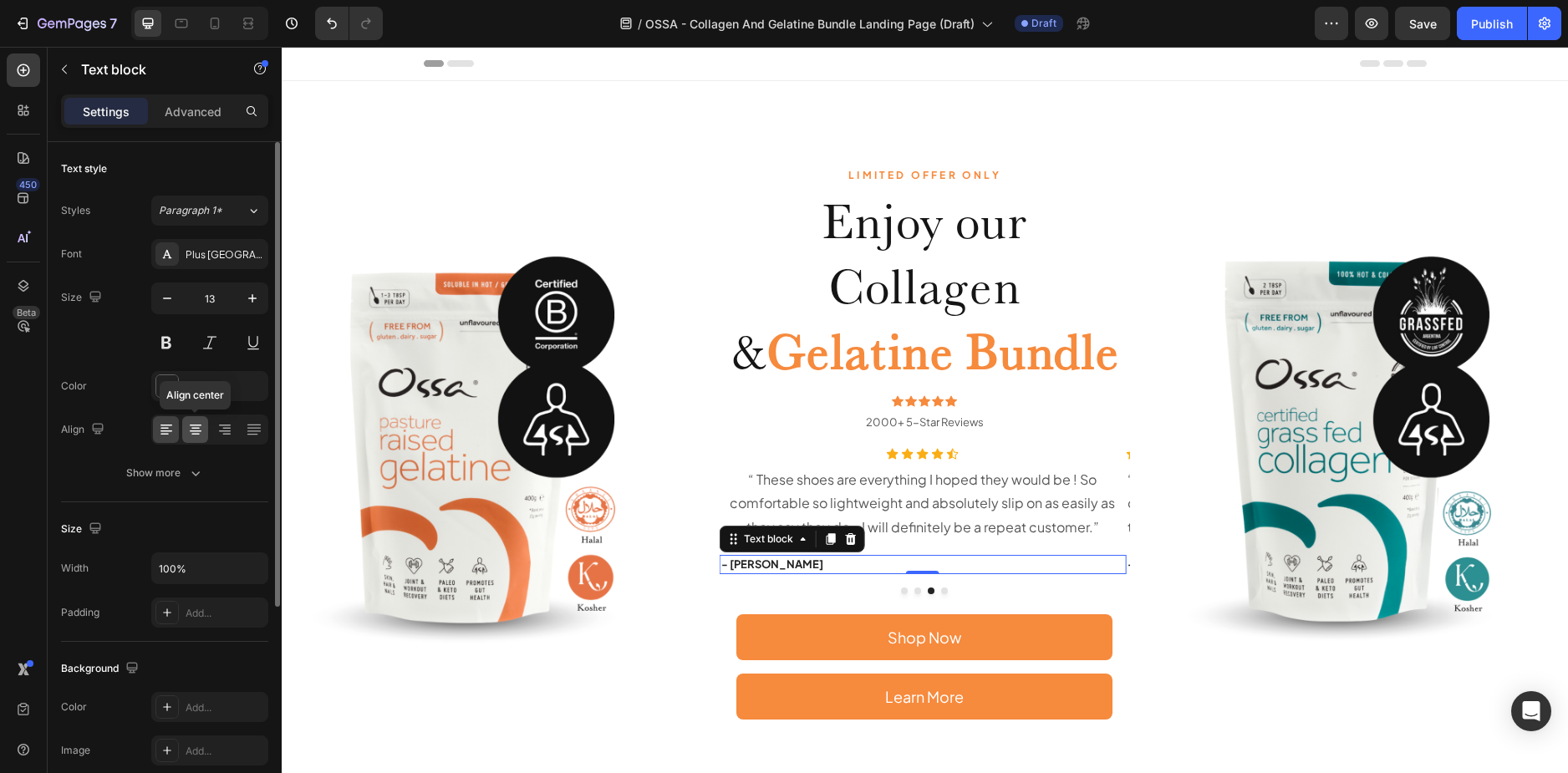
click at [187, 426] on icon at bounding box center [194, 429] width 16 height 16
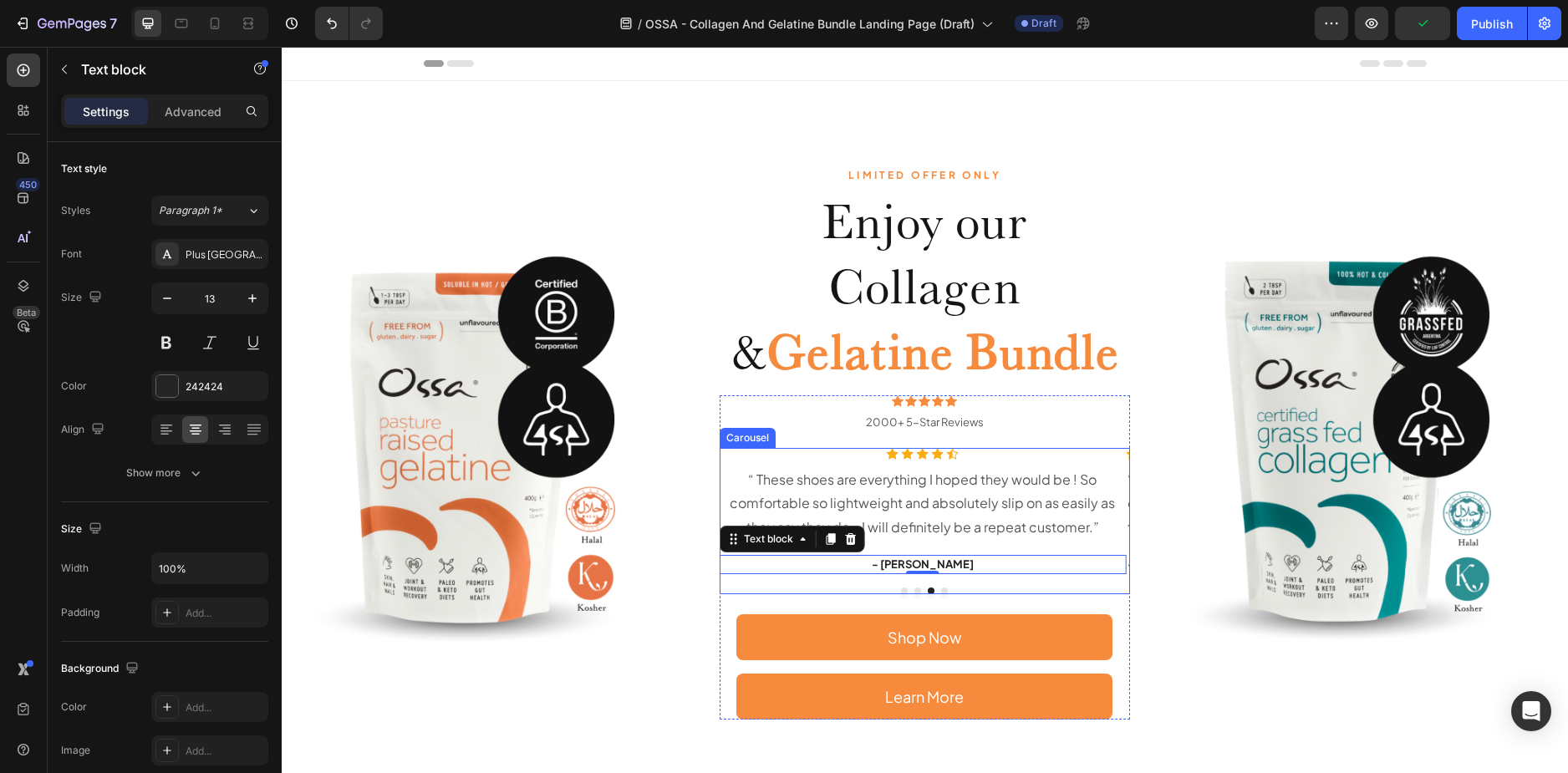
click at [914, 590] on button "Dot" at bounding box center [917, 590] width 7 height 7
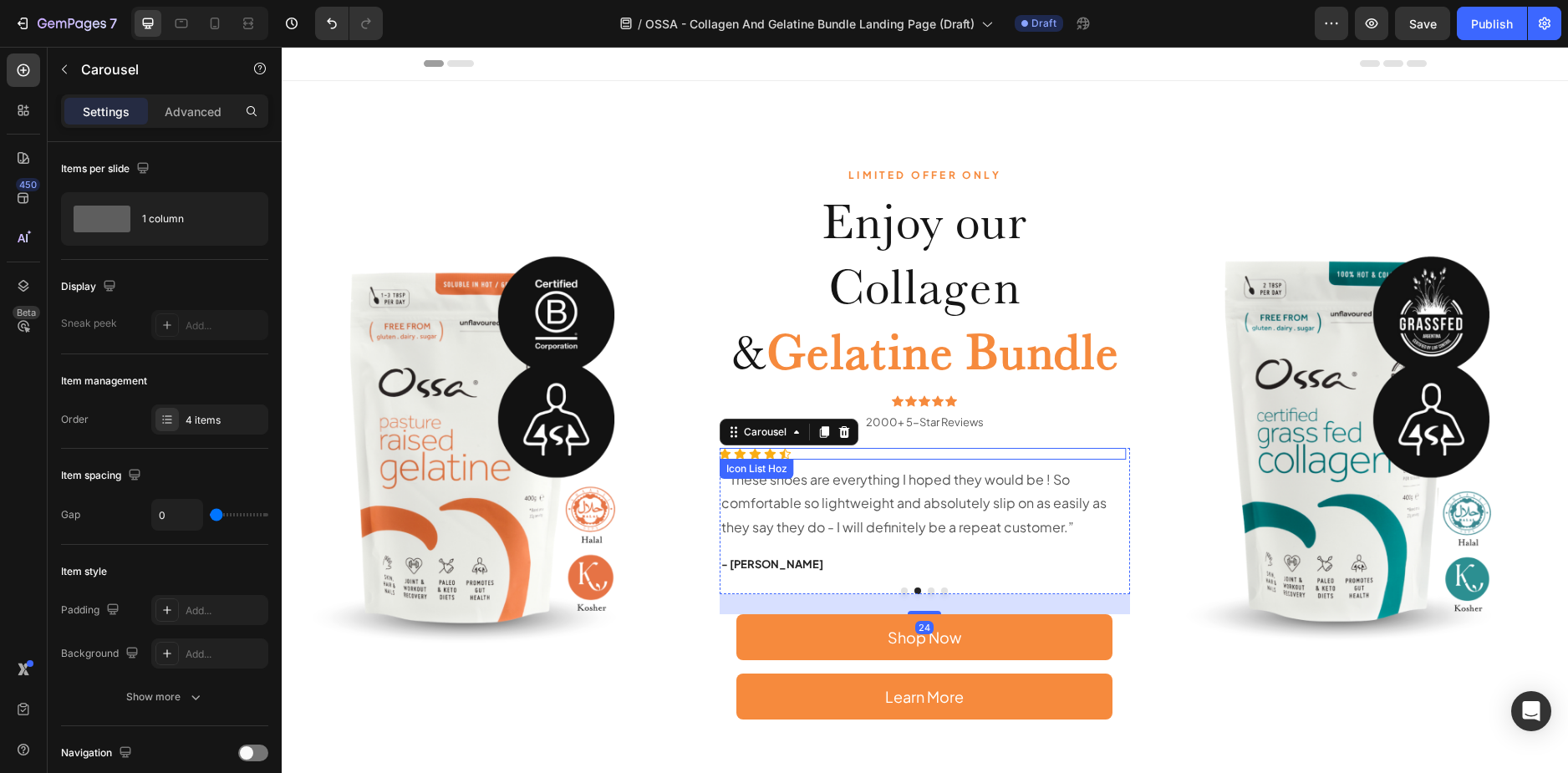
click at [823, 452] on div "Icon Icon Icon Icon Icon" at bounding box center [922, 453] width 407 height 12
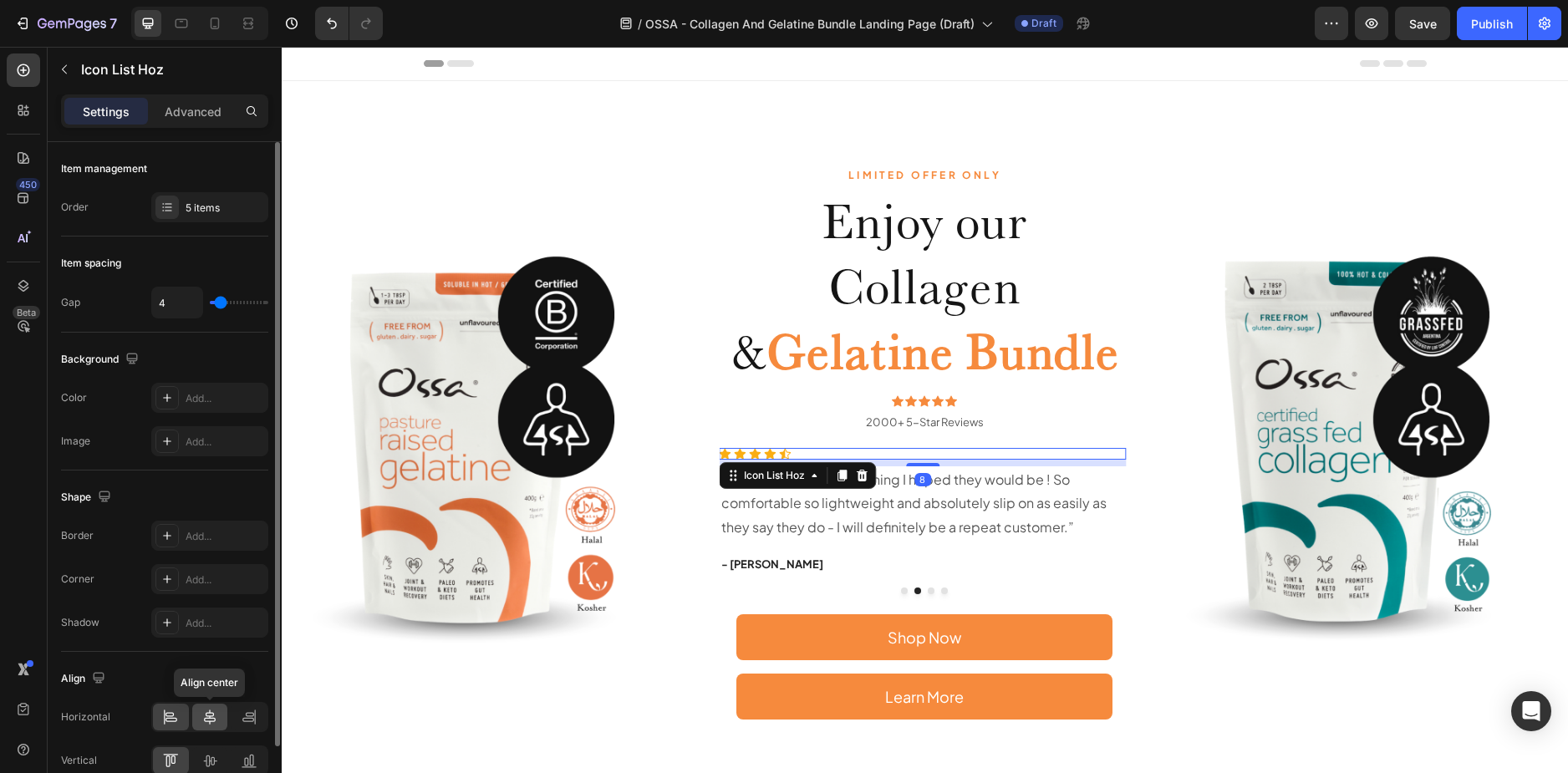
click at [211, 717] on icon at bounding box center [209, 716] width 16 height 16
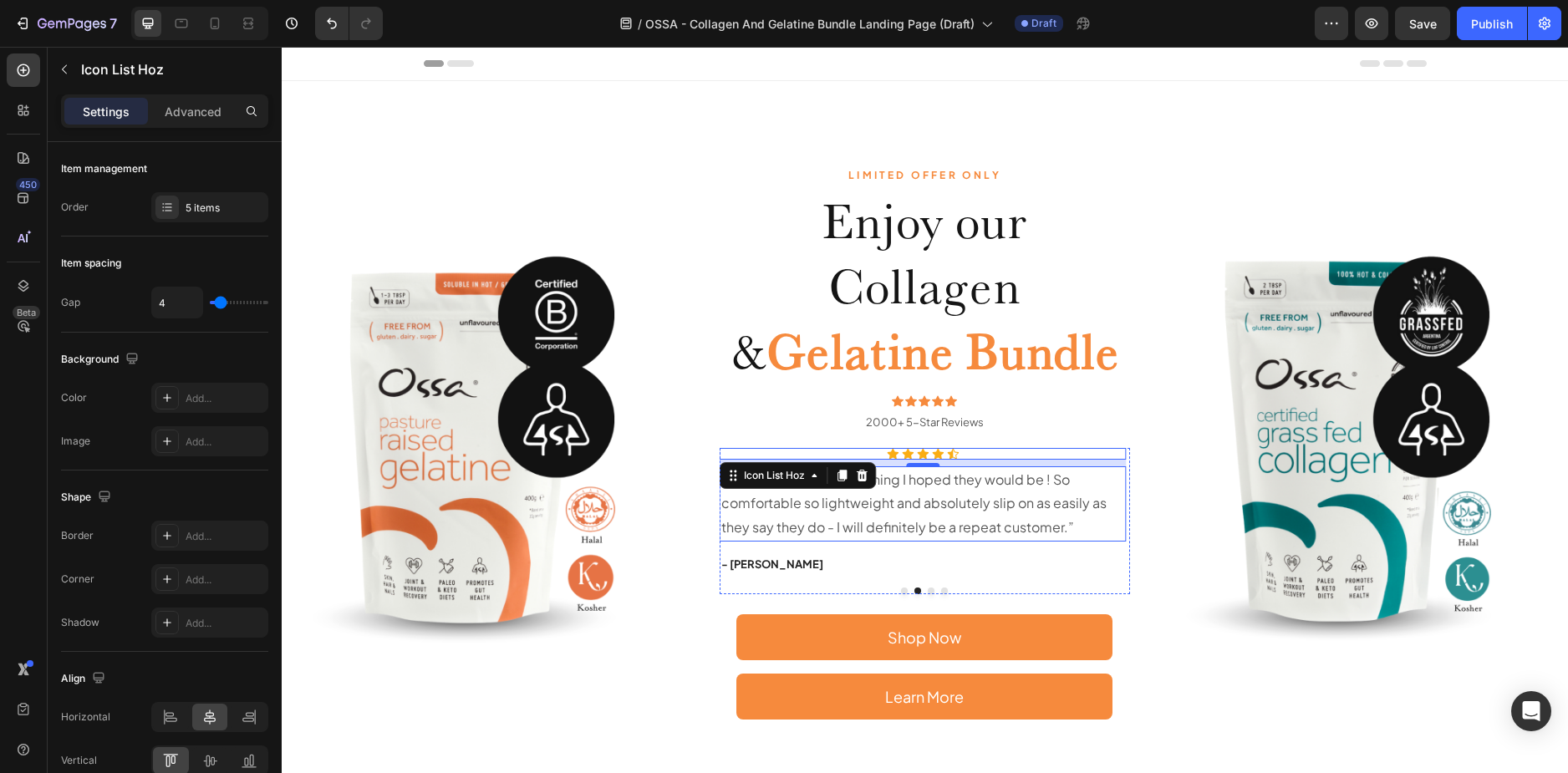
click at [878, 510] on p "“ These shoes are everything I hoped they would be ! So comfortable so lightwei…" at bounding box center [922, 503] width 403 height 72
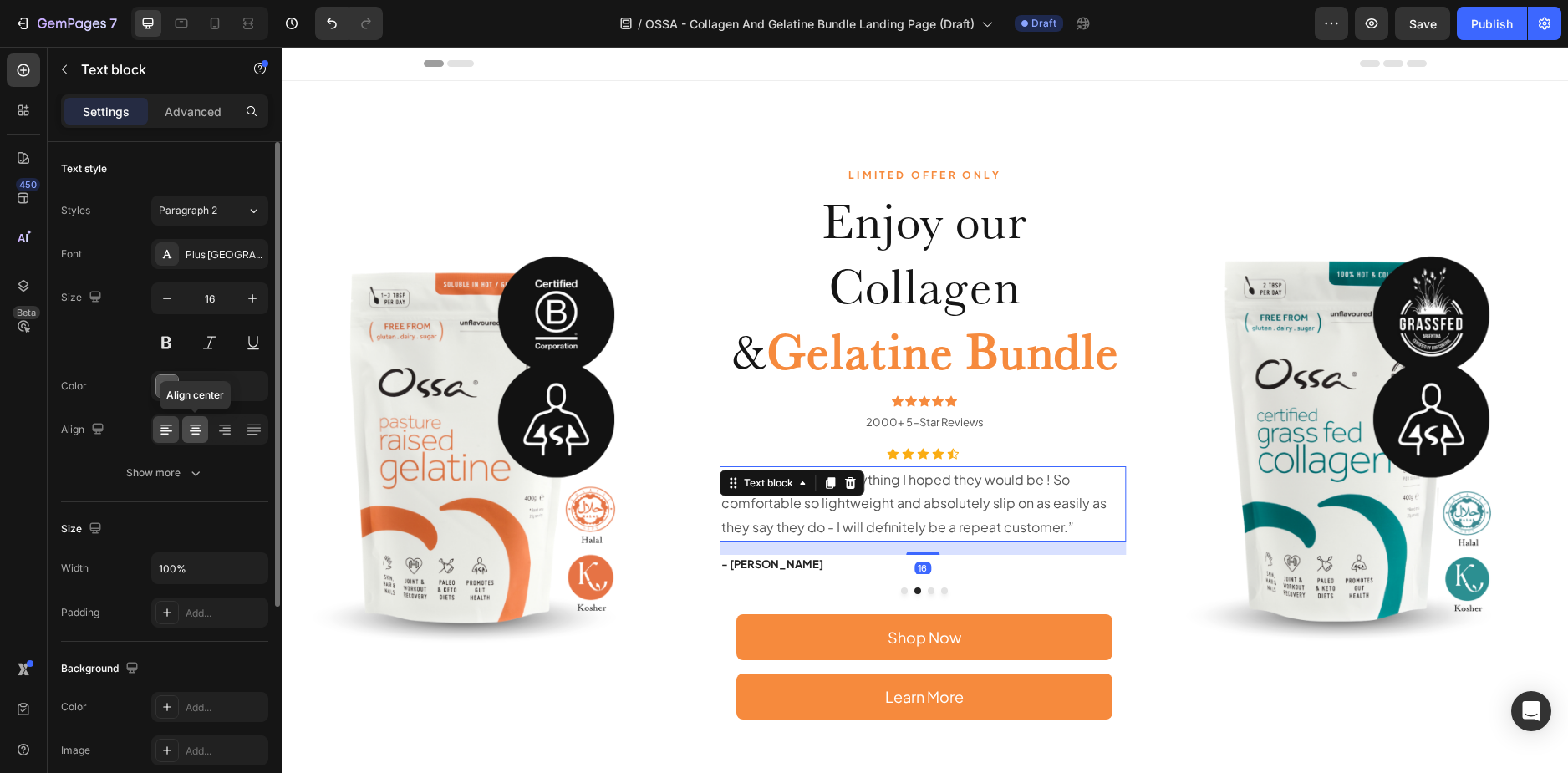
click at [194, 432] on icon at bounding box center [194, 429] width 16 height 16
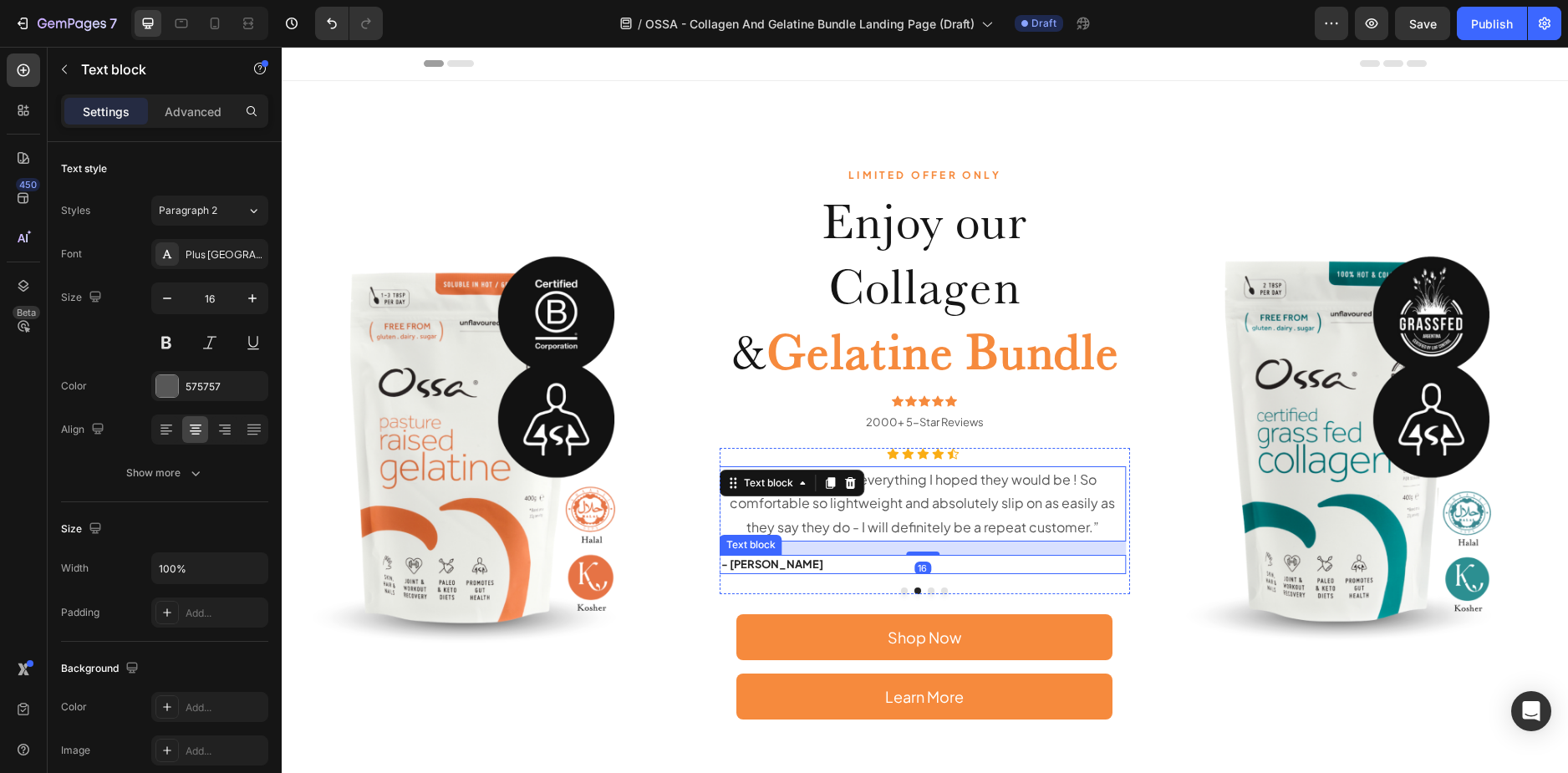
click at [822, 562] on p "- [PERSON_NAME]" at bounding box center [922, 564] width 403 height 16
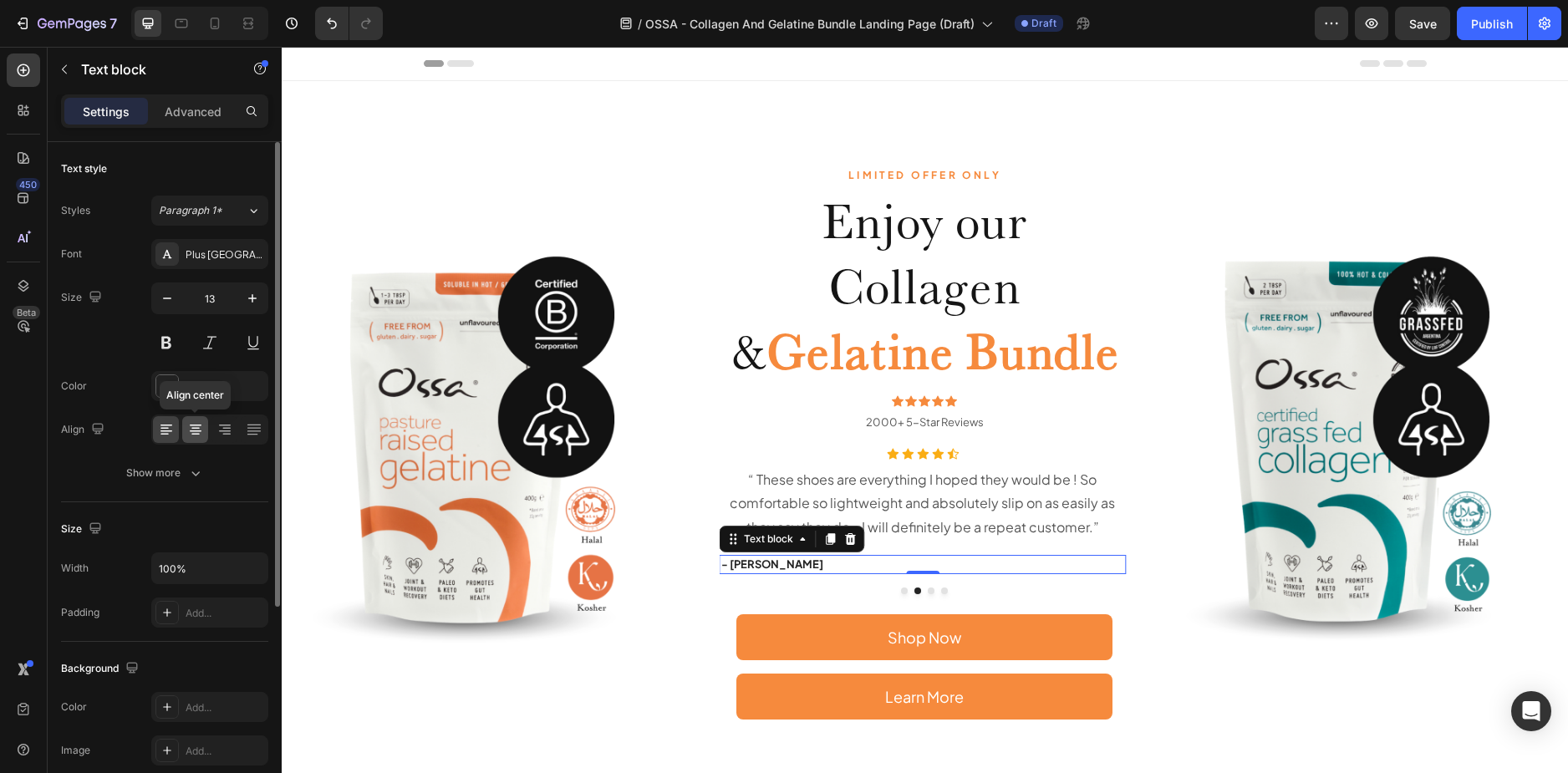
click at [193, 429] on icon at bounding box center [194, 429] width 16 height 16
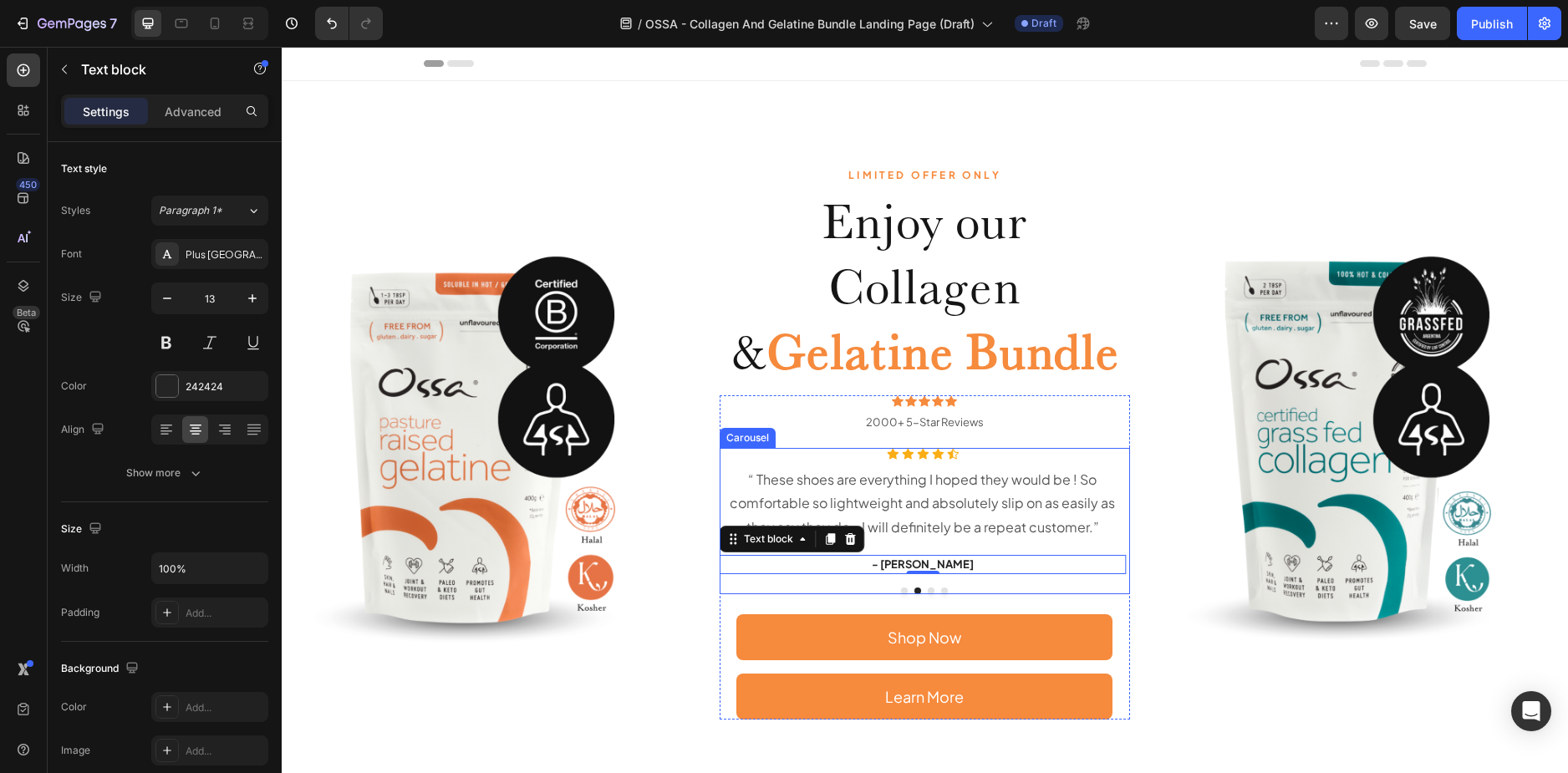
click at [901, 587] on button "Dot" at bounding box center [904, 590] width 7 height 7
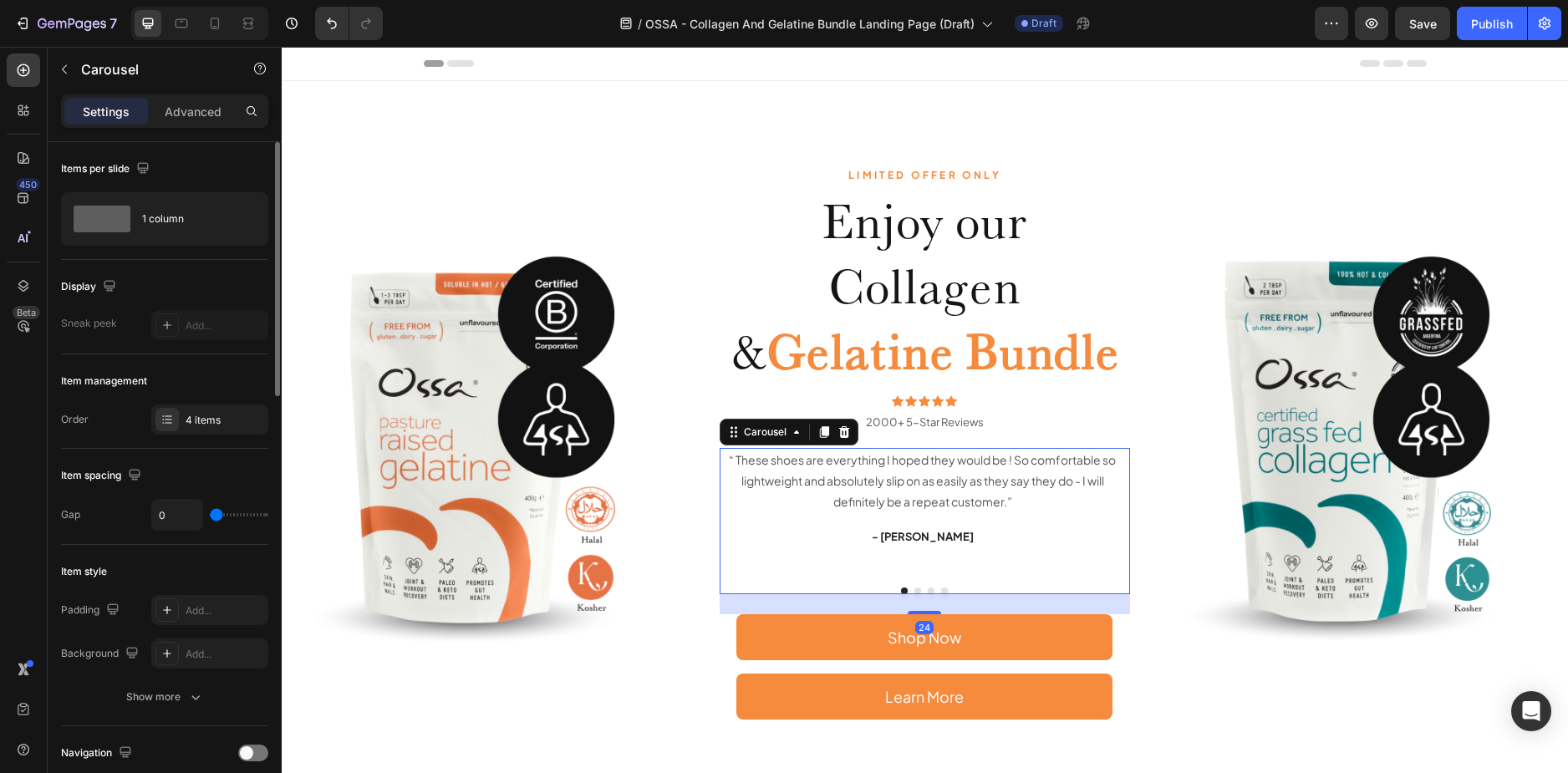
click at [193, 417] on div "4 items" at bounding box center [225, 421] width 79 height 15
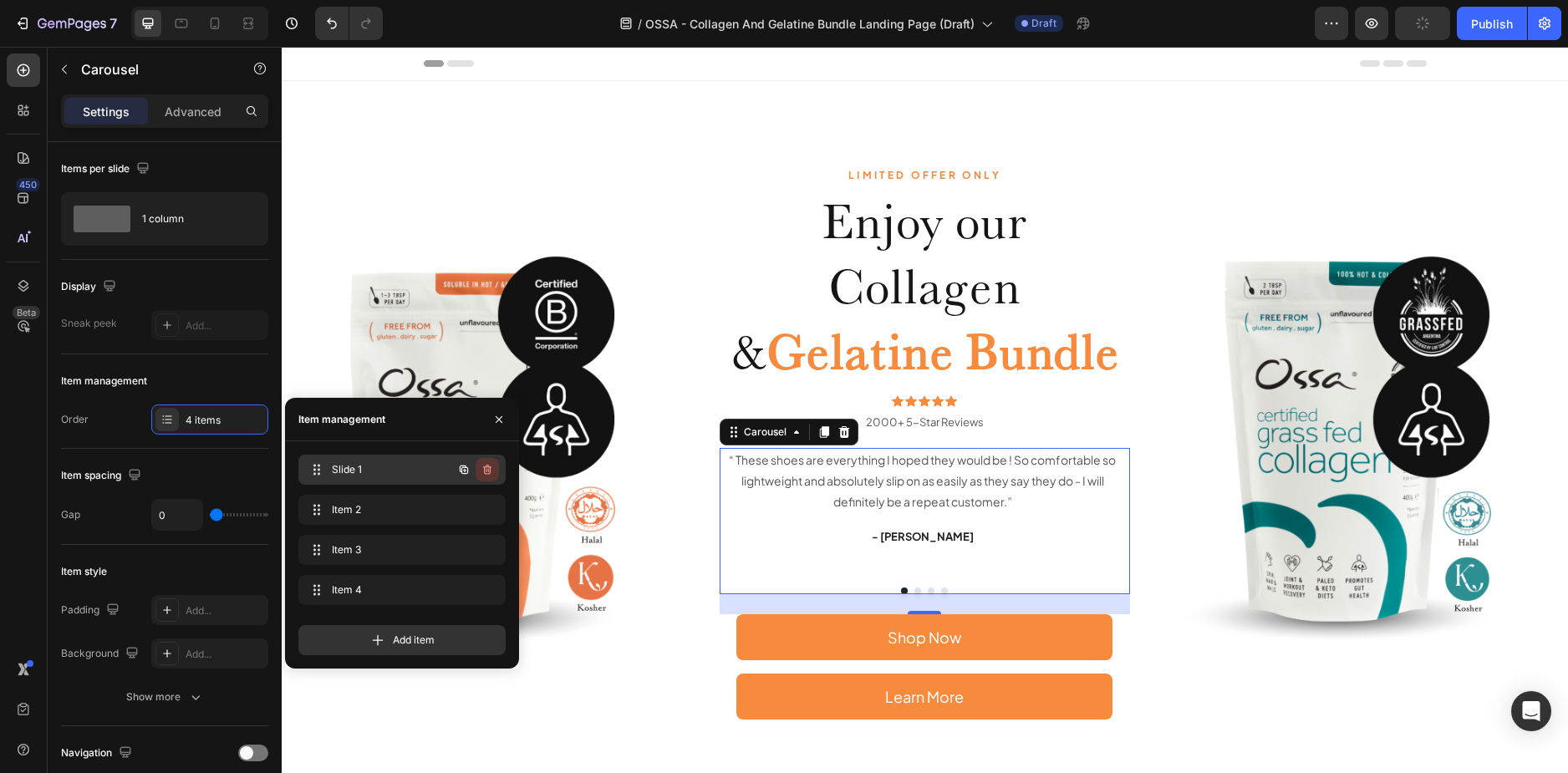
click at [485, 471] on icon "button" at bounding box center [487, 470] width 9 height 10
click at [478, 466] on div "Delete" at bounding box center [476, 470] width 31 height 15
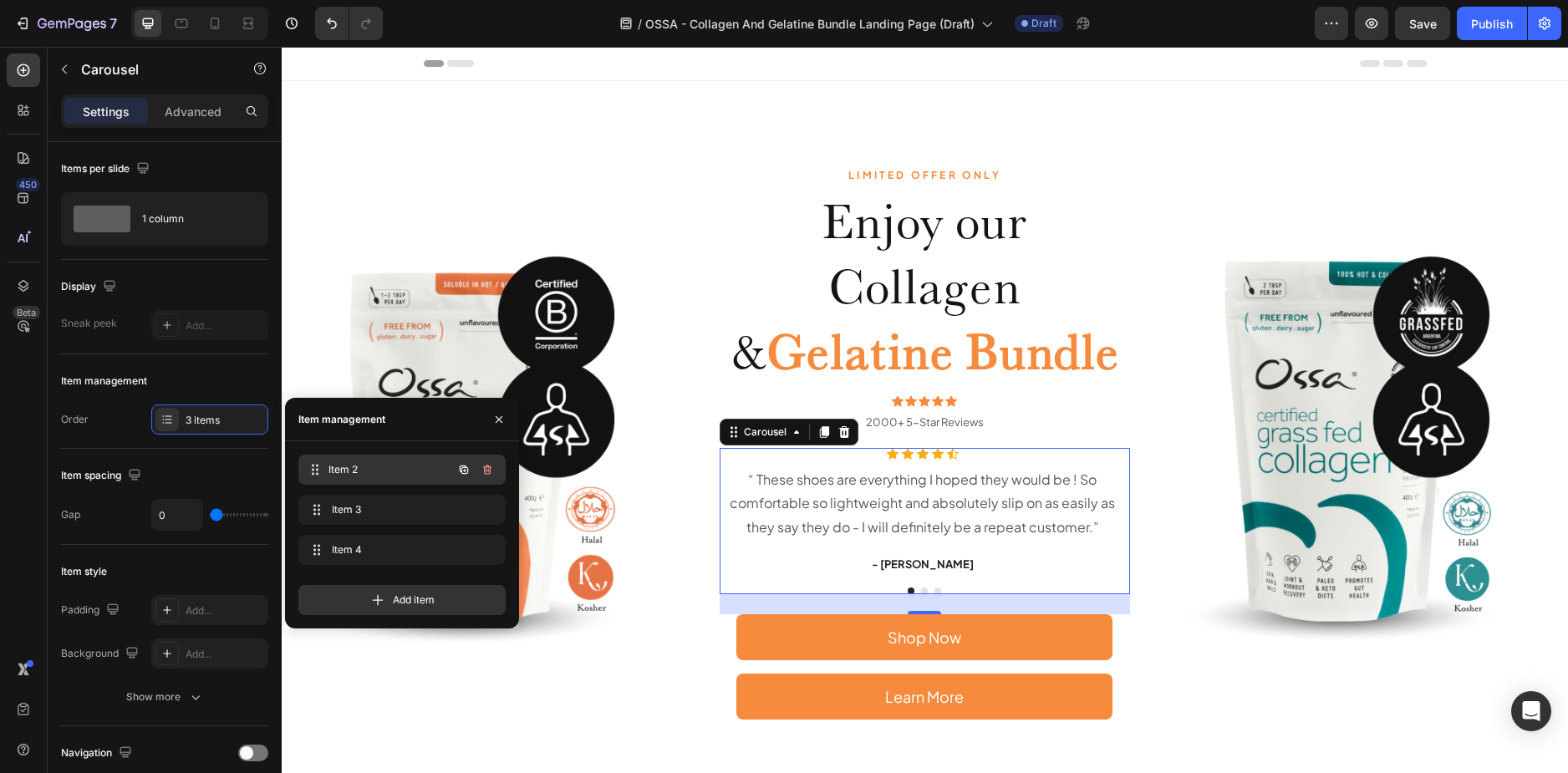
click at [389, 466] on span "Item 2" at bounding box center [390, 470] width 123 height 15
click at [390, 519] on div "Item 3 Item 3" at bounding box center [378, 509] width 147 height 23
click at [389, 556] on span "Item 4" at bounding box center [390, 550] width 123 height 15
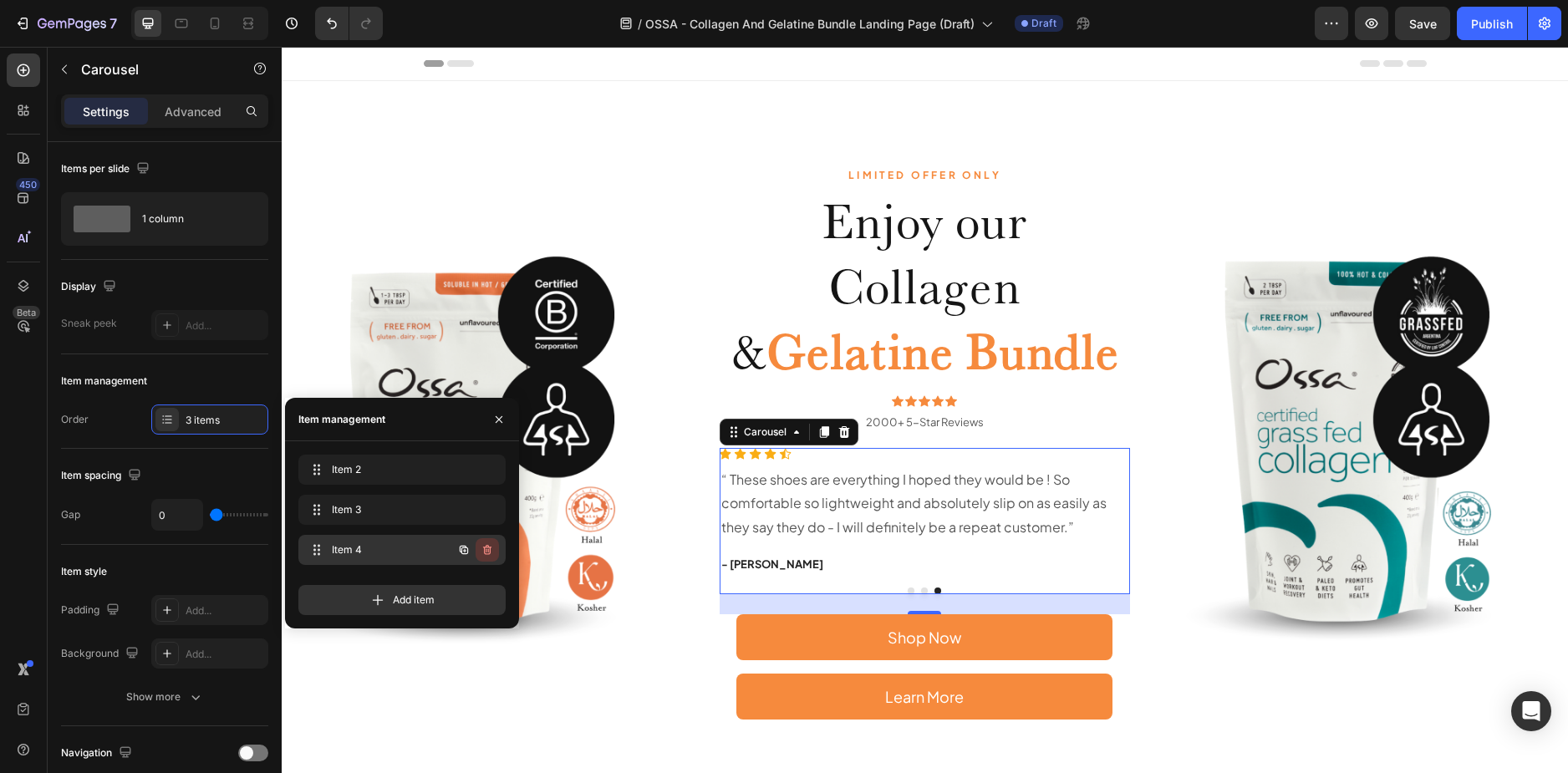
click at [490, 548] on icon "button" at bounding box center [487, 550] width 9 height 10
click at [476, 549] on div "Delete" at bounding box center [476, 550] width 31 height 15
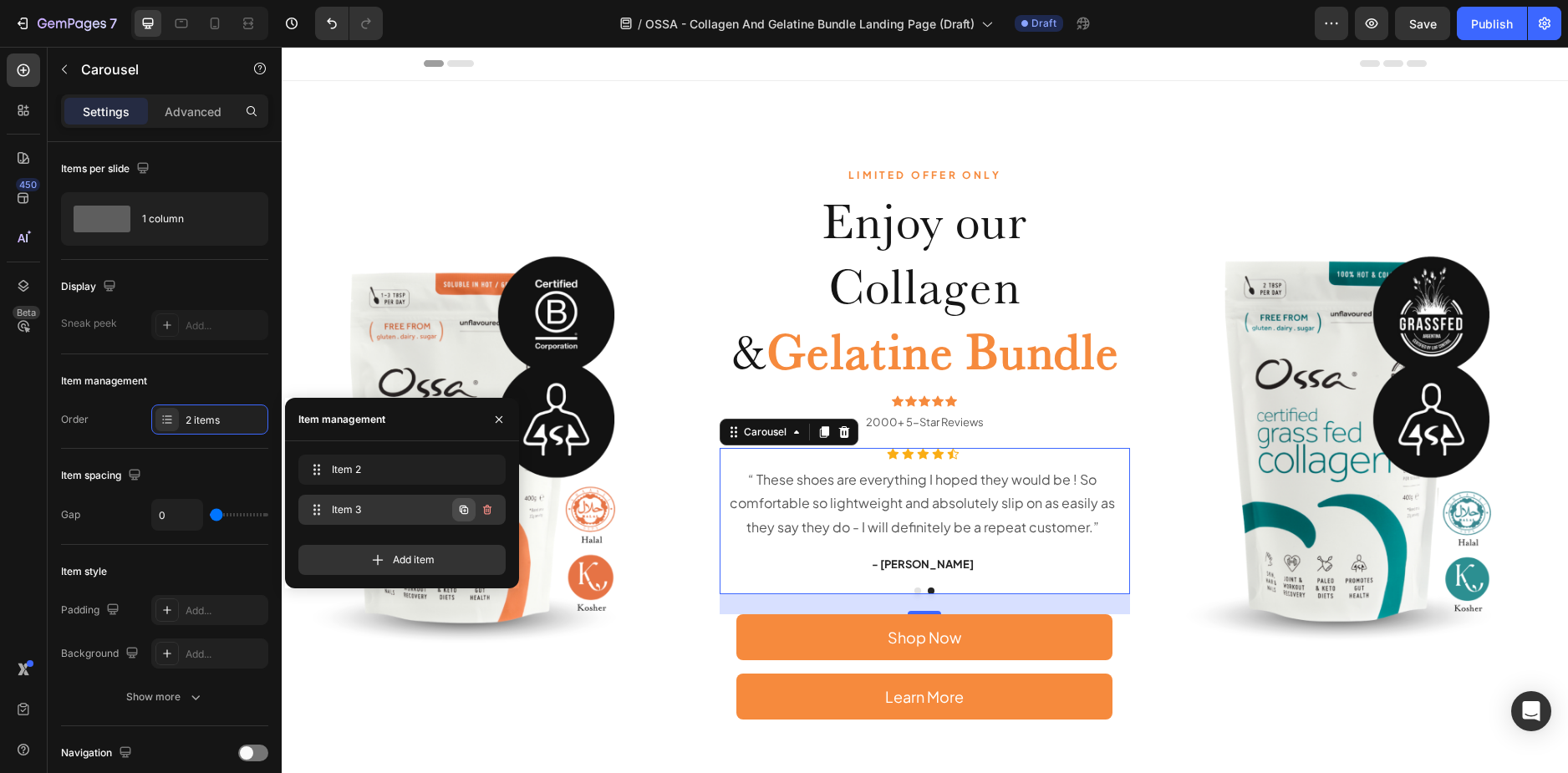
click at [466, 510] on icon "button" at bounding box center [464, 510] width 3 height 3
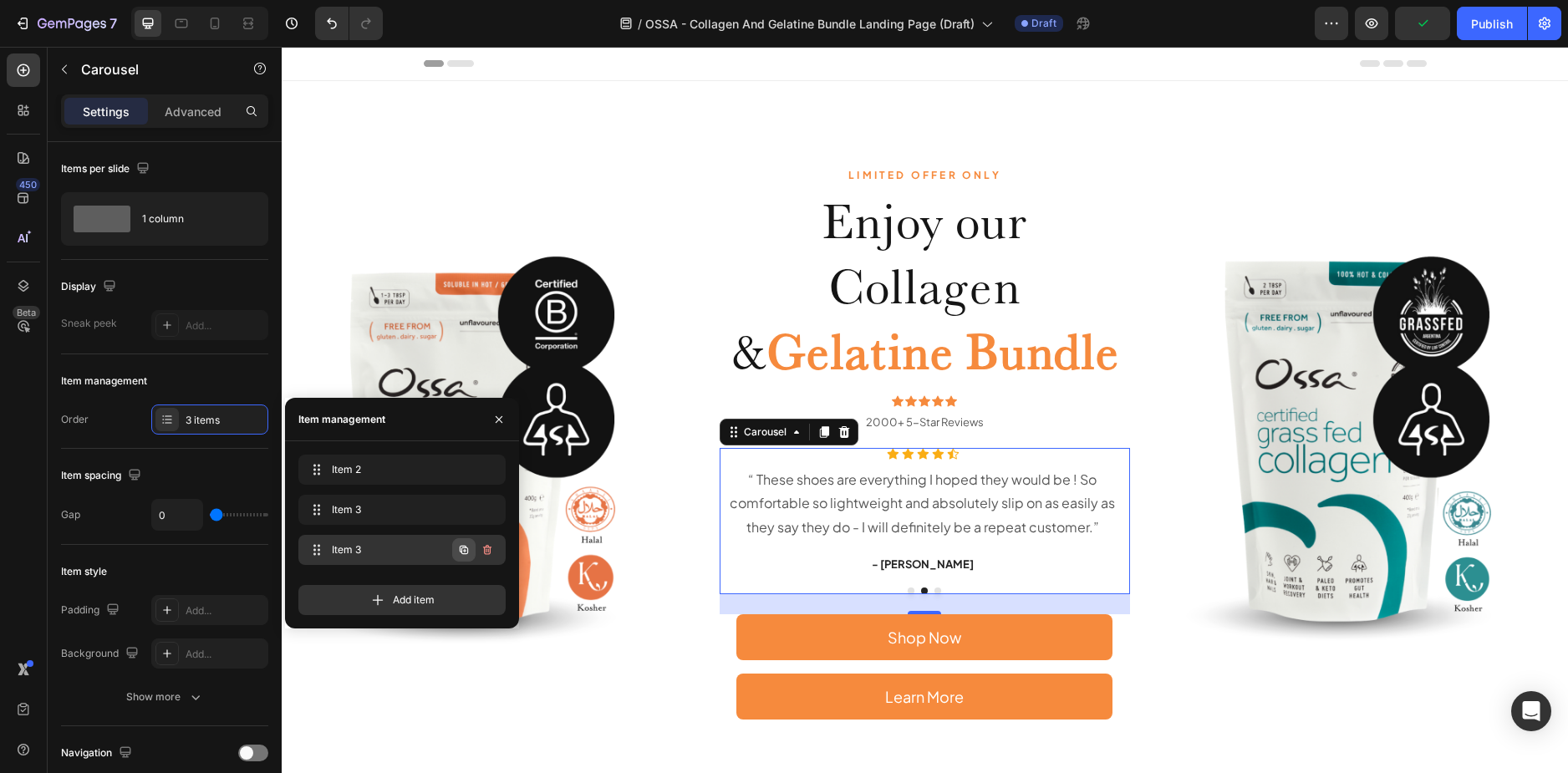
click at [462, 550] on icon "button" at bounding box center [463, 550] width 9 height 9
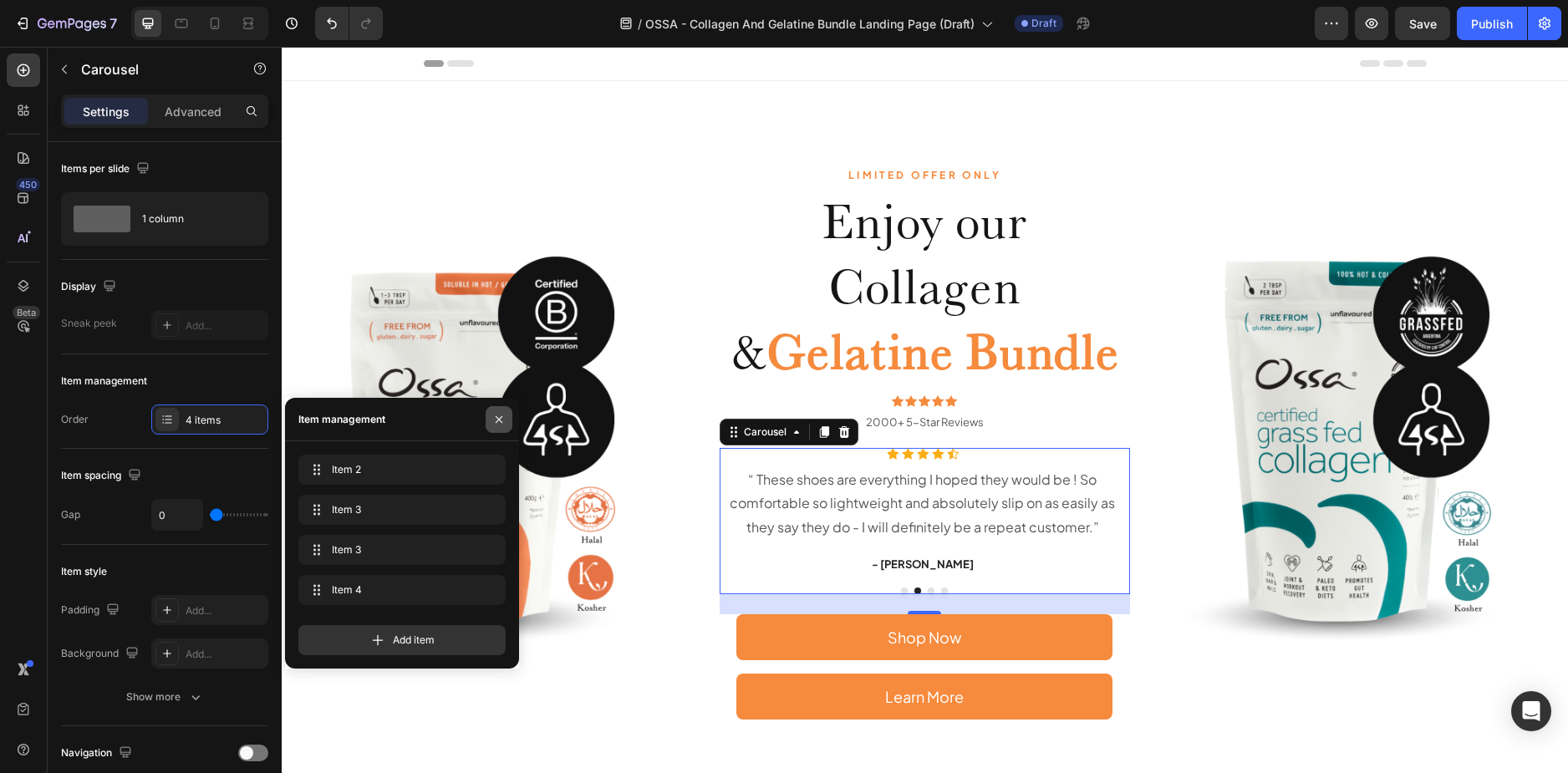
click at [495, 416] on icon "button" at bounding box center [499, 420] width 13 height 13
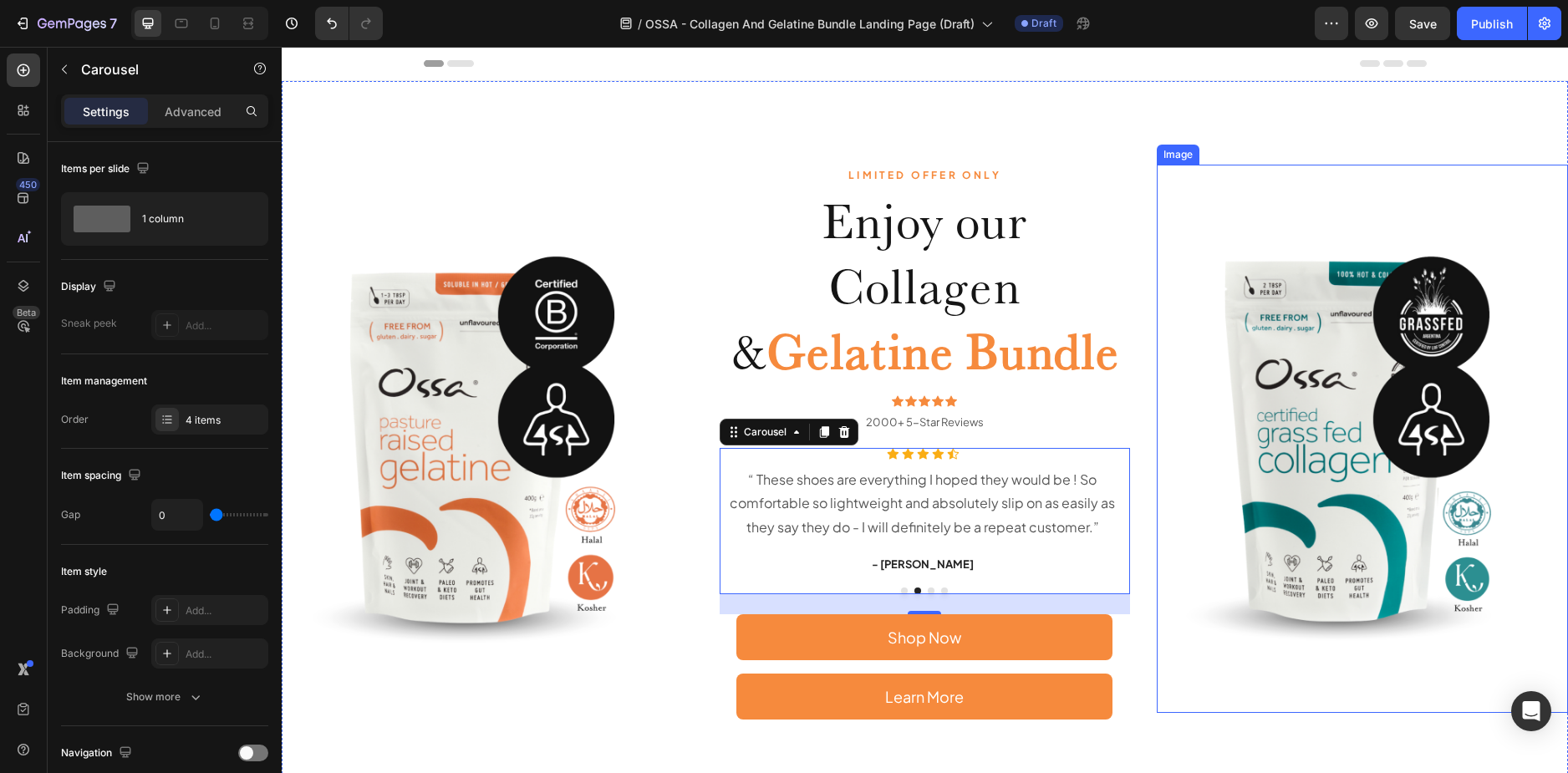
click at [1185, 383] on img at bounding box center [1362, 439] width 411 height 549
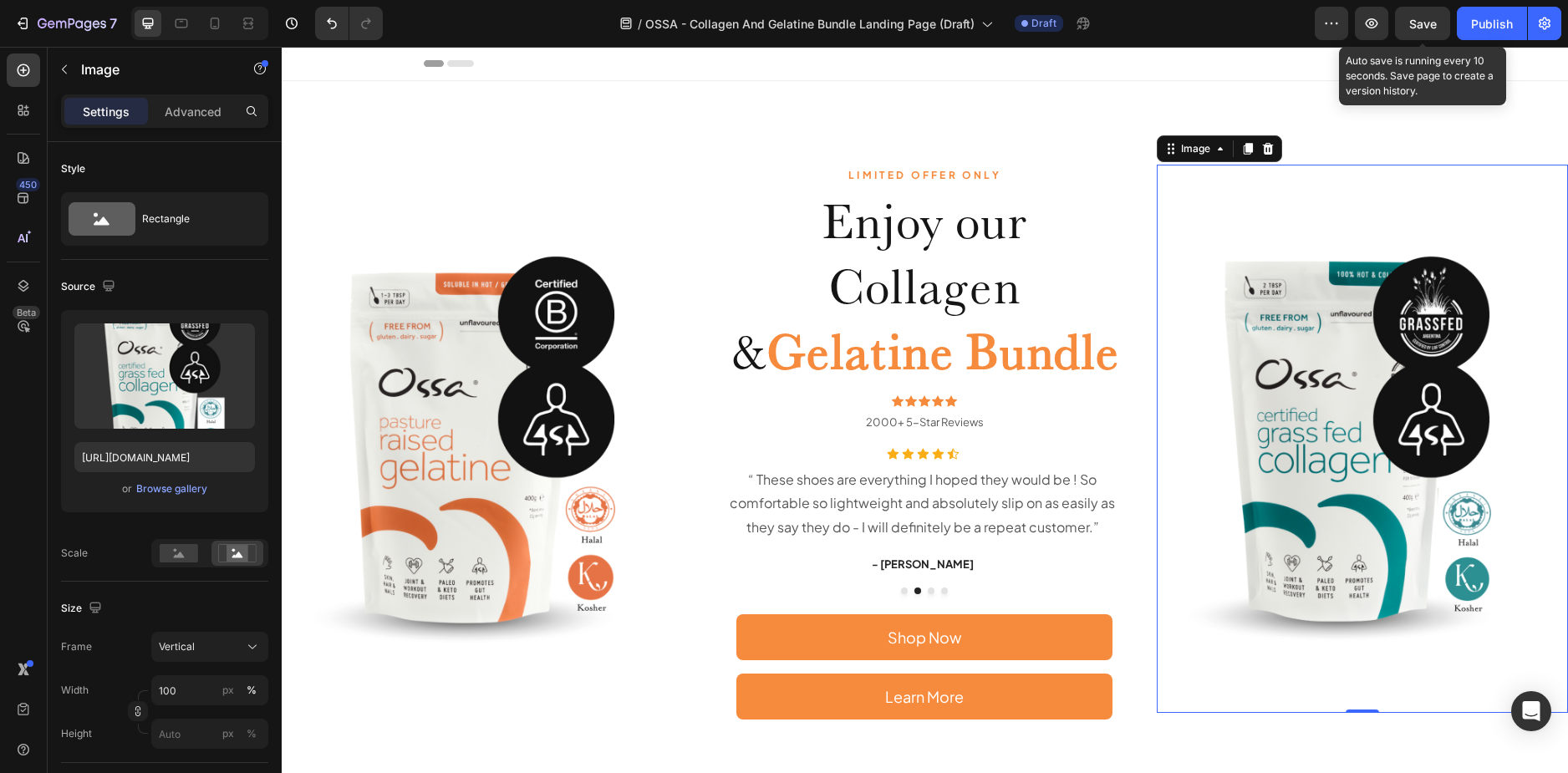
click at [1428, 28] on span "Save" at bounding box center [1423, 23] width 28 height 14
click at [1170, 435] on img at bounding box center [1362, 439] width 411 height 549
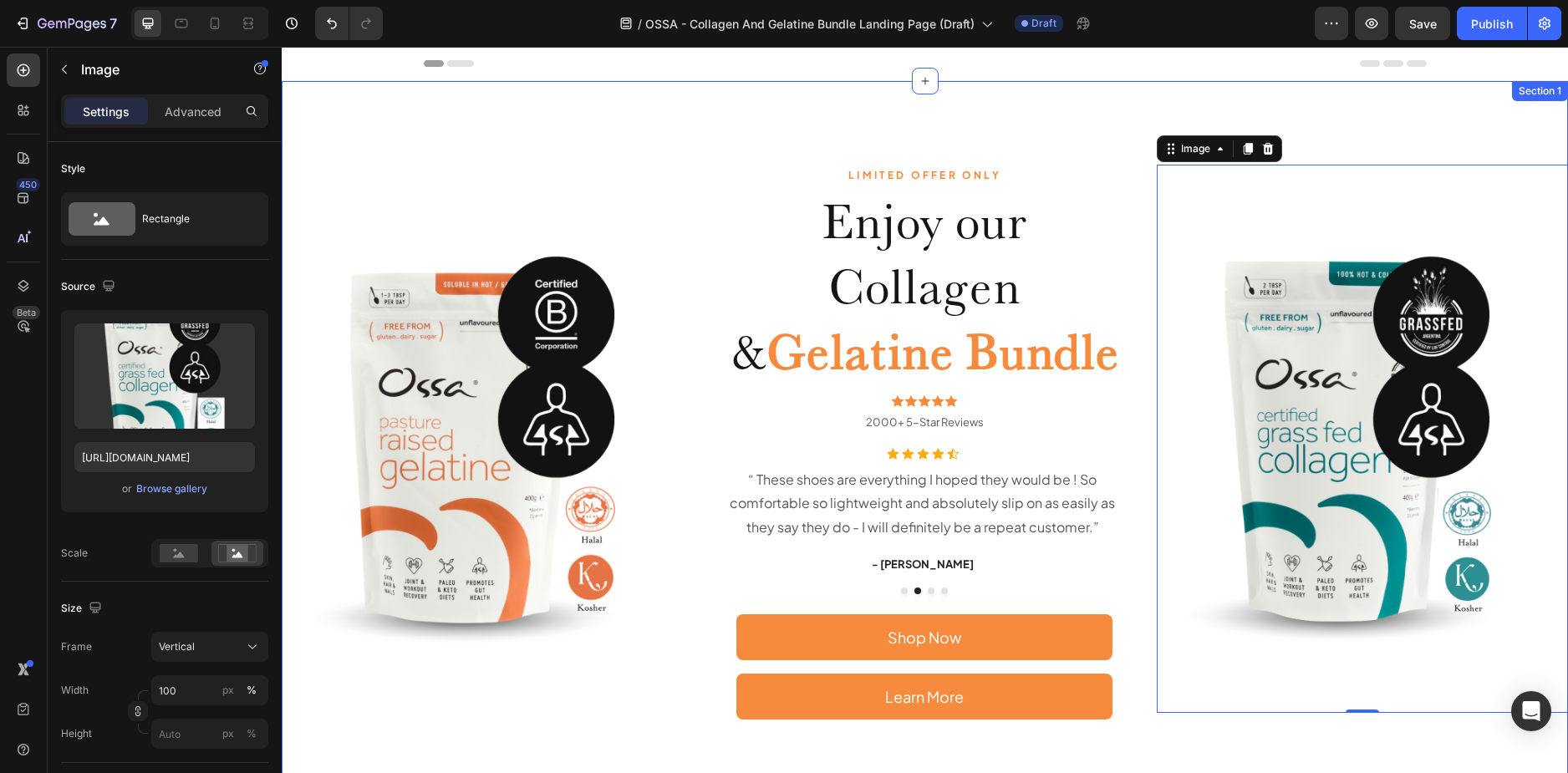
click at [719, 135] on div "LIMITED OFFER ONLY Text Block Enjoy our Collagen & Gelatine Bundle Heading Icon…" at bounding box center [925, 442] width 1286 height 722
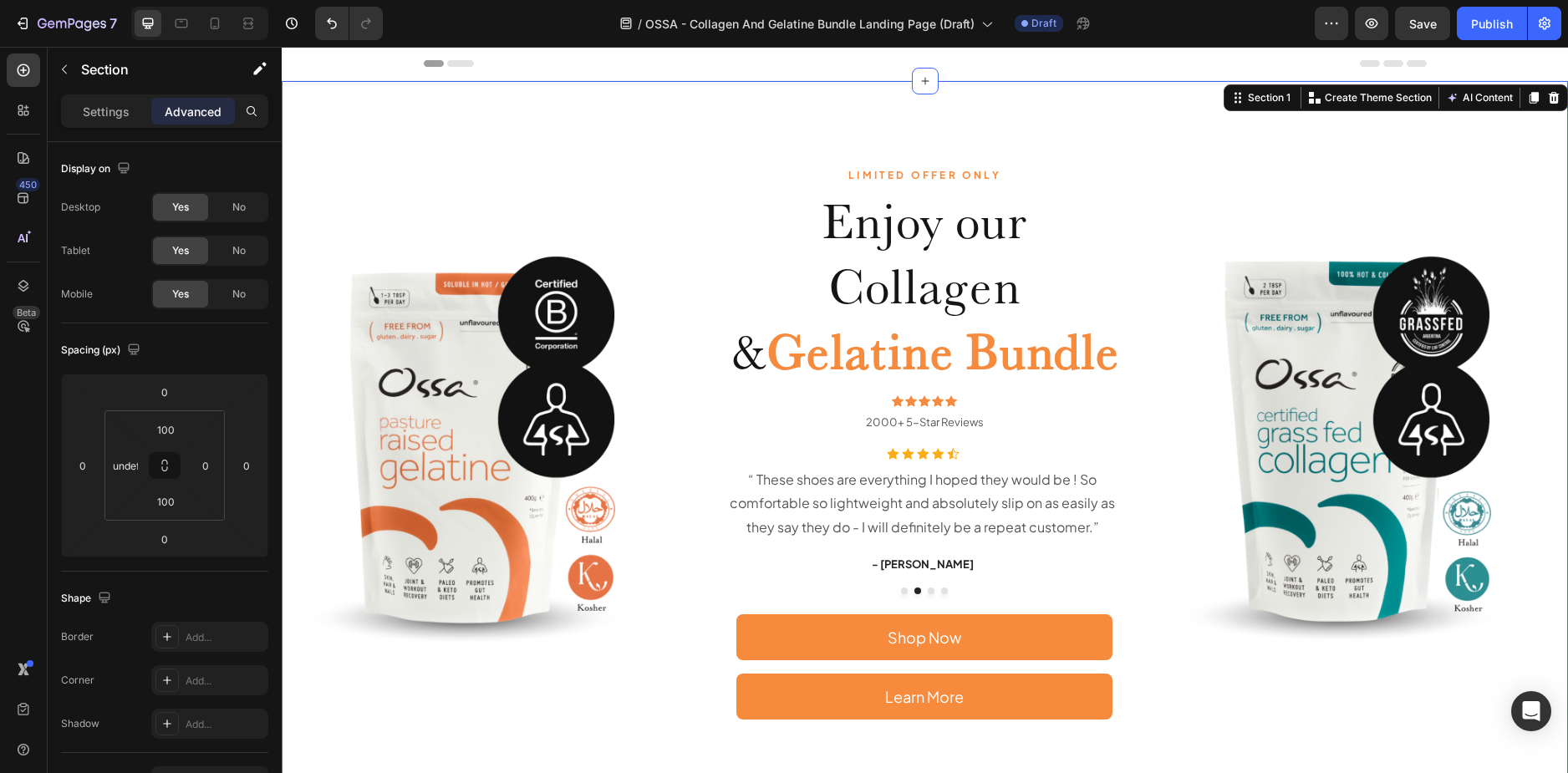
scroll to position [334, 0]
